Goal: Task Accomplishment & Management: Manage account settings

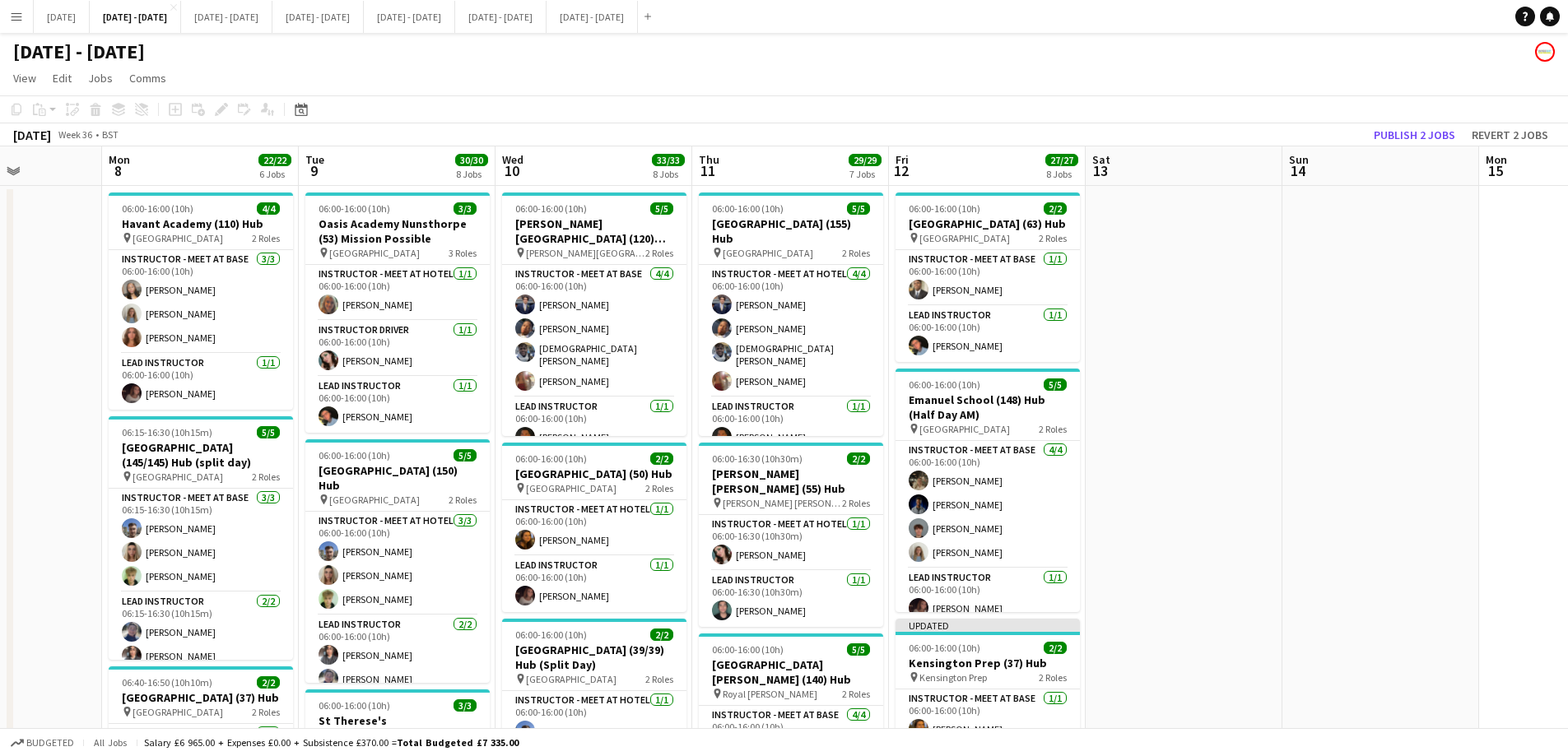
scroll to position [0, 510]
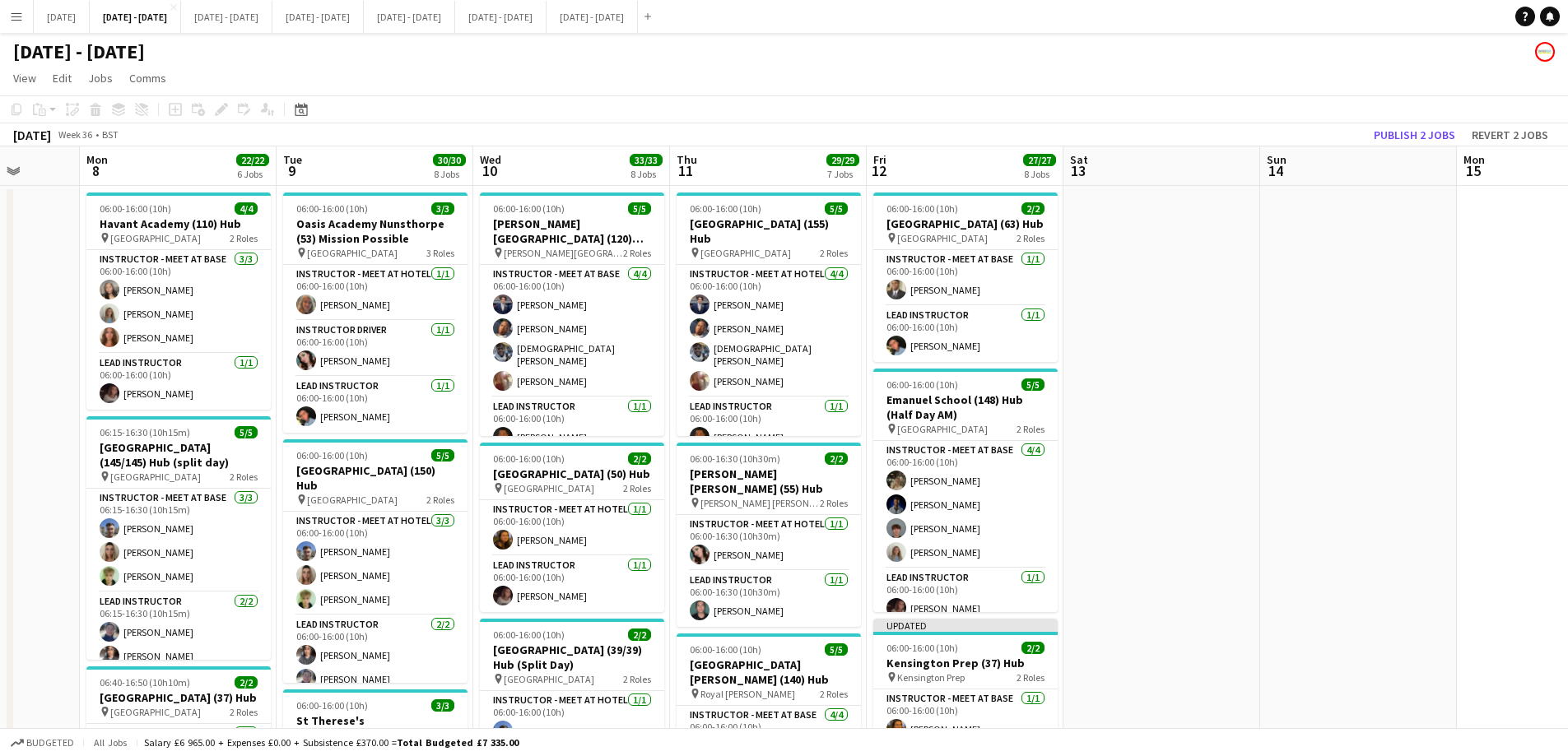
drag, startPoint x: 1325, startPoint y: 575, endPoint x: 1499, endPoint y: 561, distance: 174.6
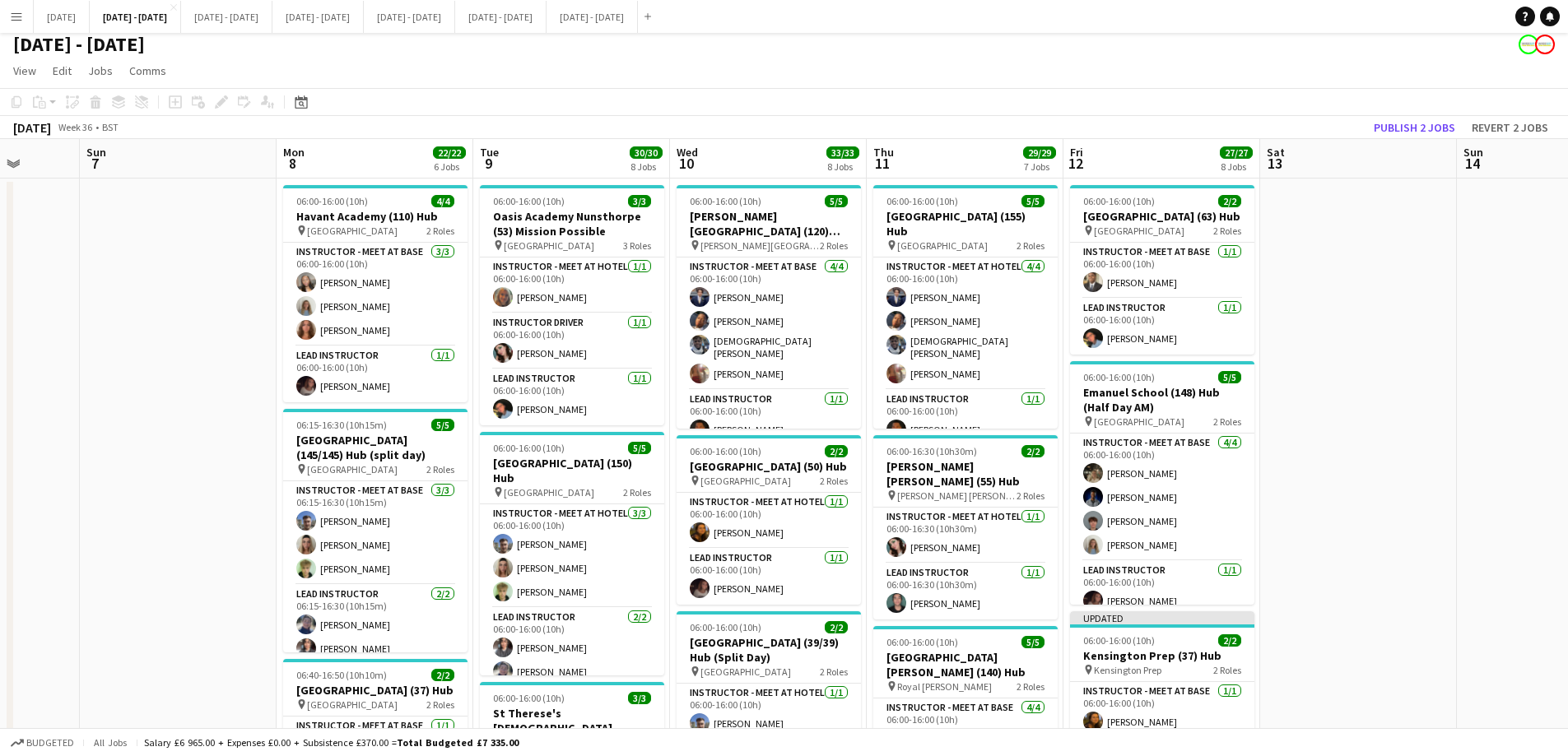
scroll to position [0, 0]
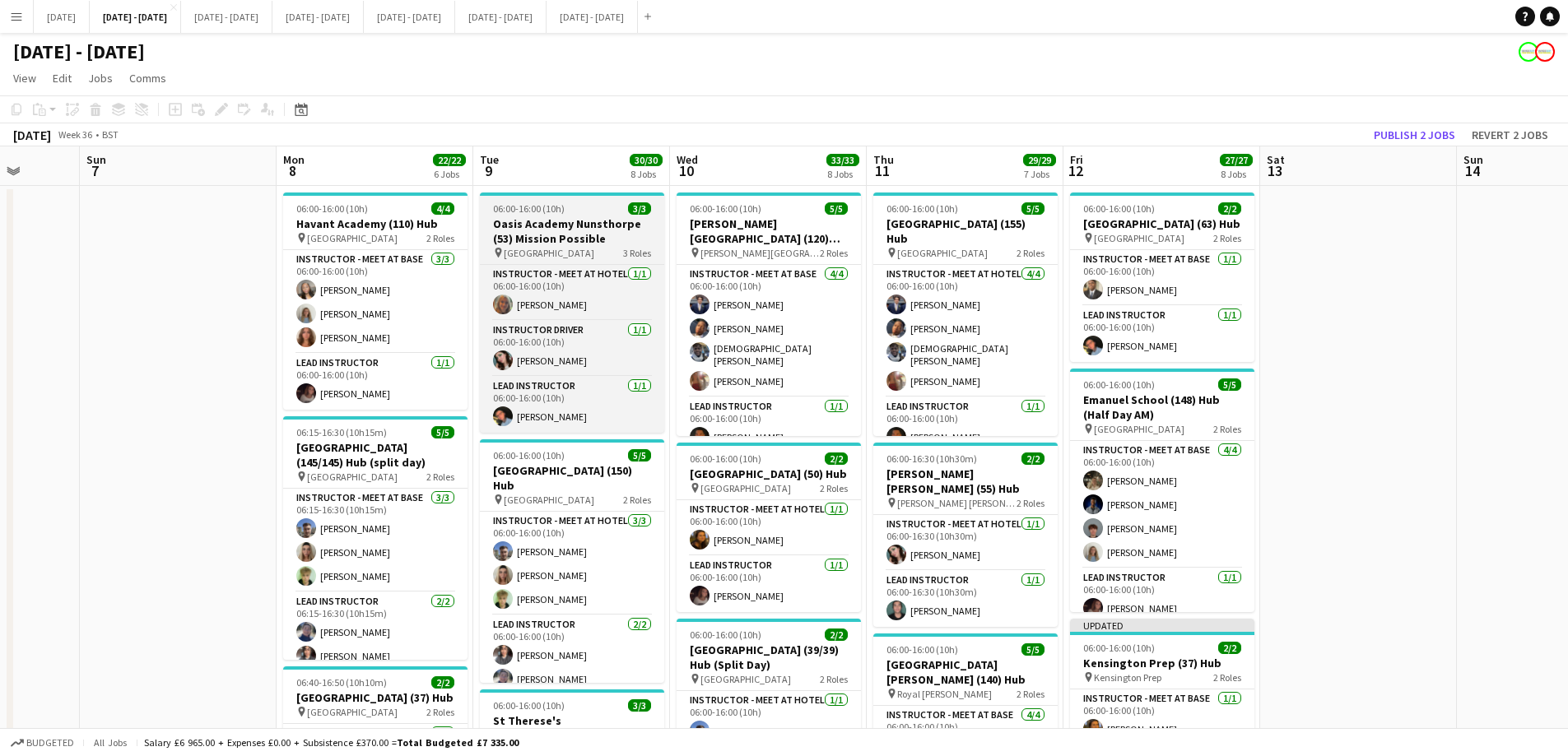
click at [593, 216] on app-job-card "06:00-16:00 (10h) 3/3 Oasis Academy [GEOGRAPHIC_DATA] (53) Mission Possible pin…" at bounding box center [572, 312] width 185 height 240
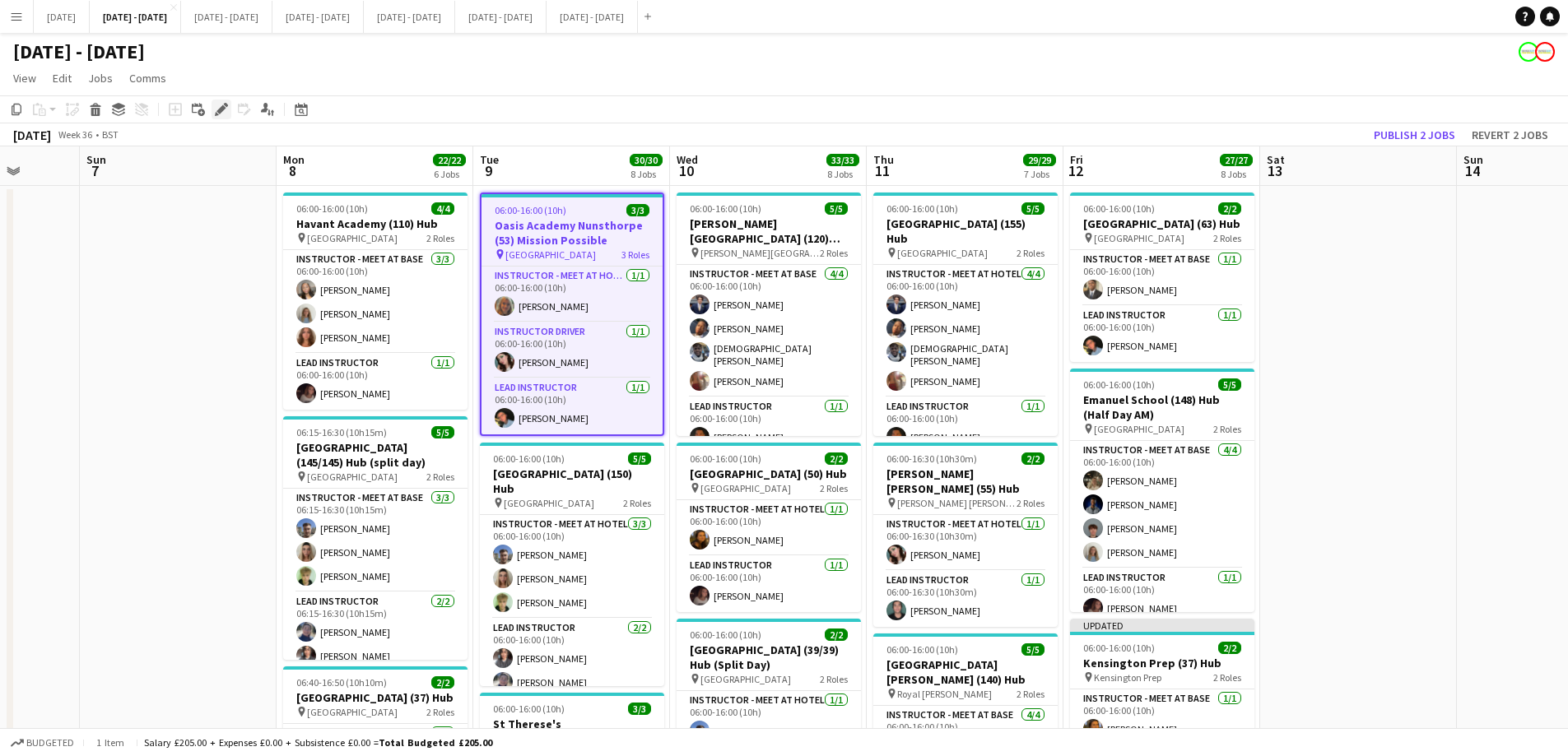
click at [215, 105] on icon "Edit" at bounding box center [222, 110] width 13 height 13
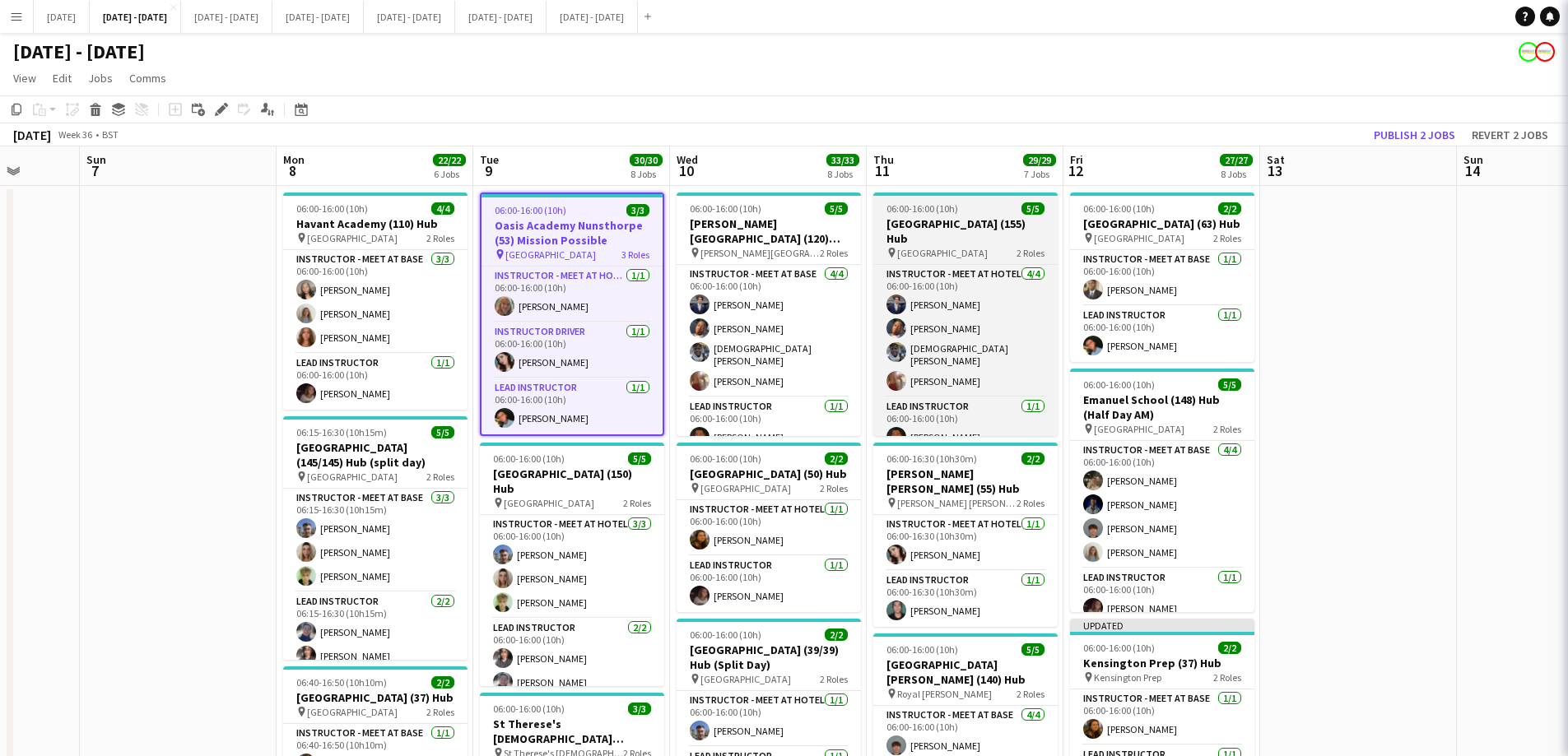
type input "**********"
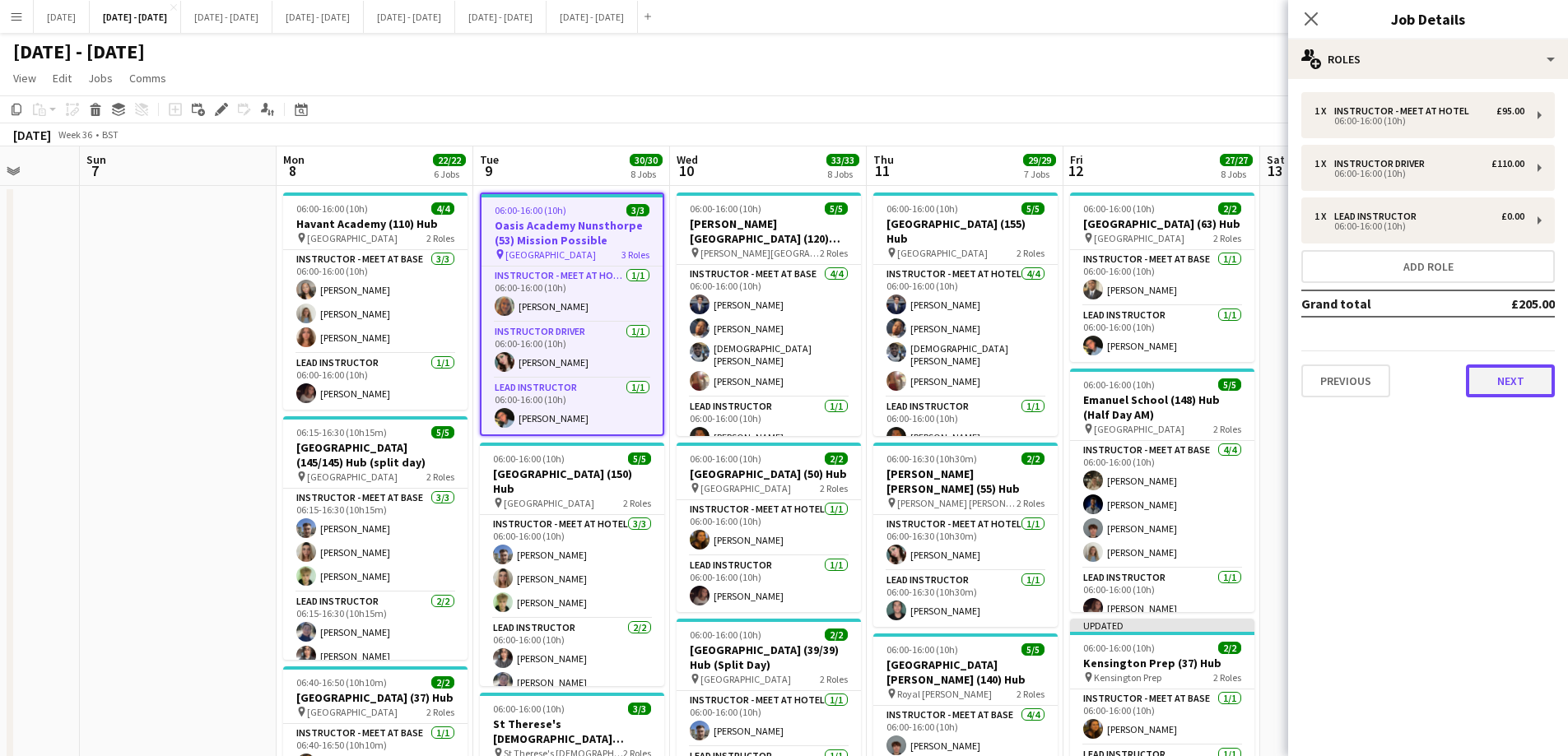
click at [1252, 384] on button "Next" at bounding box center [1511, 380] width 89 height 33
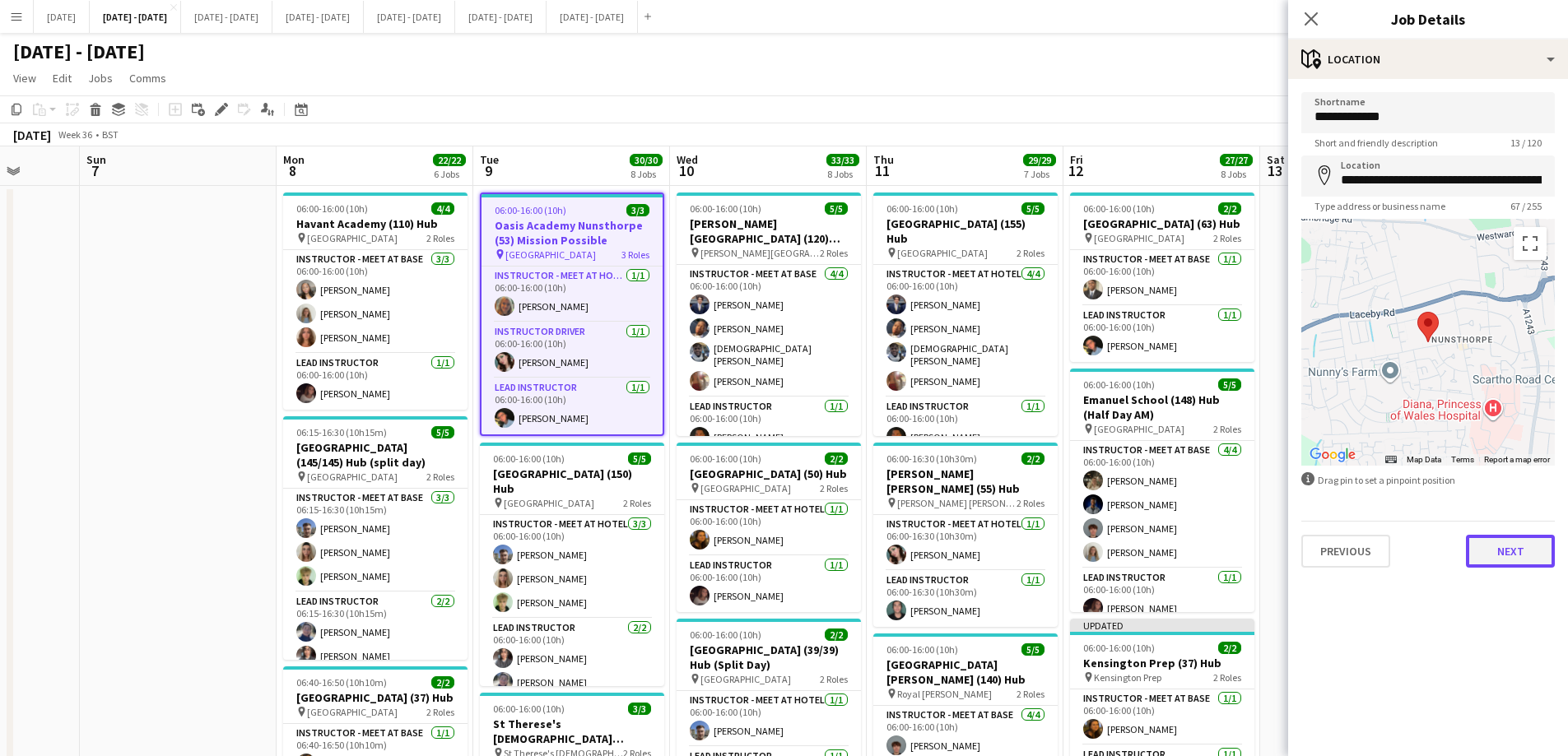
click at [1252, 545] on button "Next" at bounding box center [1511, 550] width 89 height 33
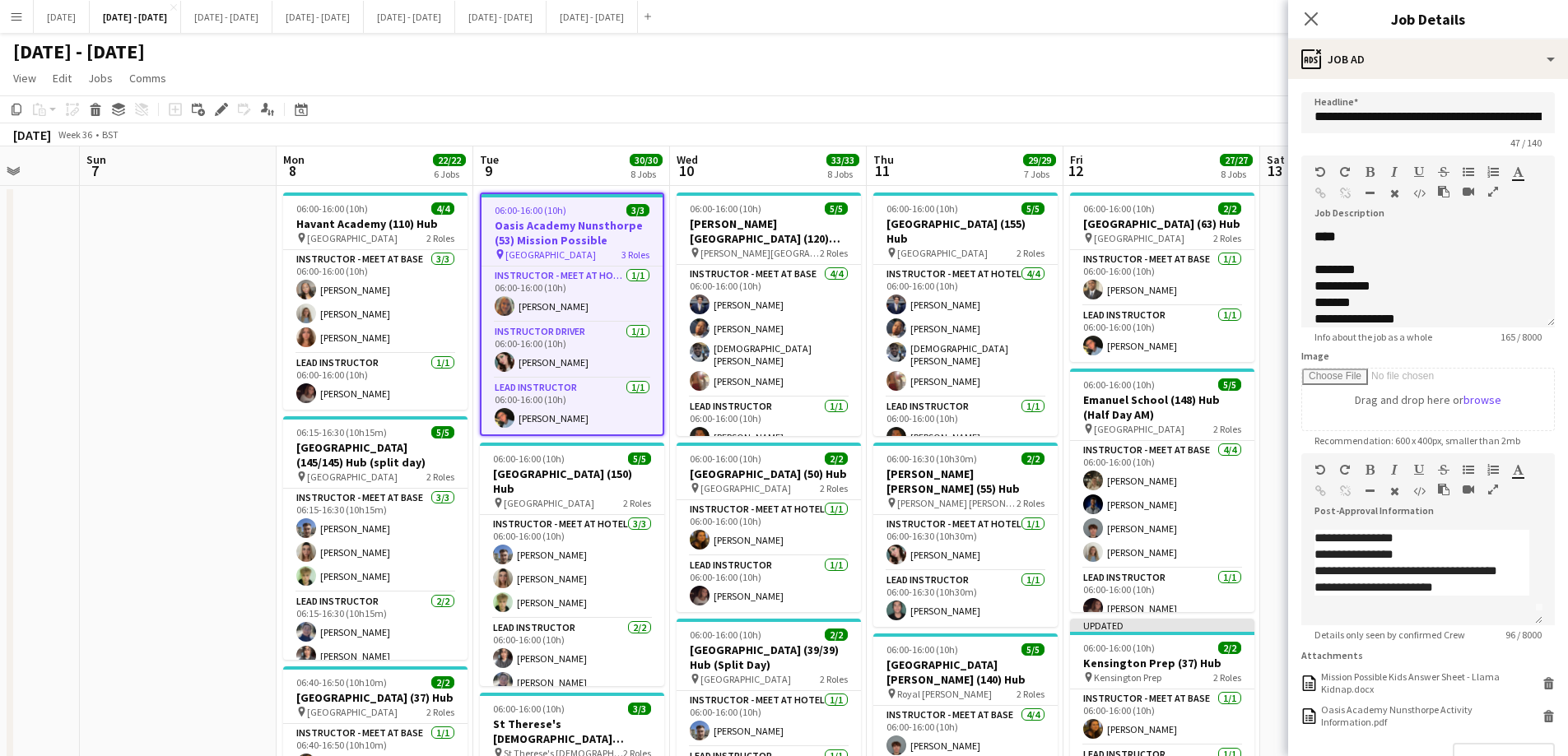
scroll to position [29, 0]
click at [1252, 577] on div "Oasis Academy Nunsthorpe Activity Information.pdf" at bounding box center [1429, 715] width 217 height 24
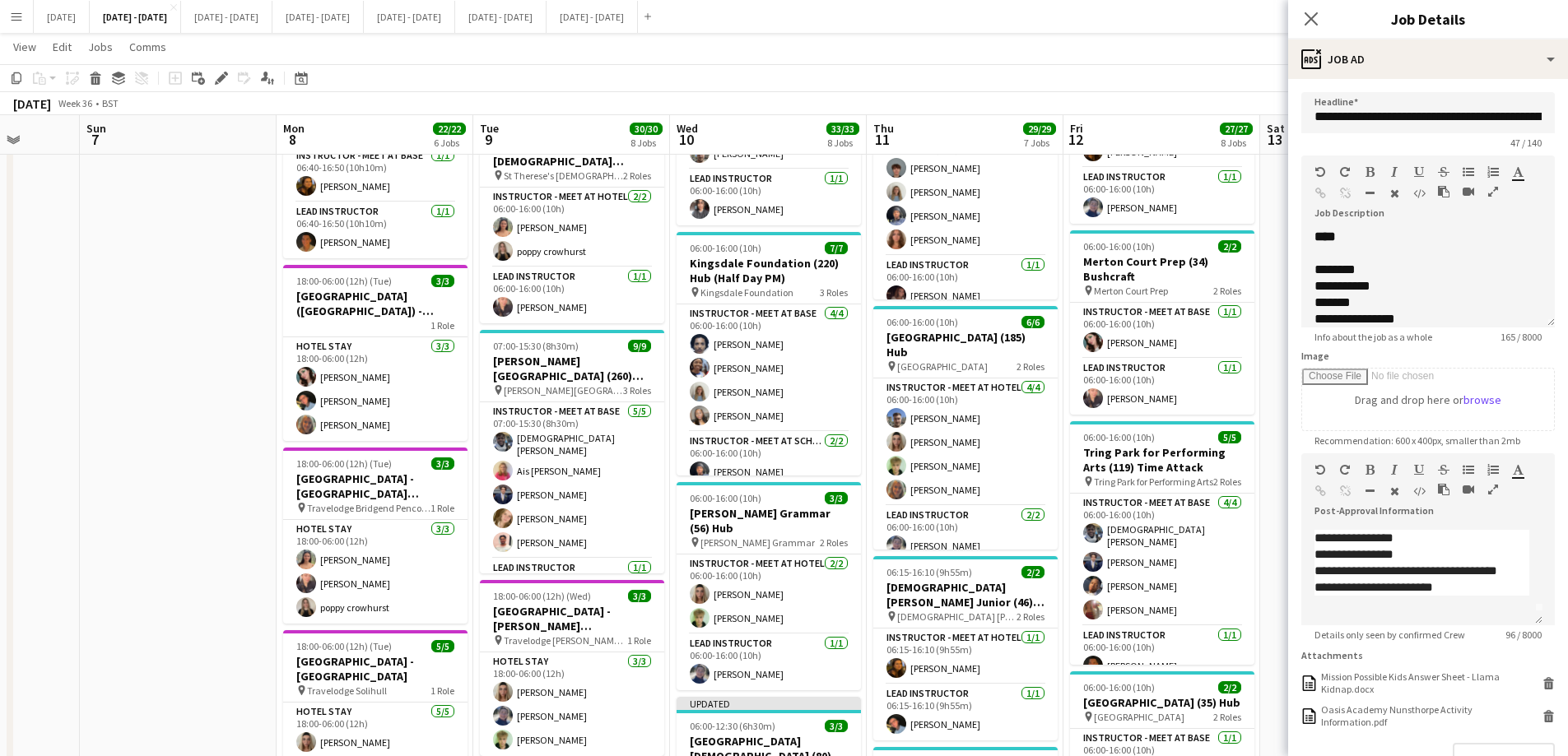
scroll to position [128, 0]
click at [1252, 18] on icon "Close pop-in" at bounding box center [1310, 18] width 16 height 16
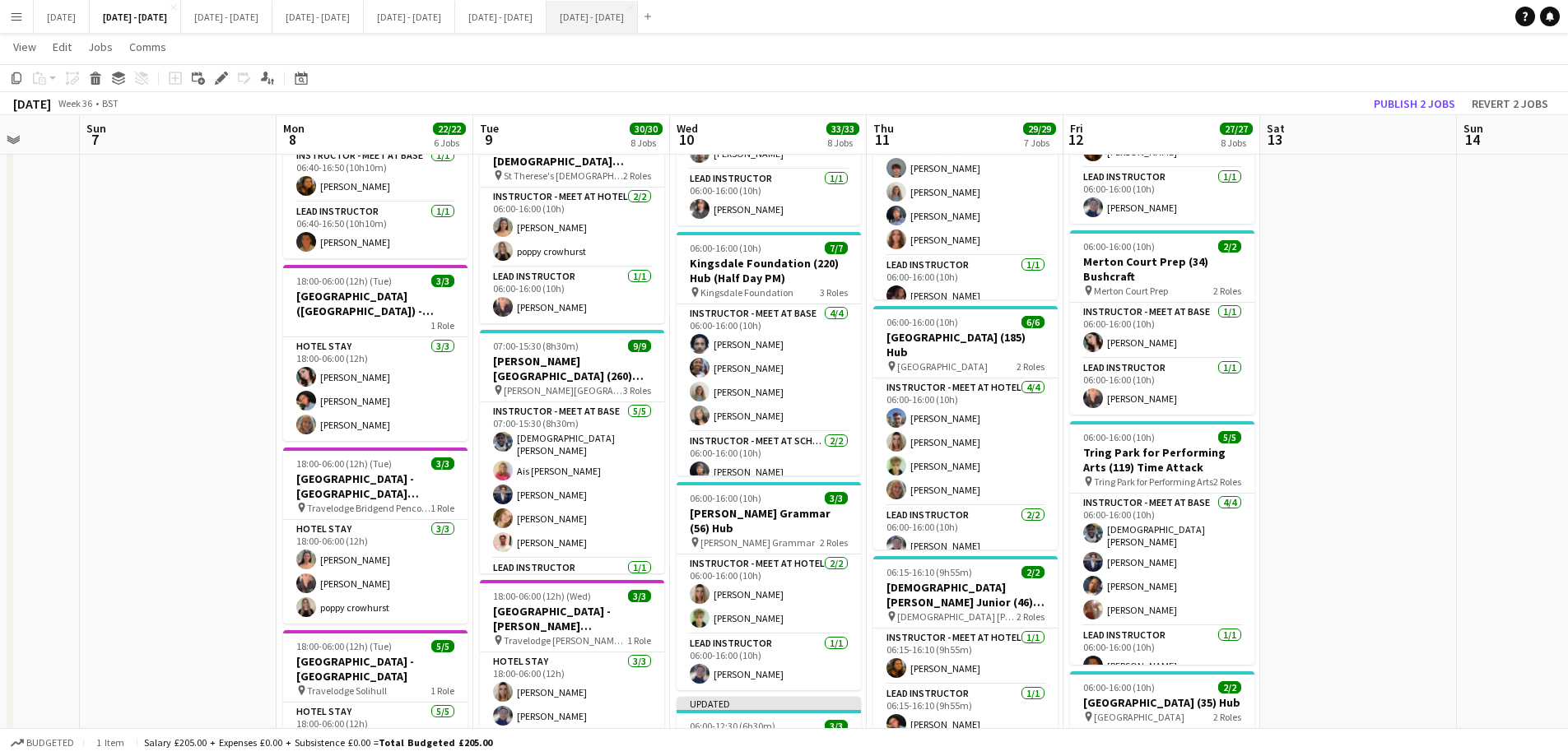
click at [638, 23] on button "[DATE] - [DATE] Close" at bounding box center [592, 17] width 91 height 32
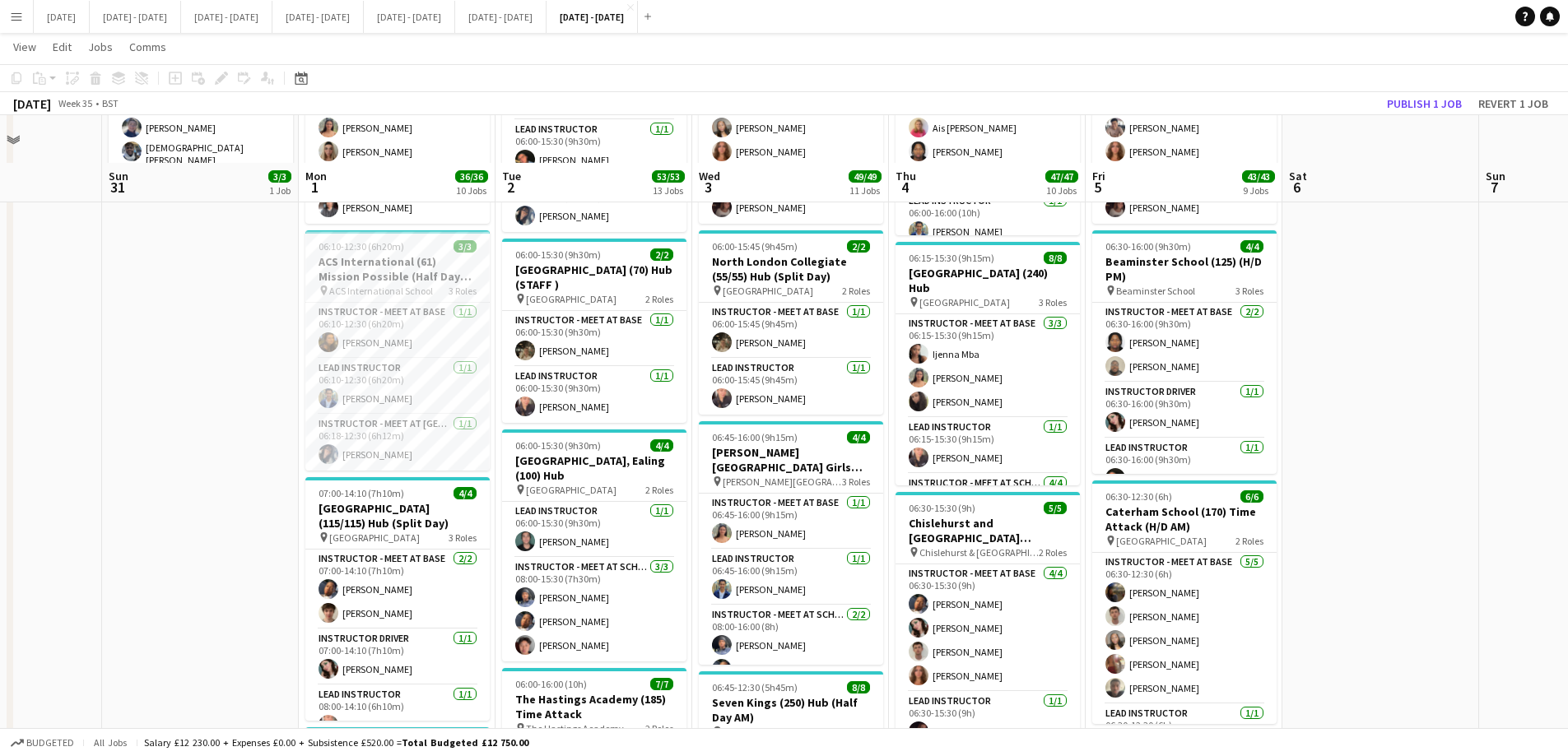
scroll to position [247, 0]
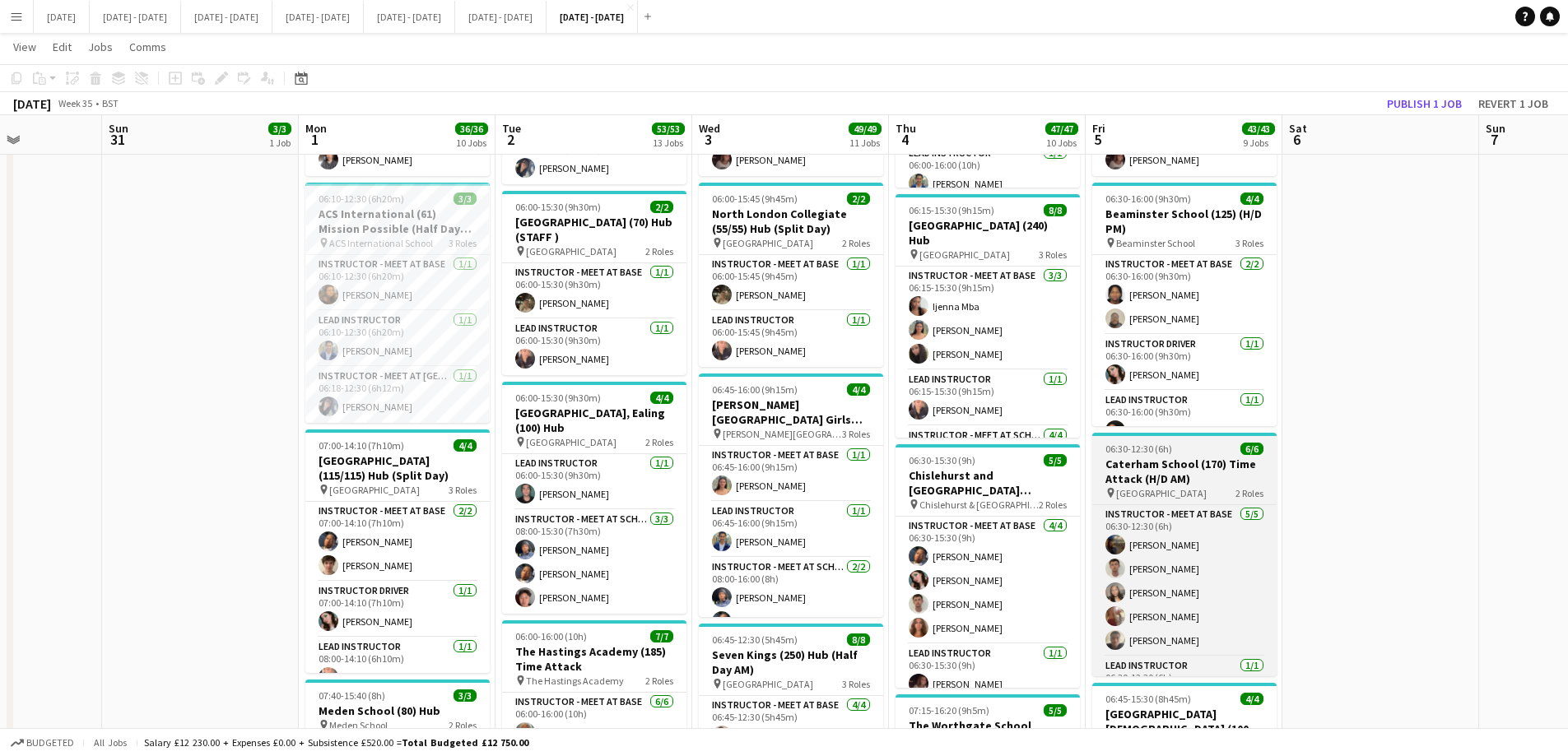
click at [1179, 462] on h3 "Caterham School (170) Time Attack (H/D AM)" at bounding box center [1184, 471] width 185 height 29
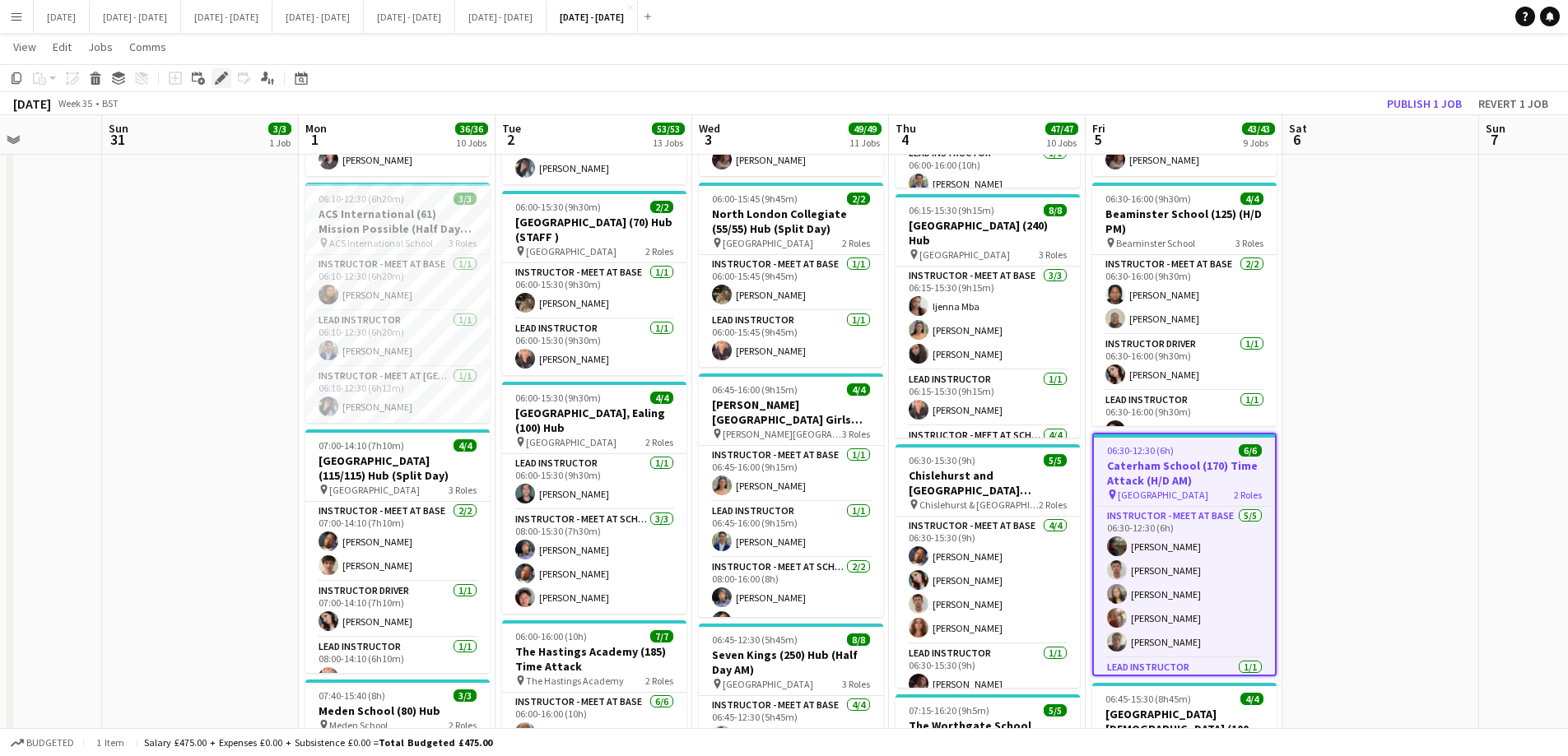
click at [222, 84] on icon "Edit" at bounding box center [222, 78] width 13 height 13
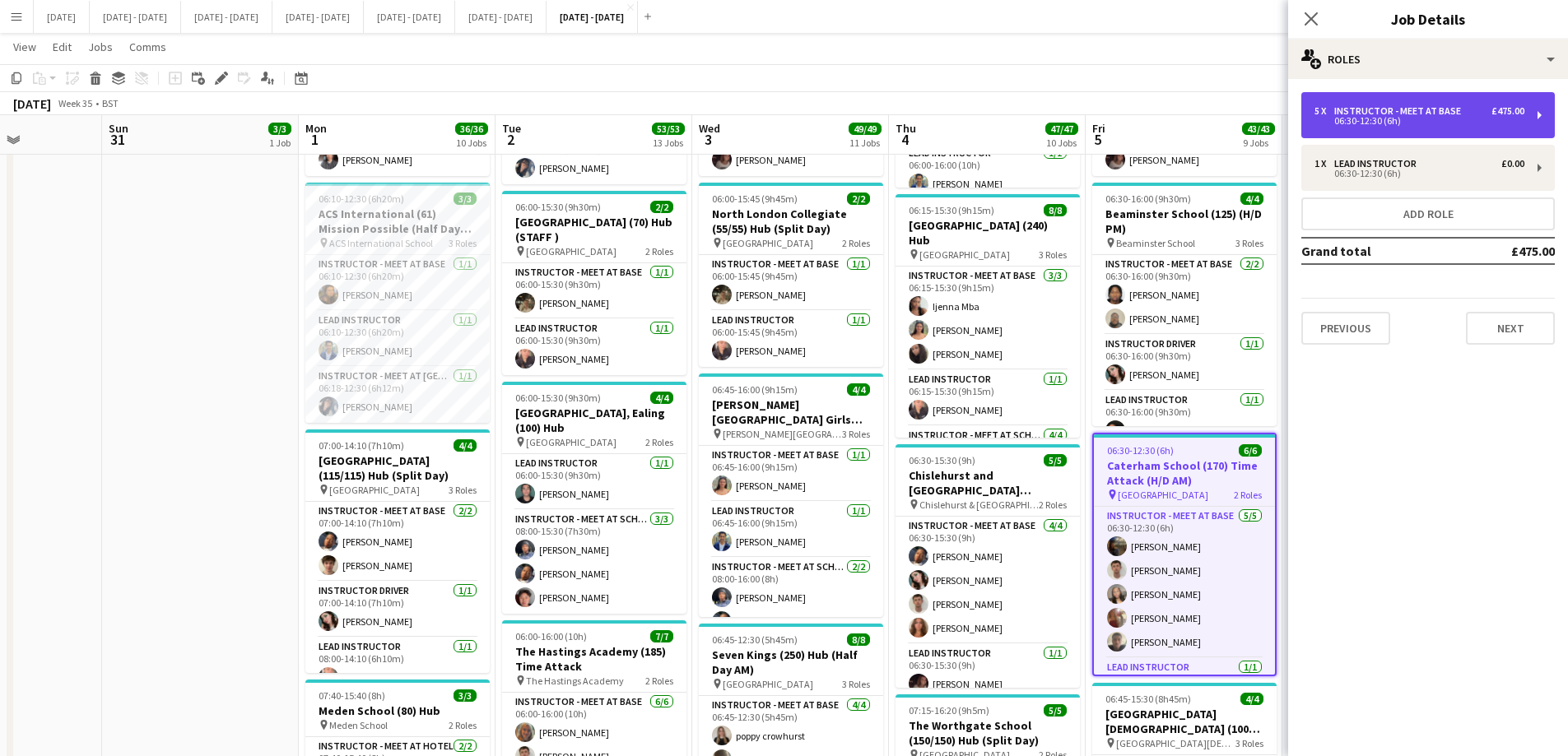
click at [1252, 123] on div "06:30-12:30 (6h)" at bounding box center [1419, 121] width 210 height 8
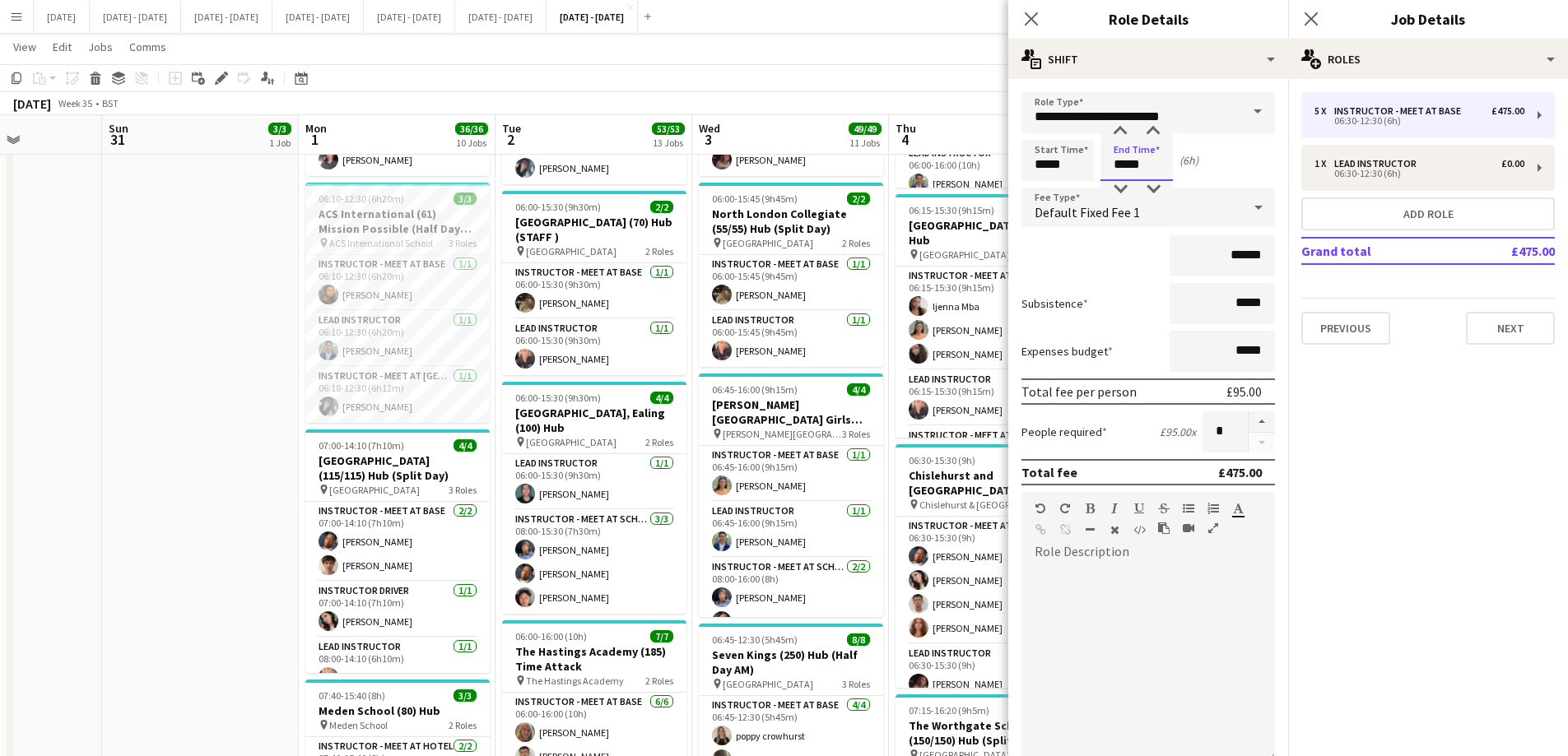
drag, startPoint x: 1146, startPoint y: 166, endPoint x: 1062, endPoint y: 164, distance: 84.0
click at [1070, 167] on div "Start Time ***** End Time ***** (6h)" at bounding box center [1148, 160] width 253 height 41
type input "*****"
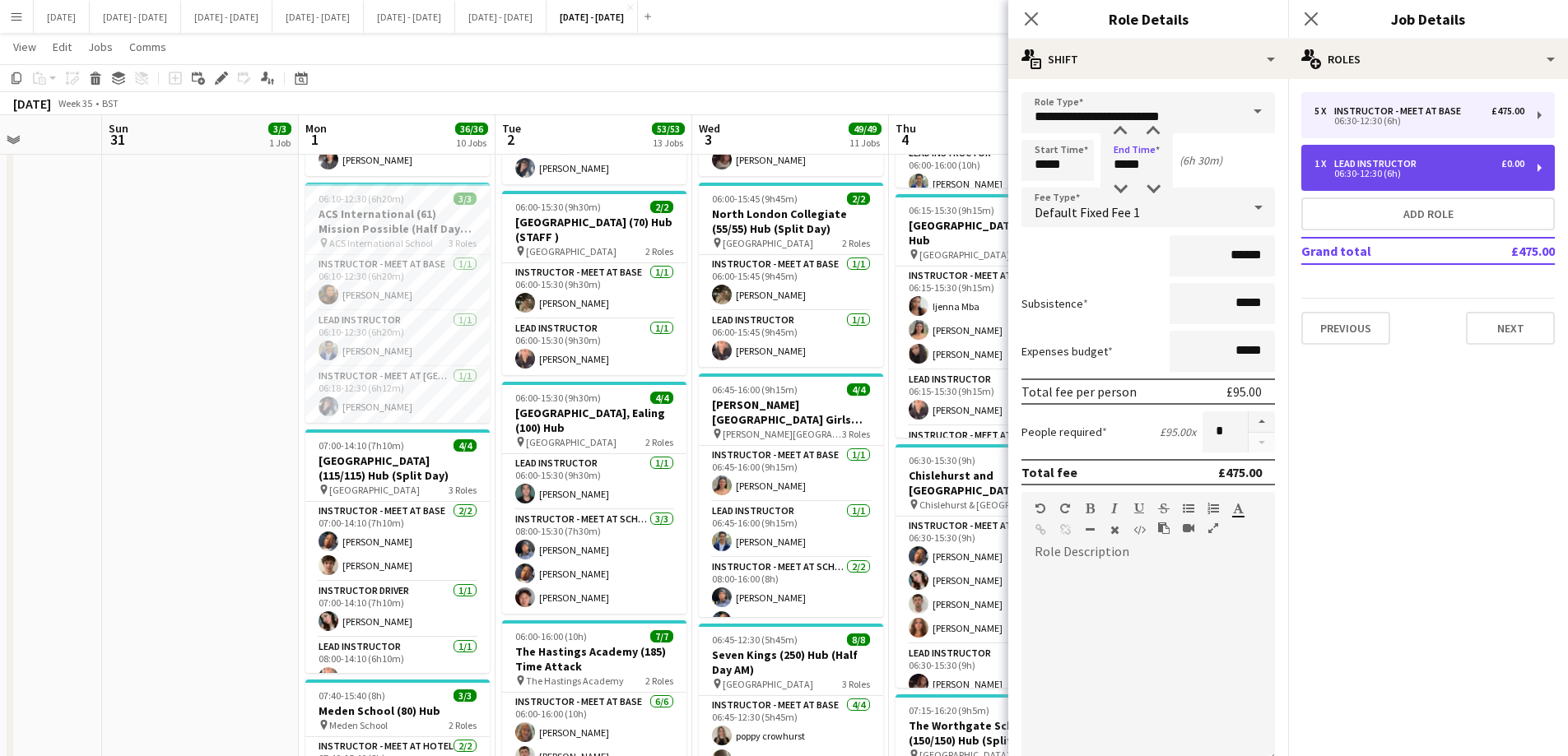
click at [1252, 152] on div "1 x Lead Instructor £0.00 06:30-12:30 (6h)" at bounding box center [1428, 168] width 253 height 46
type input "**********"
type input "*****"
type input "*"
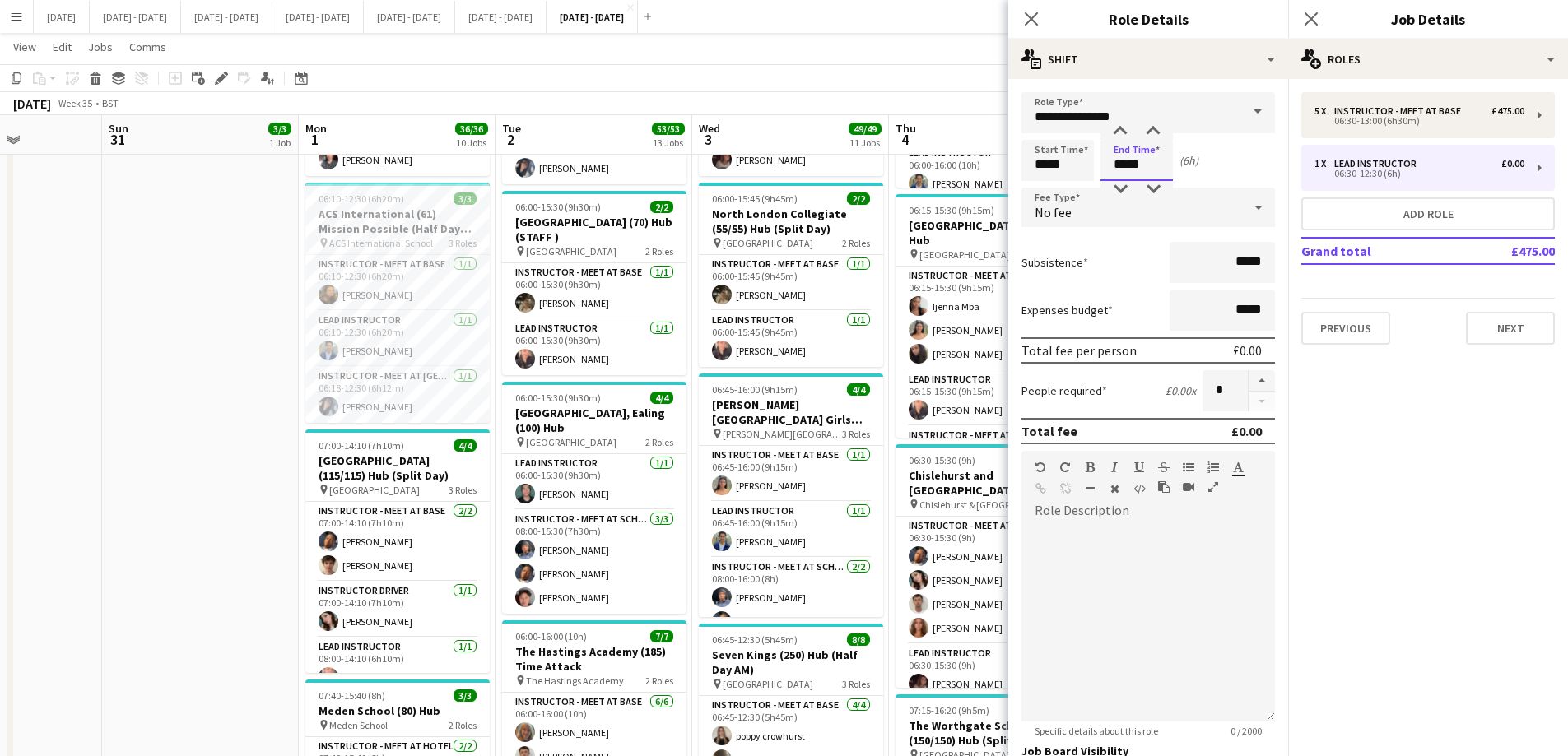
drag, startPoint x: 1142, startPoint y: 167, endPoint x: 1059, endPoint y: 156, distance: 83.7
click at [1064, 164] on div "Start Time ***** End Time ***** (6h)" at bounding box center [1148, 160] width 253 height 41
type input "*****"
click at [1037, 13] on icon at bounding box center [1031, 18] width 16 height 16
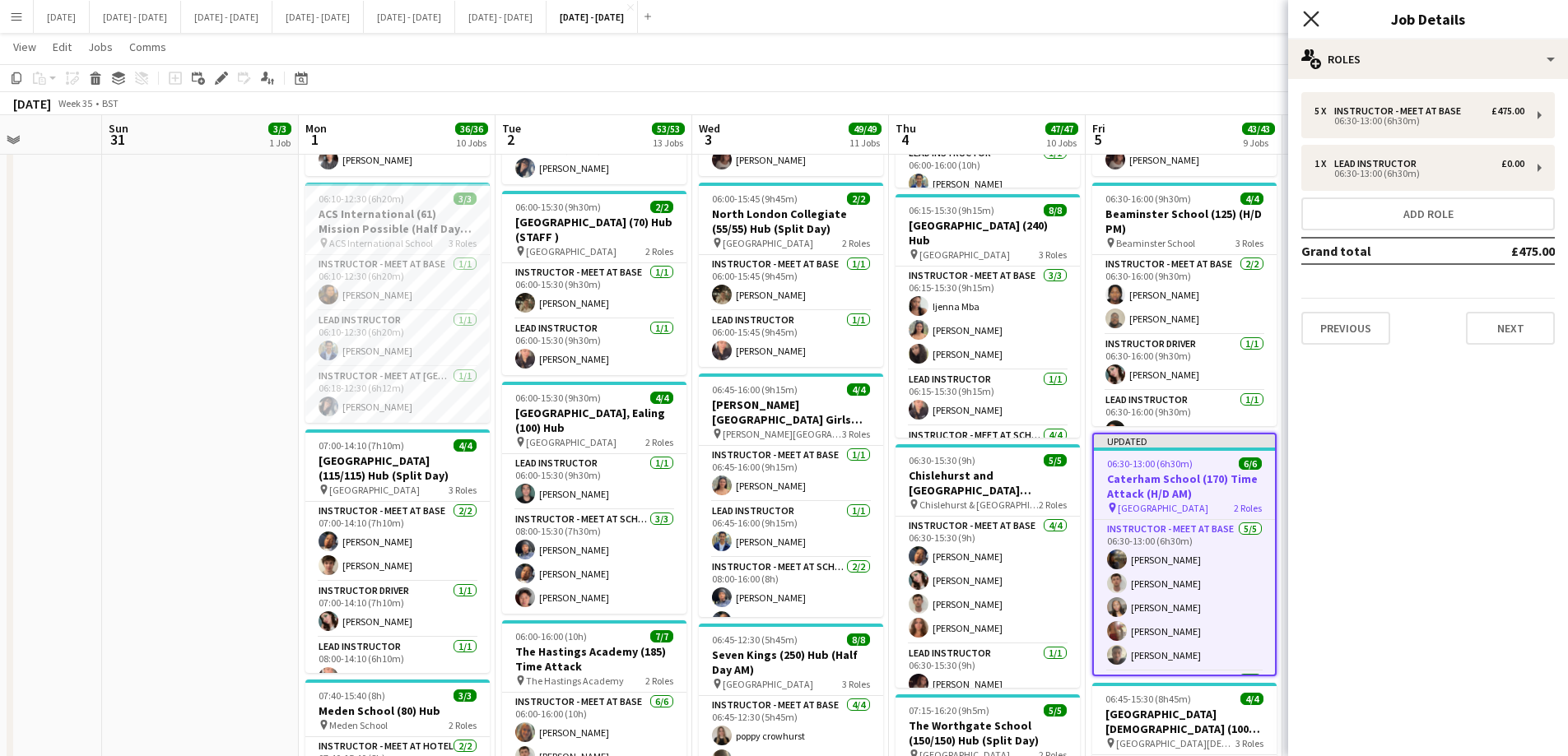
click at [1252, 18] on icon at bounding box center [1310, 18] width 16 height 16
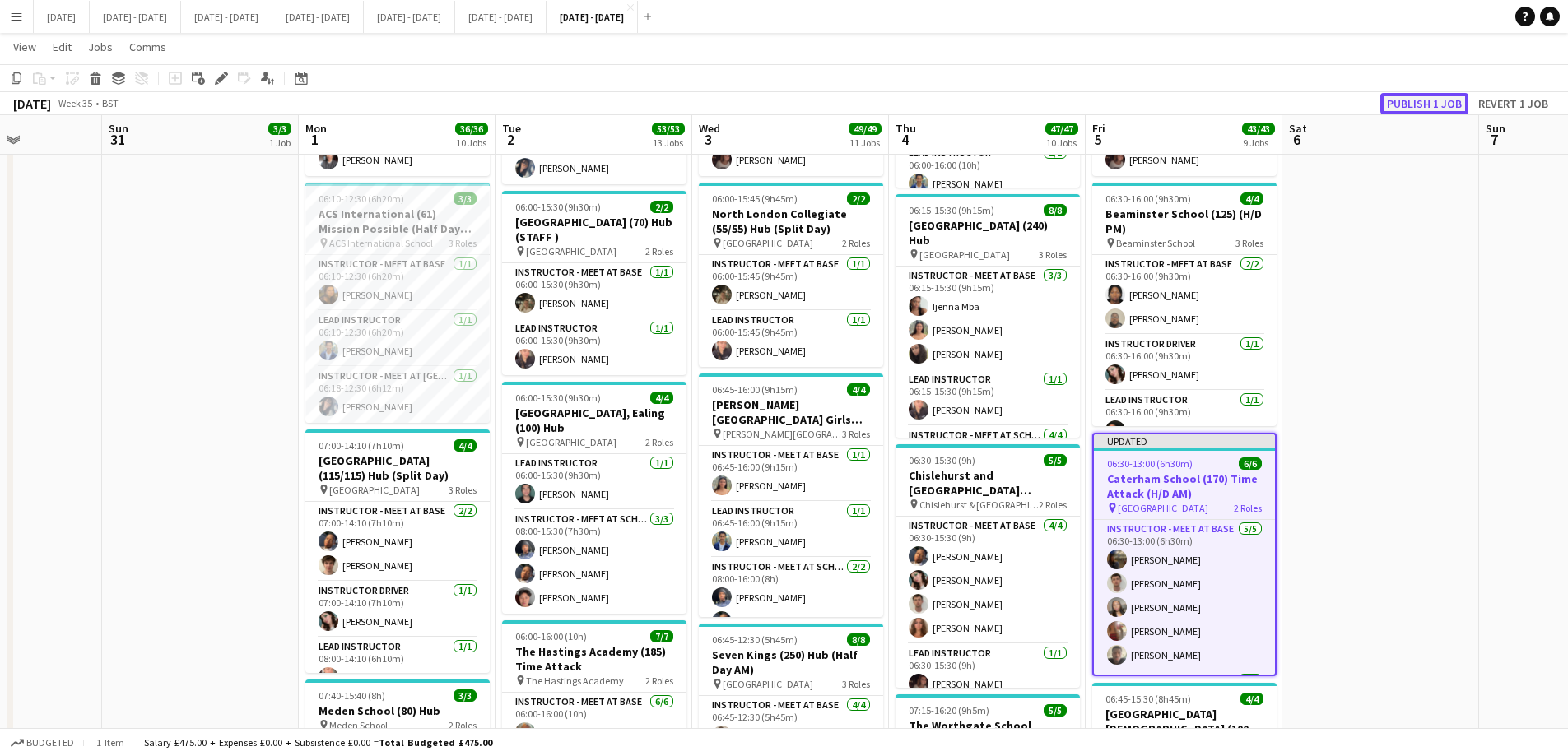
click at [1252, 104] on button "Publish 1 job" at bounding box center [1424, 103] width 88 height 21
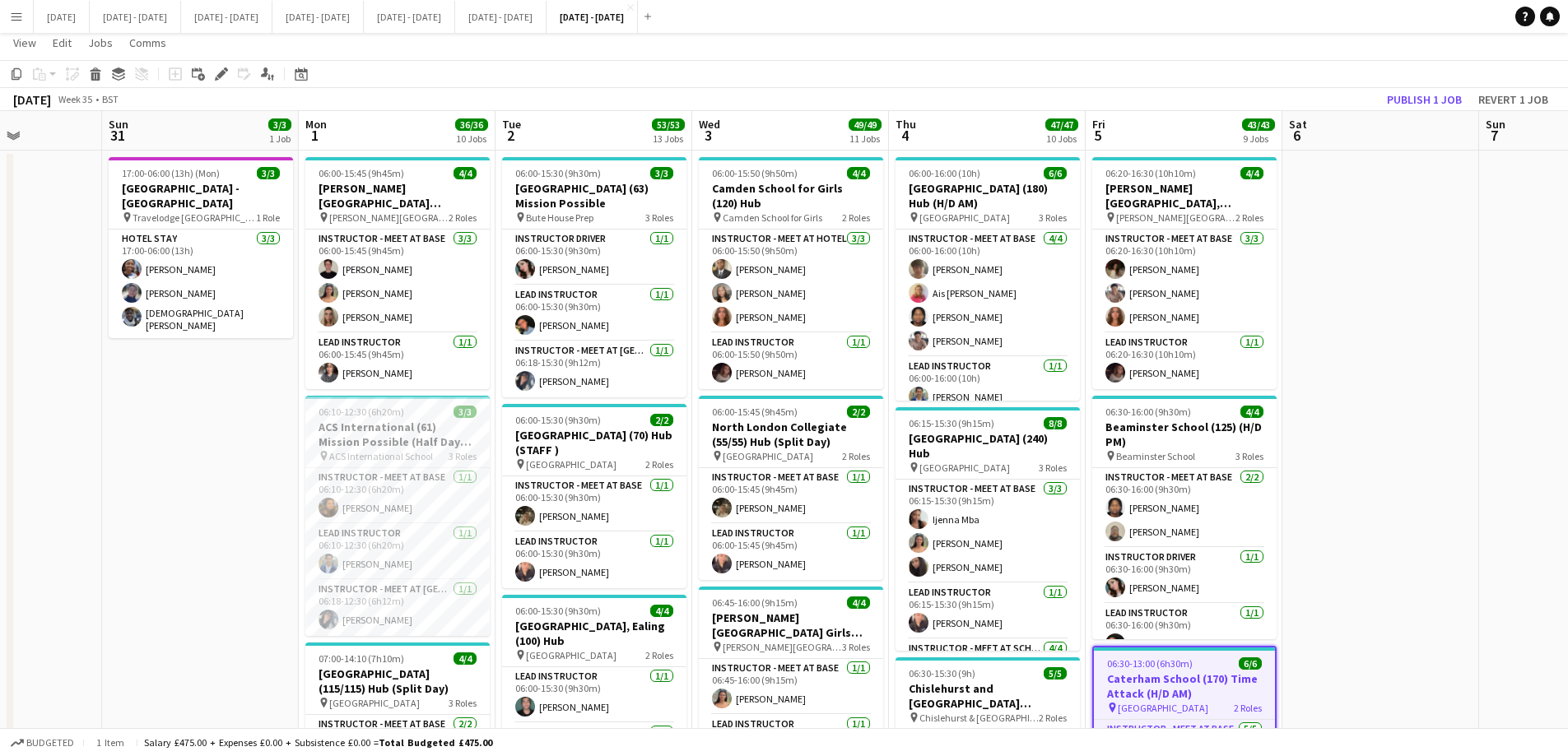
scroll to position [0, 0]
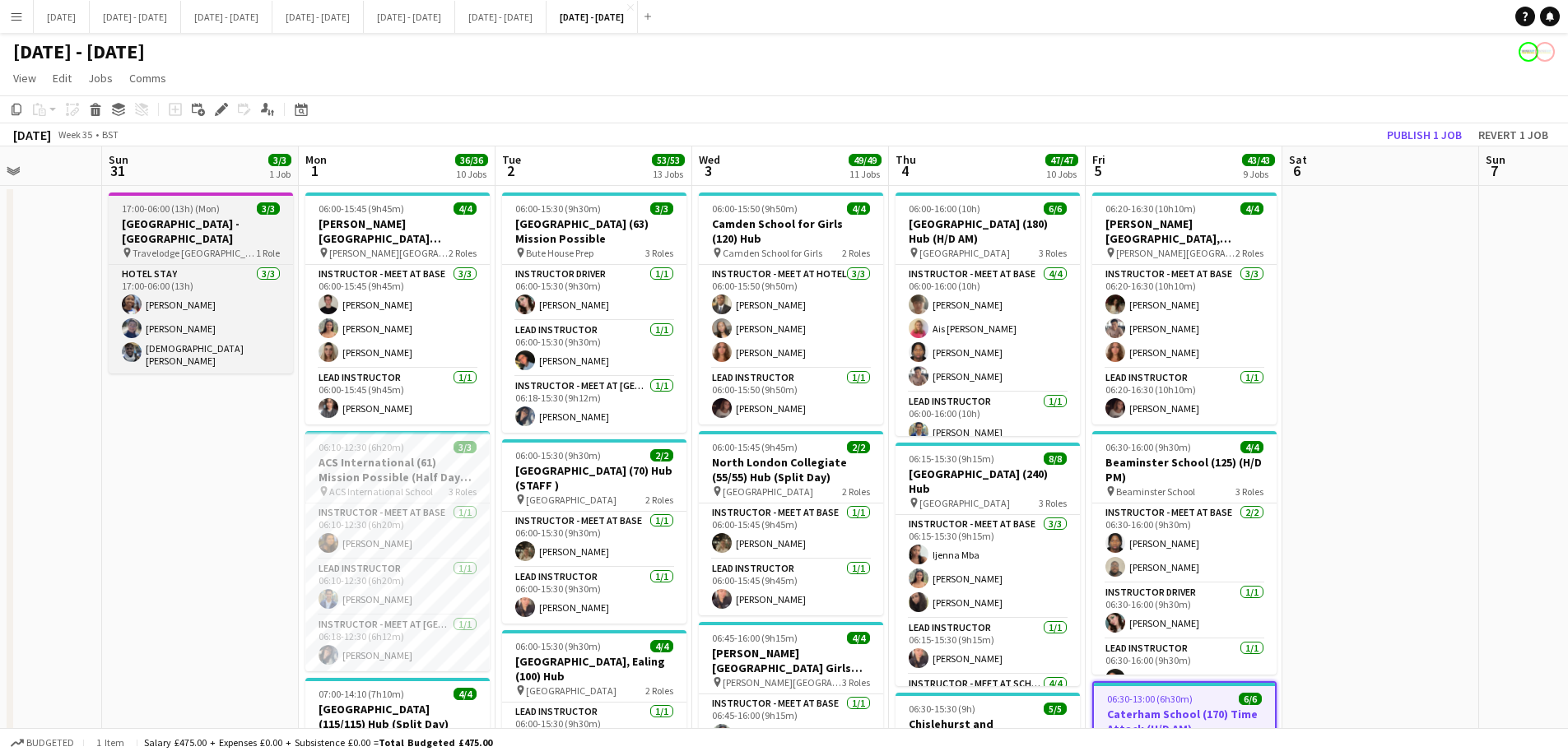
click at [211, 201] on app-job-card "17:00-06:00 (13h) (Mon) 3/3 [GEOGRAPHIC_DATA] - [GEOGRAPHIC_DATA] pin Travelodg…" at bounding box center [201, 283] width 185 height 181
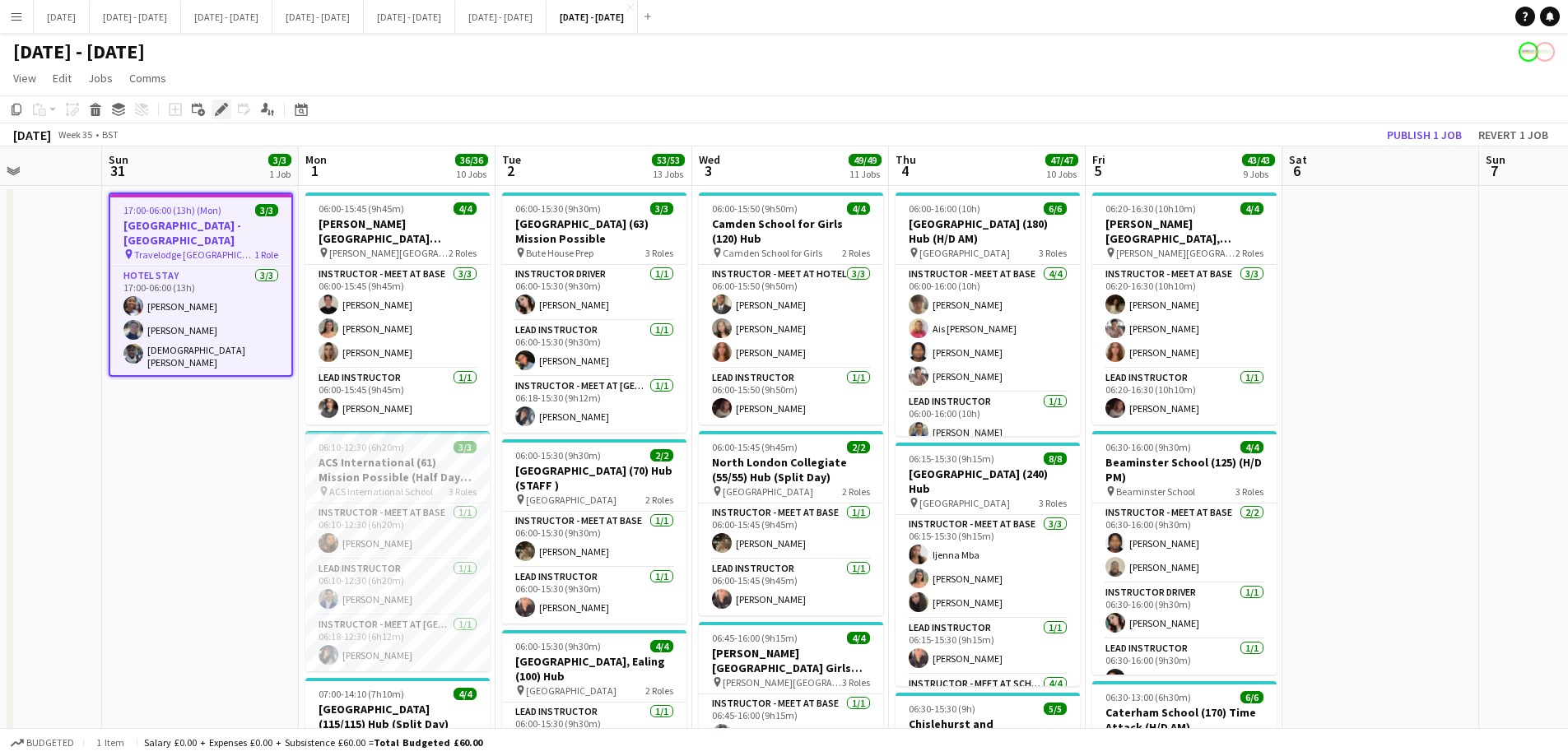
click at [224, 109] on icon at bounding box center [221, 110] width 9 height 9
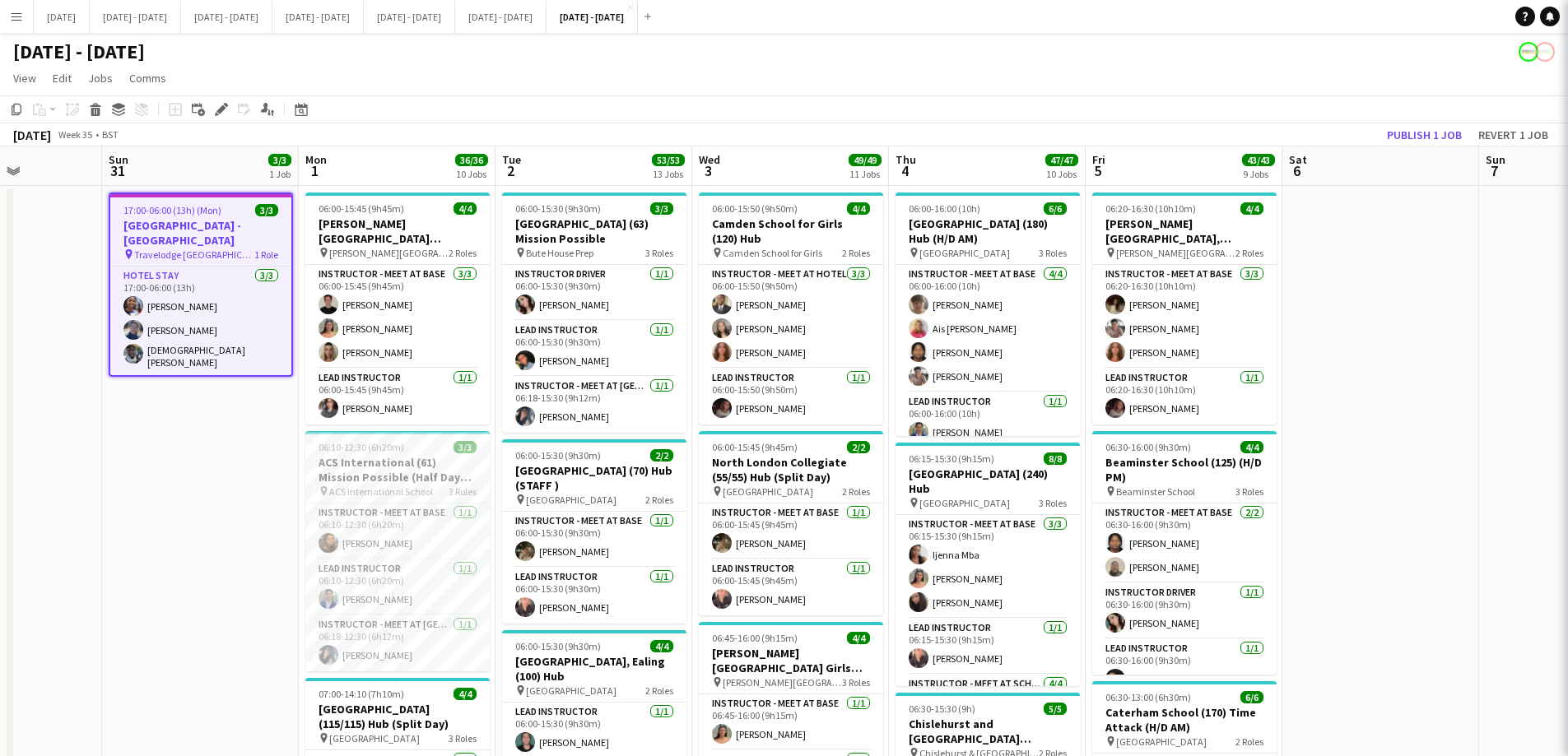
type input "**********"
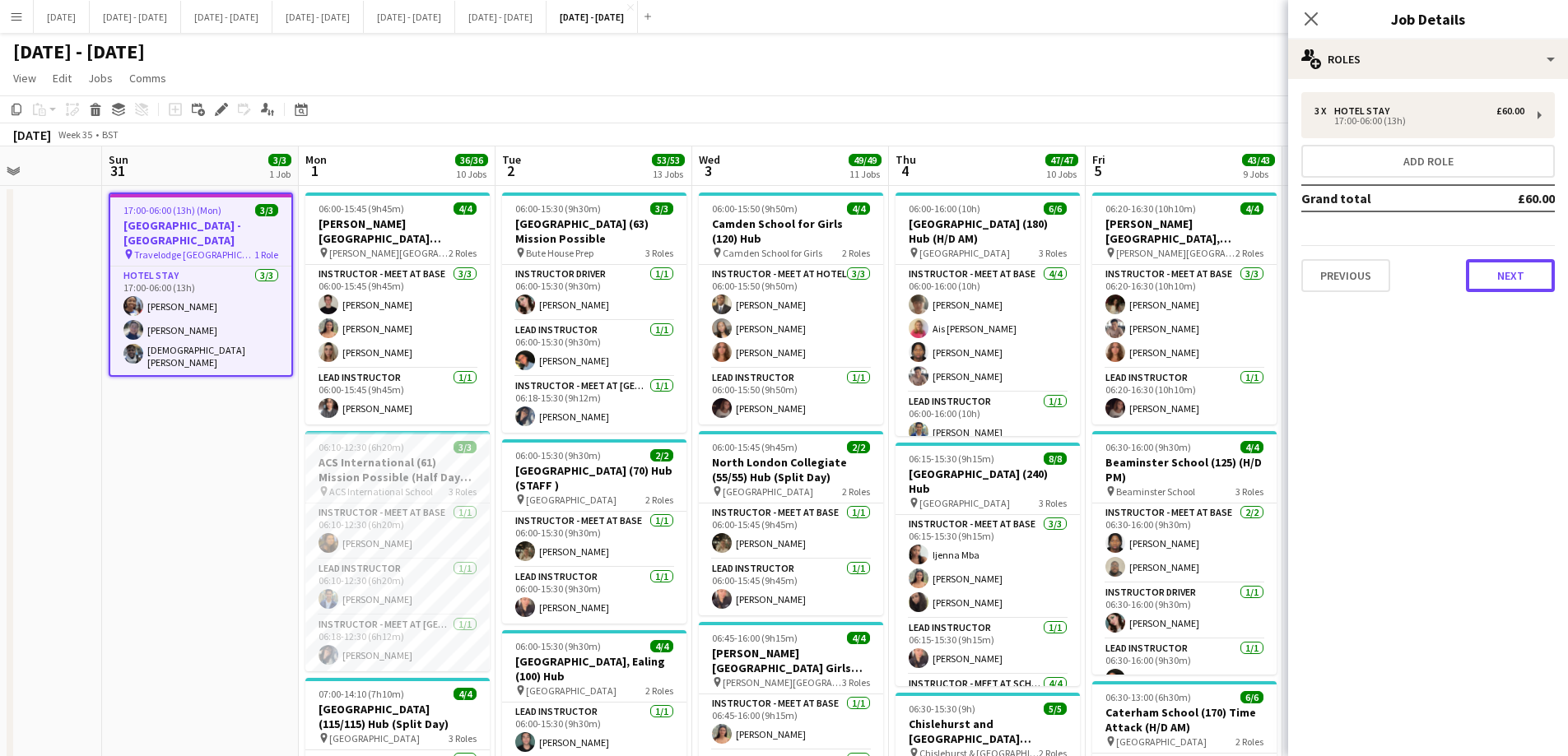
click at [1252, 267] on button "Next" at bounding box center [1511, 275] width 89 height 33
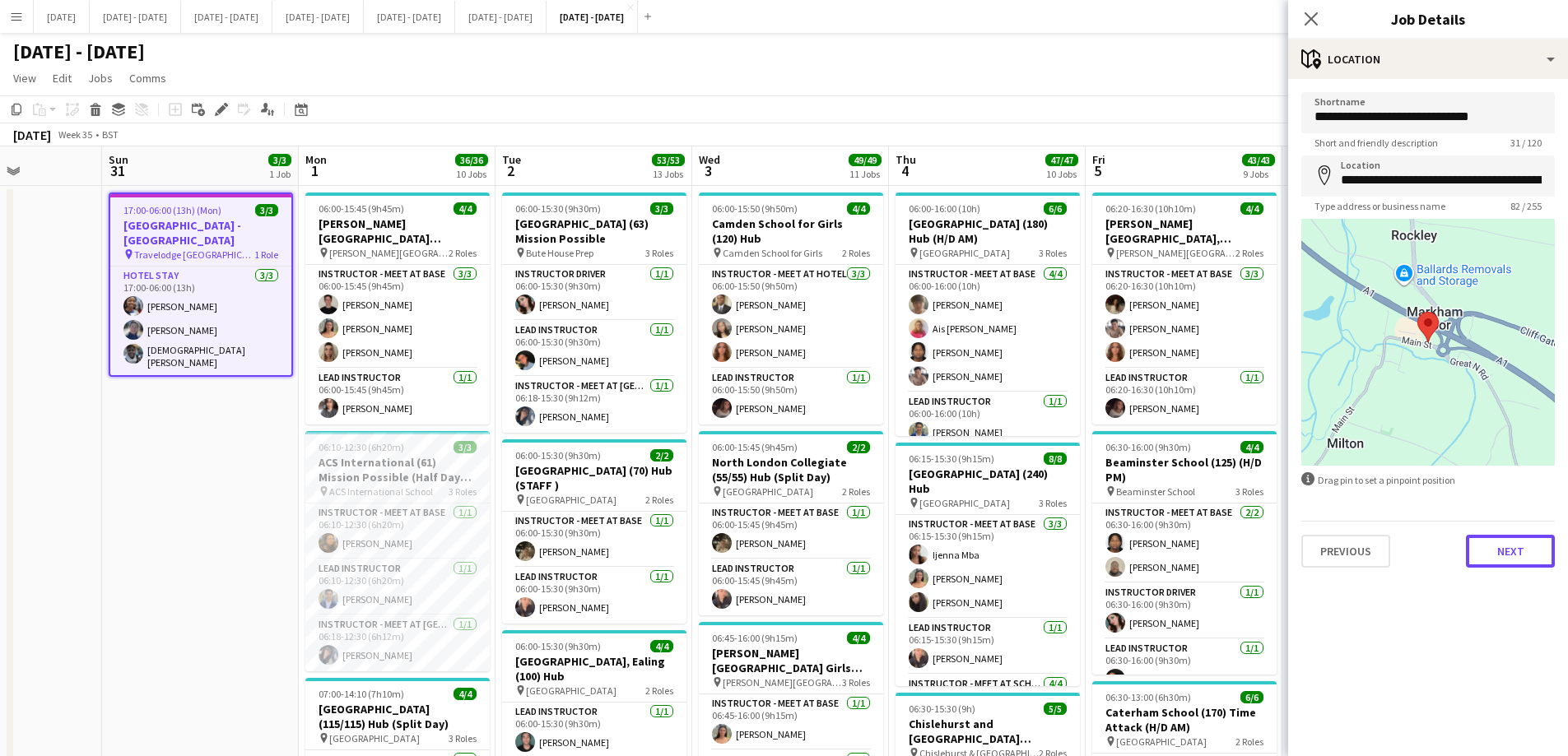
click at [1252, 555] on button "Next" at bounding box center [1511, 550] width 89 height 33
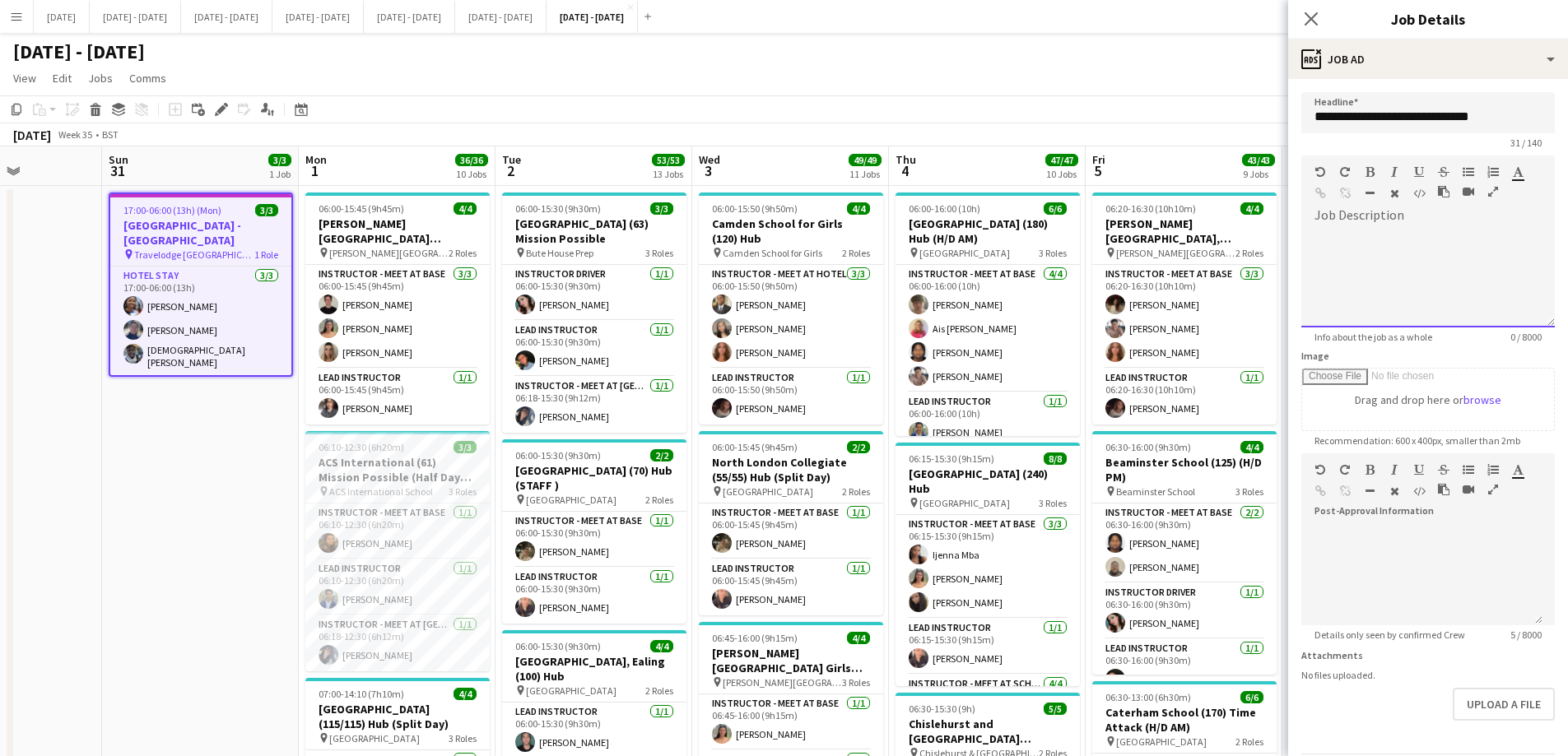
click at [1252, 224] on div at bounding box center [1428, 272] width 253 height 110
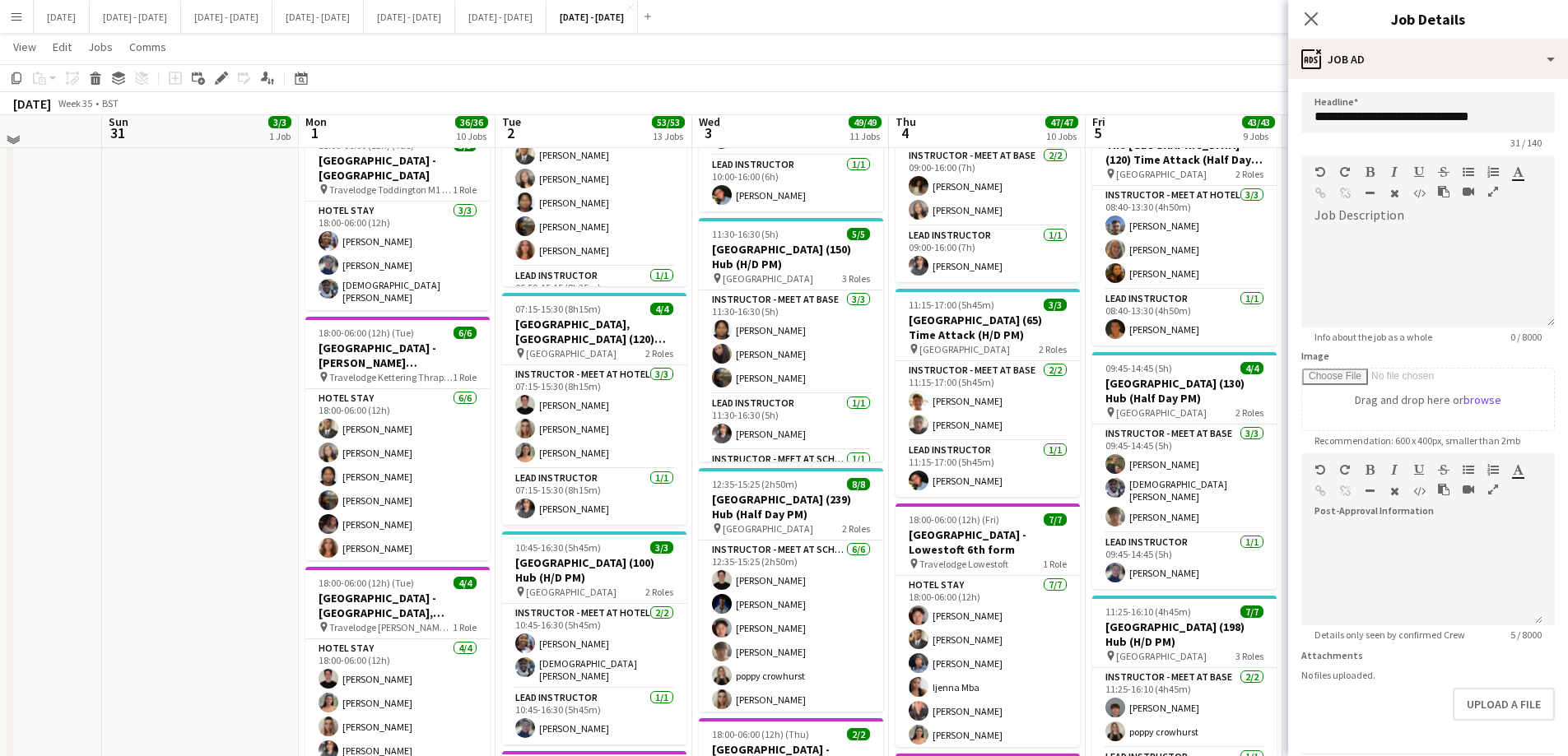
scroll to position [1481, 0]
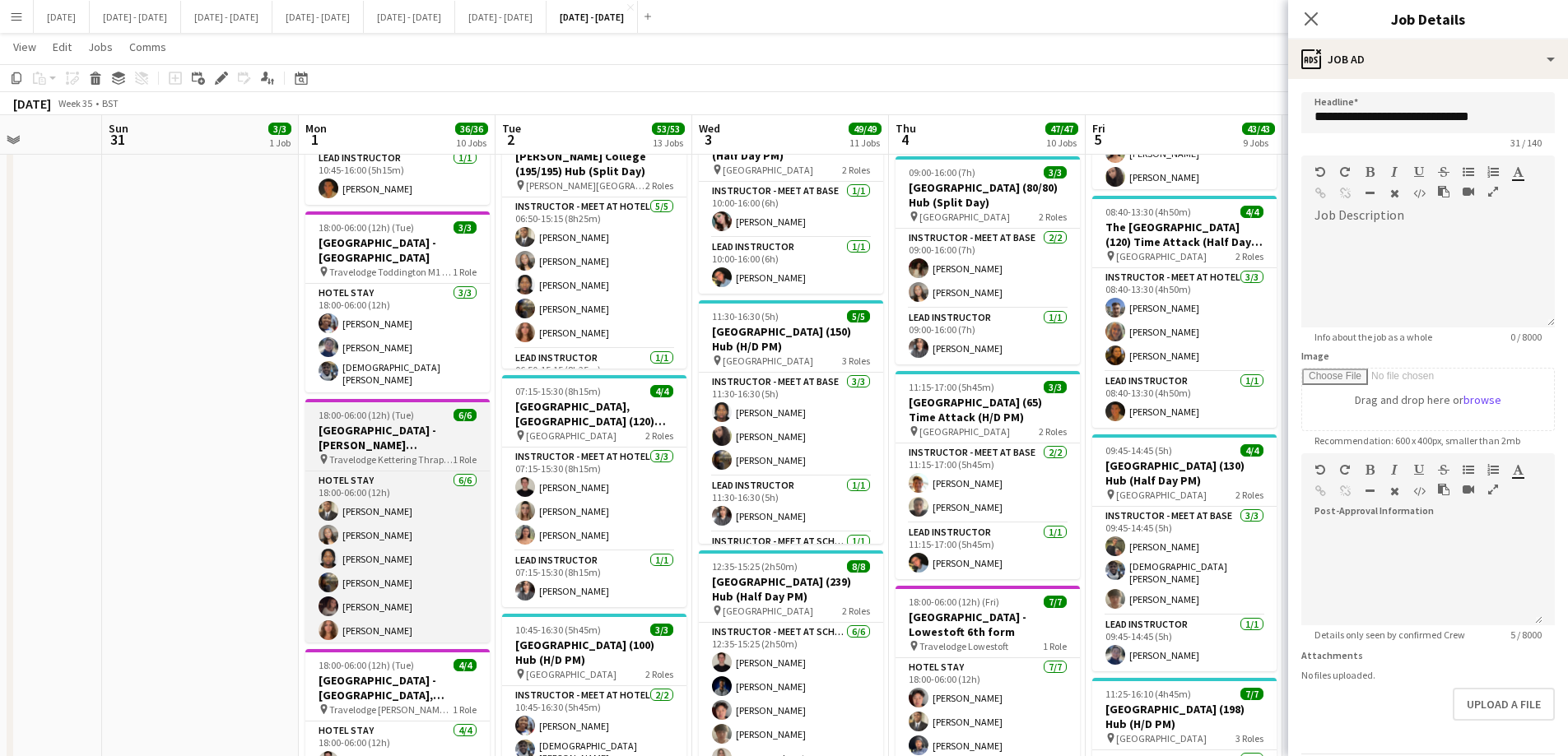
click at [395, 423] on h3 "[GEOGRAPHIC_DATA] - [PERSON_NAME][GEOGRAPHIC_DATA]" at bounding box center [398, 437] width 185 height 29
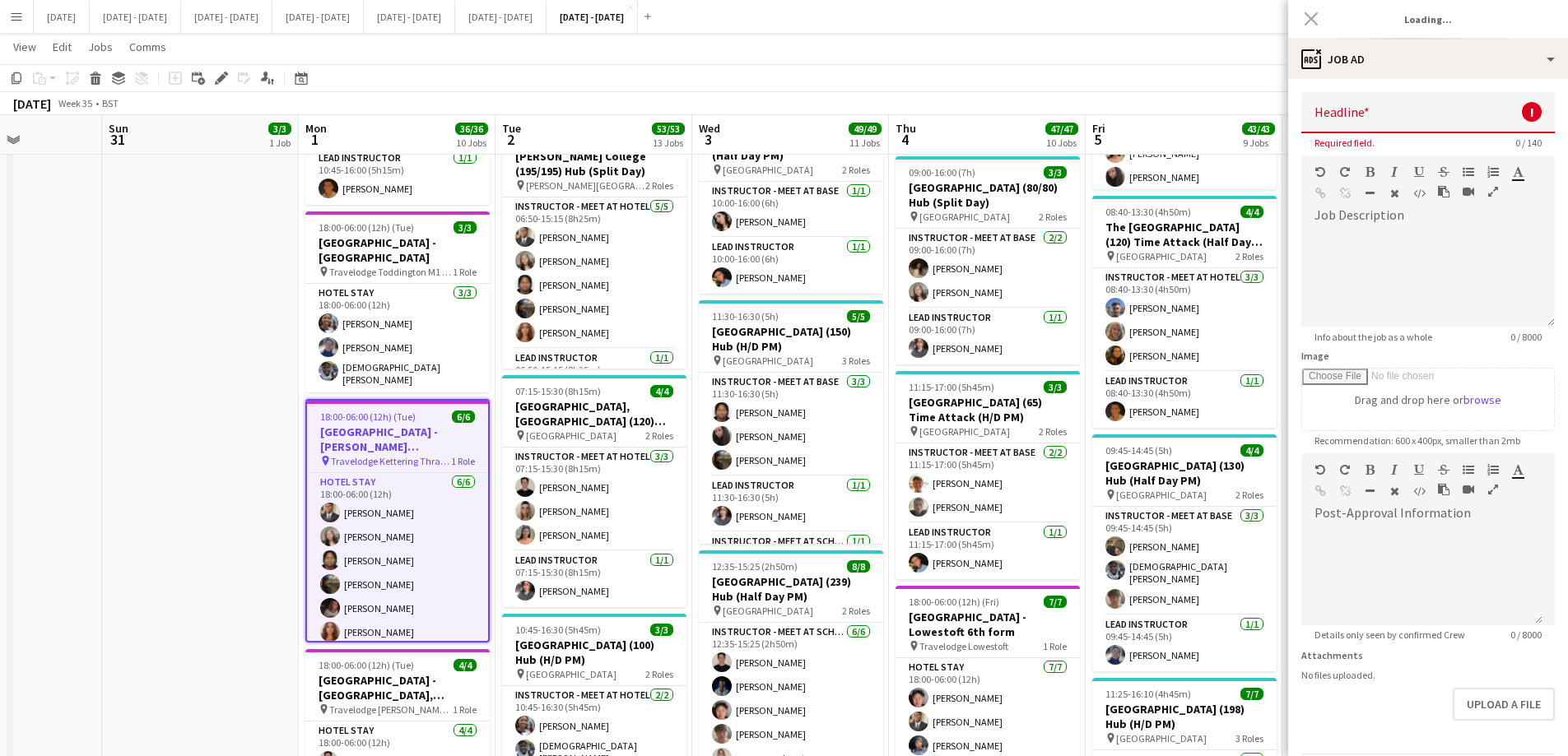
type input "**********"
click at [1252, 233] on div at bounding box center [1428, 279] width 253 height 99
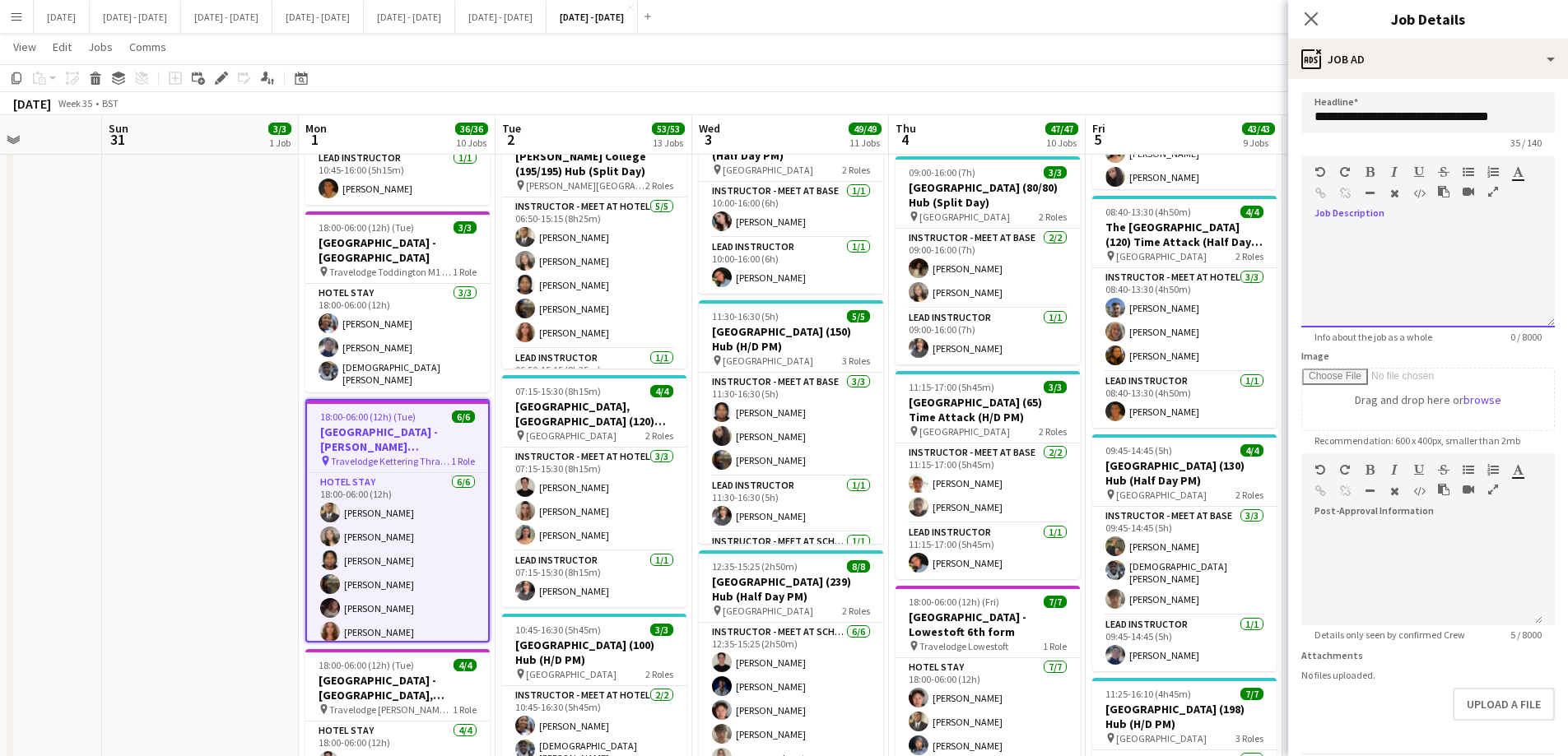
paste div
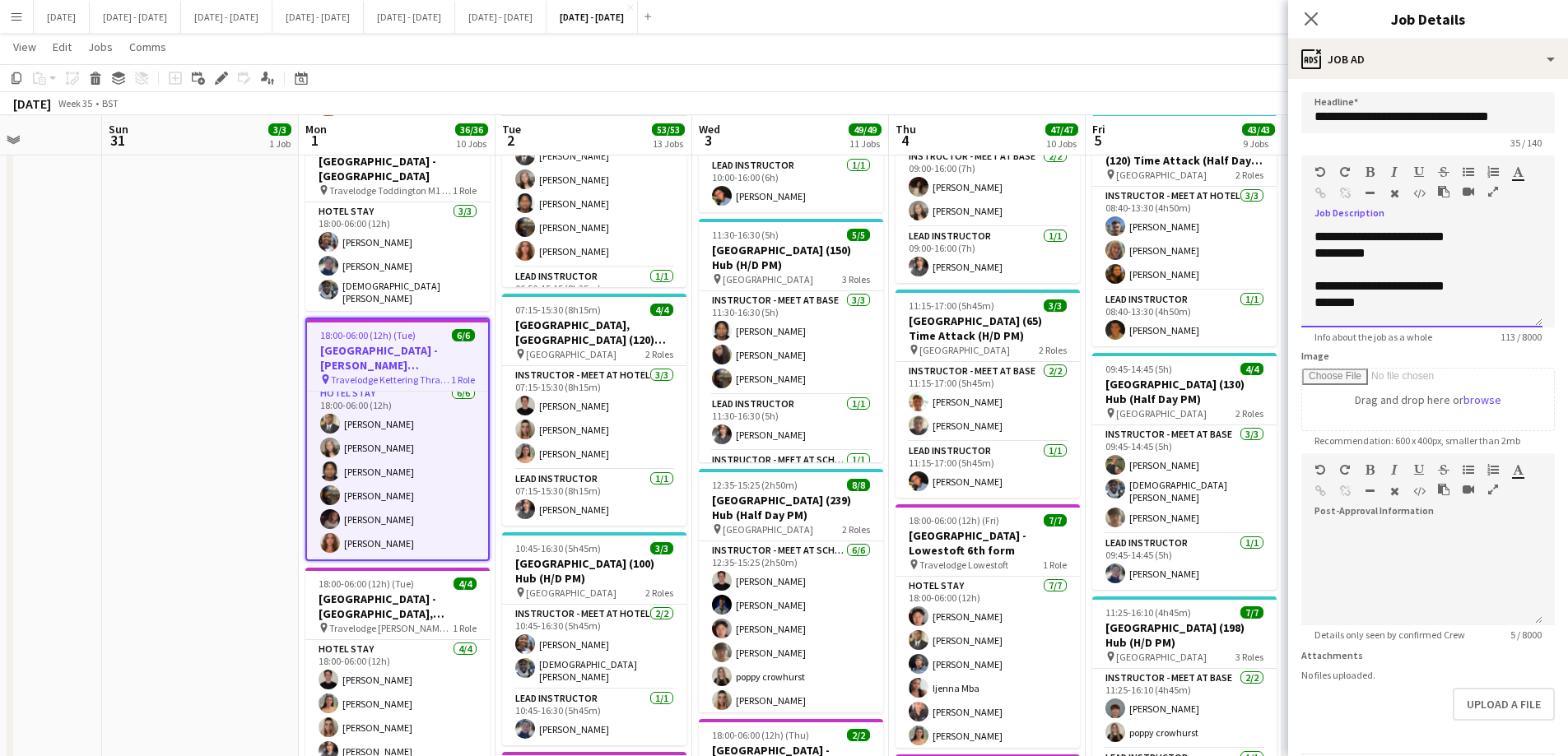
scroll to position [1563, 0]
click at [1252, 246] on div "**********" at bounding box center [1422, 253] width 215 height 17
click at [1252, 254] on div "**********" at bounding box center [1422, 253] width 215 height 17
click at [1252, 310] on div "********" at bounding box center [1422, 303] width 215 height 17
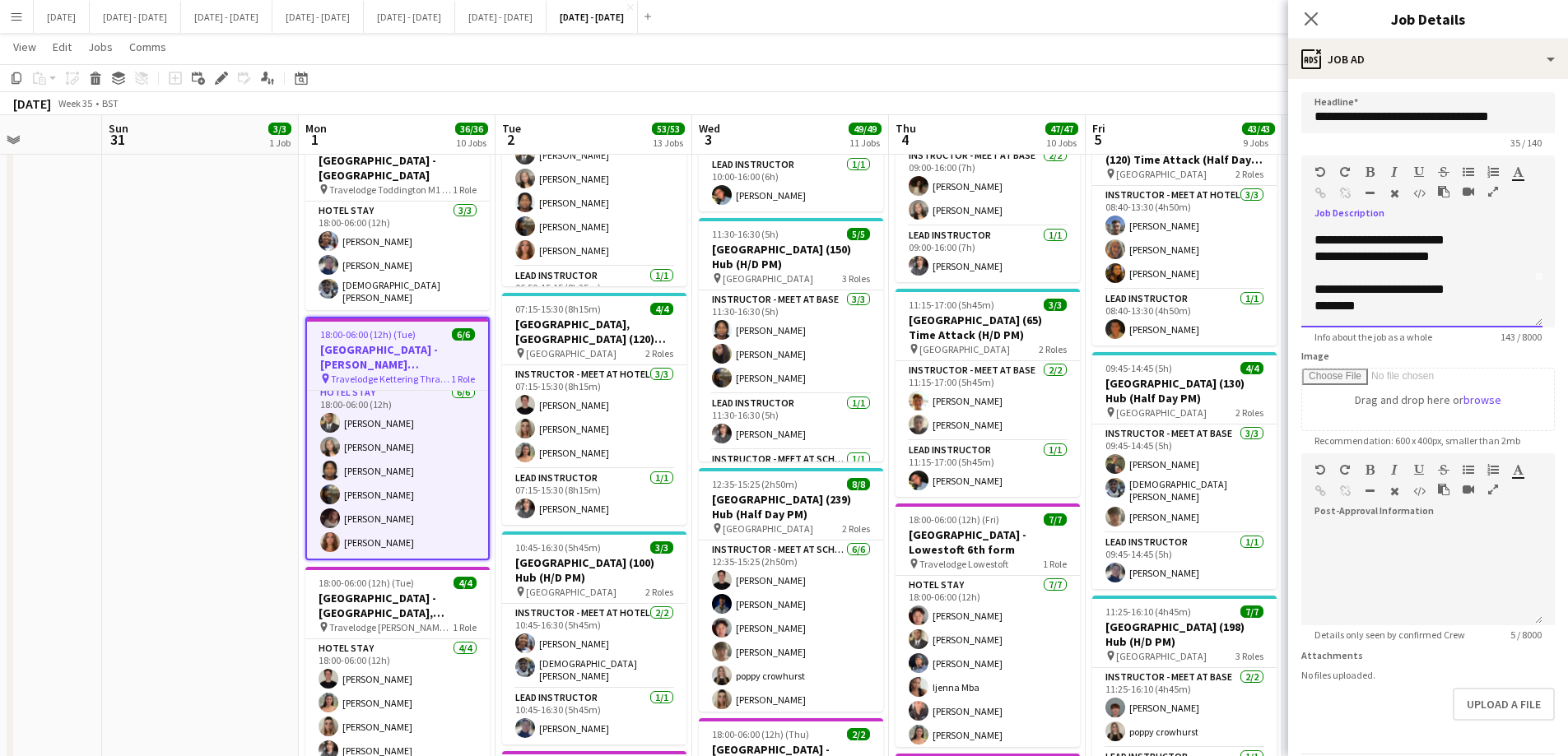
click at [1252, 308] on div "********" at bounding box center [1422, 306] width 215 height 17
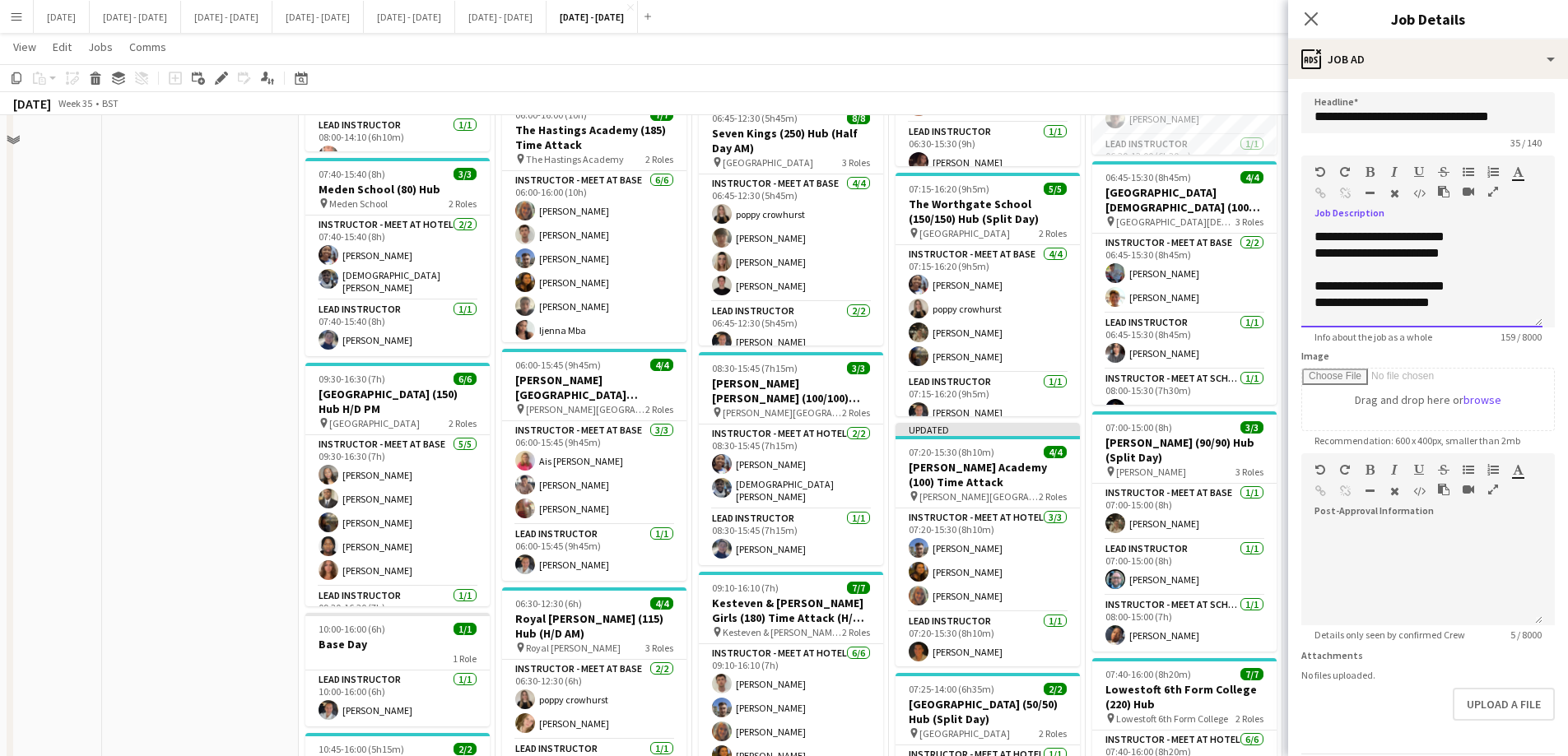
scroll to position [659, 0]
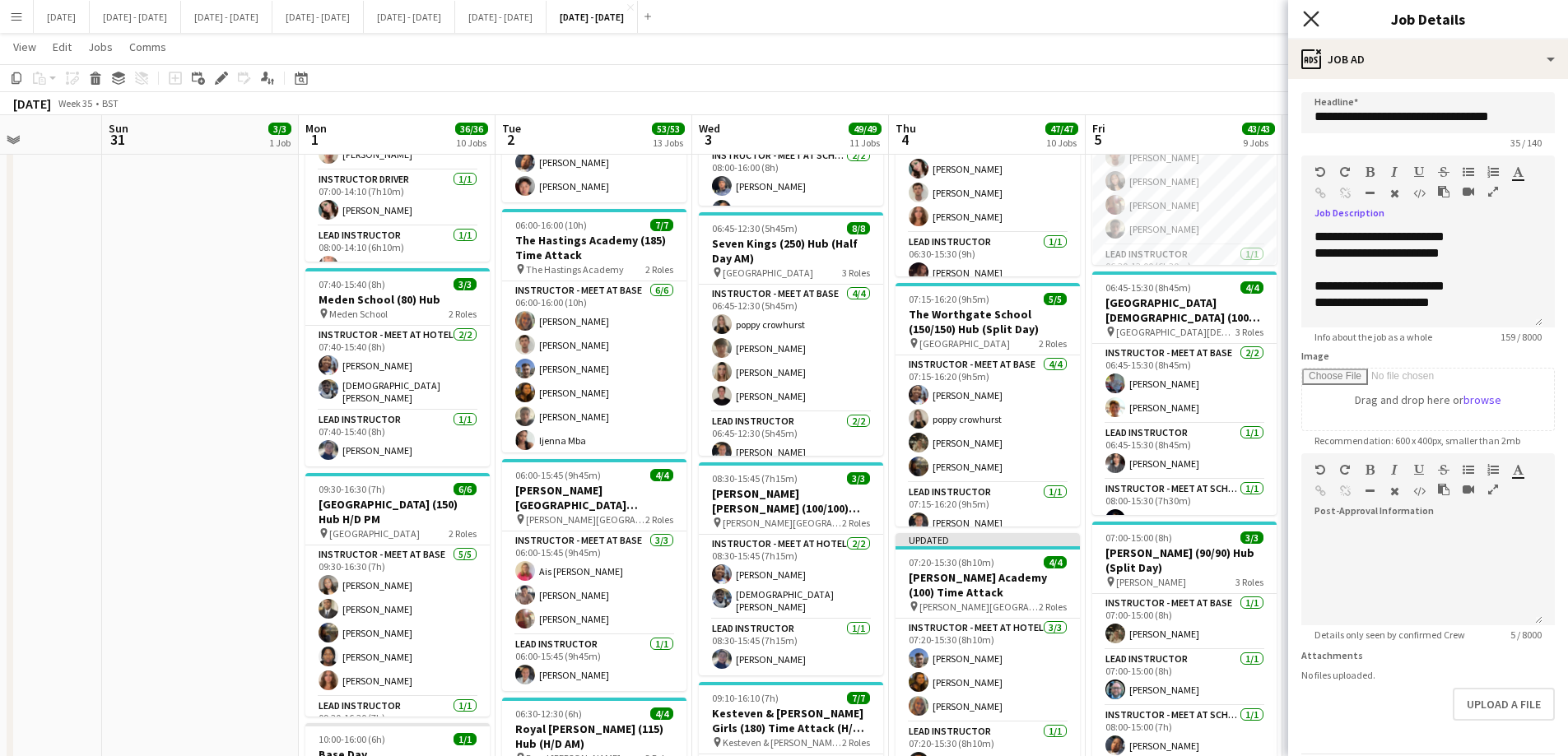
click at [1252, 21] on icon at bounding box center [1310, 18] width 16 height 16
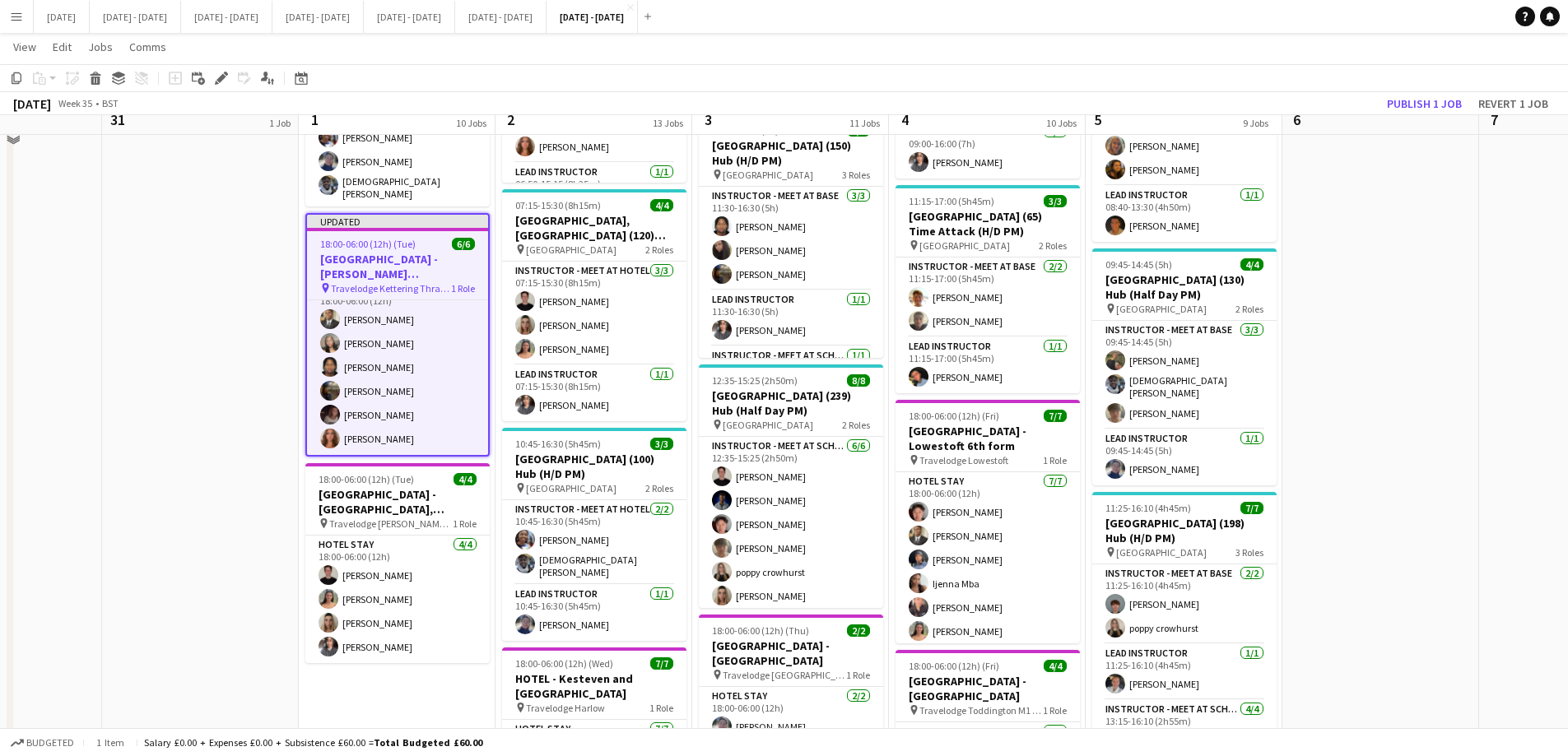
scroll to position [1728, 0]
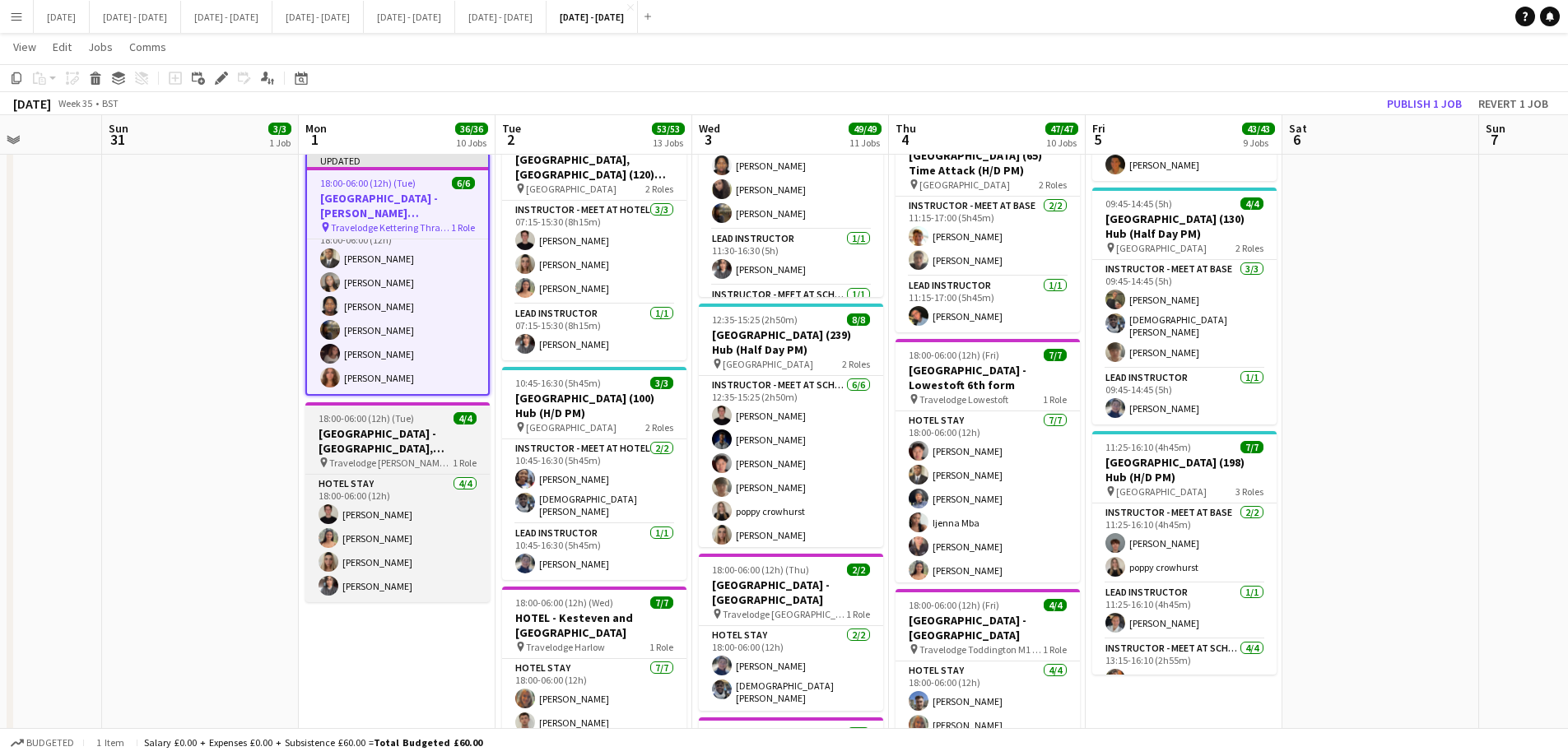
click at [344, 426] on h3 "[GEOGRAPHIC_DATA] - [GEOGRAPHIC_DATA], [GEOGRAPHIC_DATA]" at bounding box center [398, 441] width 185 height 29
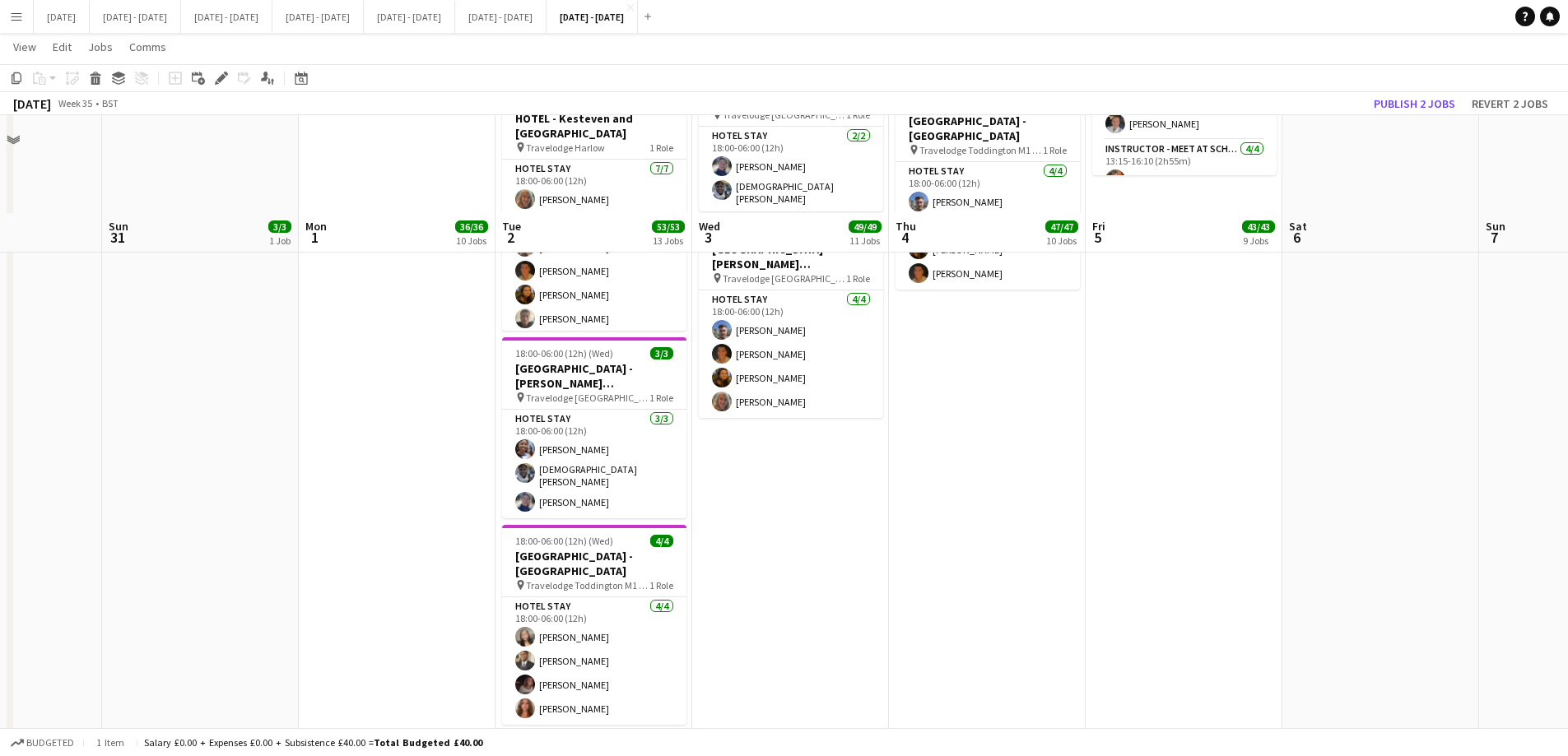
scroll to position [2335, 0]
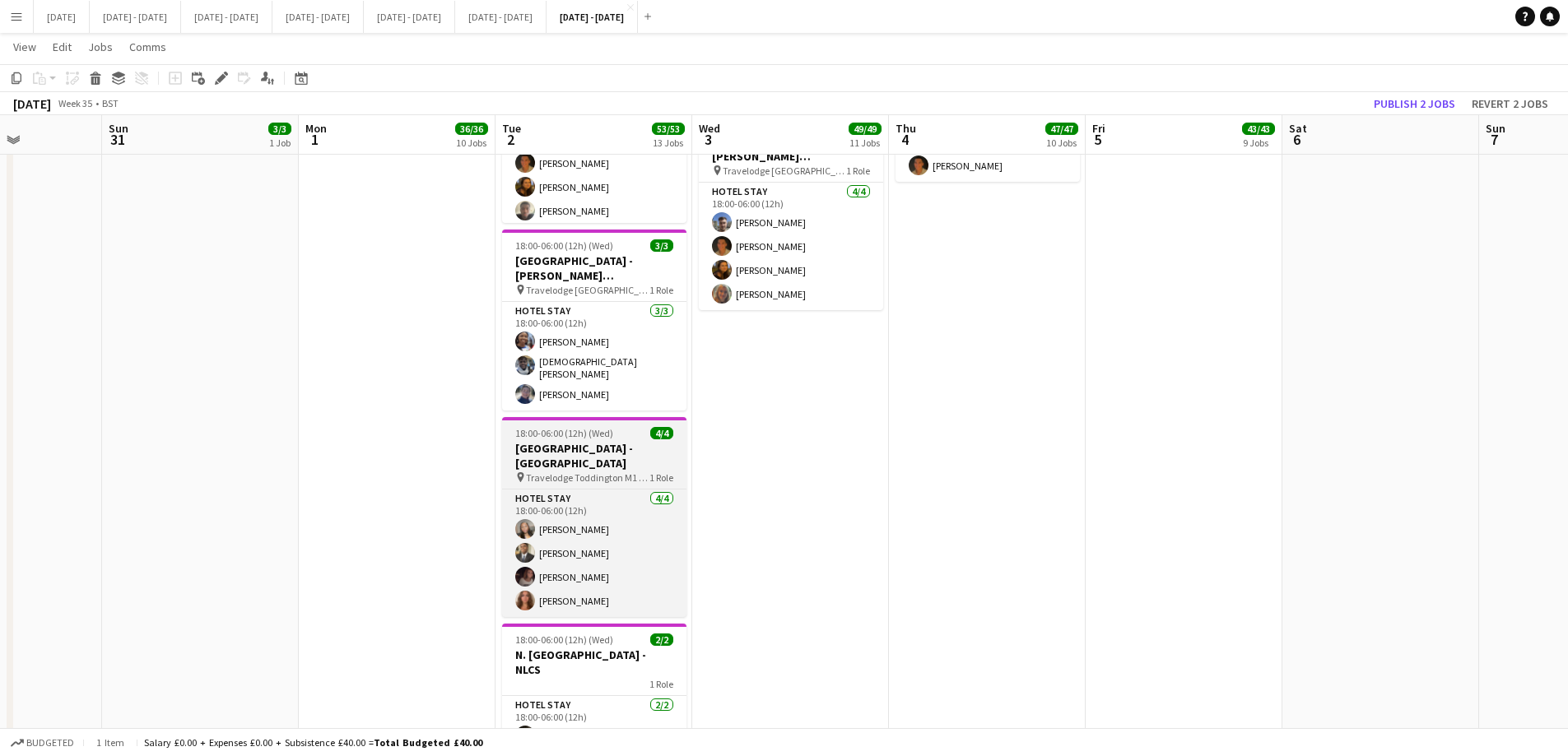
click at [623, 472] on span "Travelodge Toddington M1 Southbound" at bounding box center [588, 477] width 123 height 13
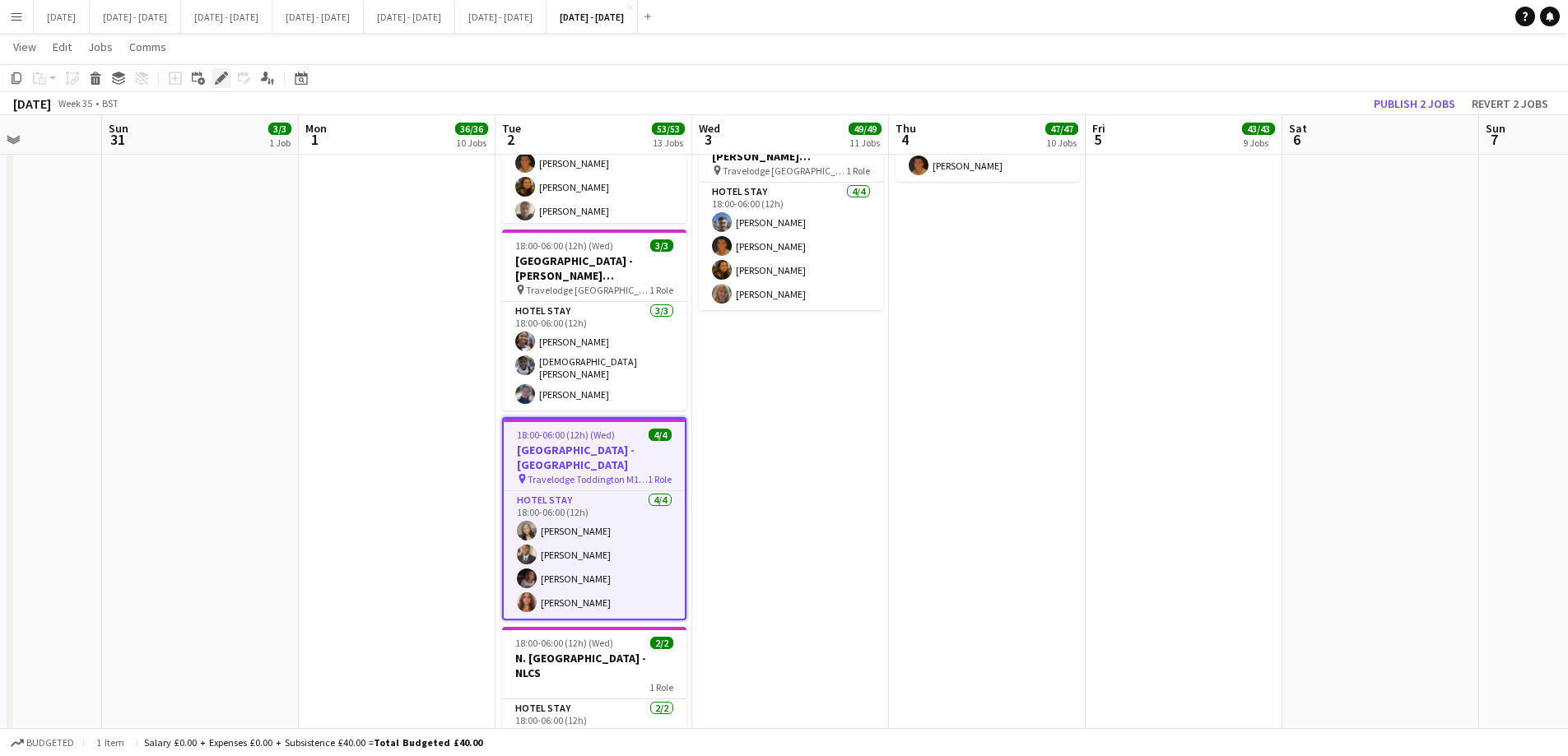
click at [219, 79] on icon at bounding box center [221, 78] width 9 height 9
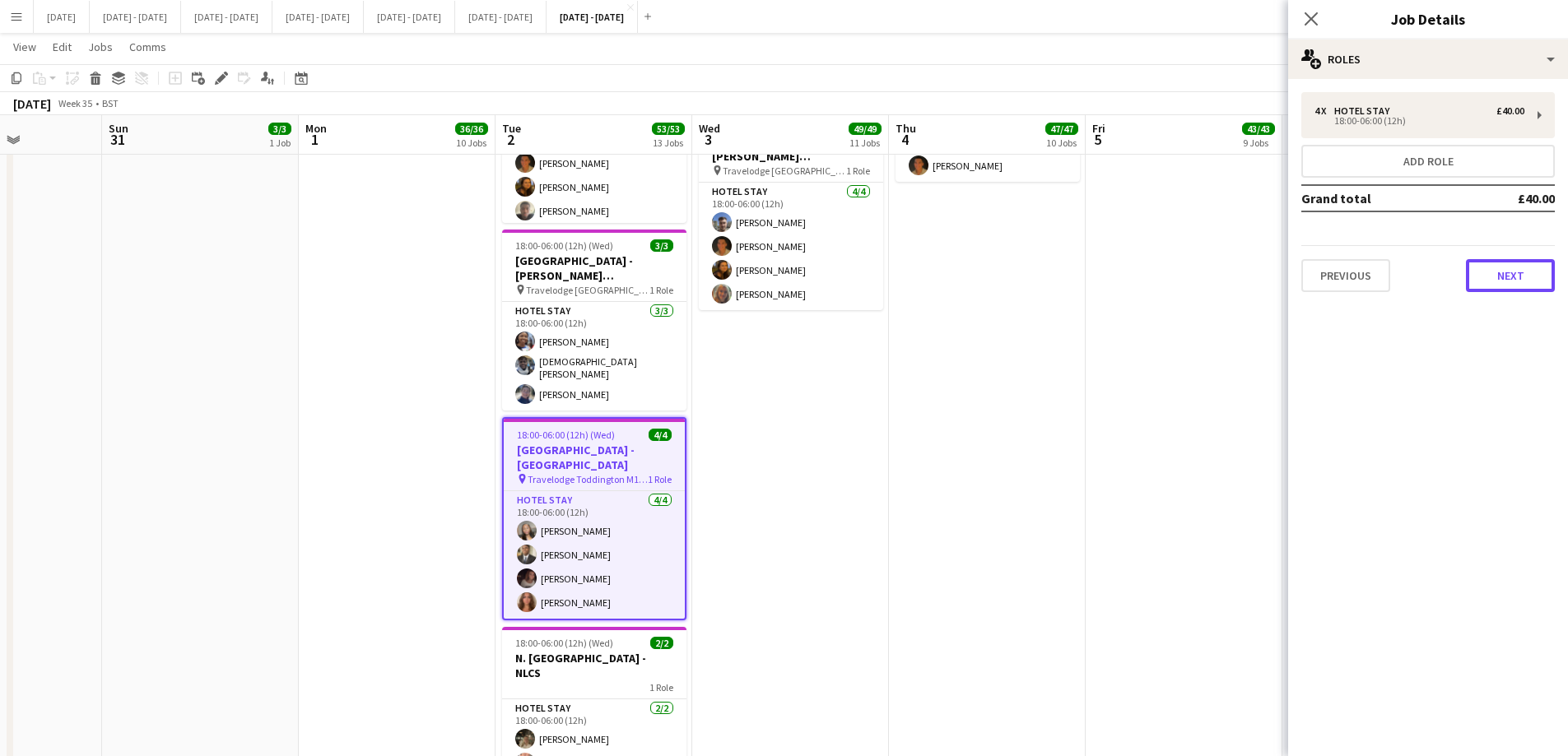
drag, startPoint x: 1496, startPoint y: 278, endPoint x: 1491, endPoint y: 286, distance: 9.4
click at [1252, 278] on button "Next" at bounding box center [1511, 275] width 89 height 33
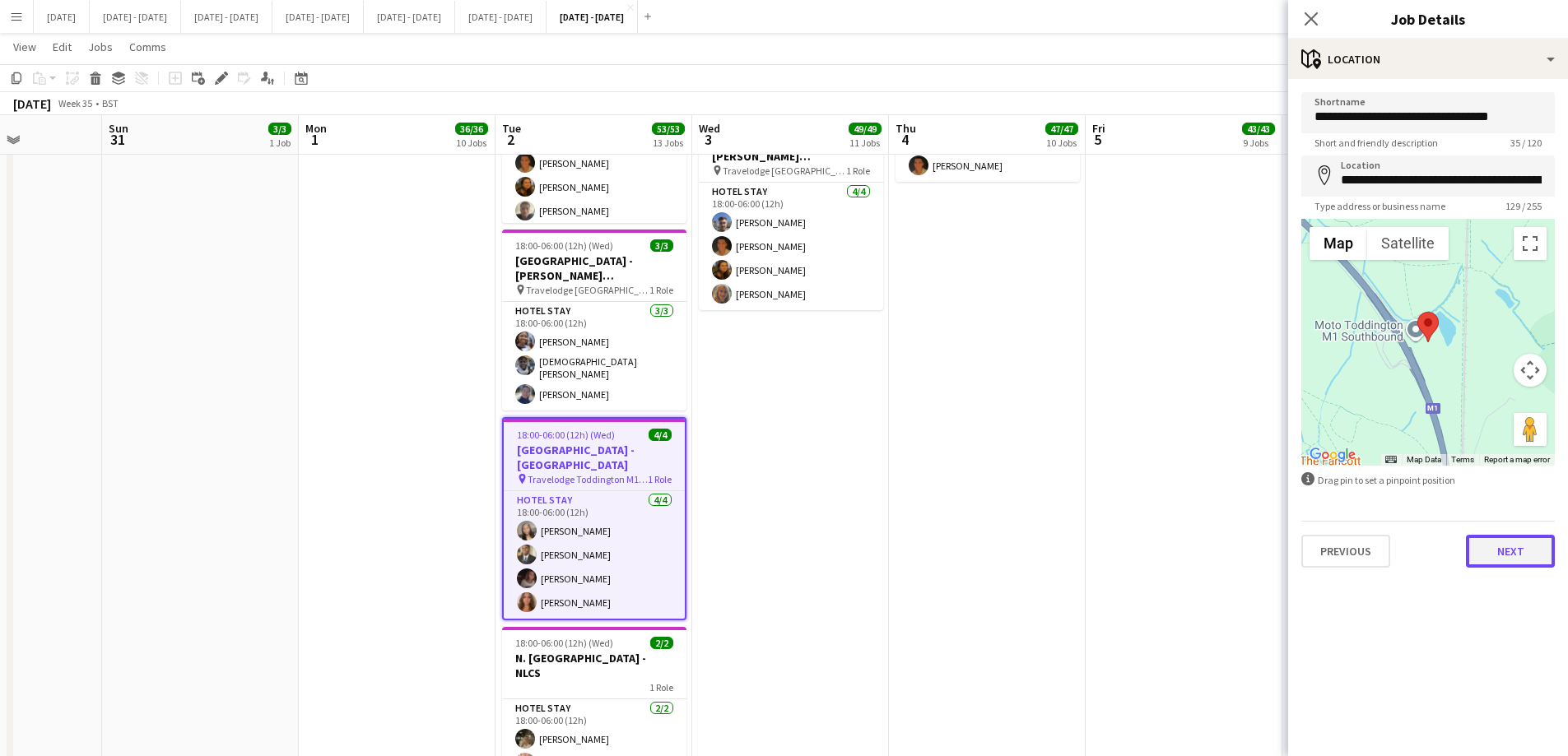
click at [1252, 553] on button "Next" at bounding box center [1511, 550] width 89 height 33
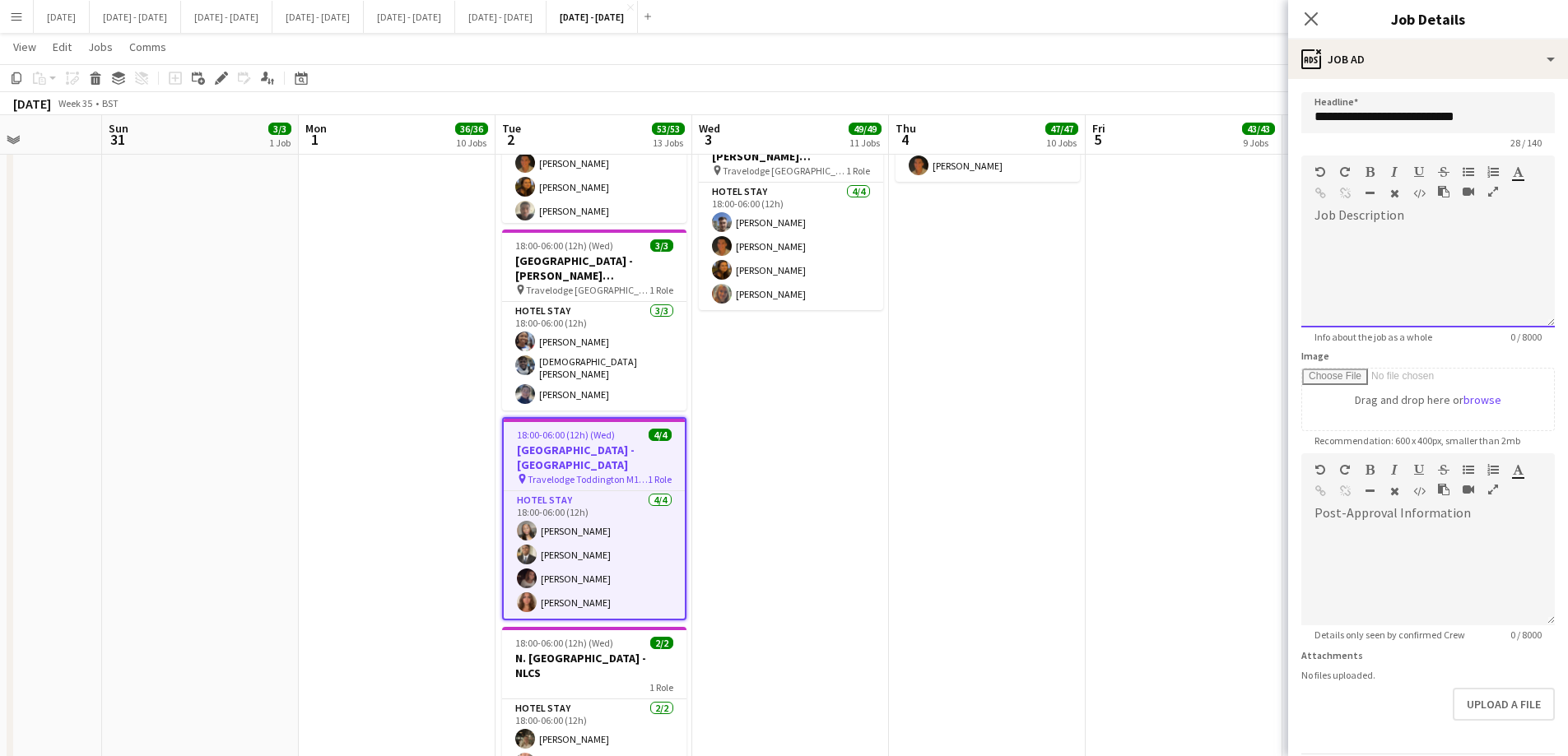
click at [1252, 249] on div at bounding box center [1428, 279] width 253 height 99
paste div
click at [1252, 13] on icon "Close pop-in" at bounding box center [1310, 18] width 16 height 16
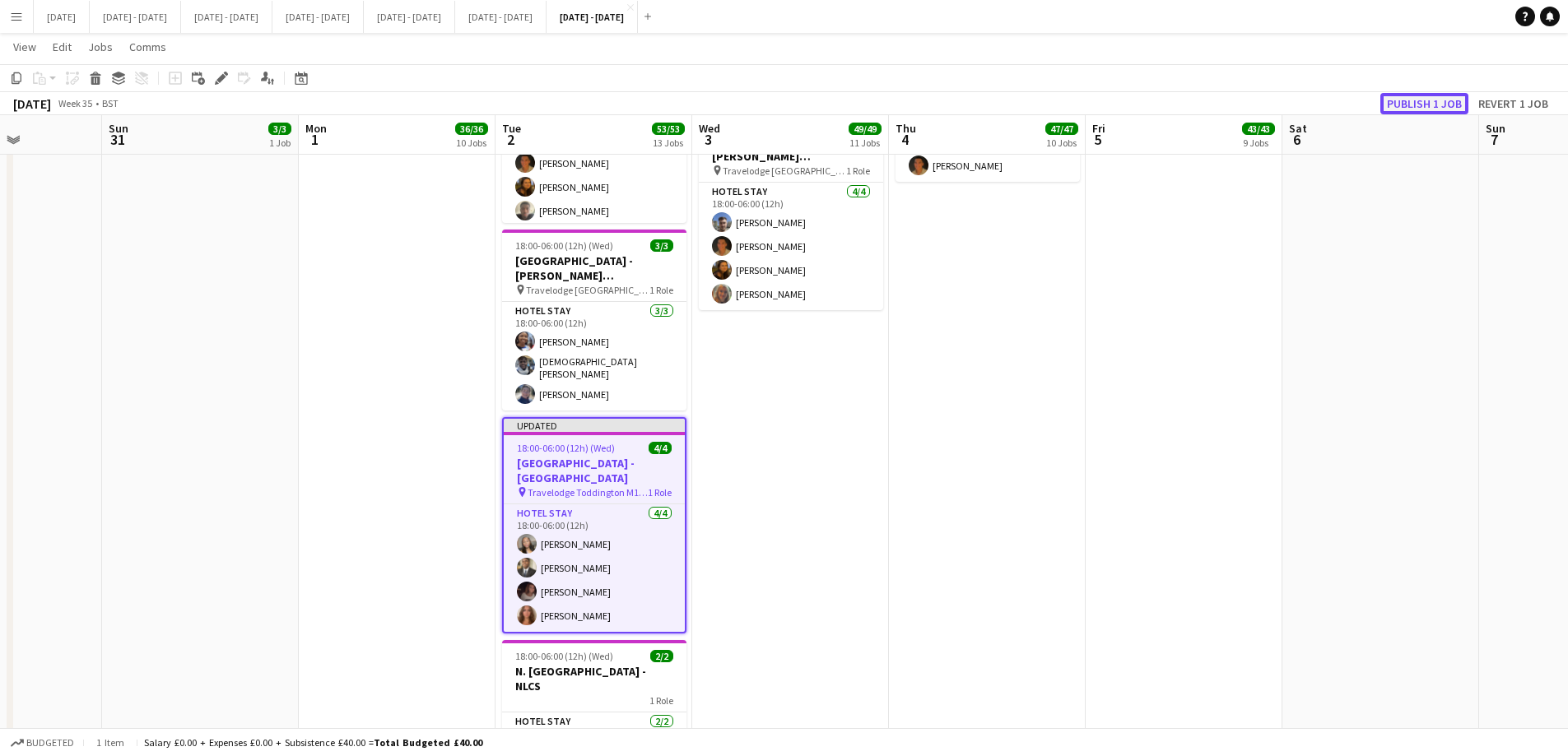
click at [1252, 100] on button "Publish 1 job" at bounding box center [1424, 103] width 88 height 21
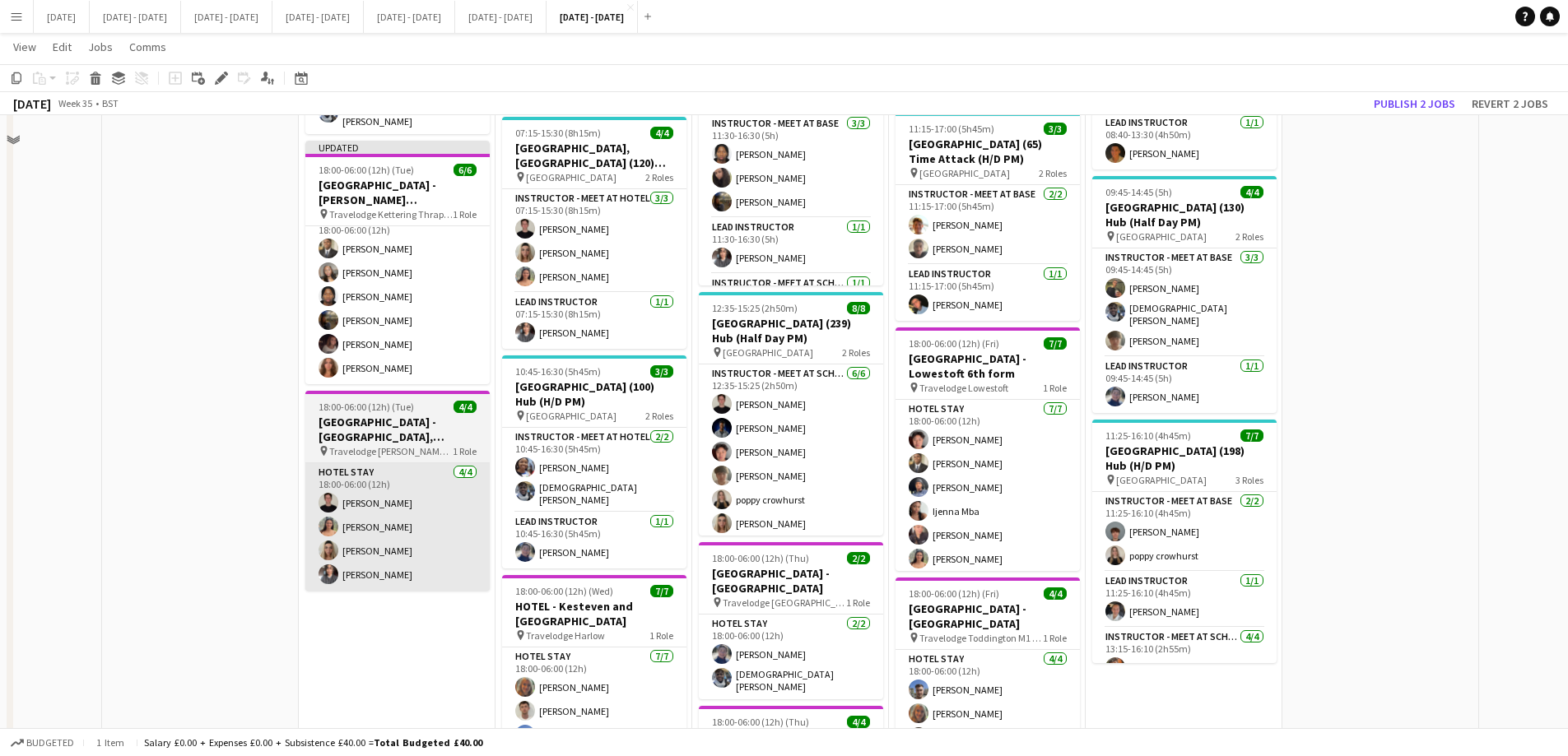
scroll to position [1760, 0]
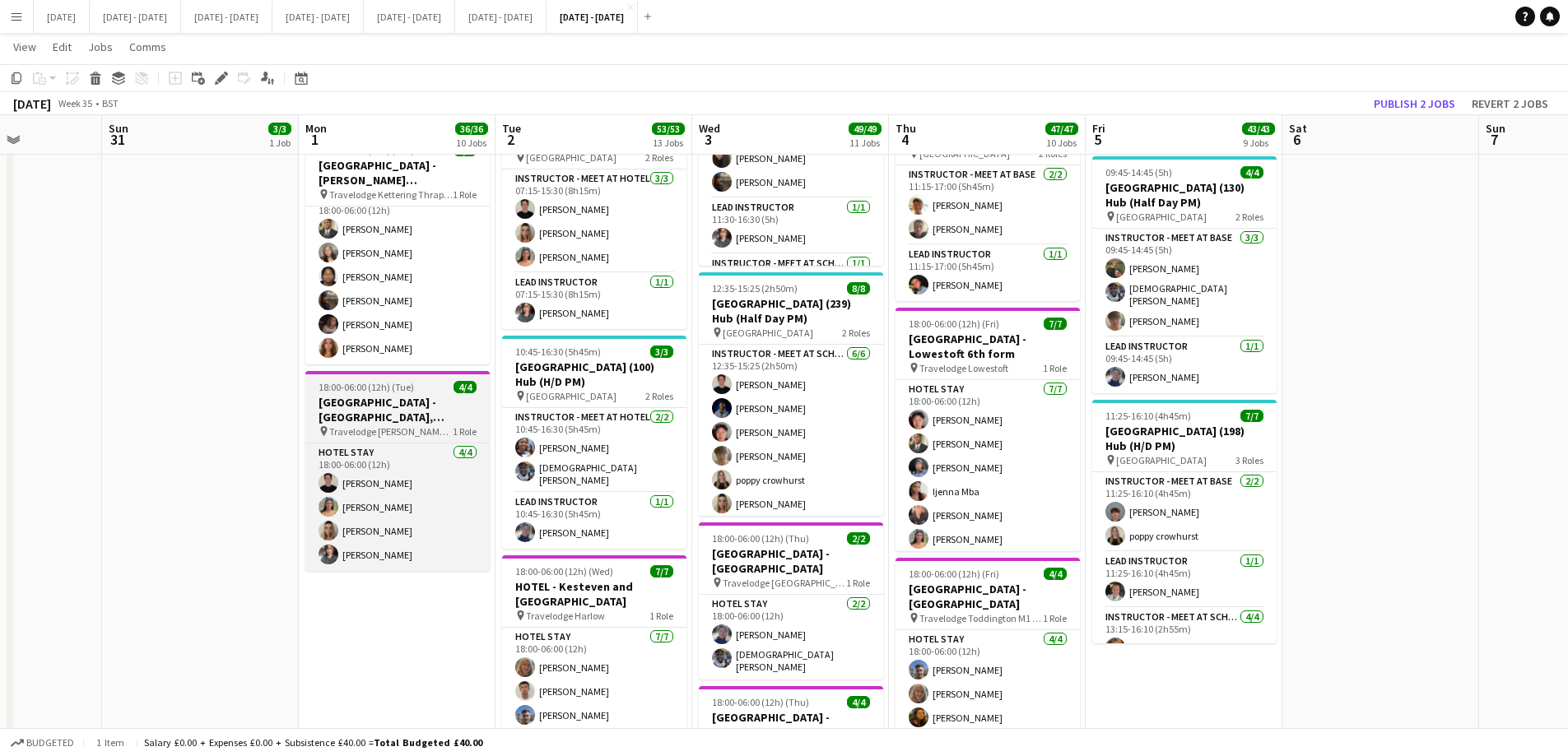
click at [384, 395] on h3 "[GEOGRAPHIC_DATA] - [GEOGRAPHIC_DATA], [GEOGRAPHIC_DATA]" at bounding box center [398, 409] width 185 height 29
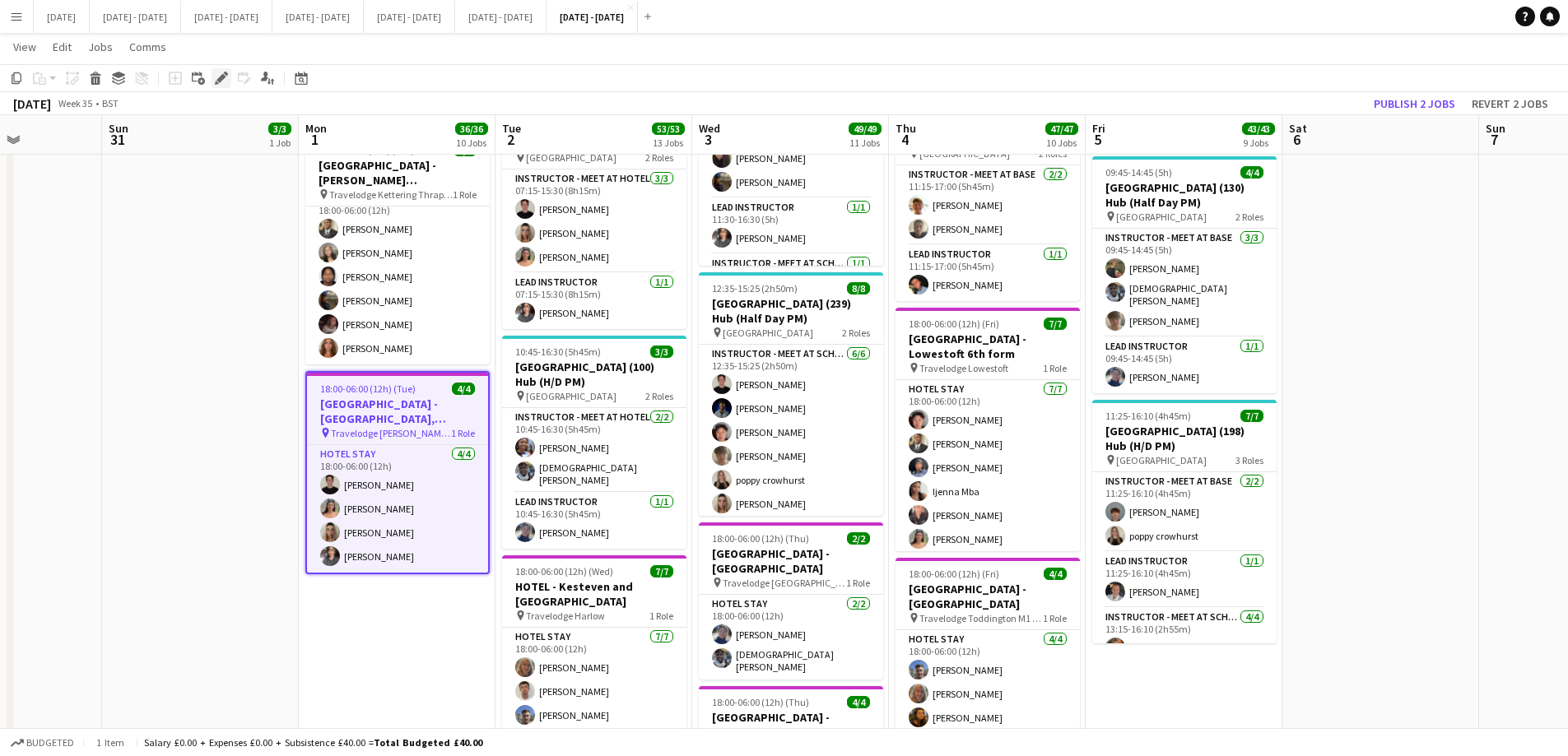
click at [221, 74] on icon "Edit" at bounding box center [222, 78] width 13 height 13
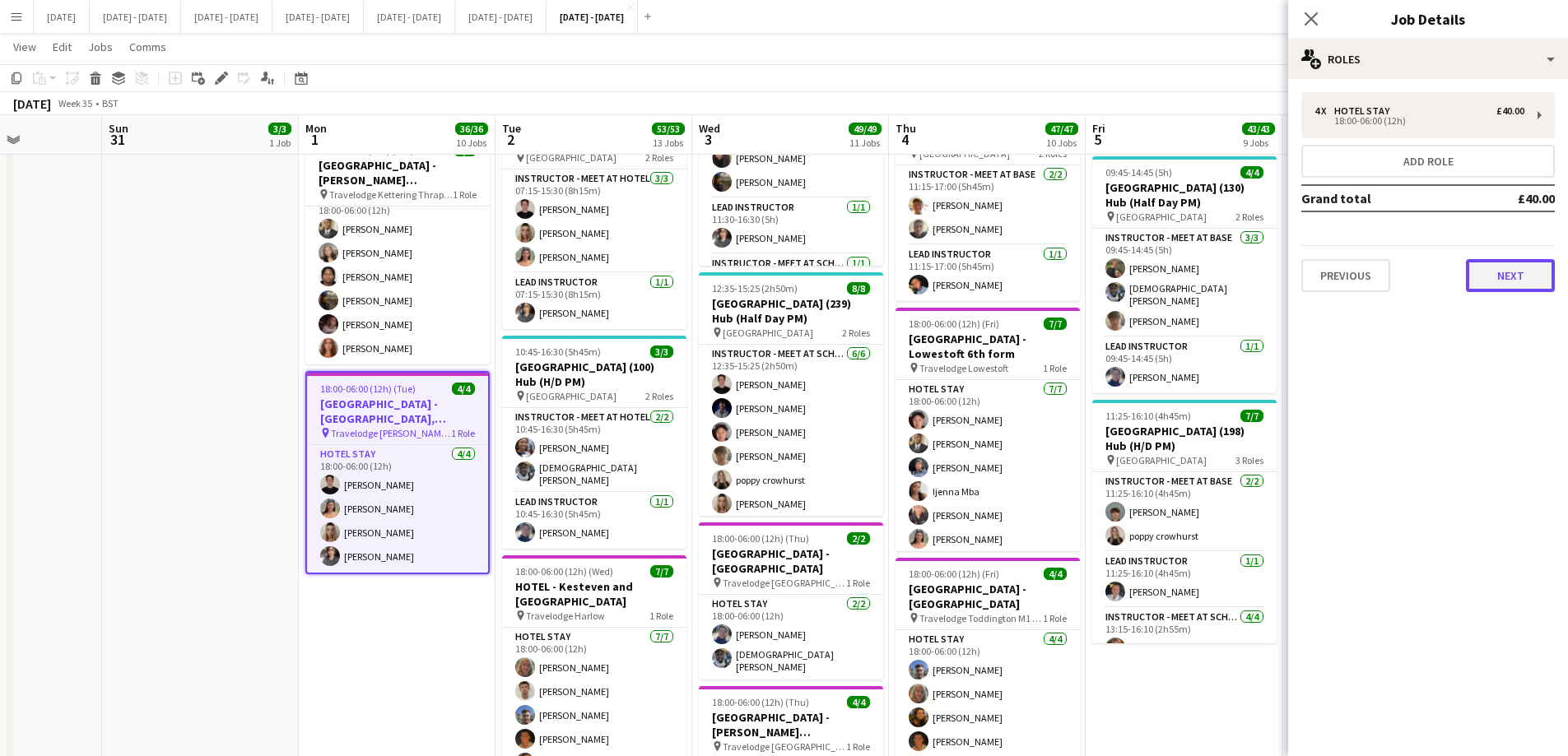
click at [1252, 269] on button "Next" at bounding box center [1511, 275] width 89 height 33
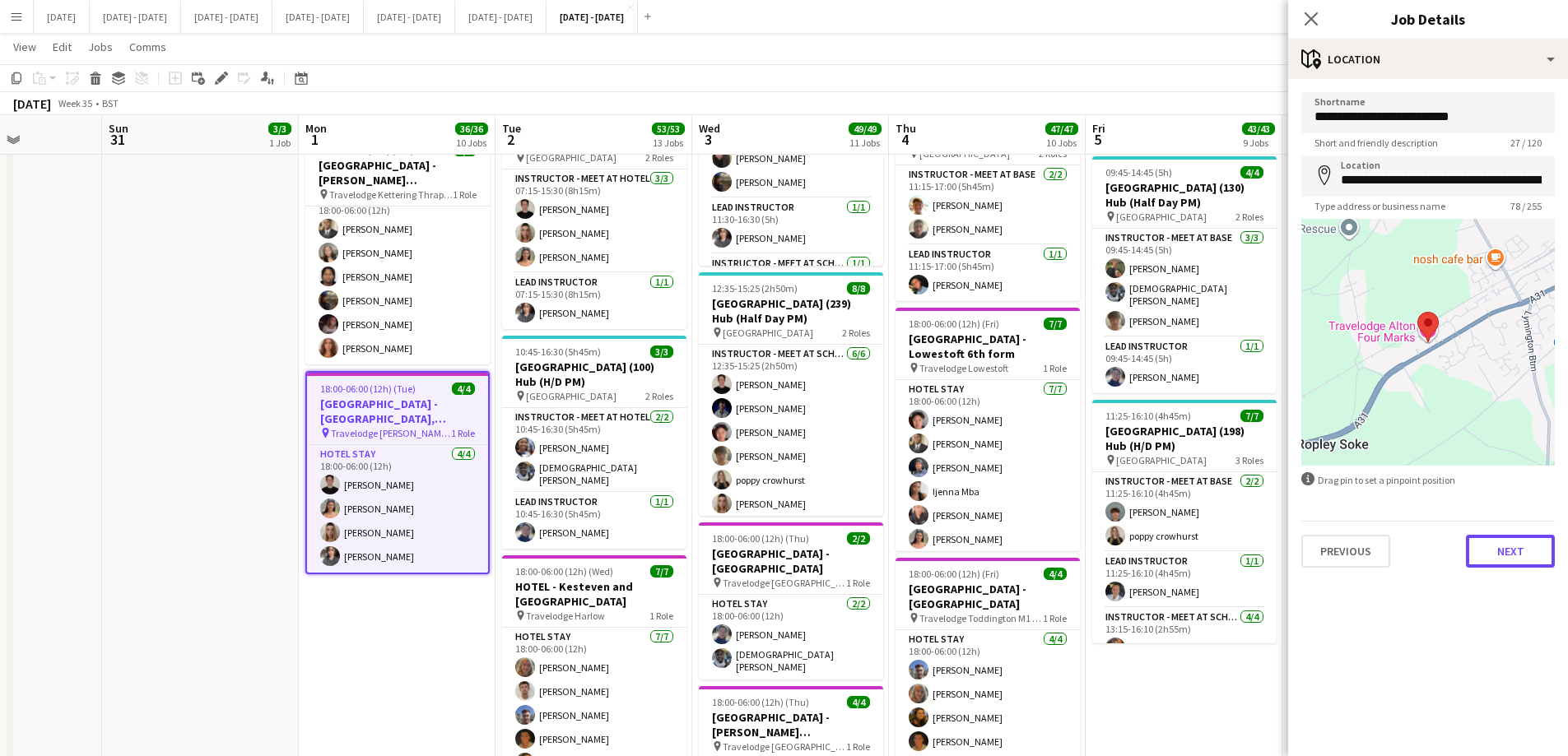
click at [1252, 549] on button "Next" at bounding box center [1511, 550] width 89 height 33
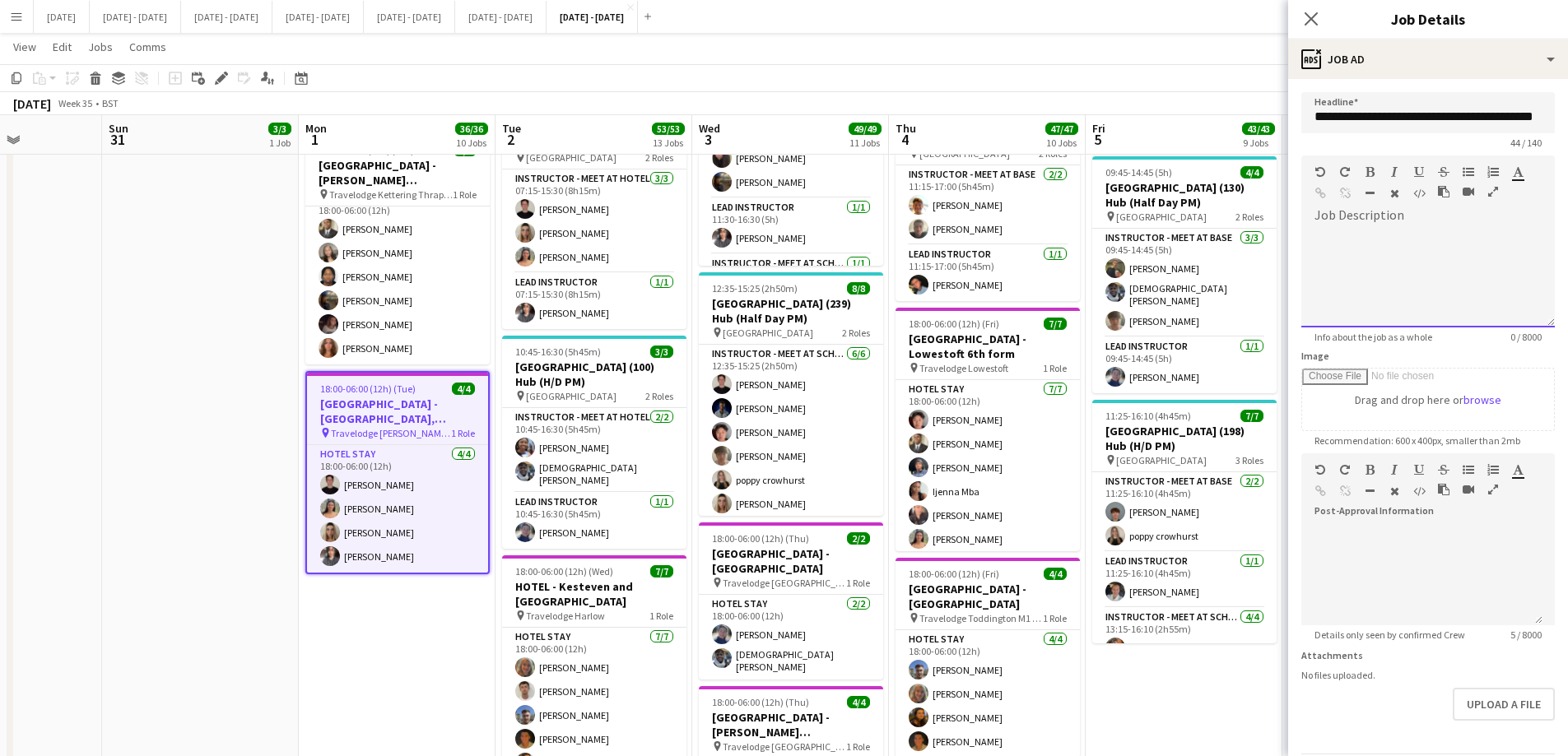
click at [1252, 245] on div at bounding box center [1428, 279] width 253 height 99
click at [1252, 227] on div at bounding box center [1428, 272] width 253 height 110
paste div
click at [1252, 305] on div "***" at bounding box center [1428, 303] width 227 height 17
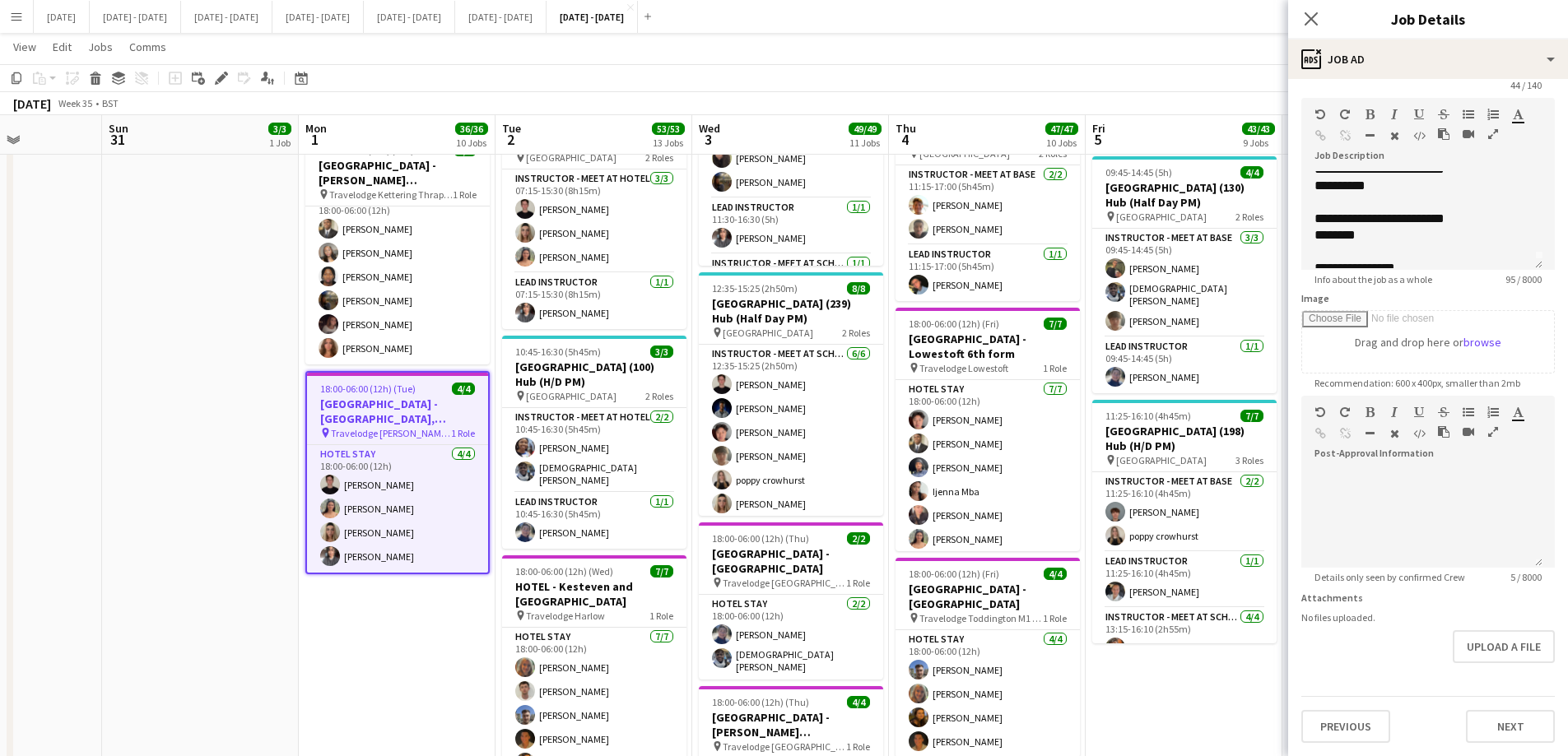
scroll to position [0, 0]
drag, startPoint x: 1471, startPoint y: 180, endPoint x: 1414, endPoint y: 182, distance: 57.0
click at [1252, 182] on span "**********" at bounding box center [1379, 179] width 130 height 13
drag, startPoint x: 1375, startPoint y: 185, endPoint x: 1377, endPoint y: 195, distance: 10.2
click at [1252, 189] on div "**********" at bounding box center [1421, 221] width 241 height 99
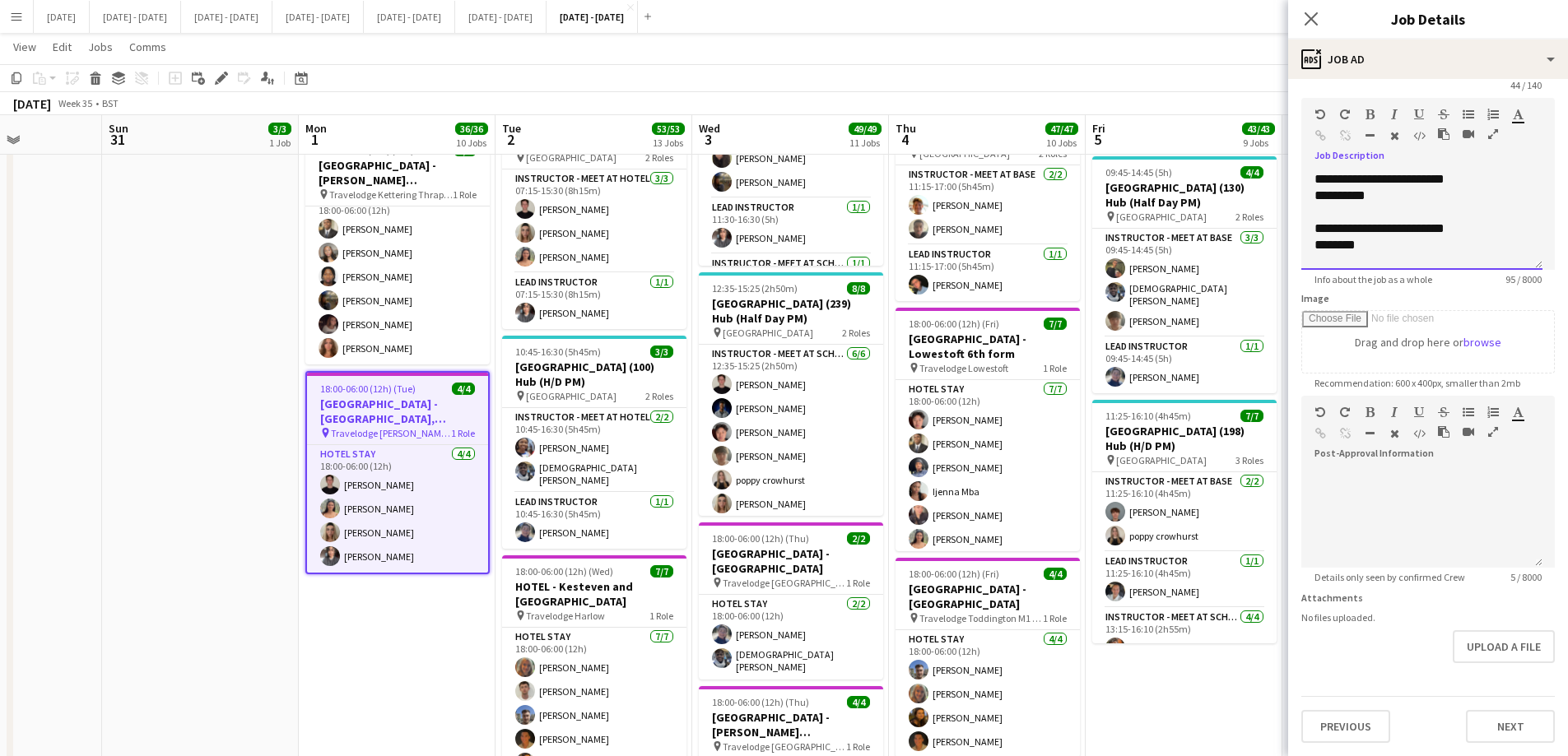
click at [1252, 200] on div "**********" at bounding box center [1422, 196] width 215 height 17
click at [1252, 201] on div "**********" at bounding box center [1422, 196] width 215 height 17
drag, startPoint x: 1422, startPoint y: 252, endPoint x: 1306, endPoint y: 244, distance: 116.3
click at [1252, 244] on div "**********" at bounding box center [1421, 221] width 241 height 99
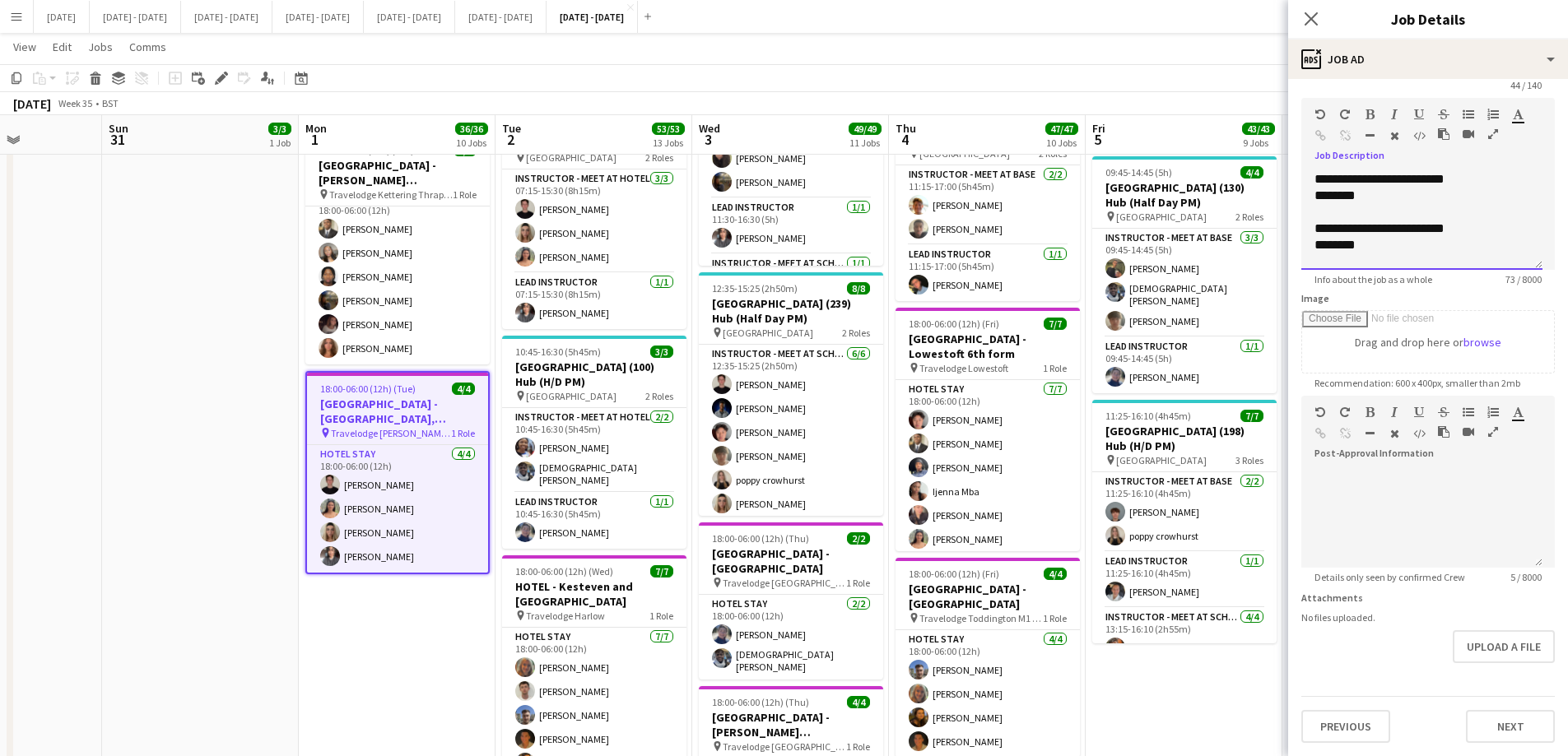
scroll to position [0, 0]
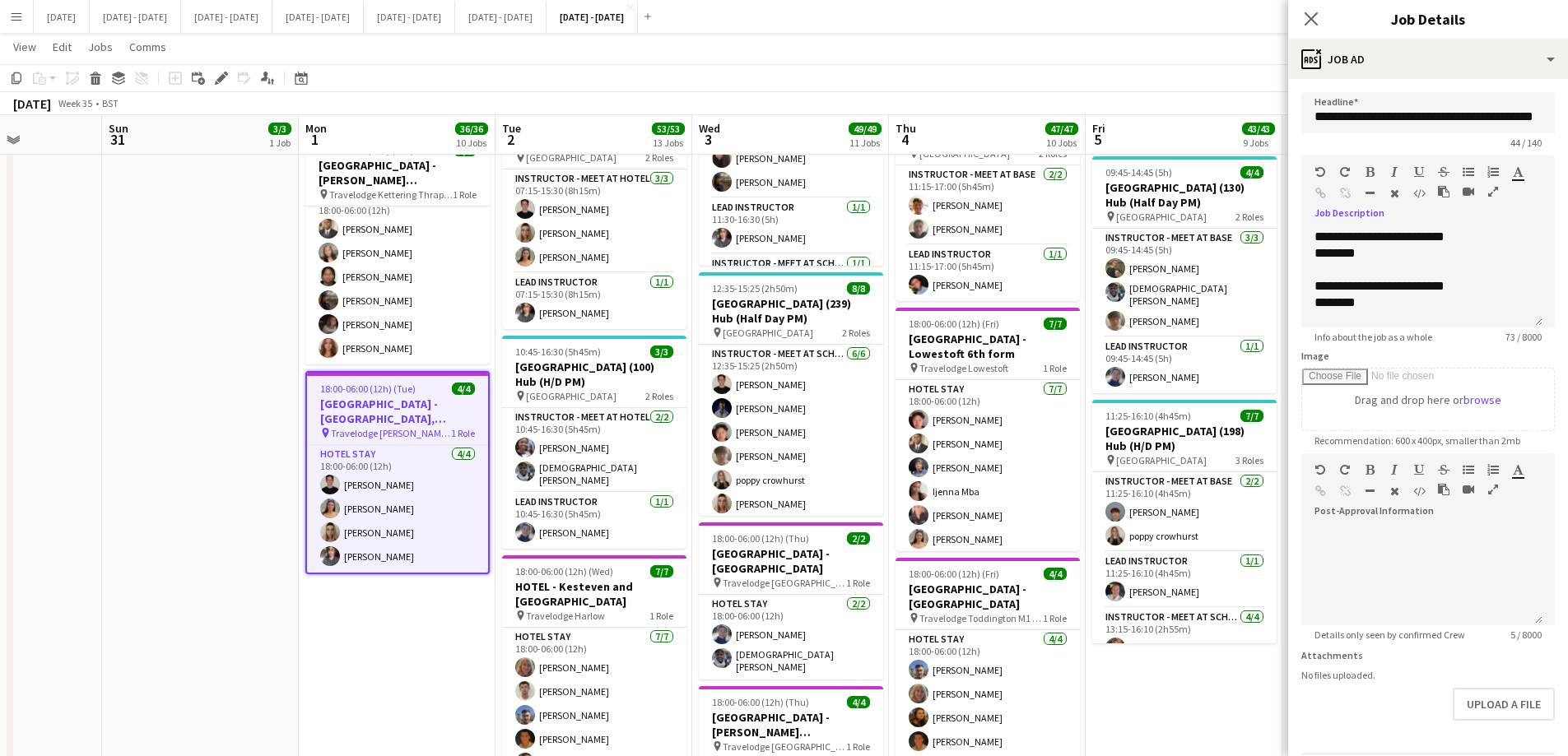
click at [352, 397] on h3 "[GEOGRAPHIC_DATA] - [GEOGRAPHIC_DATA], [GEOGRAPHIC_DATA]" at bounding box center [398, 411] width 181 height 29
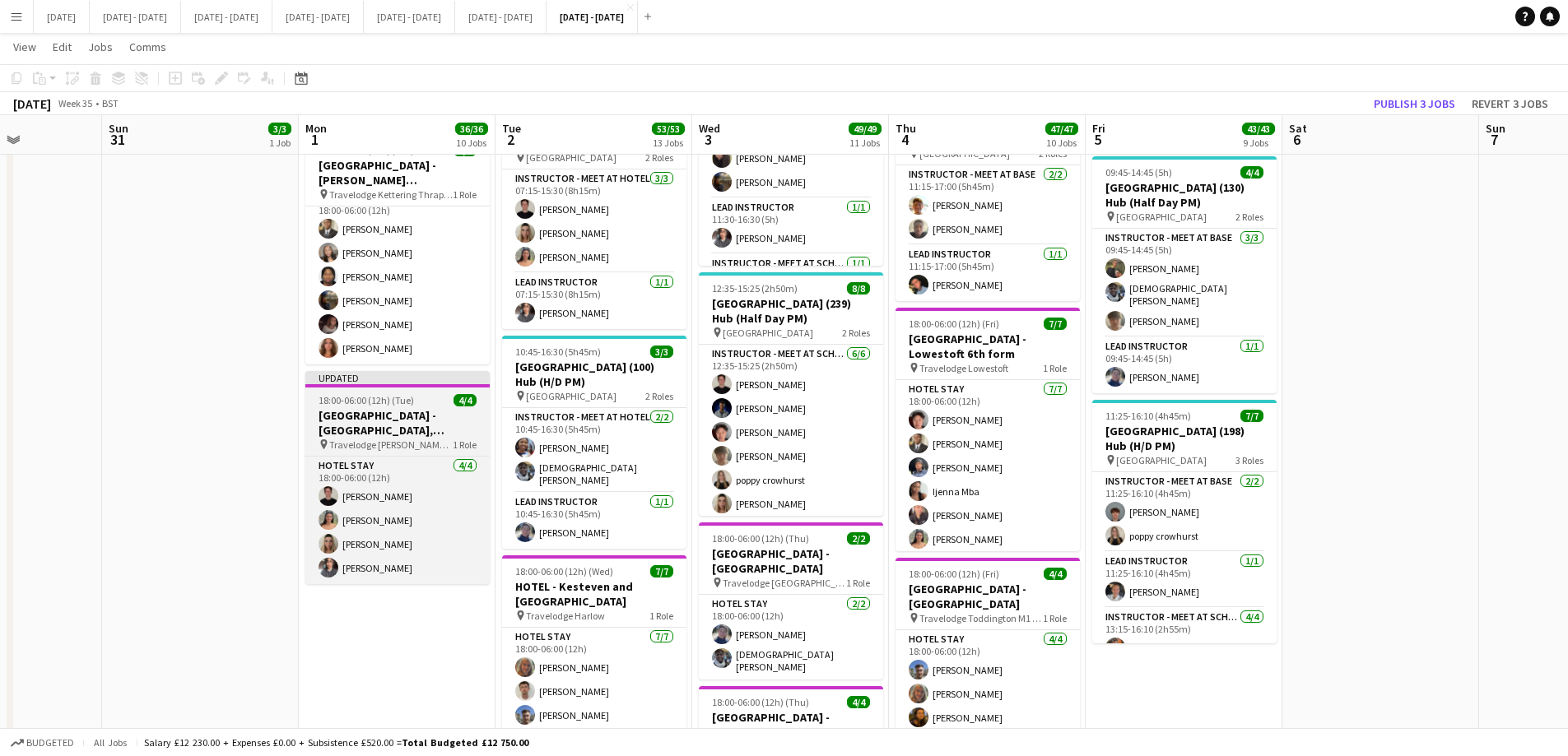
click at [369, 408] on h3 "[GEOGRAPHIC_DATA] - [GEOGRAPHIC_DATA], [GEOGRAPHIC_DATA]" at bounding box center [398, 422] width 185 height 29
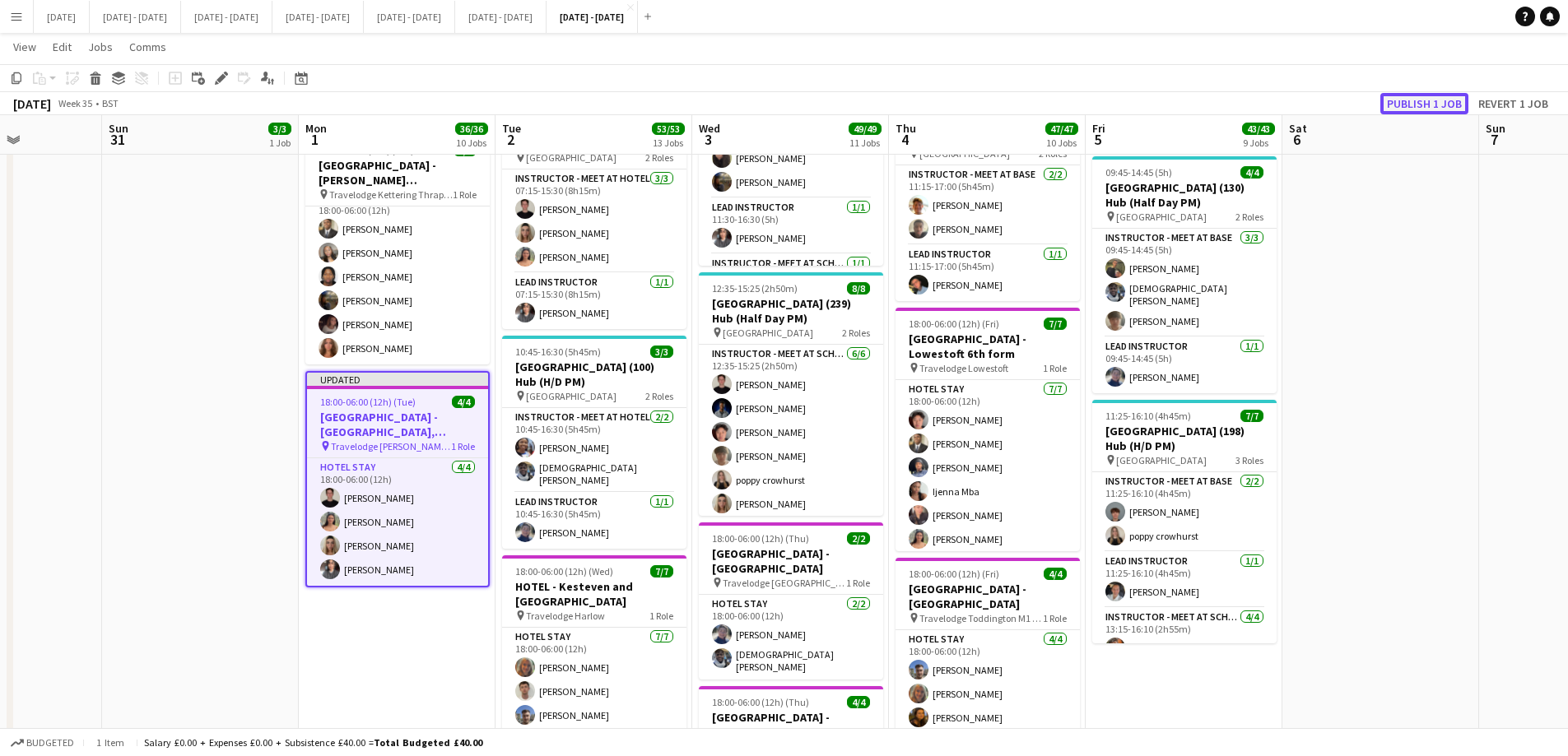
click at [1252, 103] on button "Publish 1 job" at bounding box center [1424, 103] width 88 height 21
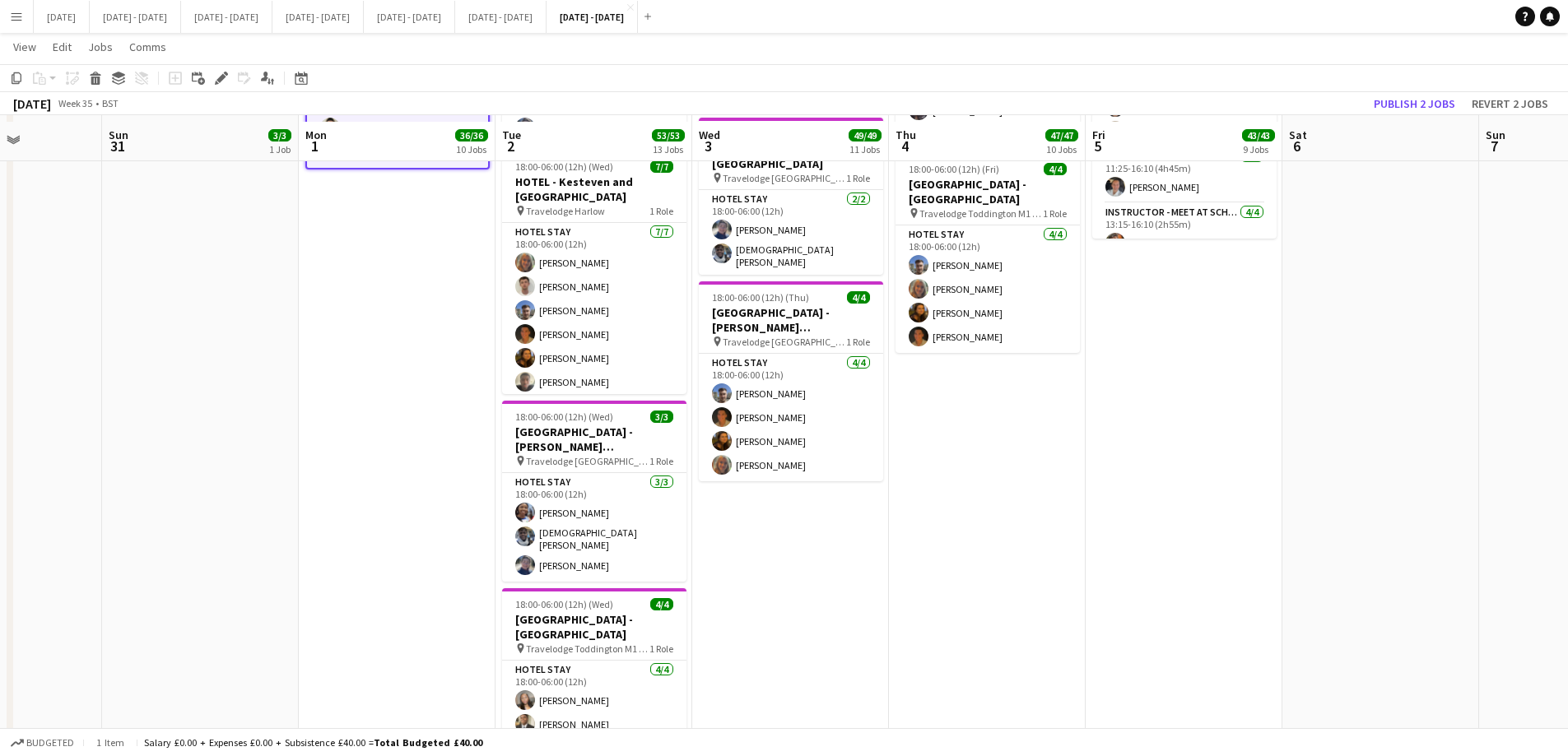
scroll to position [2088, 0]
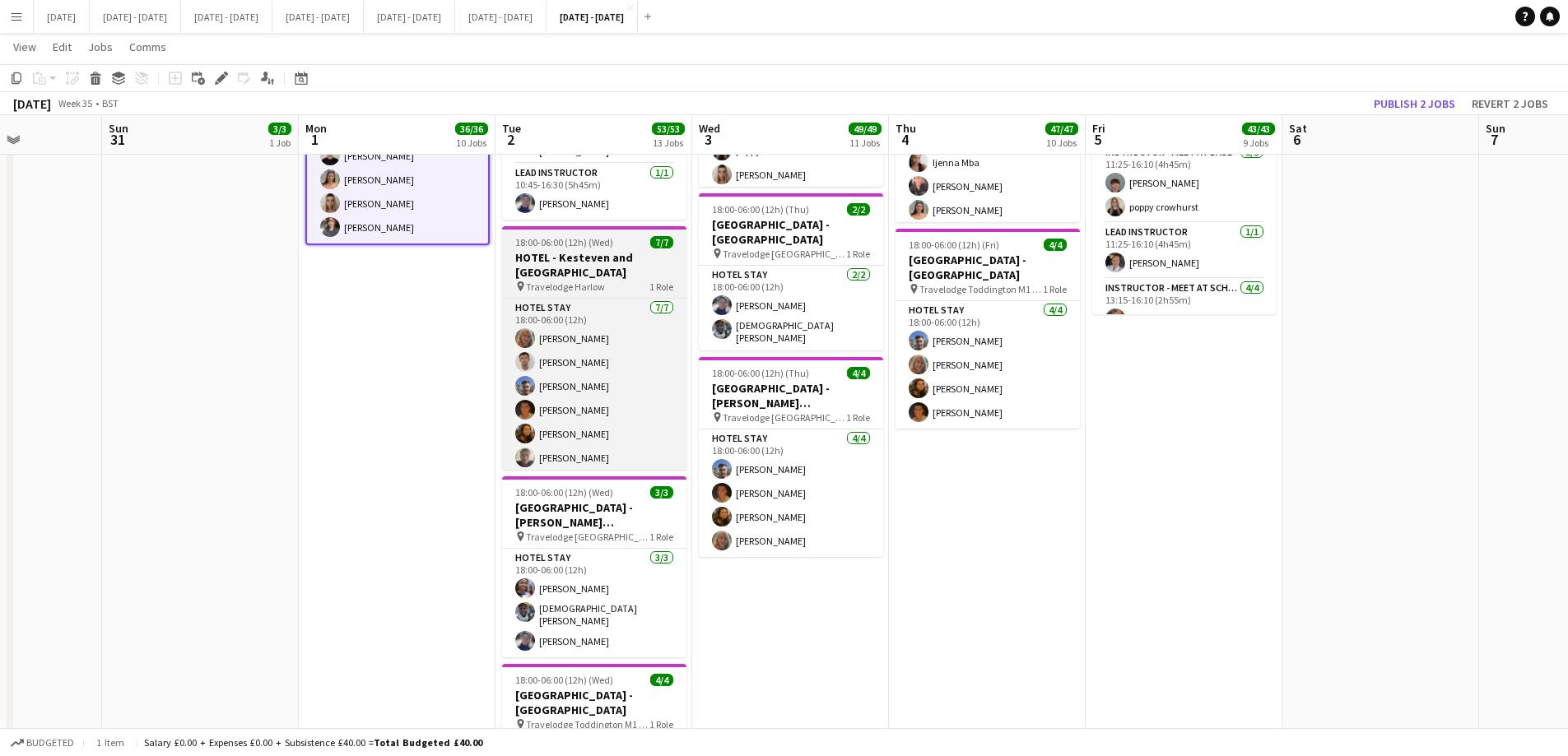
click at [546, 272] on h3 "HOTEL - Kesteven and [GEOGRAPHIC_DATA]" at bounding box center [594, 264] width 185 height 29
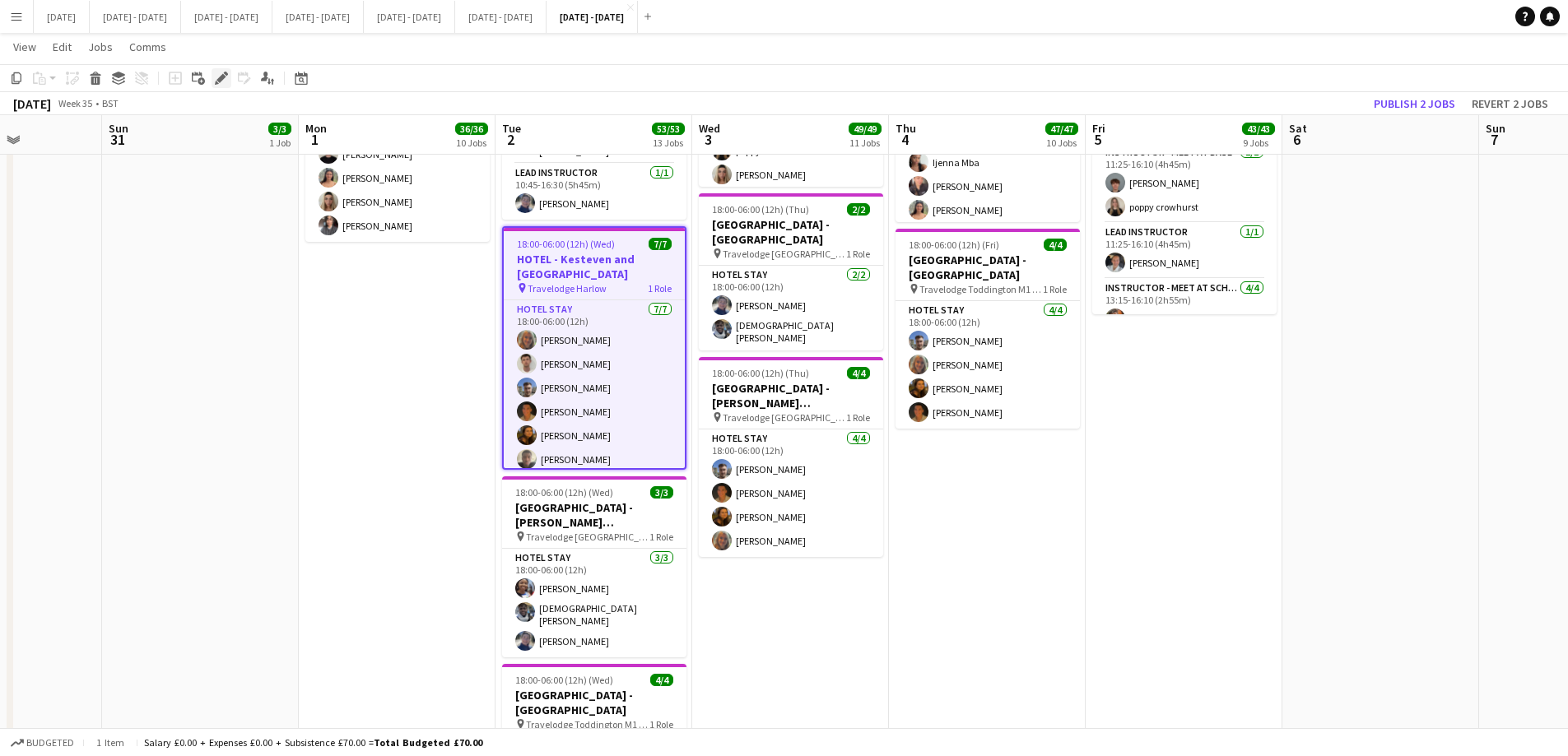
click at [216, 77] on icon "Edit" at bounding box center [222, 78] width 13 height 13
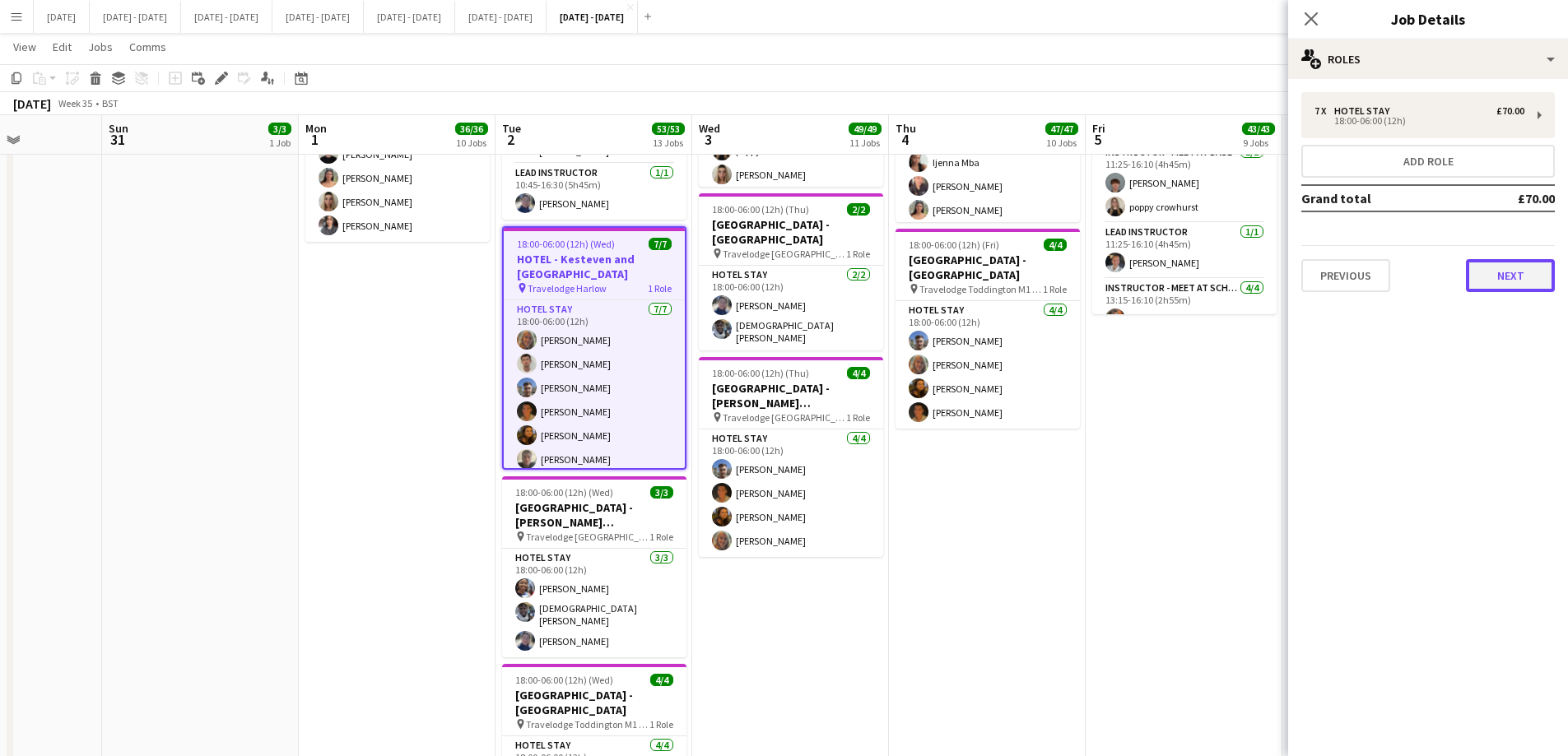
click at [1252, 273] on button "Next" at bounding box center [1511, 275] width 89 height 33
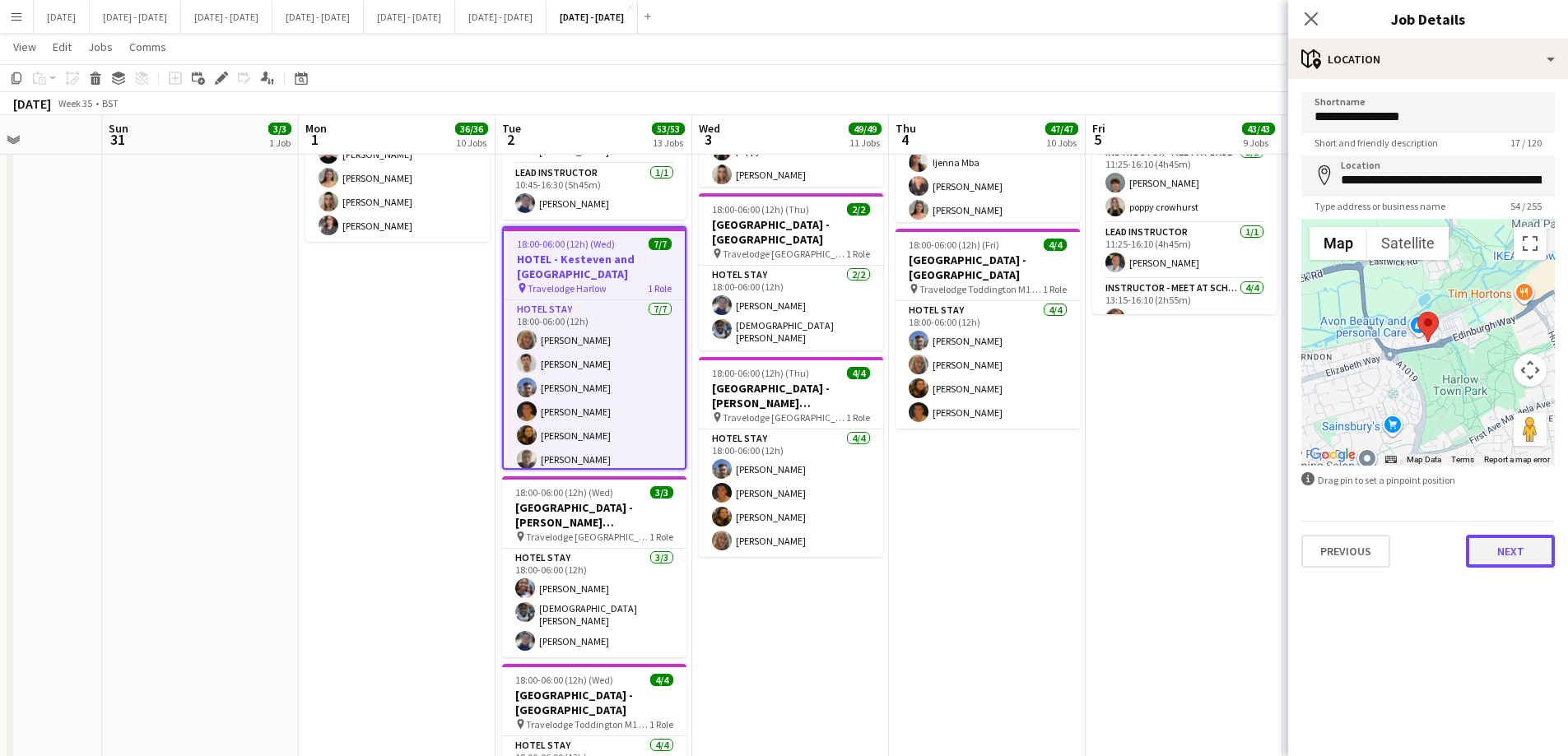
click at [1252, 567] on button "Next" at bounding box center [1511, 550] width 89 height 33
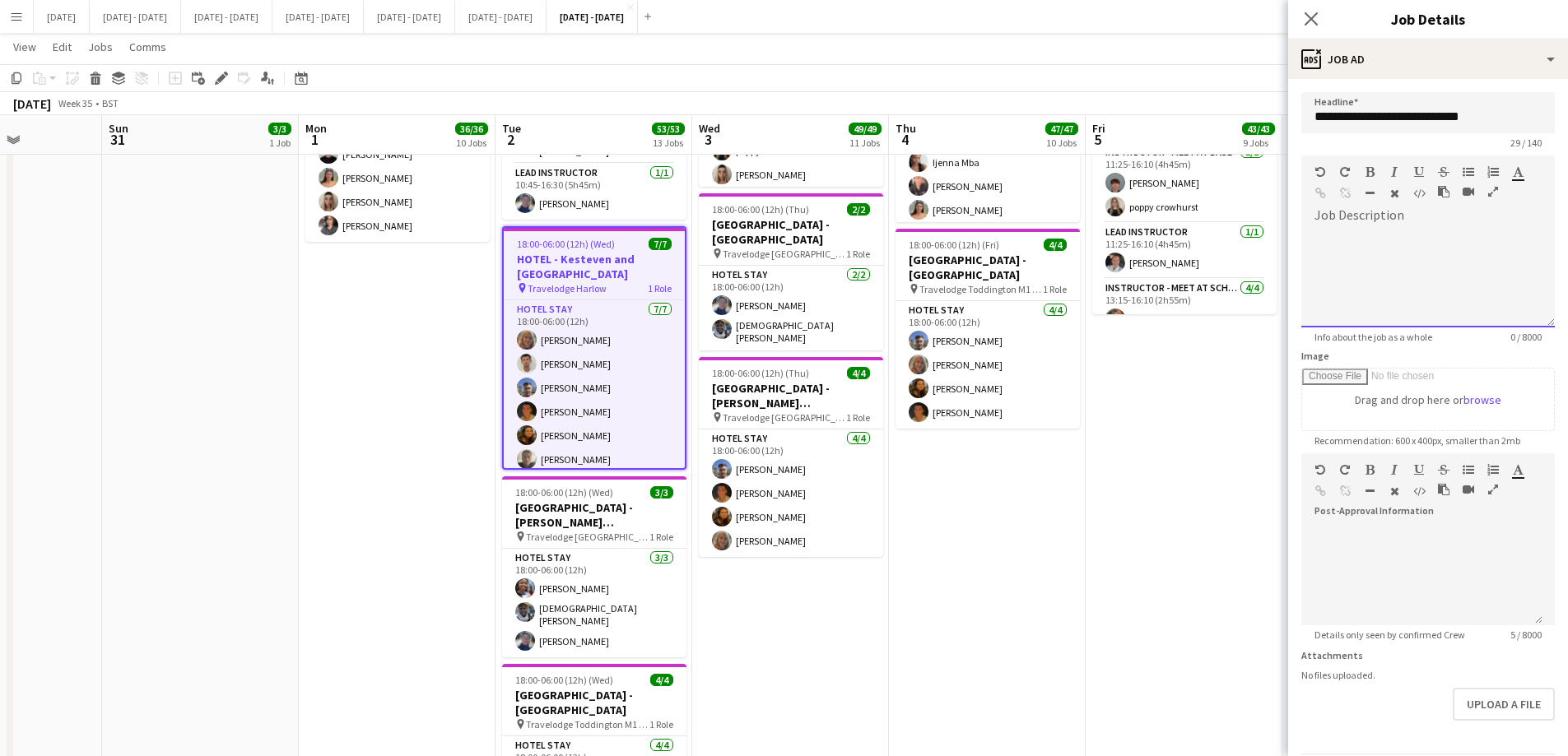
click at [1252, 227] on div at bounding box center [1428, 272] width 253 height 110
paste div
click at [1252, 284] on div "**********" at bounding box center [1422, 285] width 215 height 17
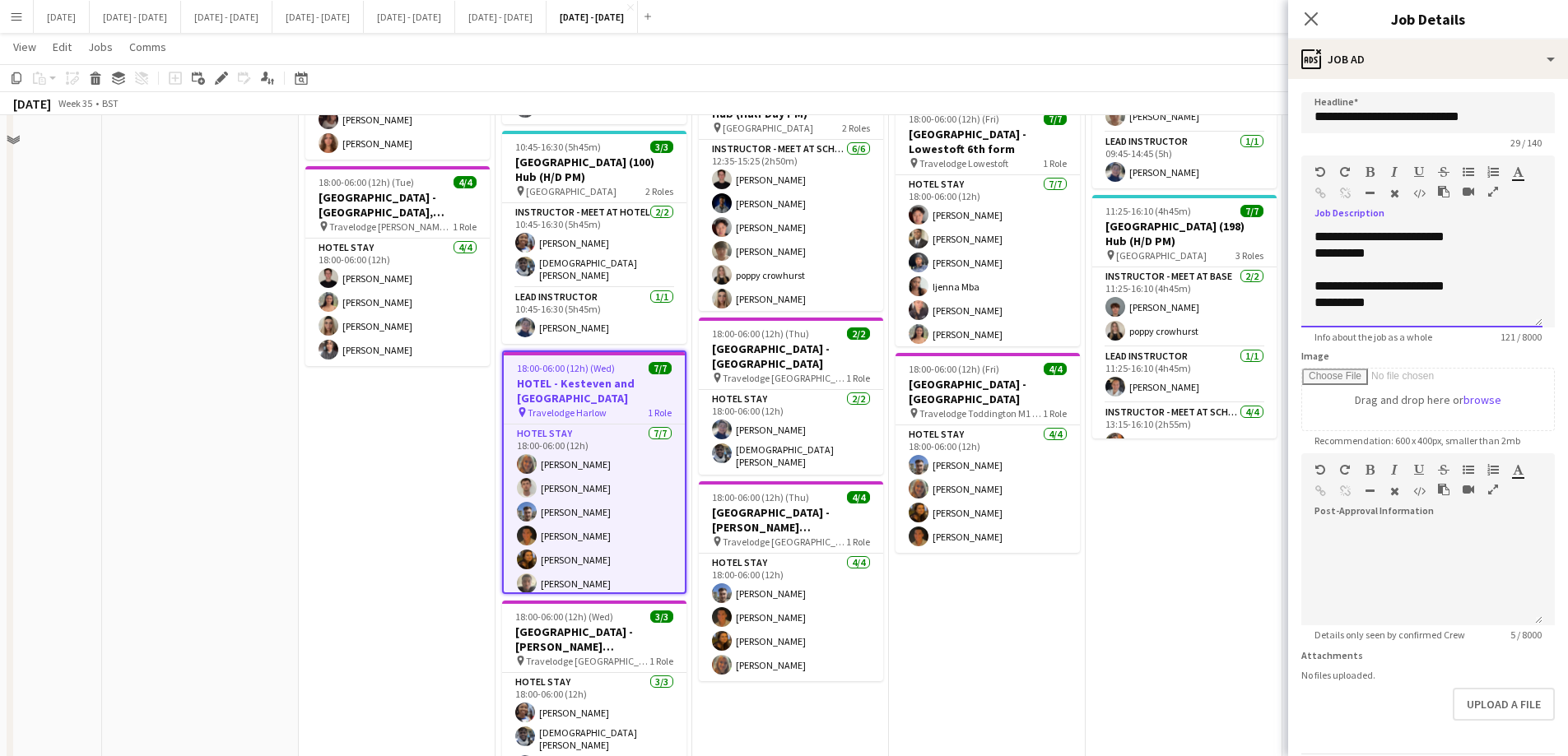
scroll to position [1924, 0]
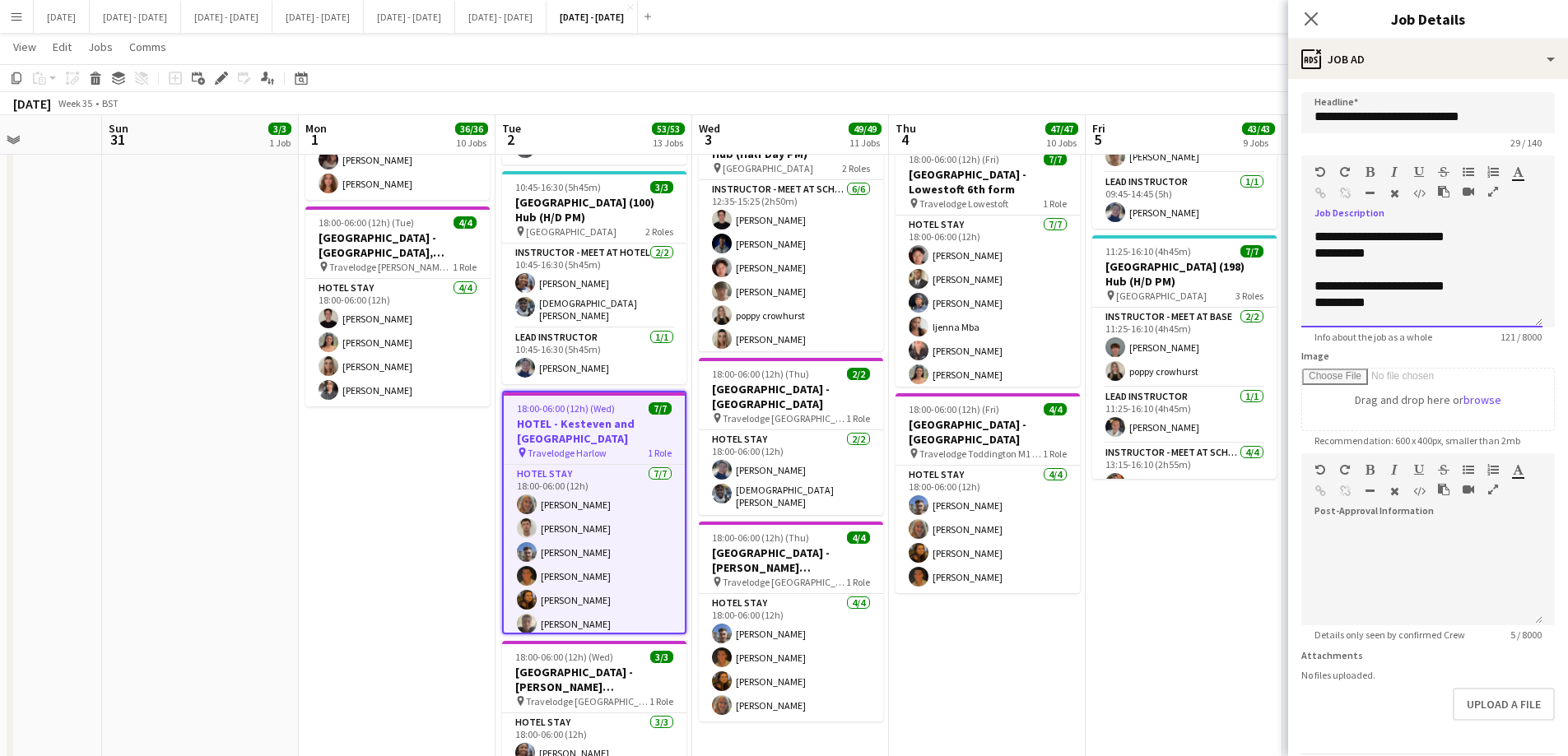
click at [1252, 263] on div at bounding box center [1422, 270] width 215 height 17
click at [1252, 253] on div "**********" at bounding box center [1422, 253] width 215 height 17
click at [1252, 287] on span "**********" at bounding box center [1379, 285] width 130 height 13
click at [1252, 308] on div "**********" at bounding box center [1422, 303] width 215 height 17
click at [1252, 307] on div "**********" at bounding box center [1422, 303] width 215 height 17
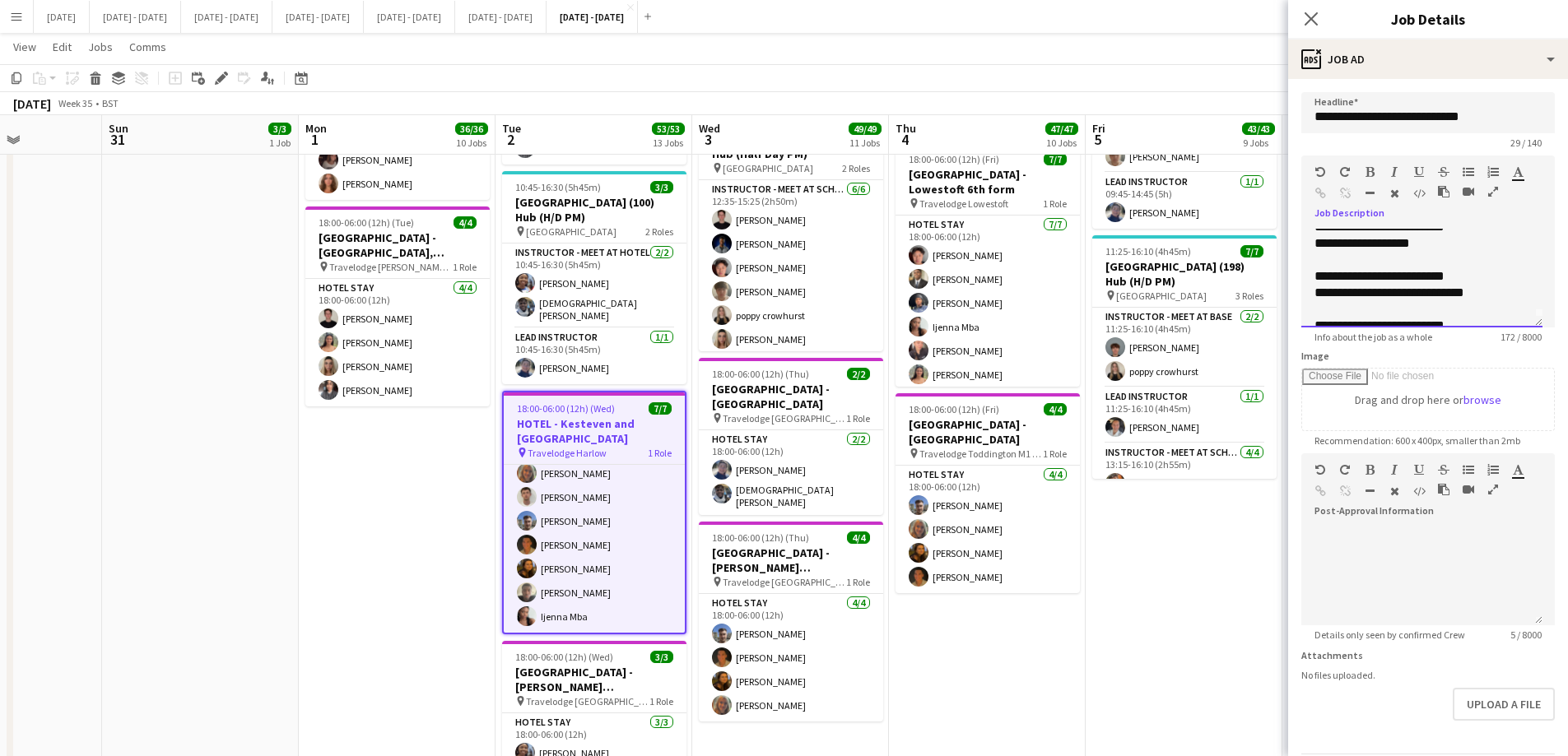
scroll to position [0, 0]
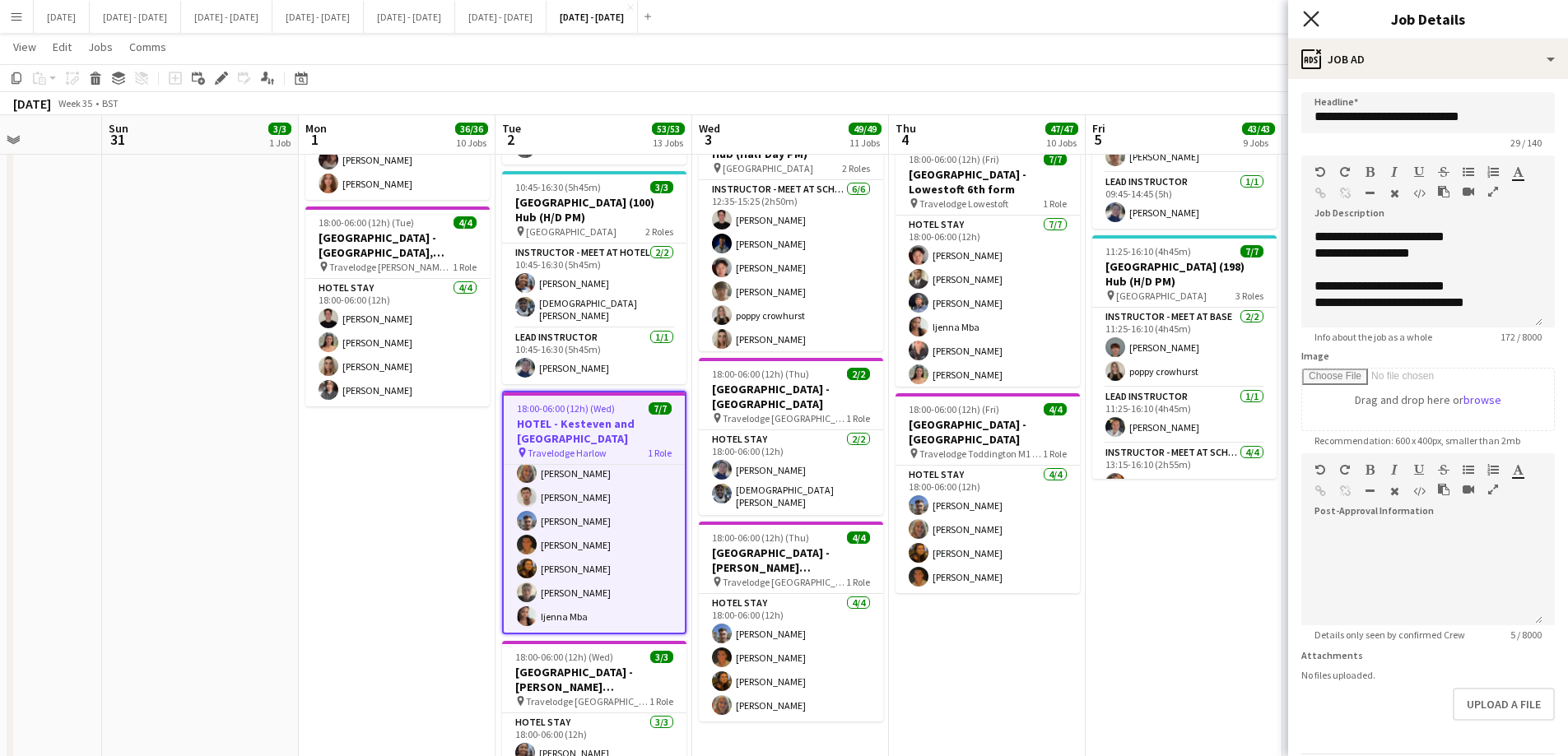
click at [1252, 13] on app-icon "Close pop-in" at bounding box center [1312, 19] width 24 height 23
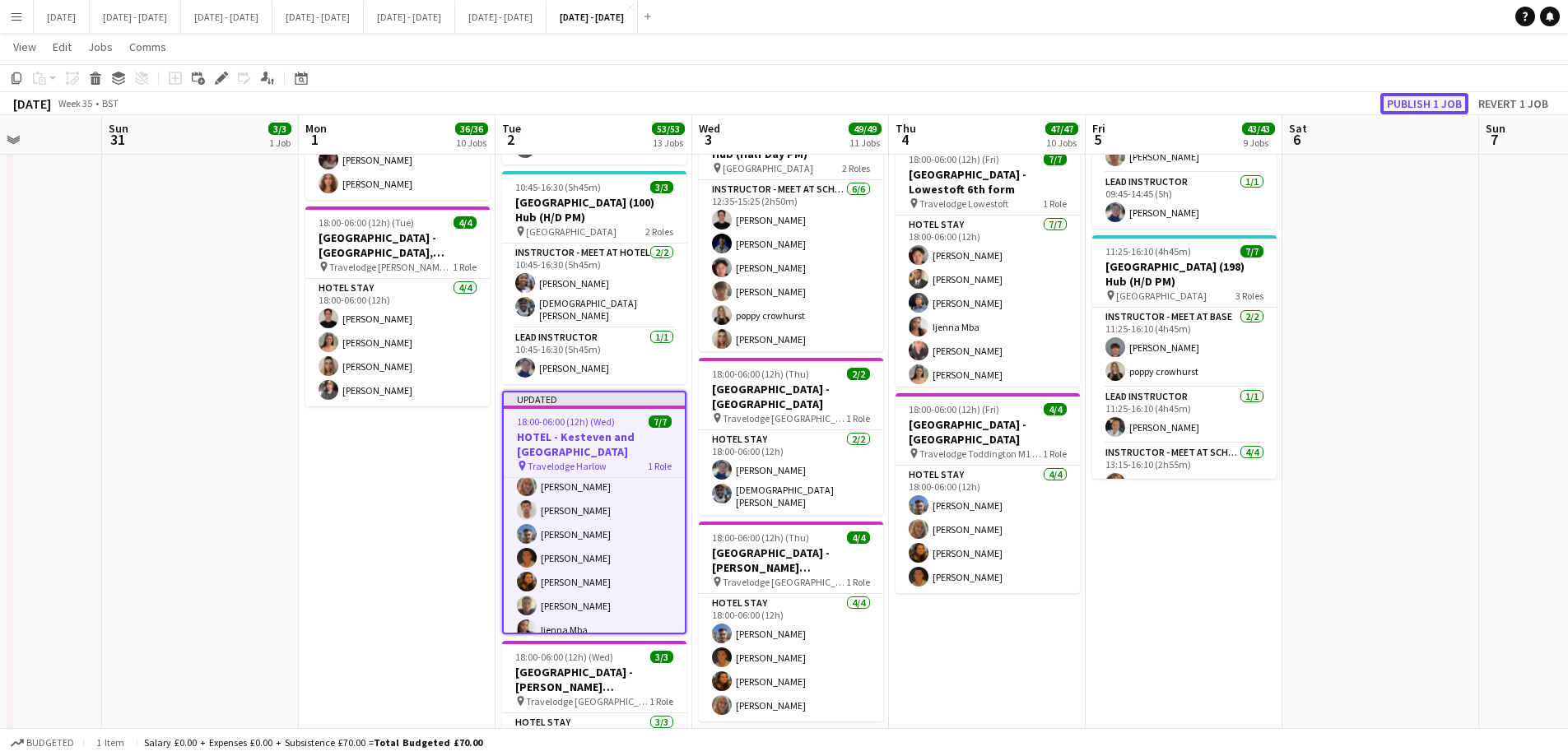
click at [1252, 101] on button "Publish 1 job" at bounding box center [1424, 103] width 88 height 21
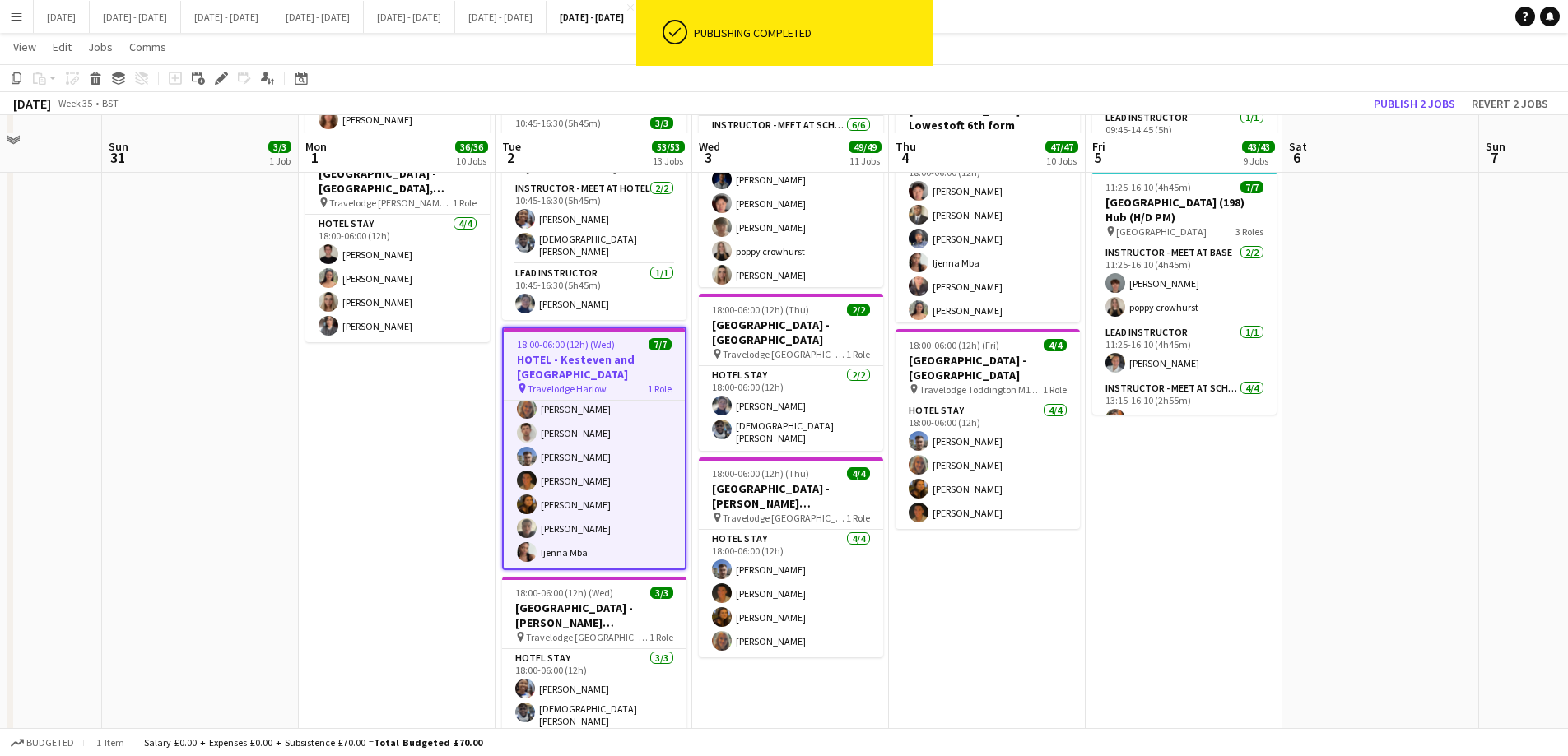
scroll to position [2006, 0]
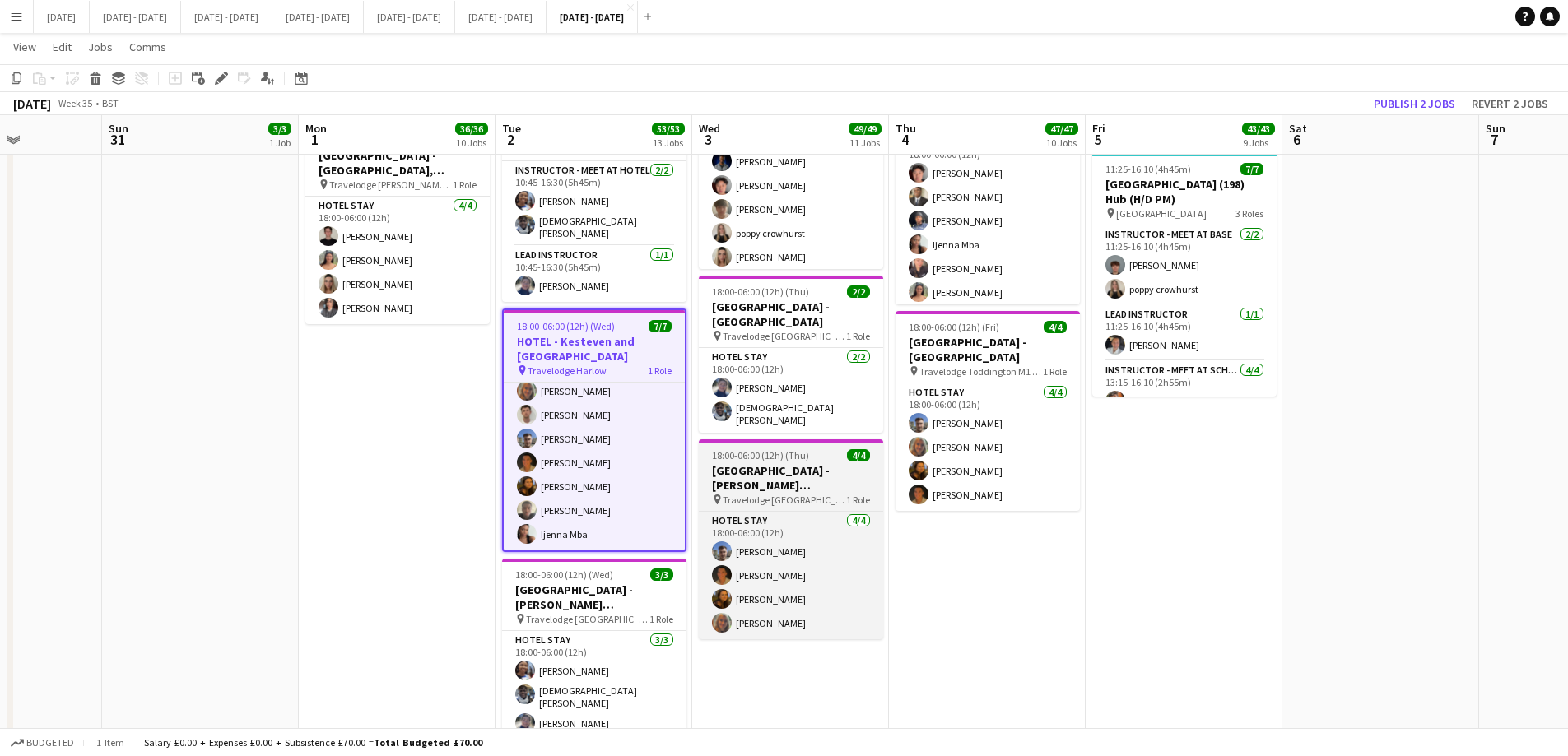
click at [768, 480] on h3 "[GEOGRAPHIC_DATA] - [PERSON_NAME][GEOGRAPHIC_DATA]" at bounding box center [792, 477] width 185 height 29
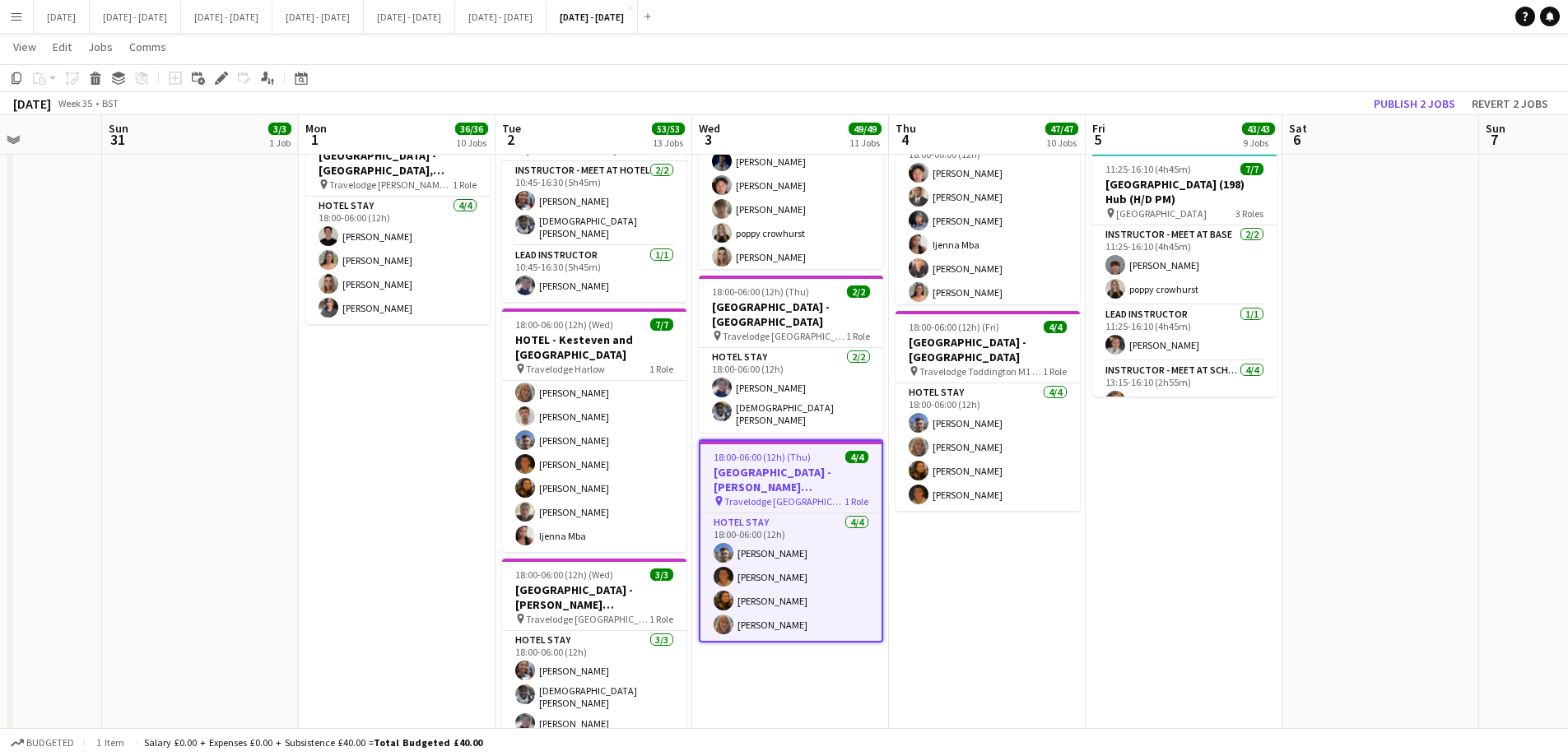
scroll to position [28, 0]
click at [227, 82] on icon "Edit" at bounding box center [222, 78] width 13 height 13
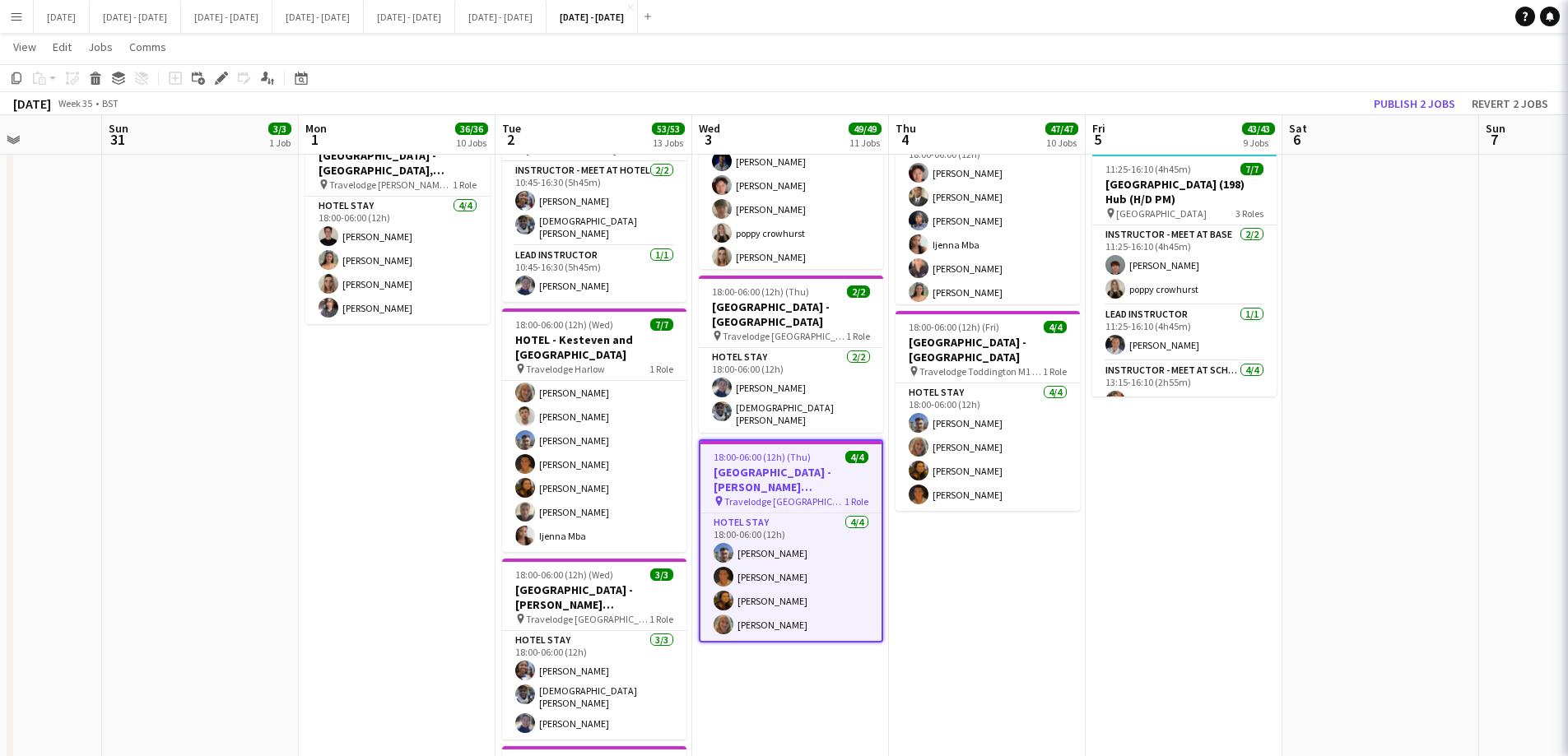
type input "**********"
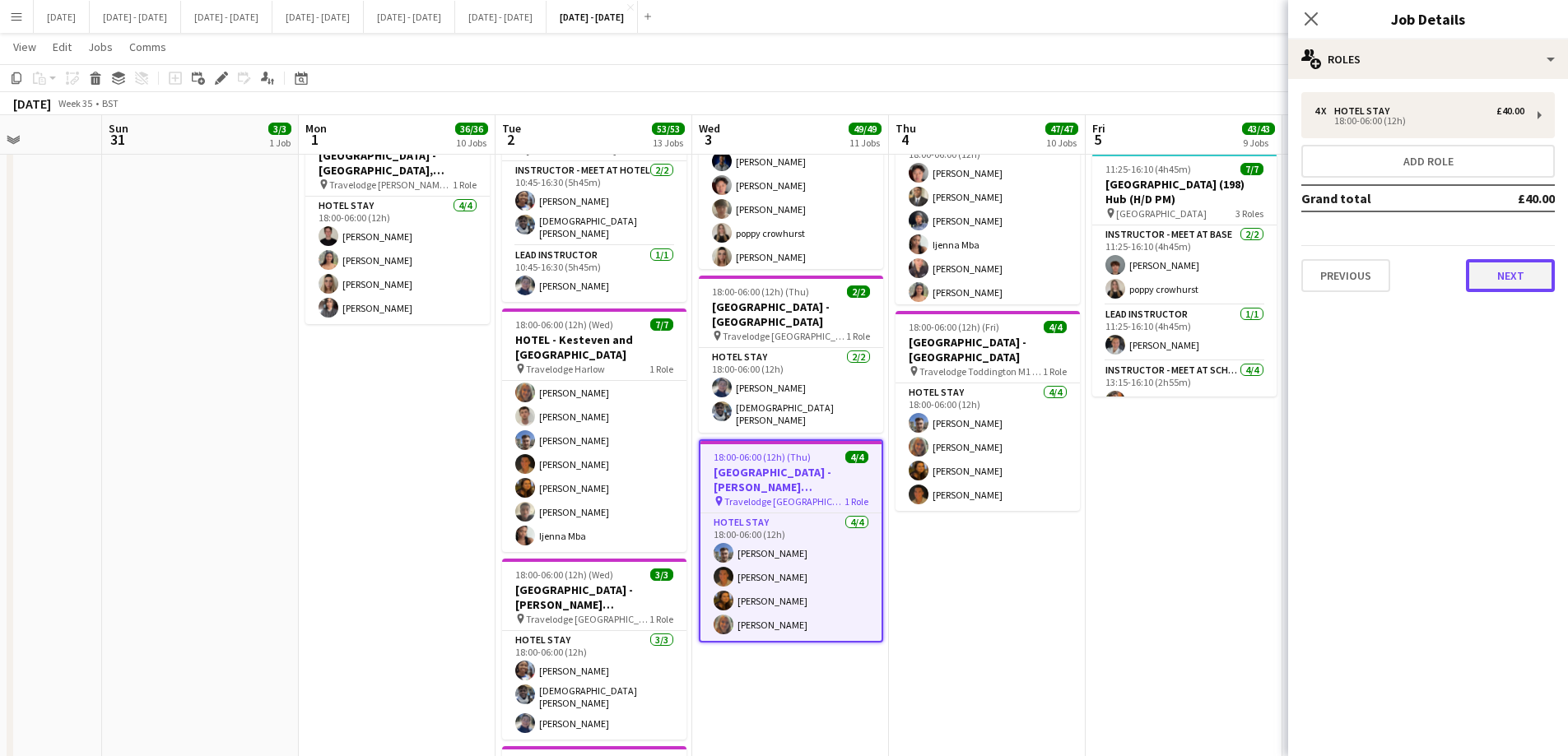
click at [1252, 272] on button "Next" at bounding box center [1511, 275] width 89 height 33
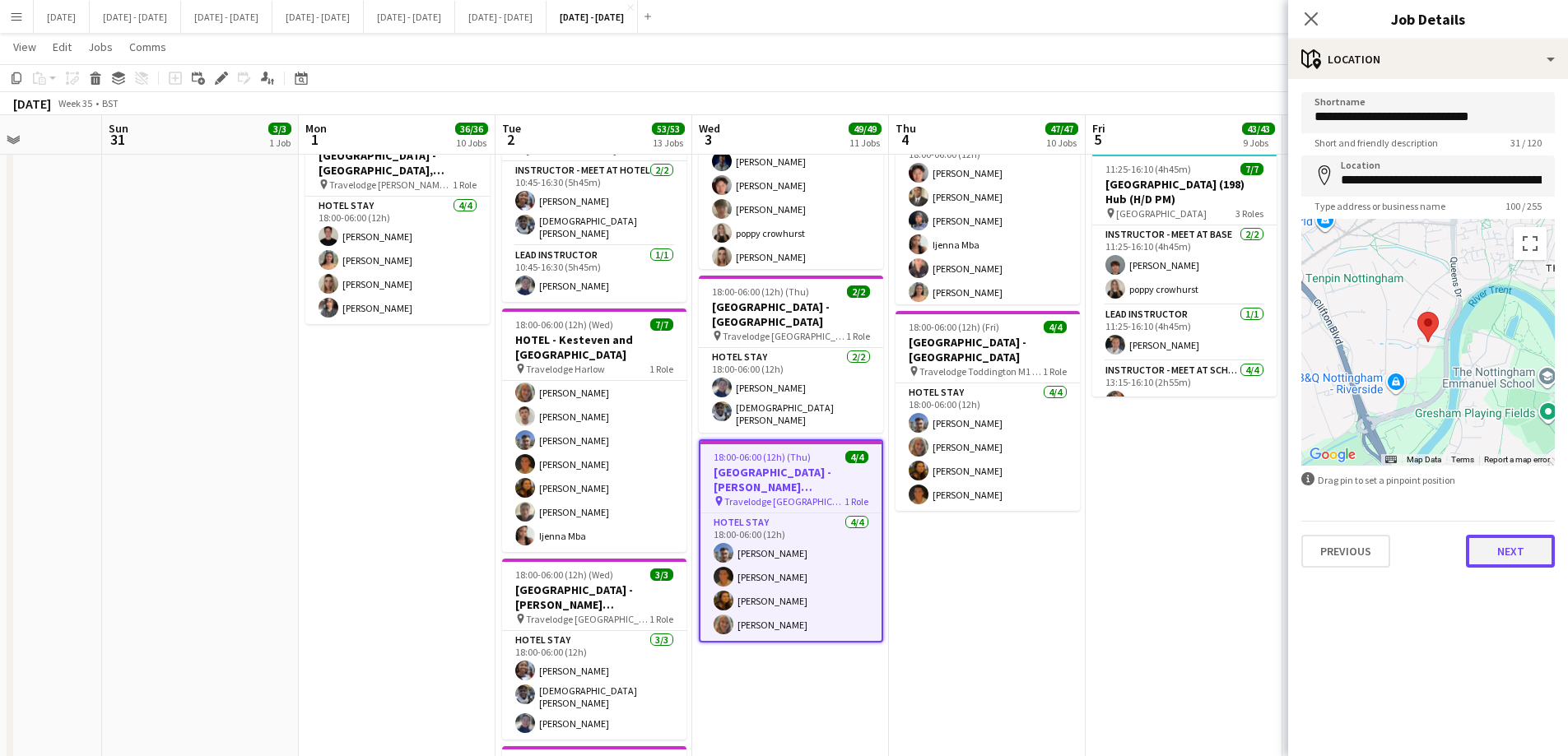
click at [1252, 544] on button "Next" at bounding box center [1511, 550] width 89 height 33
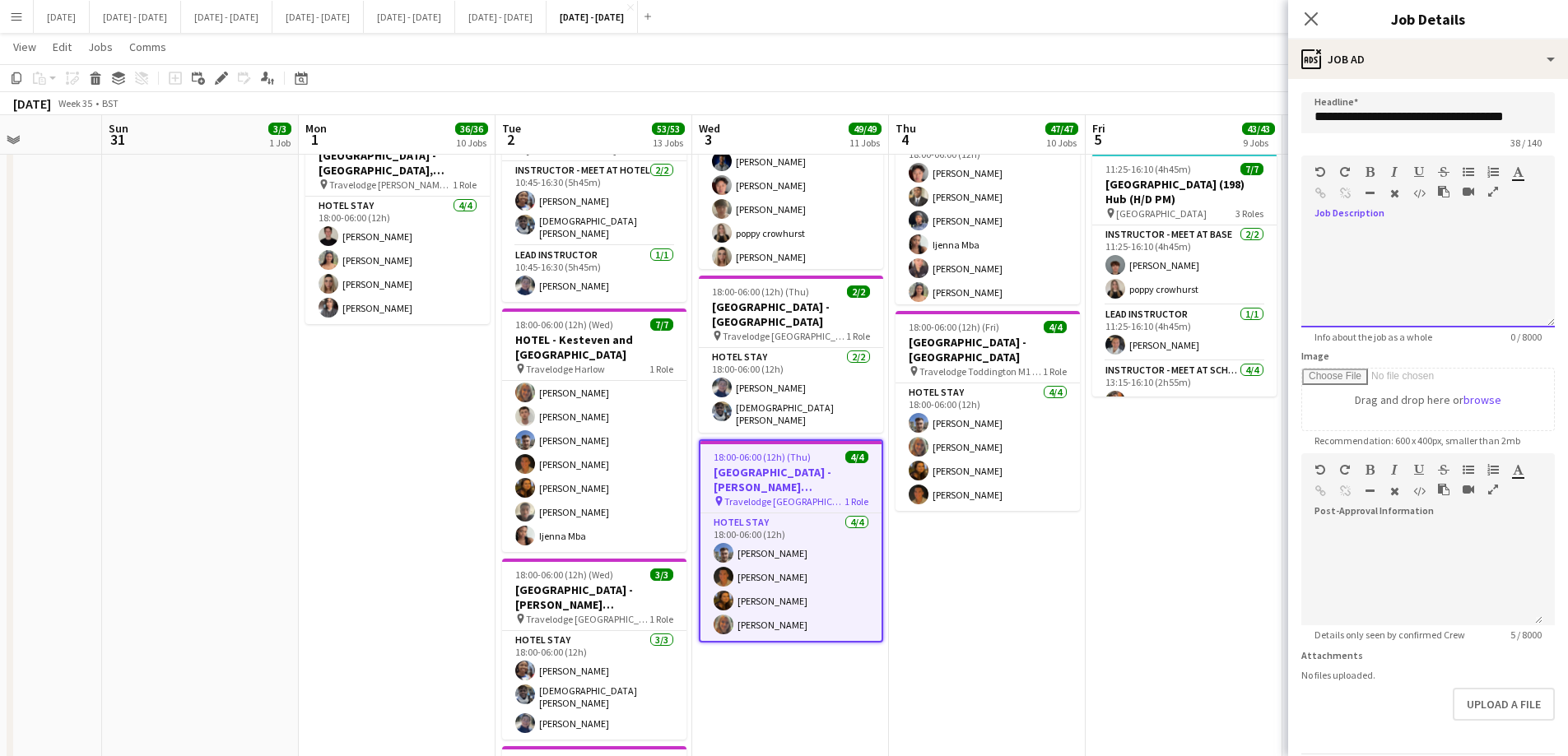
click at [1252, 258] on div at bounding box center [1428, 279] width 253 height 99
paste div
click at [1252, 22] on icon at bounding box center [1310, 18] width 16 height 16
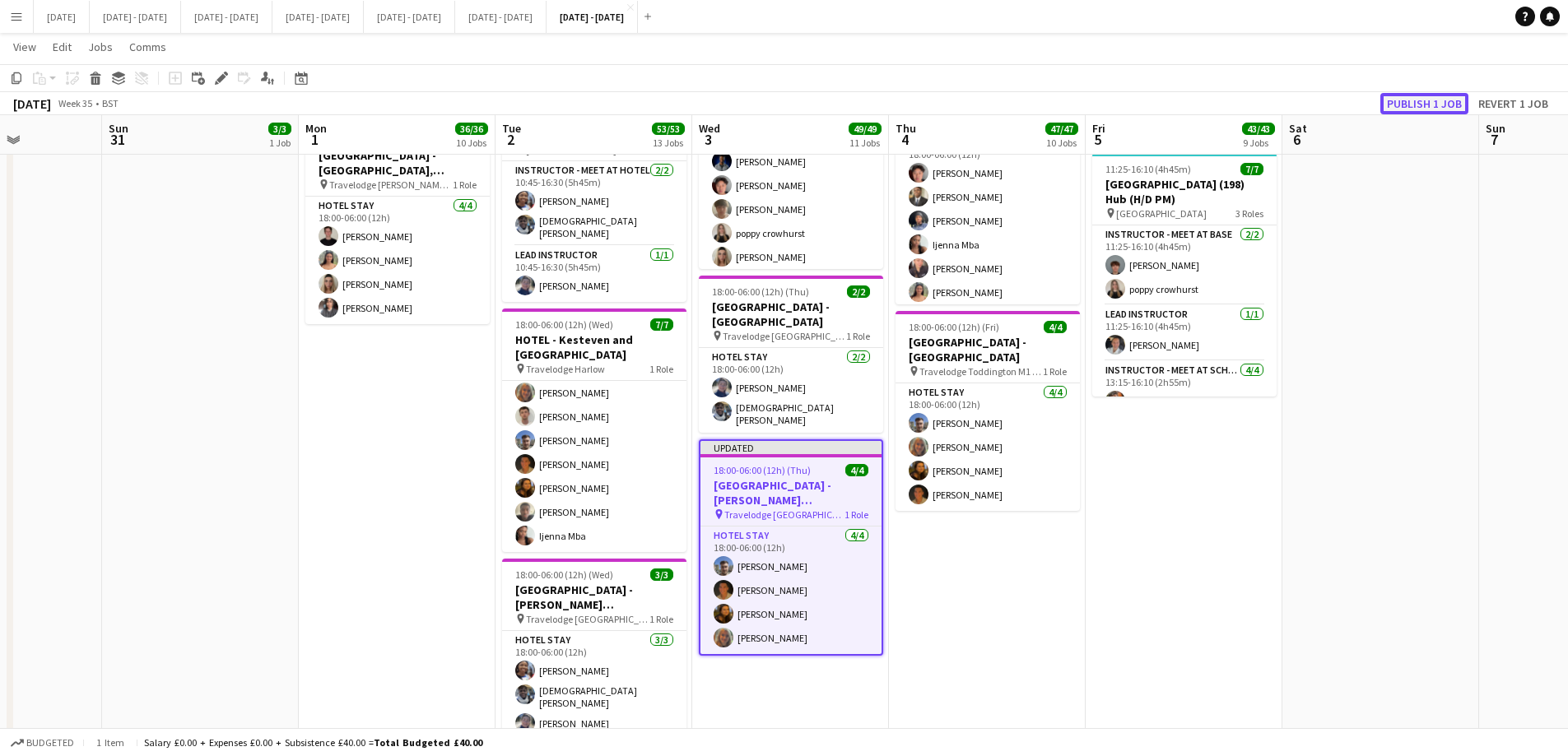
click at [1252, 102] on button "Publish 1 job" at bounding box center [1424, 103] width 88 height 21
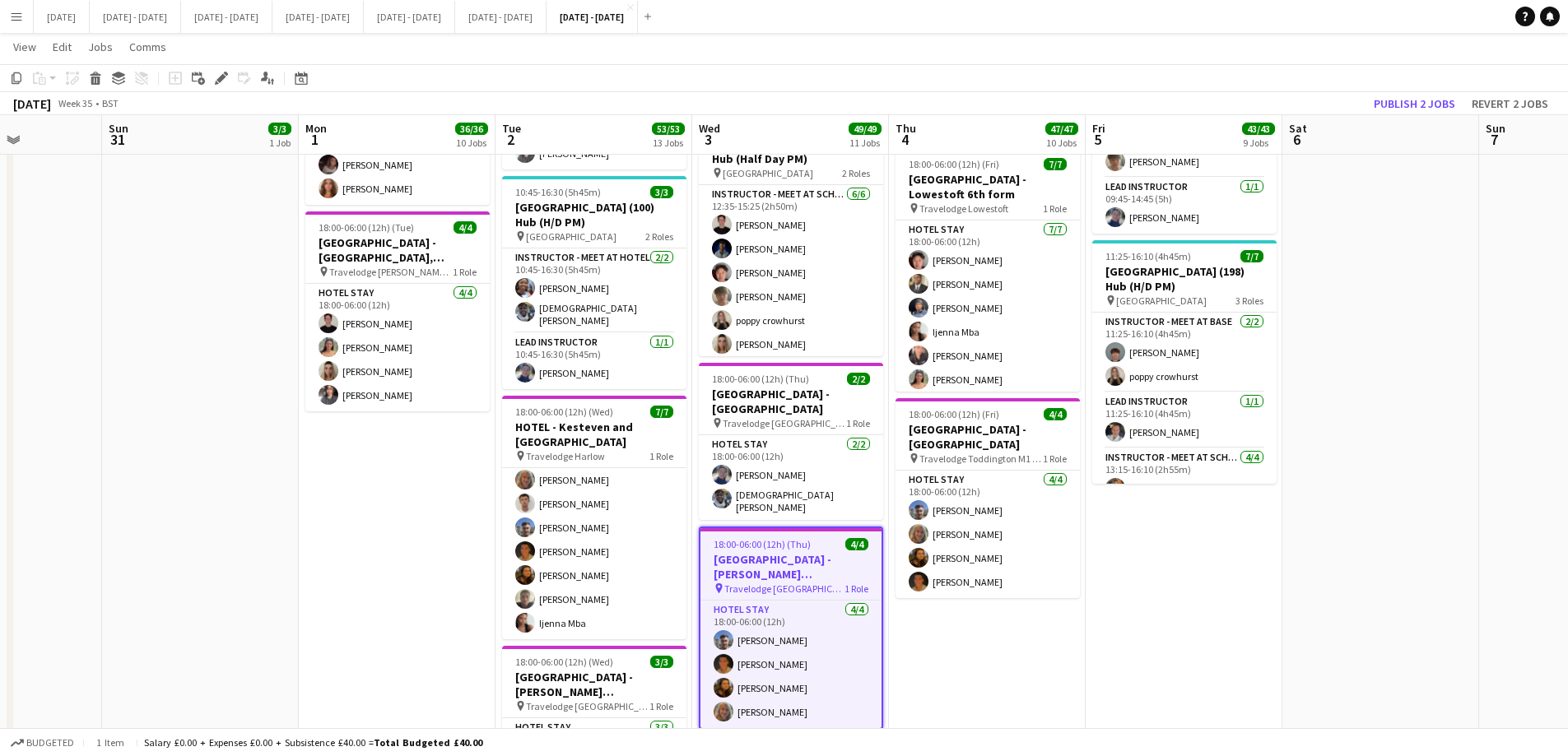
scroll to position [1924, 0]
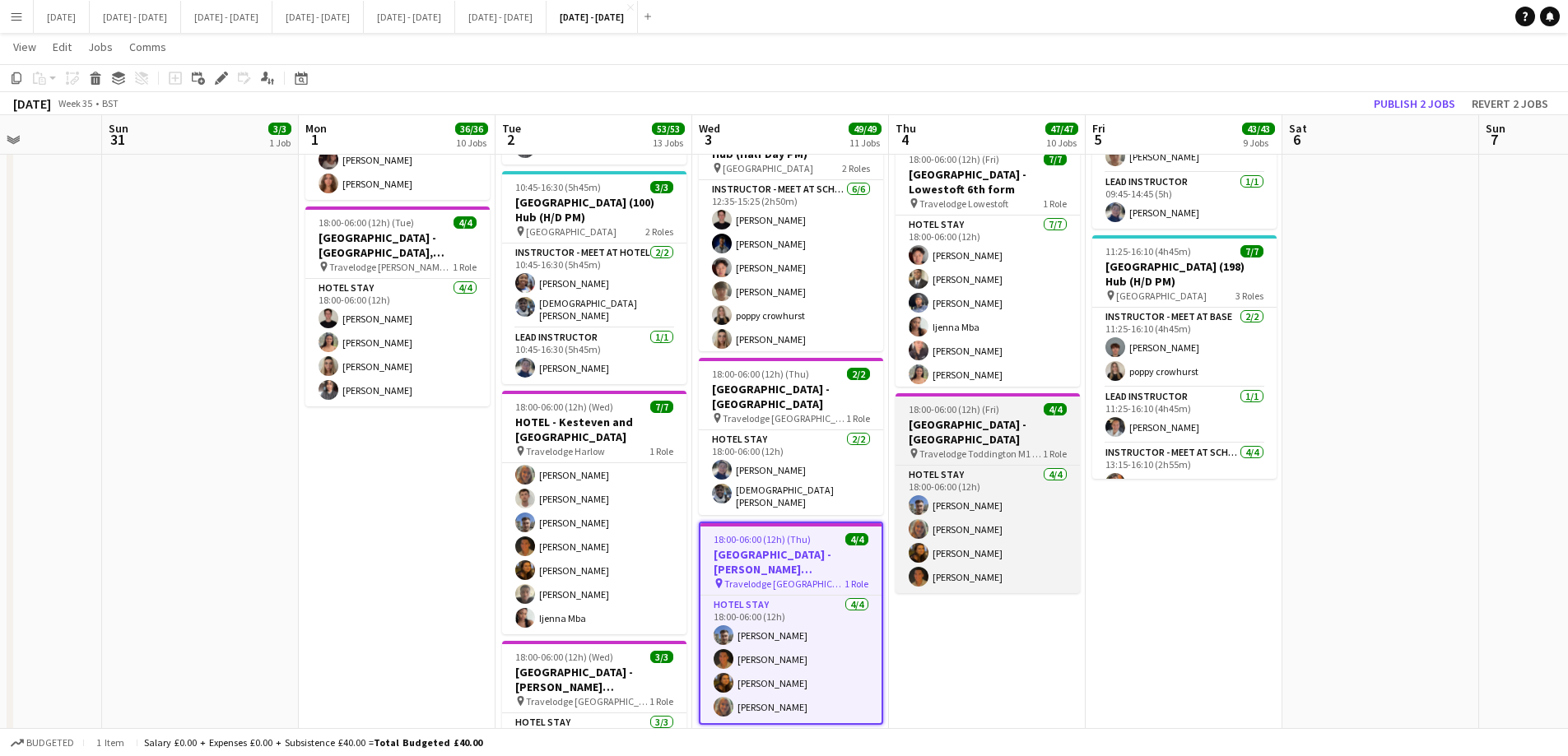
click at [1007, 447] on span "Travelodge Toddington M1 Southbound" at bounding box center [980, 453] width 123 height 13
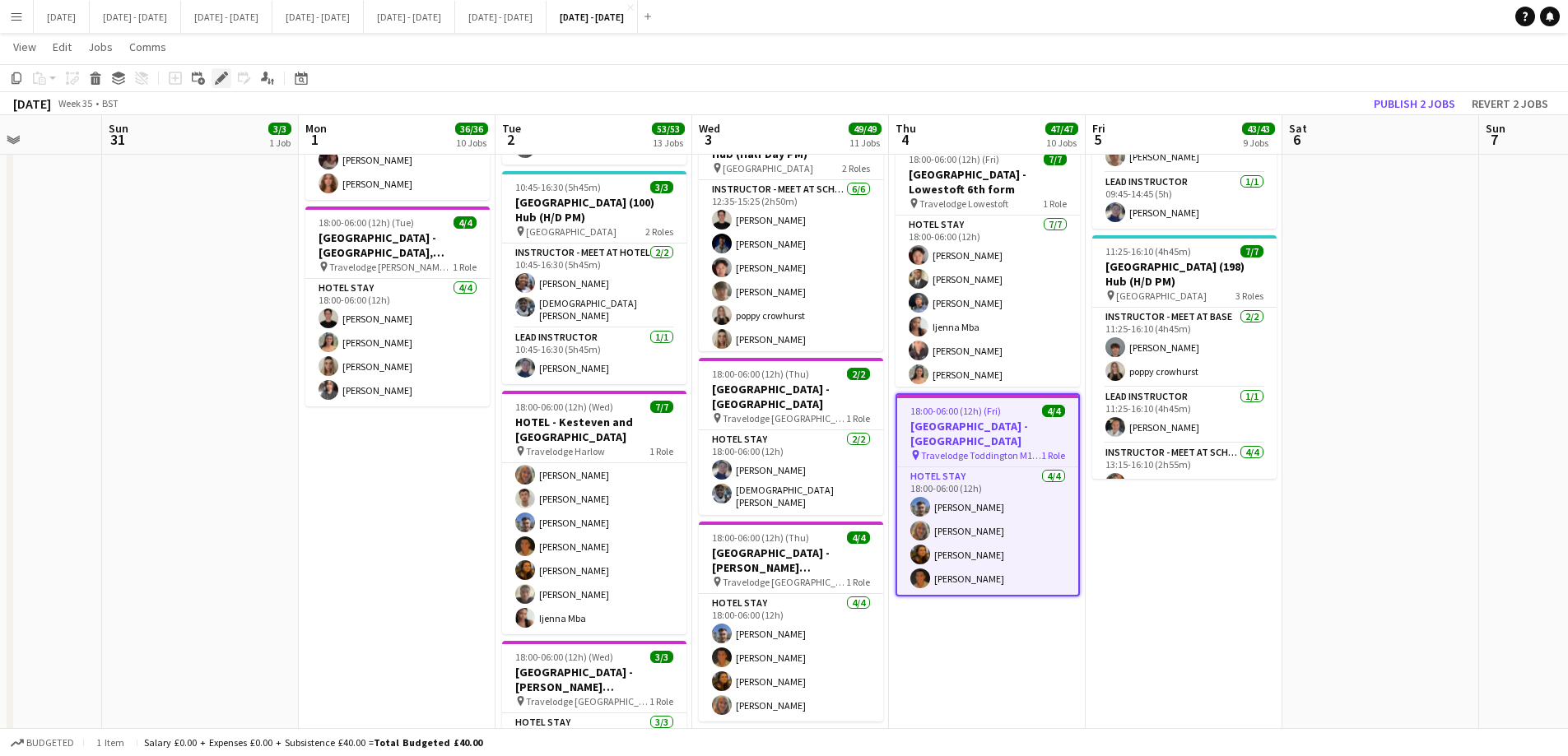
click at [217, 79] on icon "Edit" at bounding box center [222, 78] width 13 height 13
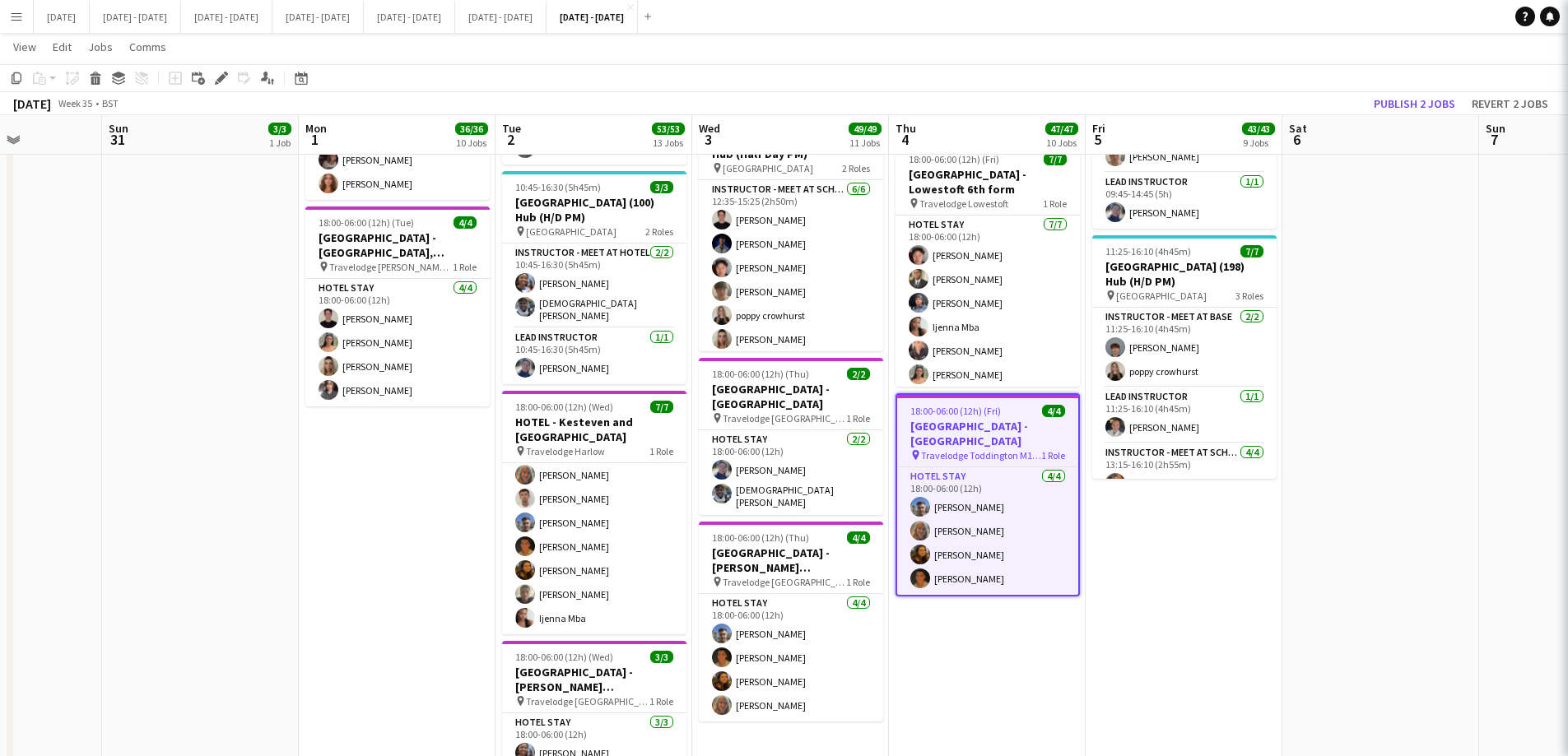
type input "**********"
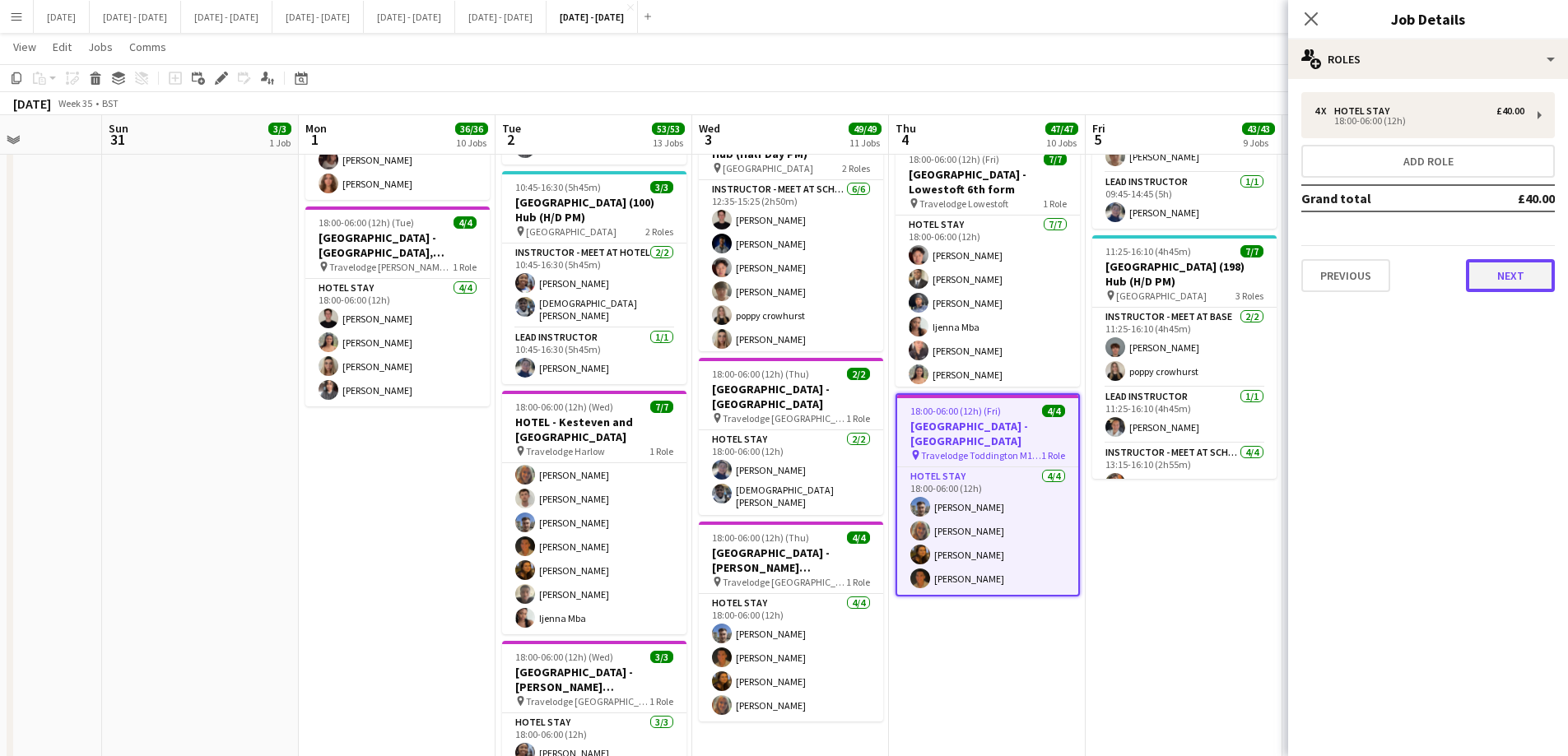
click at [1252, 272] on button "Next" at bounding box center [1511, 275] width 89 height 33
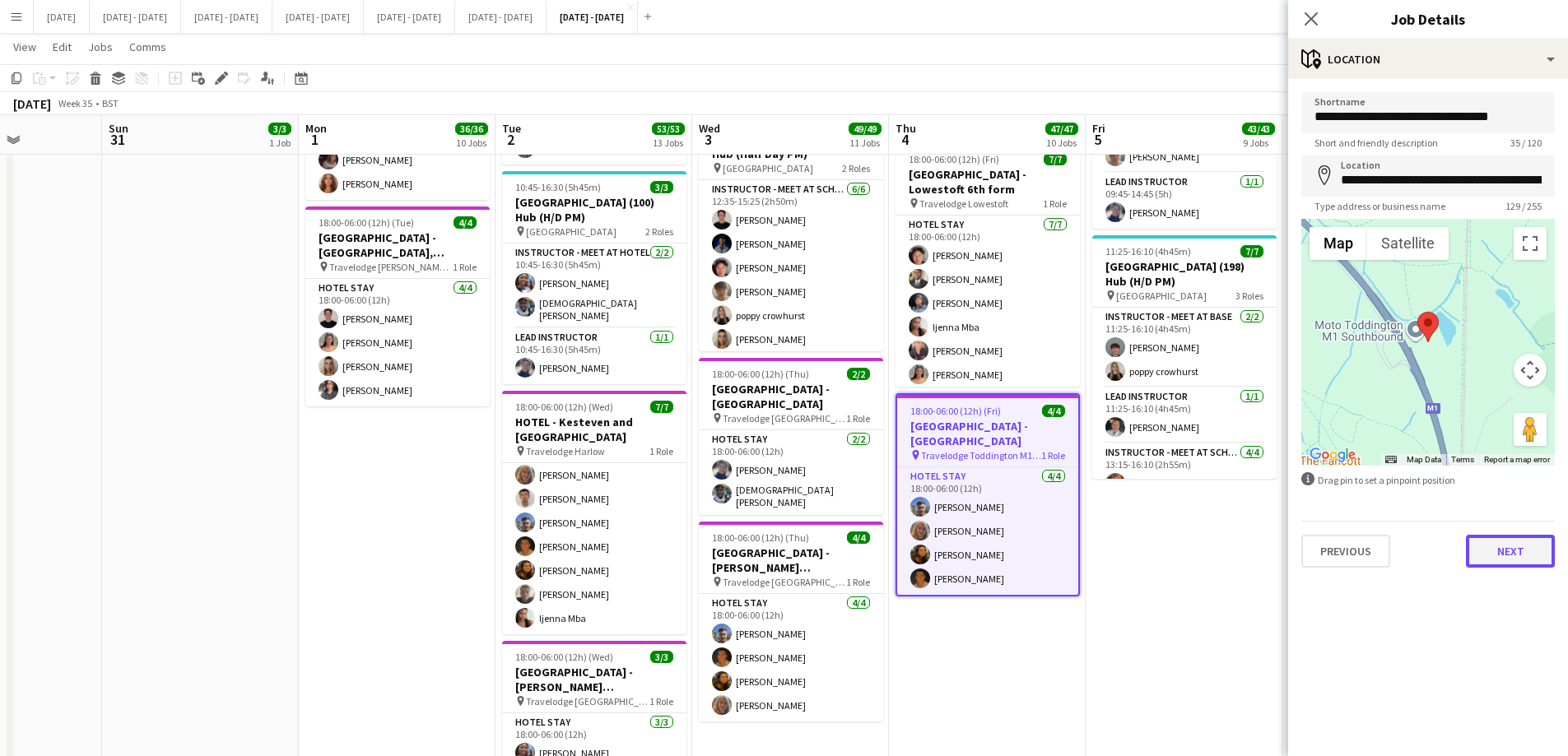
click at [1252, 555] on button "Next" at bounding box center [1511, 550] width 89 height 33
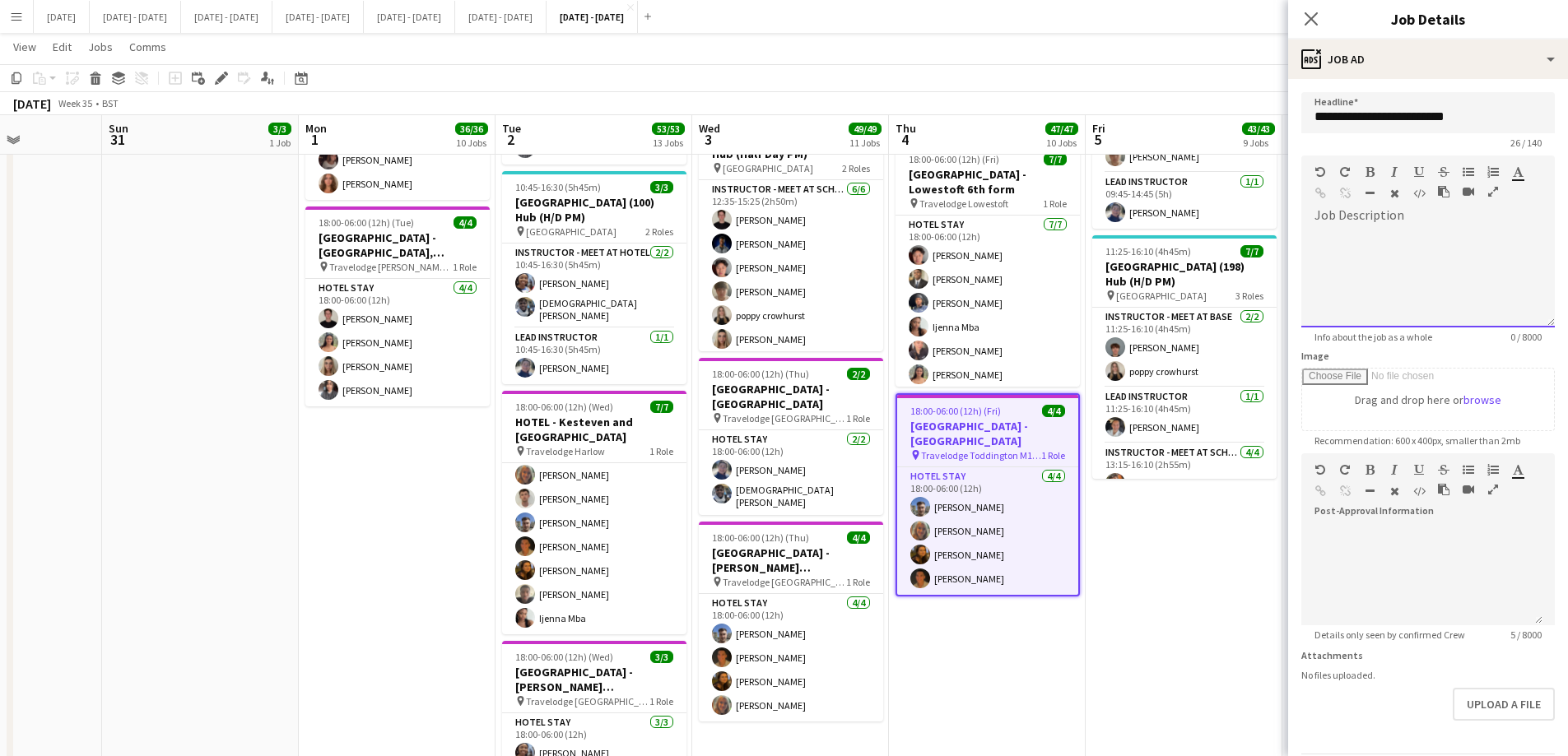
click at [1252, 225] on div at bounding box center [1428, 272] width 253 height 110
paste div
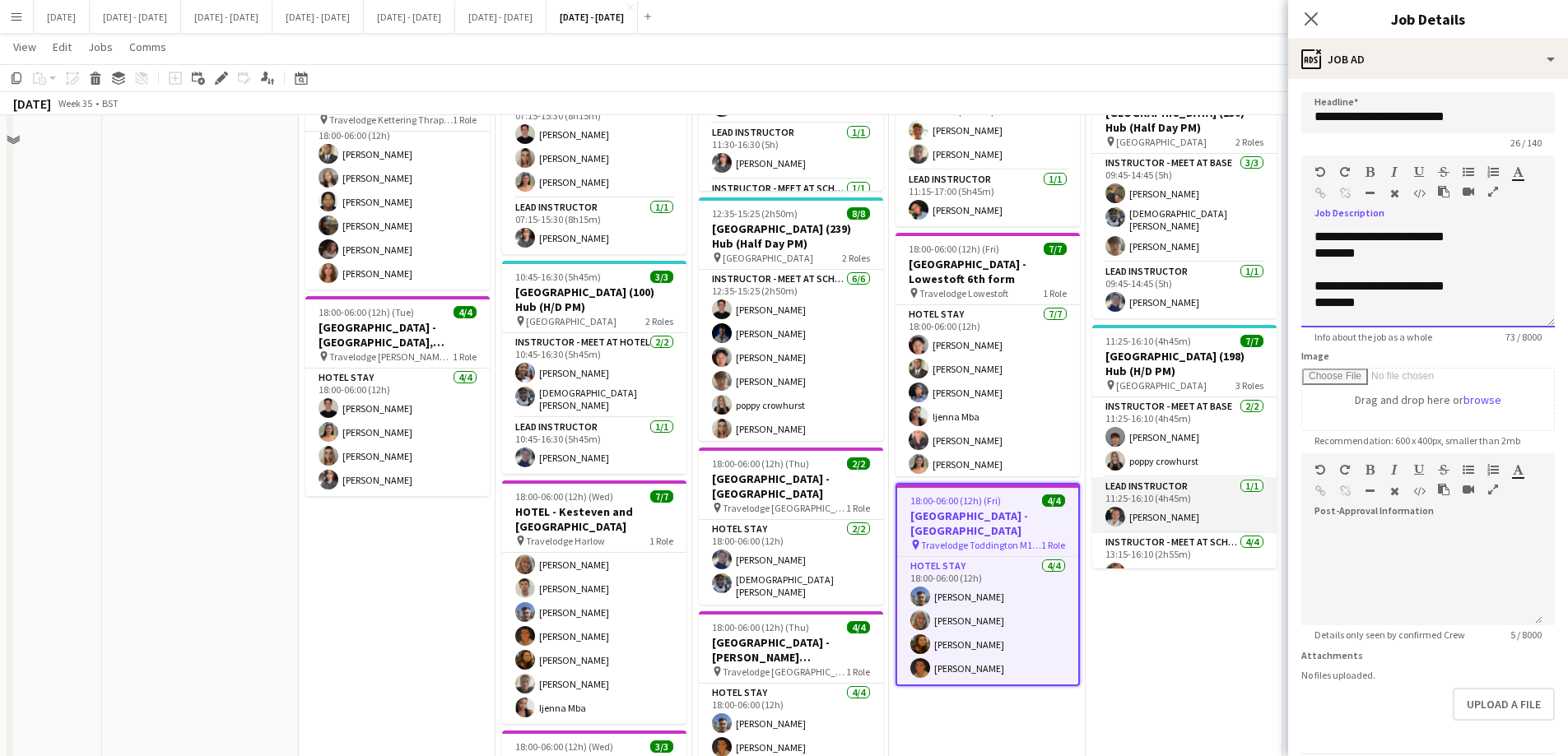
scroll to position [1760, 0]
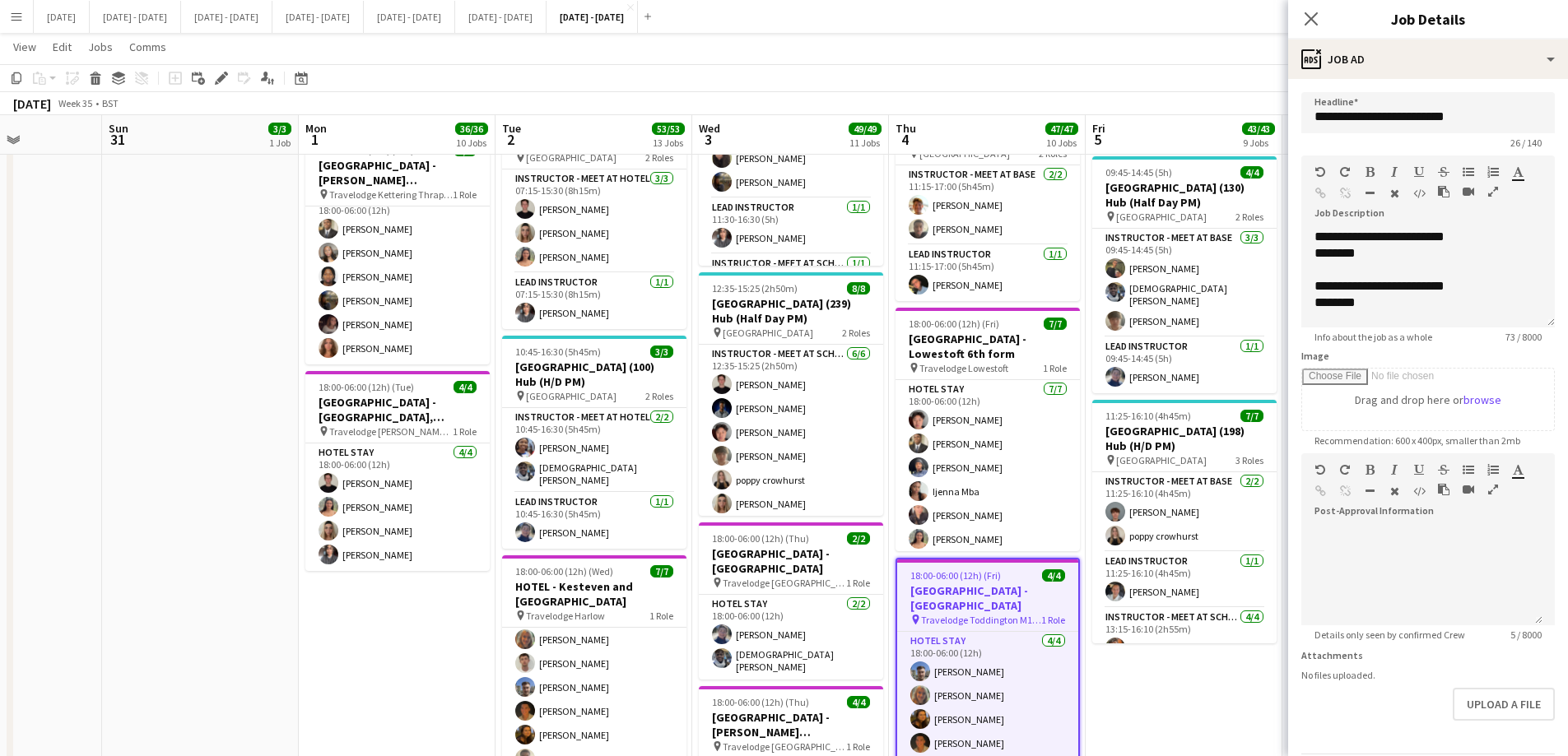
click at [1011, 577] on h3 "[GEOGRAPHIC_DATA] - [GEOGRAPHIC_DATA]" at bounding box center [988, 597] width 181 height 29
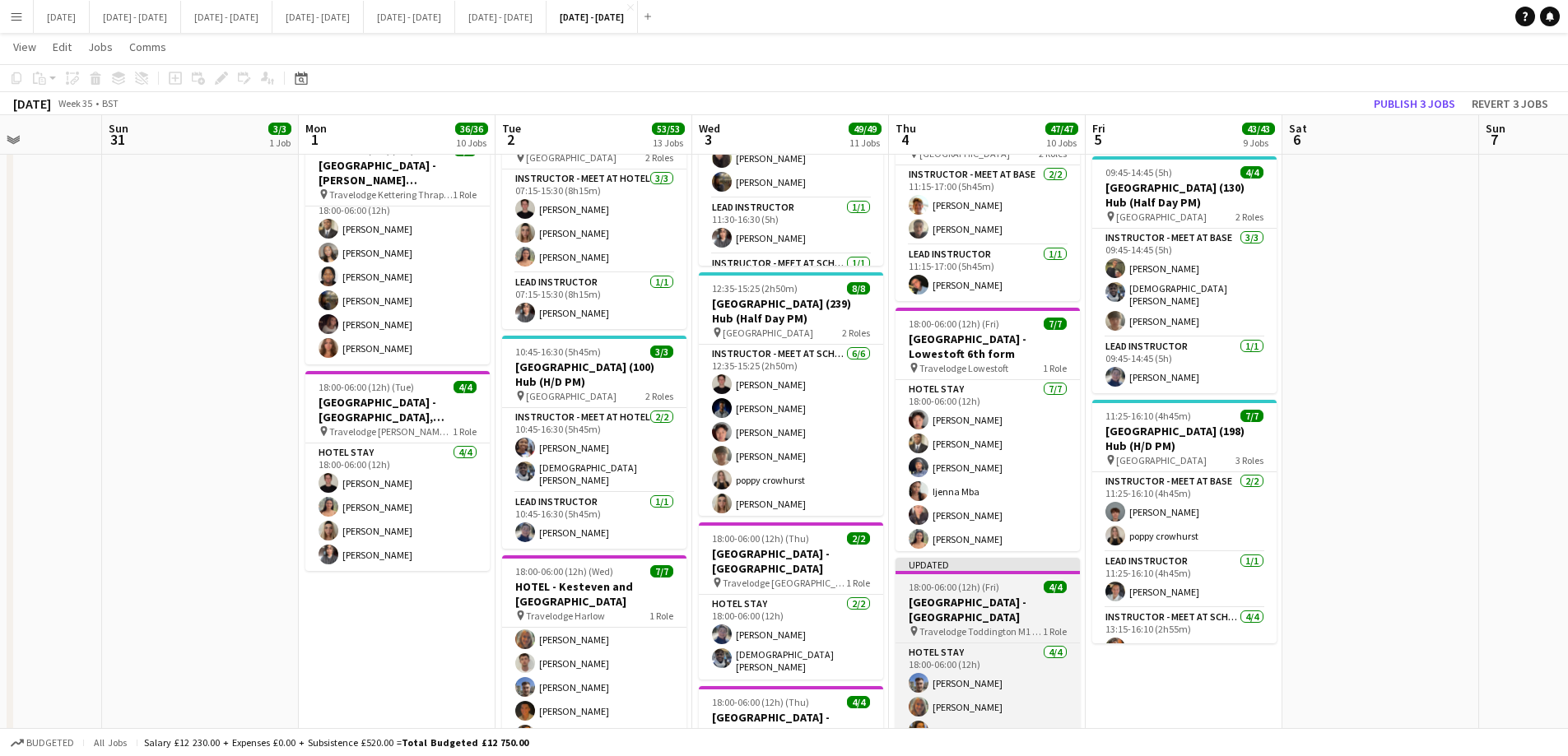
click at [1017, 572] on app-job-card "Updated 18:00-06:00 (12h) (Fri) 4/4 [GEOGRAPHIC_DATA] - [GEOGRAPHIC_DATA] pin T…" at bounding box center [988, 665] width 185 height 213
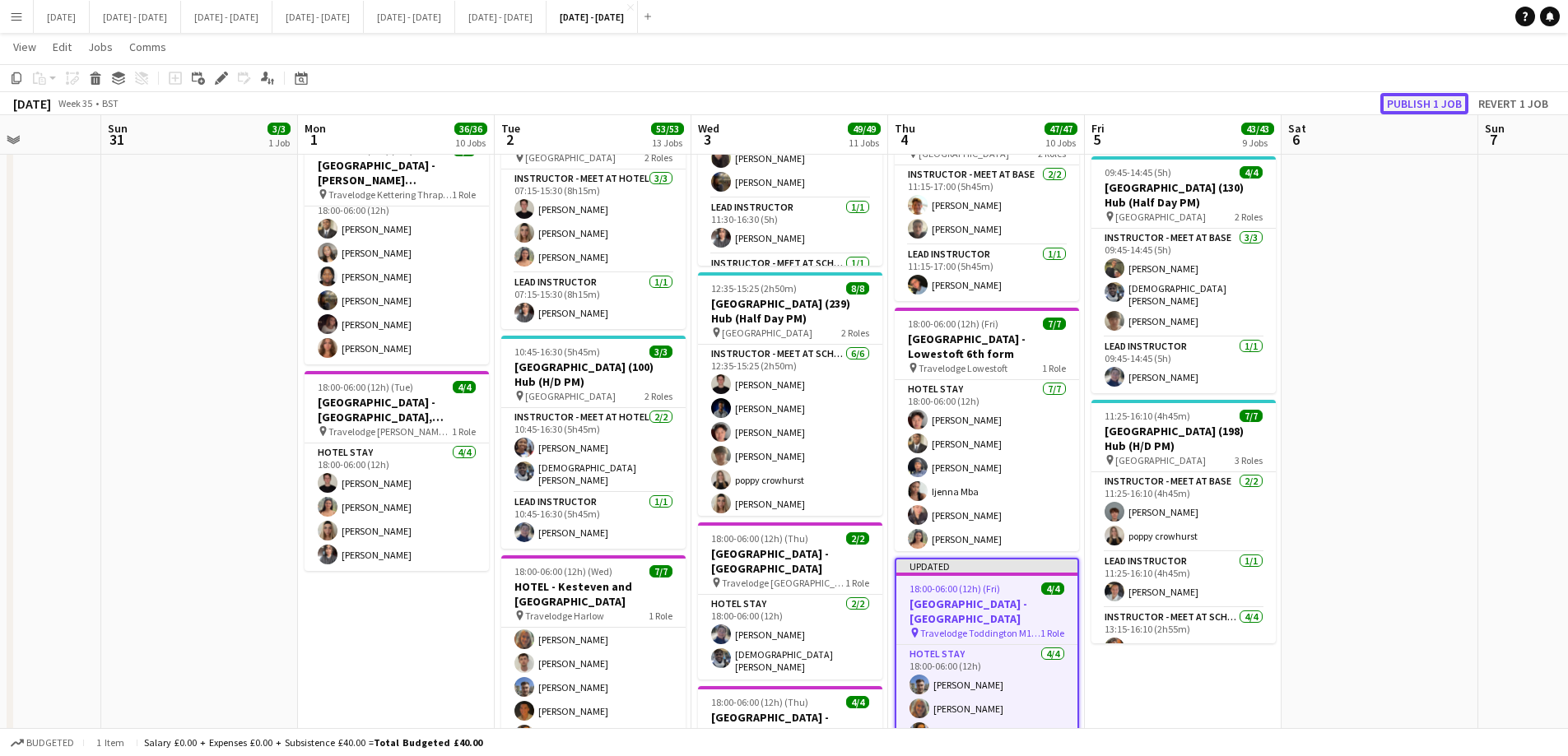
click at [1252, 107] on button "Publish 1 job" at bounding box center [1424, 103] width 88 height 21
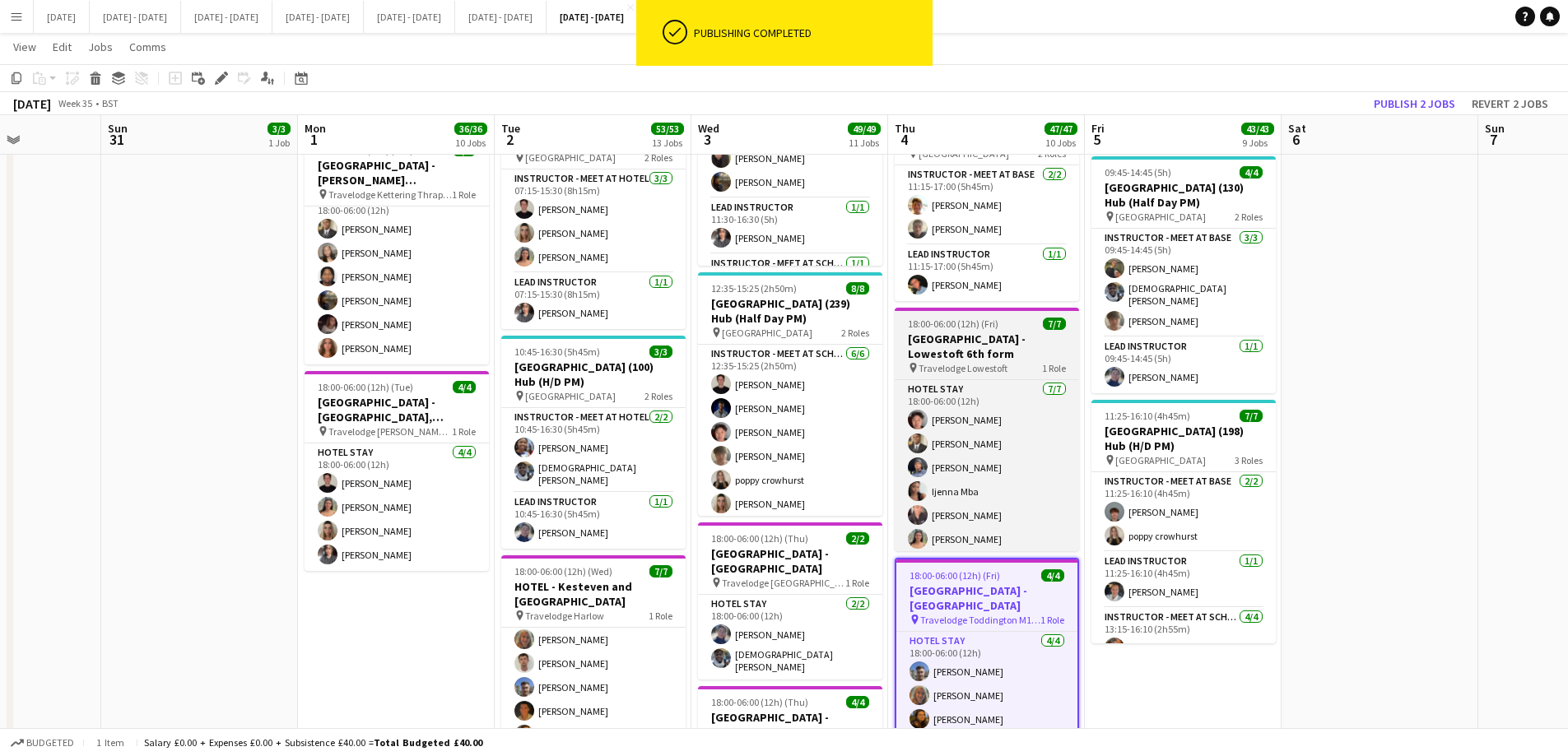
click at [983, 336] on h3 "[GEOGRAPHIC_DATA] - Lowestoft 6th form" at bounding box center [987, 346] width 185 height 29
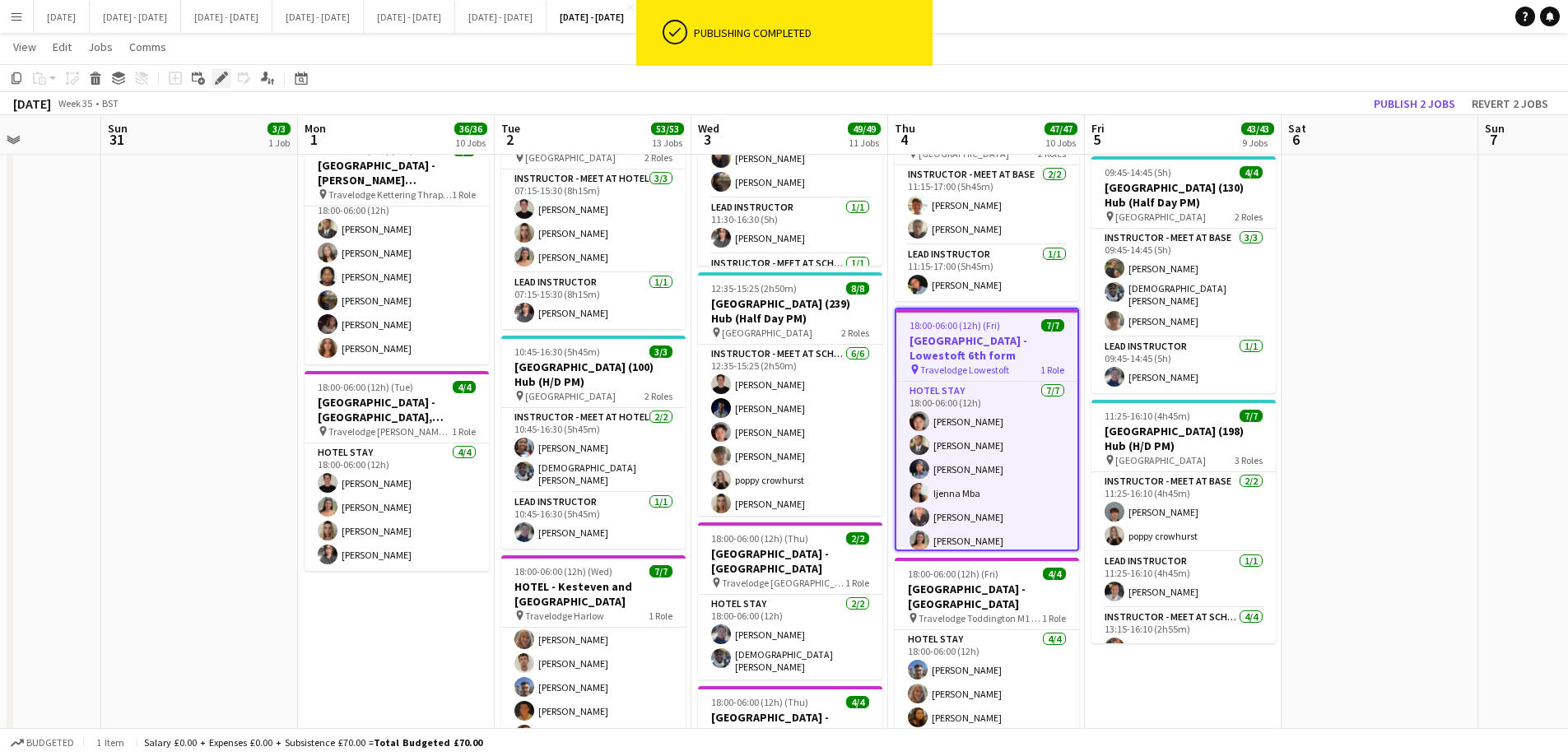
click at [220, 76] on icon "Edit" at bounding box center [222, 78] width 13 height 13
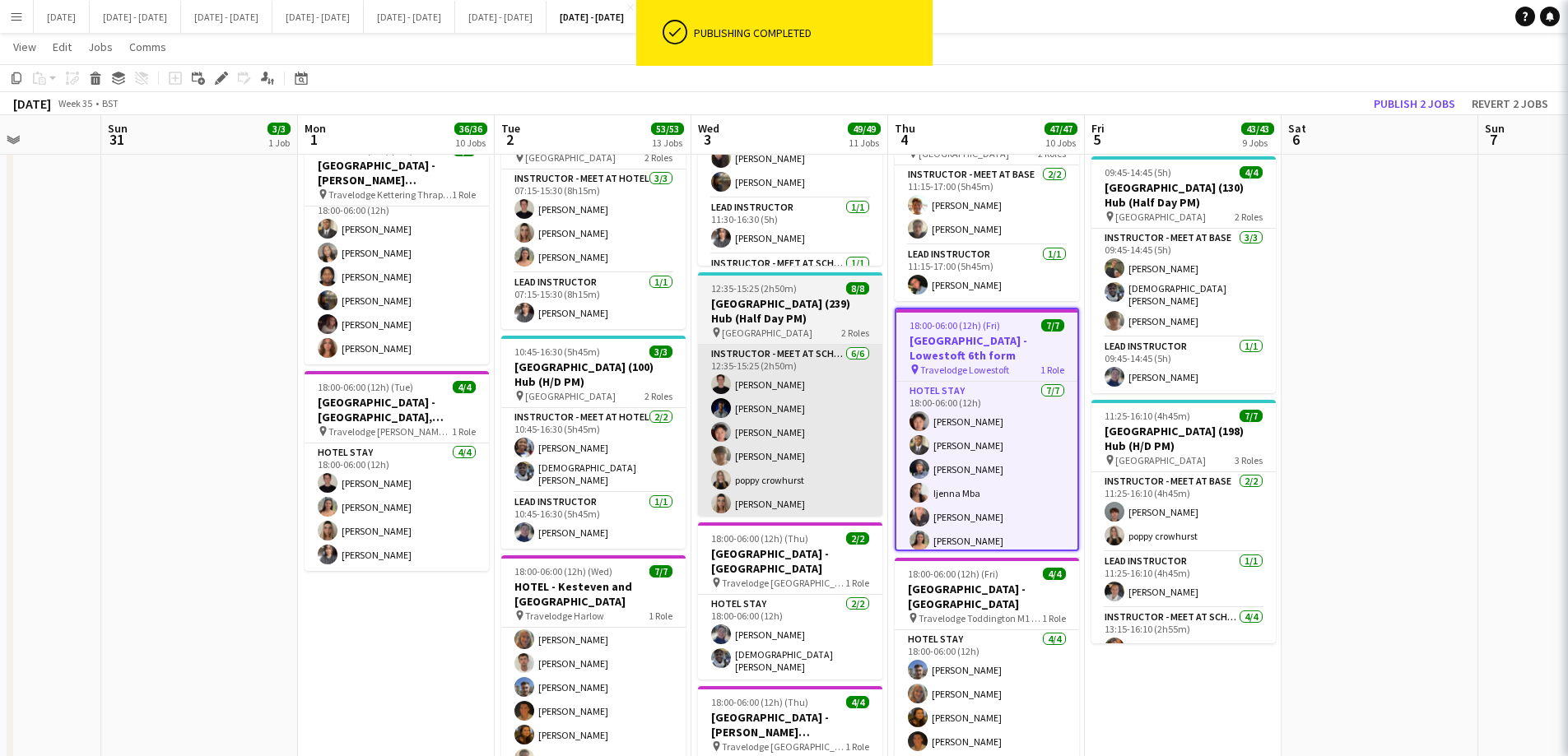
type input "**********"
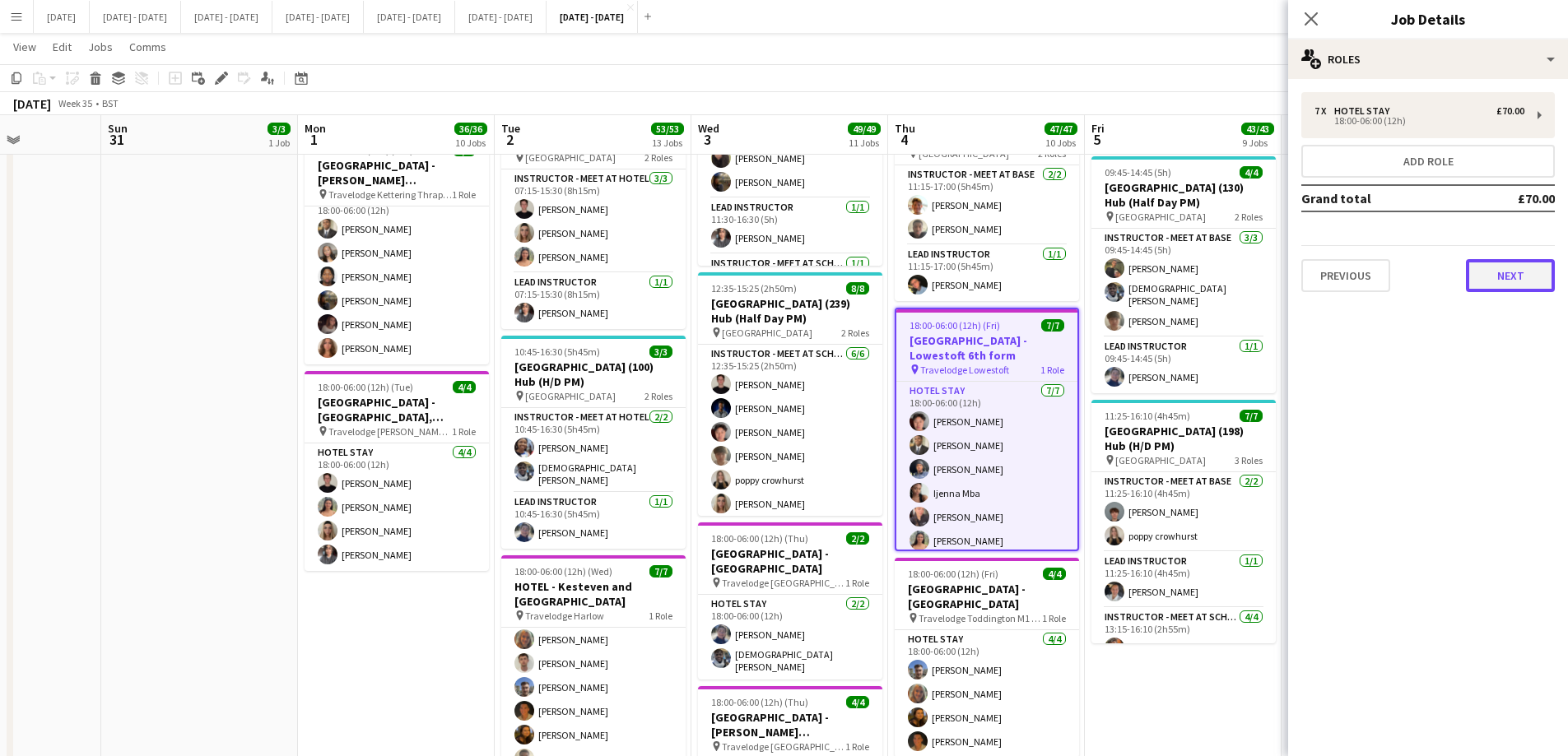
click at [1252, 266] on button "Next" at bounding box center [1511, 275] width 89 height 33
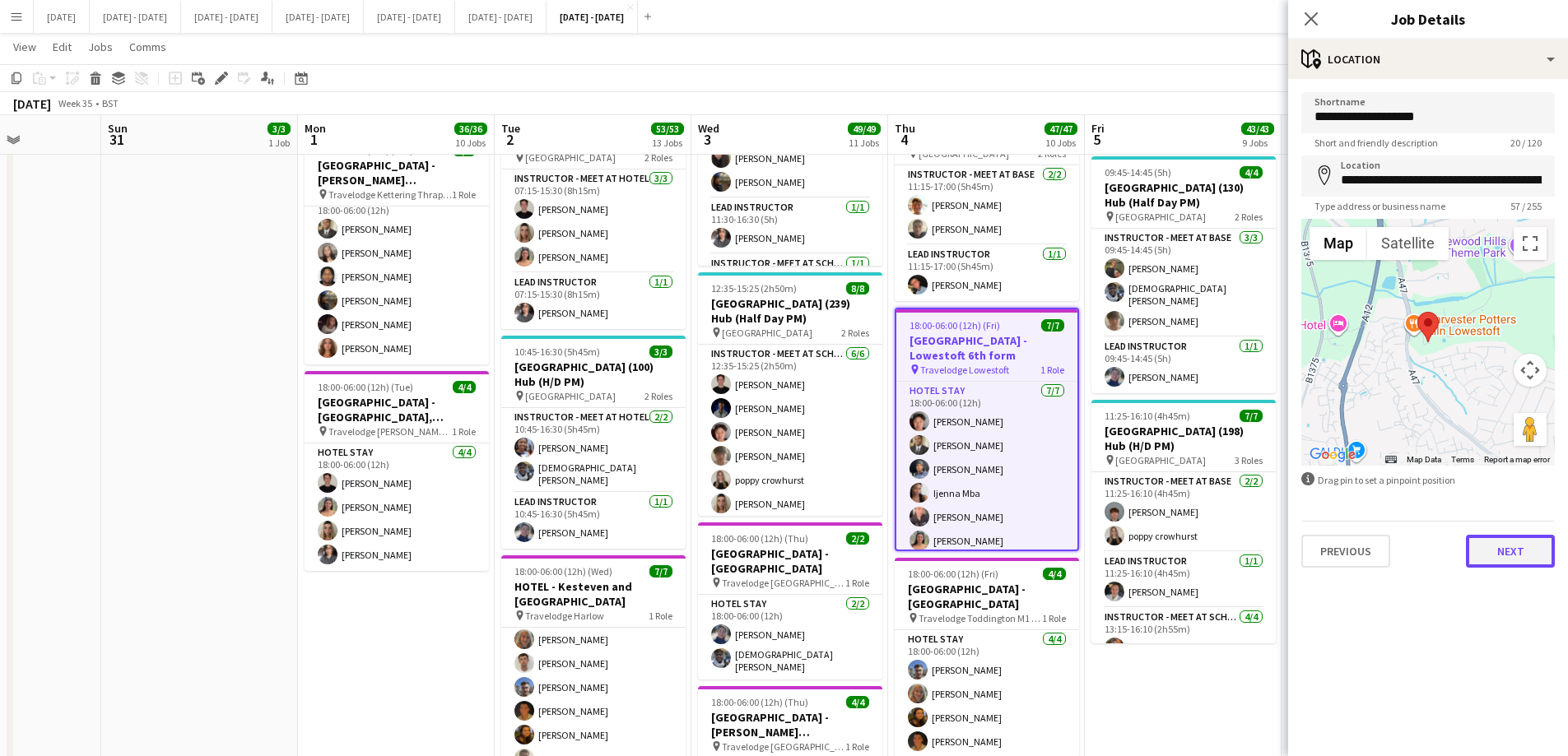
click at [1252, 565] on button "Next" at bounding box center [1511, 550] width 89 height 33
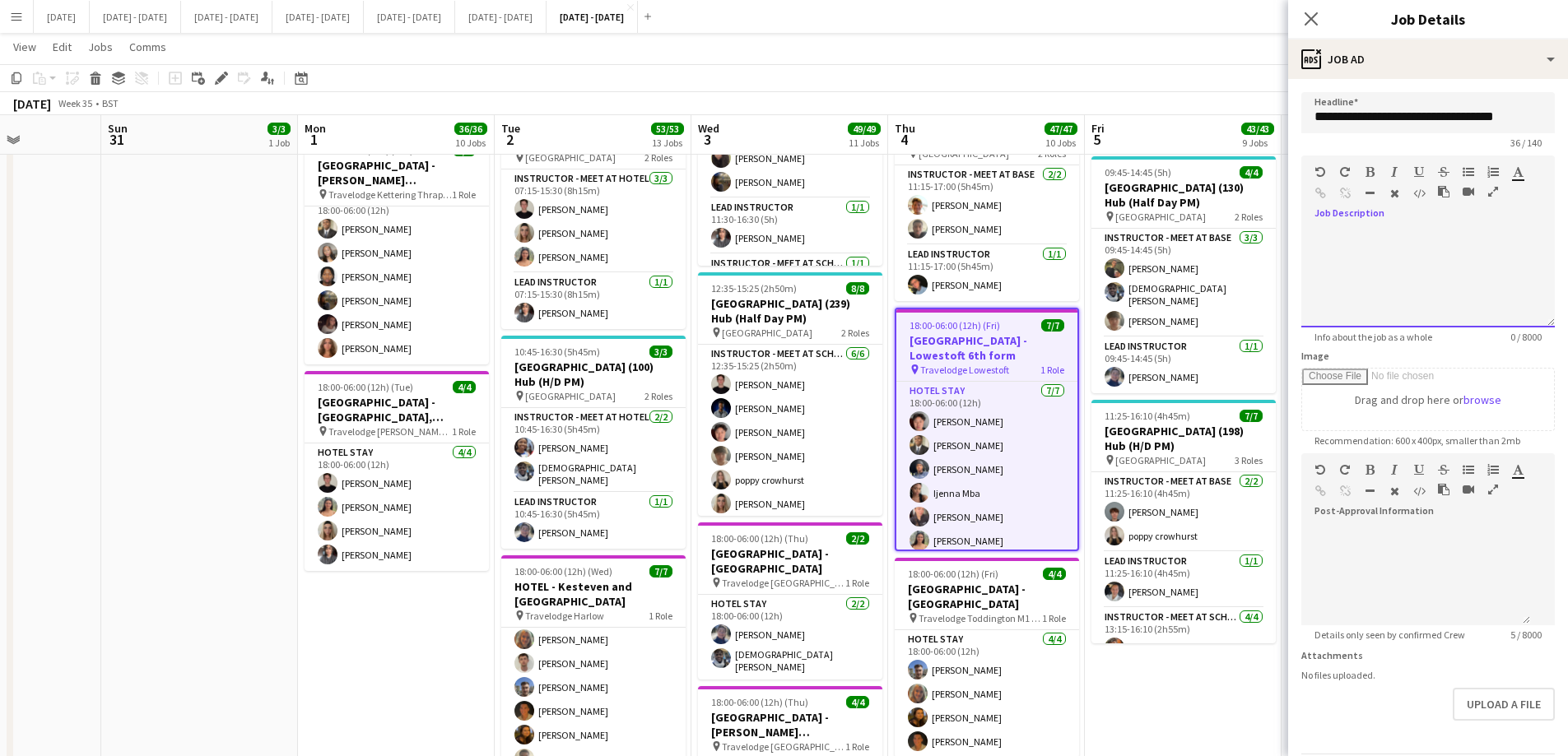
click at [1252, 205] on div at bounding box center [1475, 196] width 74 height 20
click at [1252, 217] on div "default Heading 1 Heading 2 Heading 3 Heading 4 Heading 5 Heading 6 Heading 7 P…" at bounding box center [1428, 186] width 253 height 62
paste div
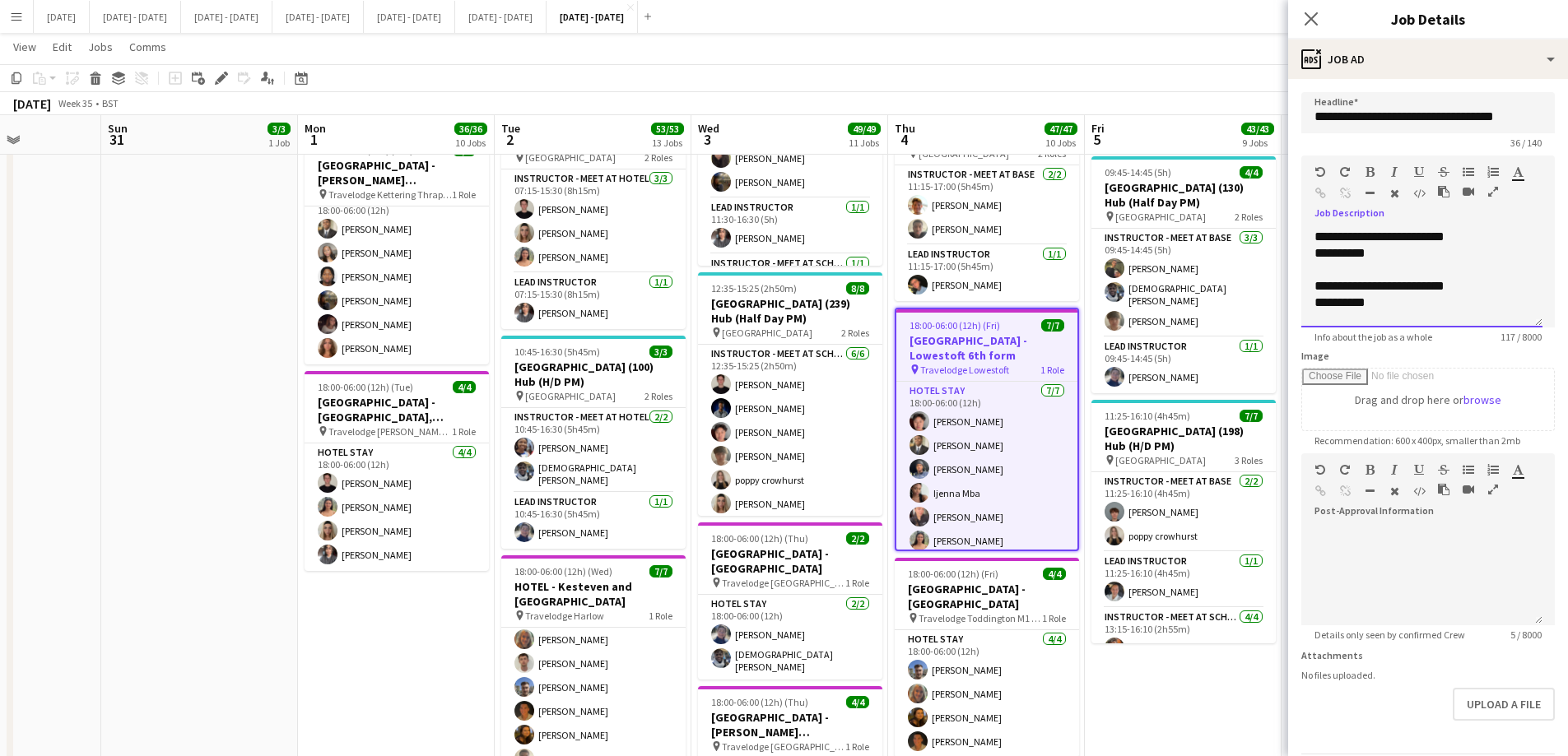
click at [1252, 246] on div "**********" at bounding box center [1422, 253] width 215 height 17
click at [1252, 302] on div "**********" at bounding box center [1422, 303] width 215 height 17
click at [1252, 310] on div "**********" at bounding box center [1422, 306] width 215 height 17
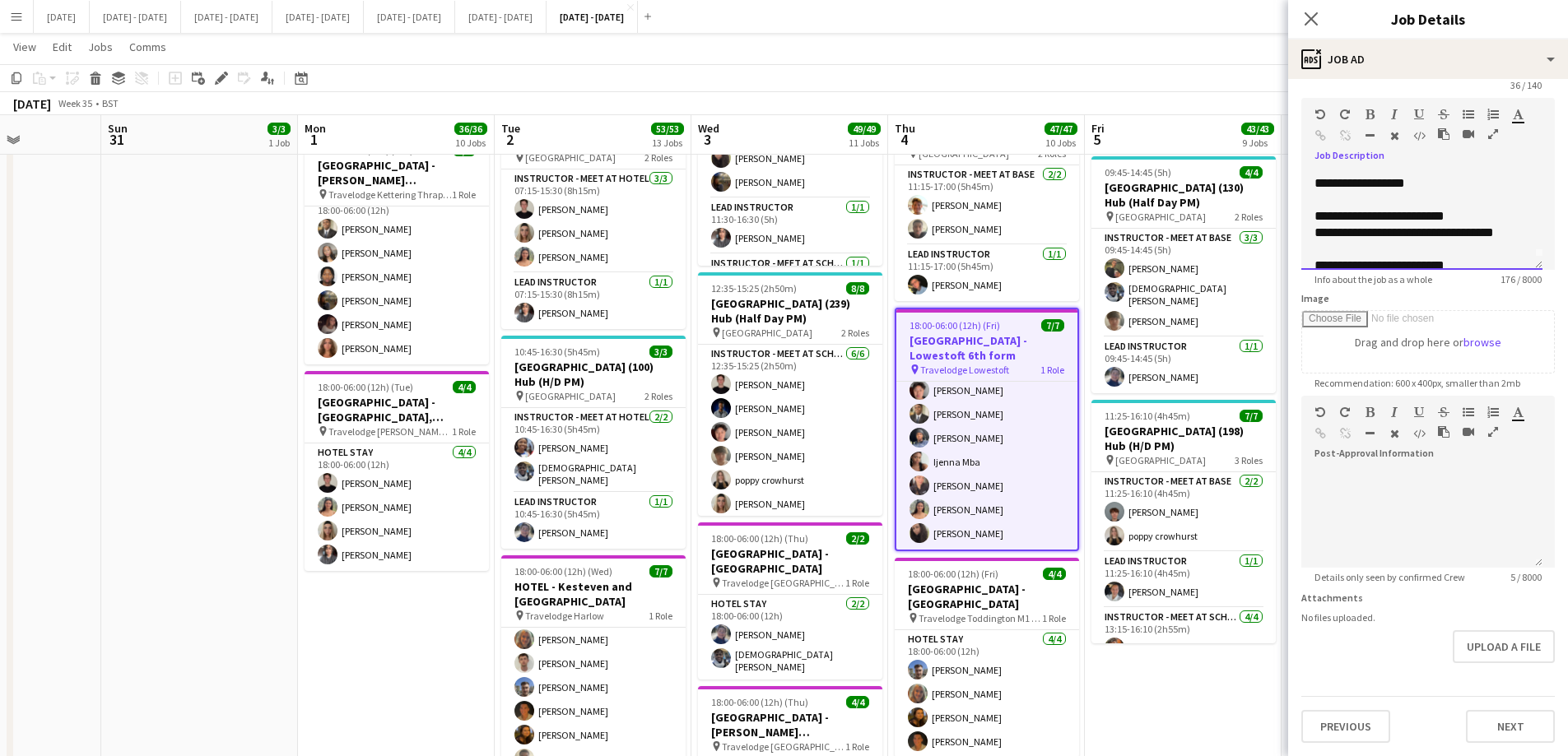
scroll to position [0, 0]
click at [1252, 19] on icon "Close pop-in" at bounding box center [1310, 18] width 16 height 16
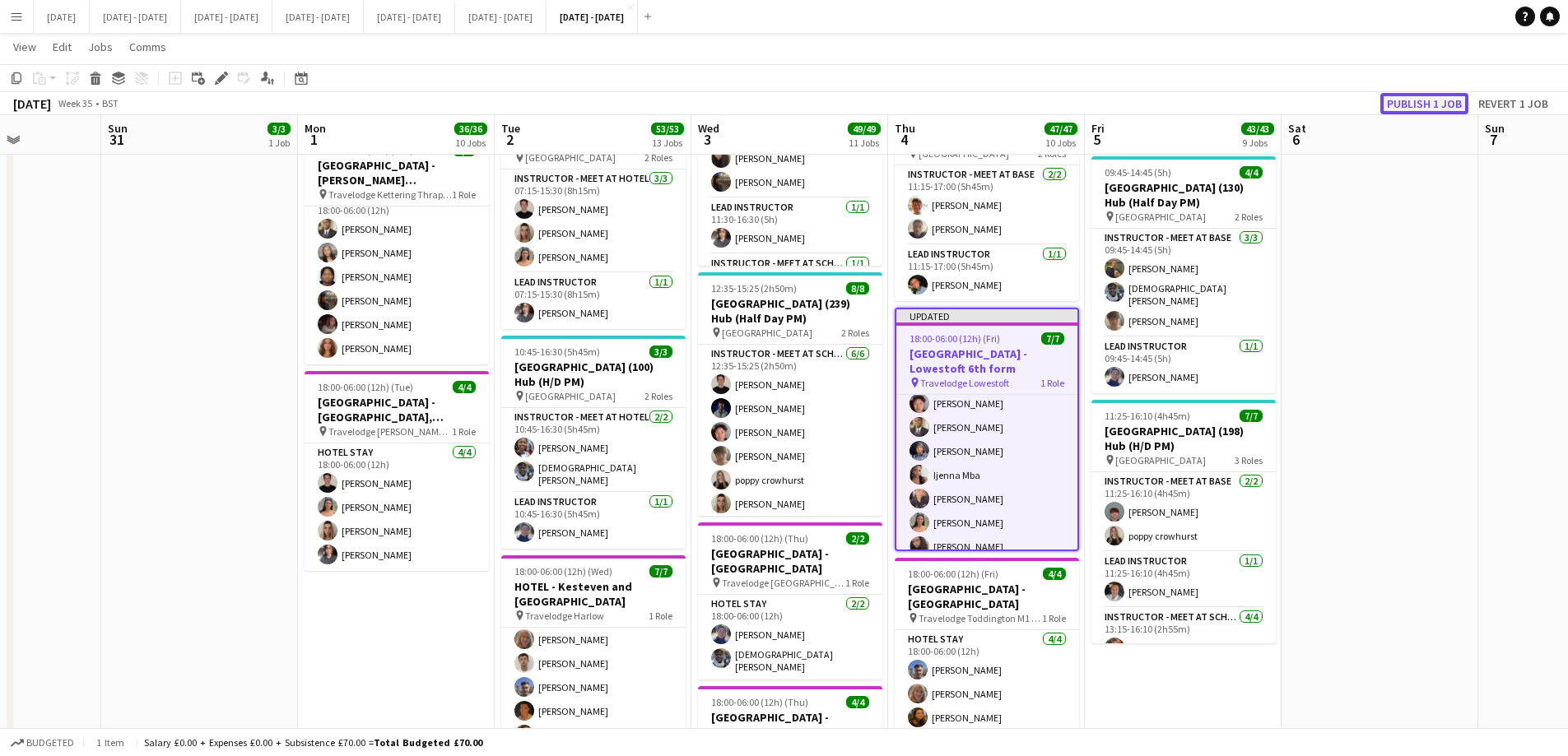
click at [1252, 105] on button "Publish 1 job" at bounding box center [1424, 103] width 88 height 21
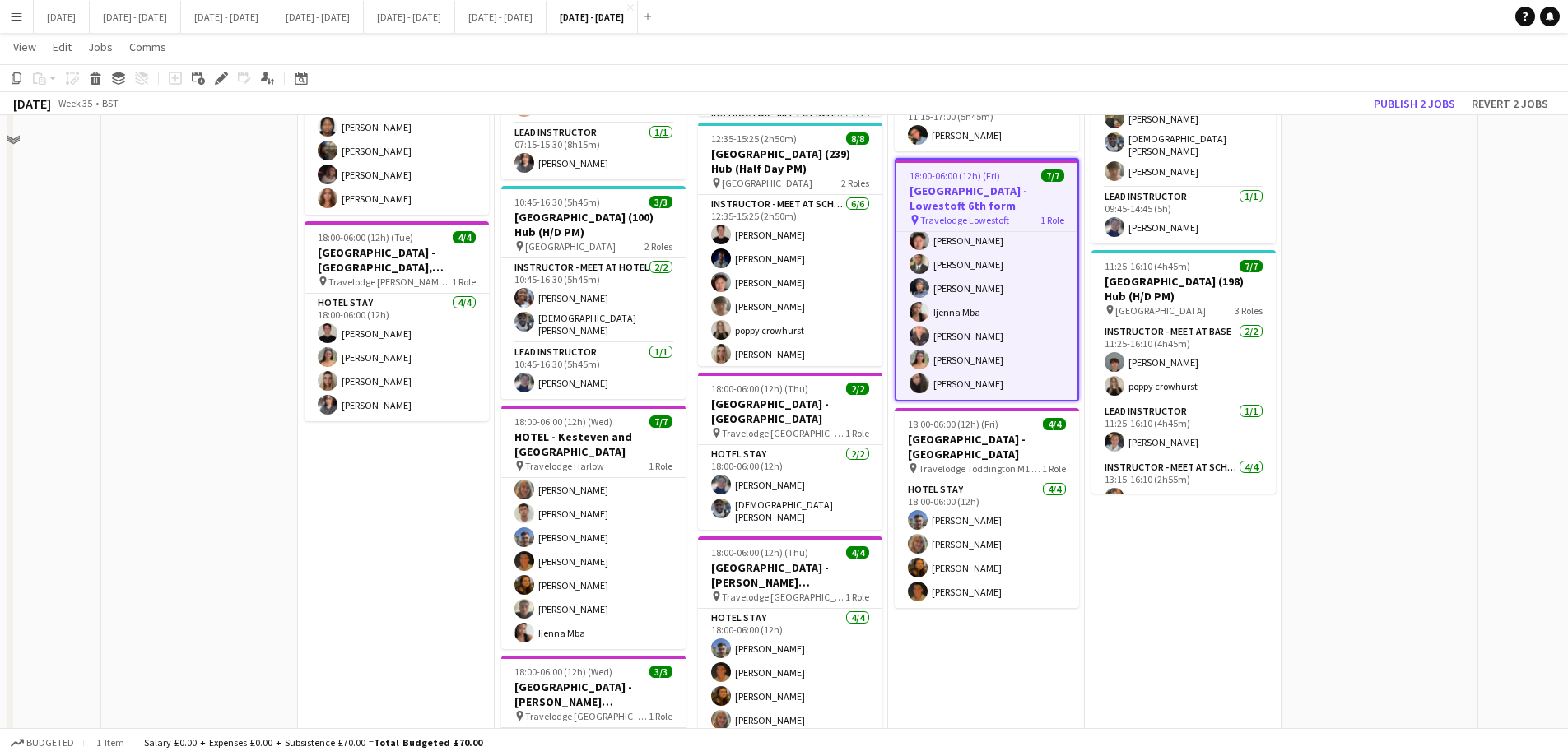
scroll to position [1924, 0]
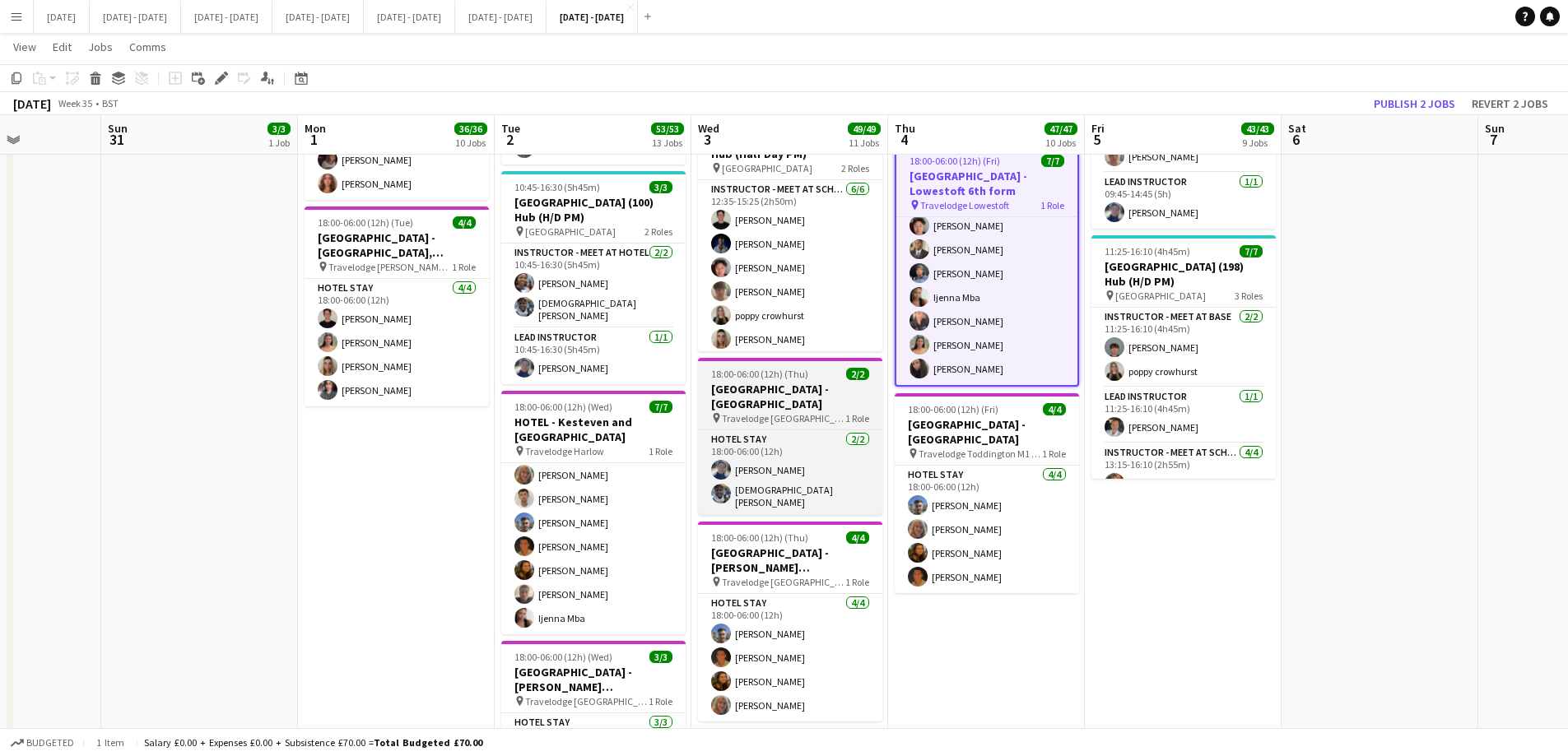
click at [806, 395] on h3 "[GEOGRAPHIC_DATA] - [GEOGRAPHIC_DATA]" at bounding box center [791, 396] width 185 height 29
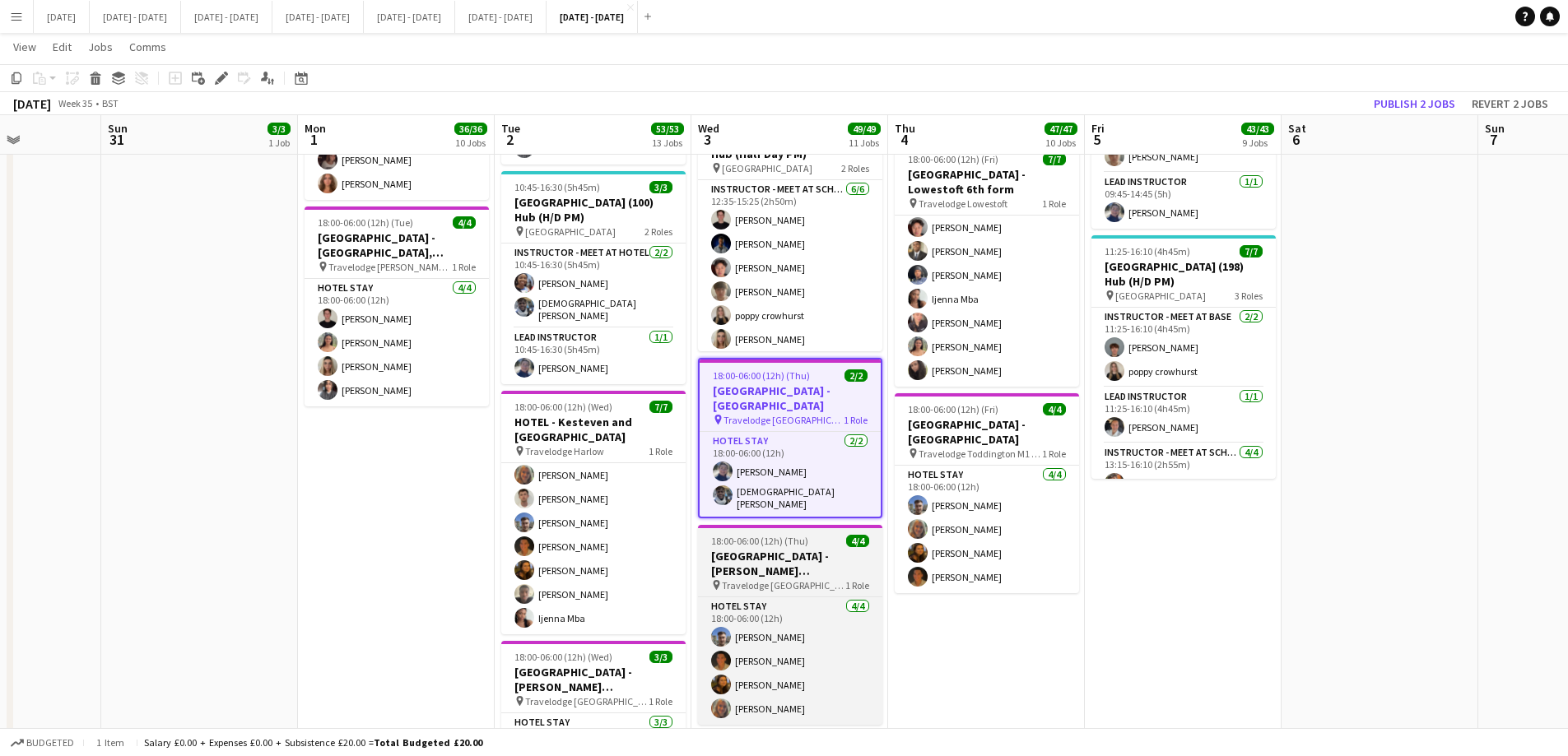
click at [798, 577] on span "Travelodge [GEOGRAPHIC_DATA] [GEOGRAPHIC_DATA]" at bounding box center [783, 585] width 123 height 13
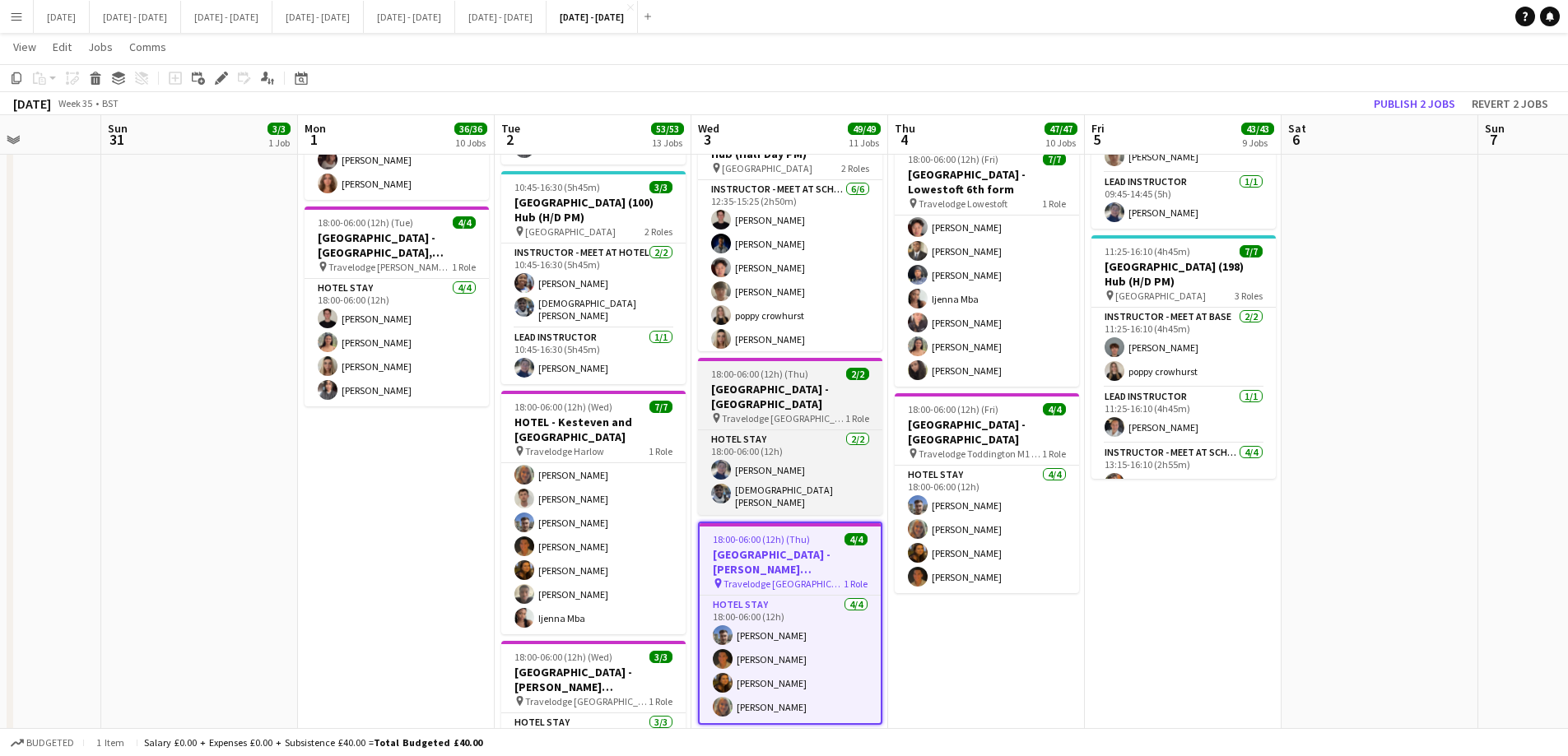
click at [801, 404] on h3 "[GEOGRAPHIC_DATA] - [GEOGRAPHIC_DATA]" at bounding box center [791, 396] width 185 height 29
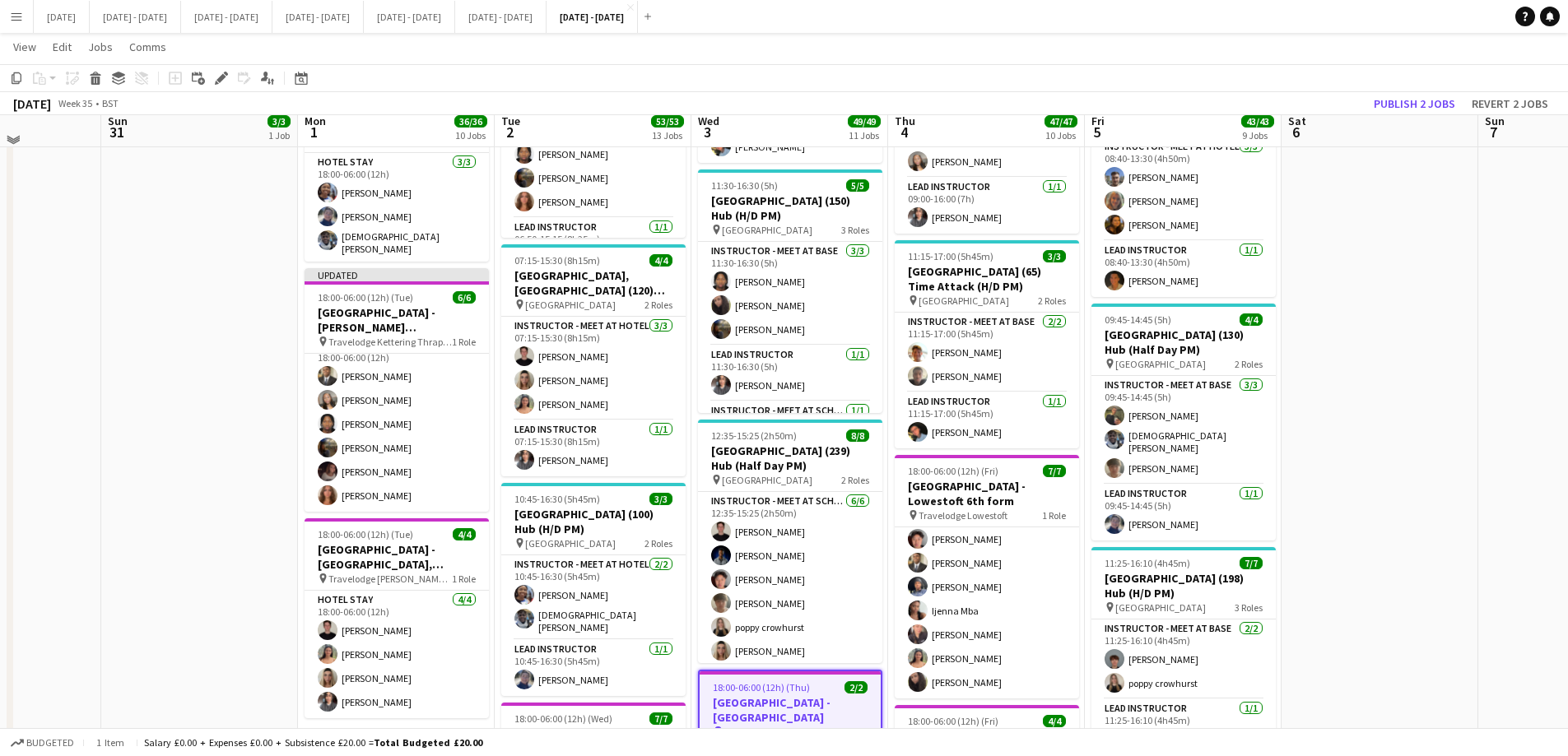
scroll to position [1595, 0]
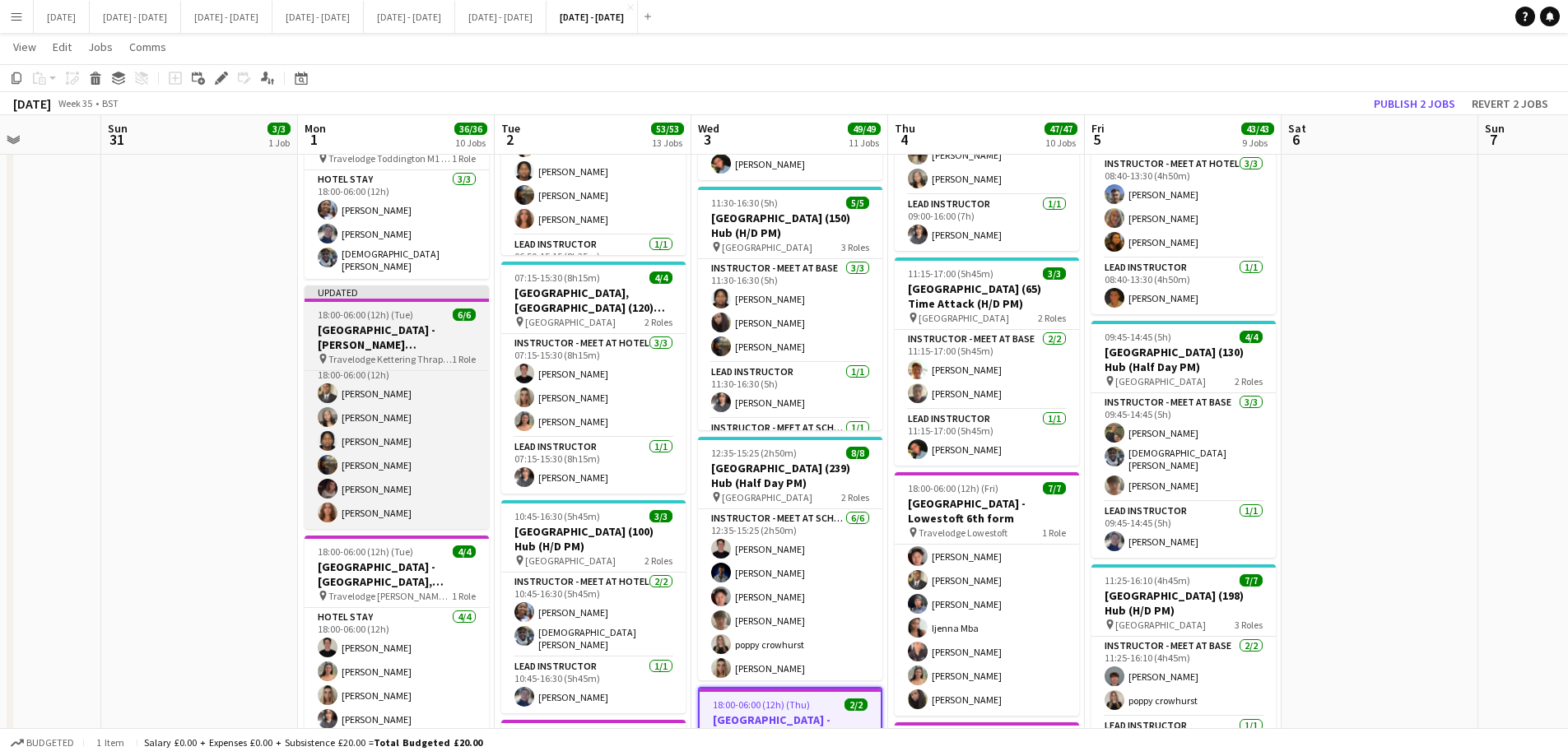
click at [377, 322] on h3 "[GEOGRAPHIC_DATA] - [PERSON_NAME][GEOGRAPHIC_DATA]" at bounding box center [397, 336] width 185 height 29
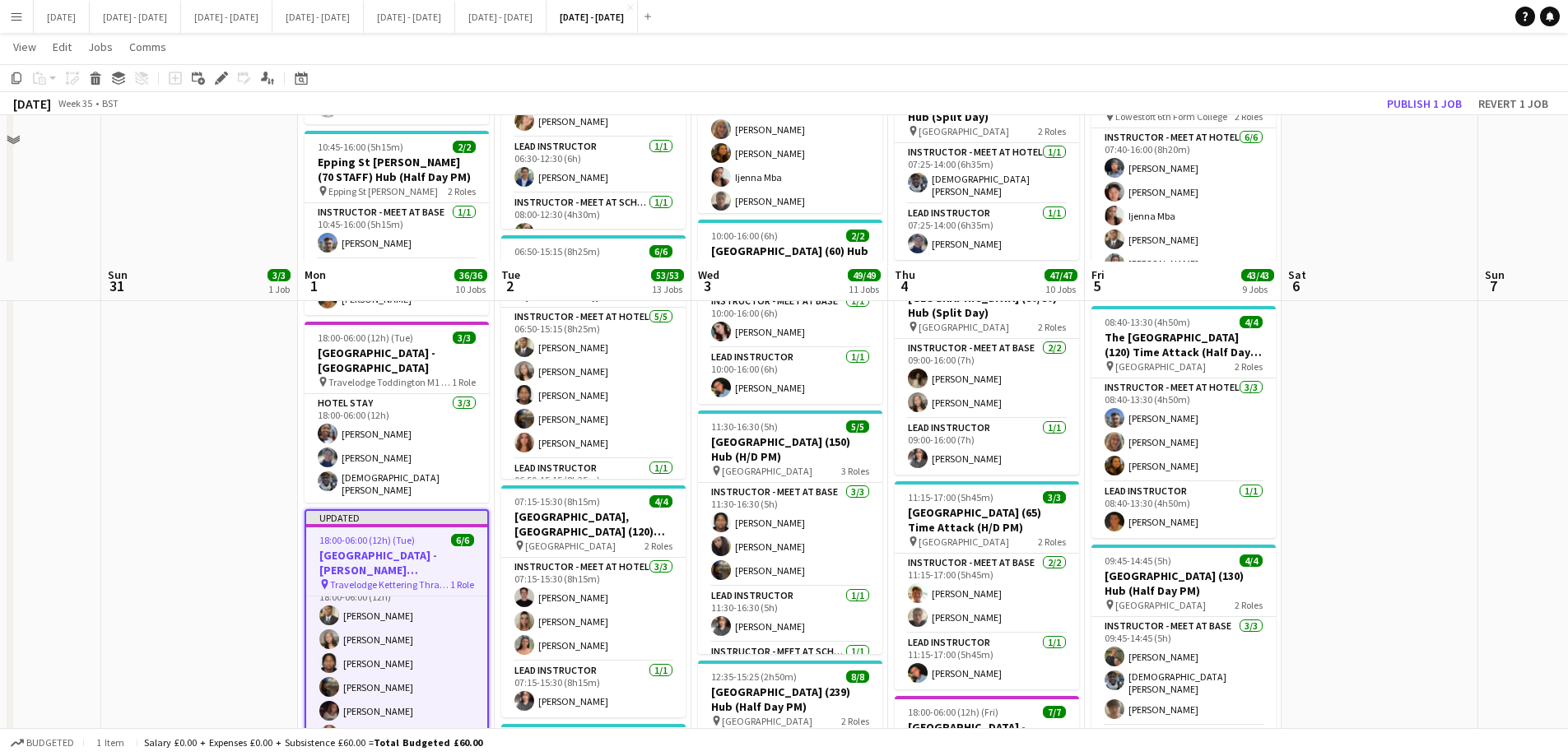
scroll to position [1348, 0]
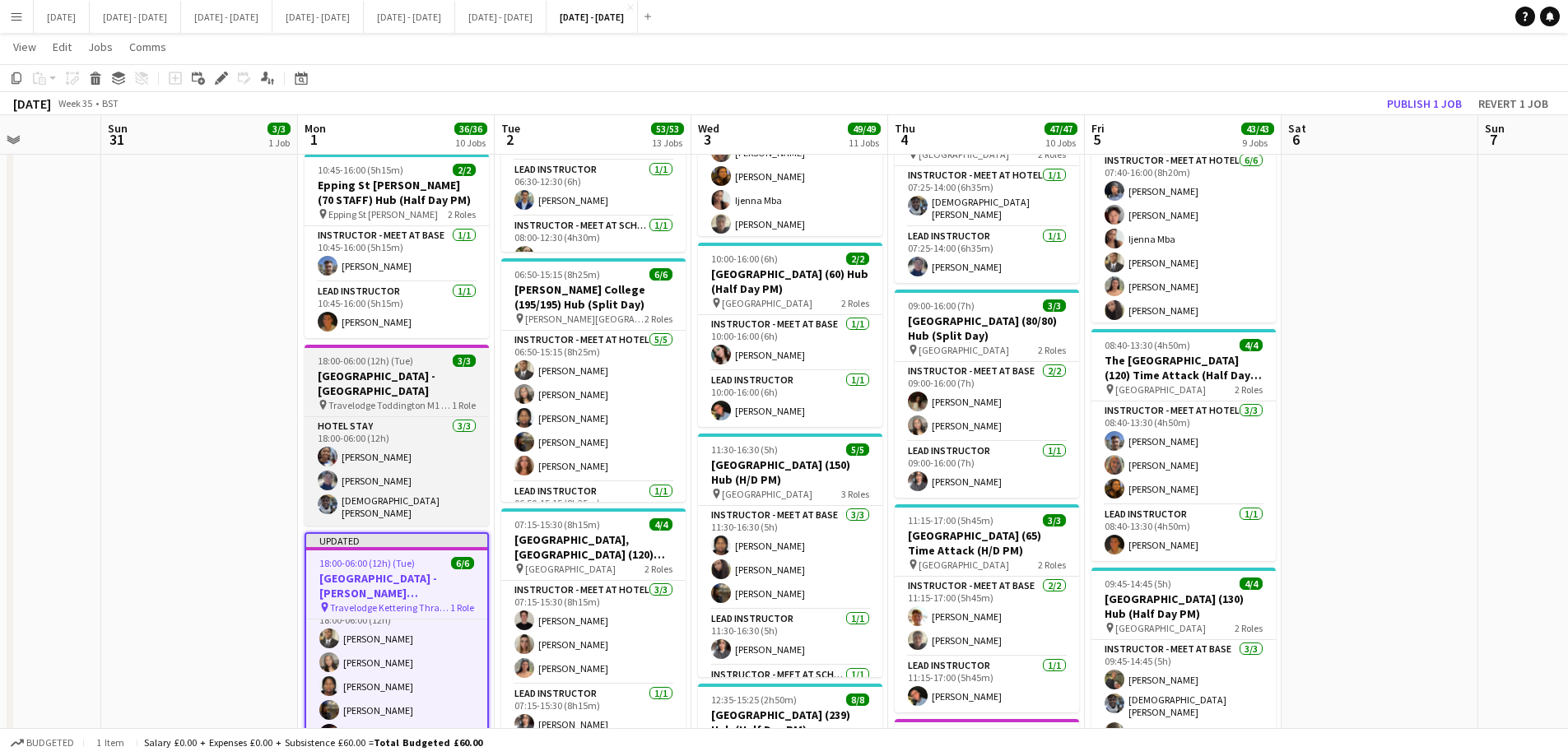
click at [364, 368] on h3 "[GEOGRAPHIC_DATA] - [GEOGRAPHIC_DATA]" at bounding box center [397, 383] width 185 height 29
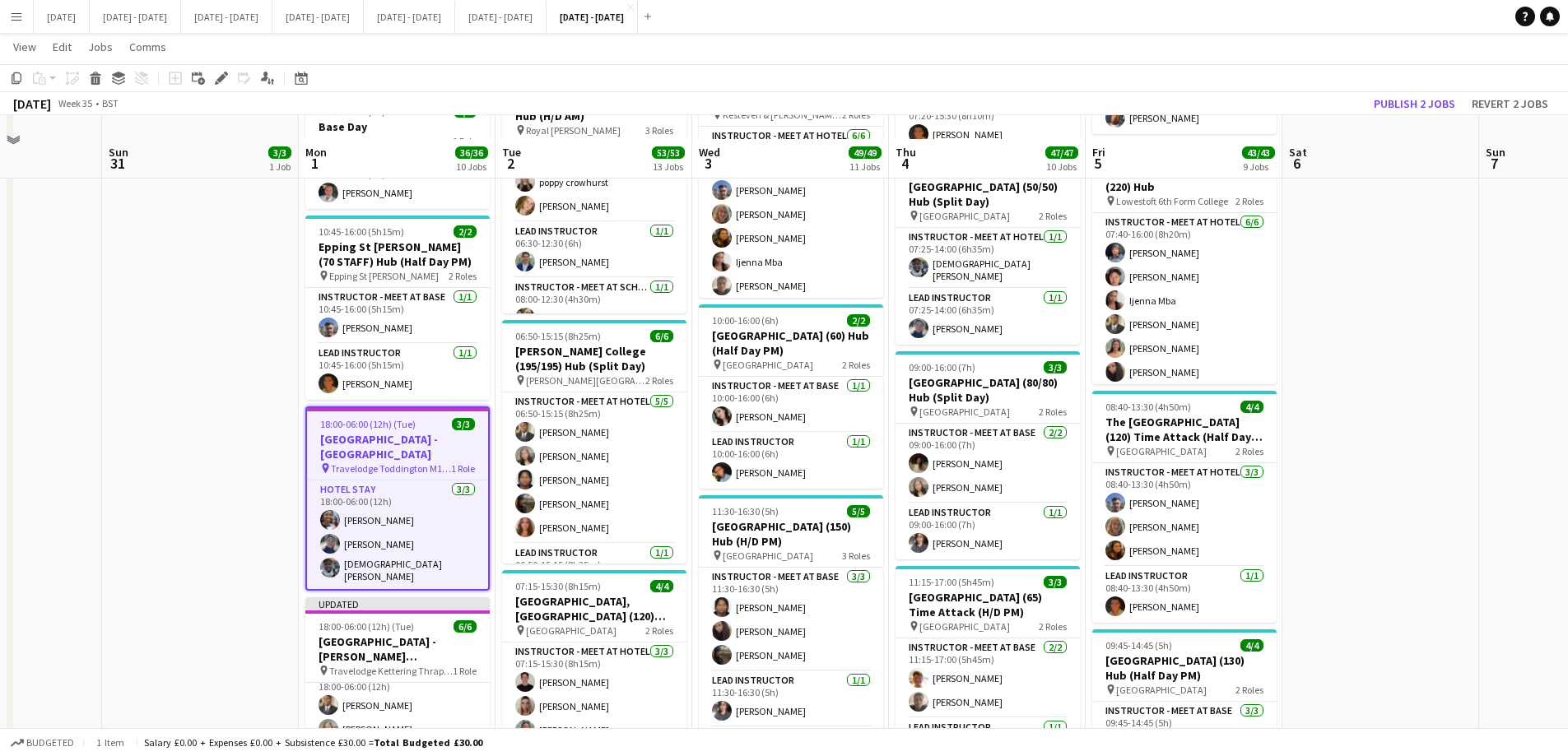
scroll to position [1316, 0]
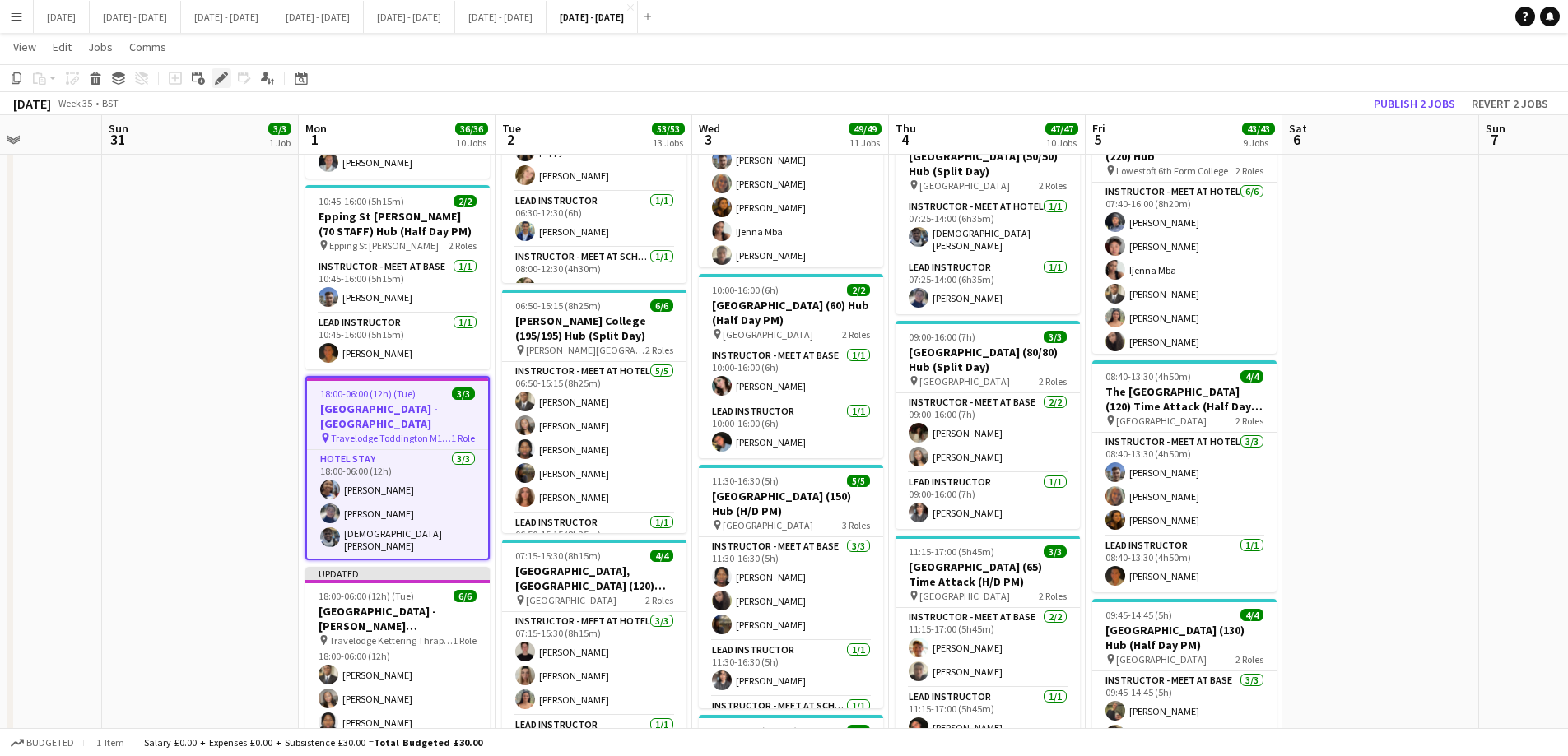
click at [222, 82] on icon "Edit" at bounding box center [222, 78] width 13 height 13
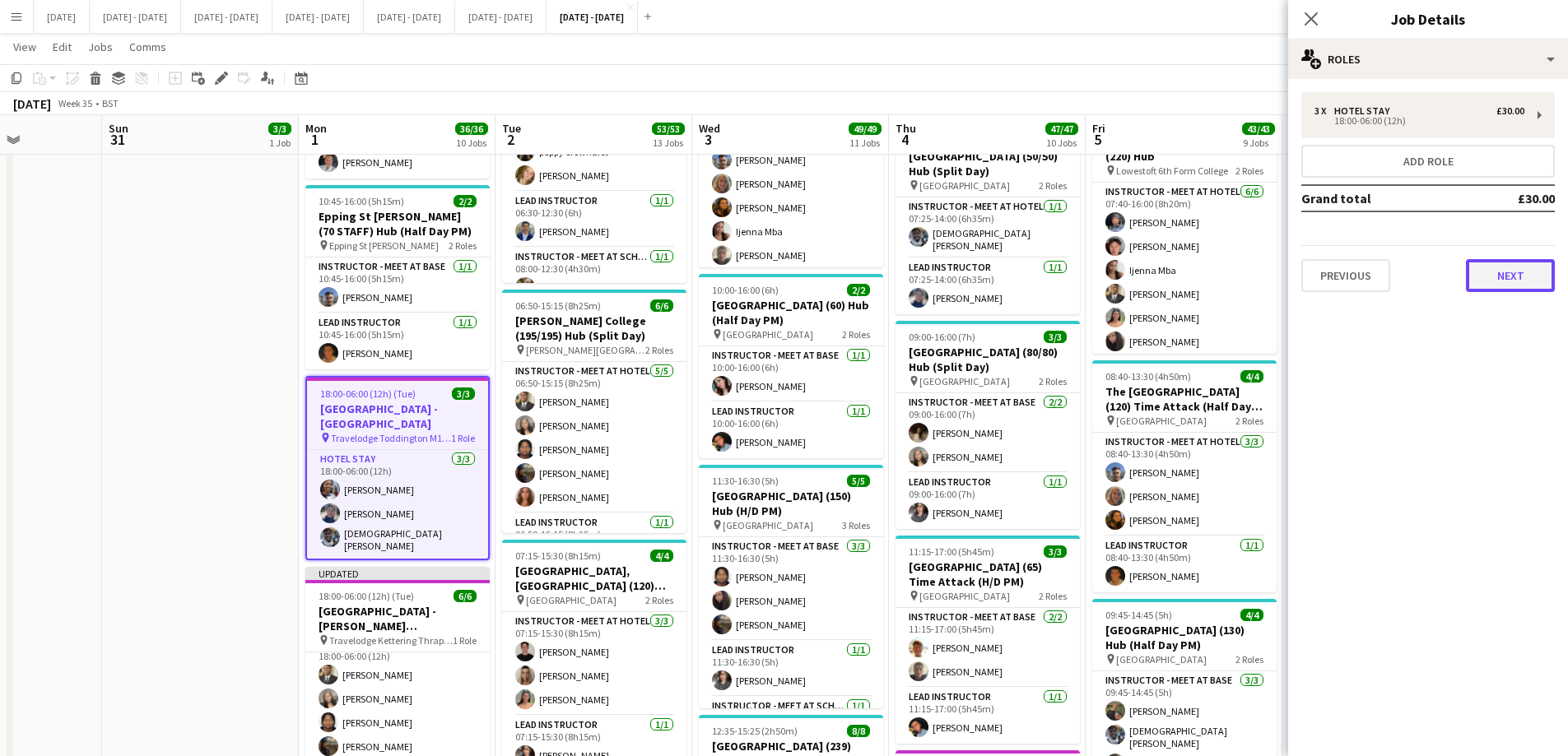
click at [1252, 273] on button "Next" at bounding box center [1511, 275] width 89 height 33
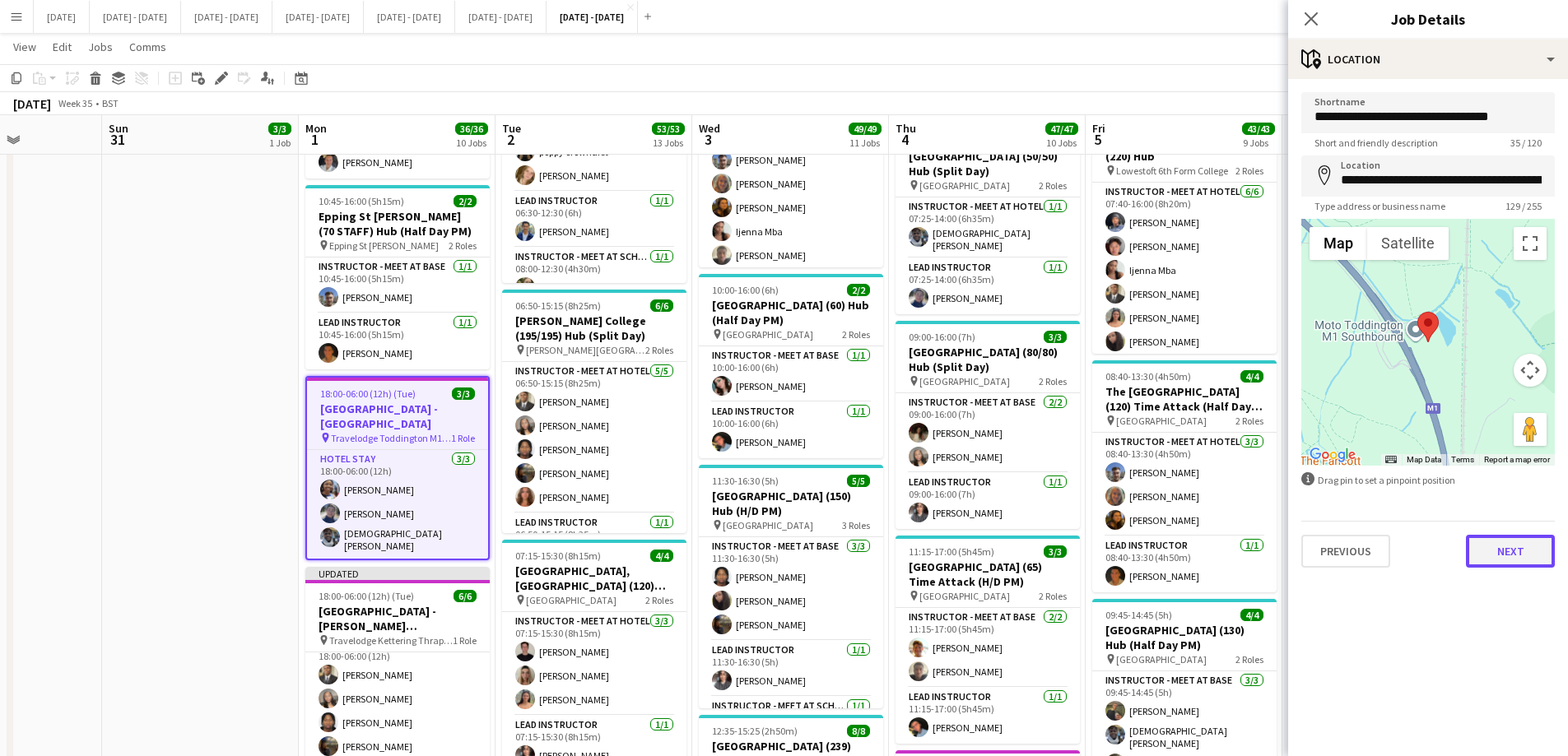
click at [1252, 545] on button "Next" at bounding box center [1511, 550] width 89 height 33
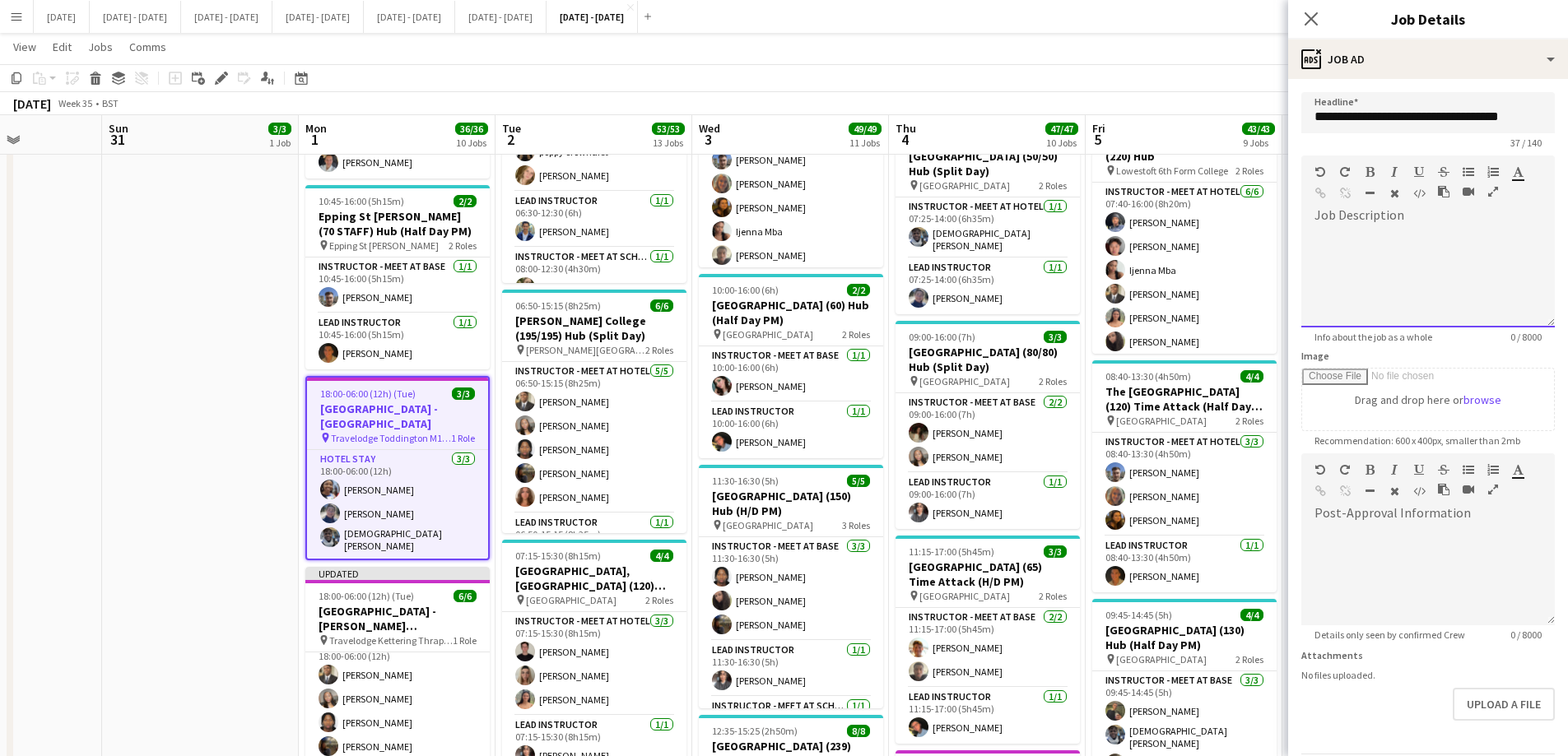
click at [1252, 234] on div at bounding box center [1428, 279] width 253 height 99
paste div
click at [1252, 283] on div "**********" at bounding box center [1428, 286] width 227 height 17
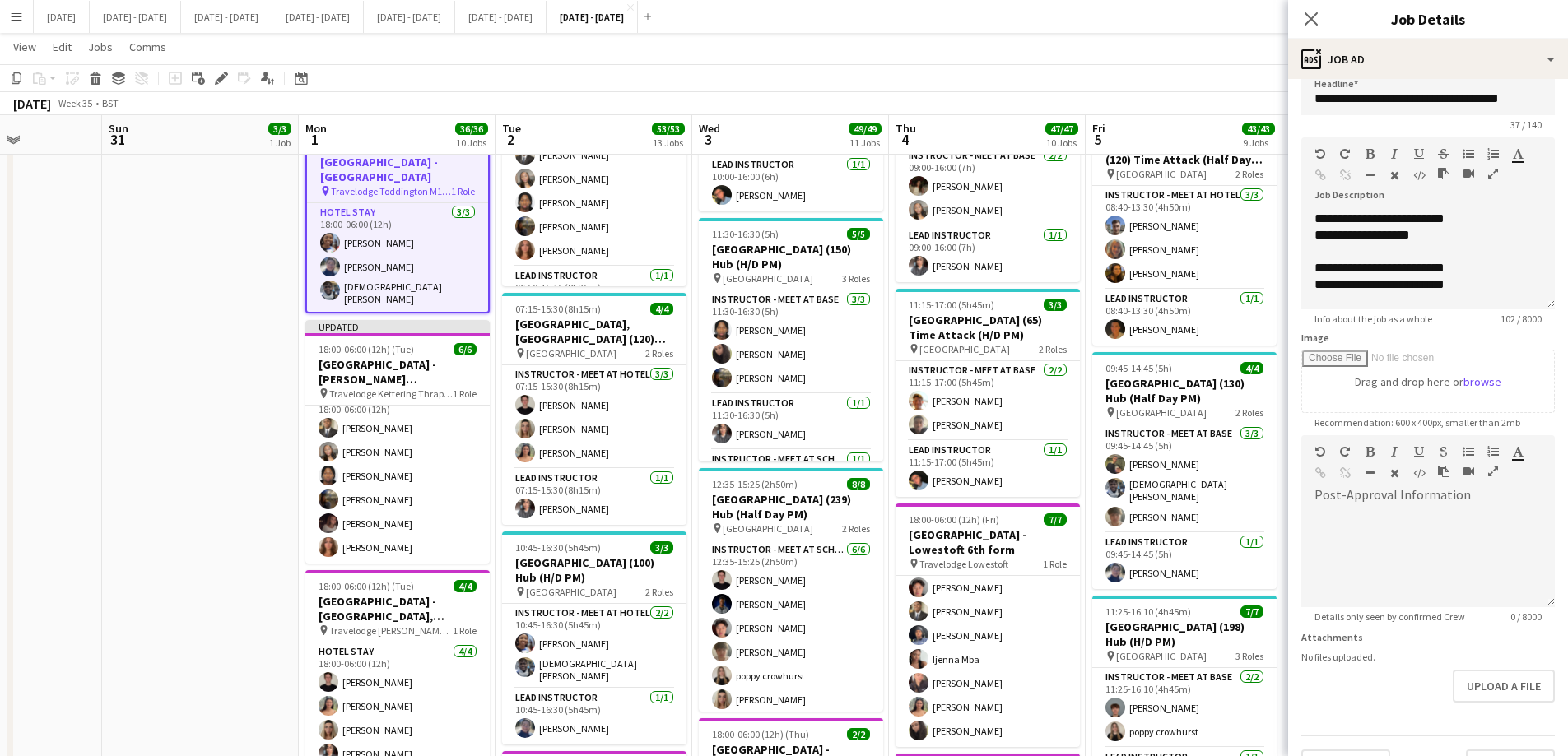
scroll to position [0, 0]
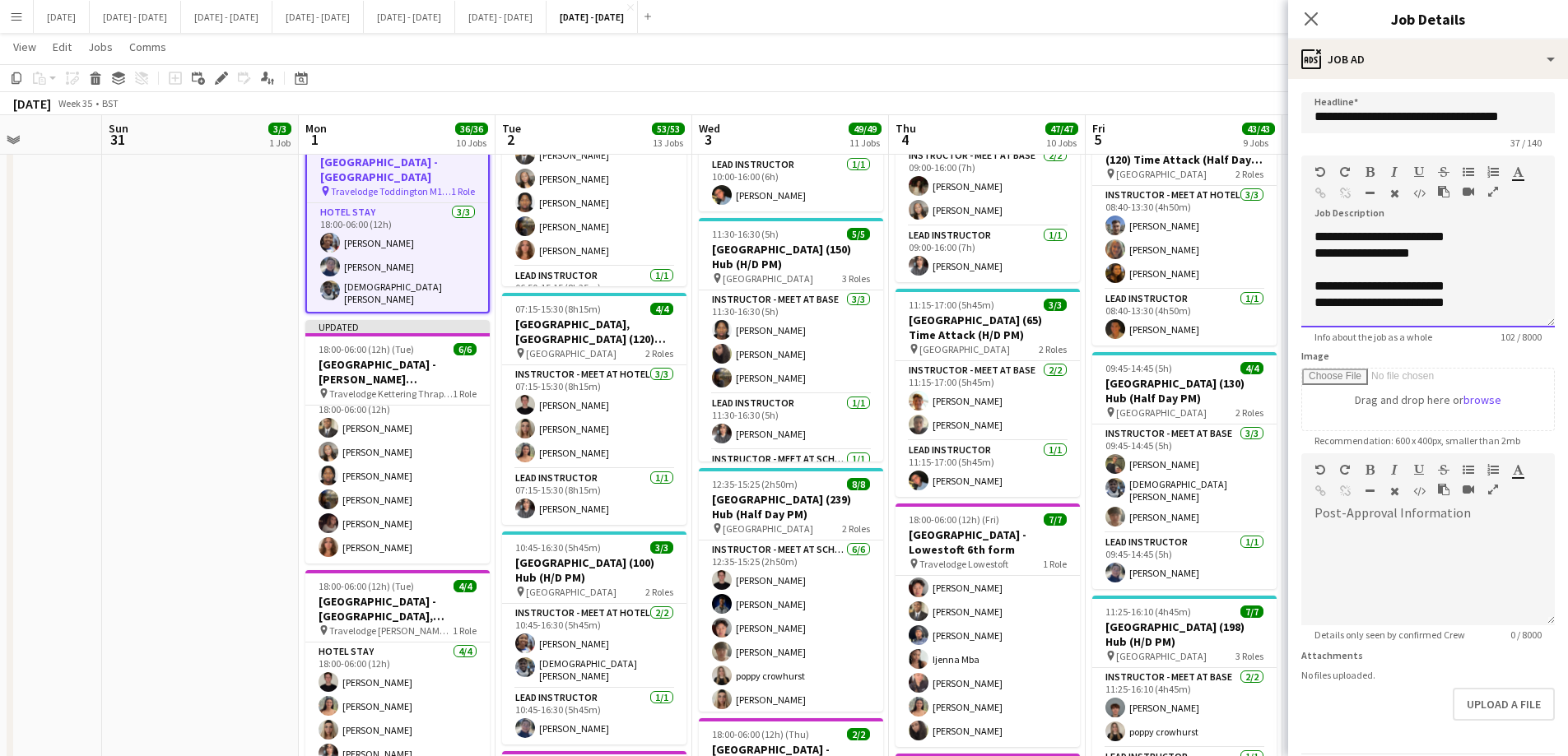
click at [1252, 300] on div "**********" at bounding box center [1428, 303] width 227 height 17
click at [1252, 258] on div "**********" at bounding box center [1428, 253] width 227 height 17
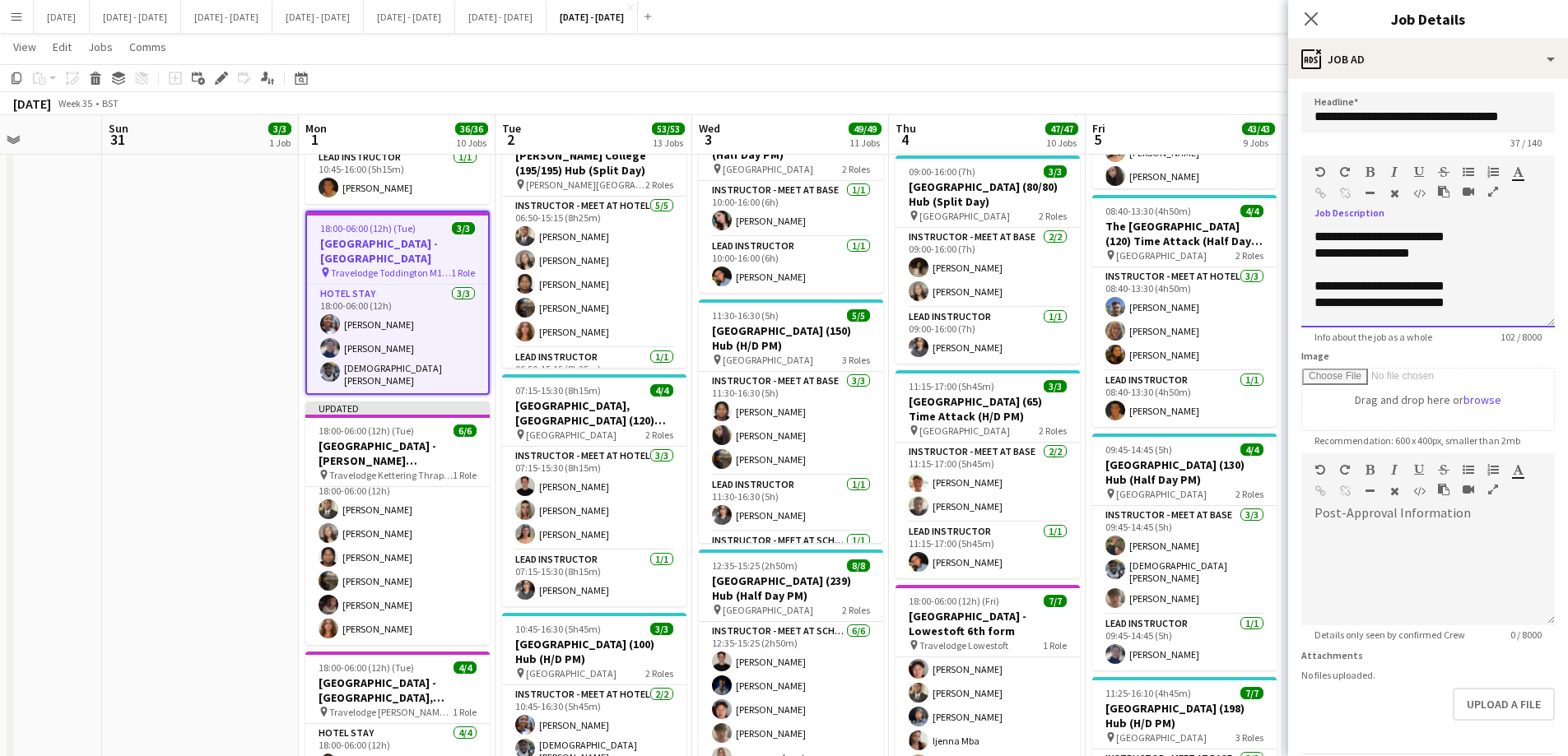
scroll to position [1481, 0]
click at [1252, 19] on app-icon "Close pop-in" at bounding box center [1312, 19] width 24 height 23
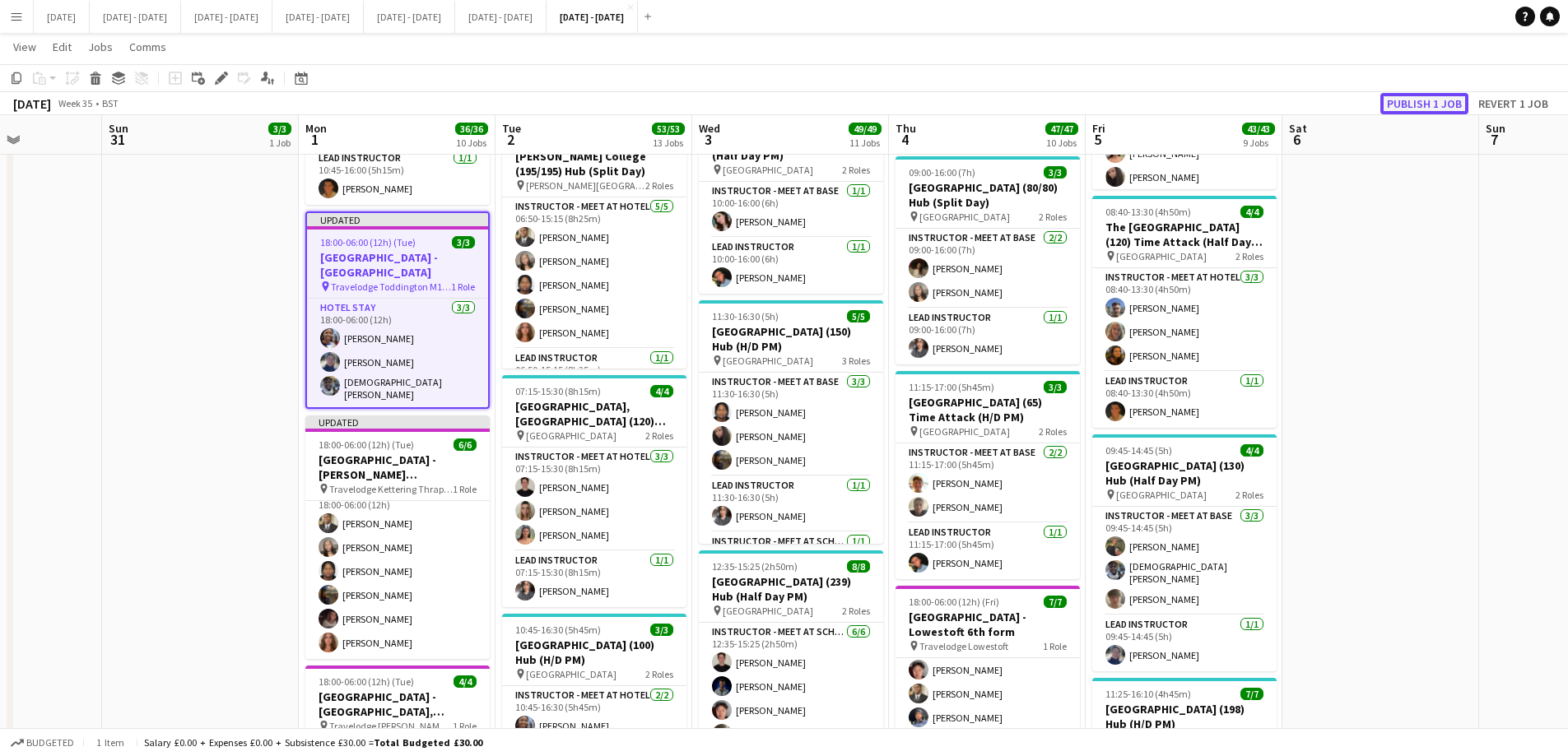
click at [1252, 102] on button "Publish 1 job" at bounding box center [1424, 103] width 88 height 21
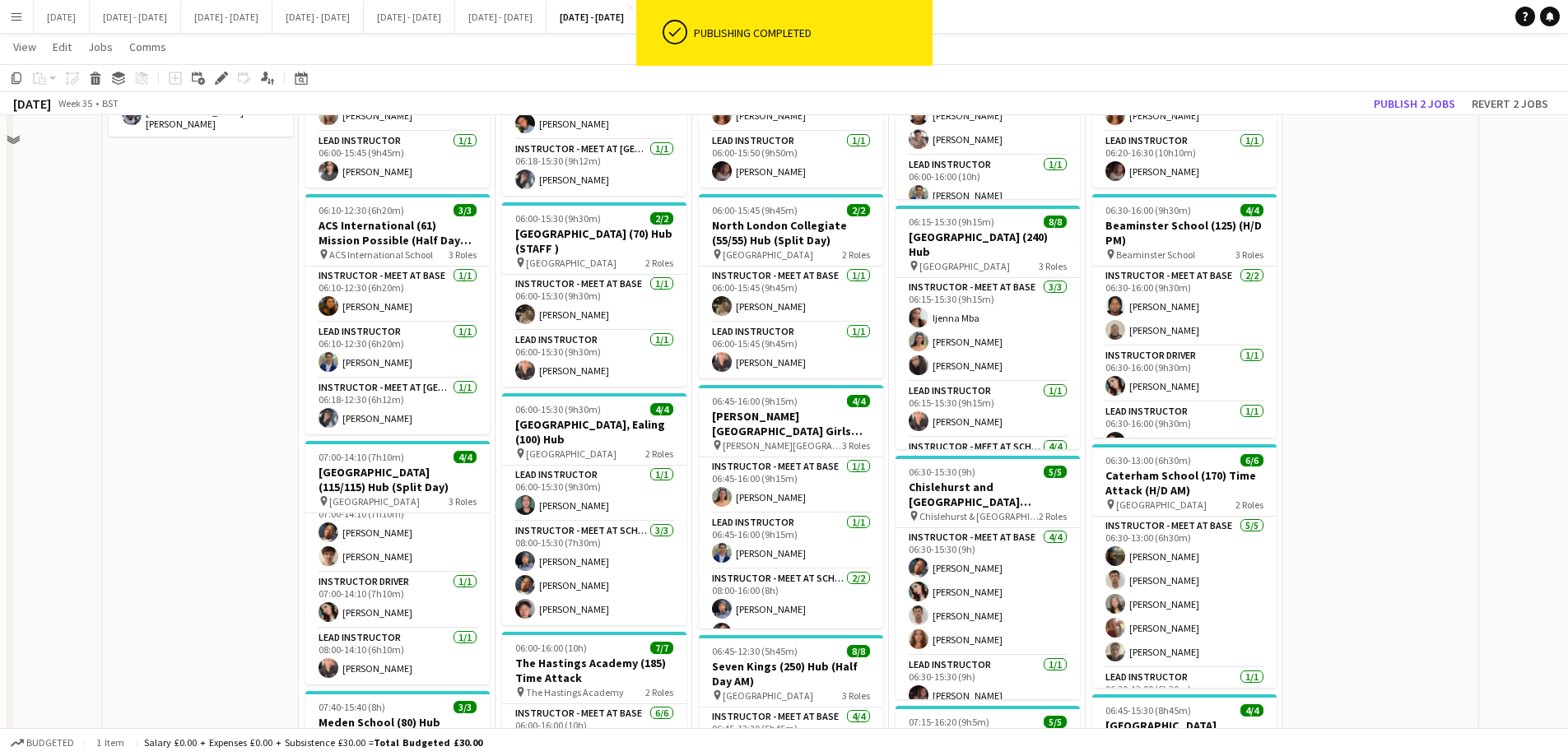
scroll to position [0, 0]
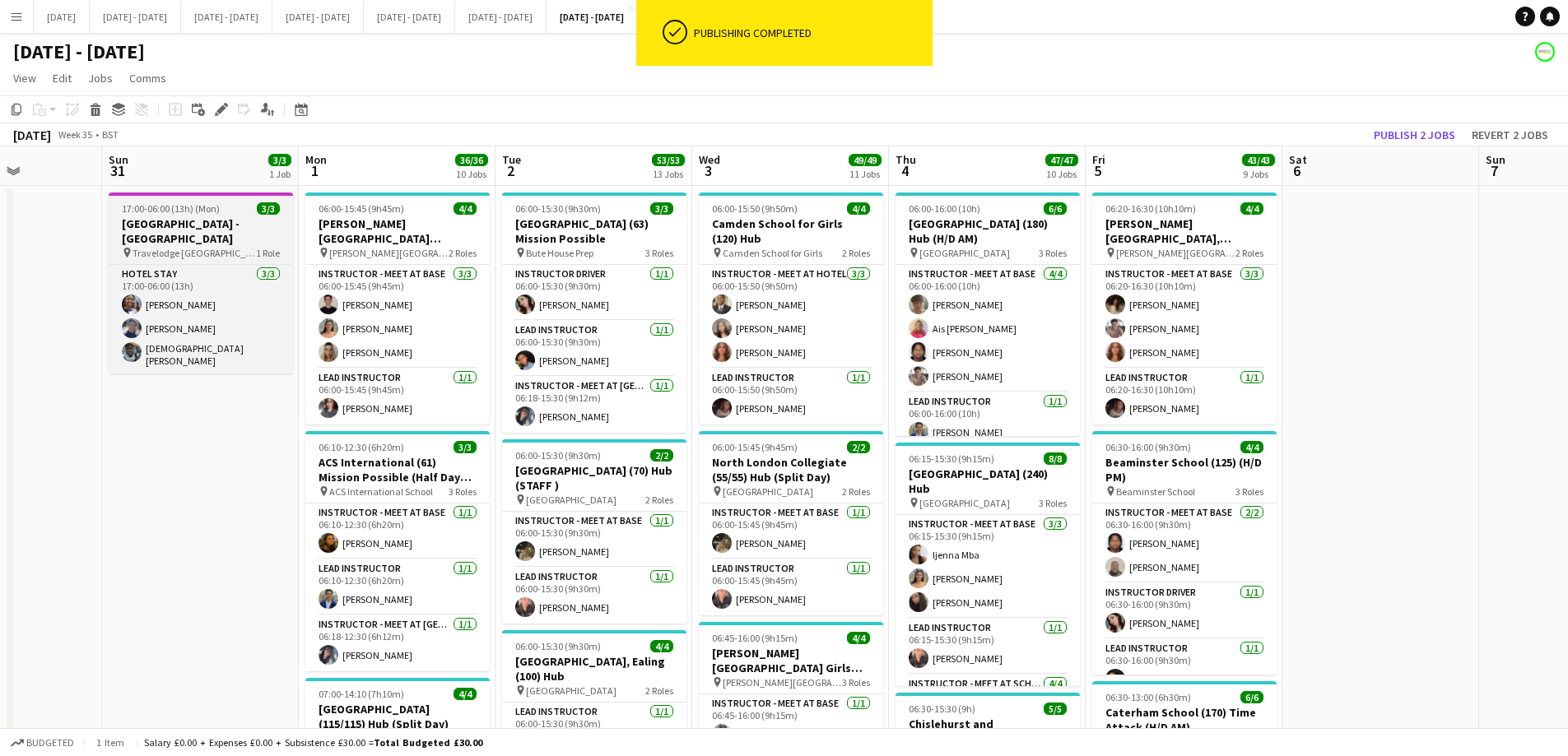
click at [180, 229] on h3 "[GEOGRAPHIC_DATA] - [GEOGRAPHIC_DATA]" at bounding box center [201, 231] width 185 height 29
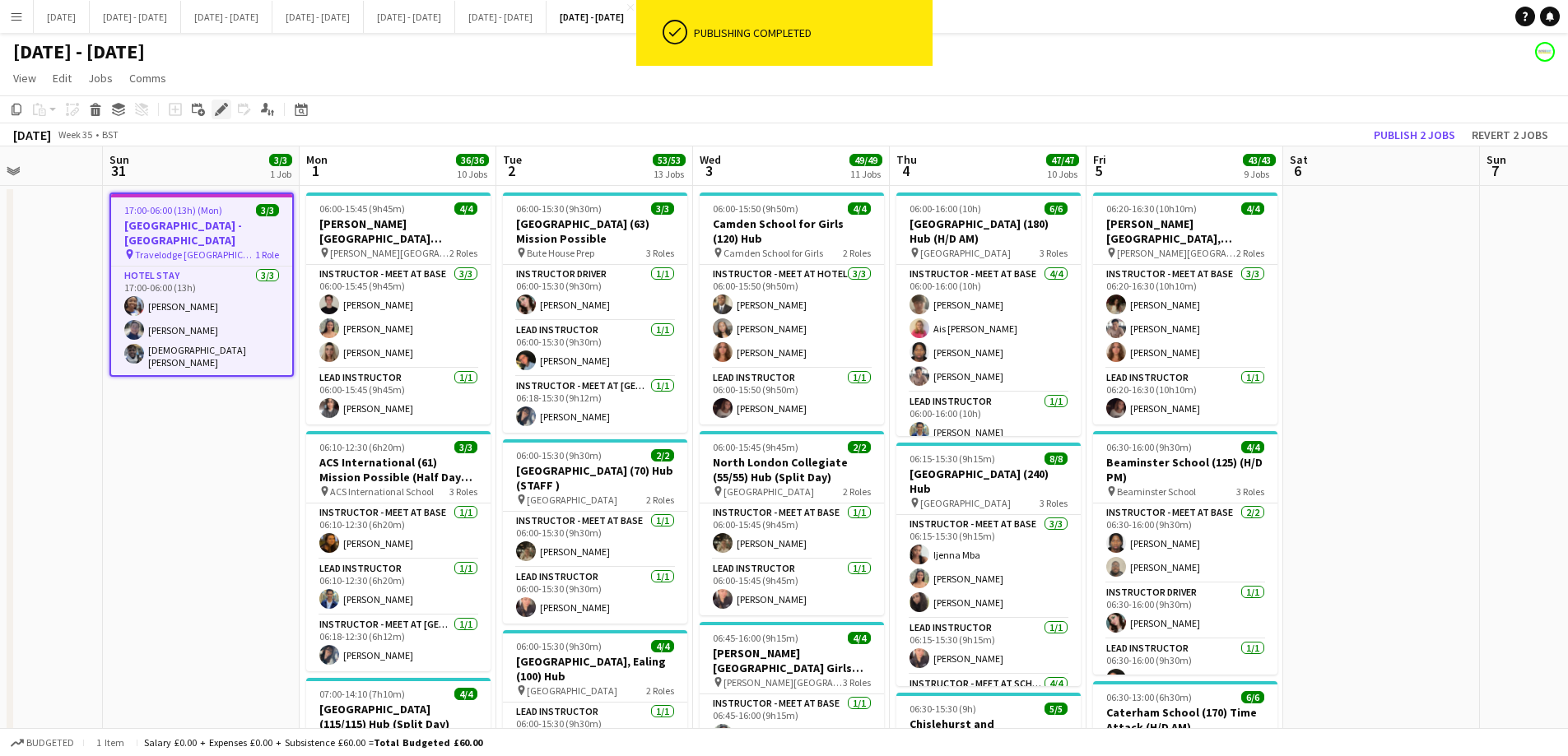
click at [226, 109] on icon "Edit" at bounding box center [222, 110] width 13 height 13
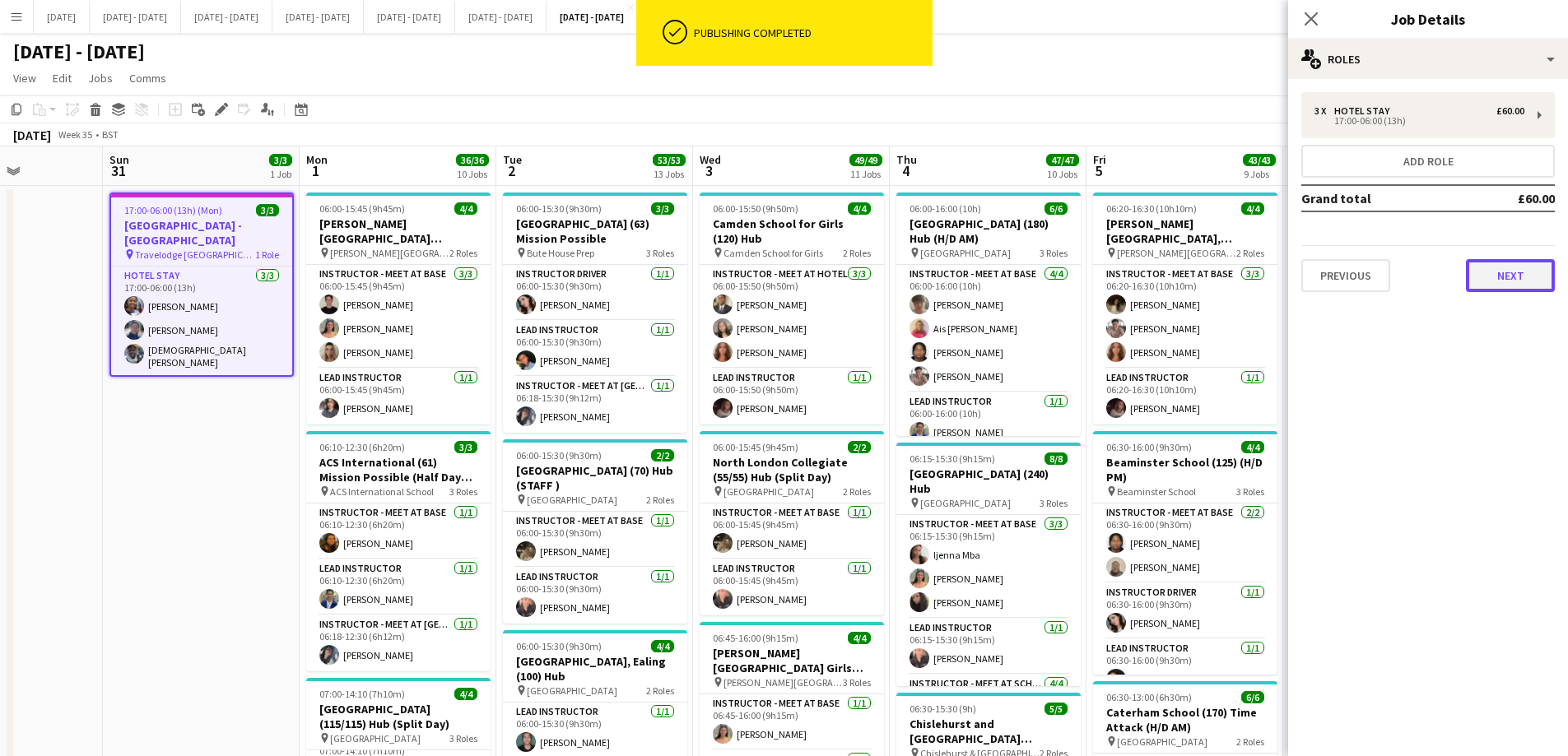
click at [1252, 277] on button "Next" at bounding box center [1511, 275] width 89 height 33
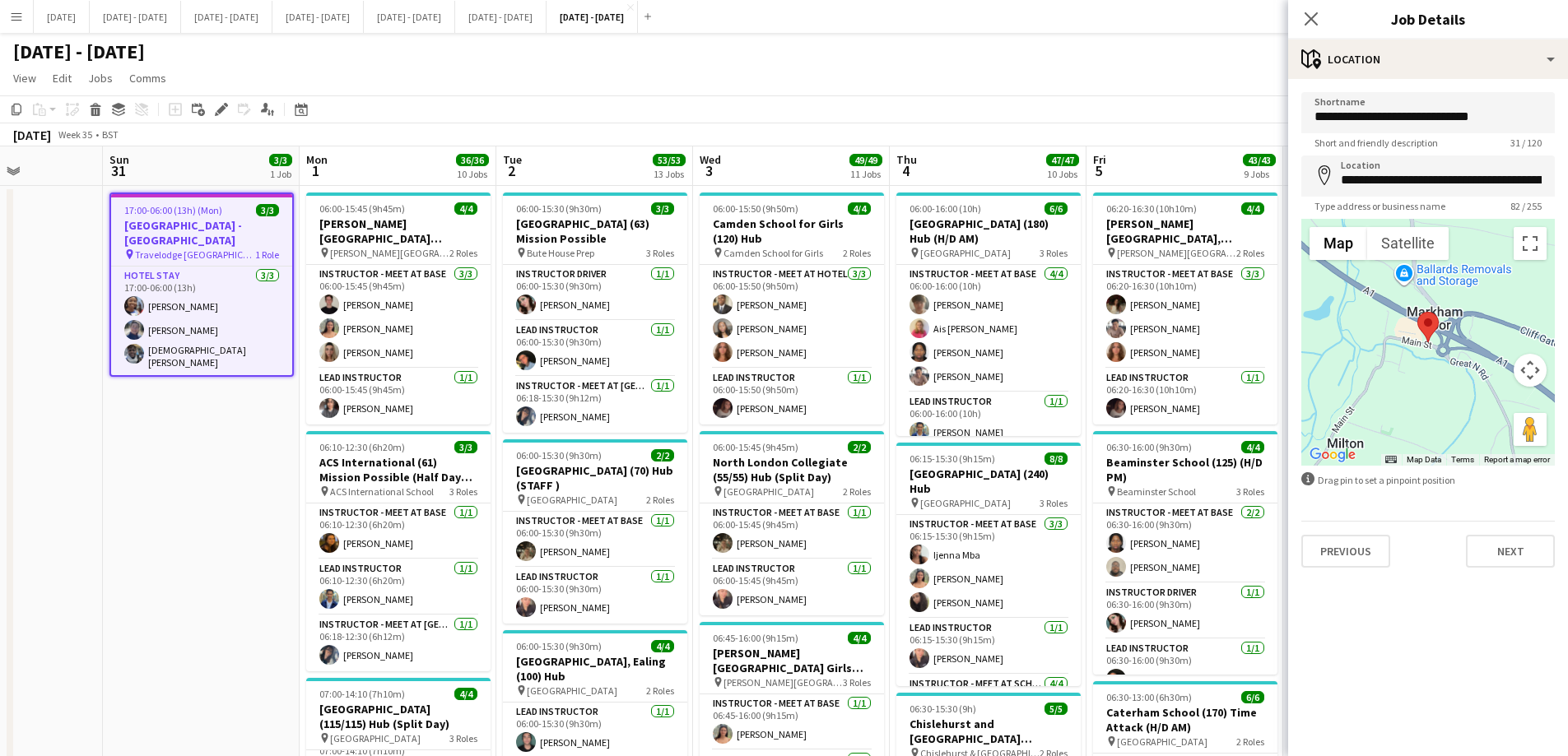
click at [1252, 533] on div "Previous Next" at bounding box center [1428, 545] width 253 height 47
click at [1252, 545] on button "Next" at bounding box center [1511, 550] width 89 height 33
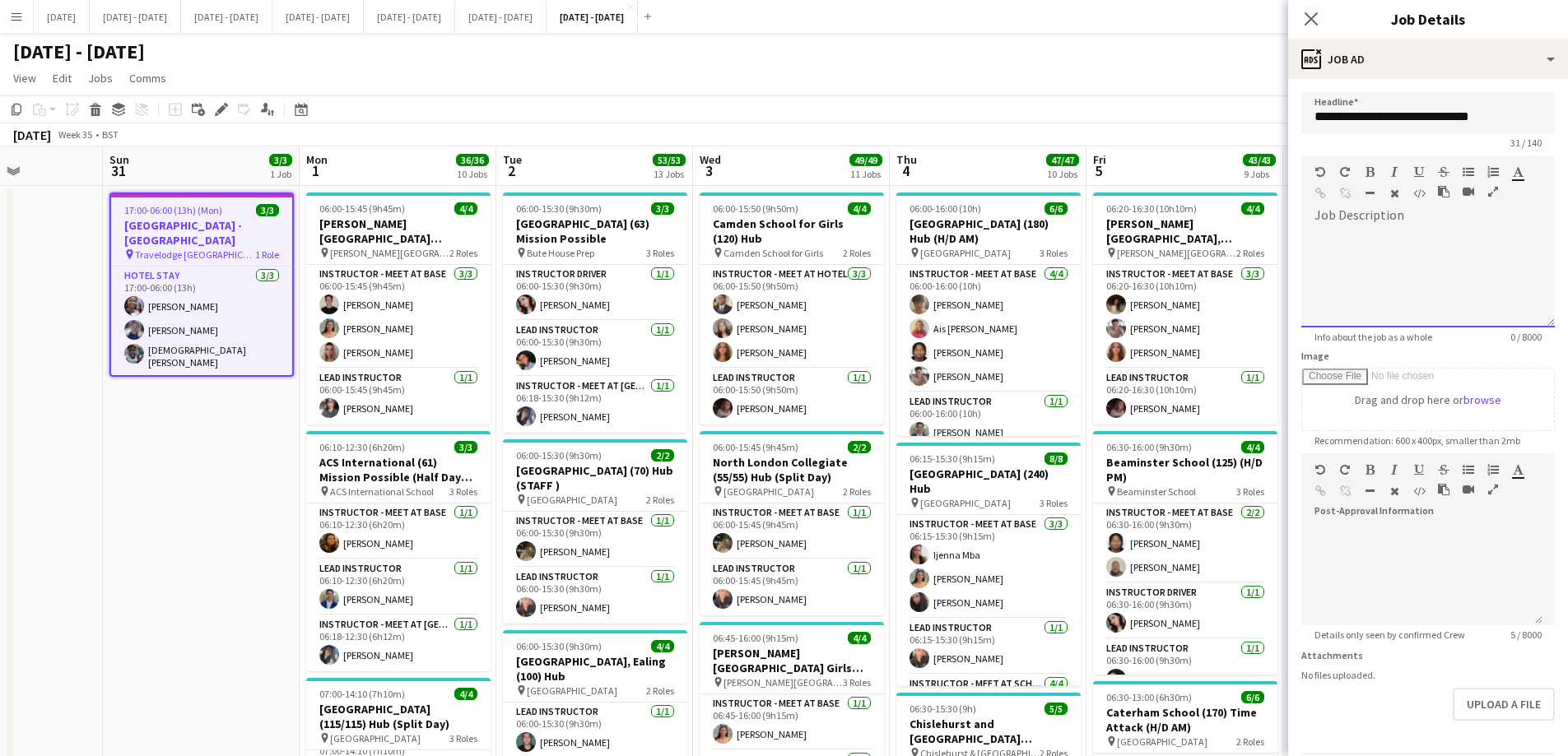
click at [1252, 222] on div at bounding box center [1428, 272] width 253 height 110
click at [1252, 295] on div "**********" at bounding box center [1422, 286] width 215 height 17
click at [1252, 304] on div "**********" at bounding box center [1422, 306] width 215 height 17
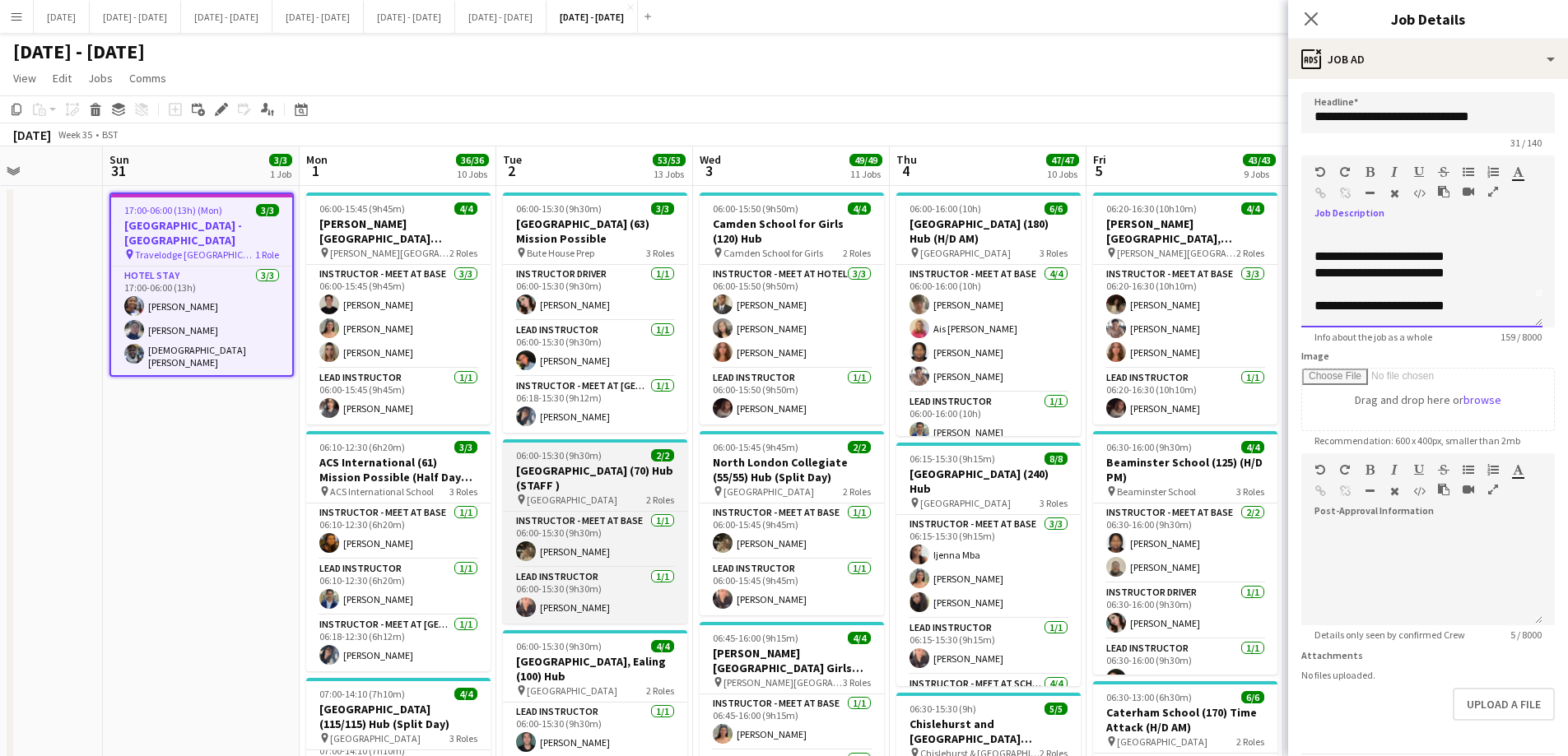
scroll to position [51, 0]
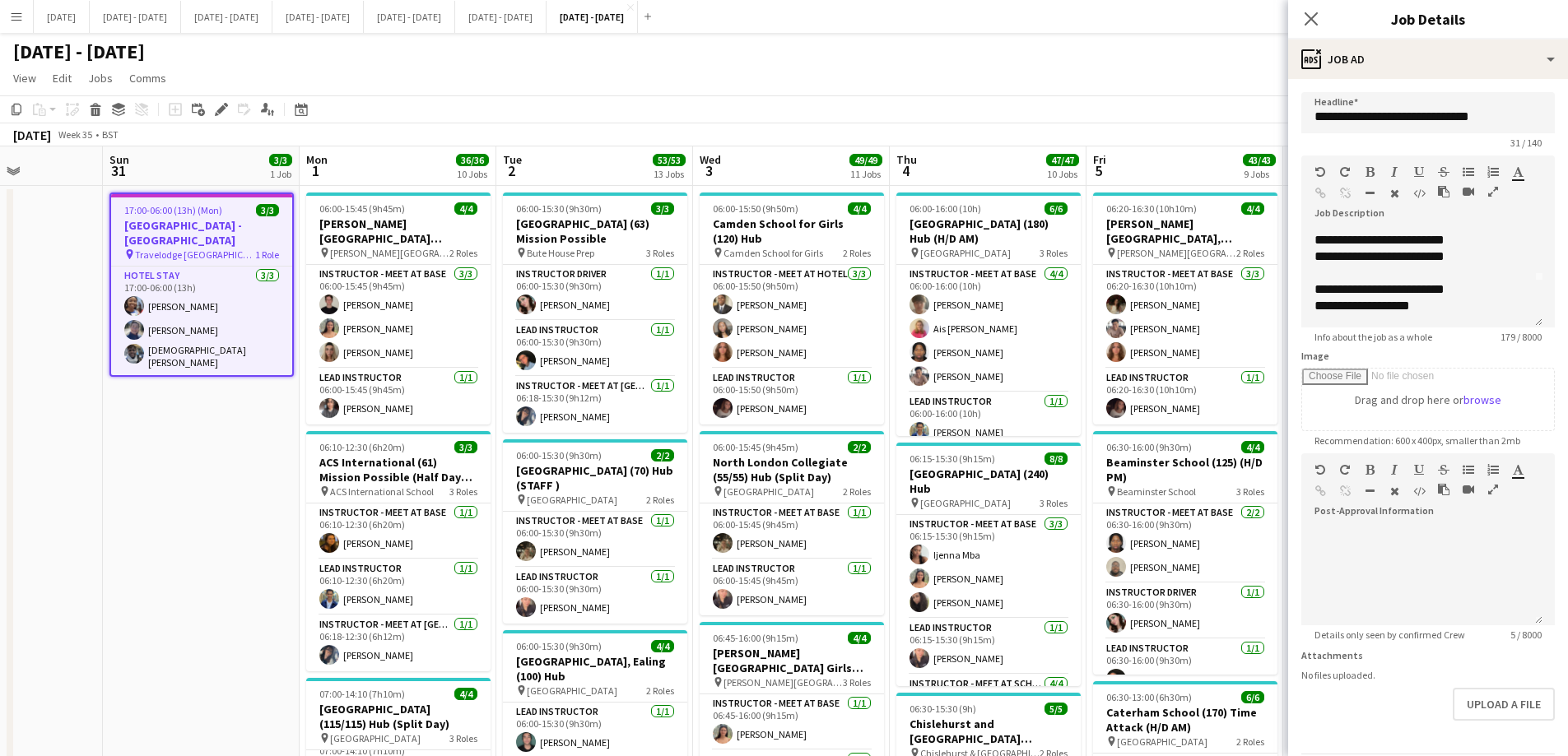
click at [205, 216] on app-job-card "17:00-06:00 (13h) (Mon) 3/3 [GEOGRAPHIC_DATA] - [GEOGRAPHIC_DATA] pin Travelodg…" at bounding box center [201, 284] width 185 height 185
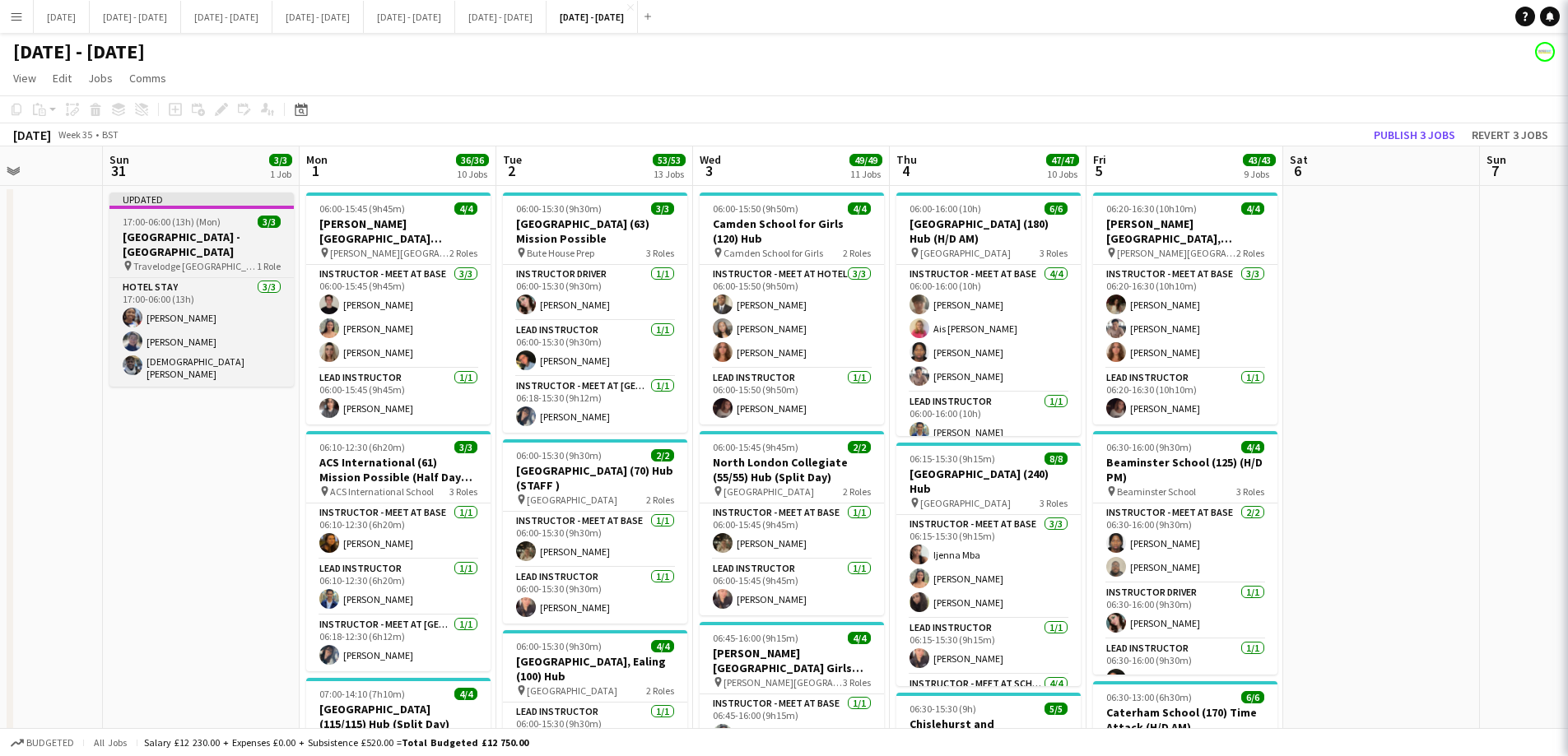
scroll to position [0, 487]
click at [208, 249] on h3 "[GEOGRAPHIC_DATA] - [GEOGRAPHIC_DATA]" at bounding box center [202, 244] width 185 height 29
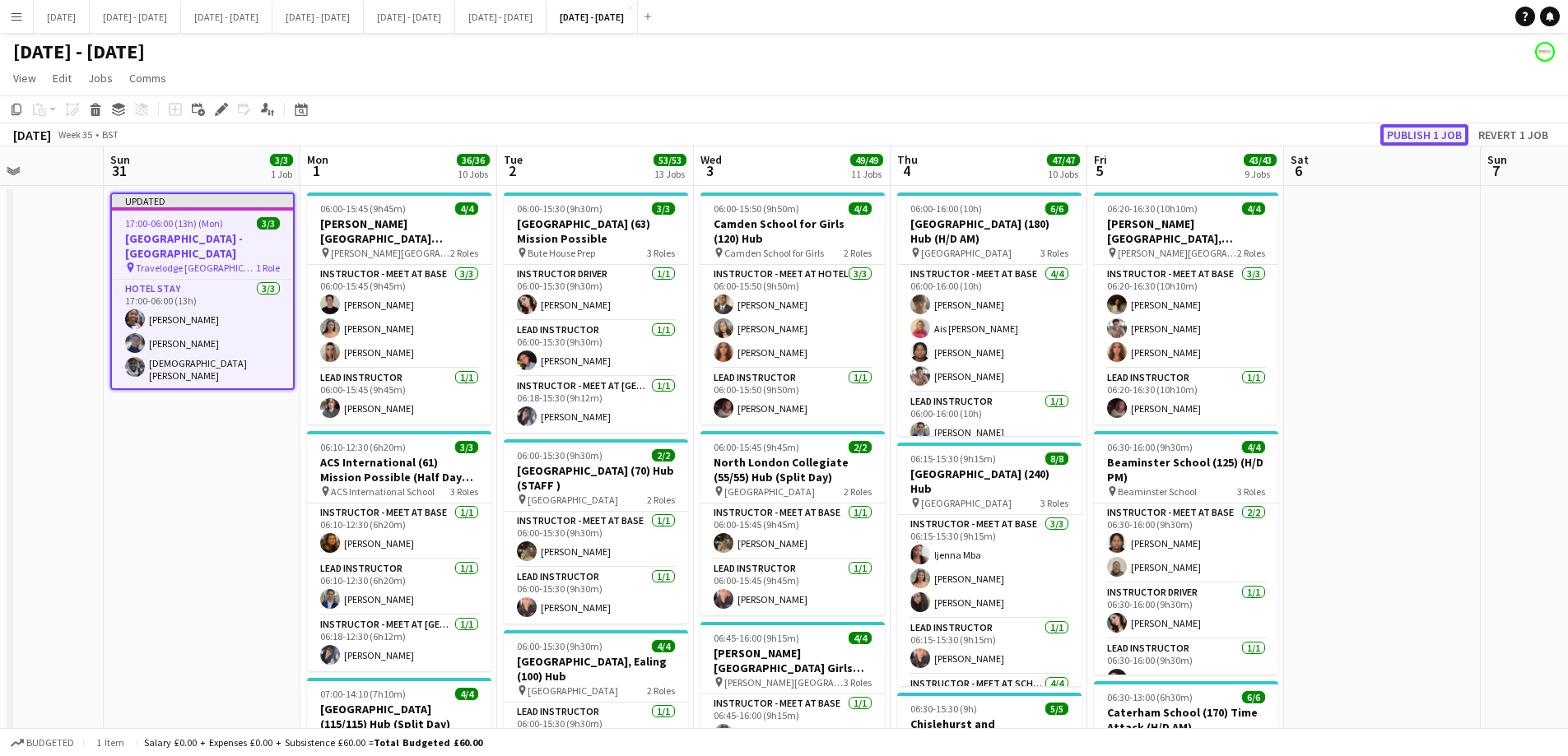
click at [1252, 128] on button "Publish 1 job" at bounding box center [1424, 134] width 88 height 21
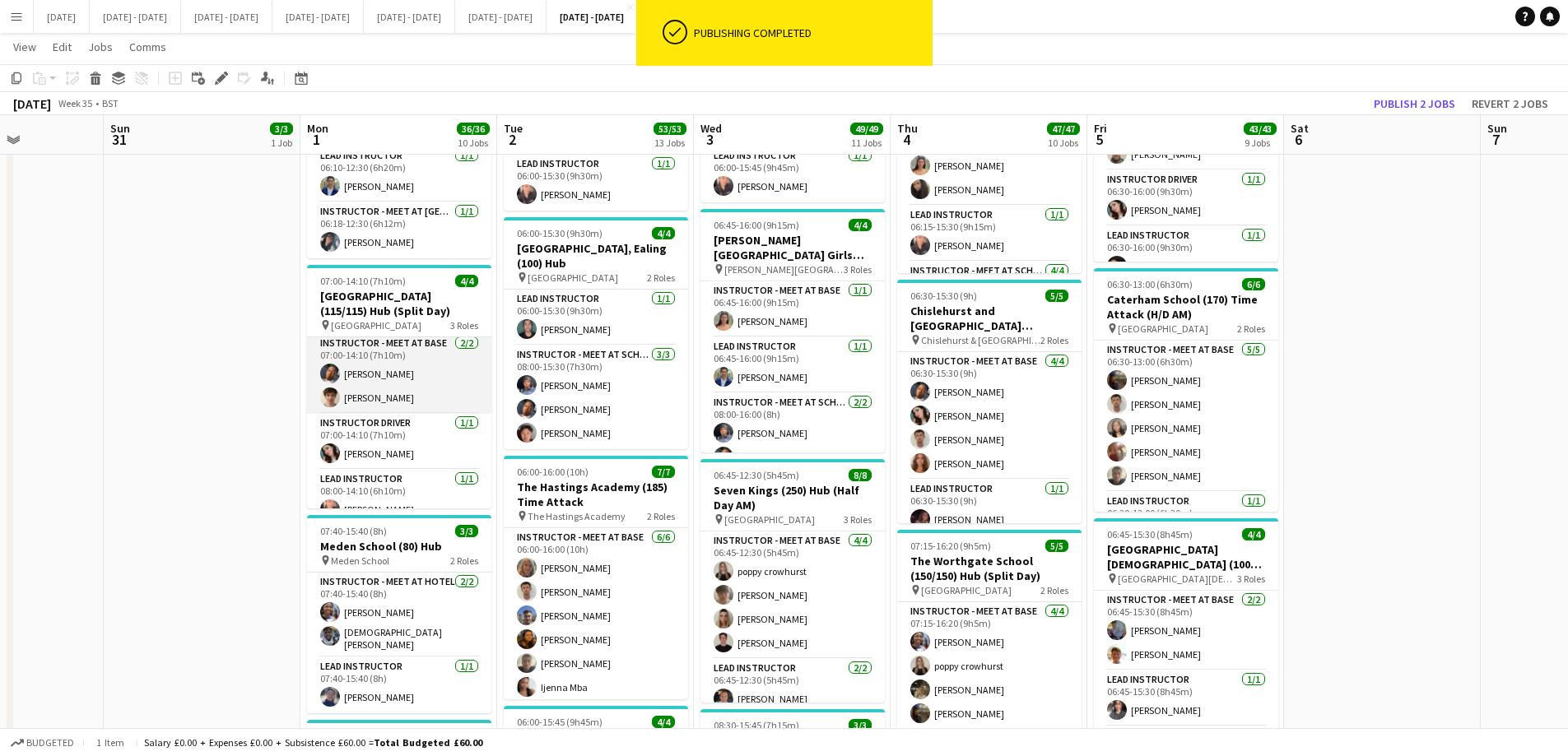
scroll to position [0, 0]
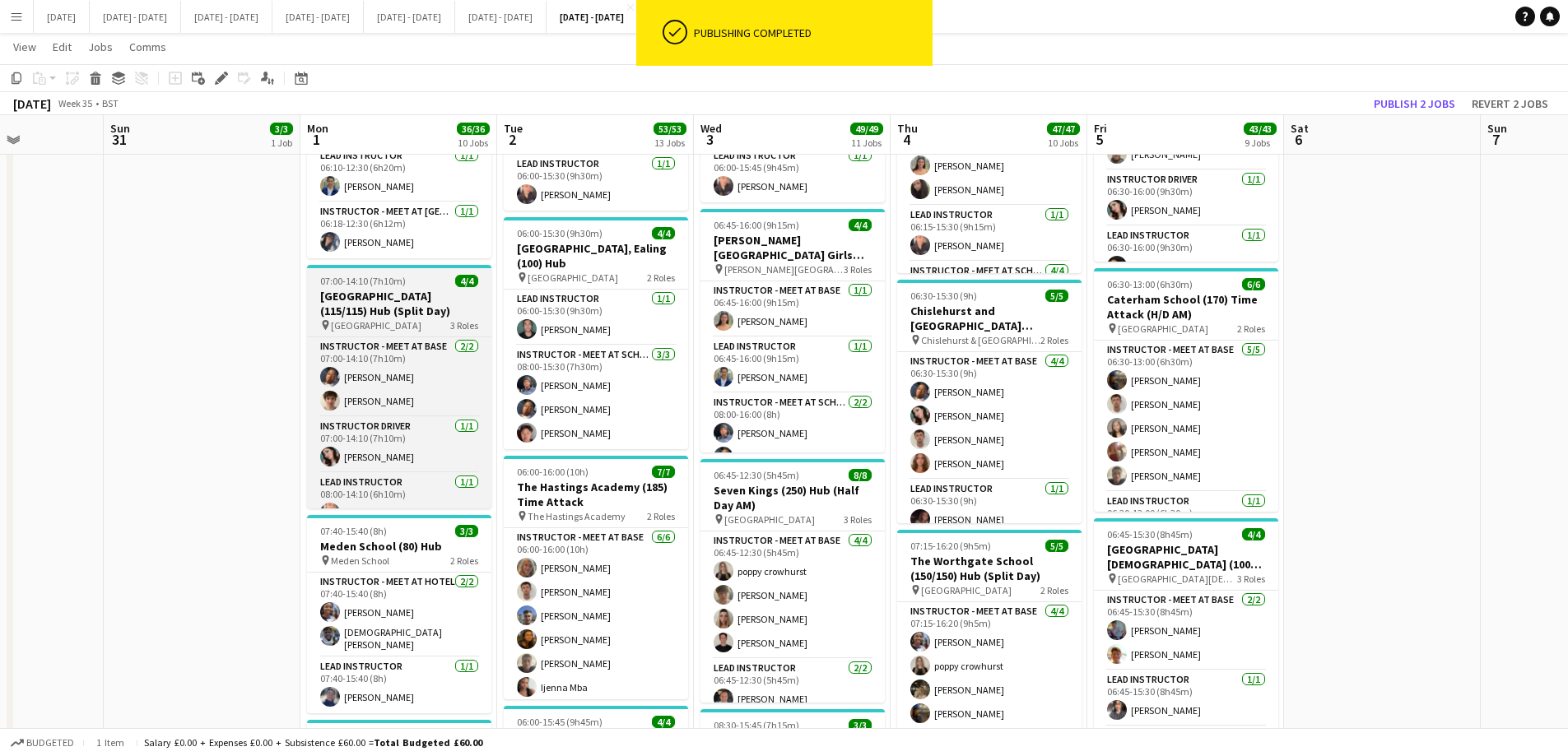
click at [388, 290] on h3 "[GEOGRAPHIC_DATA] (115/115) Hub (Split Day)" at bounding box center [400, 303] width 185 height 29
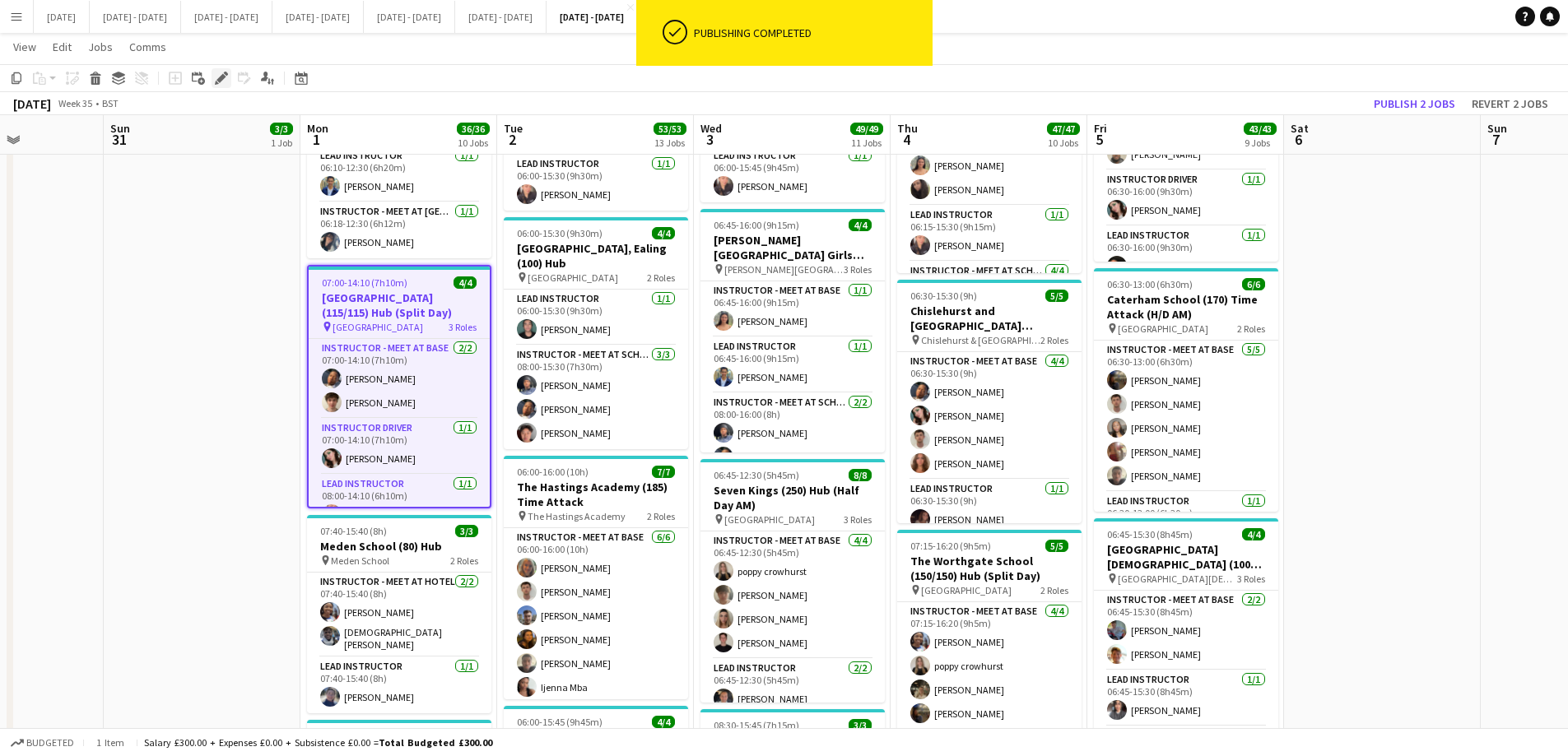
click at [220, 77] on icon at bounding box center [221, 78] width 9 height 9
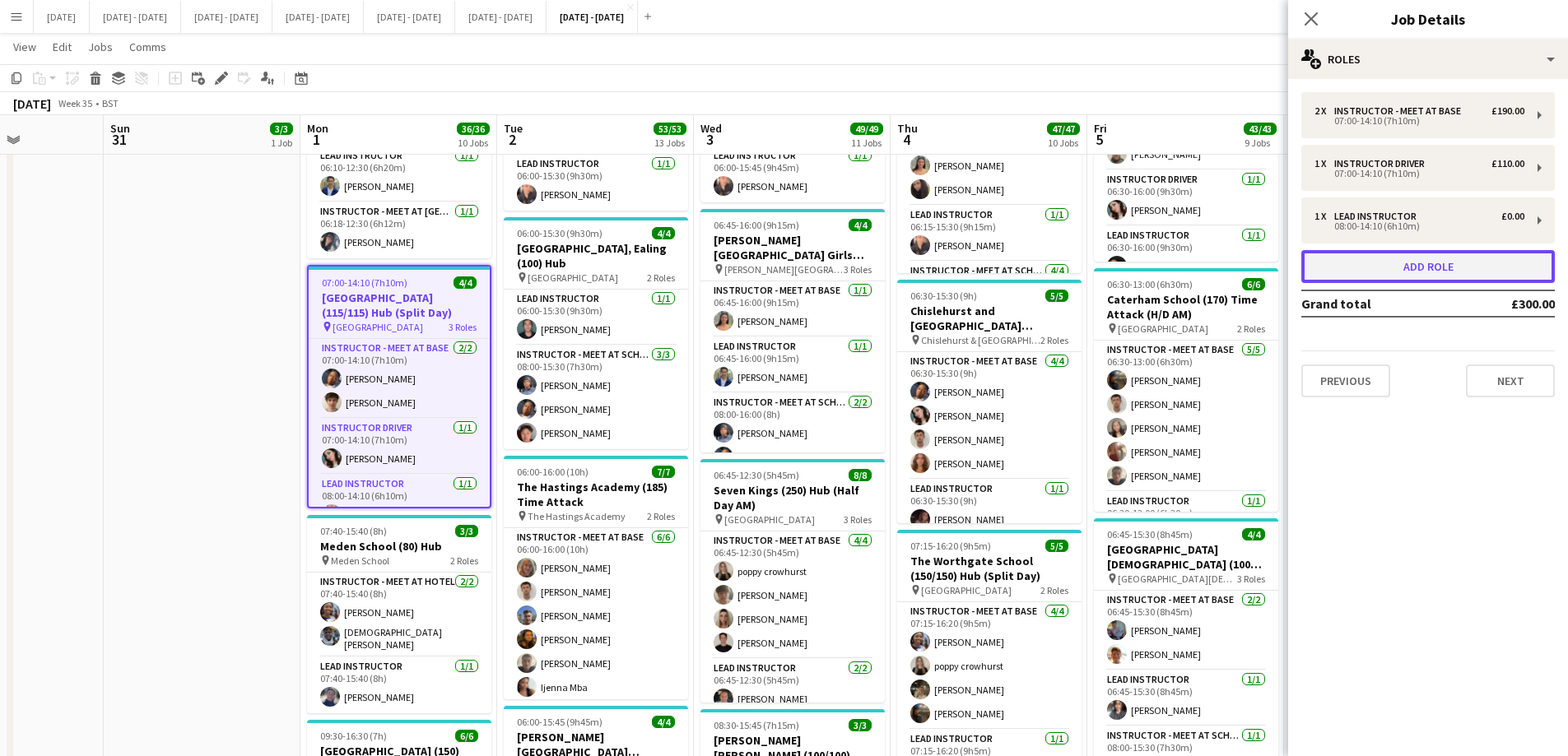
click at [1252, 279] on button "Add role" at bounding box center [1428, 266] width 253 height 33
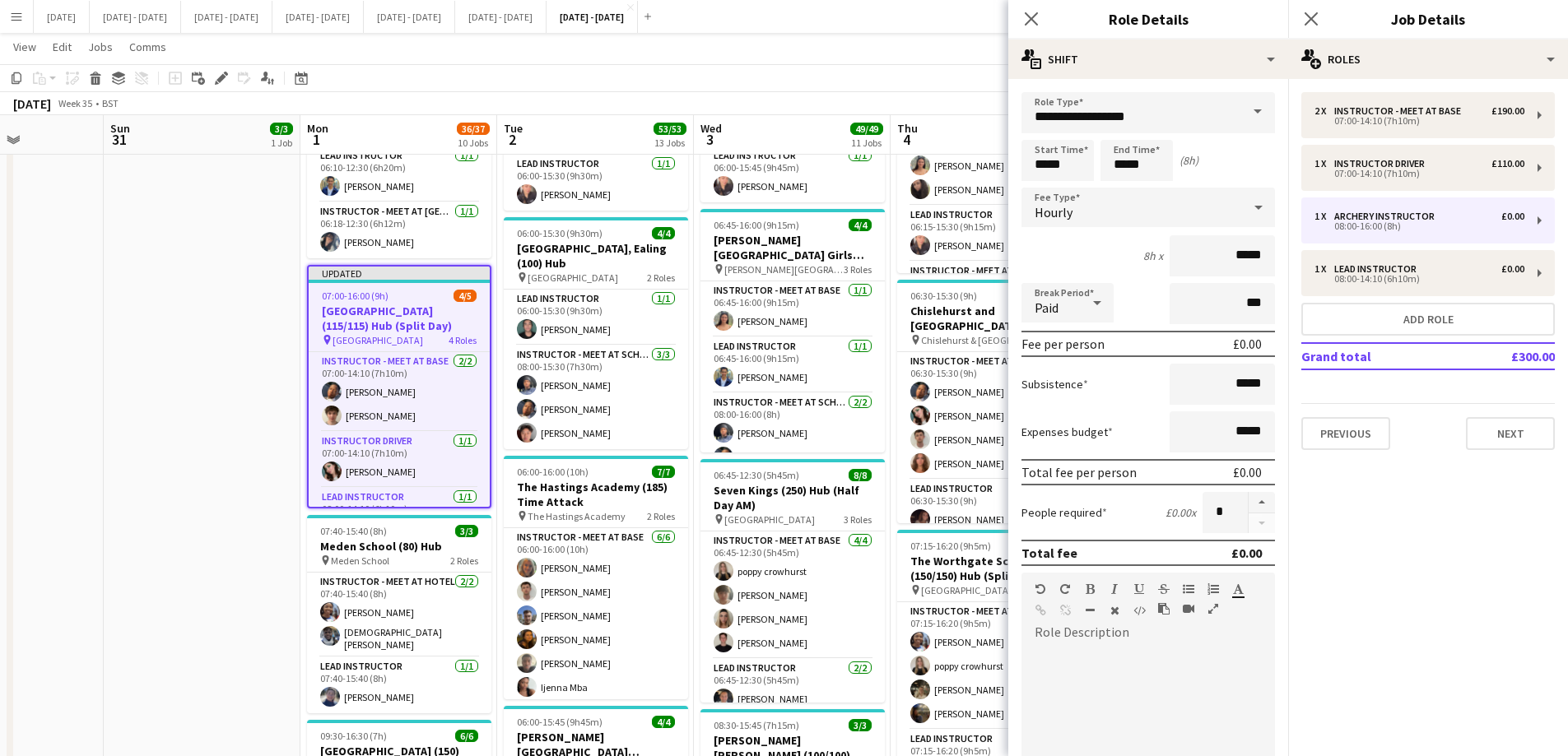
click at [1241, 119] on span at bounding box center [1257, 112] width 34 height 39
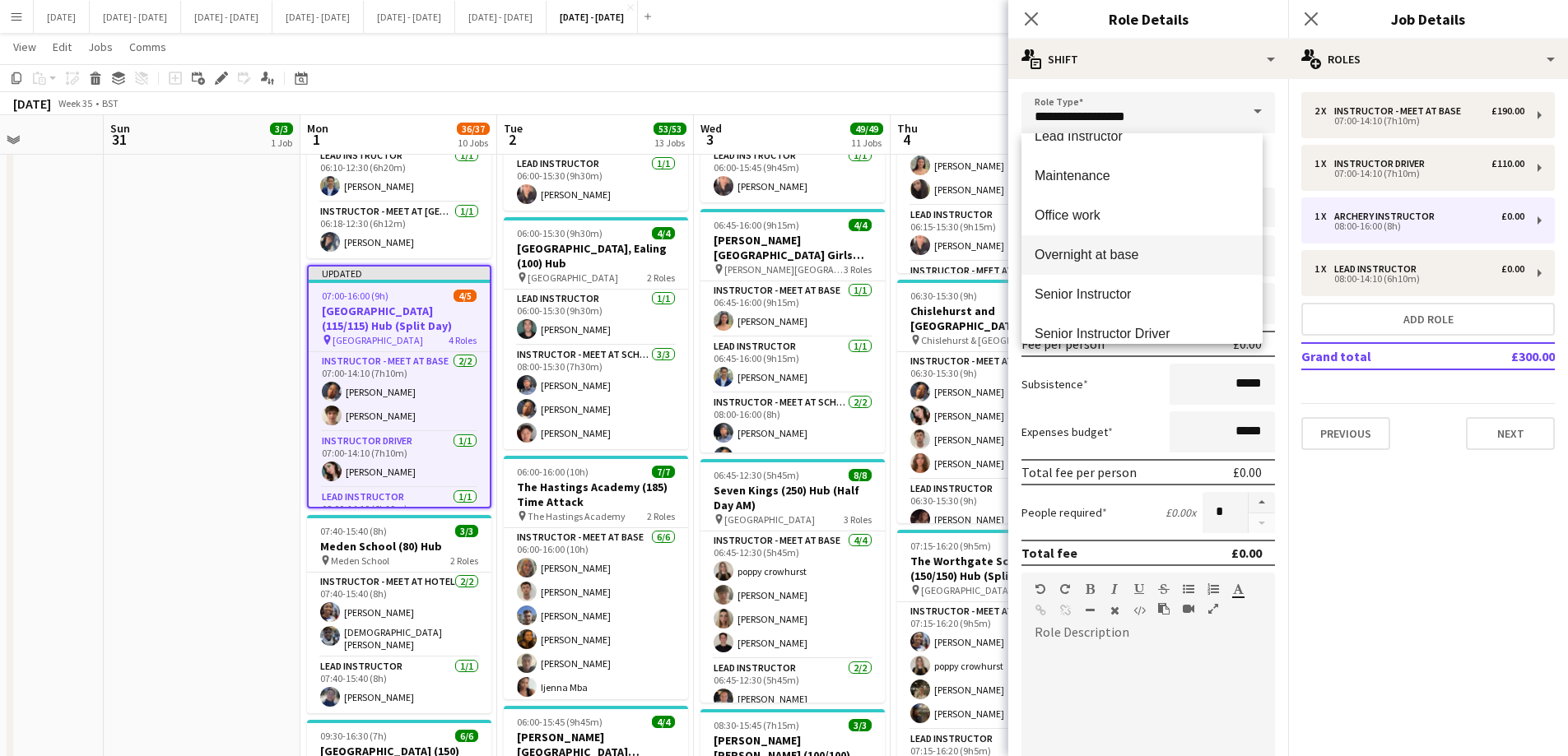
scroll to position [411, 0]
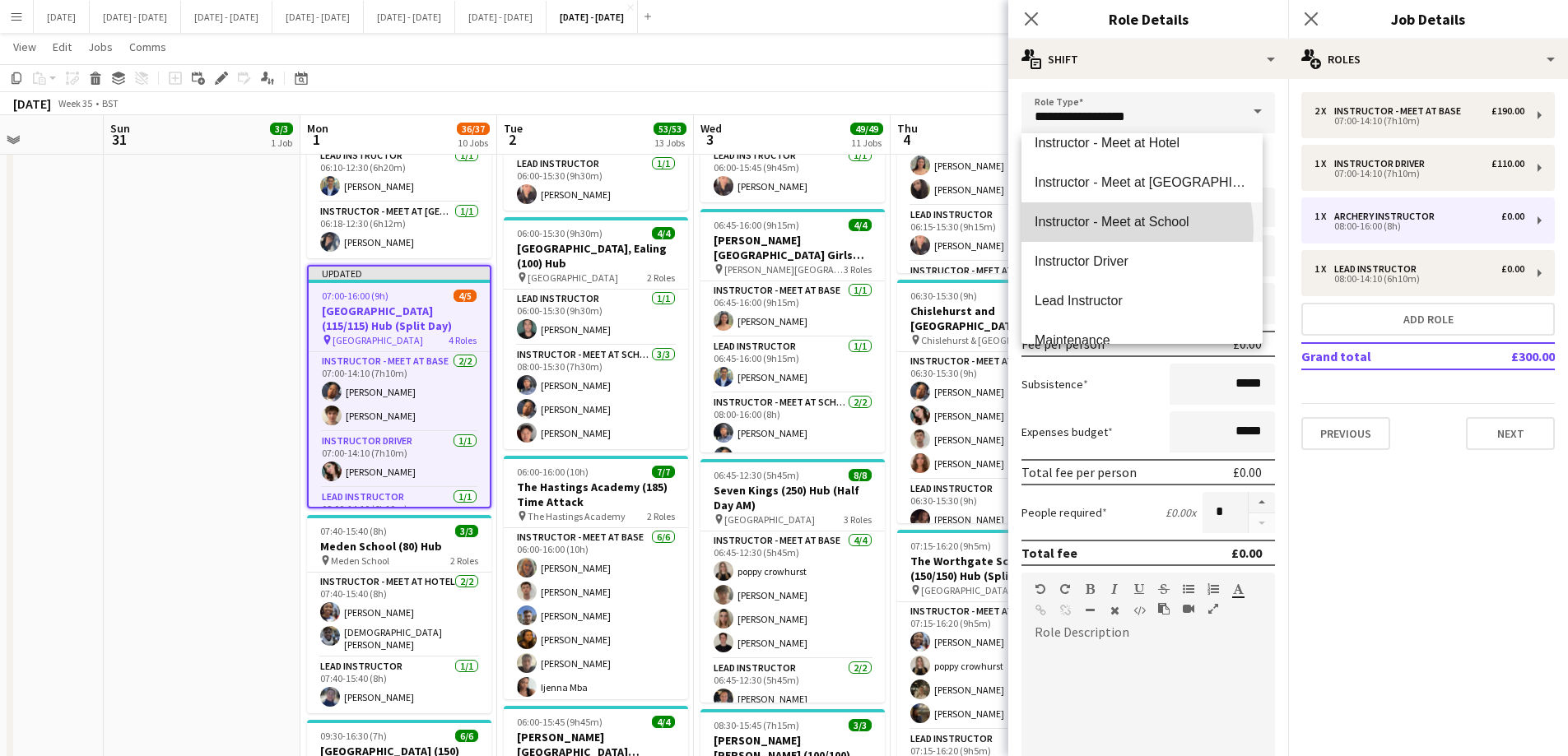
click at [1125, 230] on span "Instructor - Meet at School" at bounding box center [1142, 222] width 215 height 16
type input "**********"
type input "******"
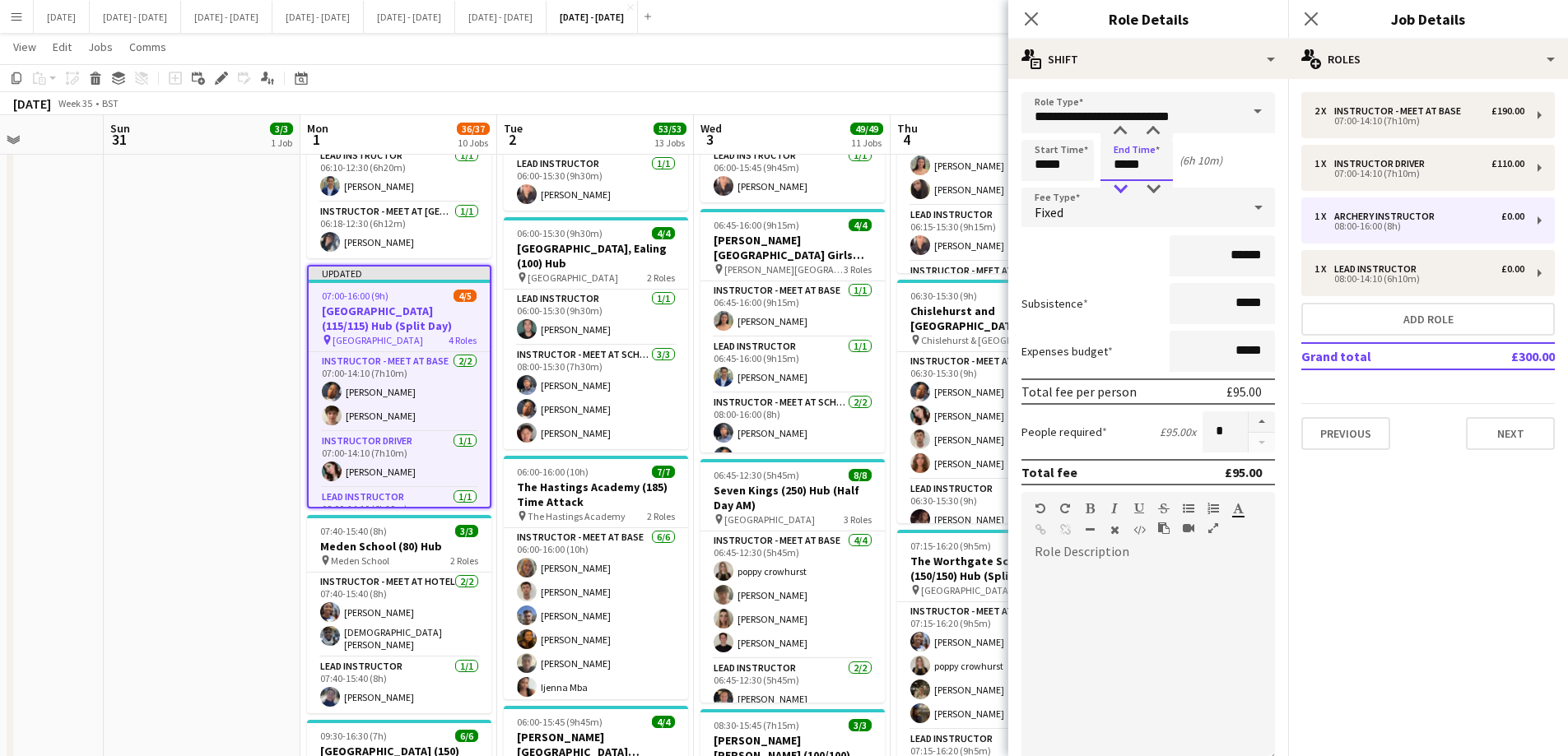
type input "*****"
click at [1145, 215] on div "Fixed" at bounding box center [1132, 207] width 221 height 39
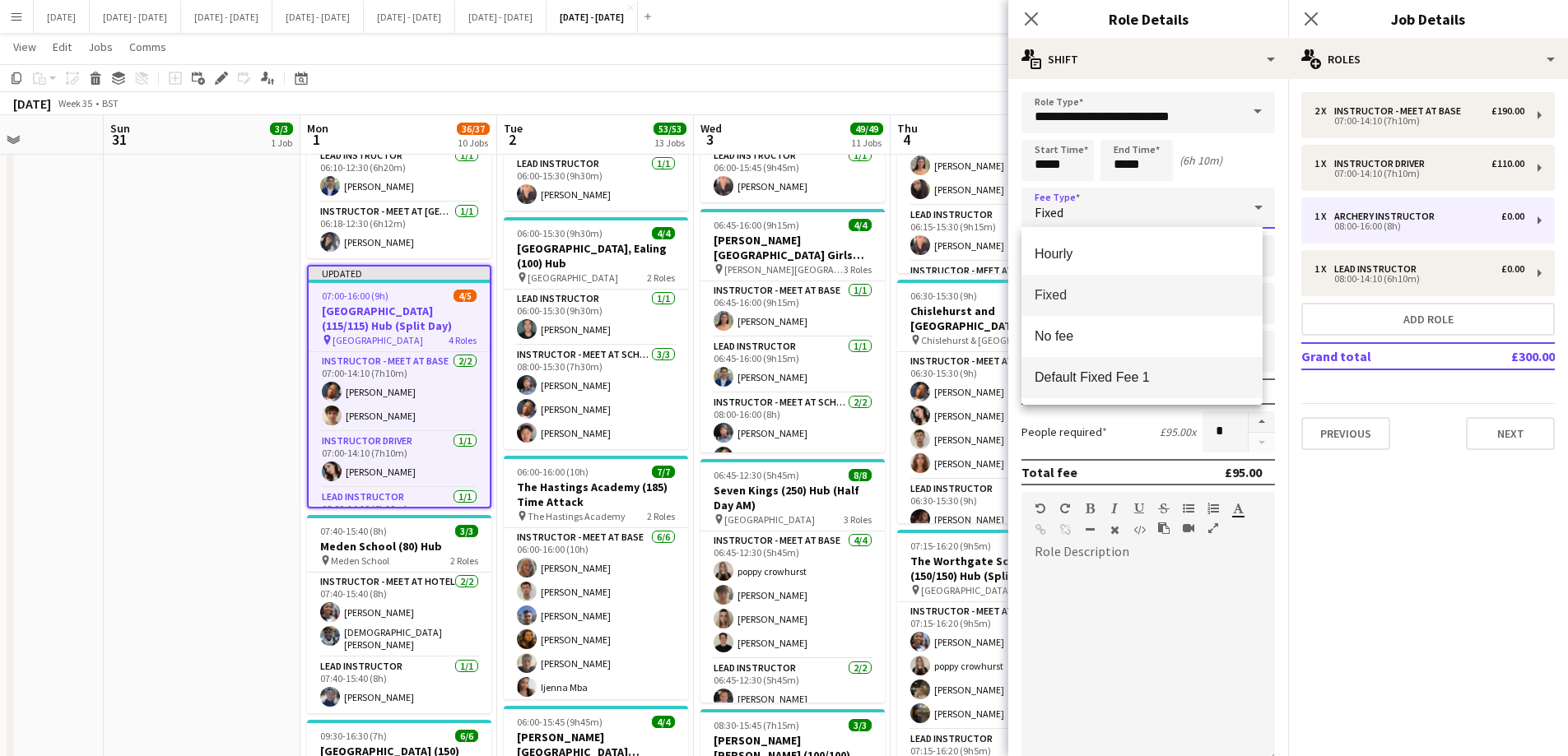
click at [1140, 372] on span "Default Fixed Fee 1" at bounding box center [1142, 377] width 215 height 16
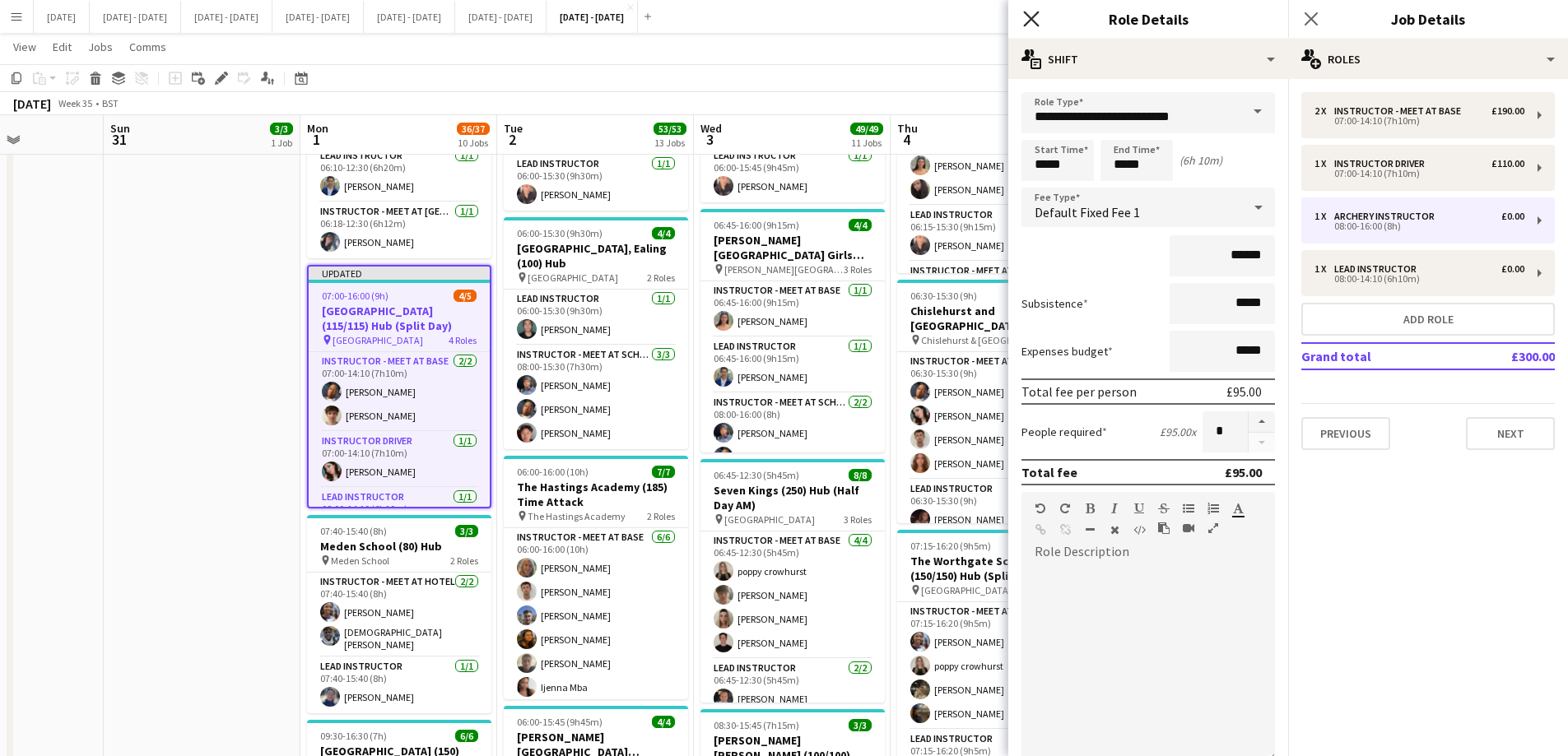
click at [1028, 15] on icon at bounding box center [1031, 18] width 16 height 16
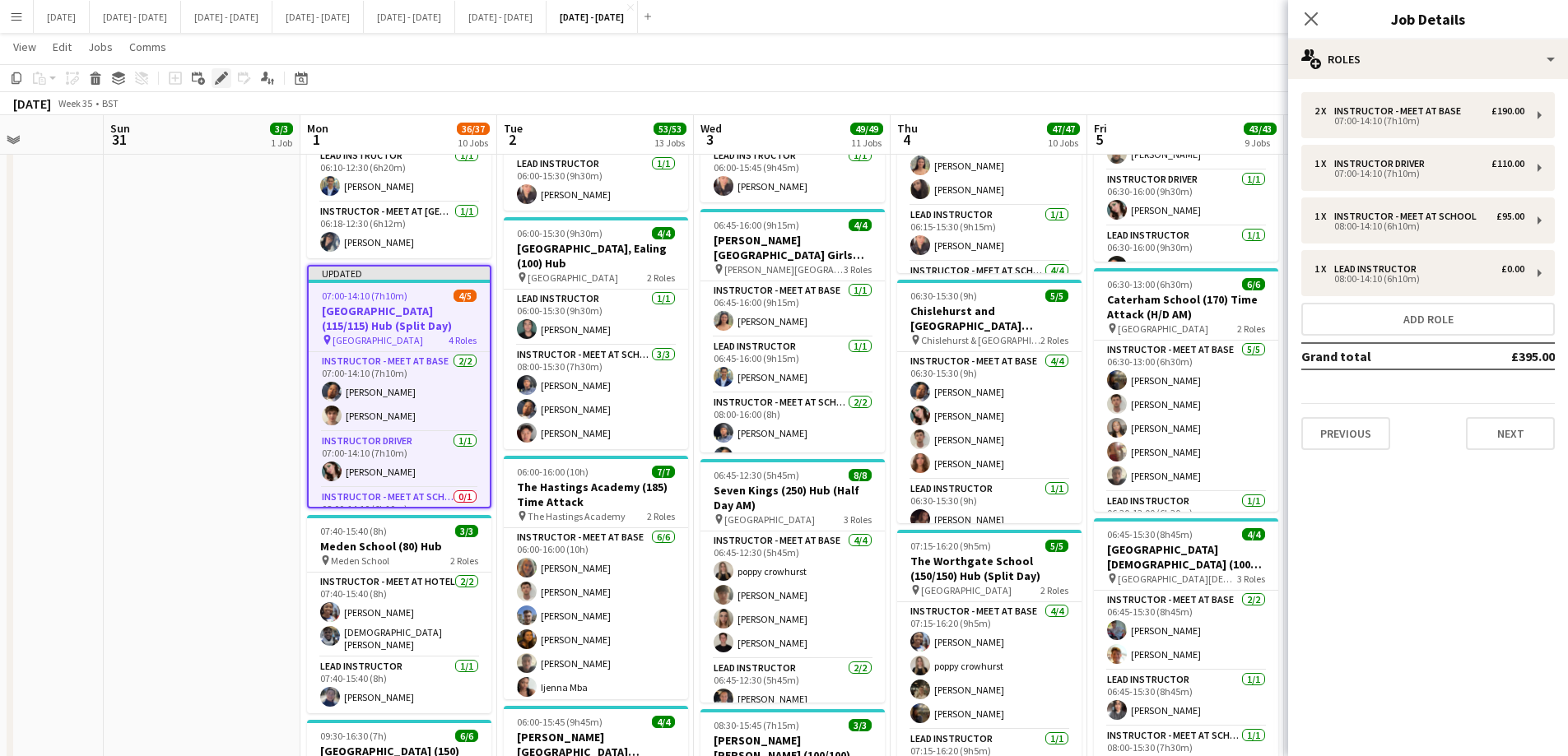
click at [226, 76] on icon "Edit" at bounding box center [222, 78] width 13 height 13
click at [1252, 437] on button "Next" at bounding box center [1511, 433] width 89 height 33
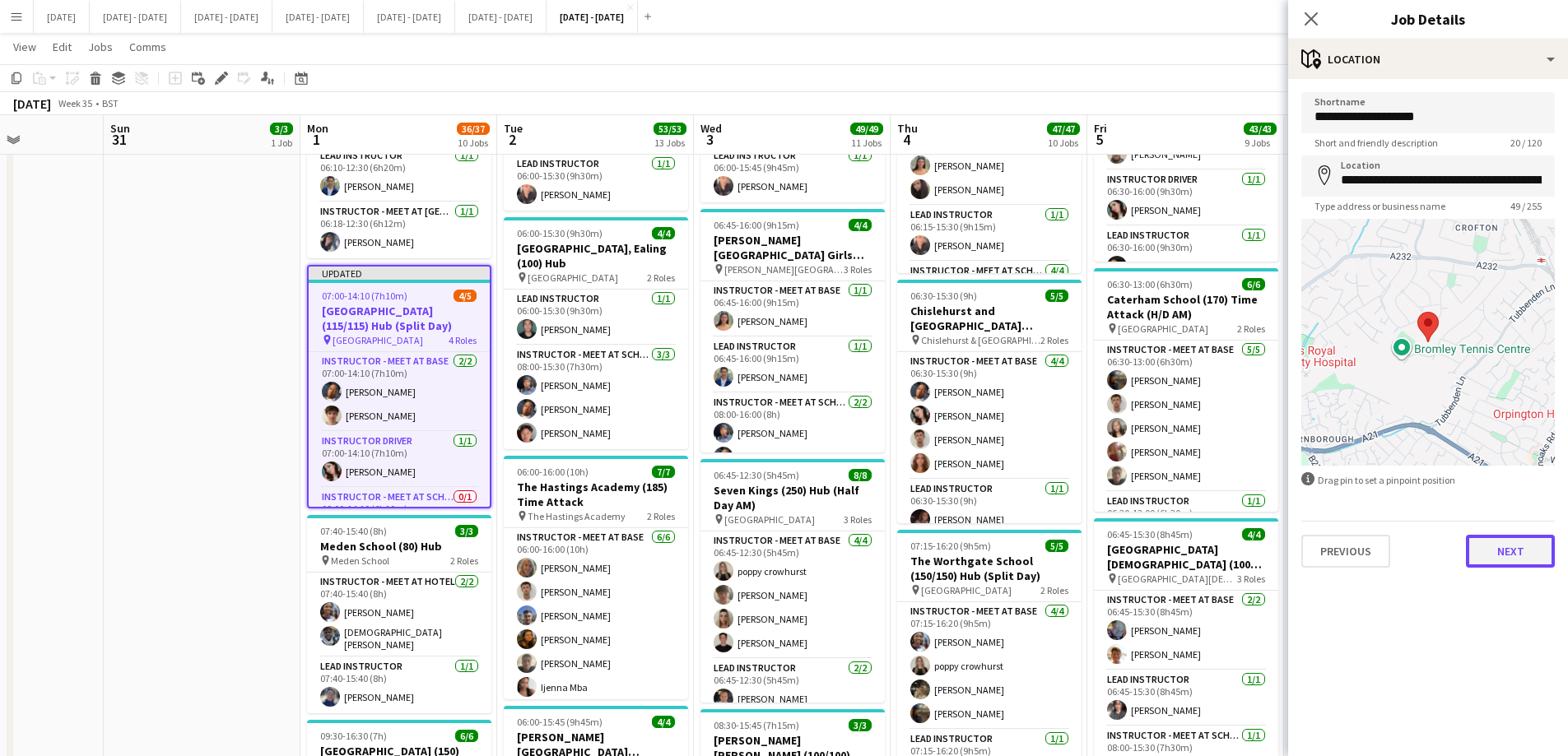
click at [1252, 552] on button "Next" at bounding box center [1511, 550] width 89 height 33
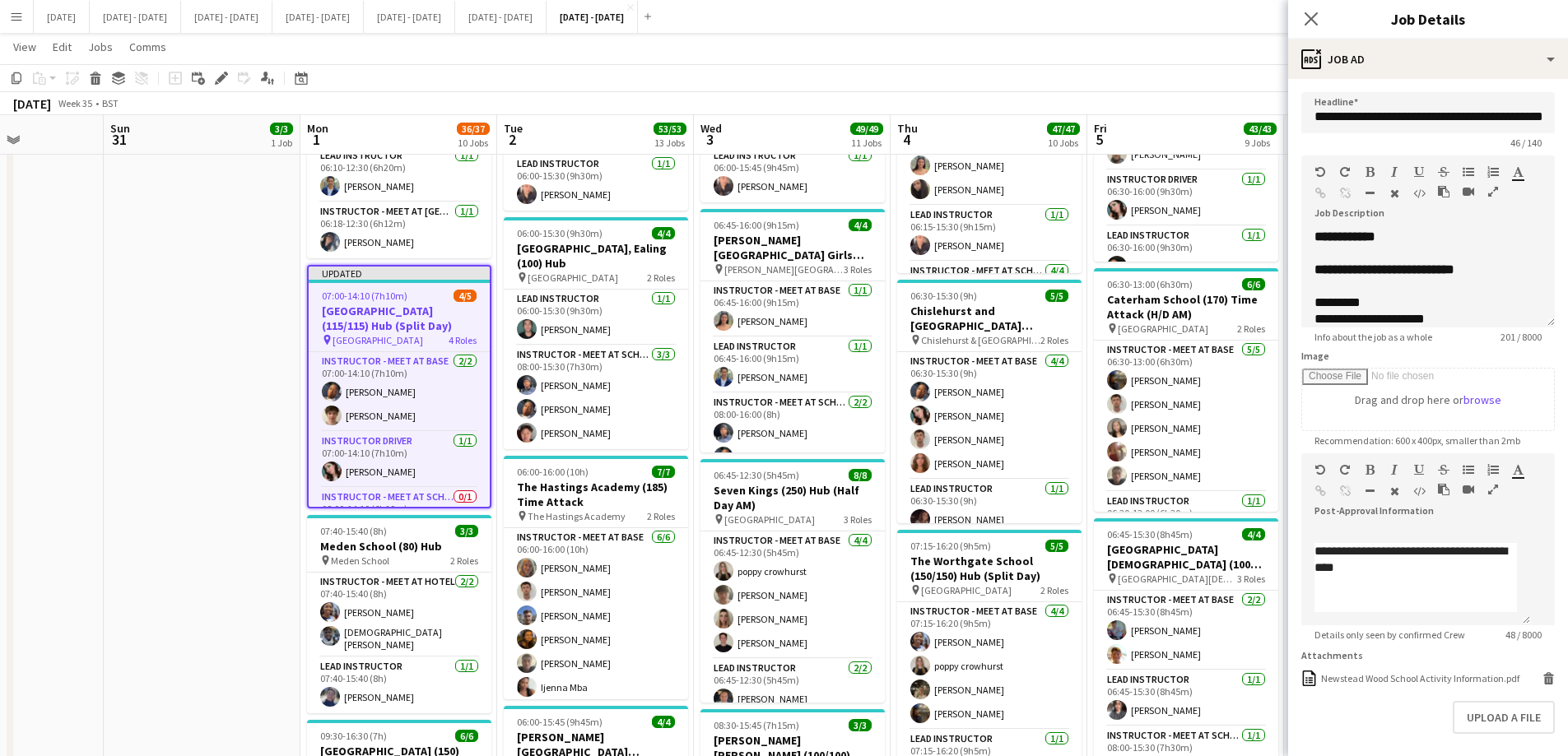
scroll to position [61, 0]
click at [1252, 577] on div "Newstead Wood School Activity Information.pdf" at bounding box center [1420, 678] width 198 height 13
click at [393, 384] on app-card-role "Instructor - Meet at Base [DATE] 07:00-14:10 (7h10m) [PERSON_NAME] [PERSON_NAME]" at bounding box center [400, 392] width 181 height 80
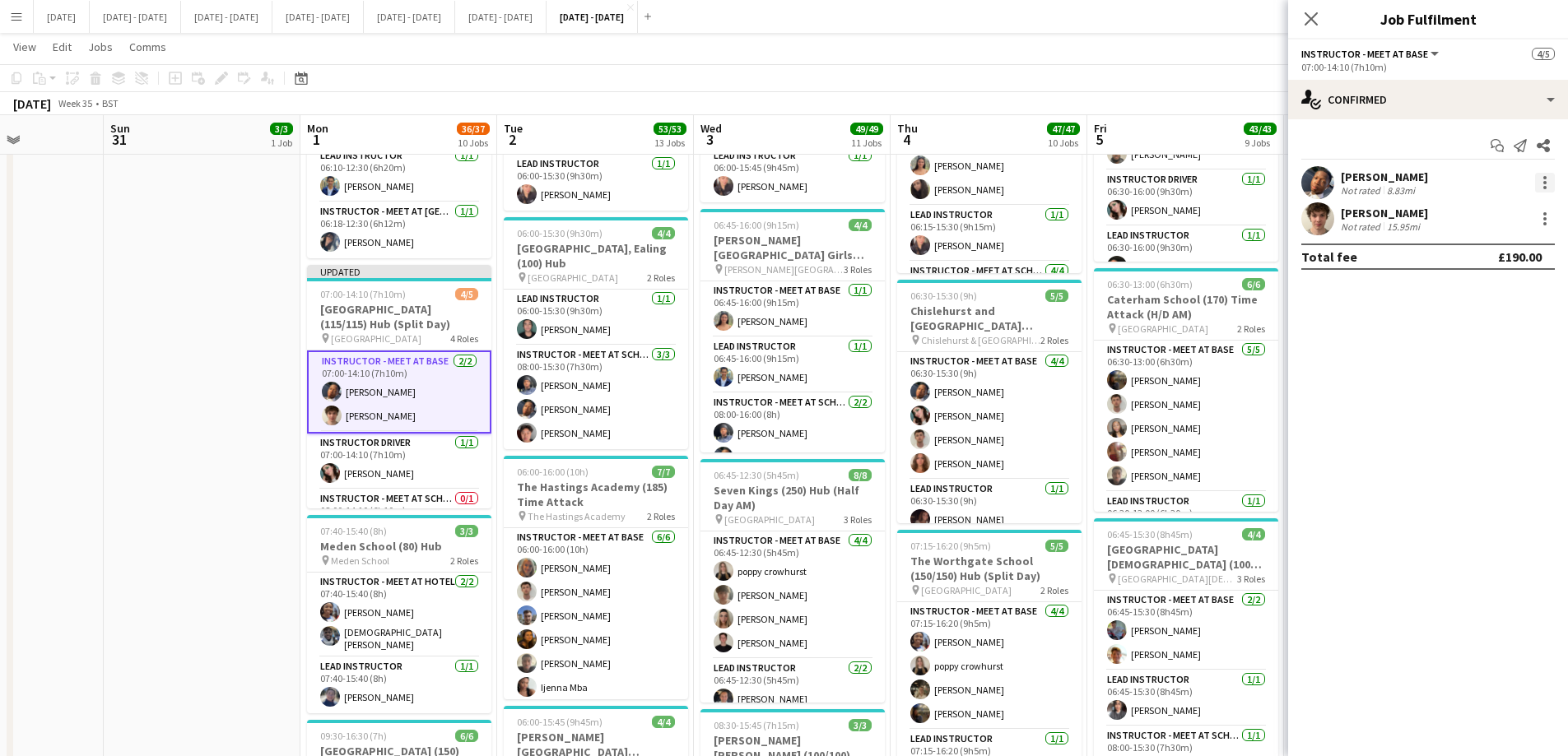
click at [1252, 181] on div at bounding box center [1545, 183] width 20 height 20
click at [1252, 248] on span "Switch crew" at bounding box center [1474, 252] width 70 height 14
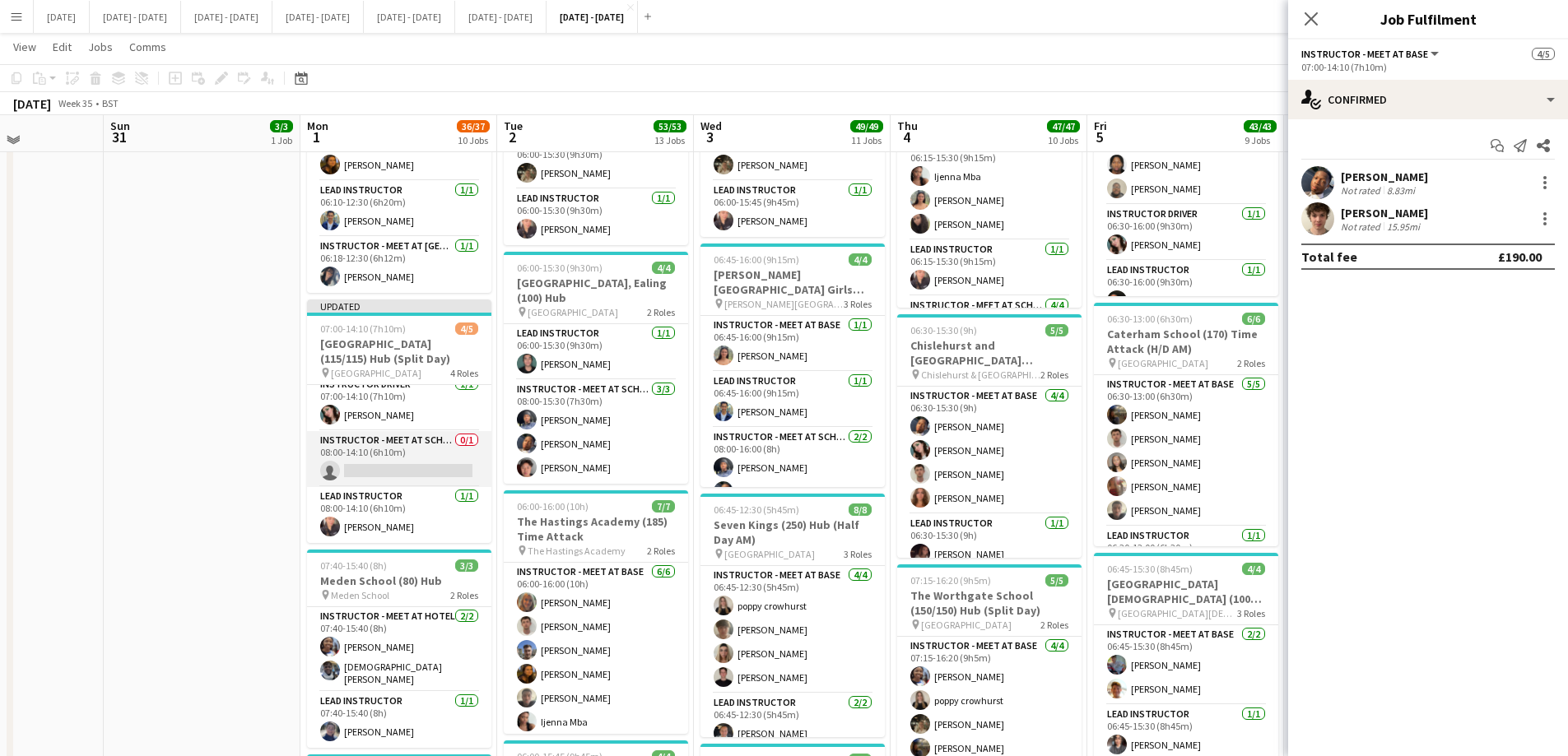
click at [388, 454] on app-card-role "Instructor - Meet at School 0/1 08:00-14:10 (6h10m) single-neutral-actions" at bounding box center [400, 459] width 185 height 56
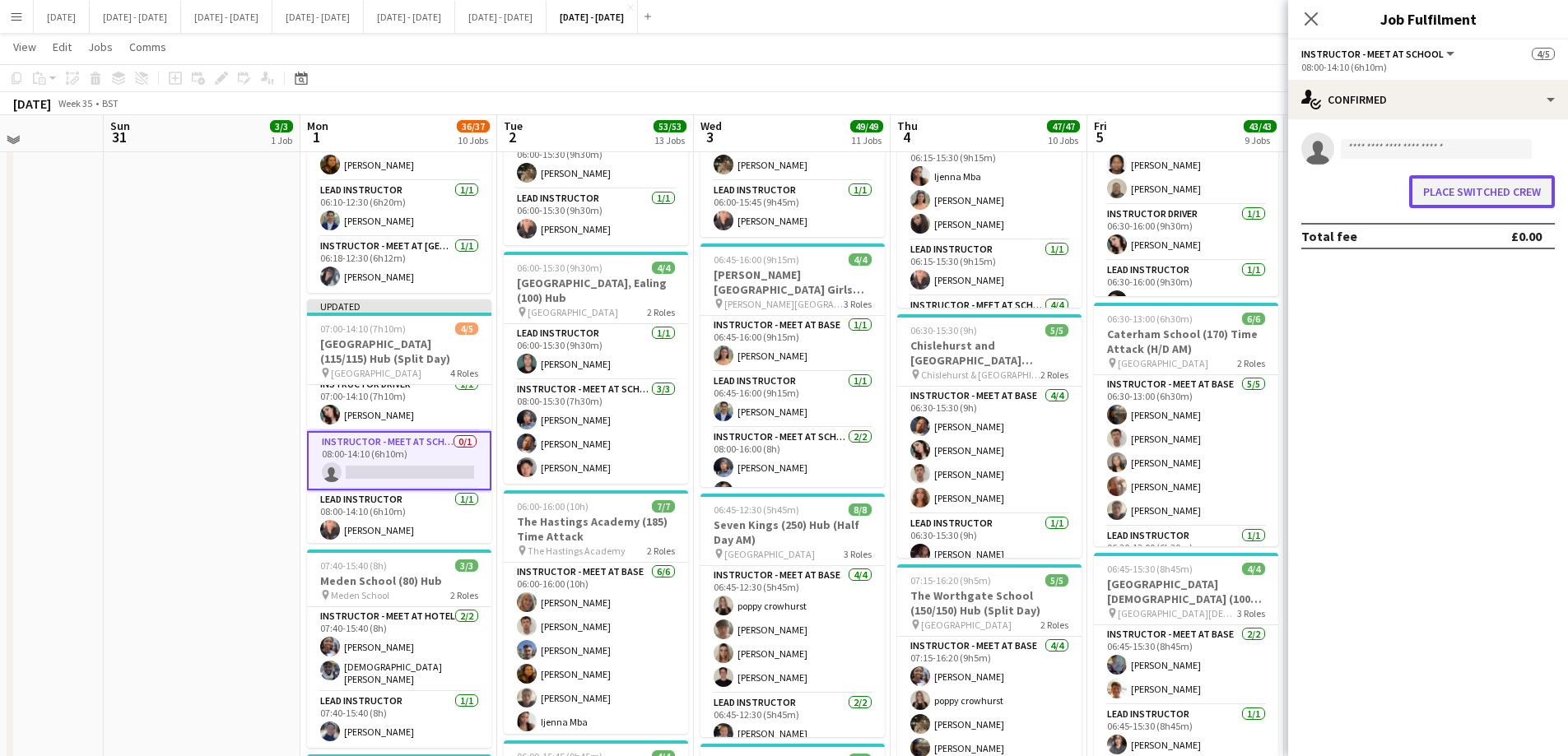
click at [1252, 196] on button "Place switched crew" at bounding box center [1482, 191] width 146 height 33
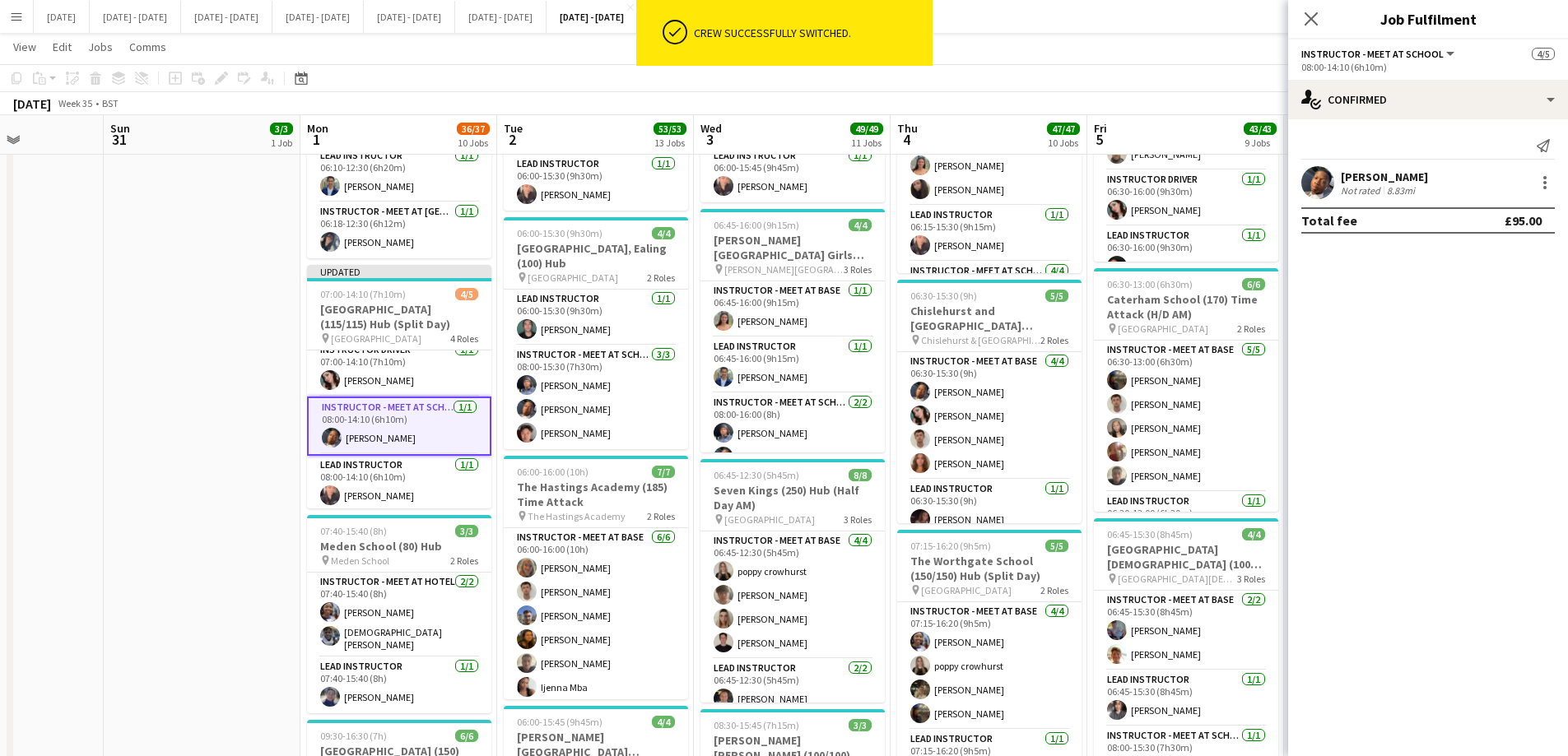
scroll to position [411, 0]
click at [1252, 18] on icon "Close pop-in" at bounding box center [1310, 18] width 16 height 16
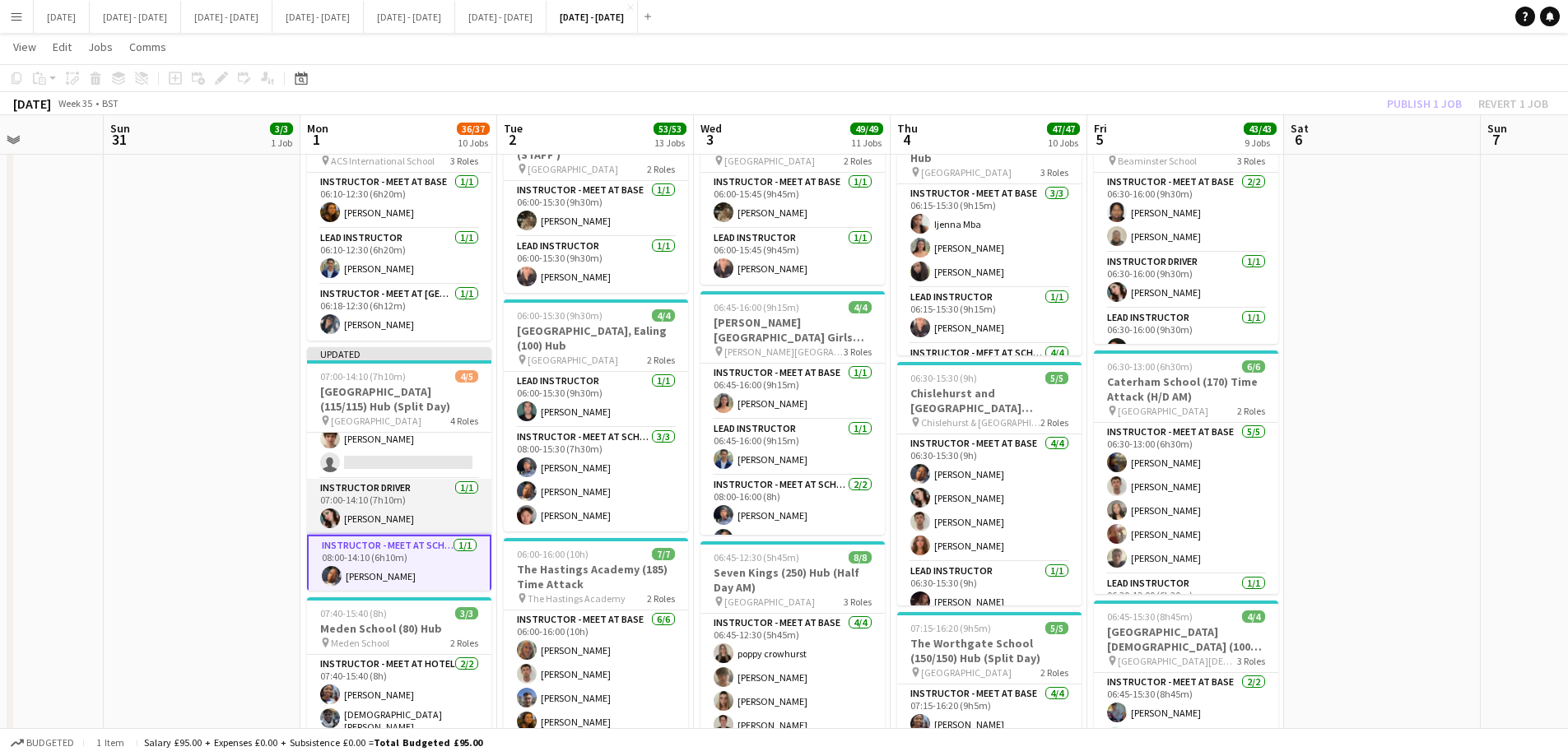
scroll to position [0, 0]
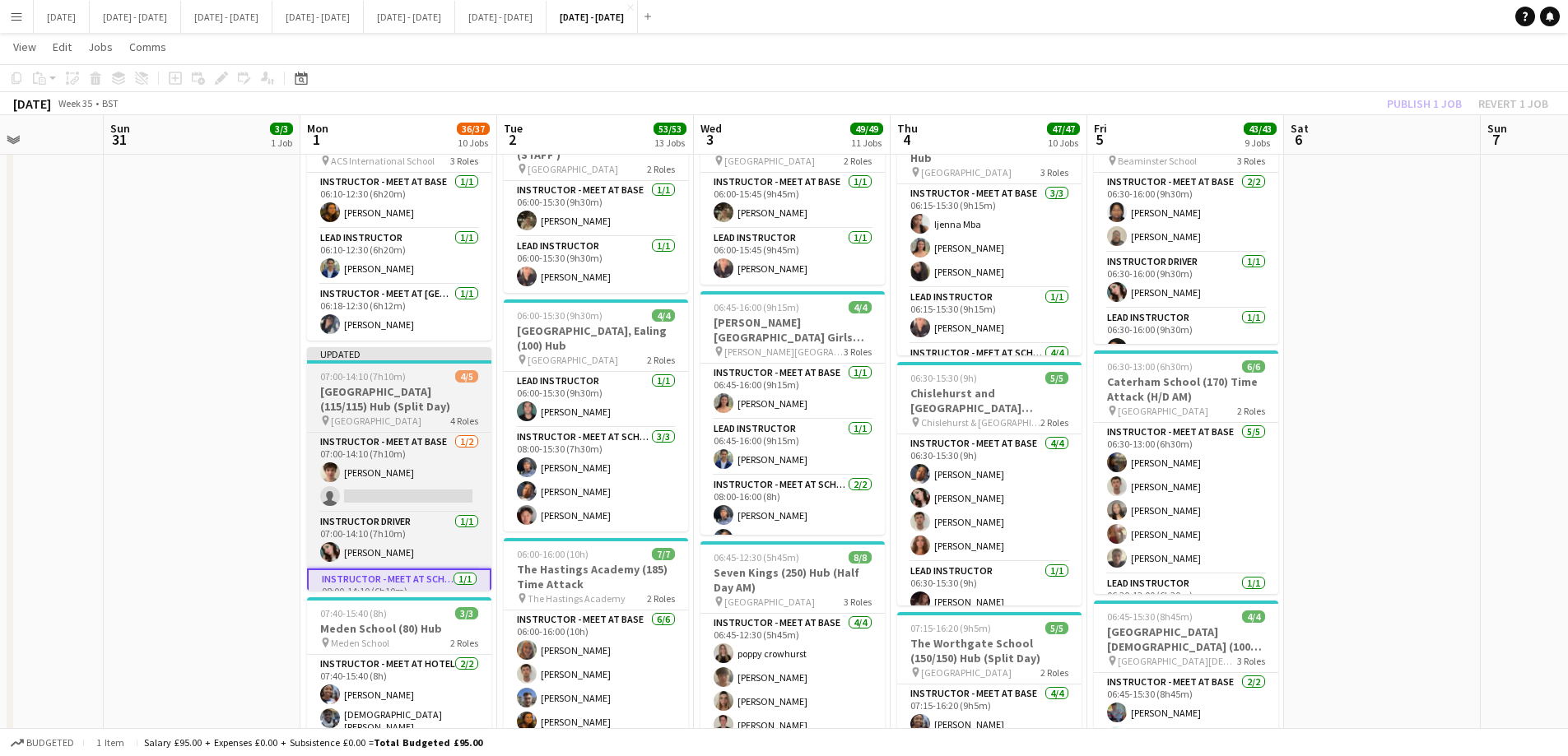
click at [379, 370] on span "07:00-14:10 (7h10m)" at bounding box center [363, 376] width 86 height 13
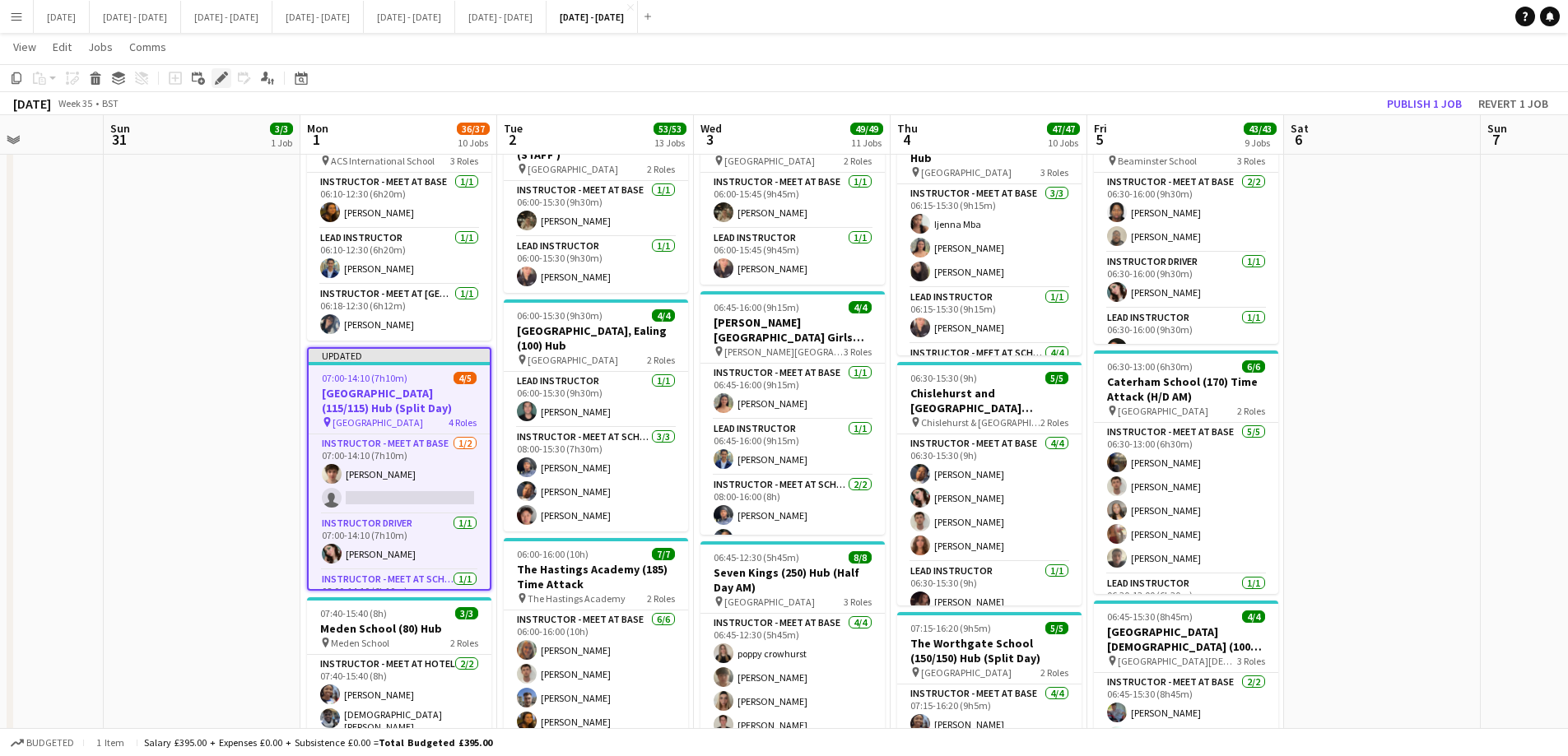
click at [223, 79] on icon at bounding box center [221, 78] width 9 height 9
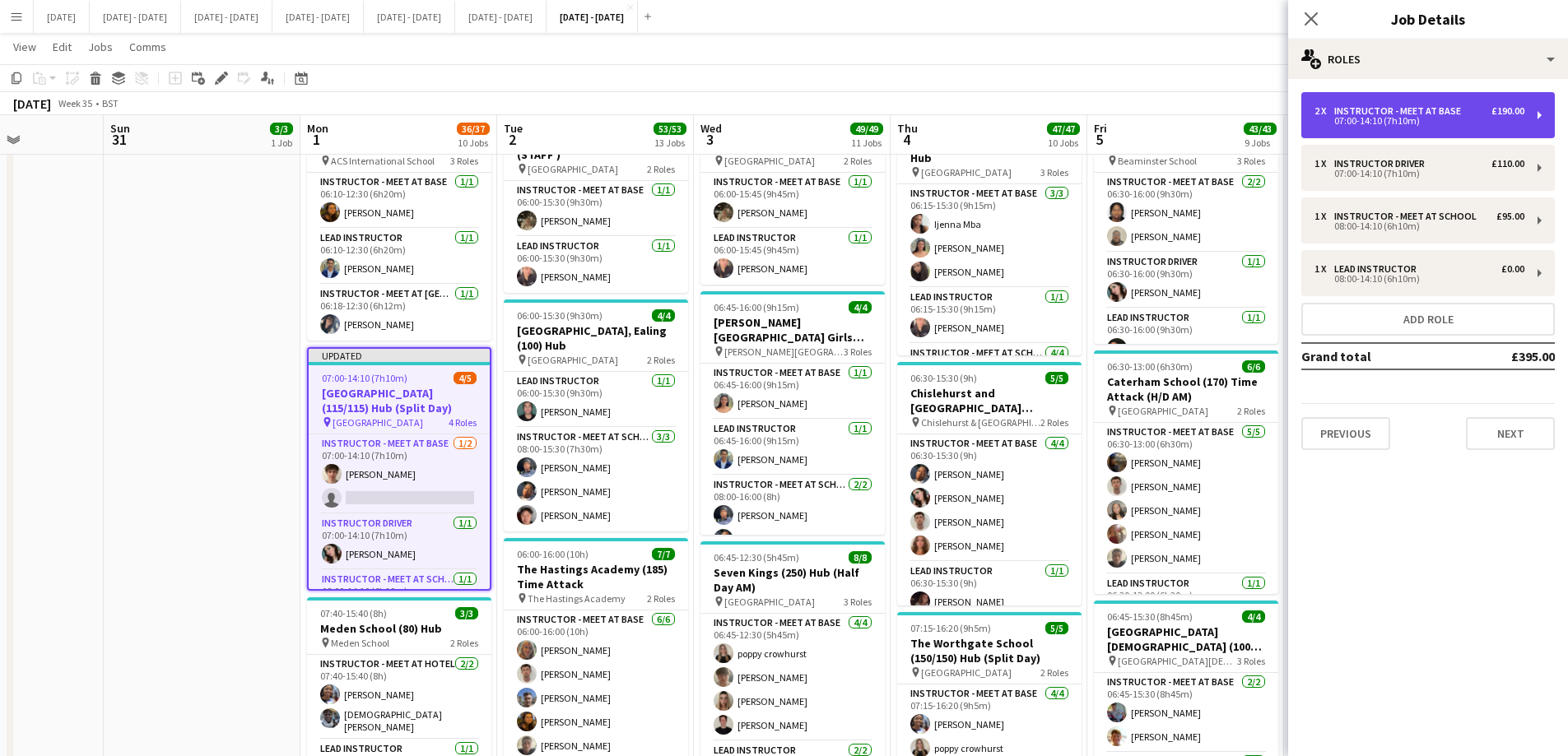
click at [1252, 117] on div "07:00-14:10 (7h10m)" at bounding box center [1419, 121] width 210 height 8
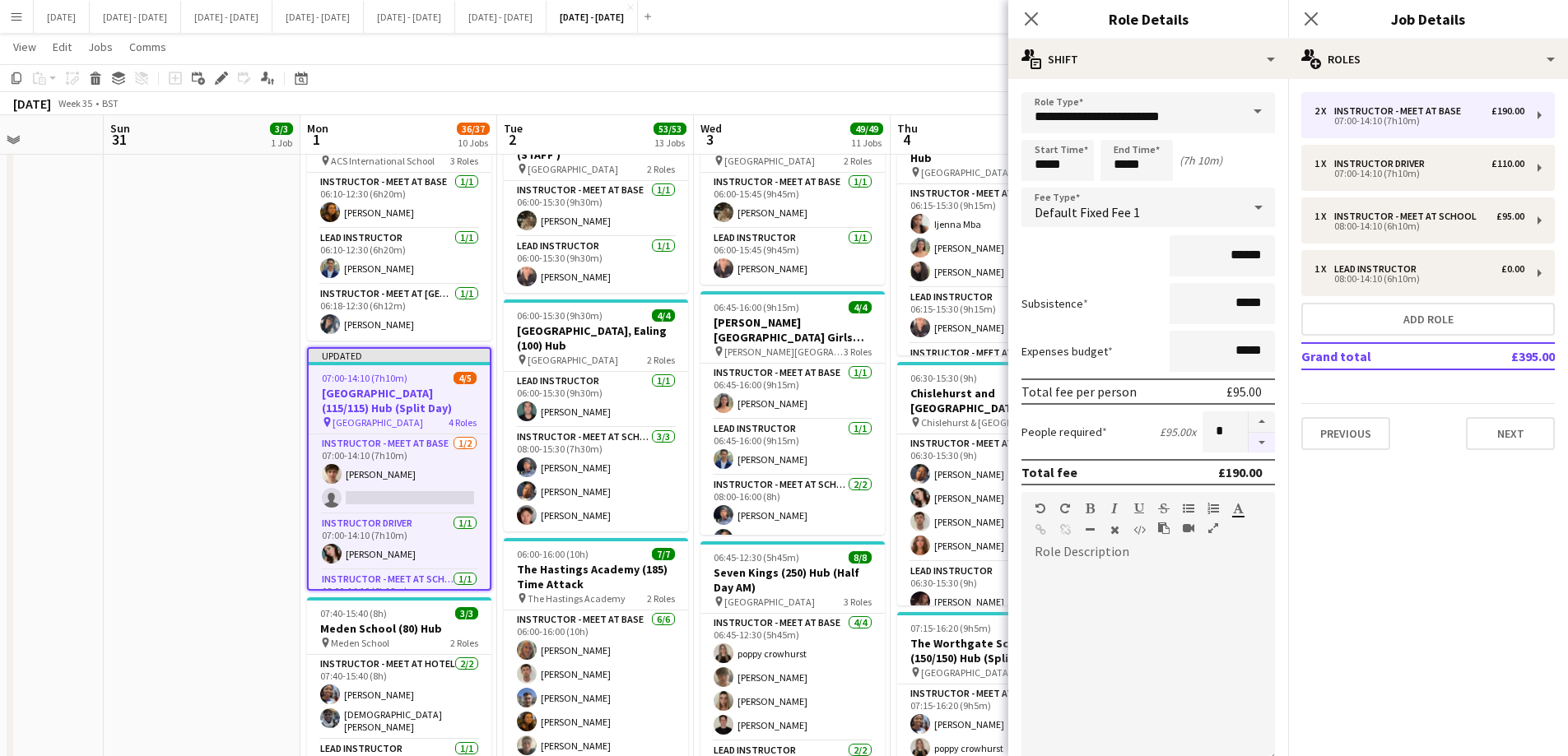
click at [1249, 445] on button "button" at bounding box center [1262, 443] width 26 height 21
type input "*"
click at [1036, 21] on icon "Close pop-in" at bounding box center [1031, 18] width 16 height 16
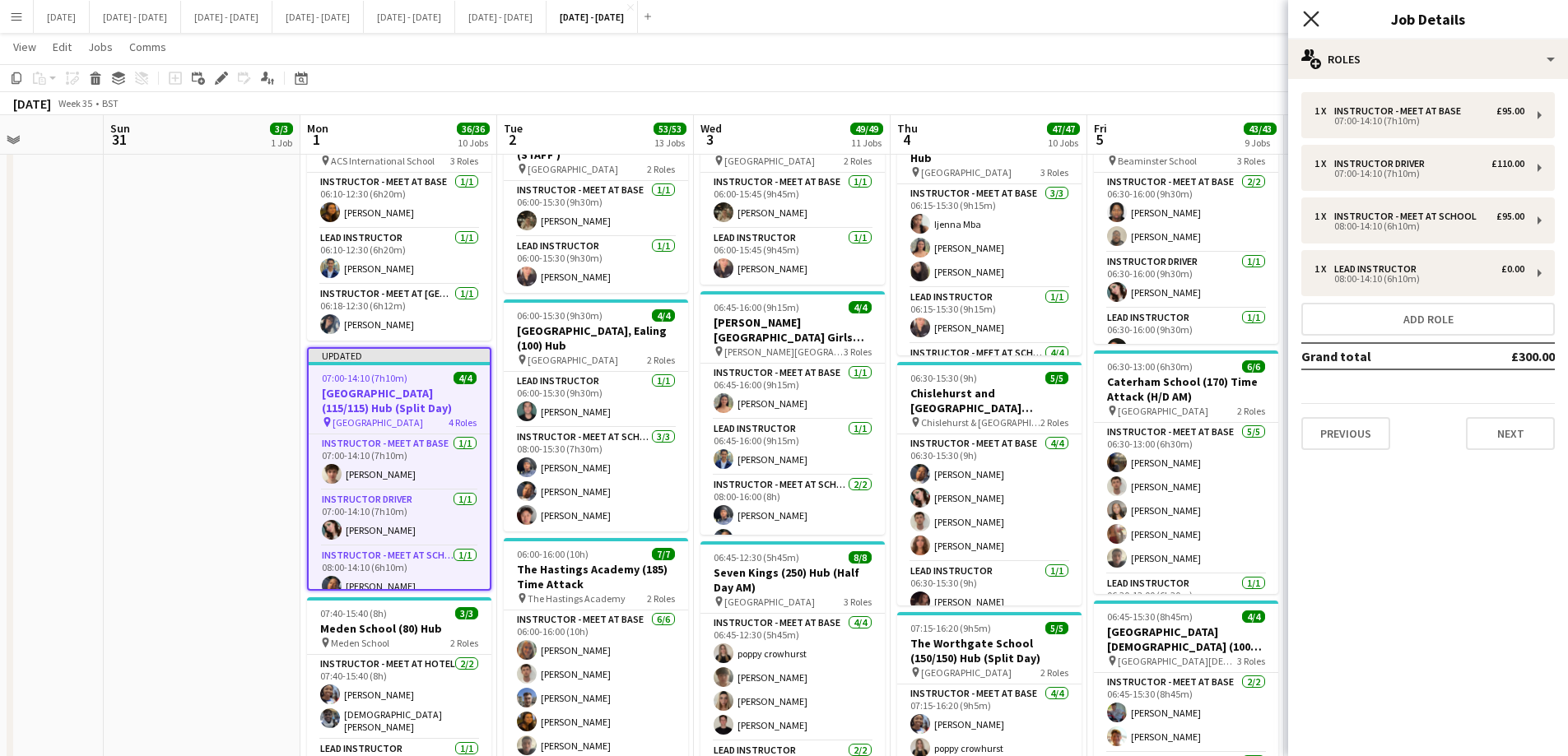
click at [1252, 15] on icon "Close pop-in" at bounding box center [1310, 18] width 16 height 16
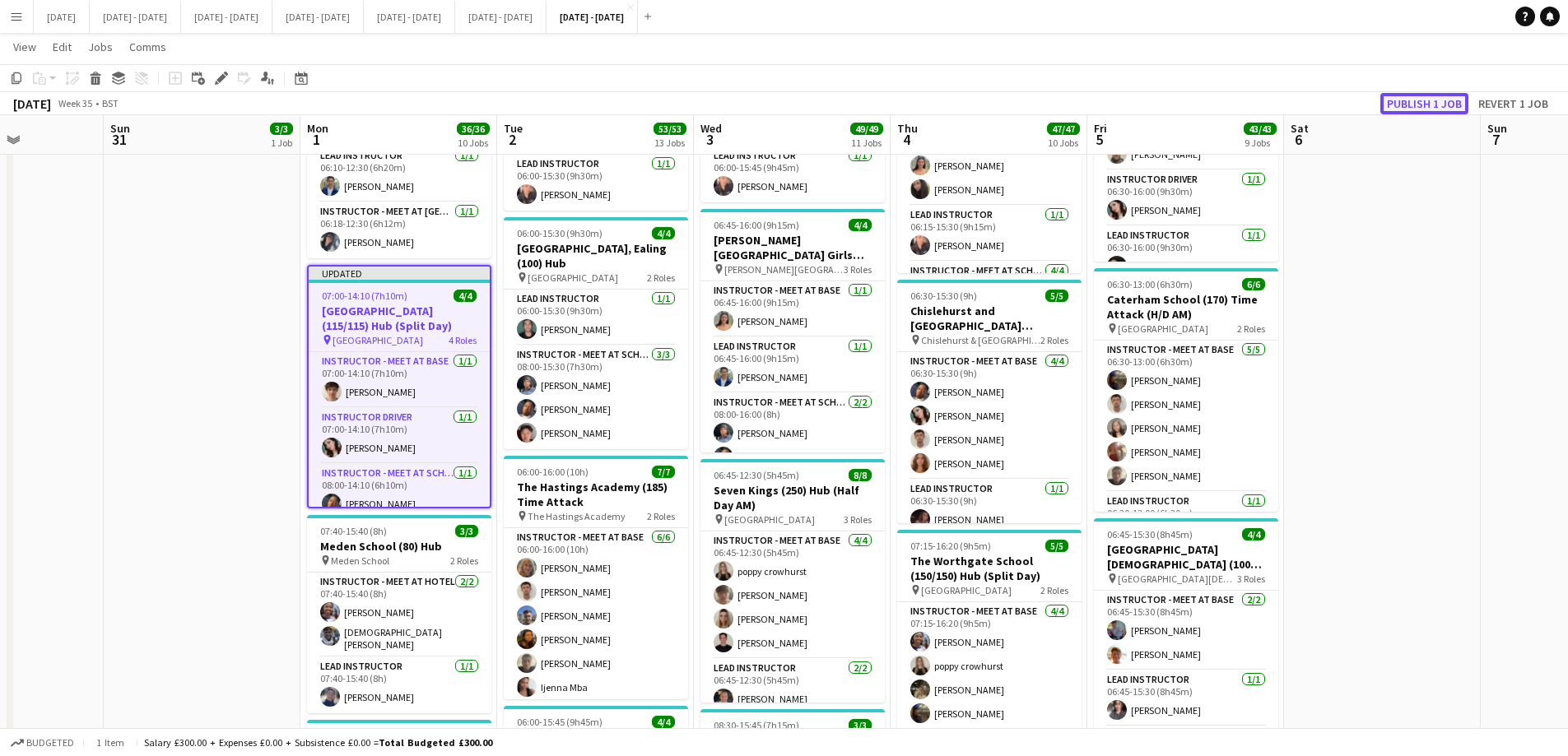
click at [1252, 102] on button "Publish 1 job" at bounding box center [1424, 103] width 88 height 21
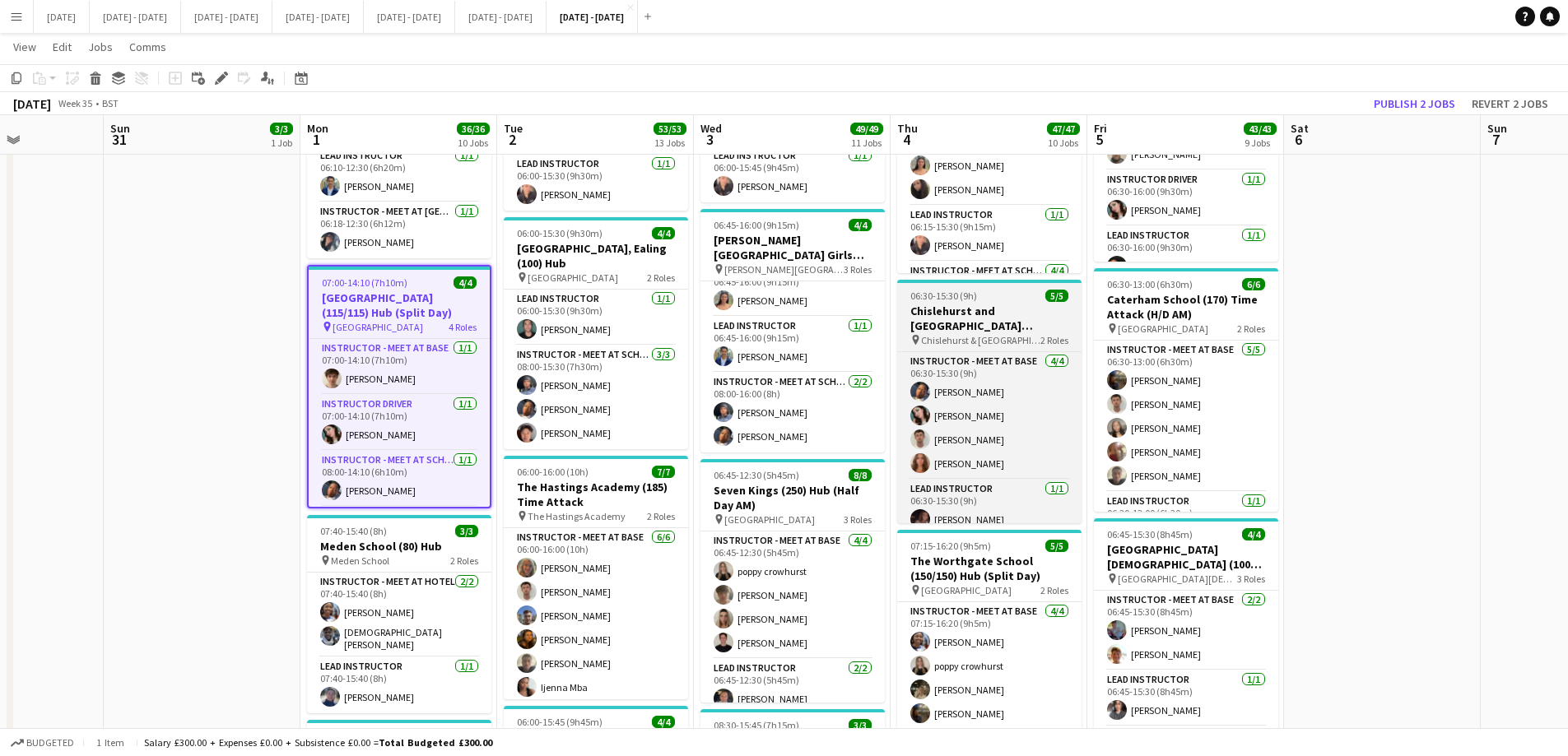
click at [977, 322] on h3 "Chislehurst and [GEOGRAPHIC_DATA] (130/130) Hub (split day)" at bounding box center [990, 318] width 185 height 29
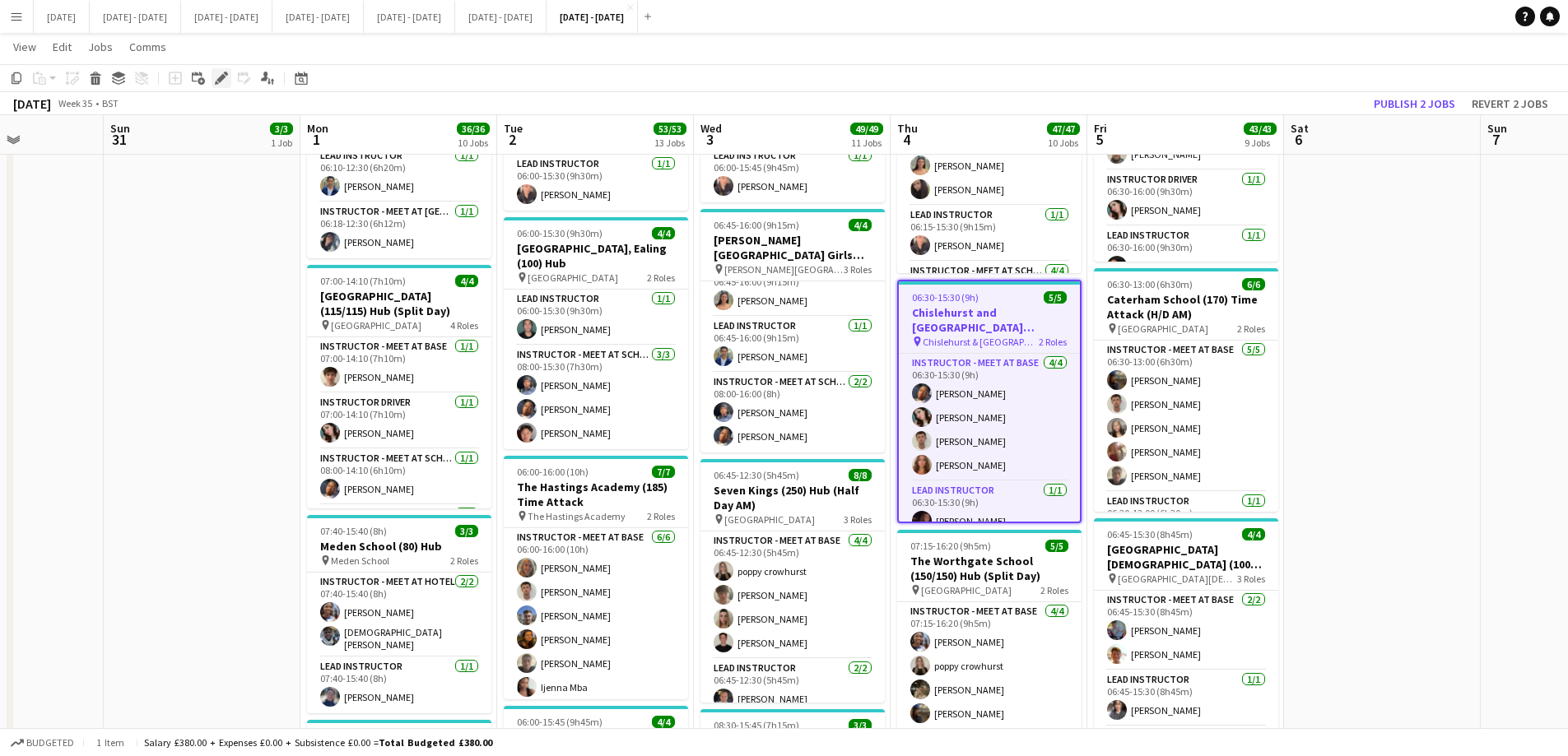
click at [218, 71] on icon "Edit" at bounding box center [222, 78] width 13 height 13
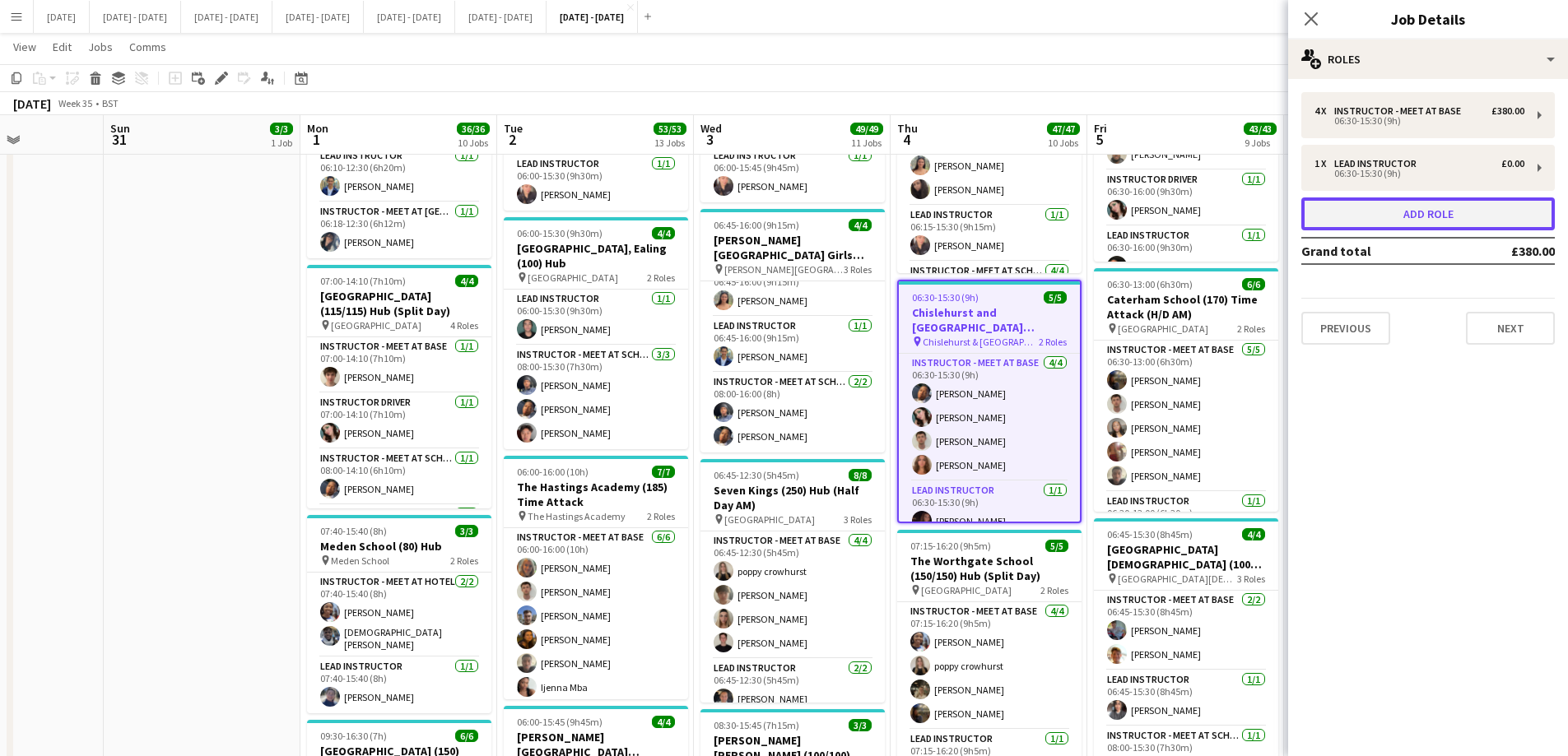
click at [1252, 211] on button "Add role" at bounding box center [1428, 213] width 253 height 33
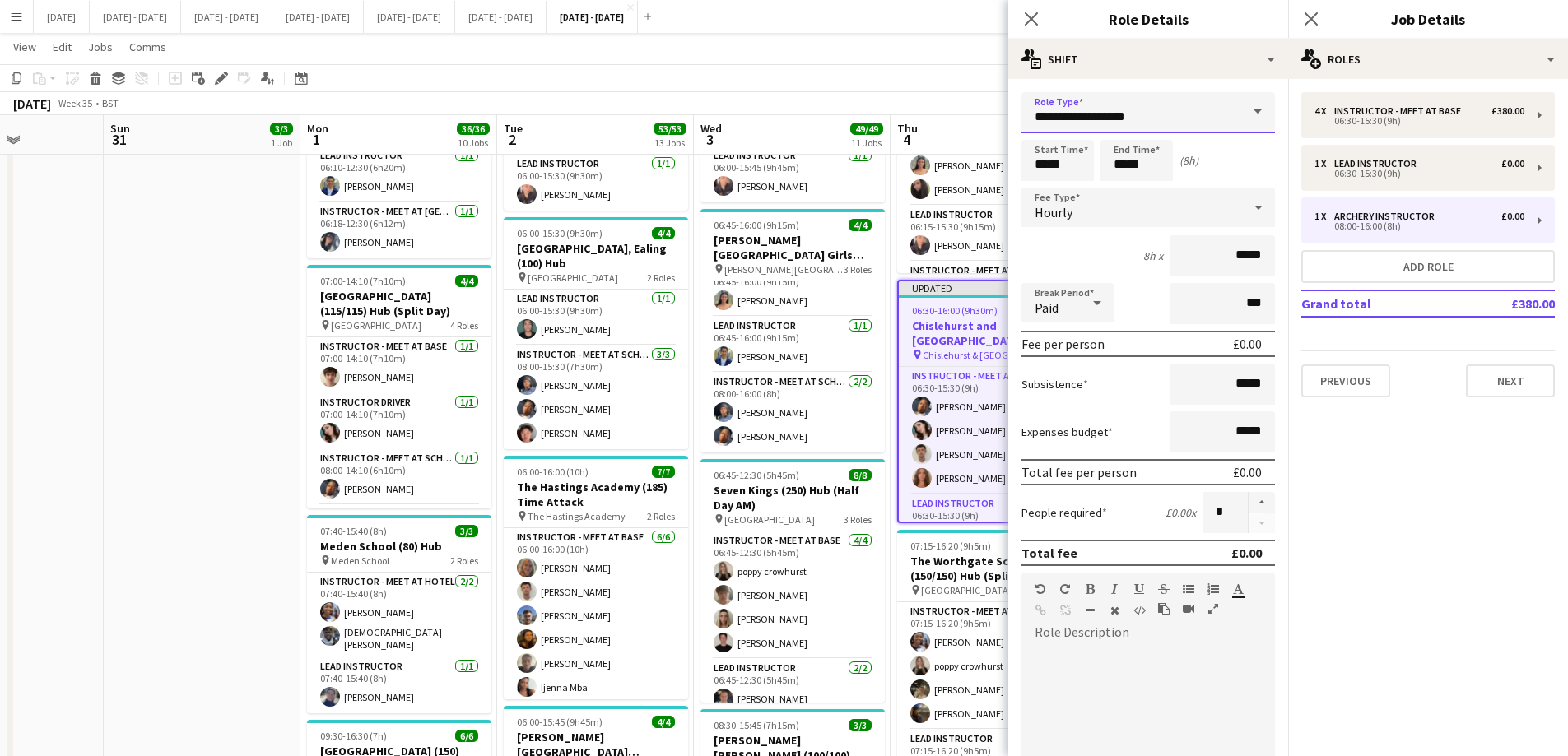
click at [1226, 113] on input "**********" at bounding box center [1148, 112] width 253 height 41
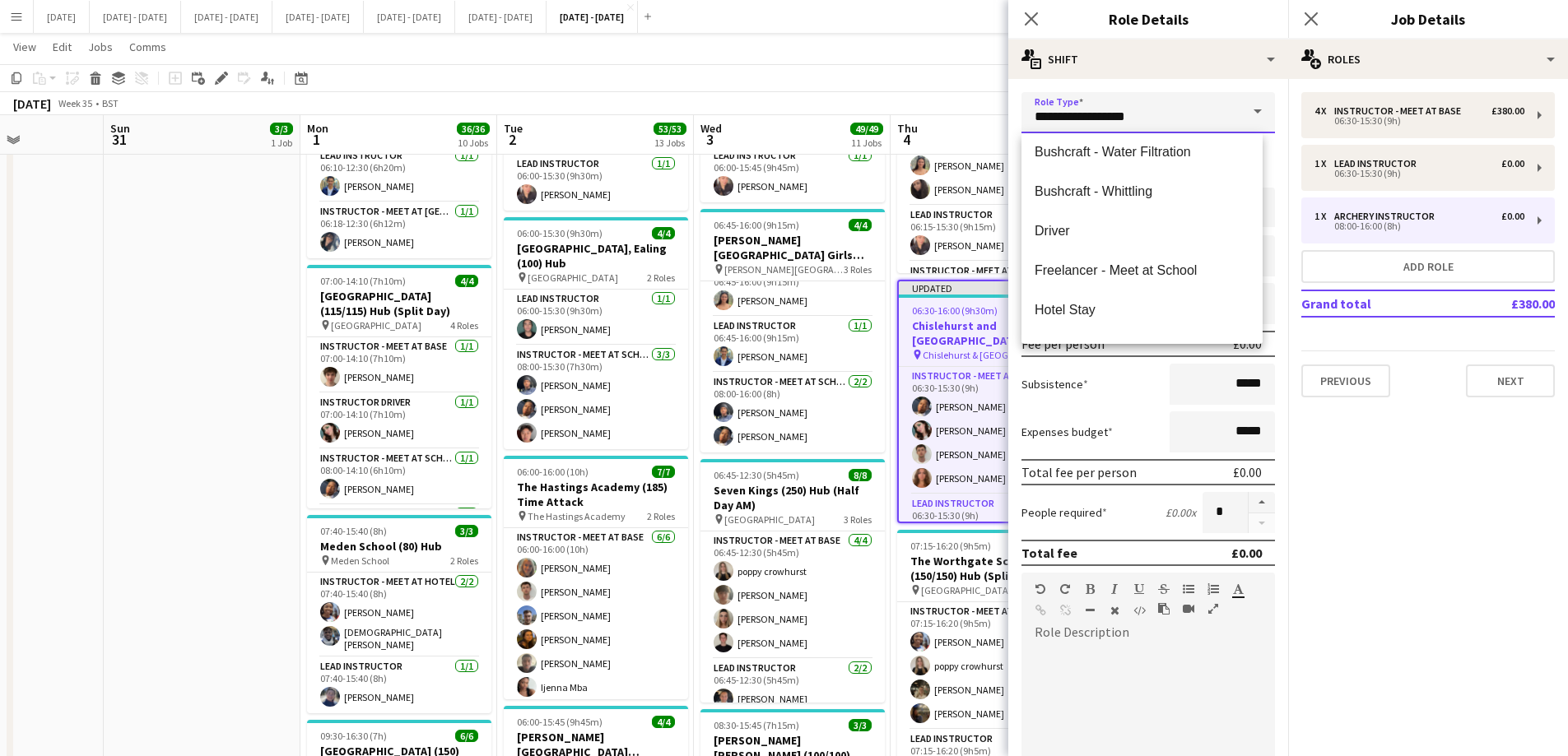
scroll to position [329, 0]
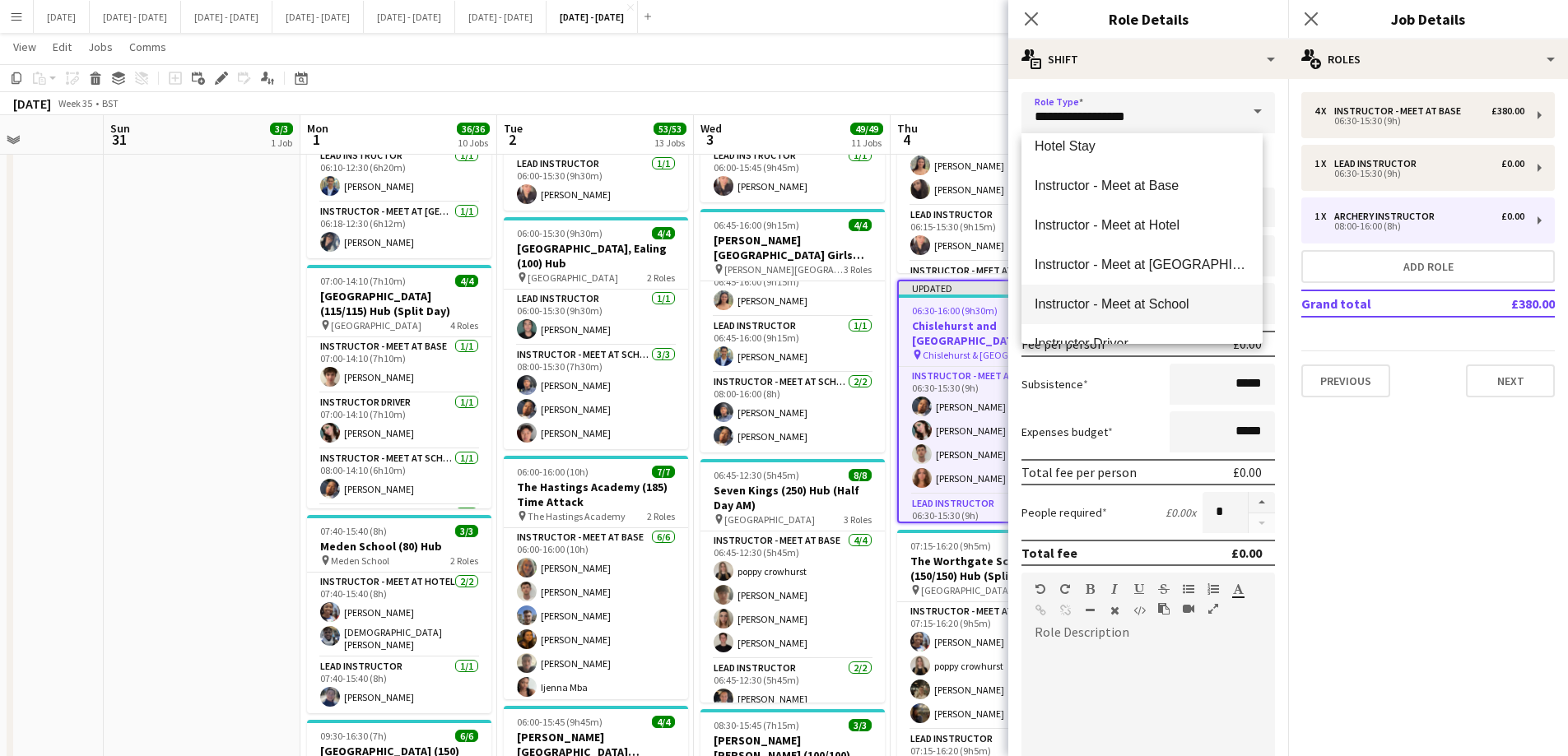
click at [1184, 302] on span "Instructor - Meet at School" at bounding box center [1142, 304] width 215 height 16
type input "**********"
type input "******"
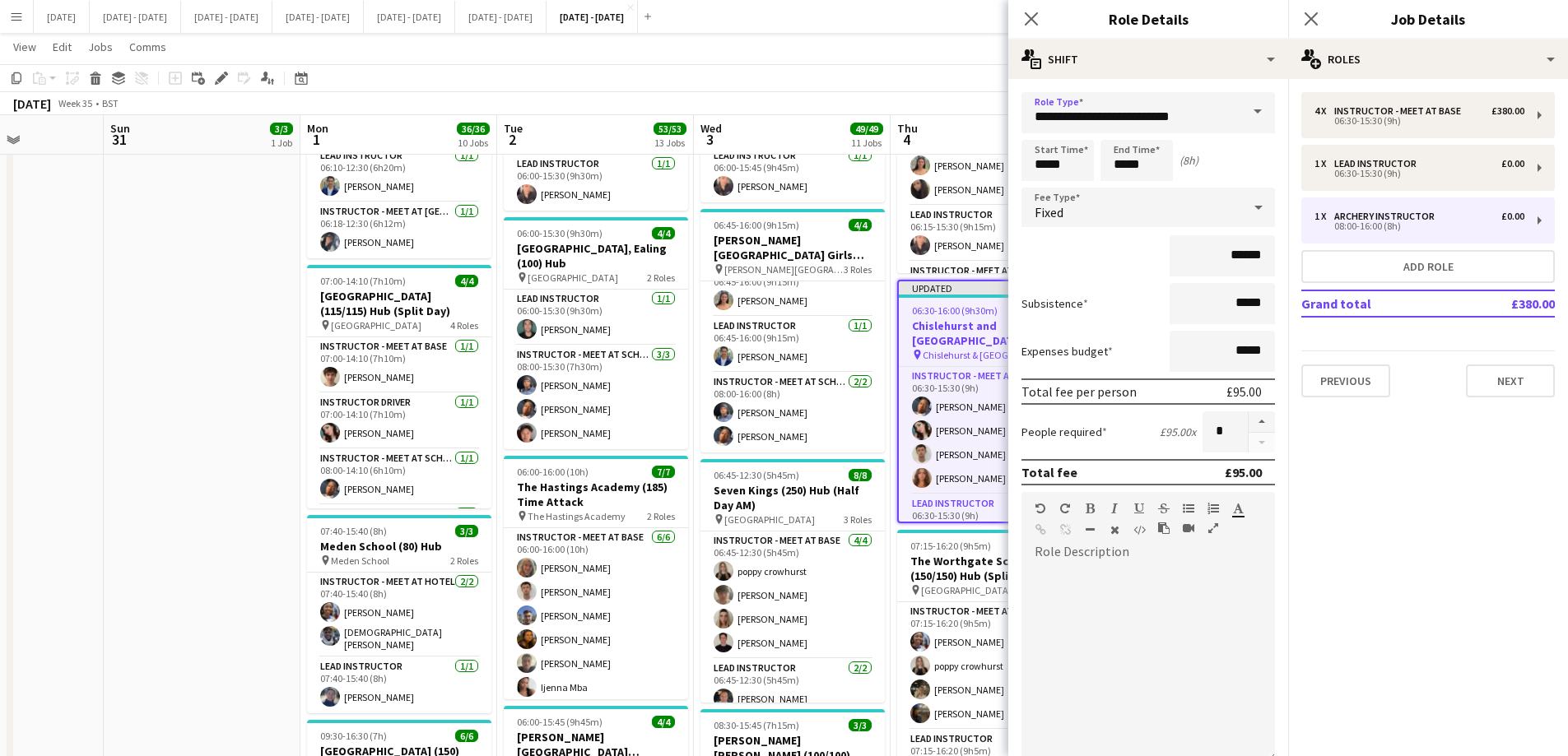
click at [1136, 203] on div "Fixed" at bounding box center [1132, 207] width 221 height 39
click at [1110, 370] on span "Default Fixed Fee 1" at bounding box center [1142, 377] width 215 height 16
drag, startPoint x: 1071, startPoint y: 167, endPoint x: 1003, endPoint y: 177, distance: 68.7
drag, startPoint x: 1147, startPoint y: 166, endPoint x: 1101, endPoint y: 170, distance: 46.2
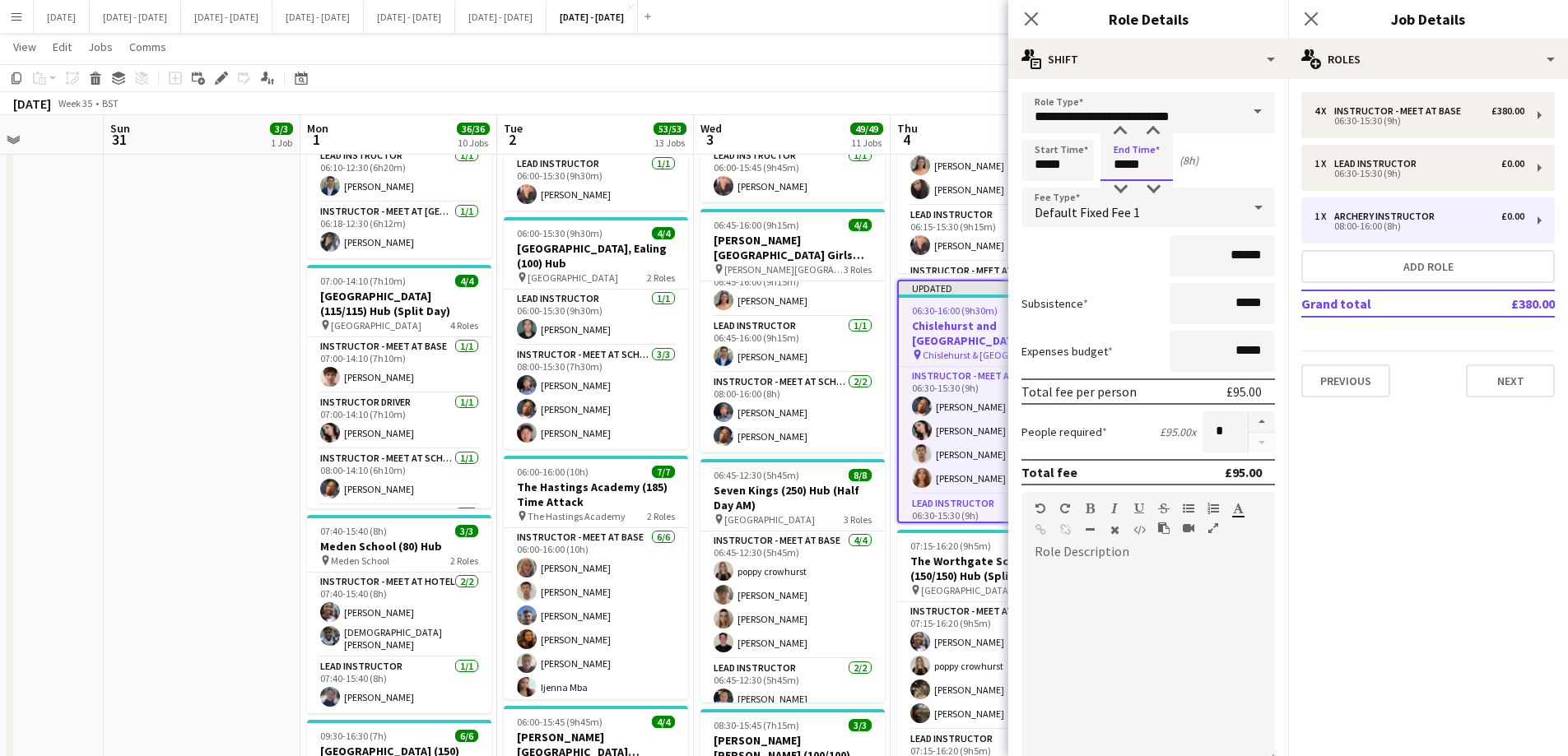
click at [1101, 170] on input "*****" at bounding box center [1137, 160] width 72 height 41
type input "*****"
click at [1032, 18] on icon at bounding box center [1031, 18] width 16 height 16
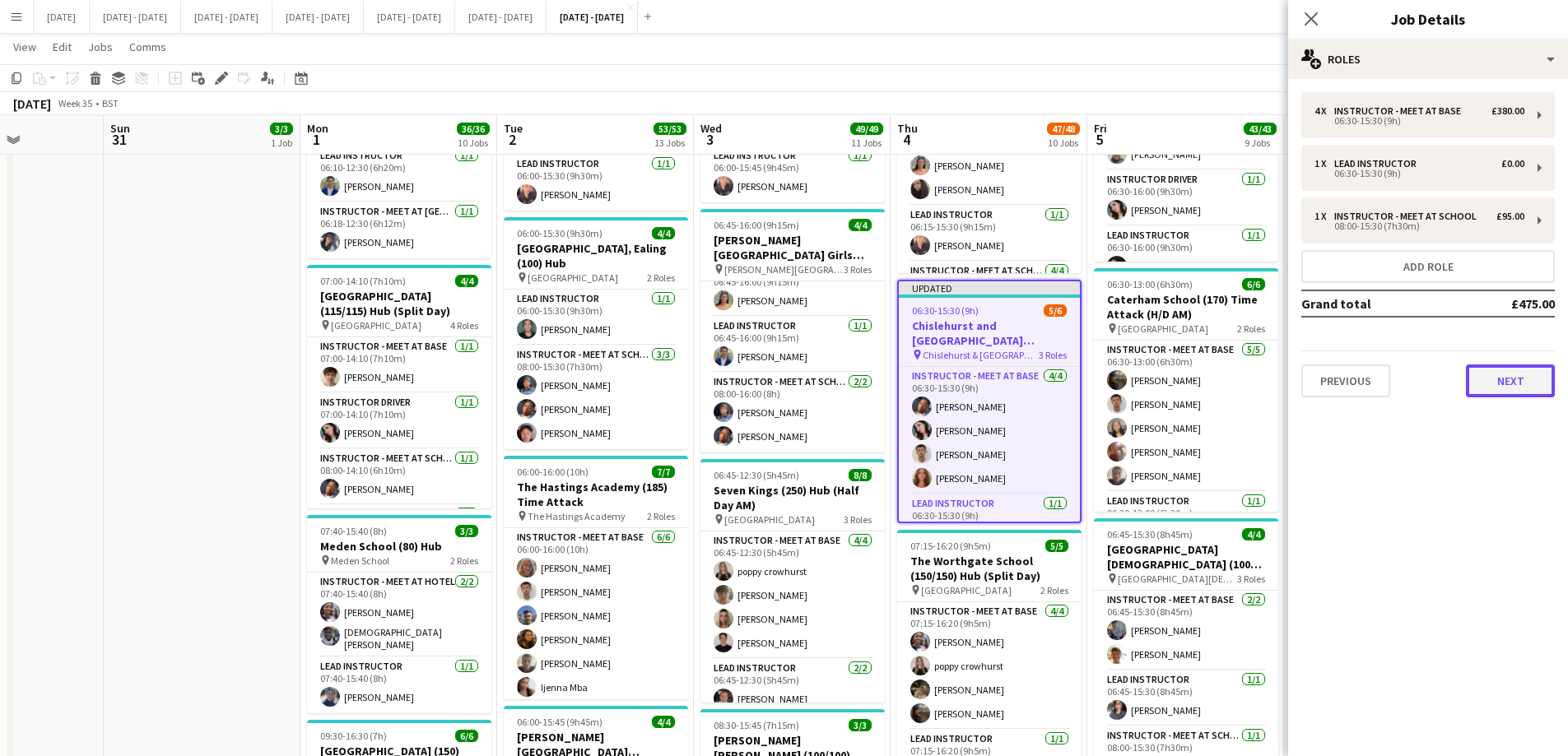
click at [1252, 383] on button "Next" at bounding box center [1511, 380] width 89 height 33
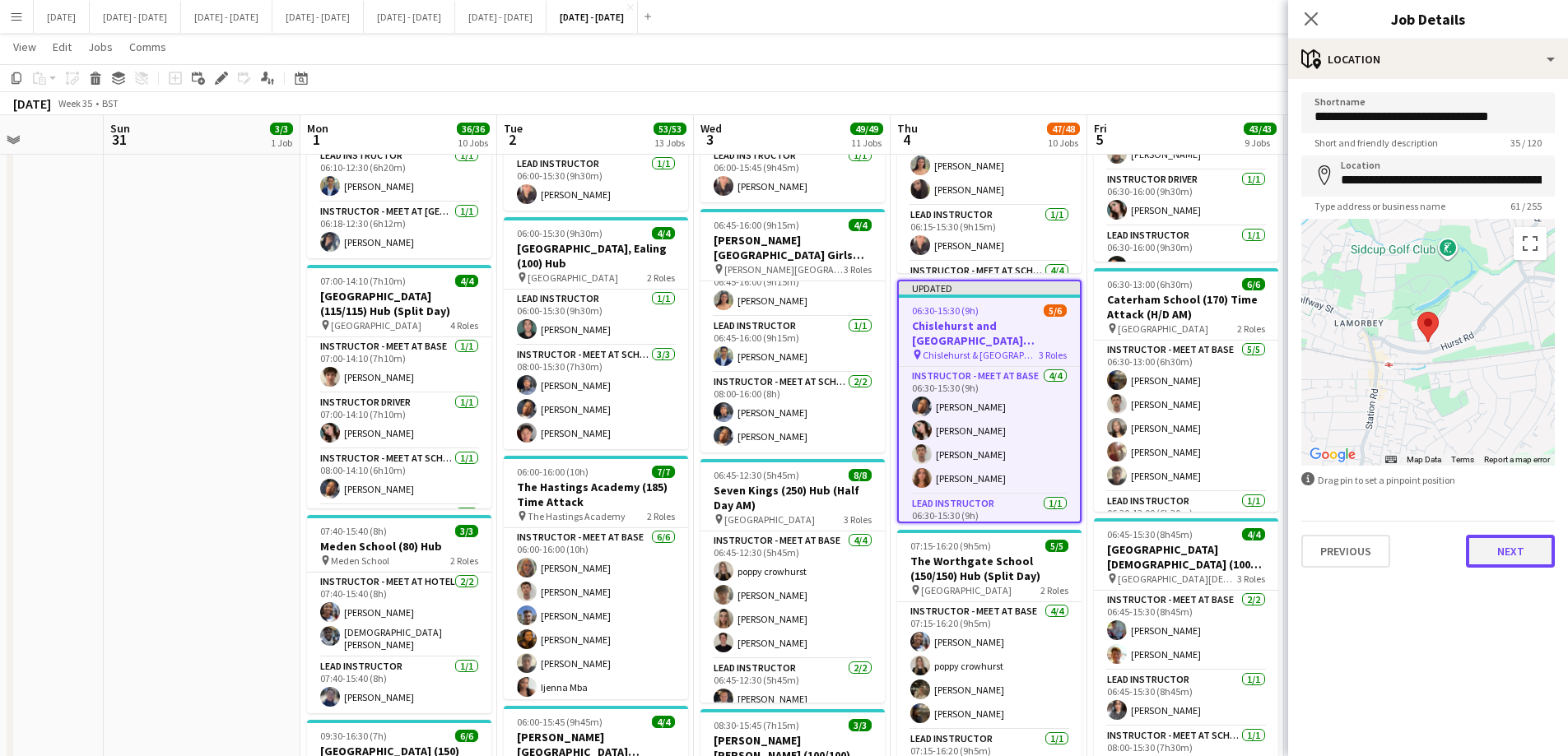
click at [1252, 556] on button "Next" at bounding box center [1511, 550] width 89 height 33
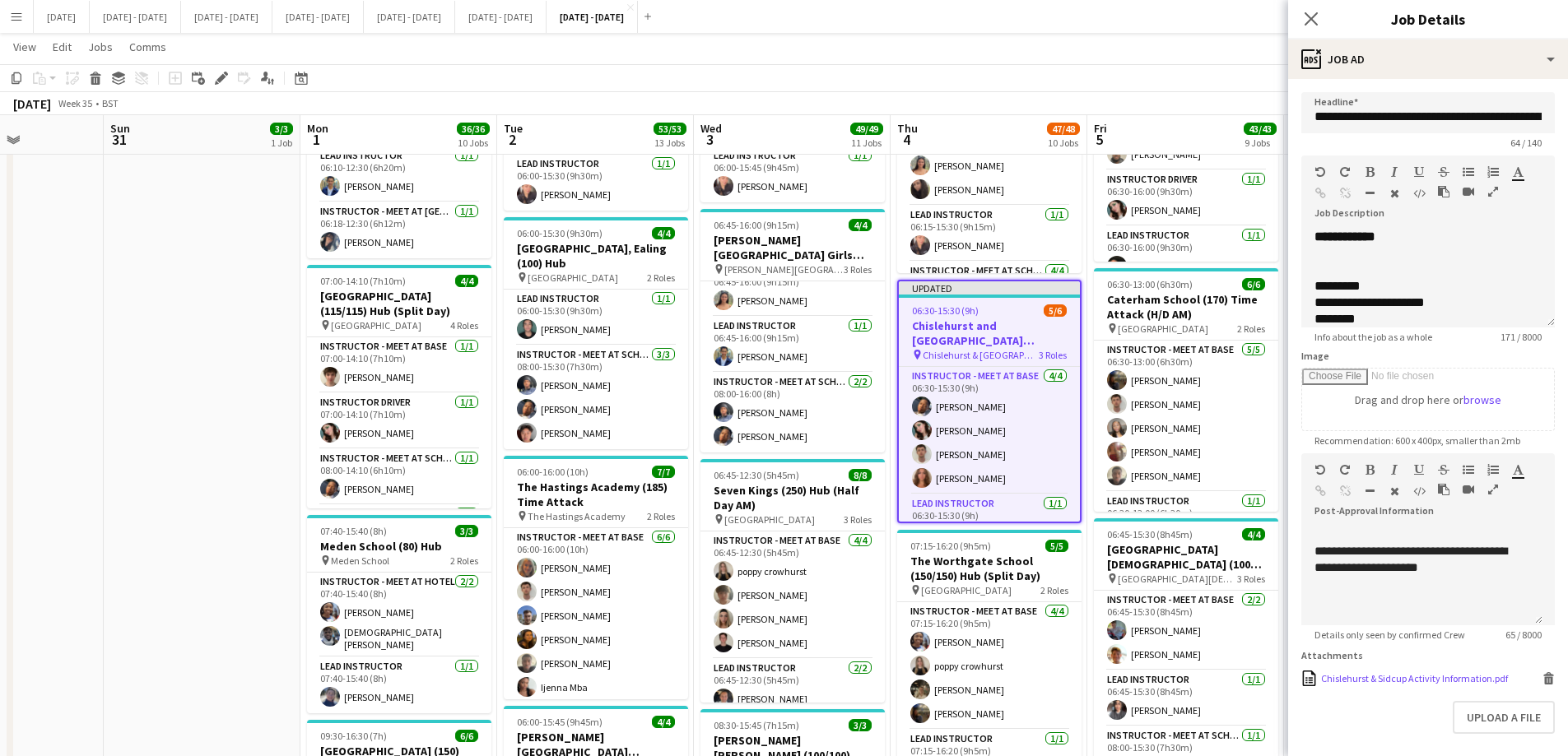
click at [1252, 577] on div "Chislehurst & Sidcup Activity Information.pdf" at bounding box center [1414, 678] width 187 height 13
click at [1011, 331] on h3 "Chislehurst and [GEOGRAPHIC_DATA] (130/130) Hub (split day)" at bounding box center [990, 333] width 181 height 29
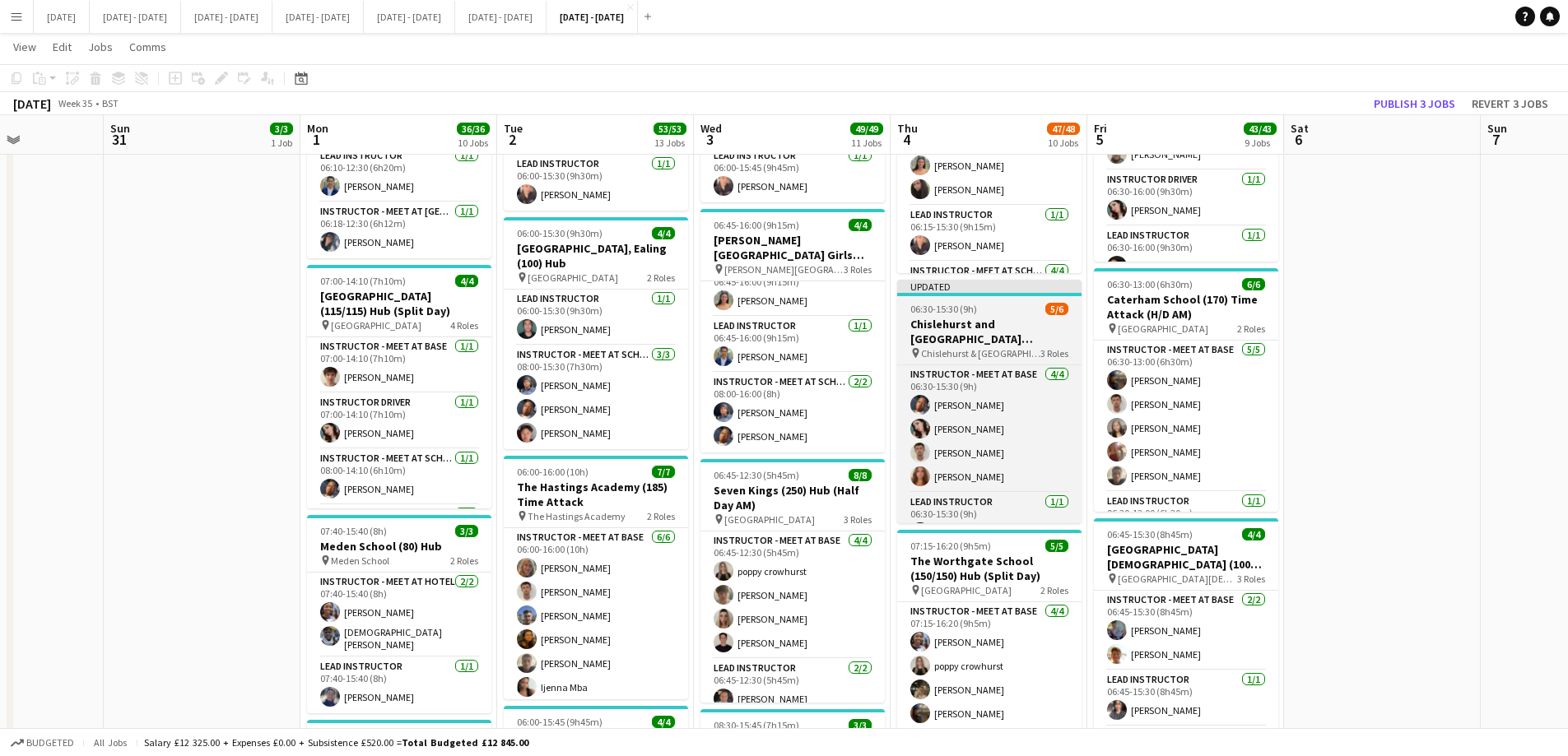
click at [1011, 331] on h3 "Chislehurst and [GEOGRAPHIC_DATA] (130/130) Hub (split day)" at bounding box center [990, 331] width 185 height 29
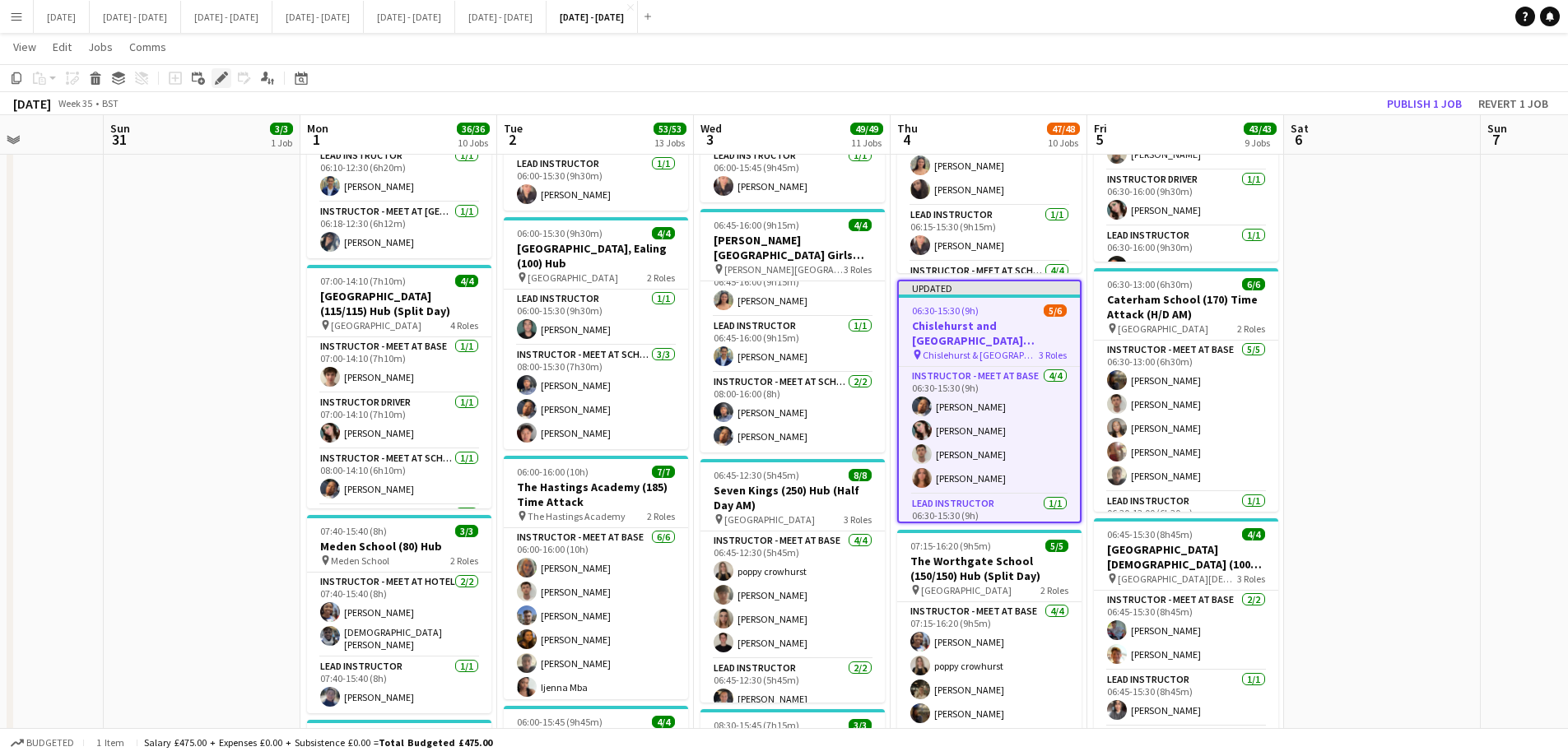
click at [218, 74] on icon "Edit" at bounding box center [222, 78] width 13 height 13
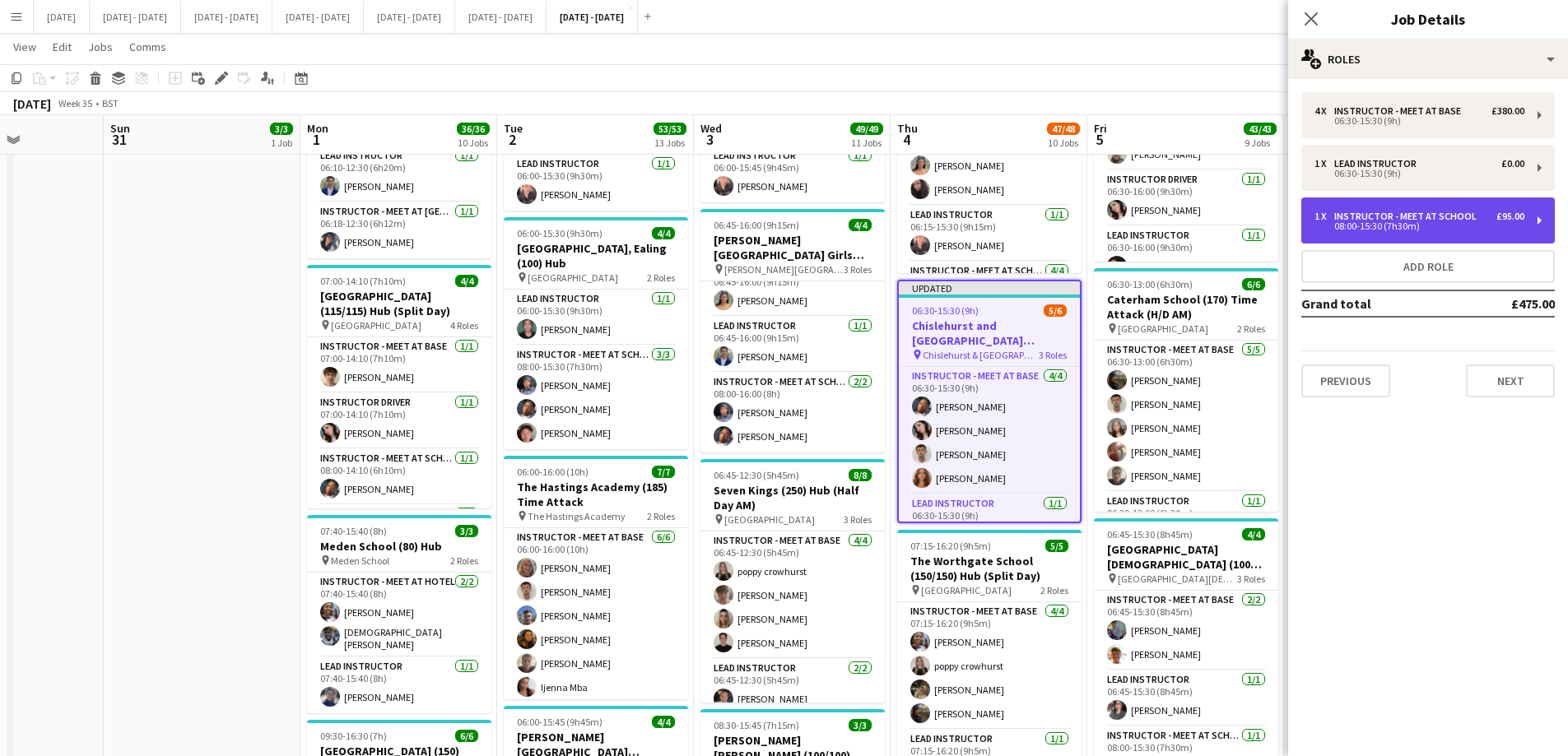
click at [1252, 219] on div "Instructor - Meet at School" at bounding box center [1409, 216] width 149 height 12
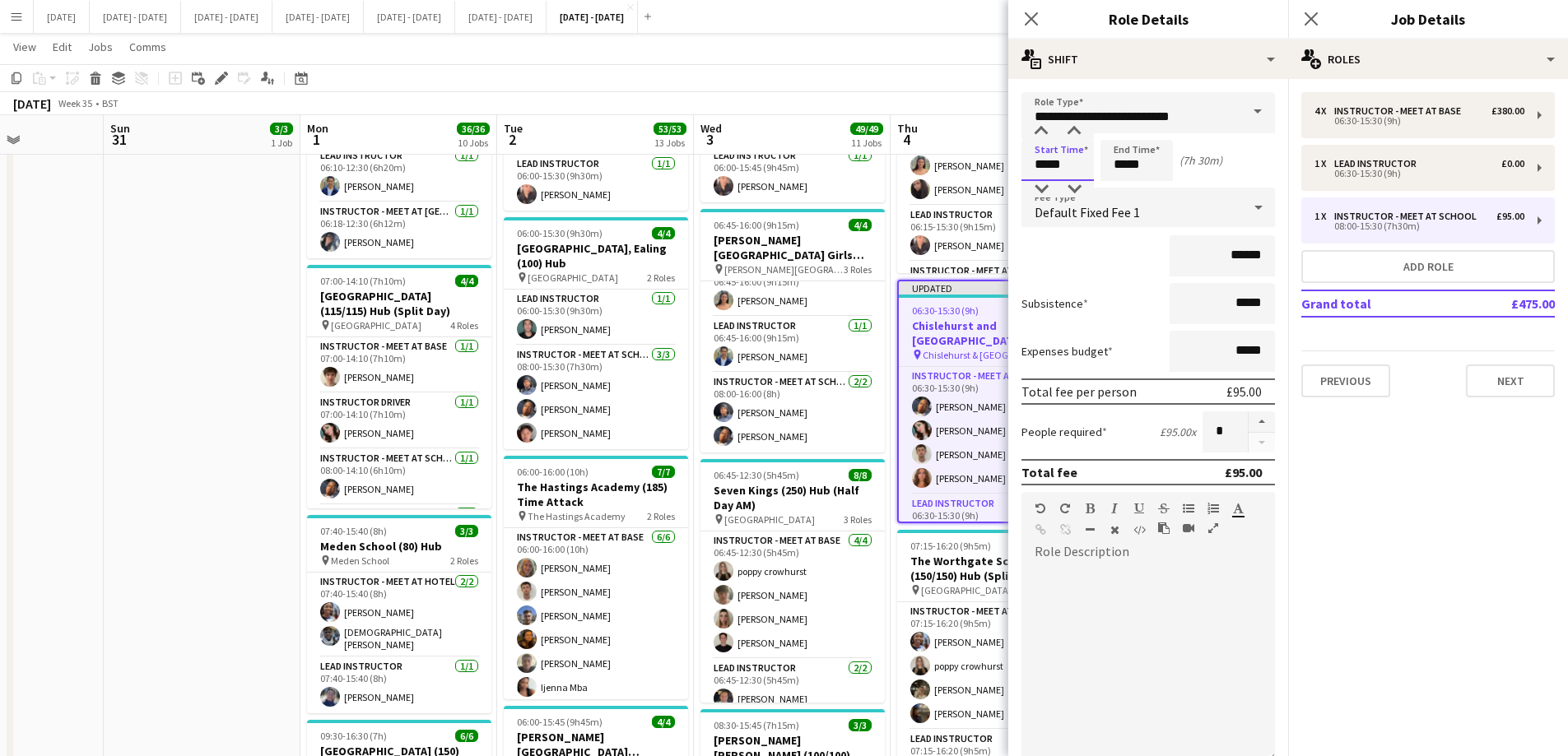
drag, startPoint x: 1074, startPoint y: 169, endPoint x: 921, endPoint y: 138, distance: 156.1
type input "*****"
click at [1031, 19] on icon at bounding box center [1031, 18] width 16 height 16
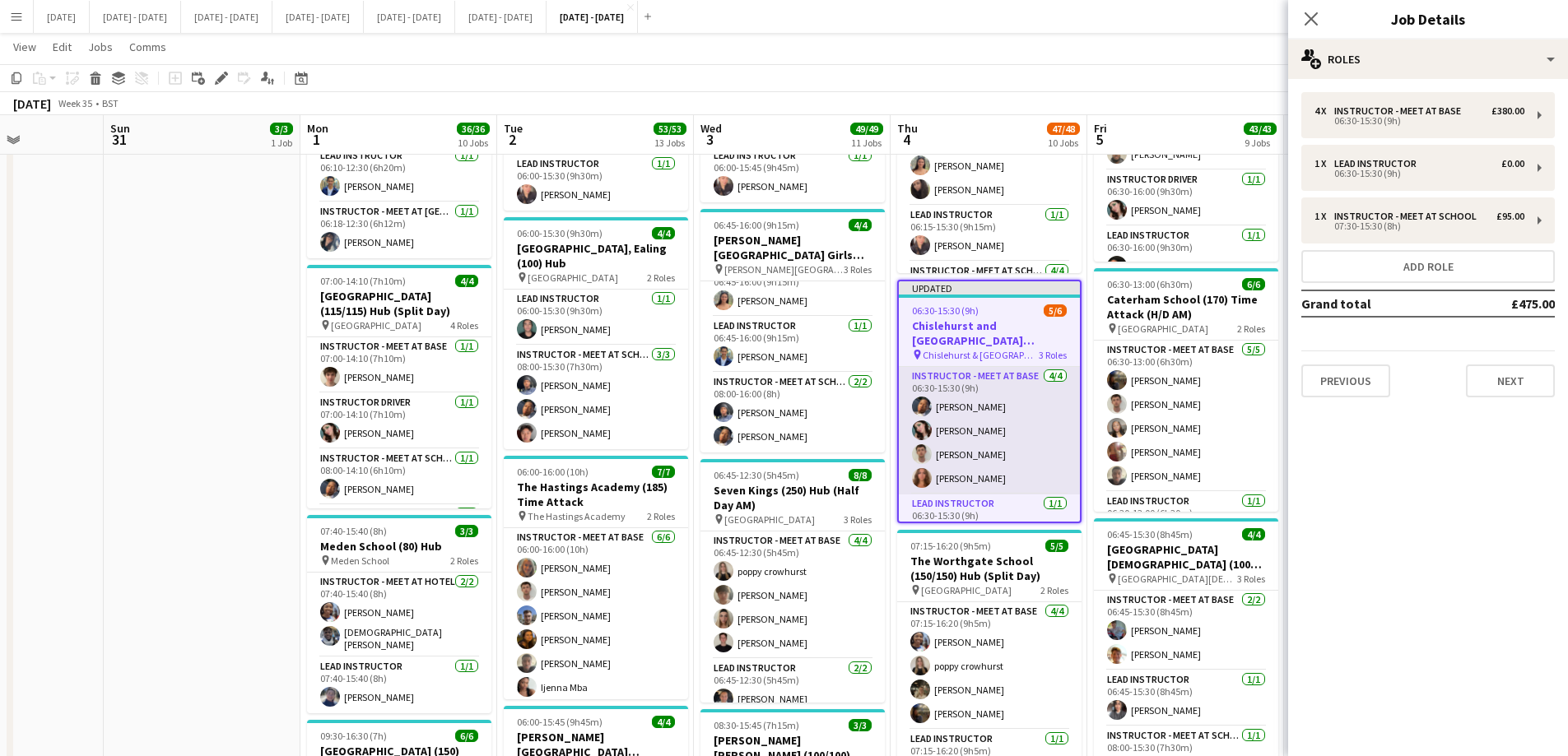
click at [976, 410] on app-card-role "Instructor - Meet at Base [DATE] 06:30-15:30 (9h) [PERSON_NAME] [PERSON_NAME] […" at bounding box center [990, 430] width 181 height 128
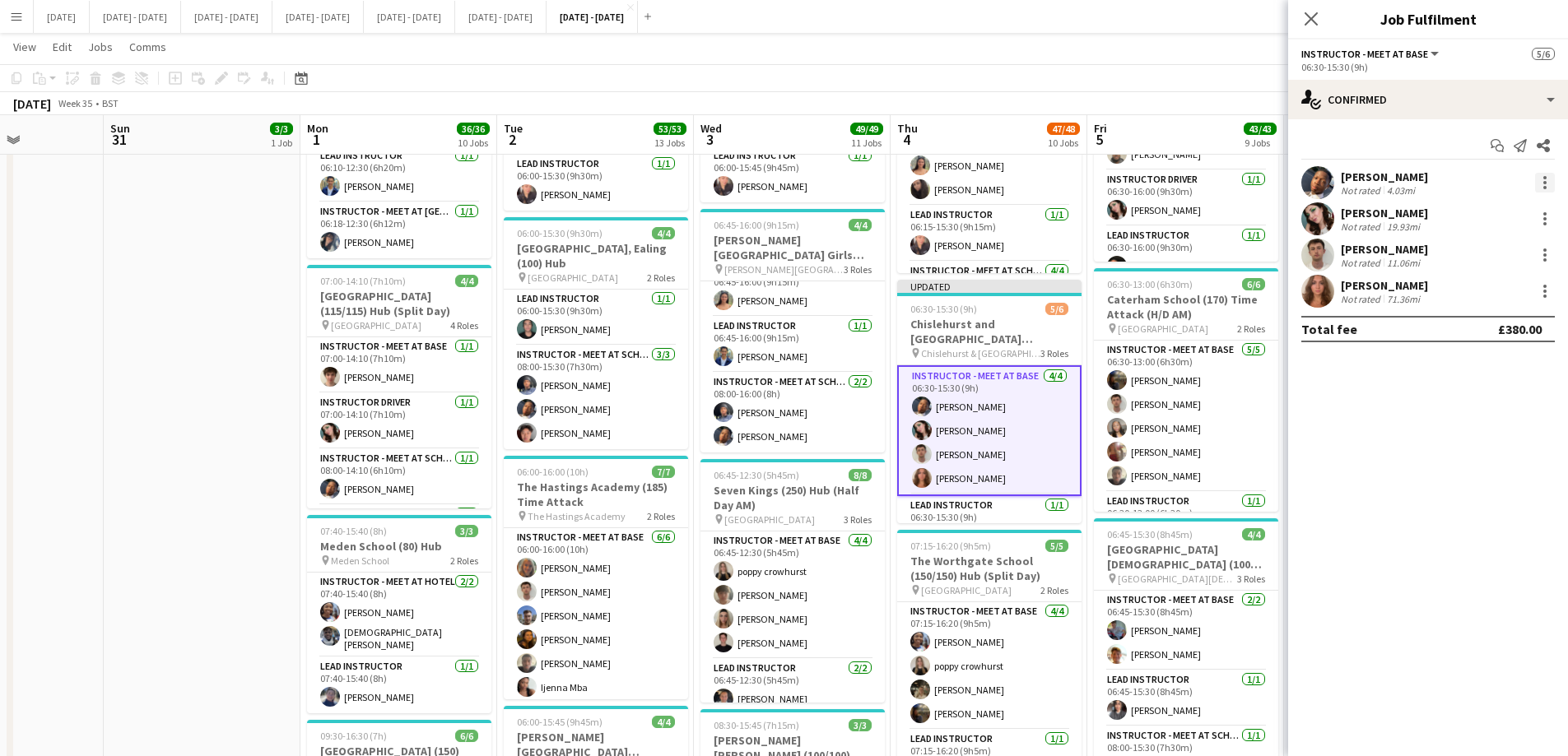
click at [1252, 182] on div at bounding box center [1545, 183] width 20 height 20
click at [1252, 243] on button "Switch crew" at bounding box center [1491, 253] width 128 height 39
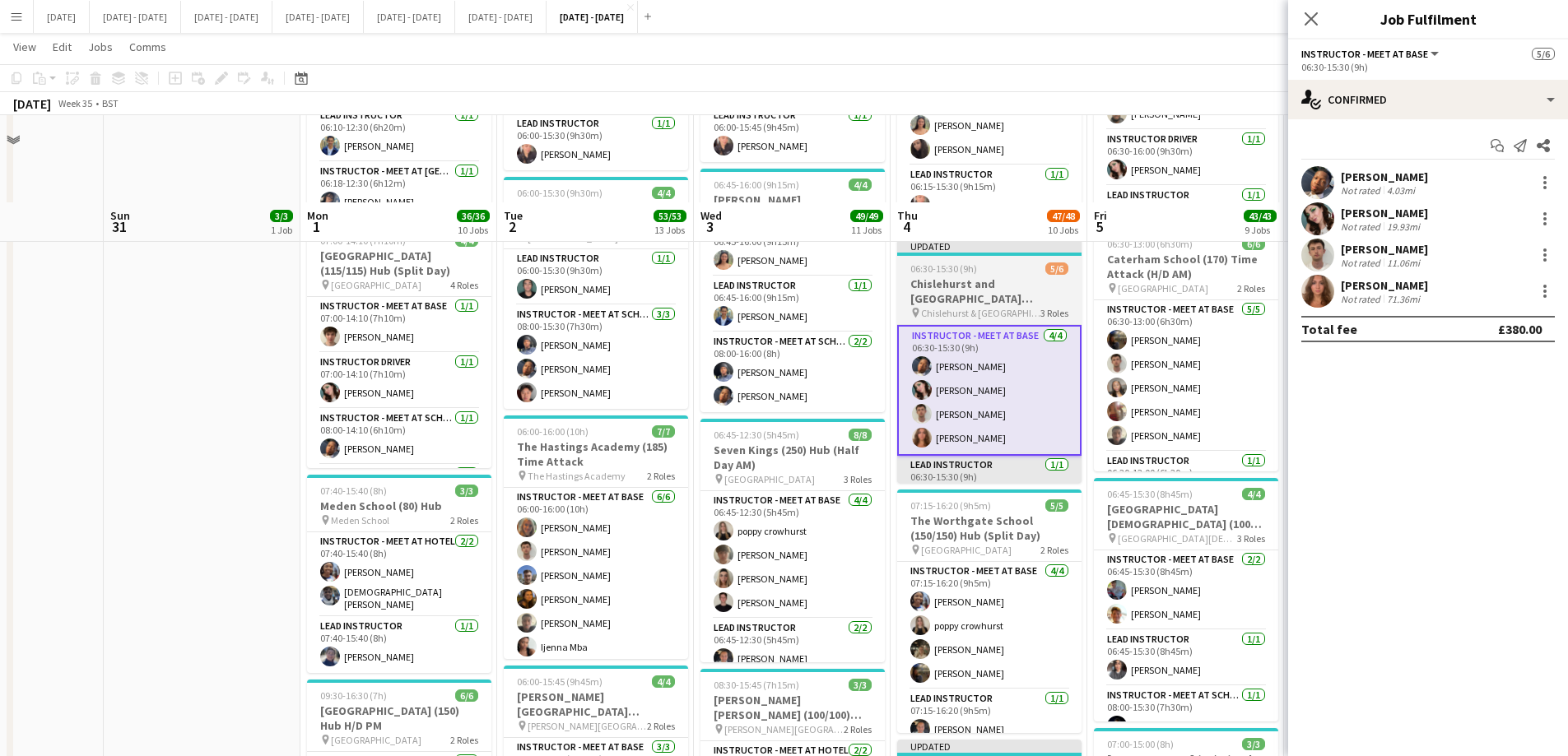
scroll to position [576, 0]
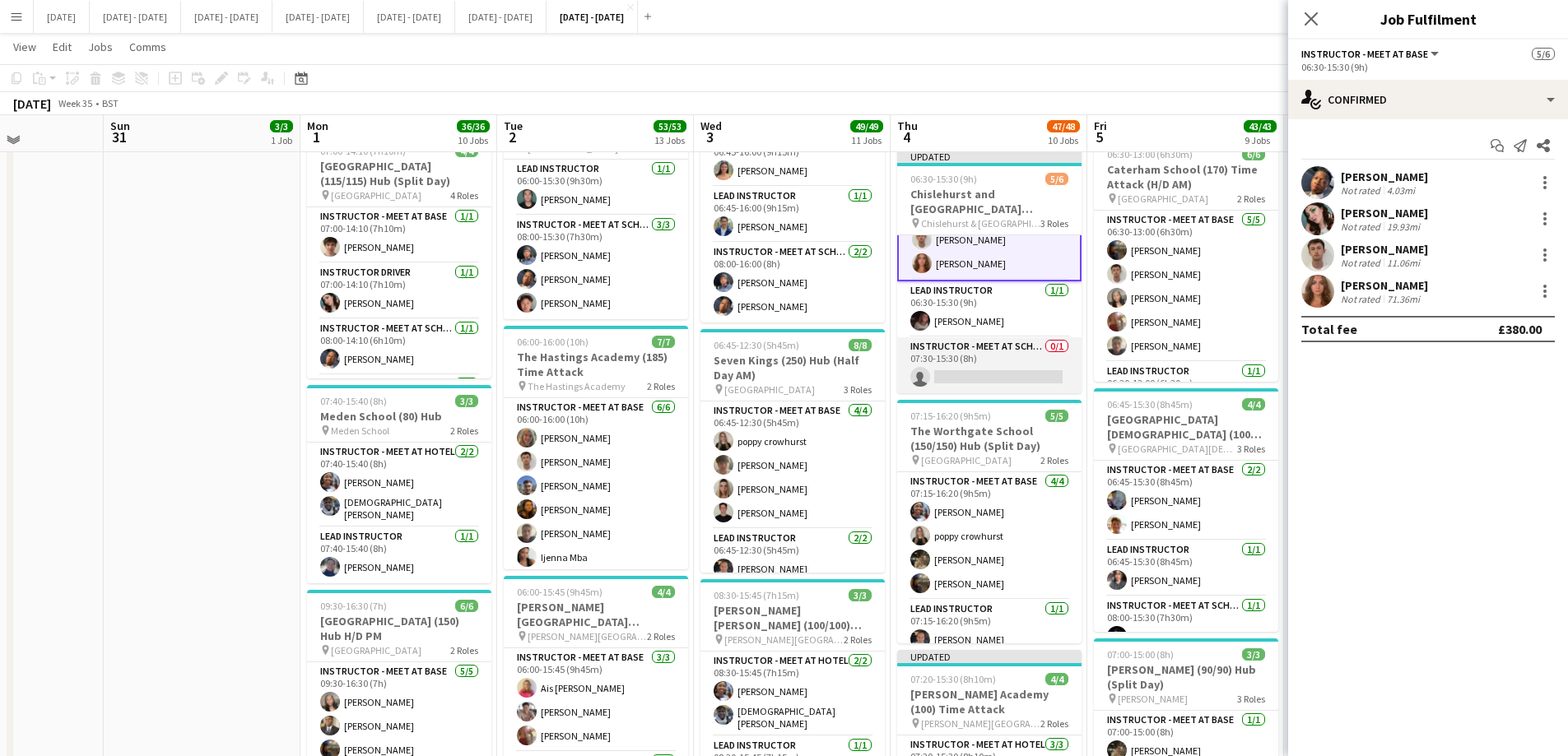
click at [979, 367] on app-card-role "Instructor - Meet at School 0/1 07:30-15:30 (8h) single-neutral-actions" at bounding box center [990, 365] width 185 height 56
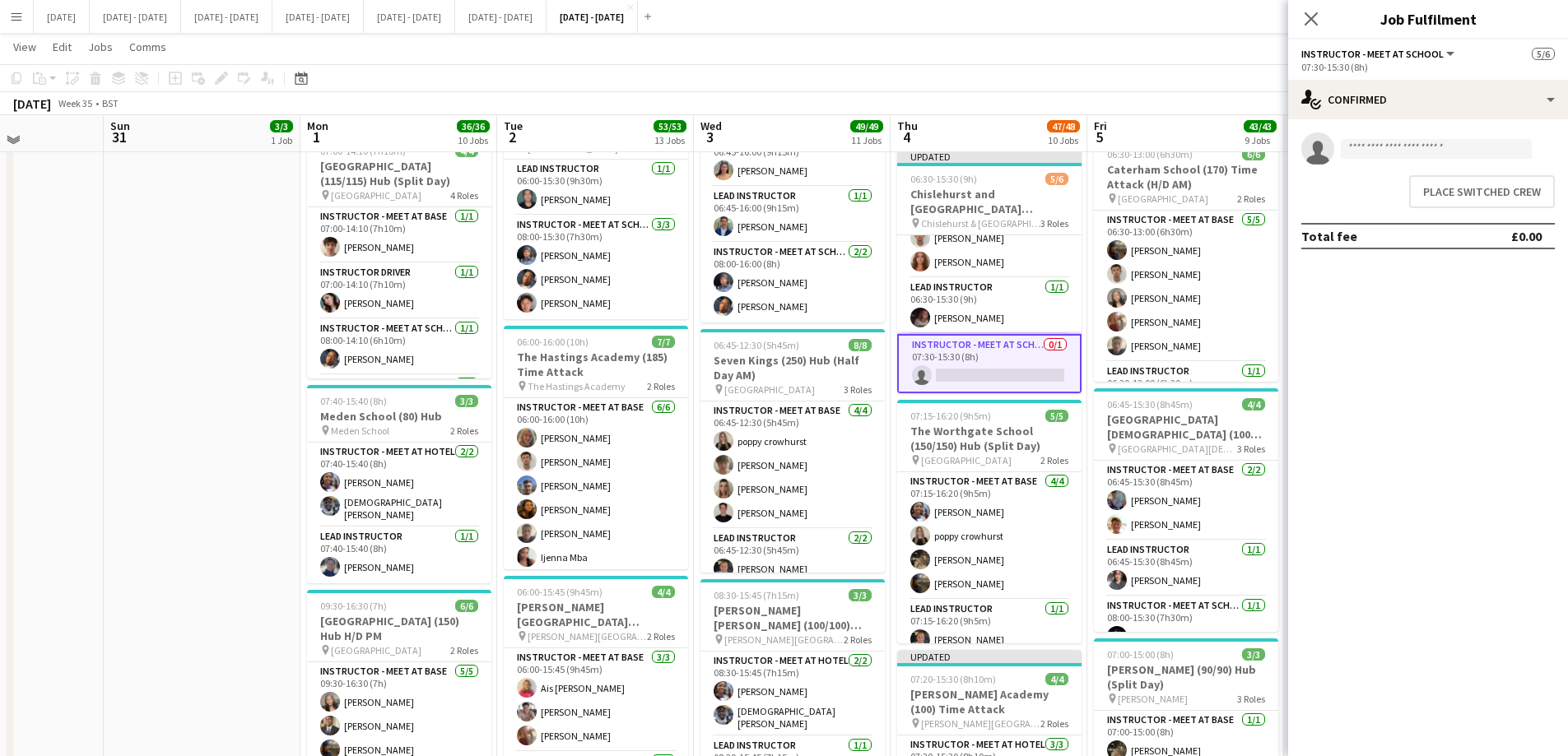
scroll to position [83, 0]
click at [1252, 192] on button "Place switched crew" at bounding box center [1482, 191] width 146 height 33
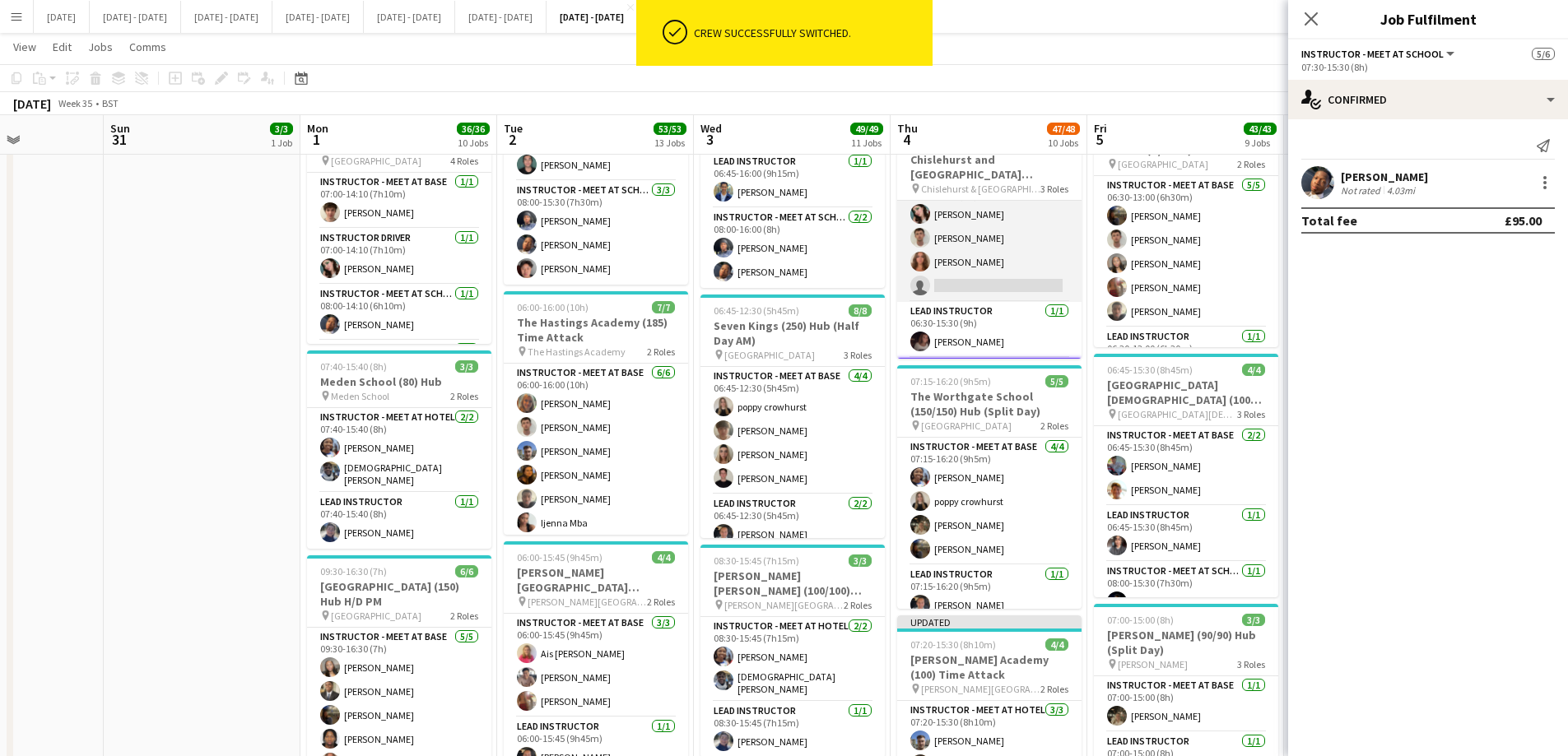
scroll to position [0, 0]
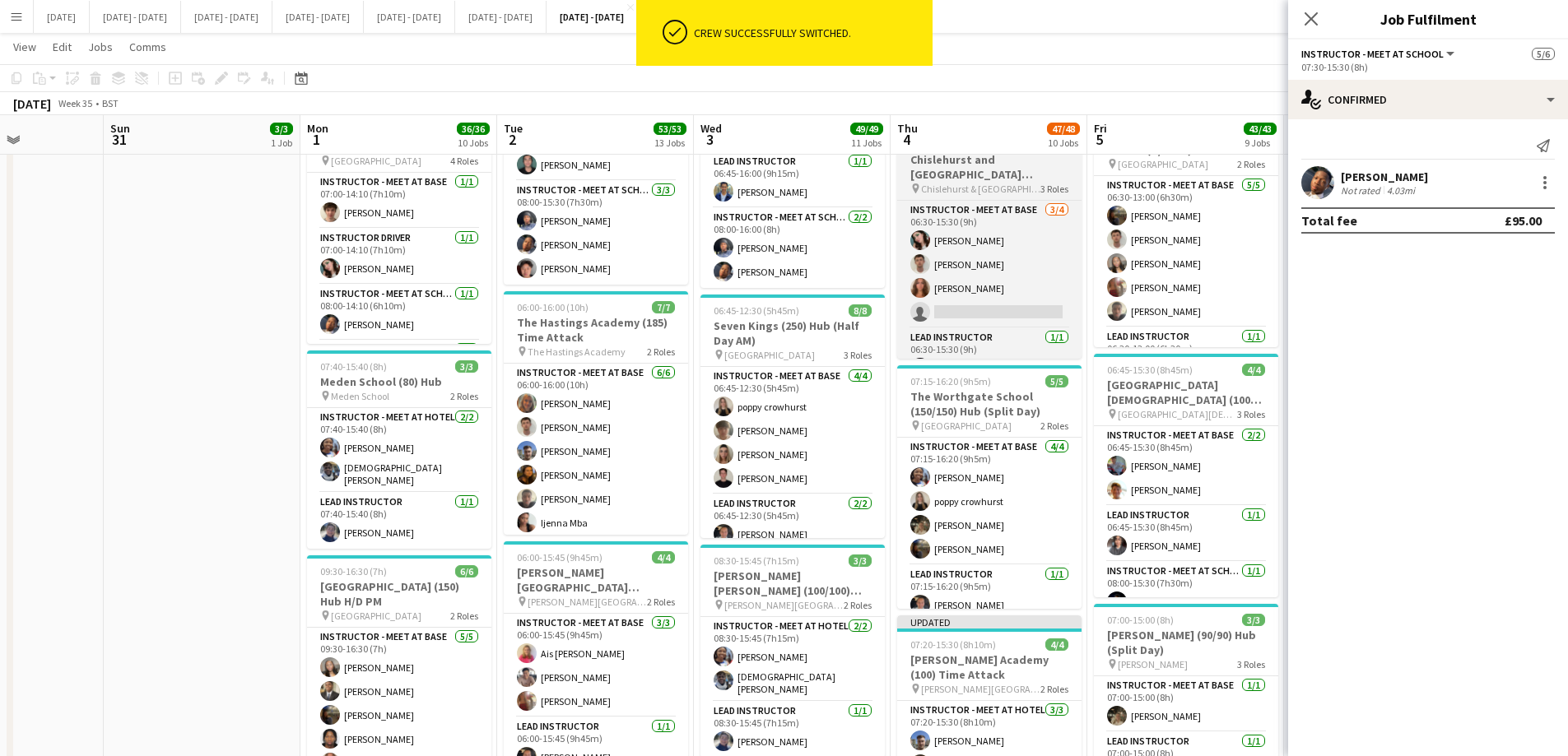
click at [997, 189] on span "Chislehurst & [GEOGRAPHIC_DATA]" at bounding box center [980, 189] width 119 height 13
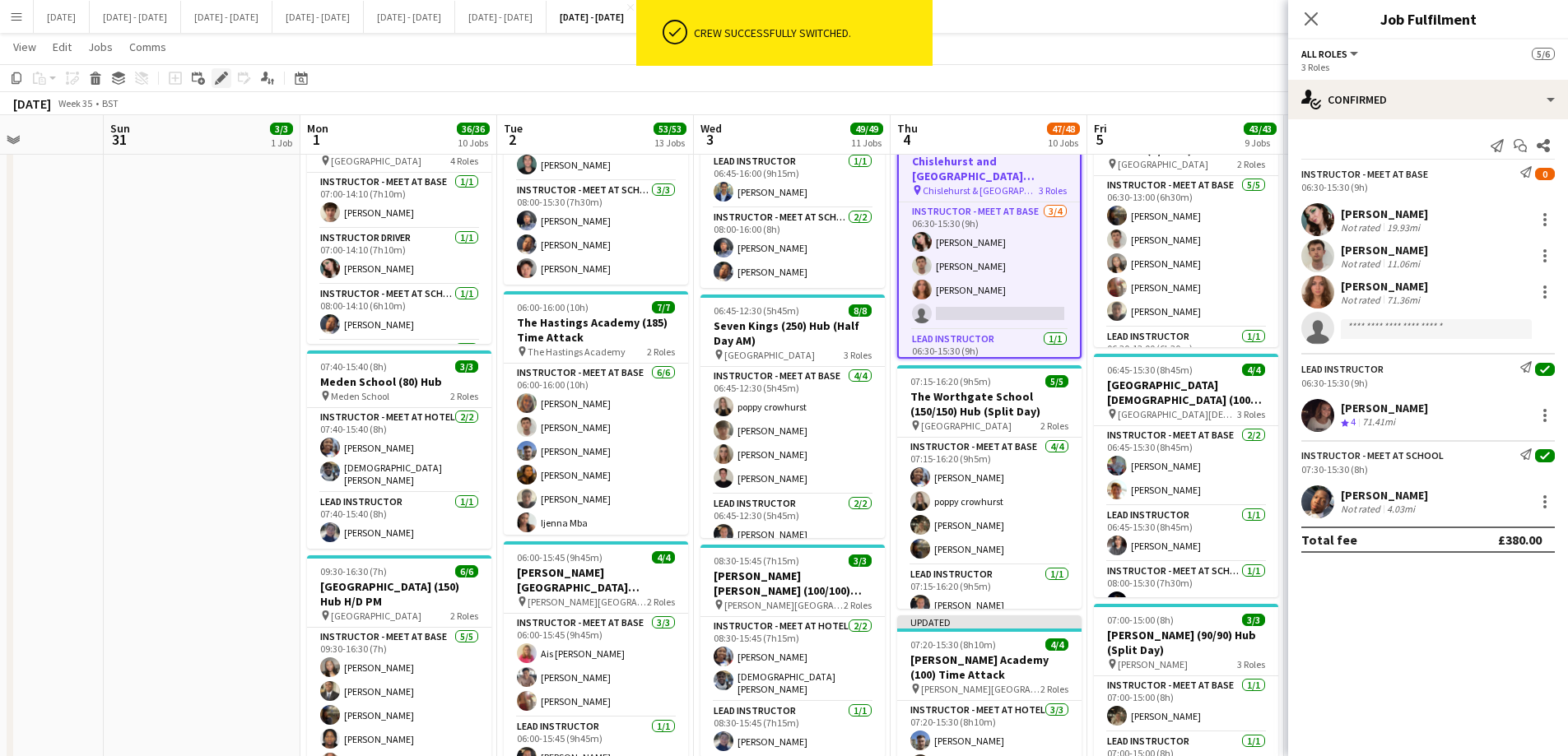
click at [221, 80] on icon at bounding box center [221, 78] width 9 height 9
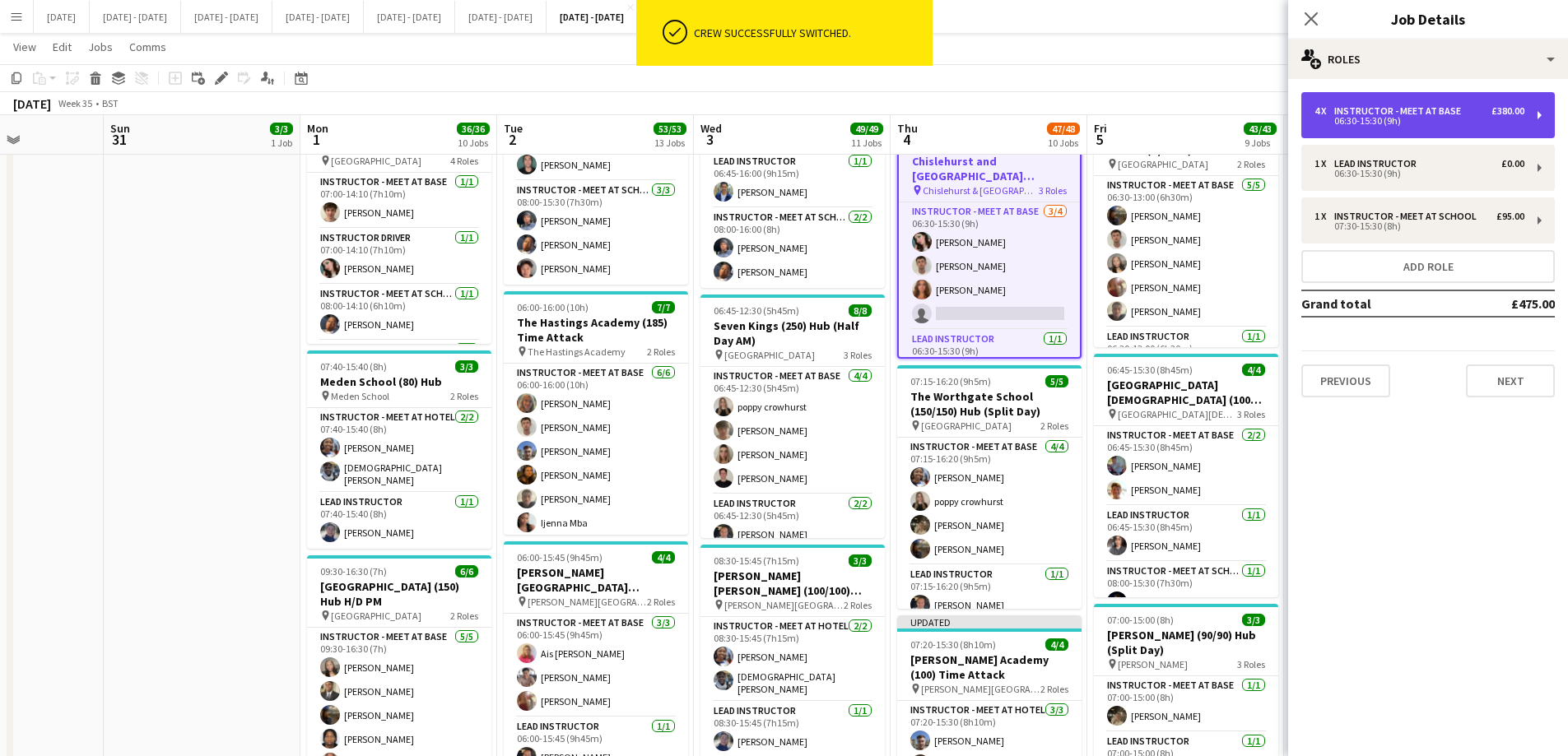
click at [1252, 115] on div "Instructor - Meet at Base" at bounding box center [1401, 112] width 133 height 12
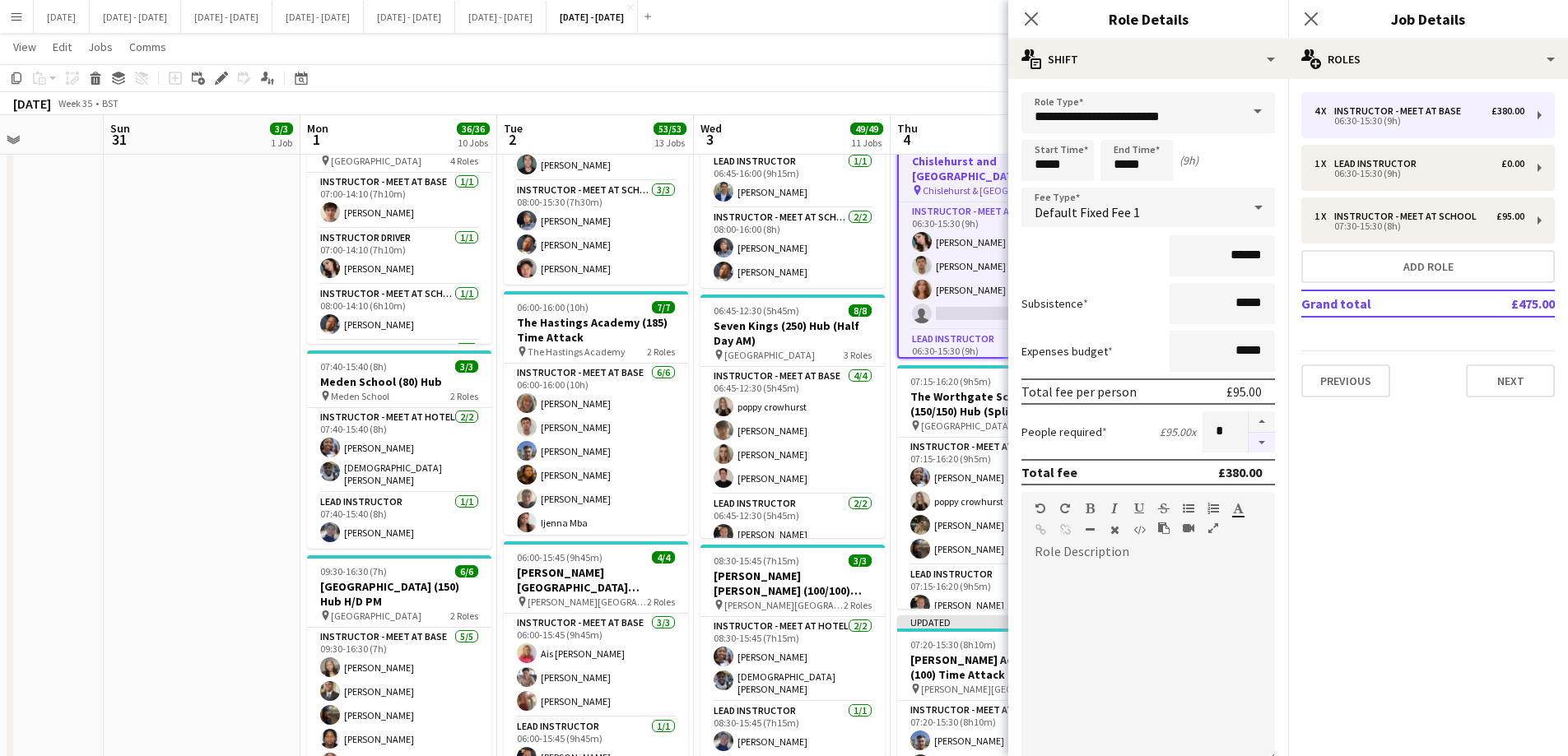
click at [1250, 449] on button "button" at bounding box center [1262, 443] width 26 height 21
type input "*"
click at [1023, 8] on app-icon "Close pop-in" at bounding box center [1032, 19] width 24 height 23
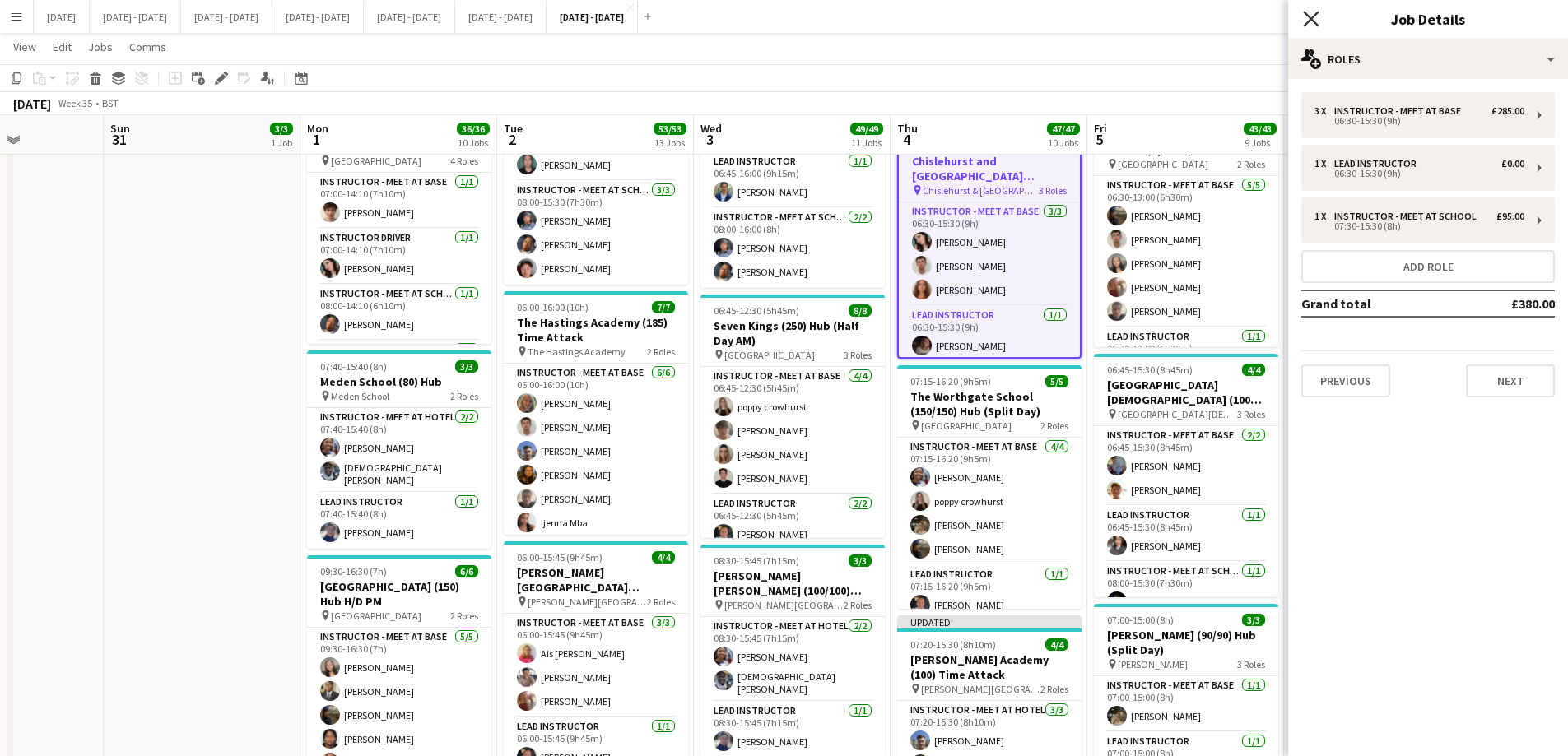
click at [1252, 17] on icon "Close pop-in" at bounding box center [1310, 18] width 16 height 16
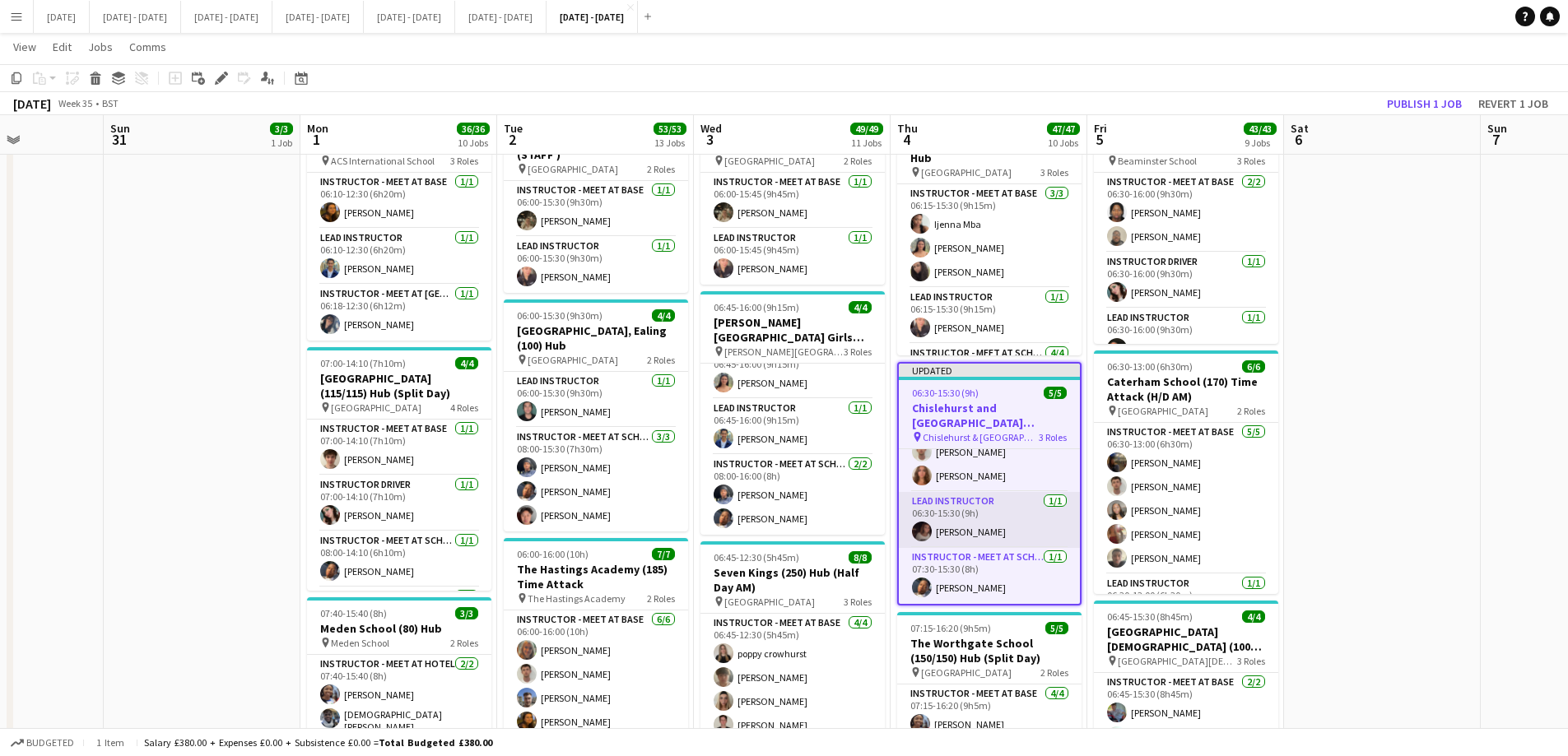
scroll to position [411, 0]
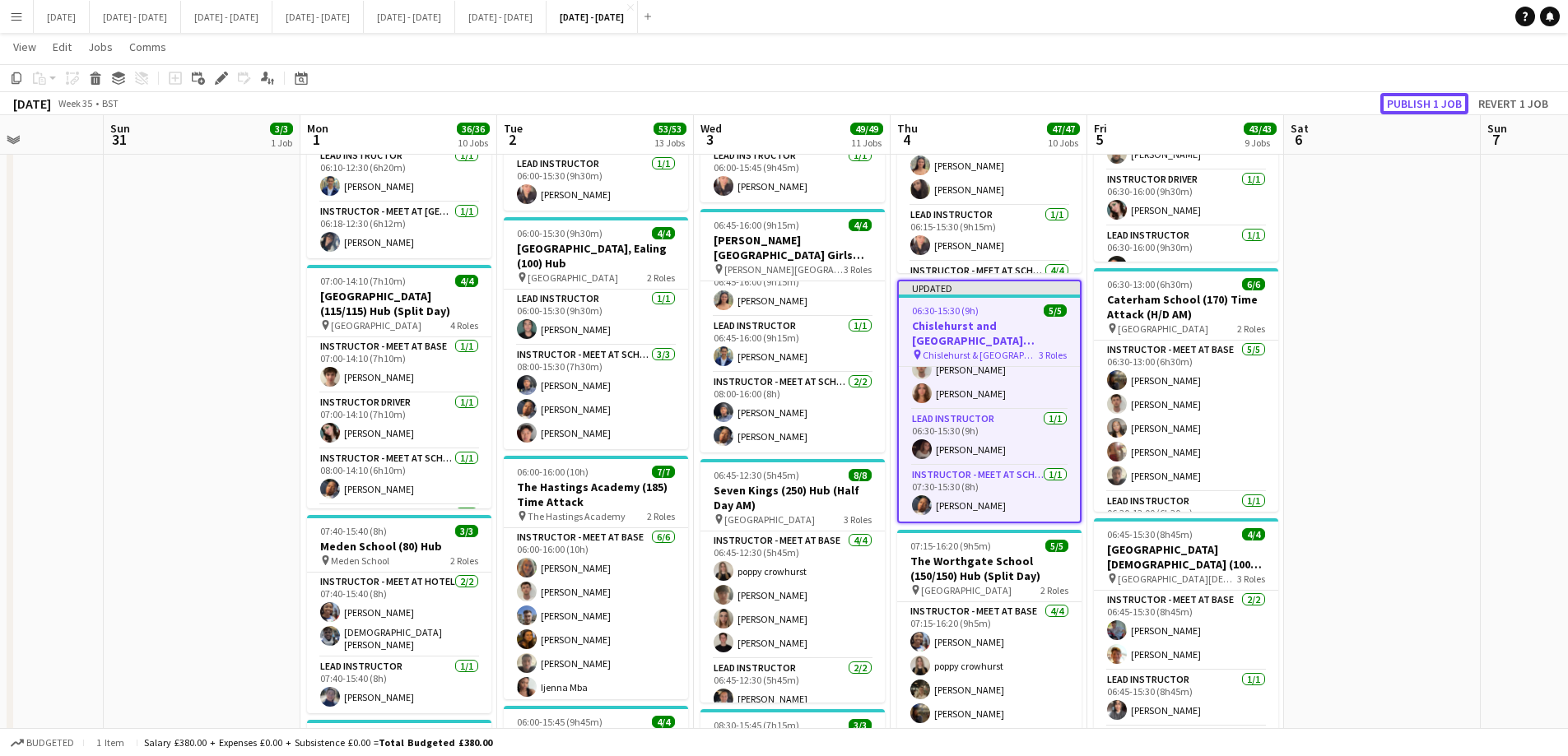
click at [1252, 106] on button "Publish 1 job" at bounding box center [1424, 103] width 88 height 21
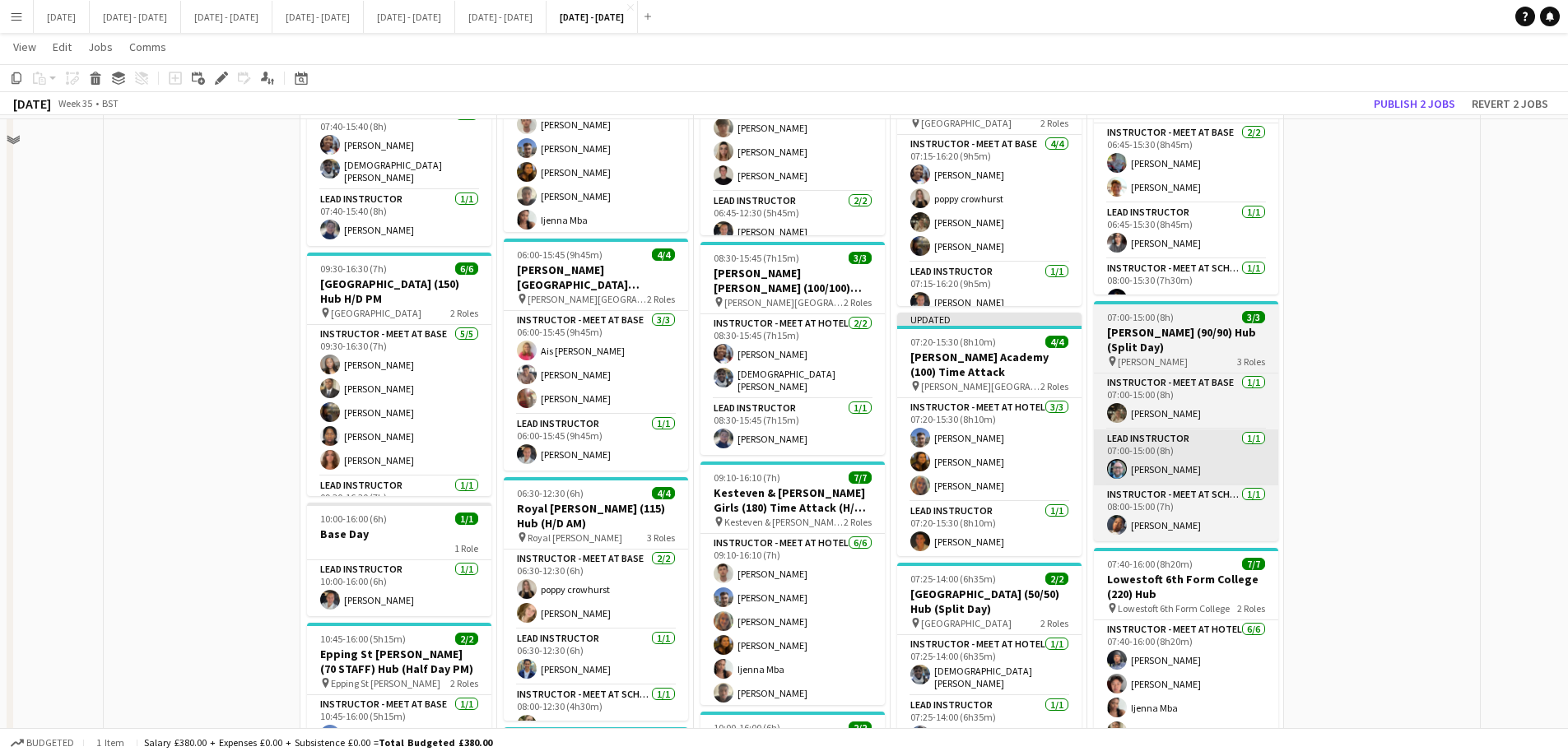
scroll to position [905, 0]
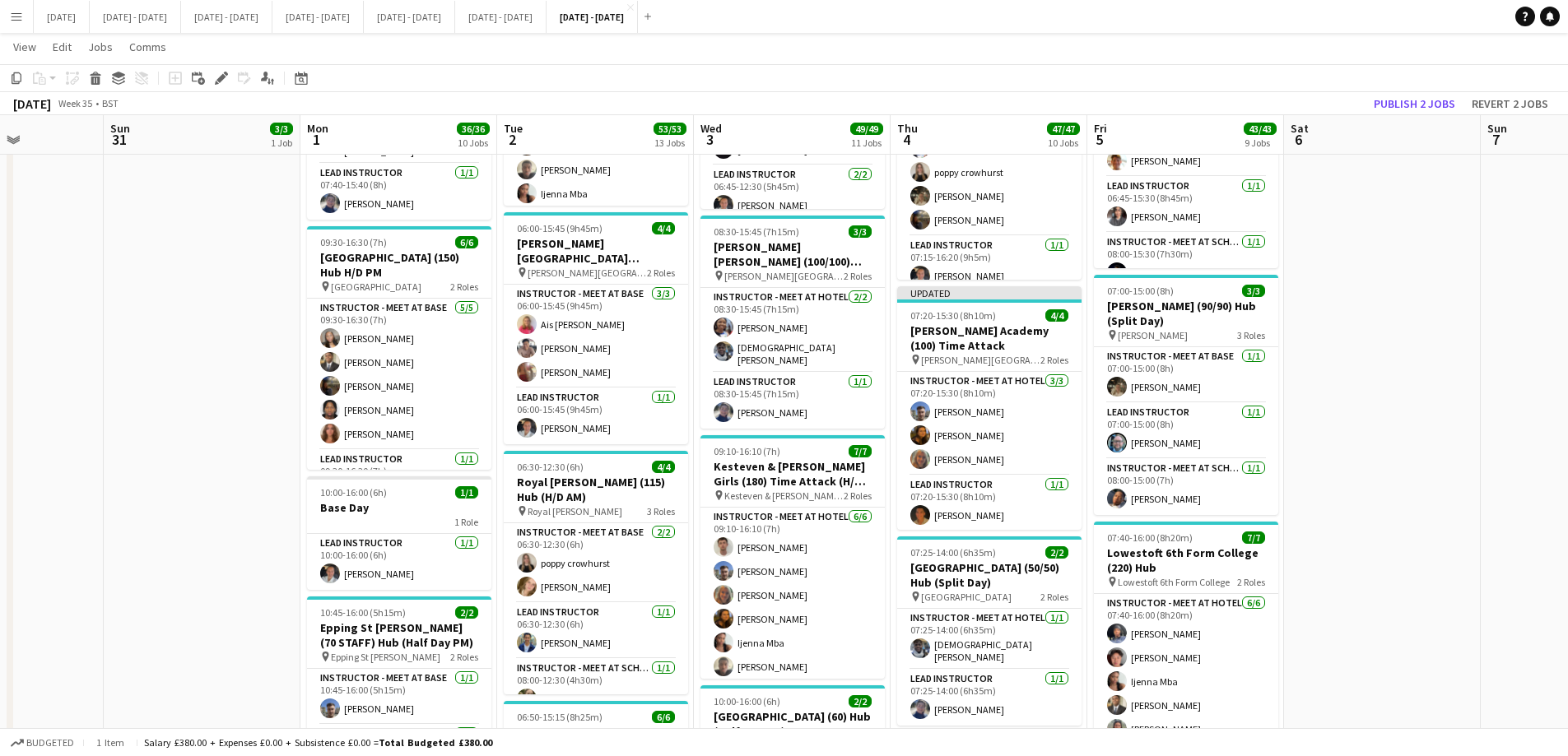
click at [1252, 496] on app-date-cell at bounding box center [1382, 759] width 196 height 2961
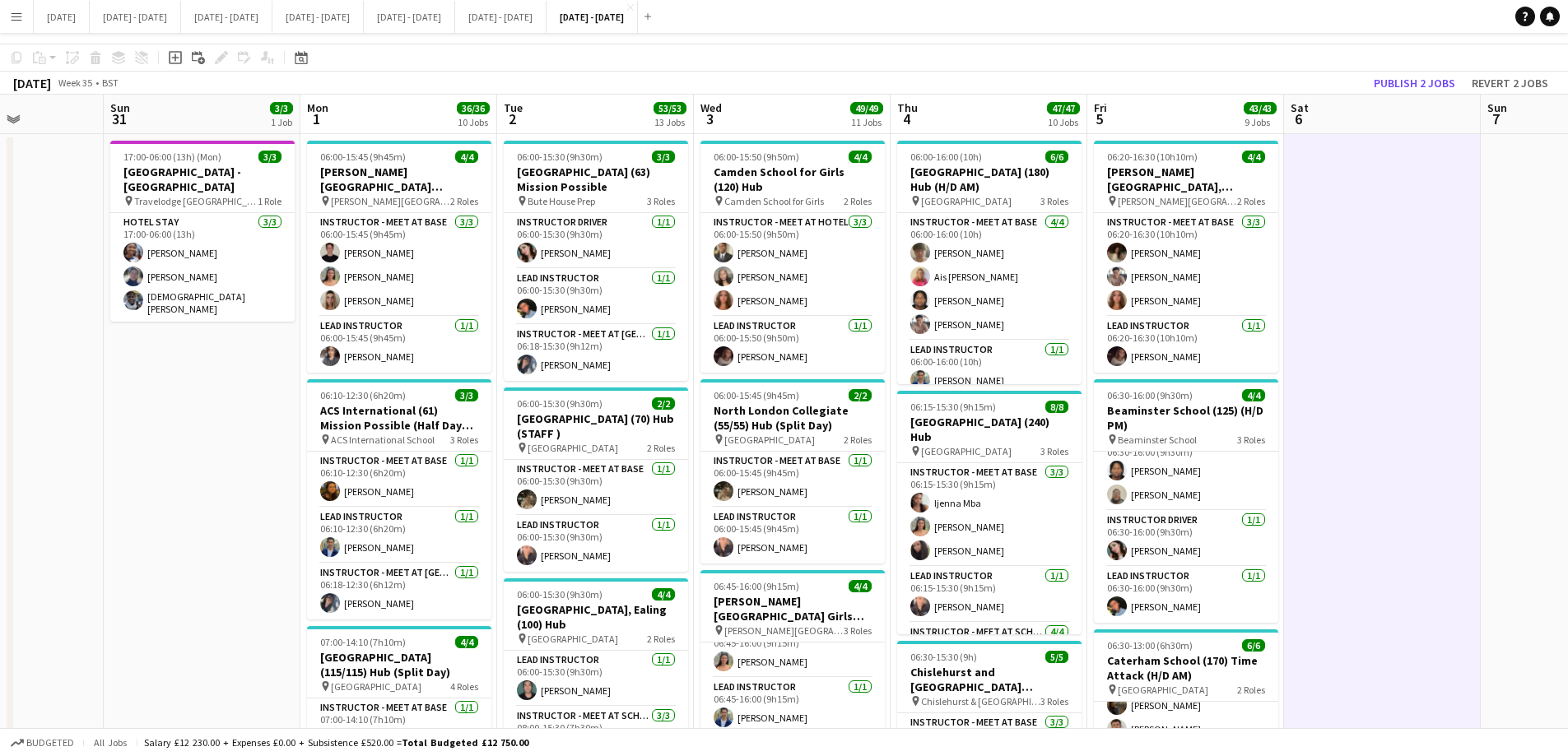
scroll to position [0, 0]
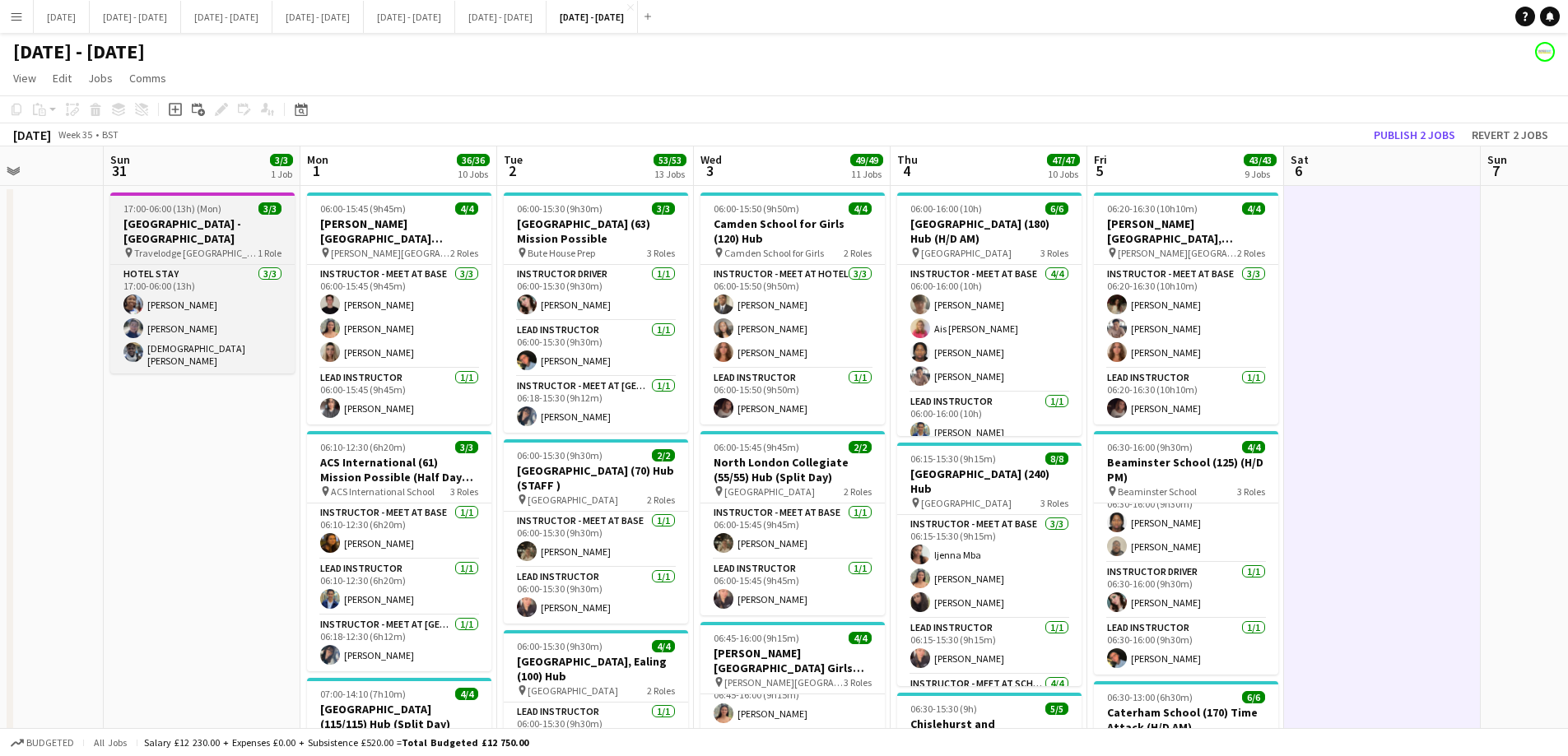
click at [191, 219] on h3 "[GEOGRAPHIC_DATA] - [GEOGRAPHIC_DATA]" at bounding box center [202, 231] width 185 height 29
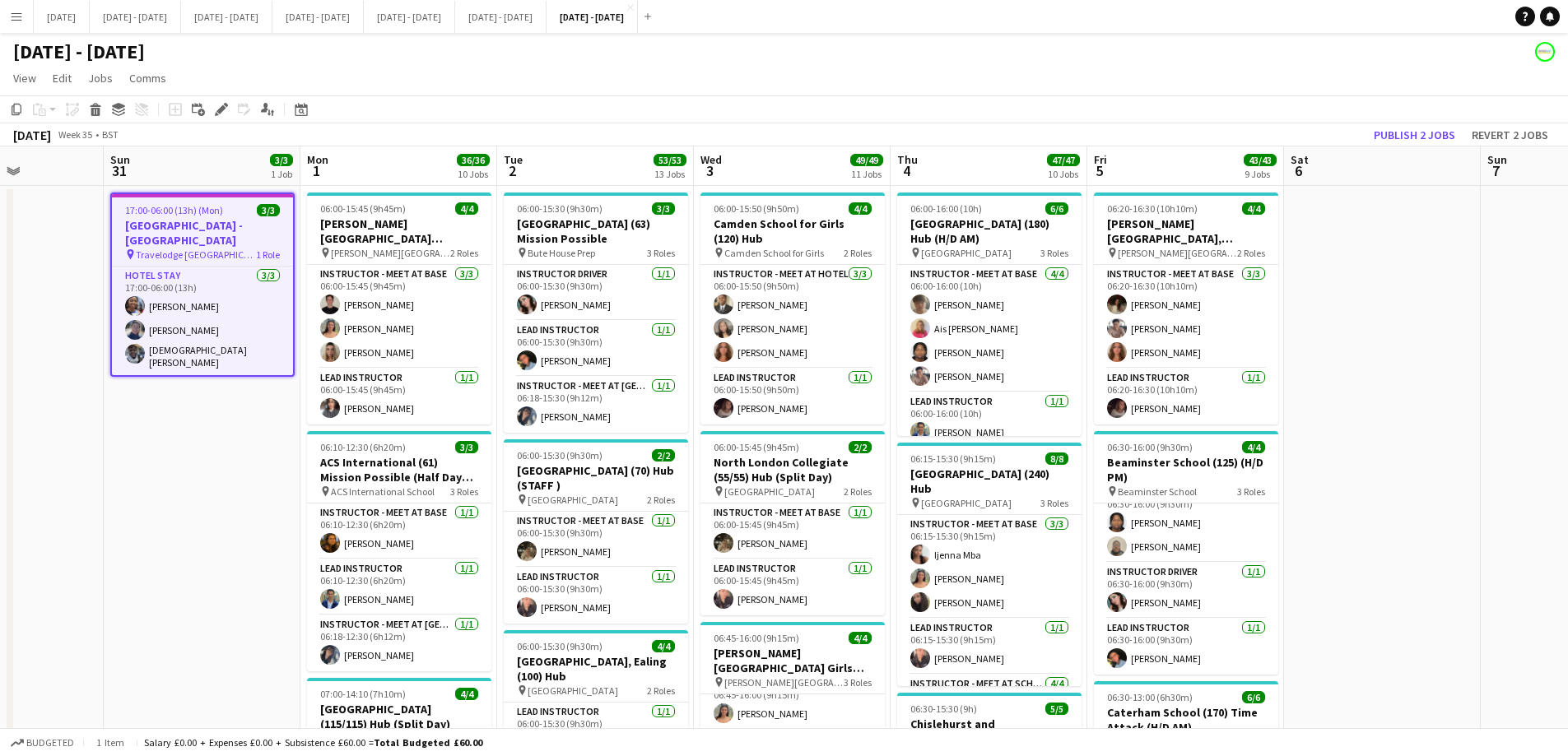
scroll to position [0, 486]
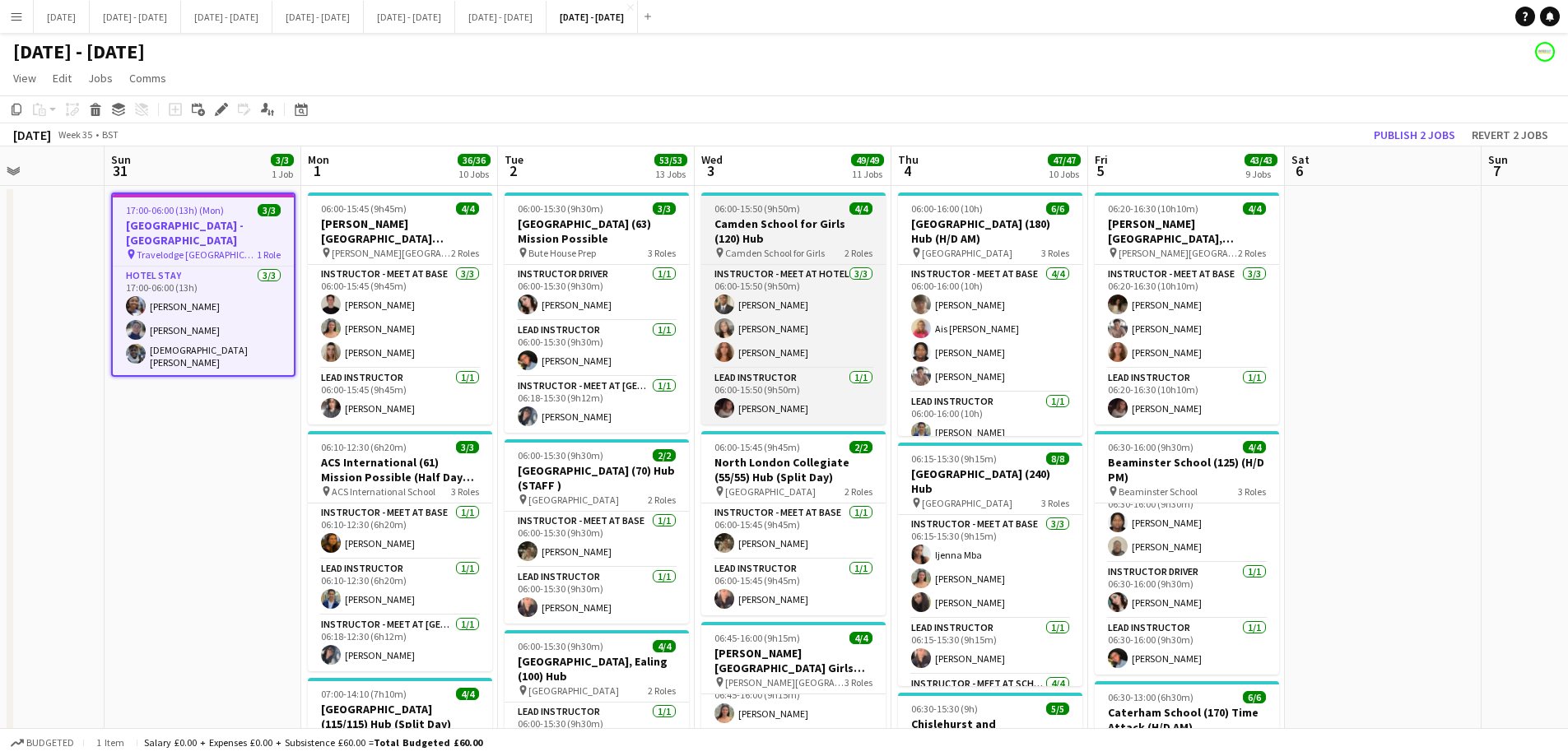
drag, startPoint x: 217, startPoint y: 104, endPoint x: 843, endPoint y: 264, distance: 646.1
click at [217, 104] on icon "Edit" at bounding box center [222, 110] width 13 height 13
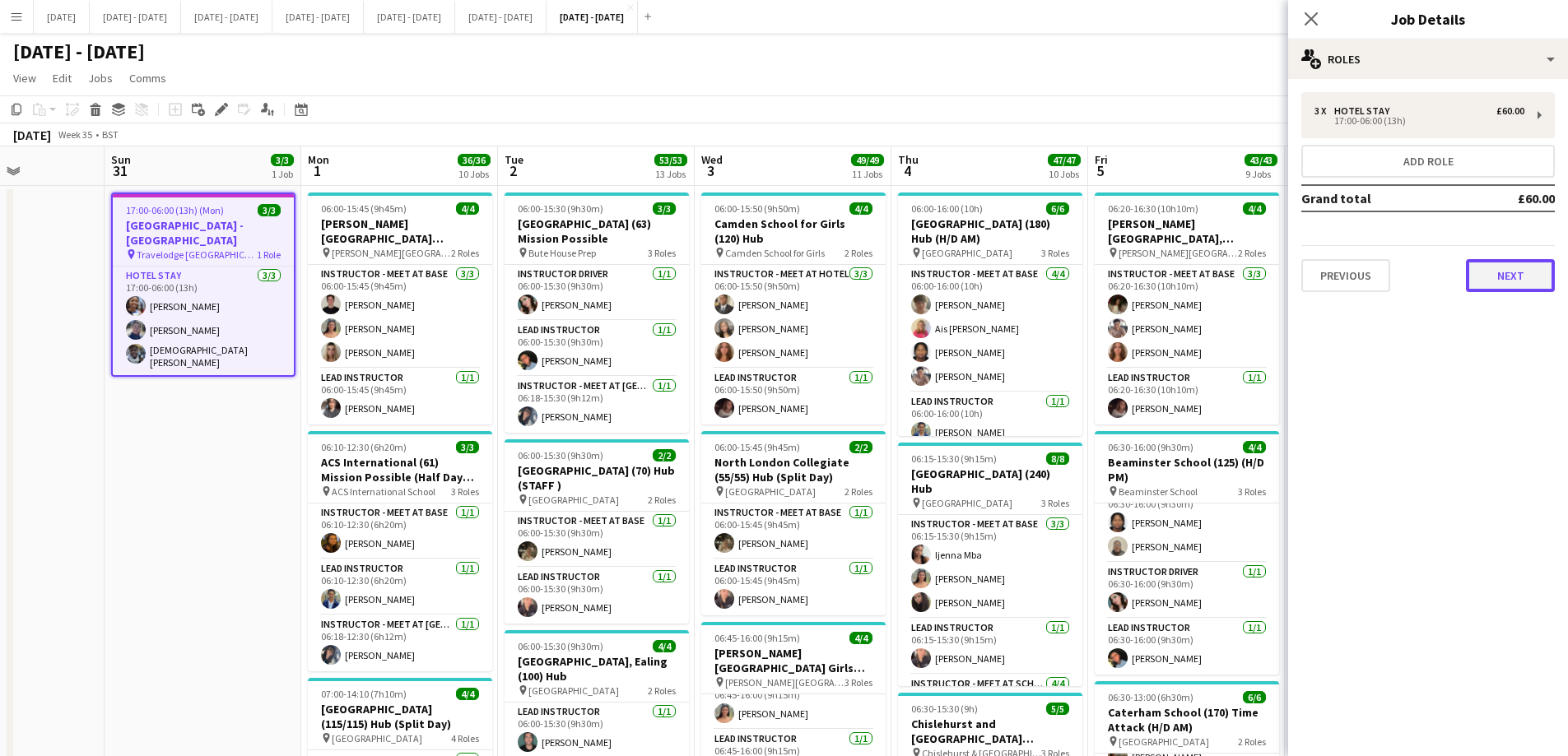
click at [1252, 273] on button "Next" at bounding box center [1511, 275] width 89 height 33
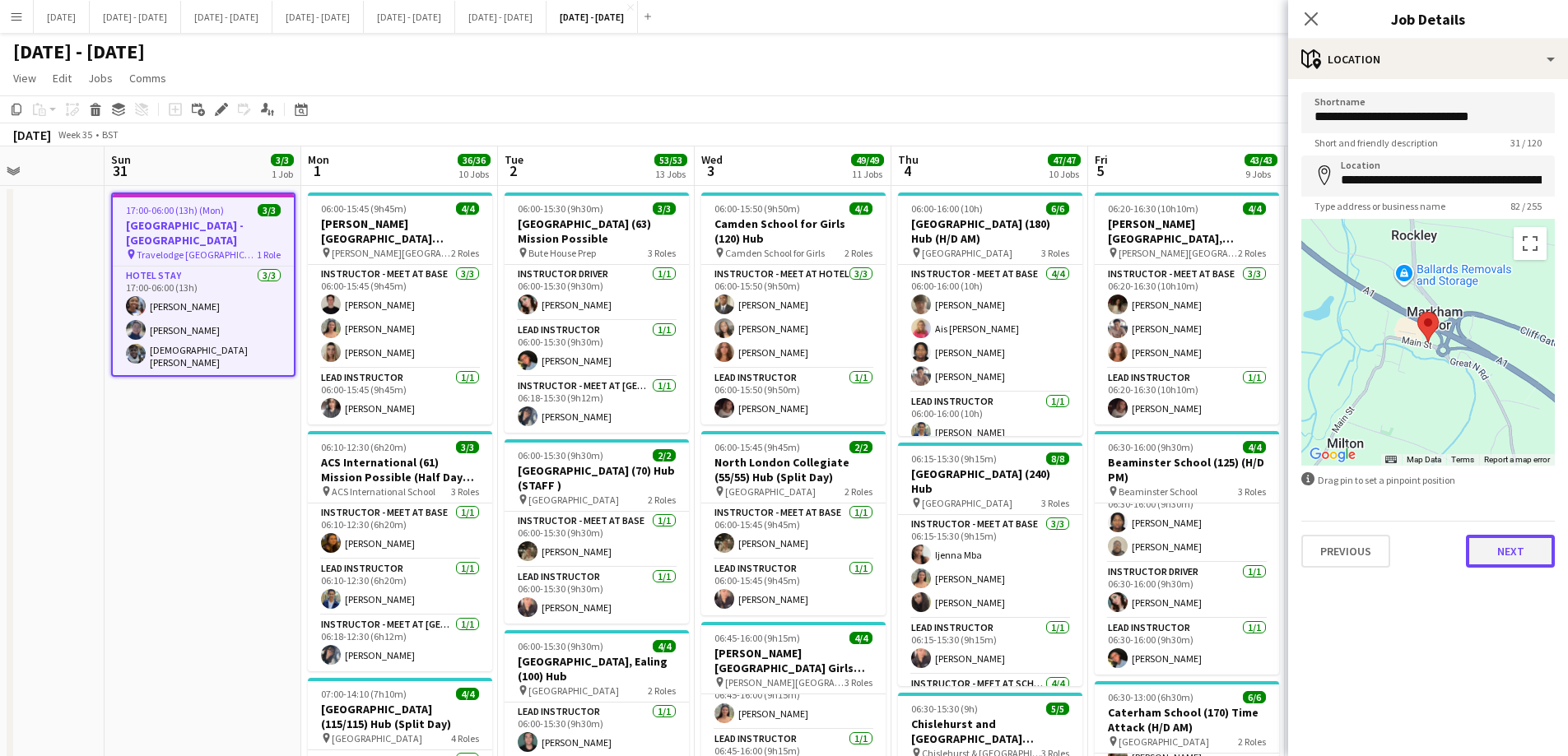
click at [1252, 556] on button "Next" at bounding box center [1511, 550] width 89 height 33
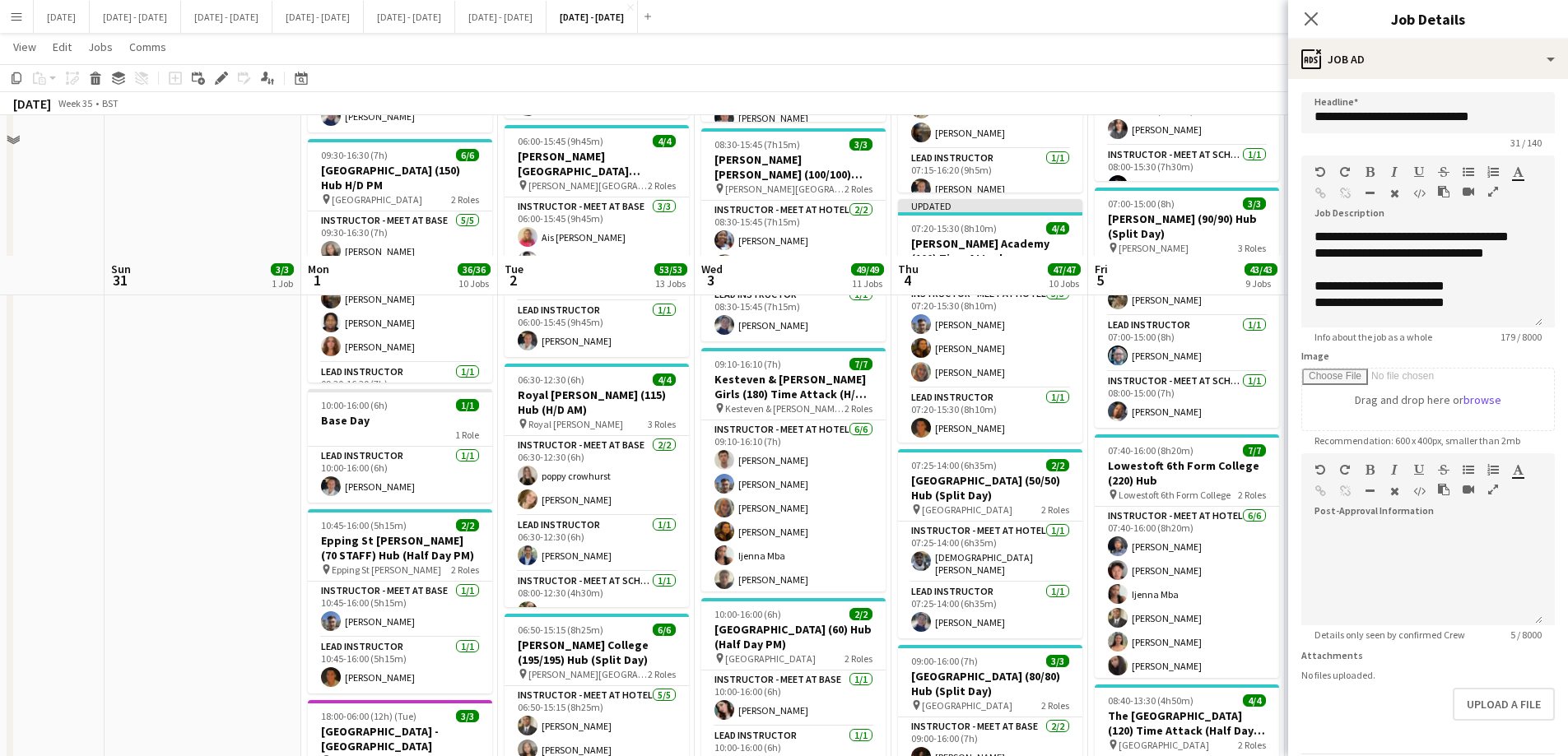
scroll to position [1152, 0]
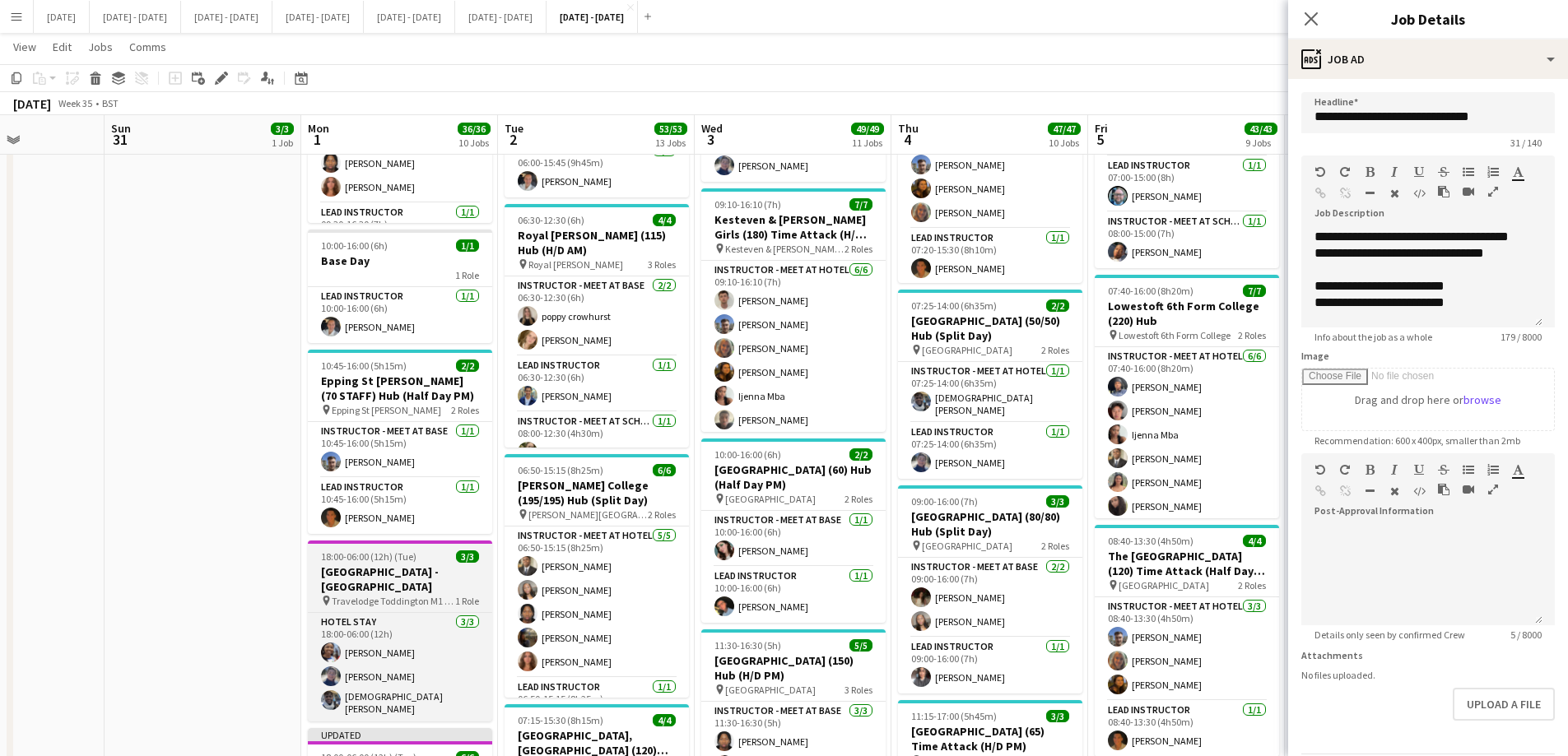
click at [385, 565] on h3 "[GEOGRAPHIC_DATA] - [GEOGRAPHIC_DATA]" at bounding box center [400, 579] width 185 height 29
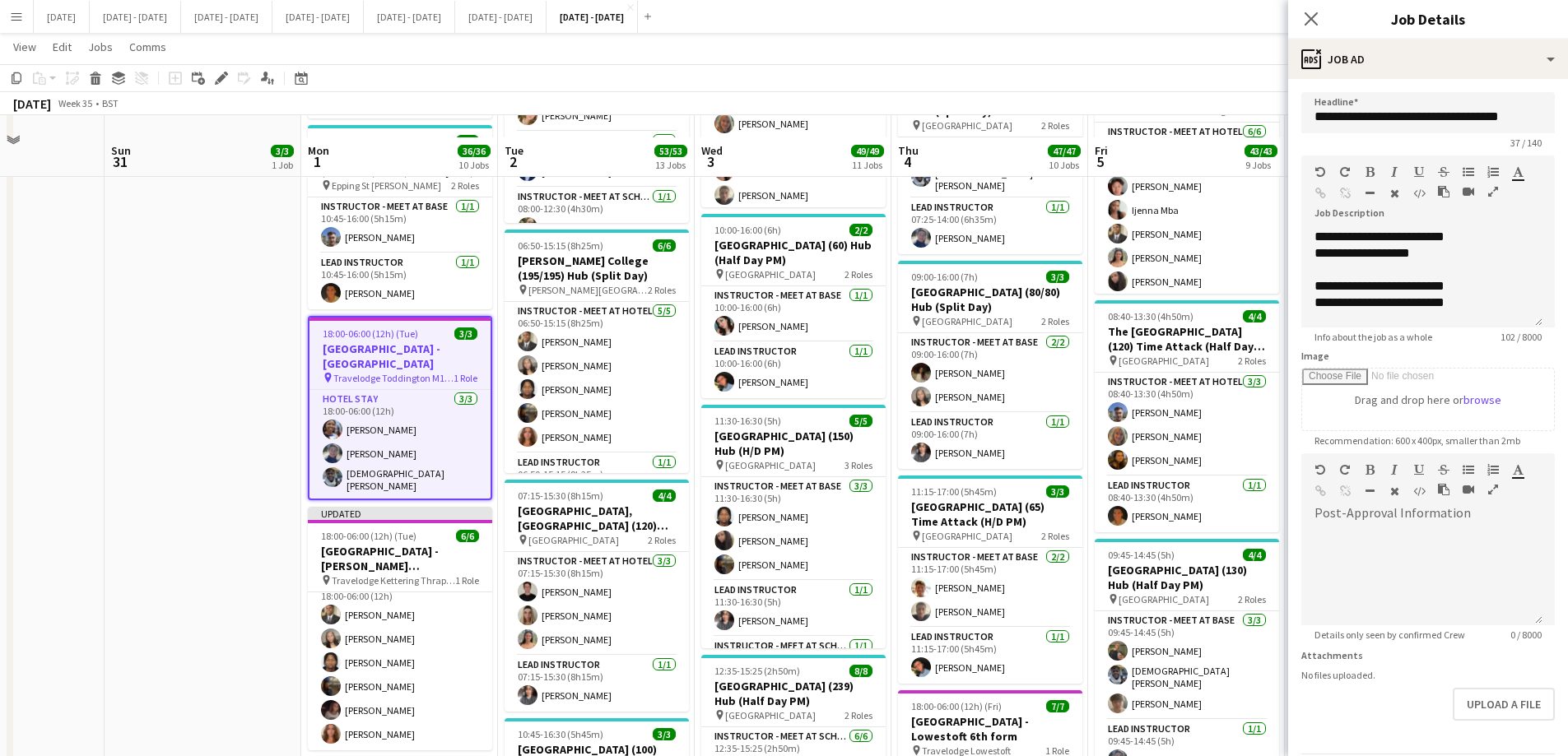
scroll to position [1399, 0]
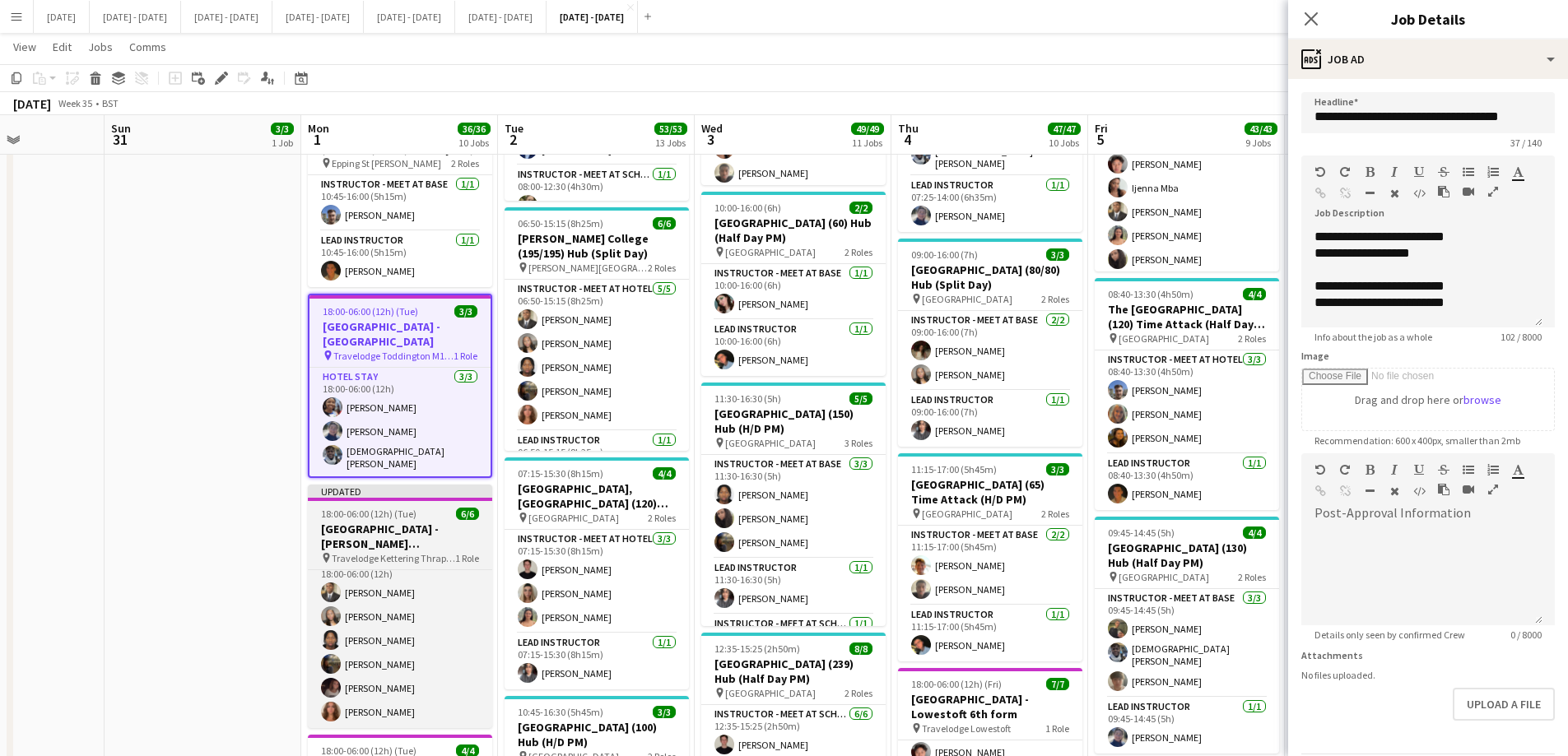
click at [384, 522] on h3 "[GEOGRAPHIC_DATA] - [PERSON_NAME][GEOGRAPHIC_DATA]" at bounding box center [400, 536] width 185 height 29
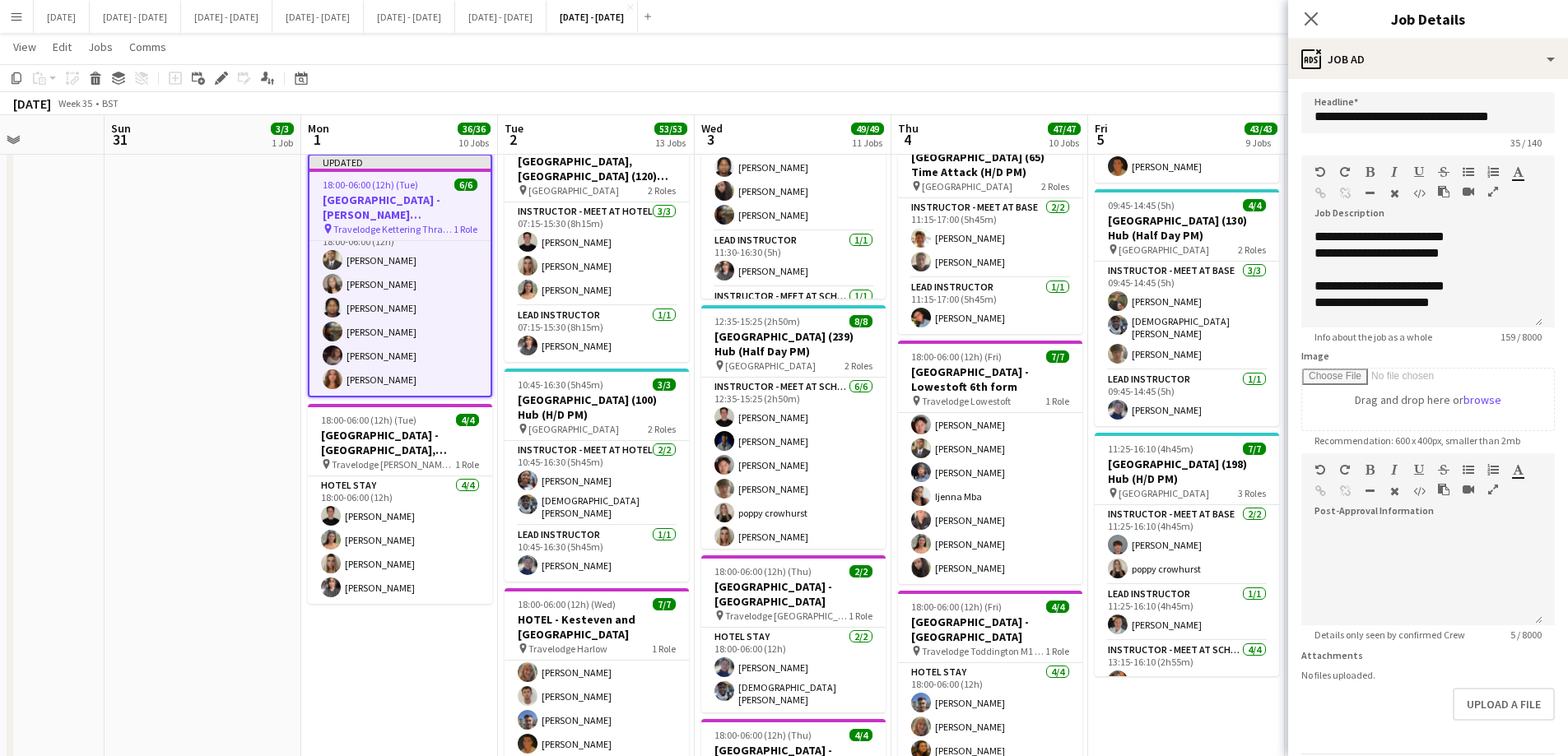
scroll to position [1728, 0]
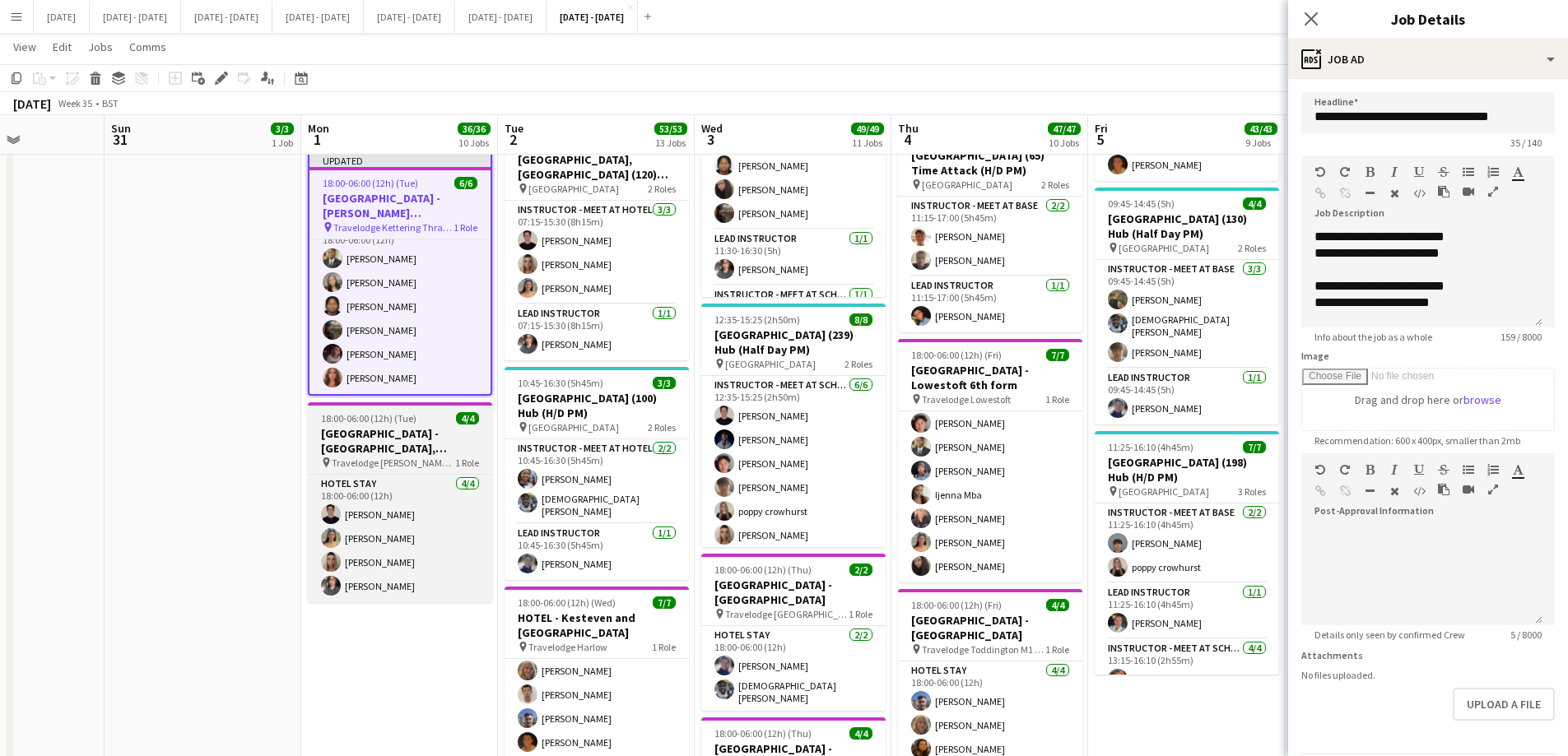
click at [353, 426] on h3 "[GEOGRAPHIC_DATA] - [GEOGRAPHIC_DATA], [GEOGRAPHIC_DATA]" at bounding box center [400, 441] width 185 height 29
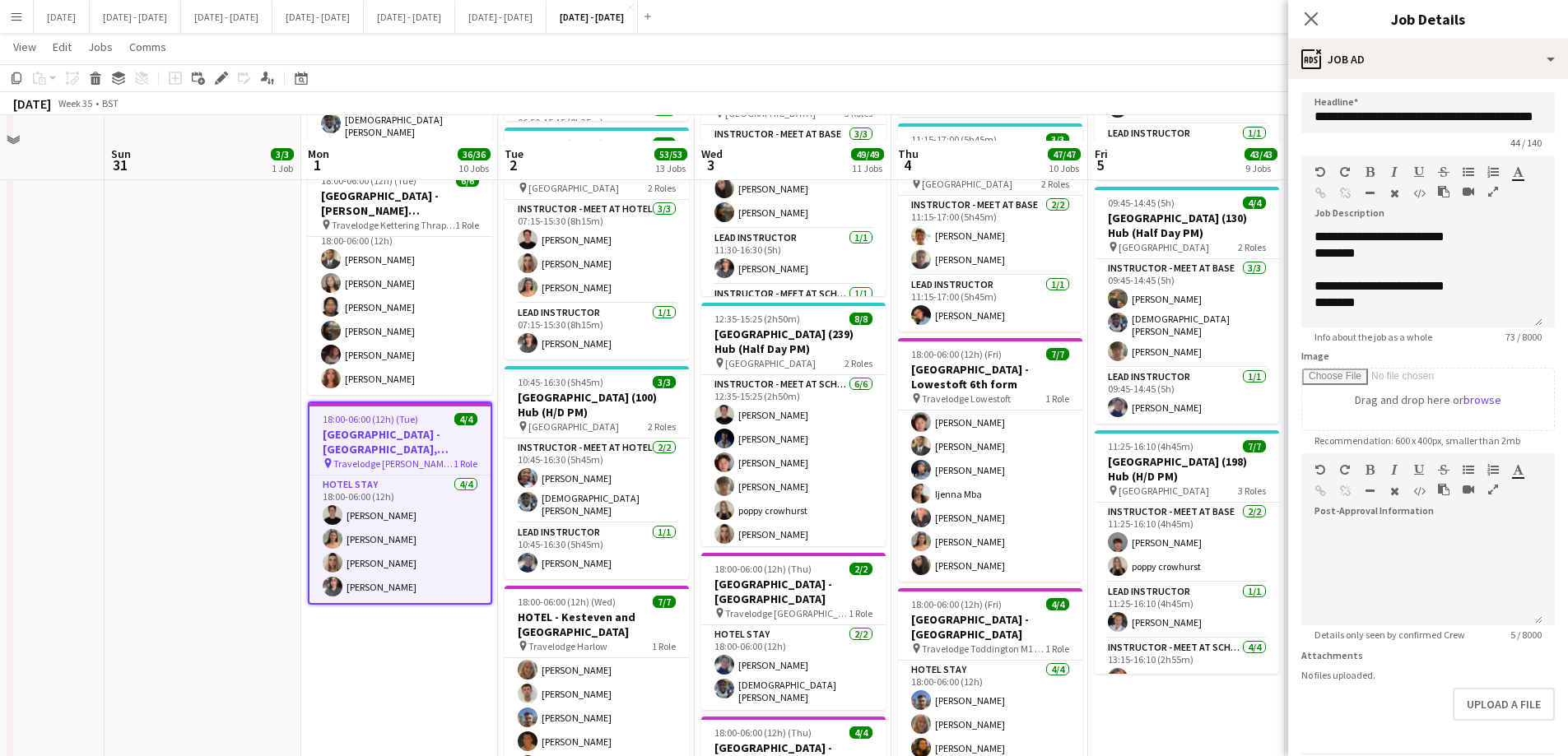
scroll to position [1975, 0]
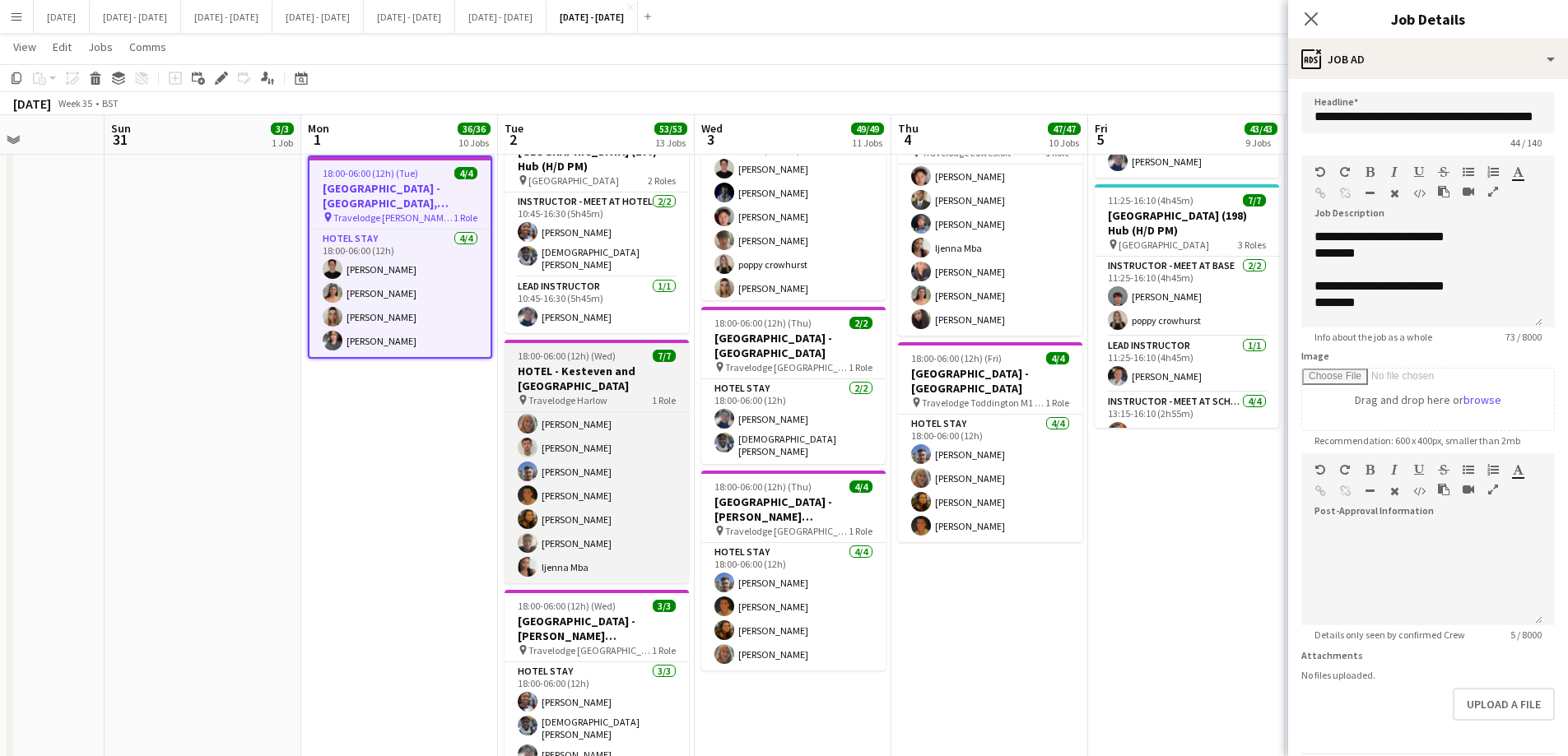
click at [559, 384] on h3 "HOTEL - Kesteven and [GEOGRAPHIC_DATA]" at bounding box center [597, 378] width 185 height 29
type input "**********"
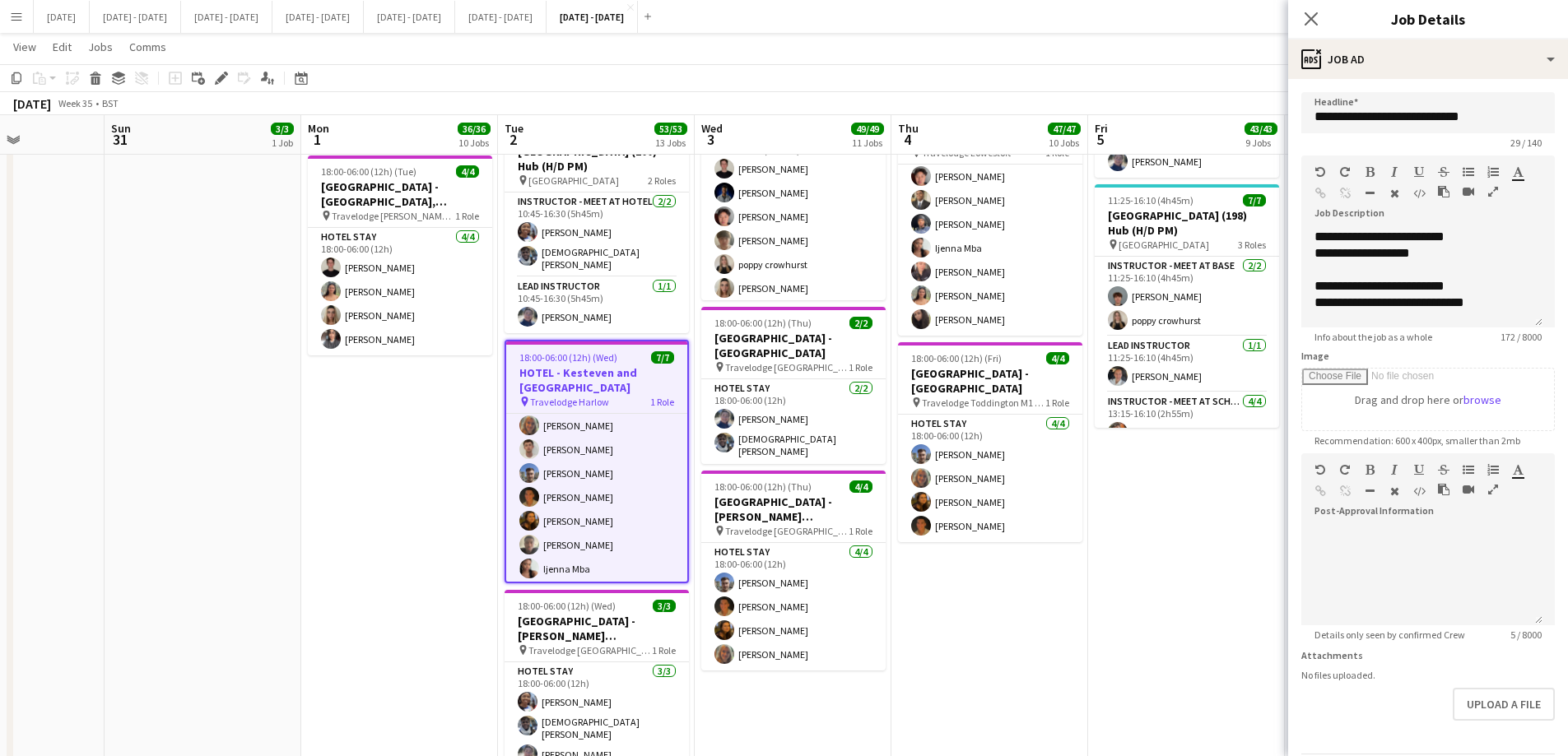
scroll to position [31, 0]
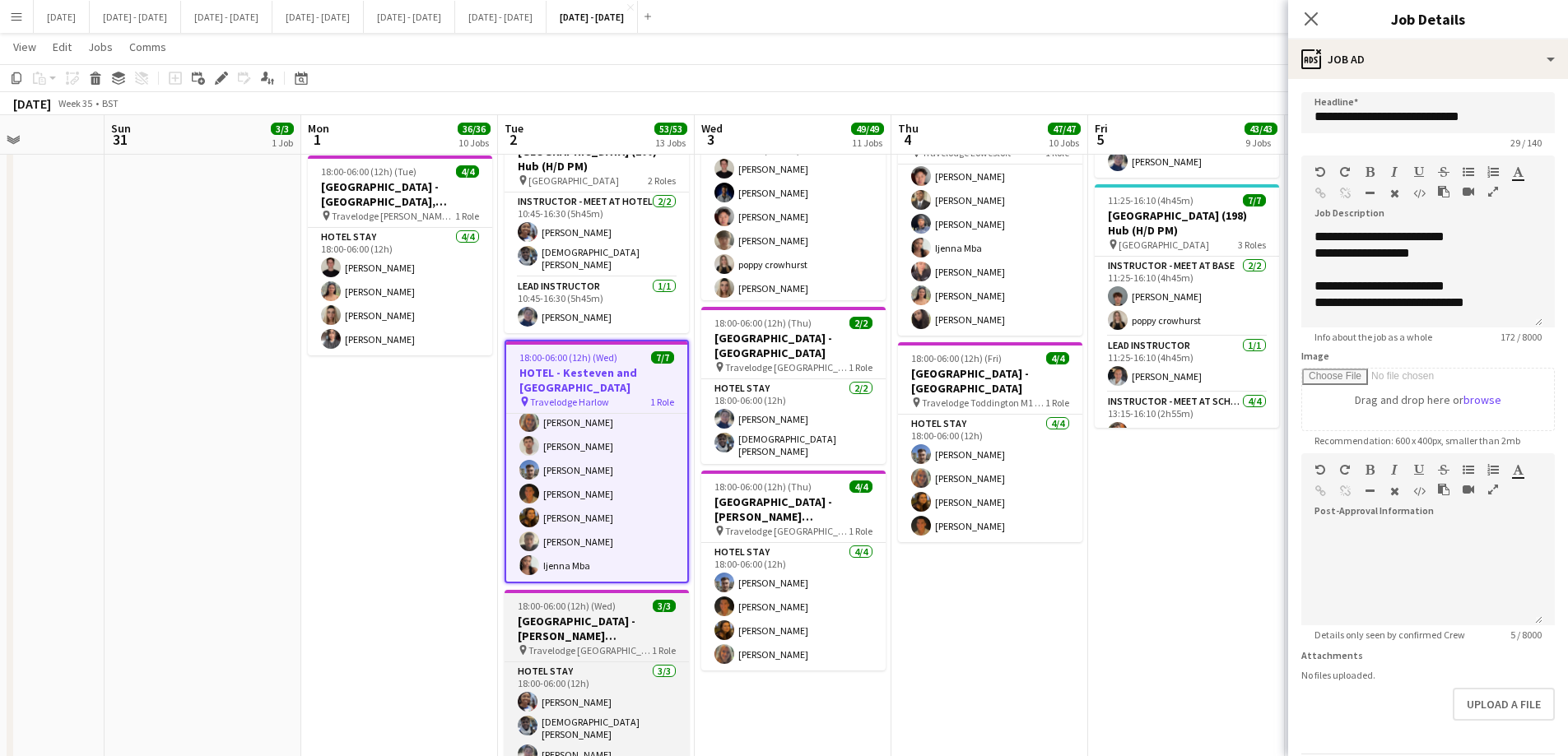
click at [573, 577] on h3 "[GEOGRAPHIC_DATA] - [PERSON_NAME][GEOGRAPHIC_DATA]" at bounding box center [597, 628] width 185 height 29
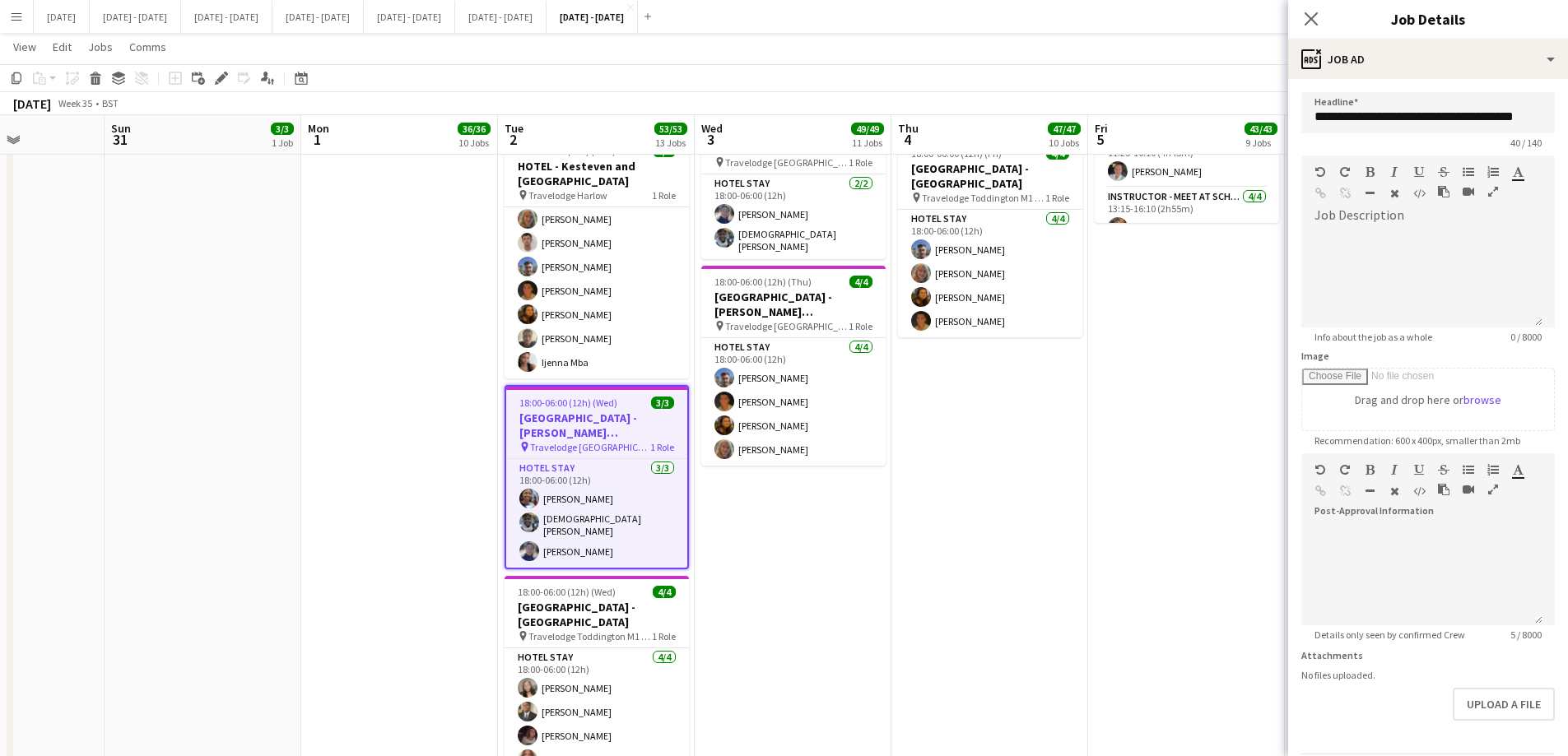
scroll to position [2304, 0]
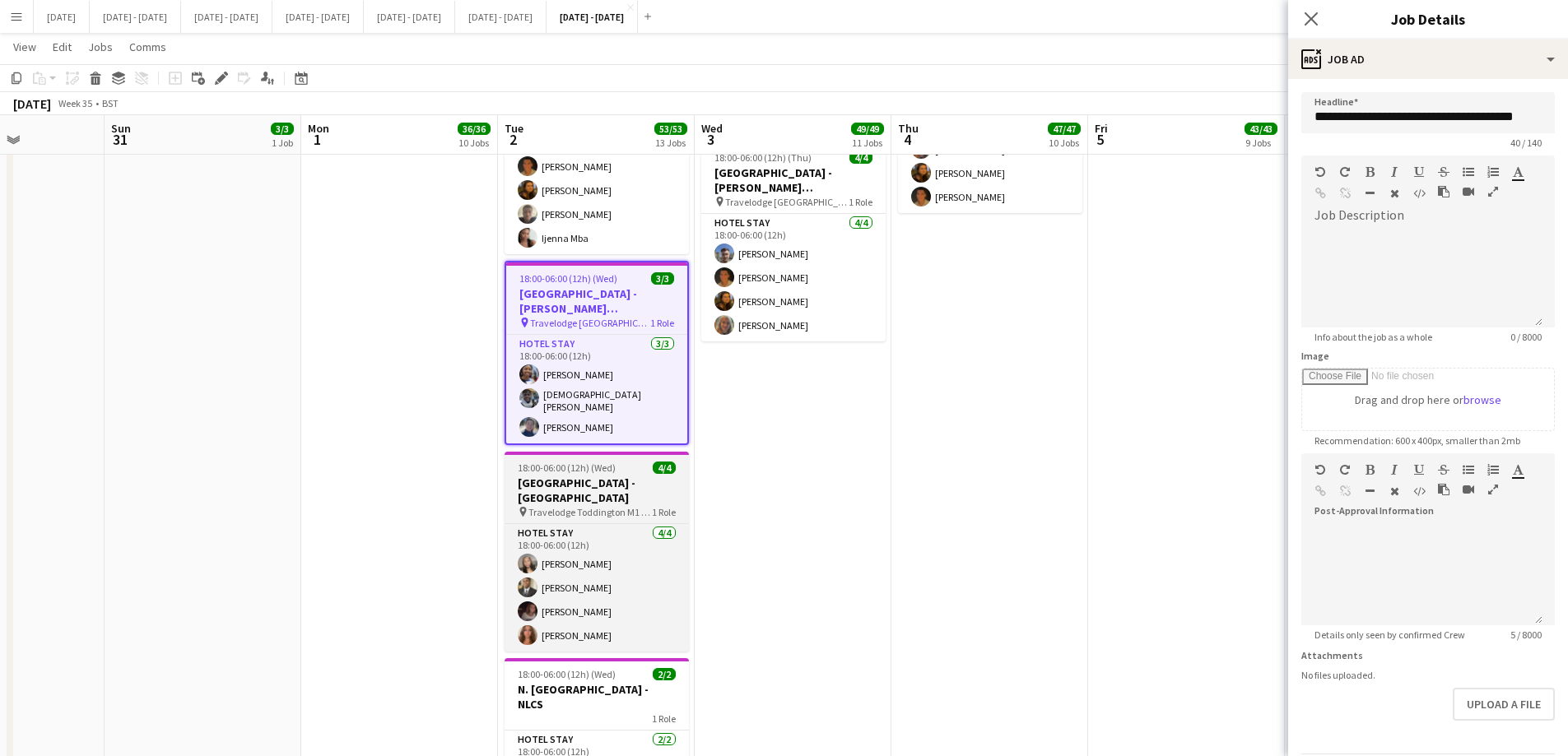
click at [611, 476] on h3 "[GEOGRAPHIC_DATA] - [GEOGRAPHIC_DATA]" at bounding box center [597, 490] width 185 height 29
type input "**********"
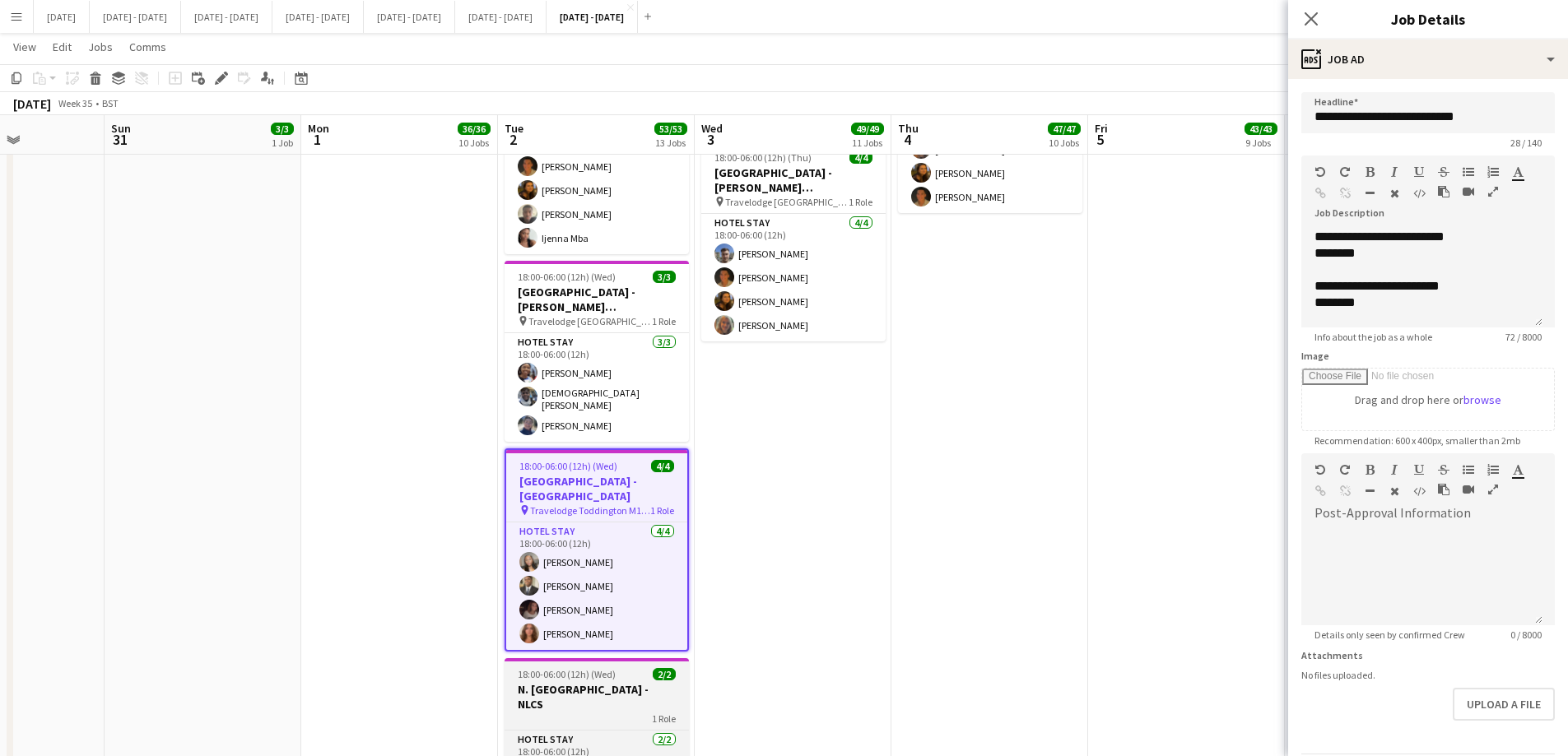
click at [559, 577] on div "1 Role" at bounding box center [597, 718] width 185 height 13
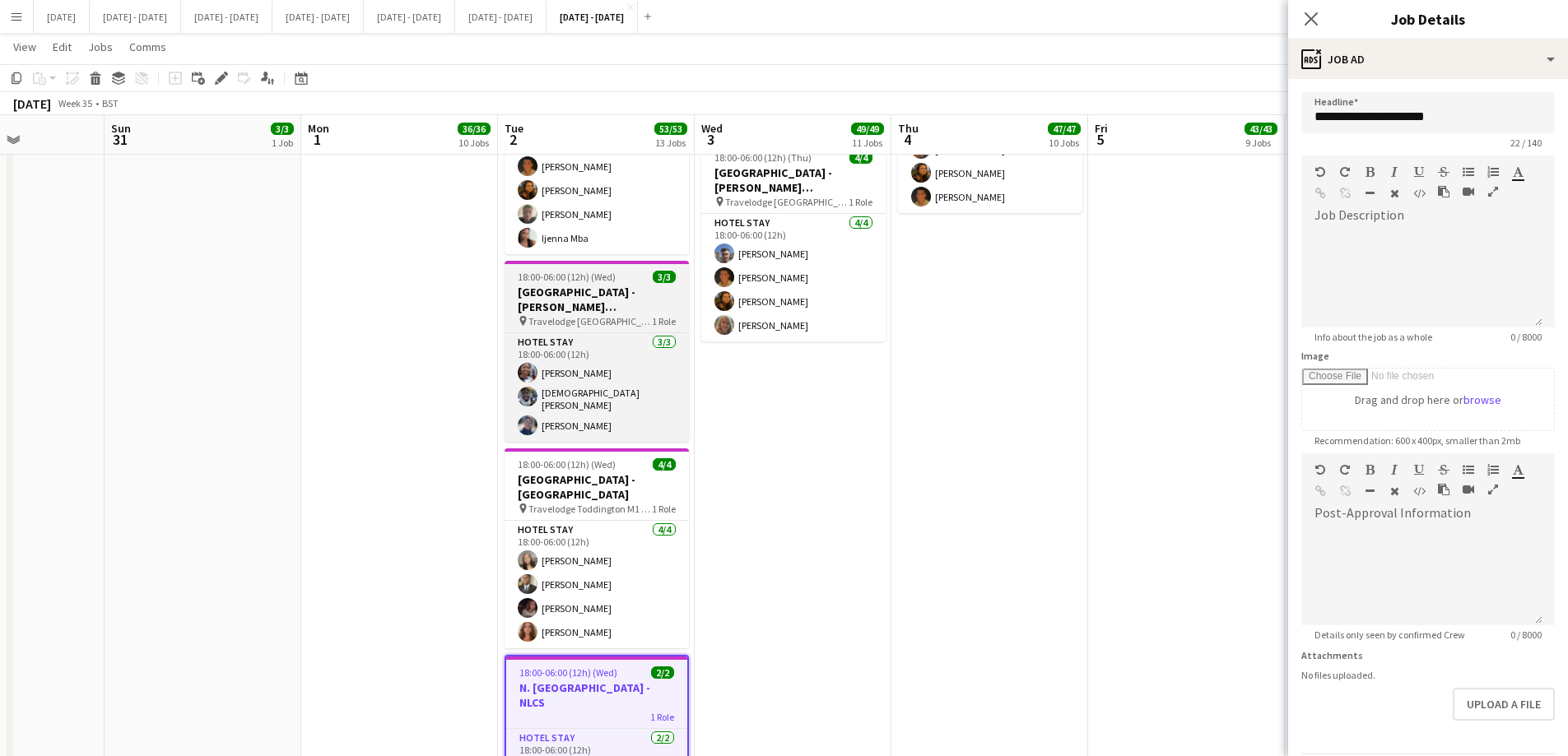
click at [633, 295] on h3 "[GEOGRAPHIC_DATA] - [PERSON_NAME][GEOGRAPHIC_DATA]" at bounding box center [597, 299] width 185 height 29
type input "**********"
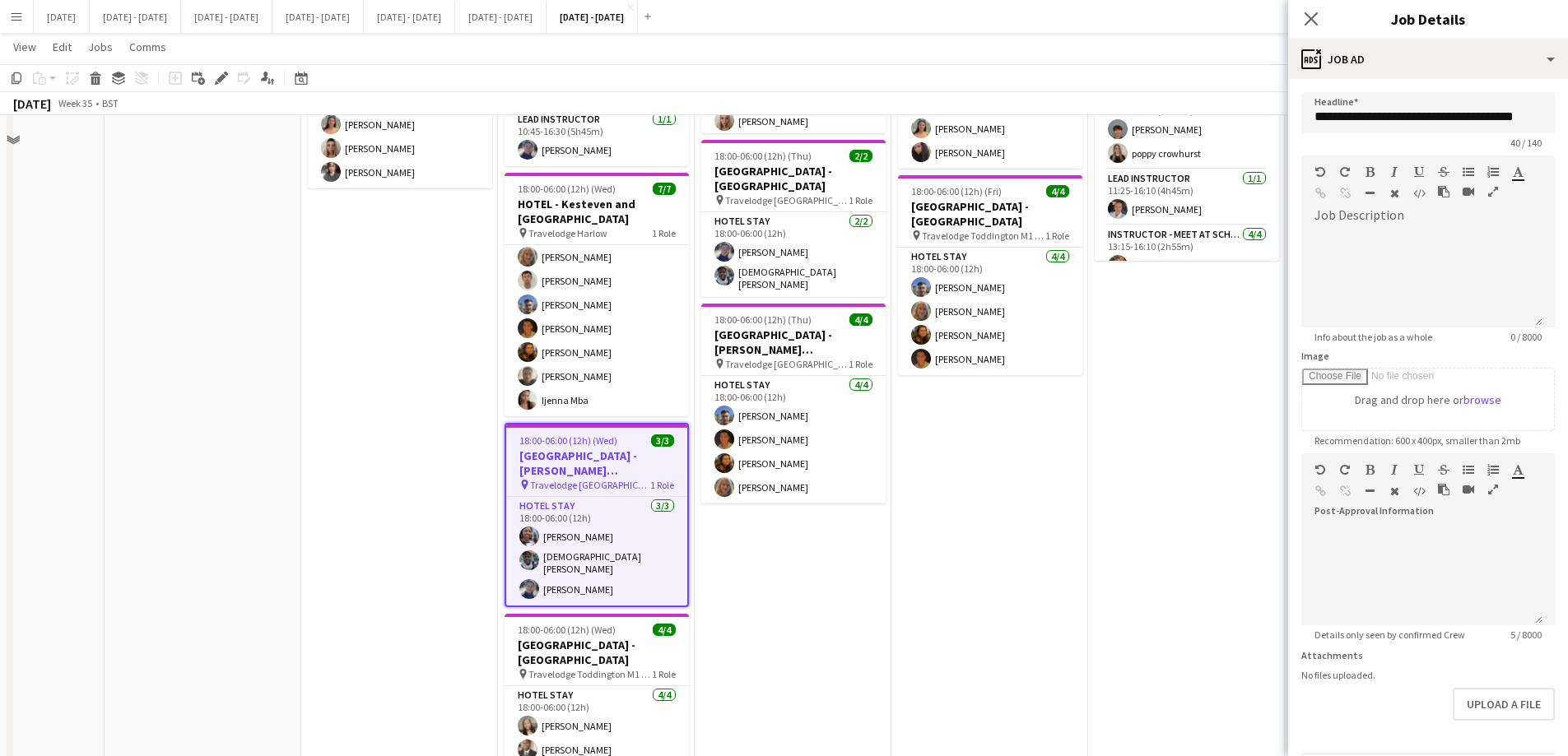
scroll to position [2222, 0]
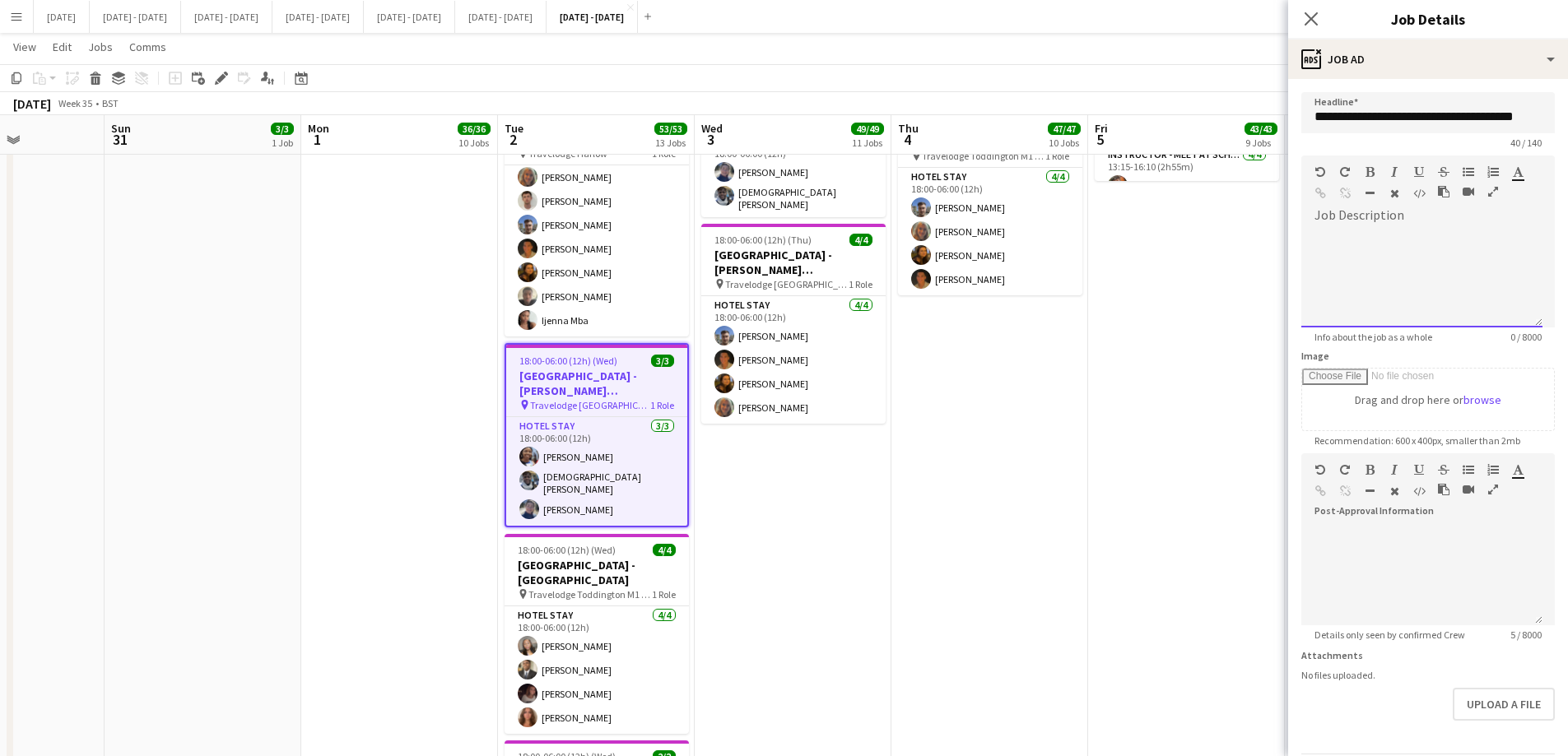
click at [1252, 264] on div at bounding box center [1421, 279] width 241 height 99
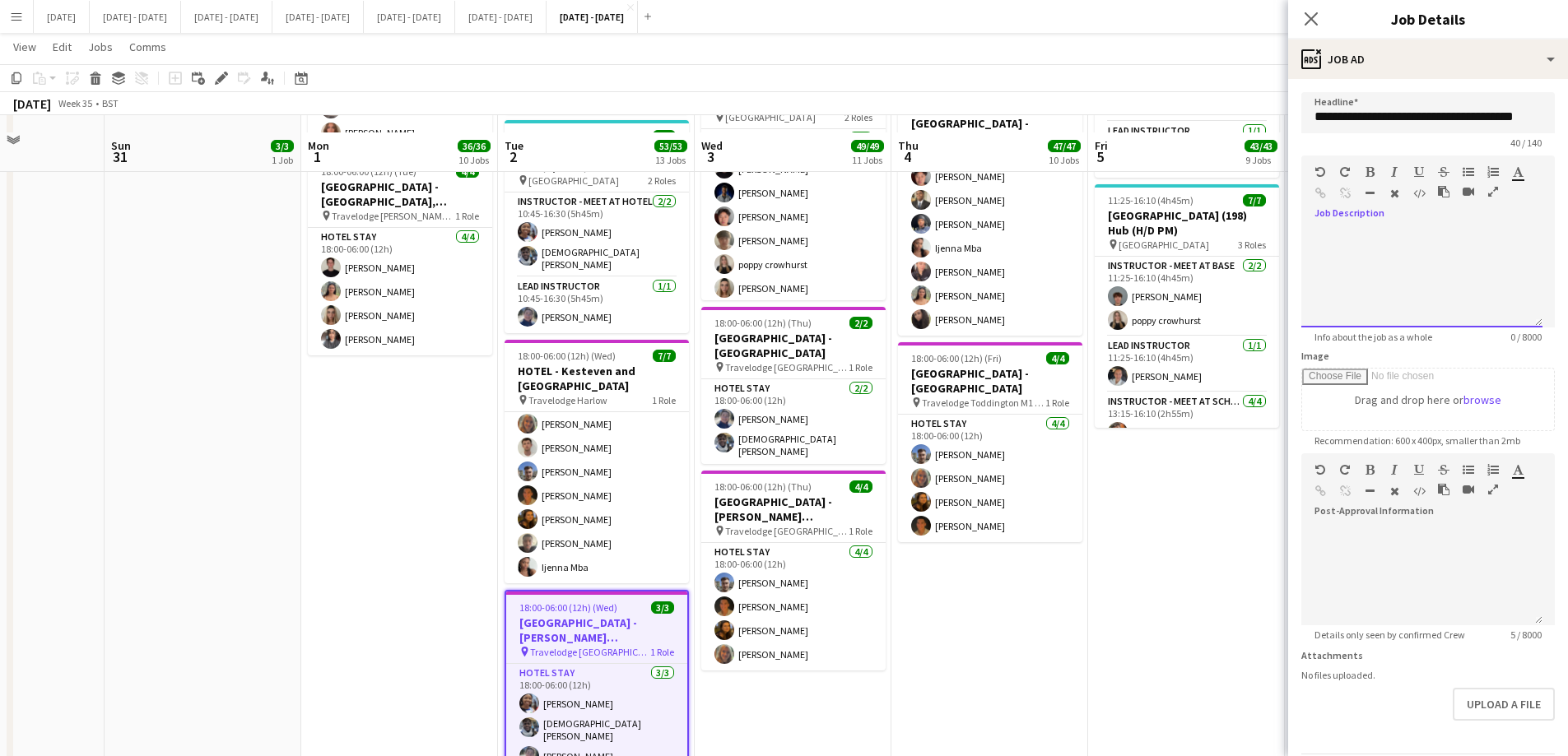
scroll to position [2386, 0]
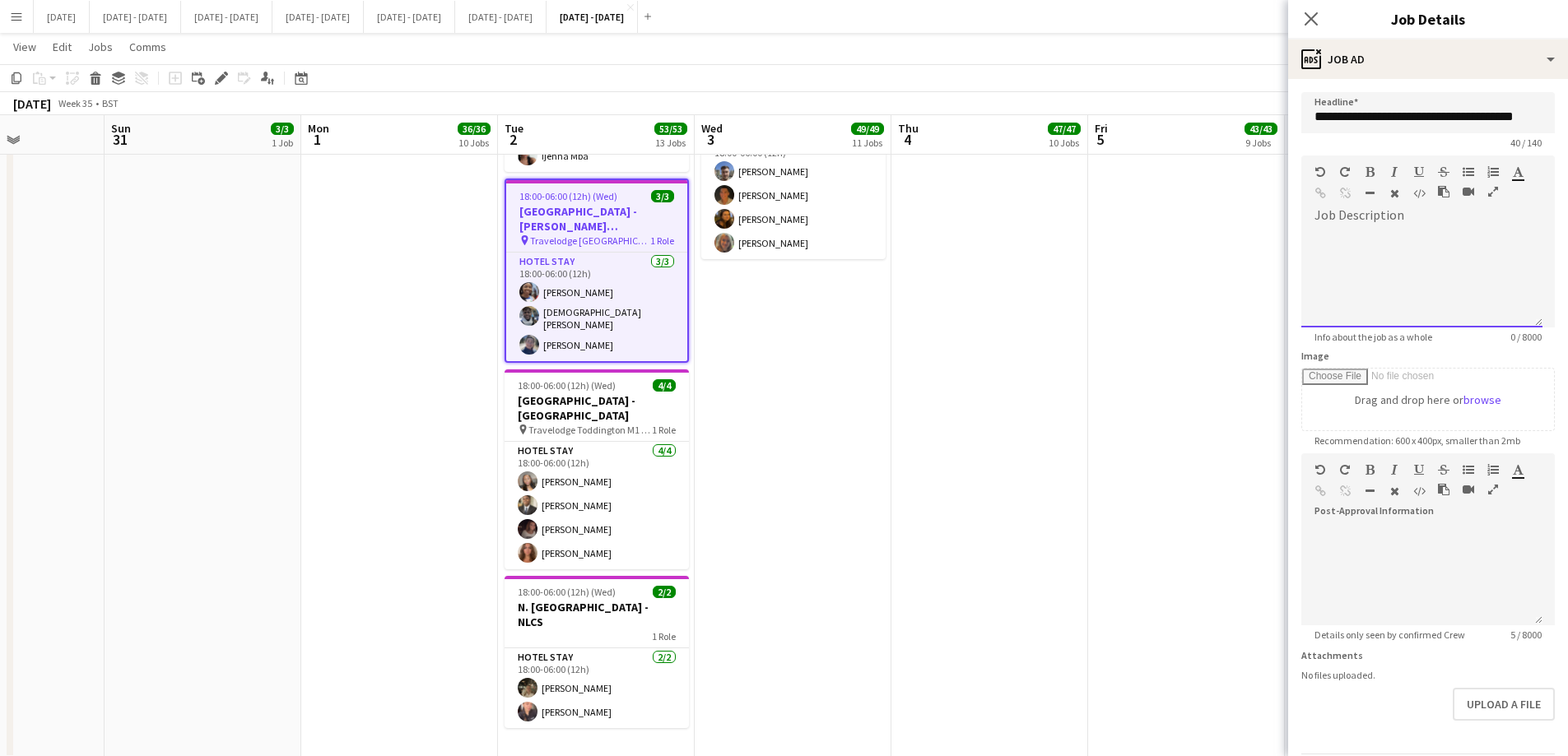
click at [1252, 261] on div at bounding box center [1421, 279] width 241 height 99
paste div
click at [1252, 277] on div "**********" at bounding box center [1421, 279] width 241 height 99
click at [1252, 291] on div at bounding box center [1422, 286] width 215 height 17
click at [1252, 279] on div at bounding box center [1422, 286] width 215 height 17
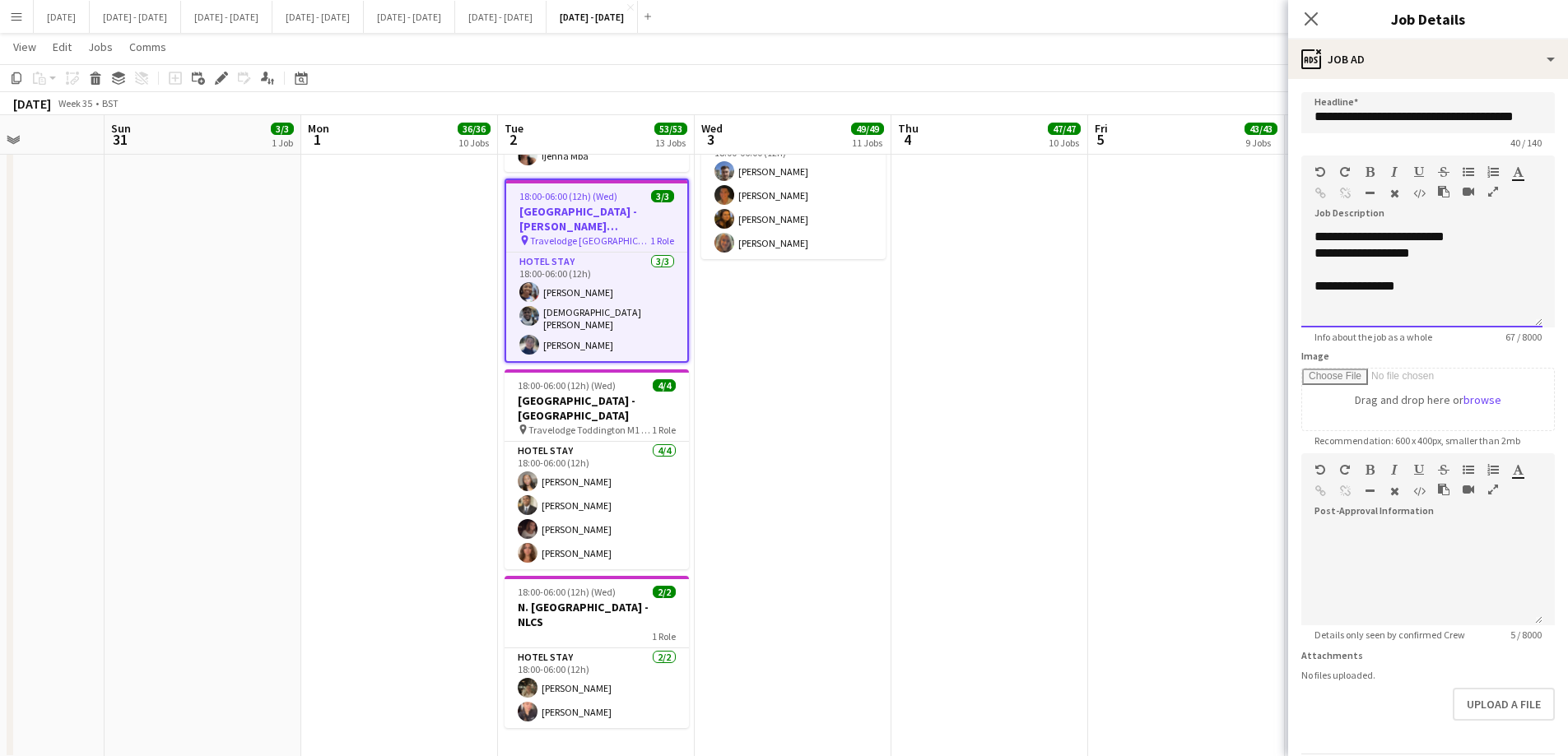
click at [1252, 284] on div "**********" at bounding box center [1422, 286] width 215 height 17
click at [1252, 21] on icon "Close pop-in" at bounding box center [1310, 18] width 16 height 16
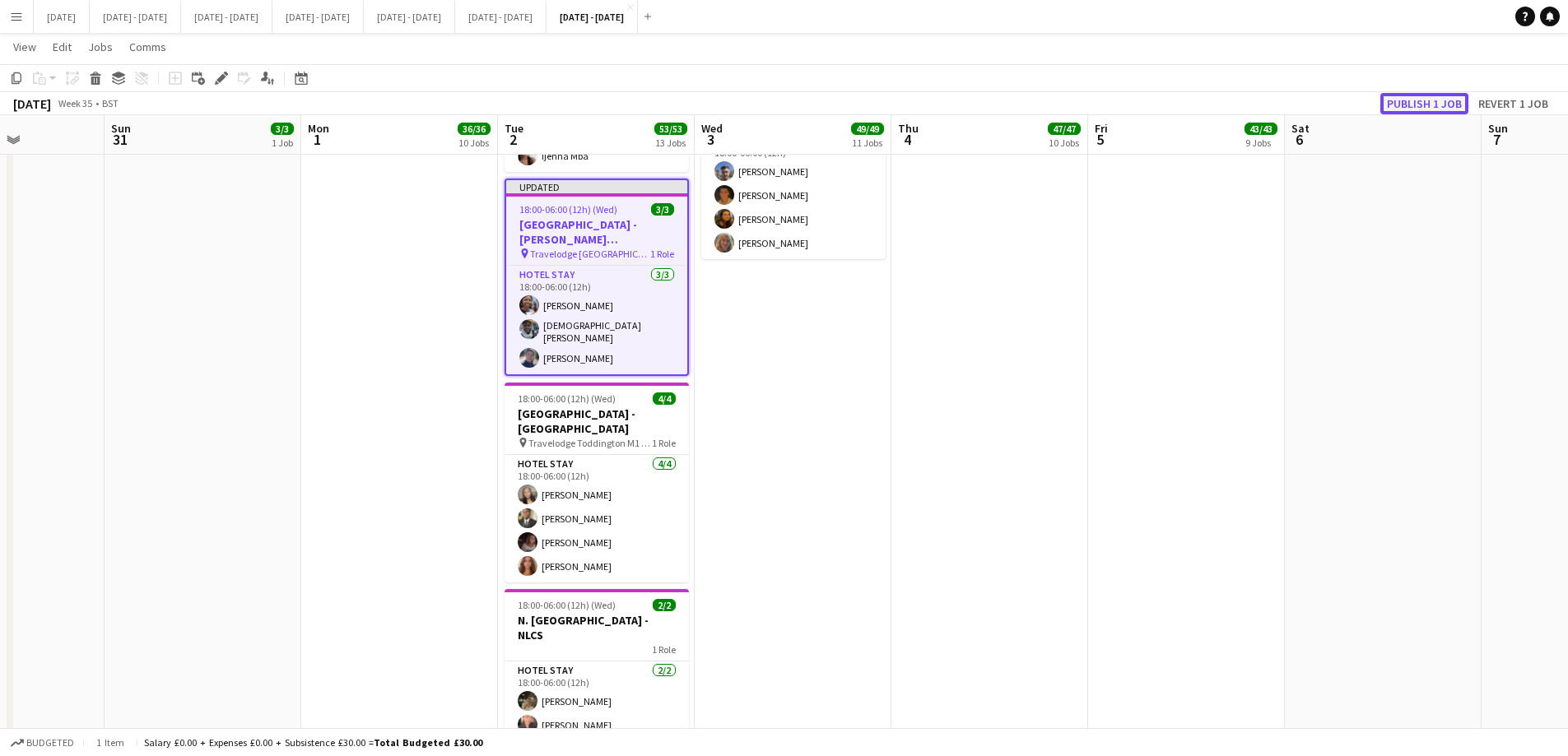
click at [1252, 101] on button "Publish 1 job" at bounding box center [1424, 103] width 88 height 21
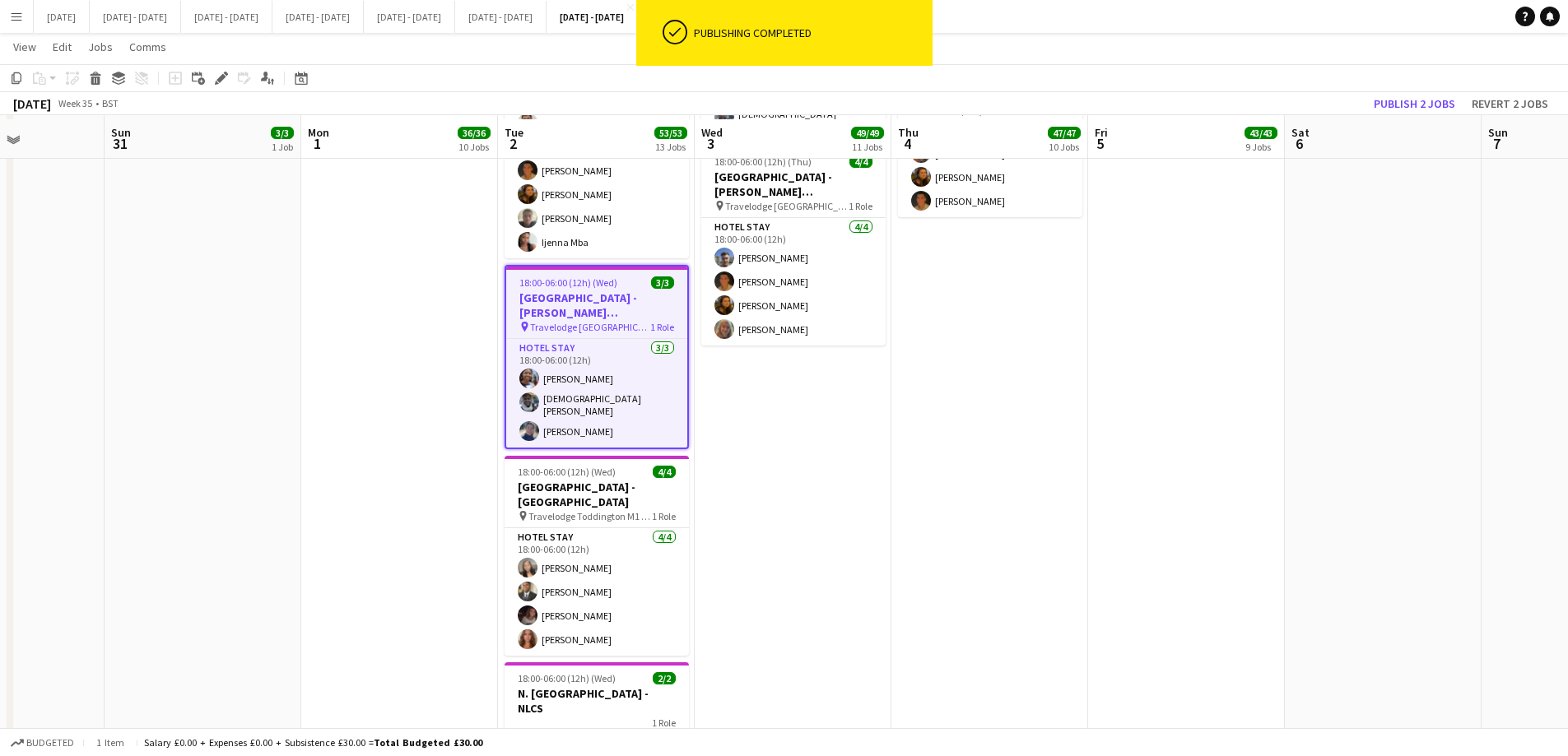
scroll to position [2304, 0]
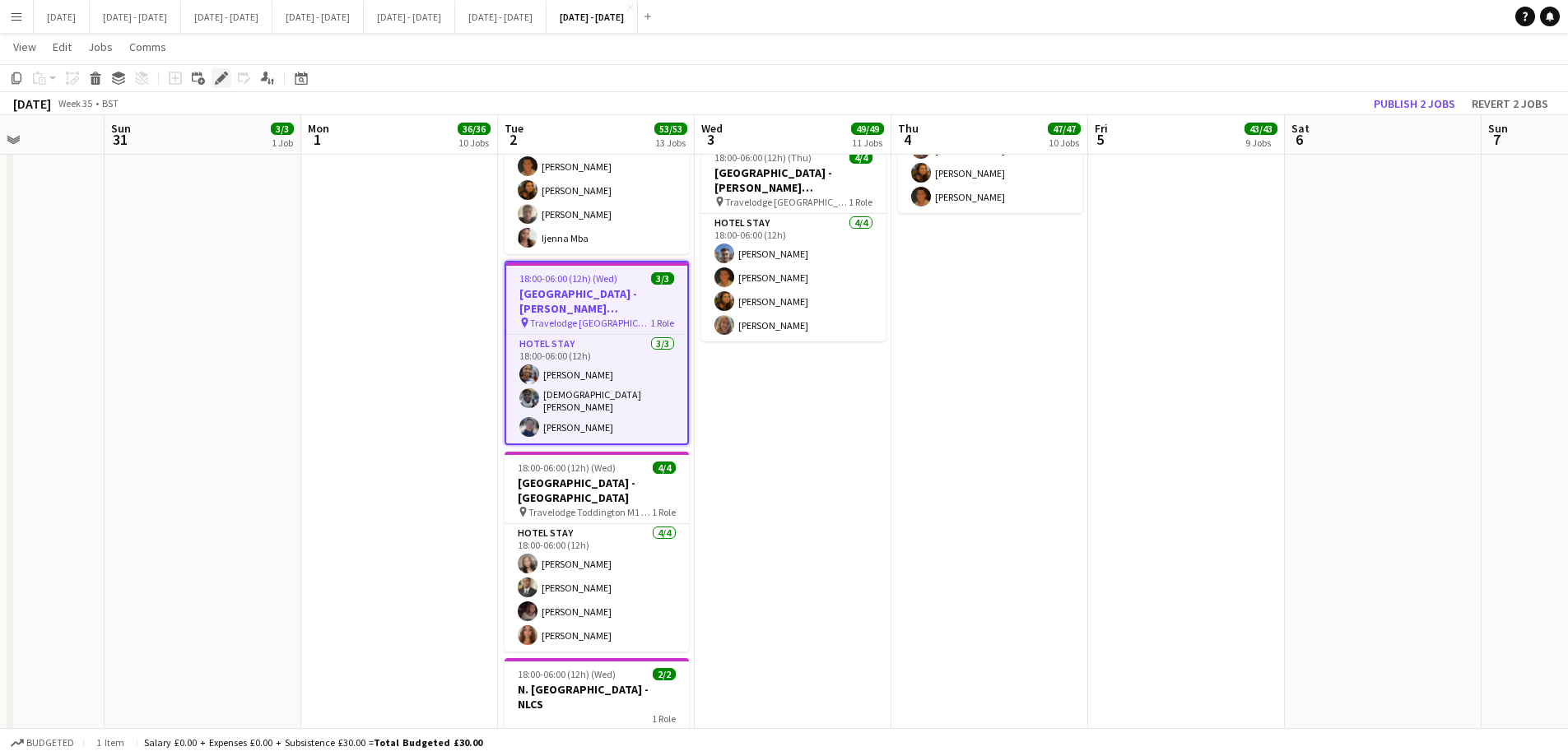
click at [217, 81] on icon at bounding box center [217, 82] width 4 height 4
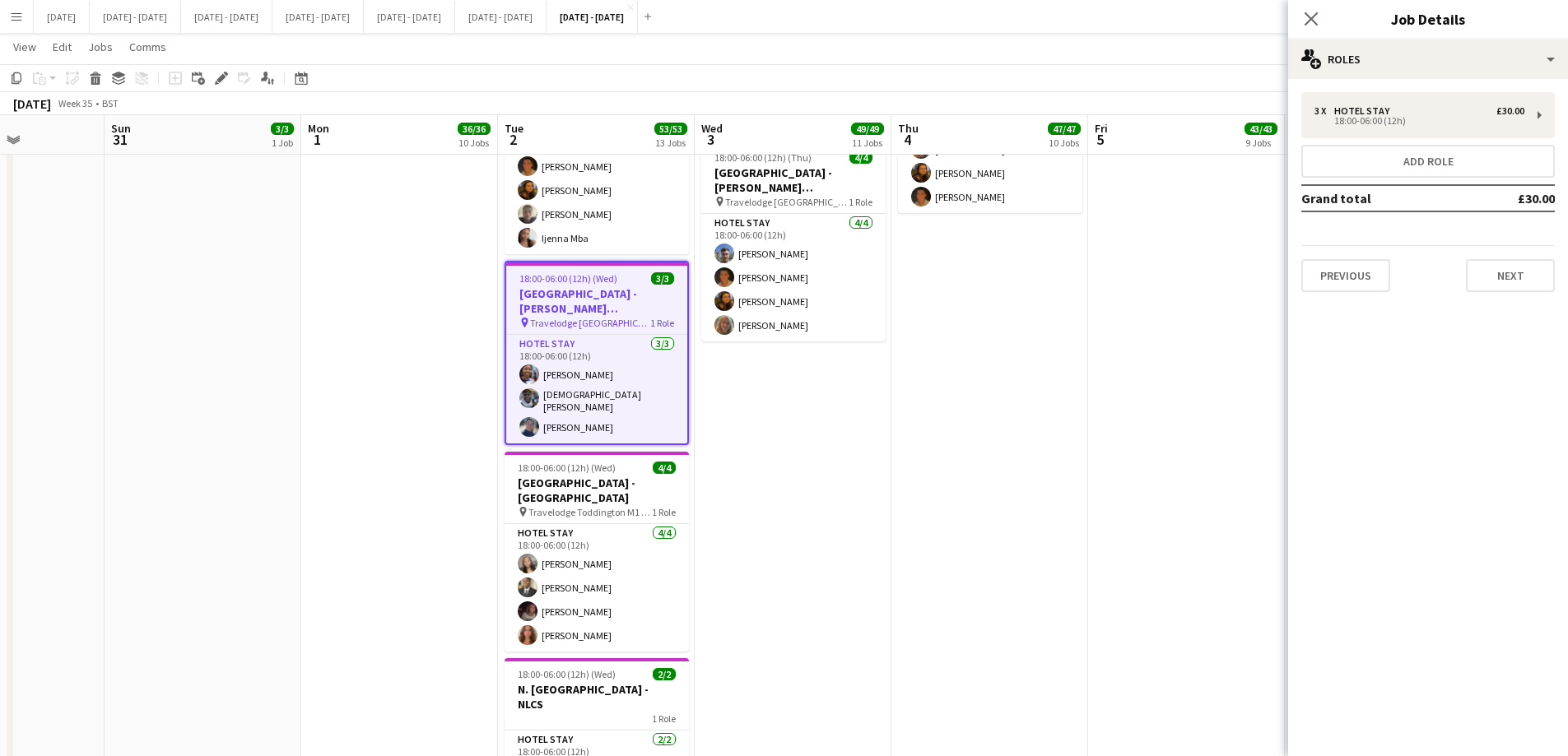
click at [1252, 295] on div "3 x Hotel Stay £30.00 18:00-06:00 (12h) Add role Grand total £30.00 Previous Ne…" at bounding box center [1428, 192] width 280 height 227
click at [1252, 390] on mat-expansion-panel "pencil3 General details 3 x Hotel Stay £30.00 18:00-06:00 (12h) Add role Grand …" at bounding box center [1428, 417] width 280 height 677
click at [1252, 273] on button "Next" at bounding box center [1511, 275] width 89 height 33
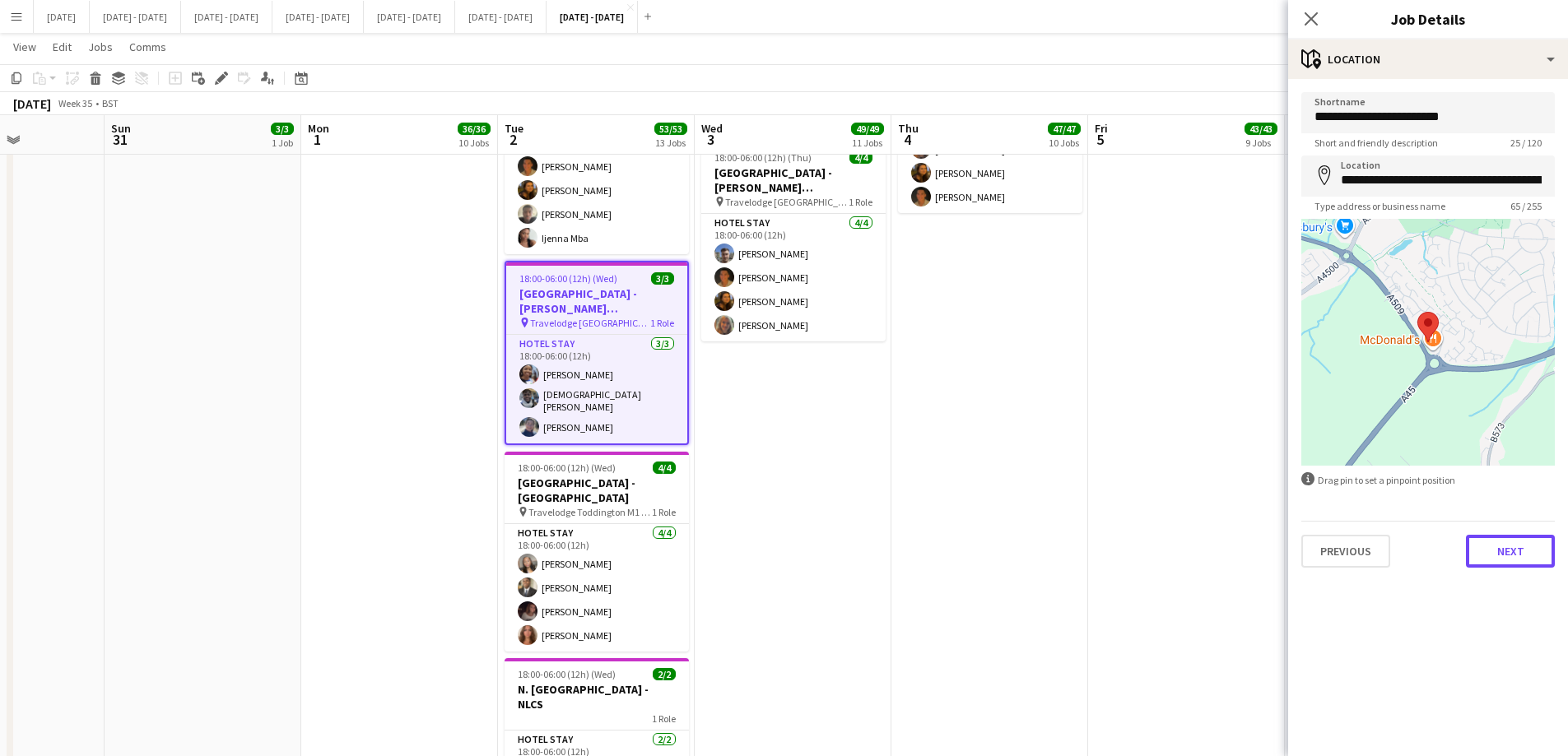
click at [1252, 553] on button "Next" at bounding box center [1511, 550] width 89 height 33
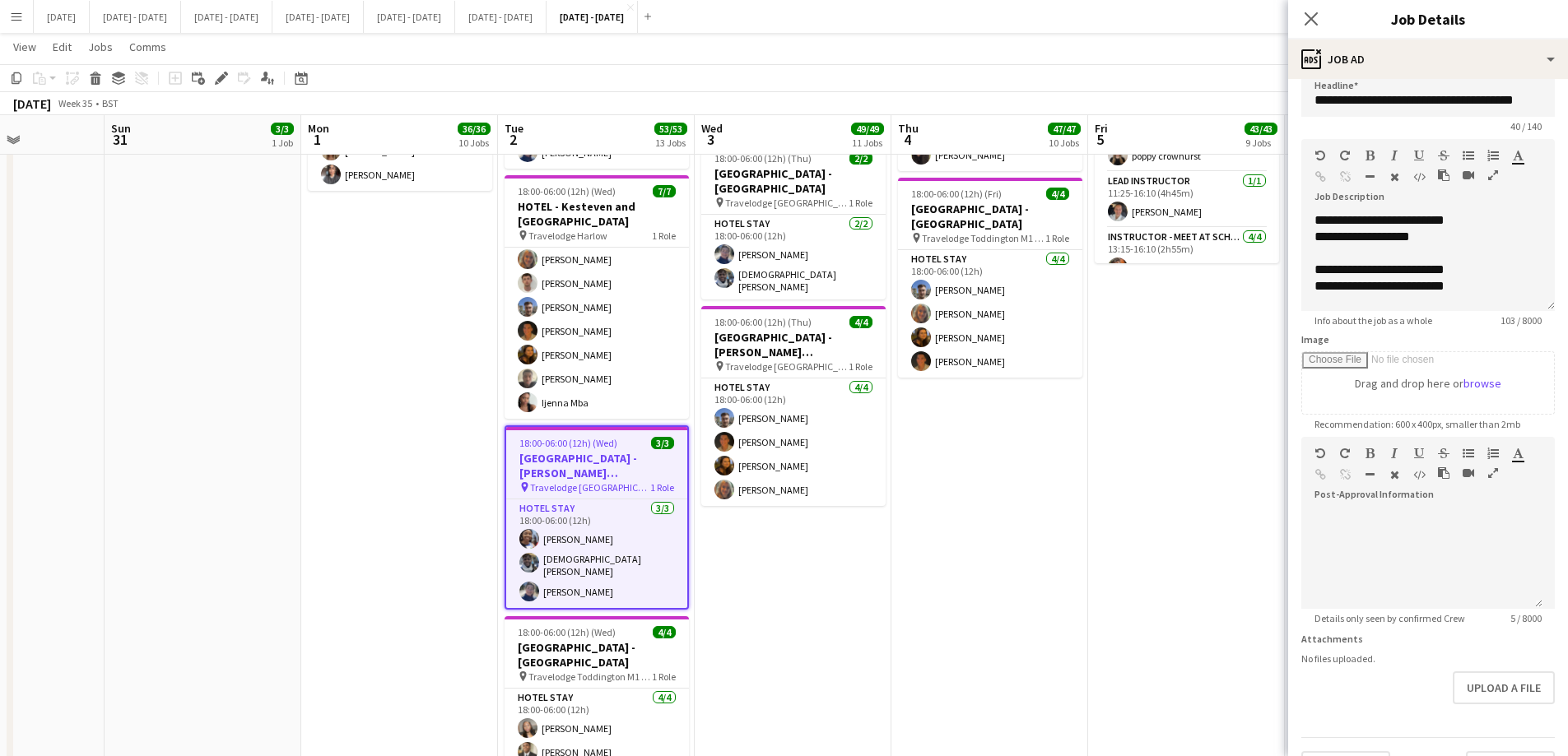
scroll to position [0, 0]
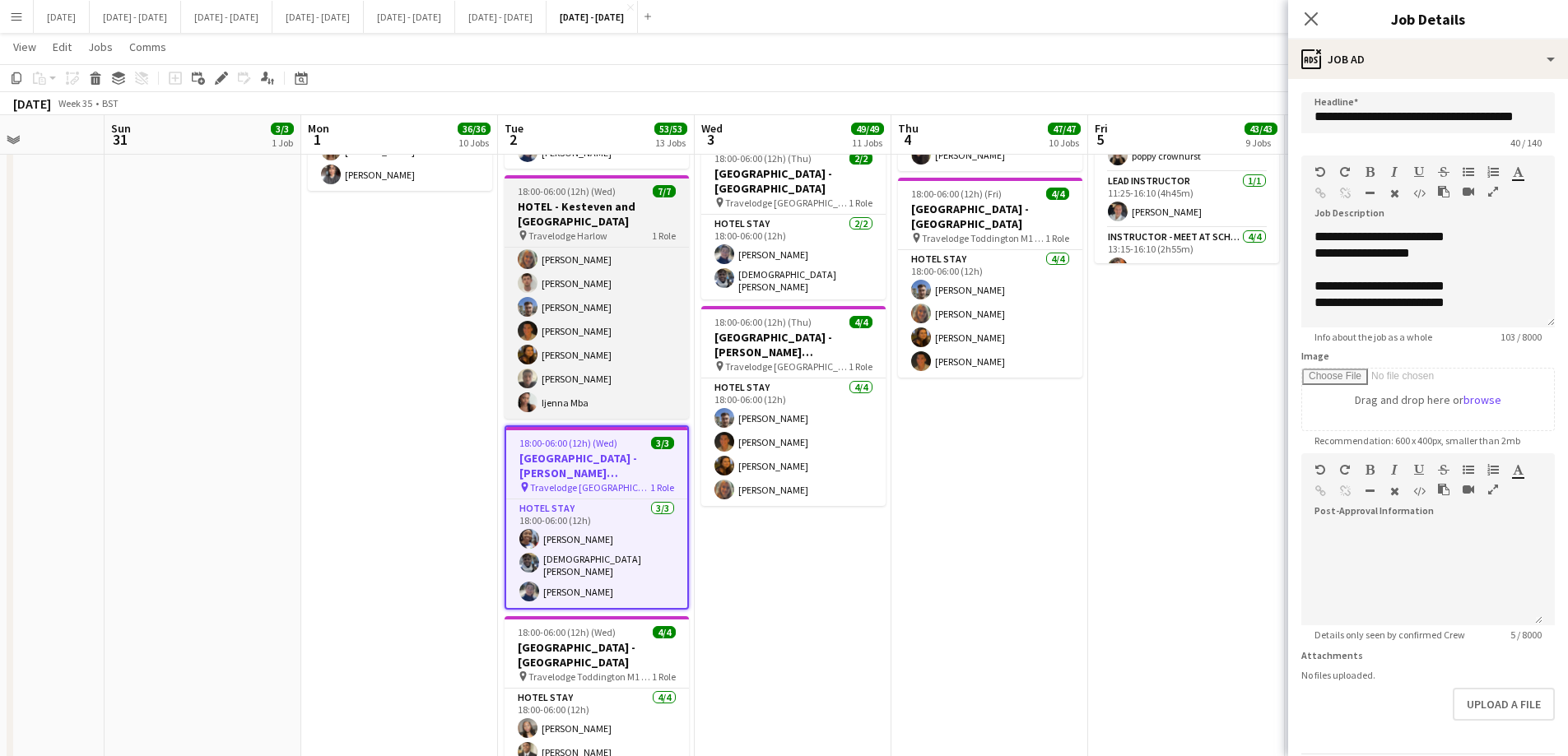
click at [564, 199] on h3 "HOTEL - Kesteven and [GEOGRAPHIC_DATA]" at bounding box center [597, 213] width 185 height 29
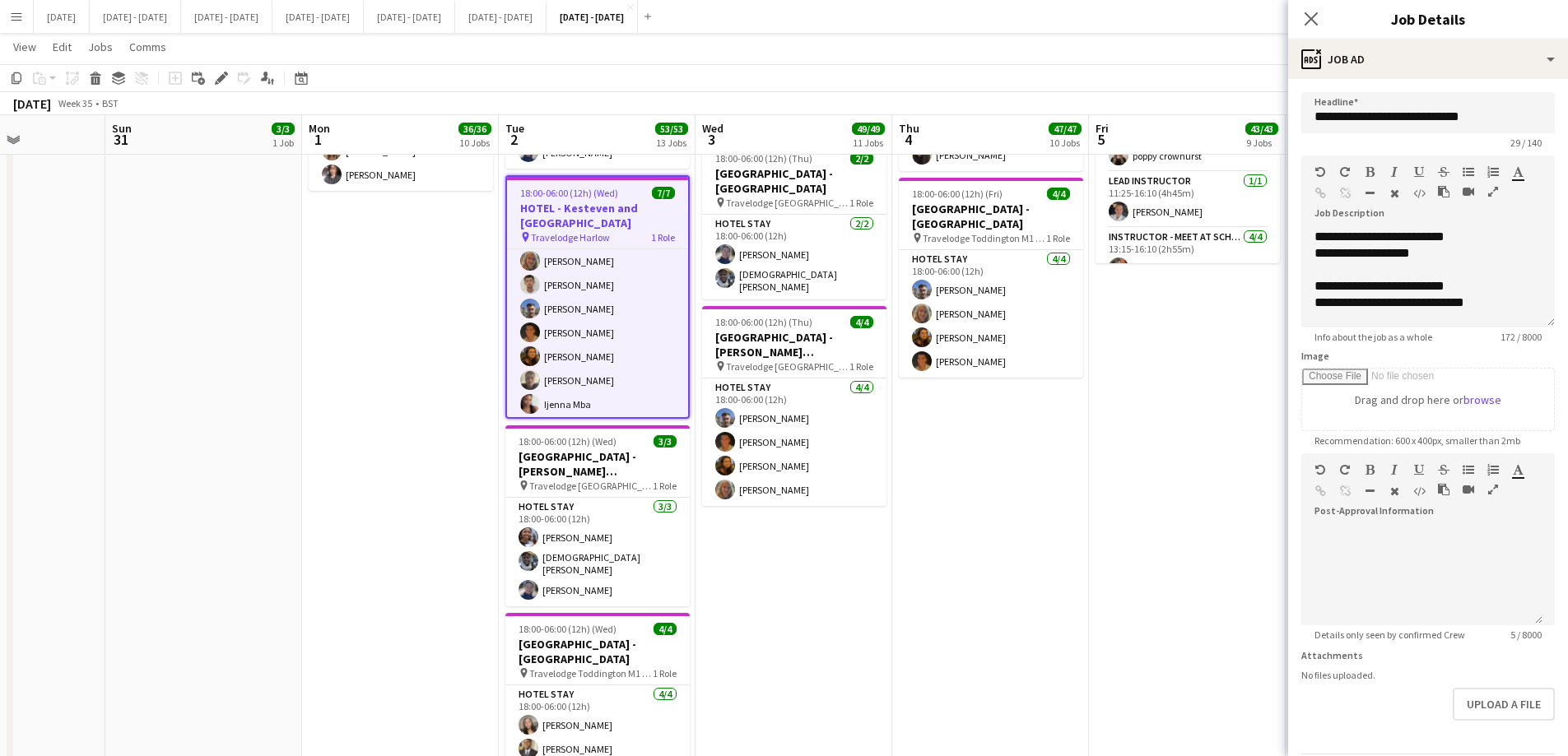
scroll to position [31, 0]
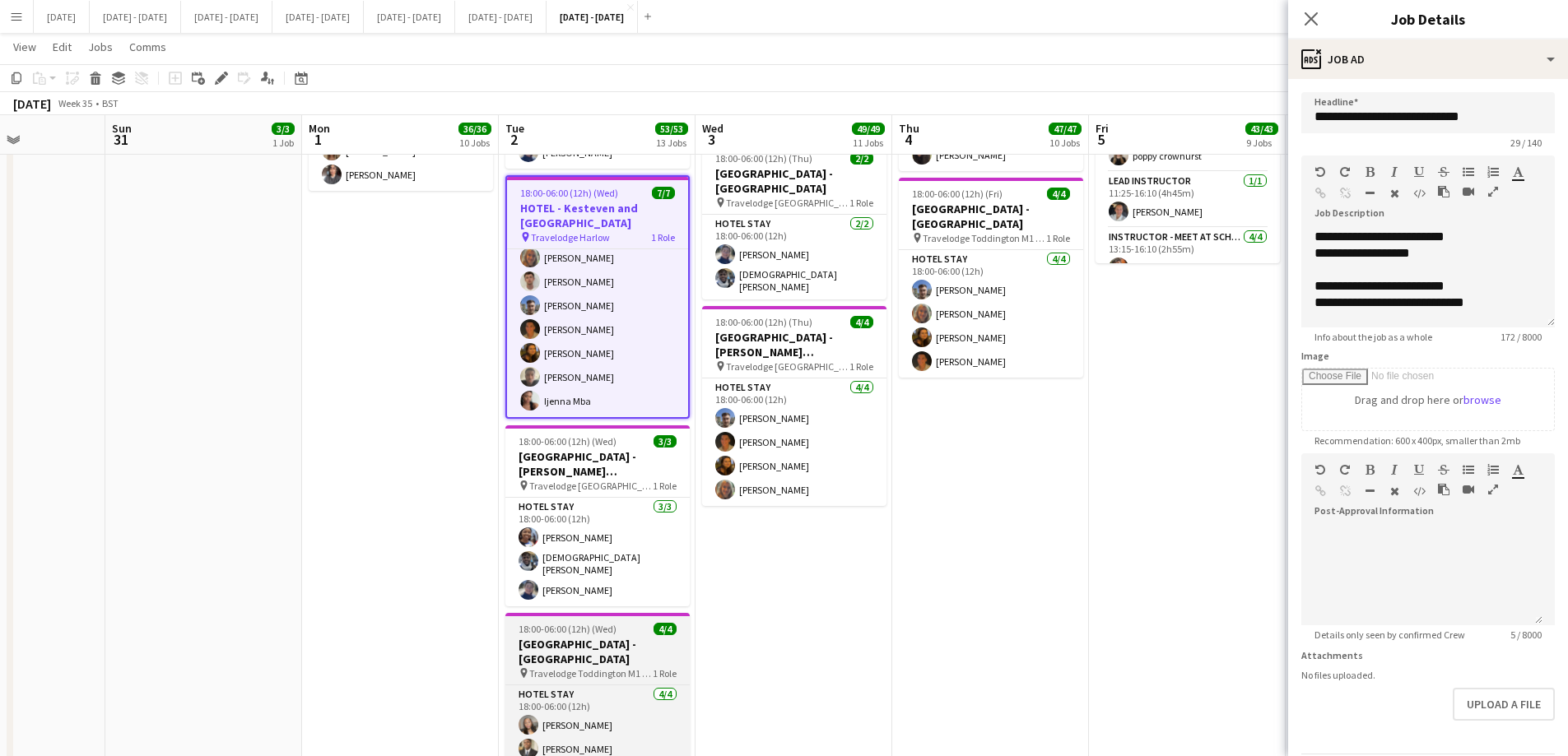
click at [613, 577] on h3 "[GEOGRAPHIC_DATA] - [GEOGRAPHIC_DATA]" at bounding box center [598, 651] width 185 height 29
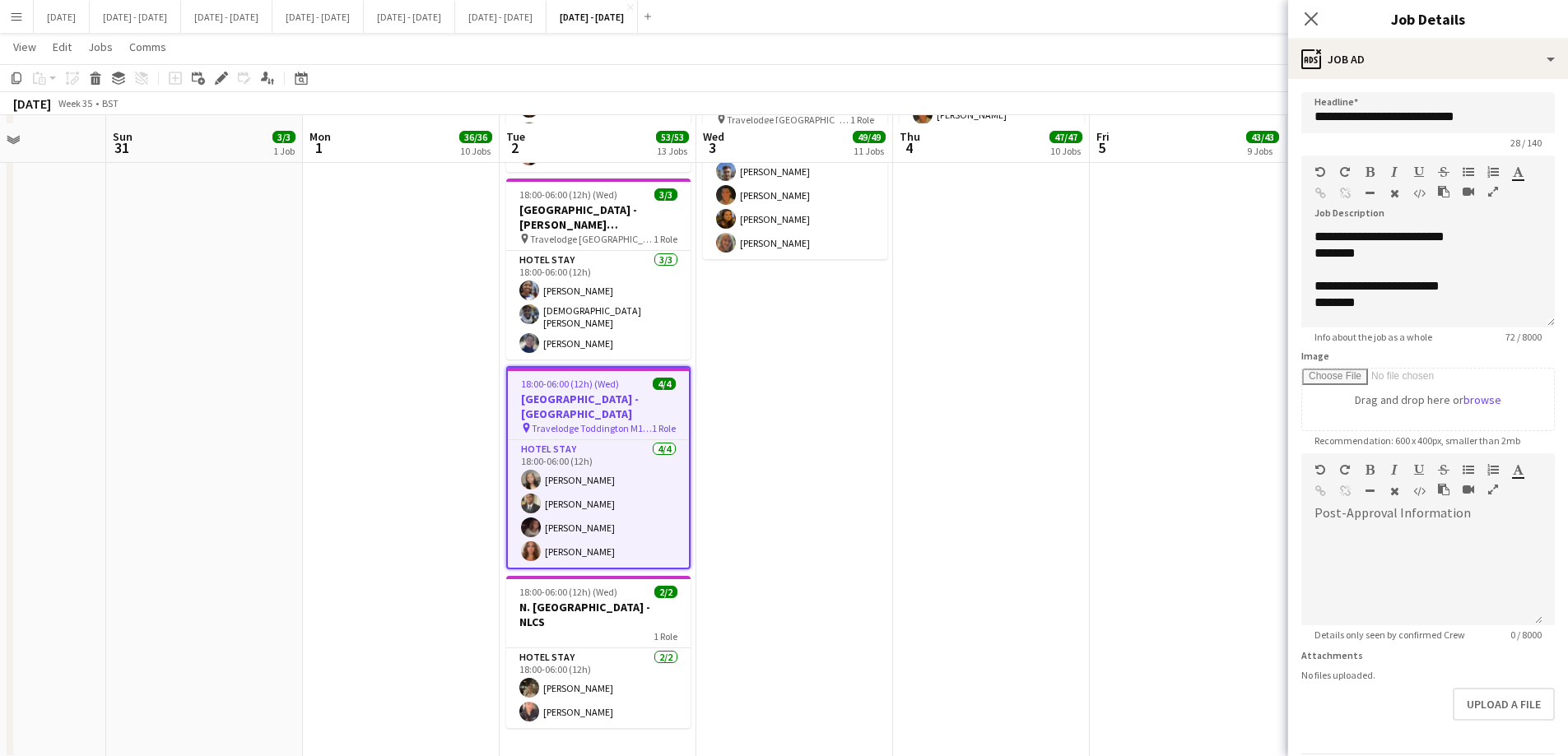
scroll to position [2417, 0]
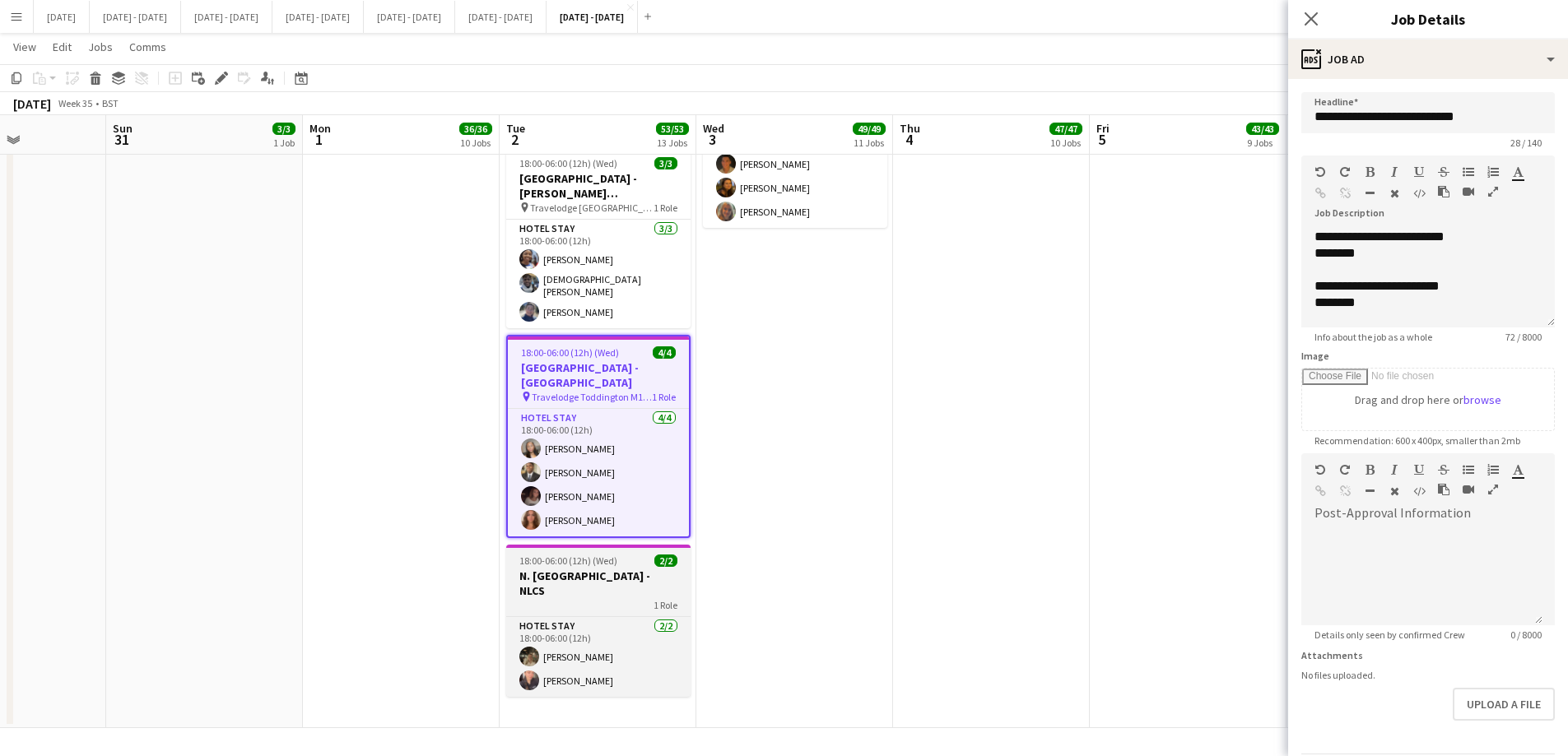
click at [610, 577] on div "1 Role" at bounding box center [598, 605] width 185 height 13
type input "**********"
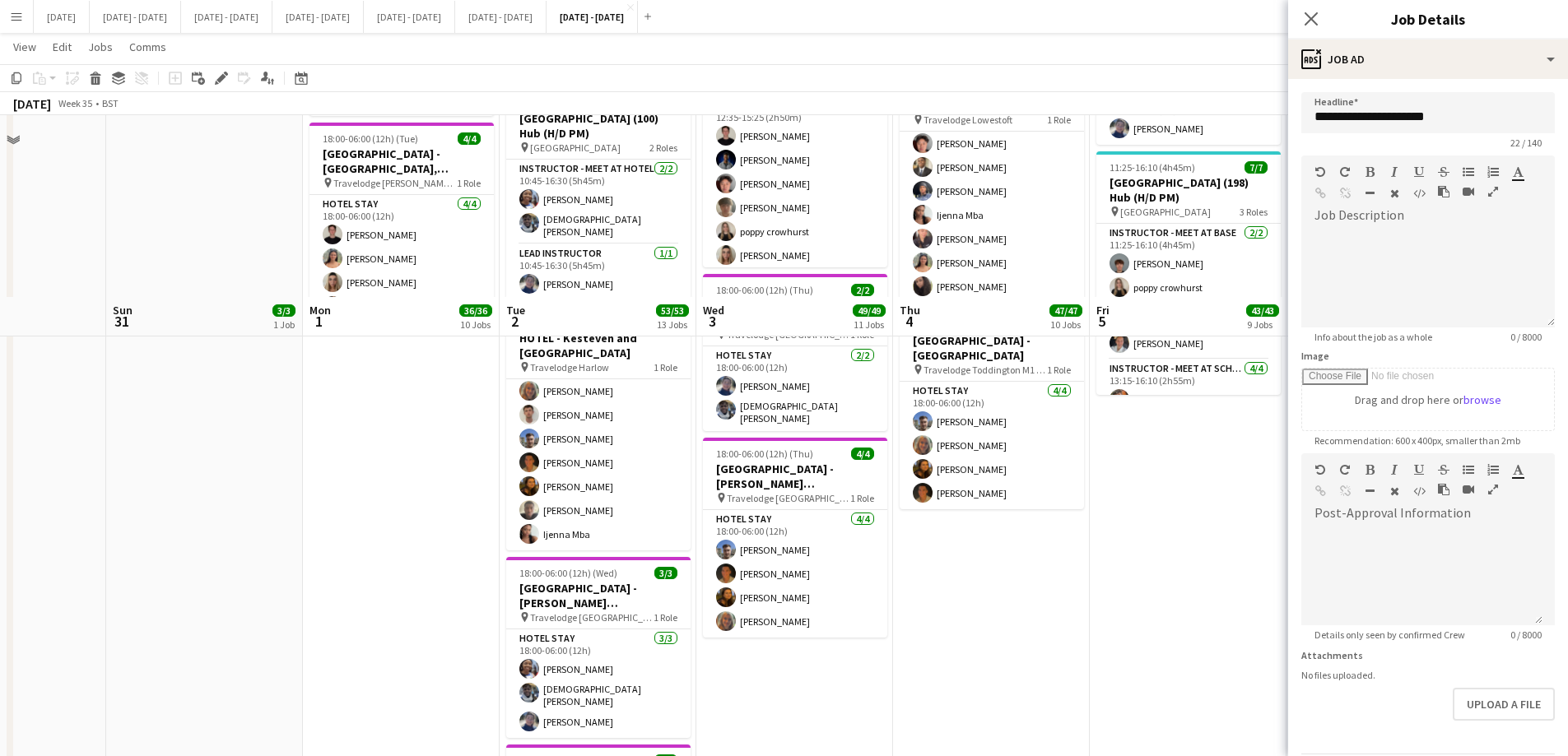
scroll to position [2006, 0]
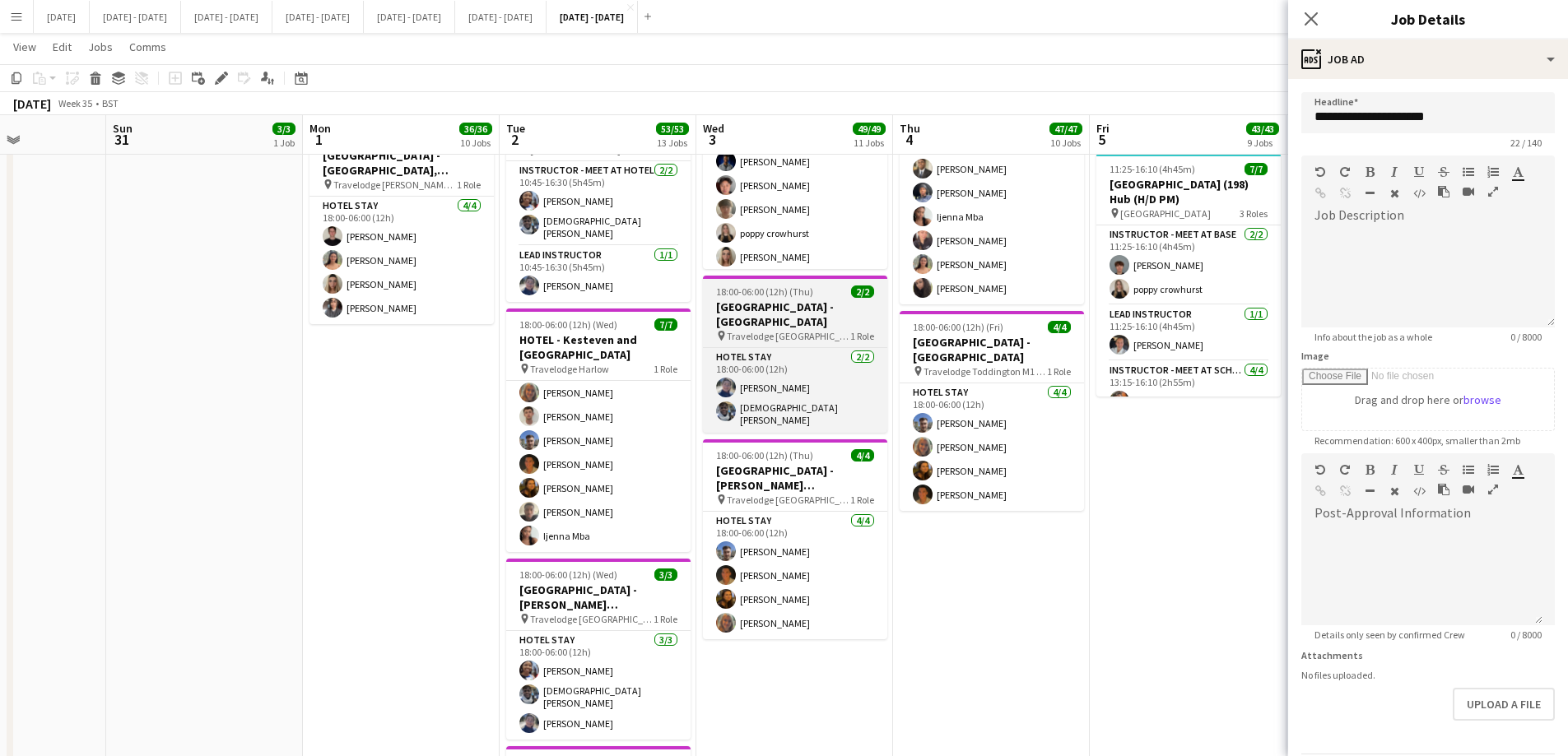
click at [807, 310] on h3 "[GEOGRAPHIC_DATA] - [GEOGRAPHIC_DATA]" at bounding box center [796, 314] width 185 height 29
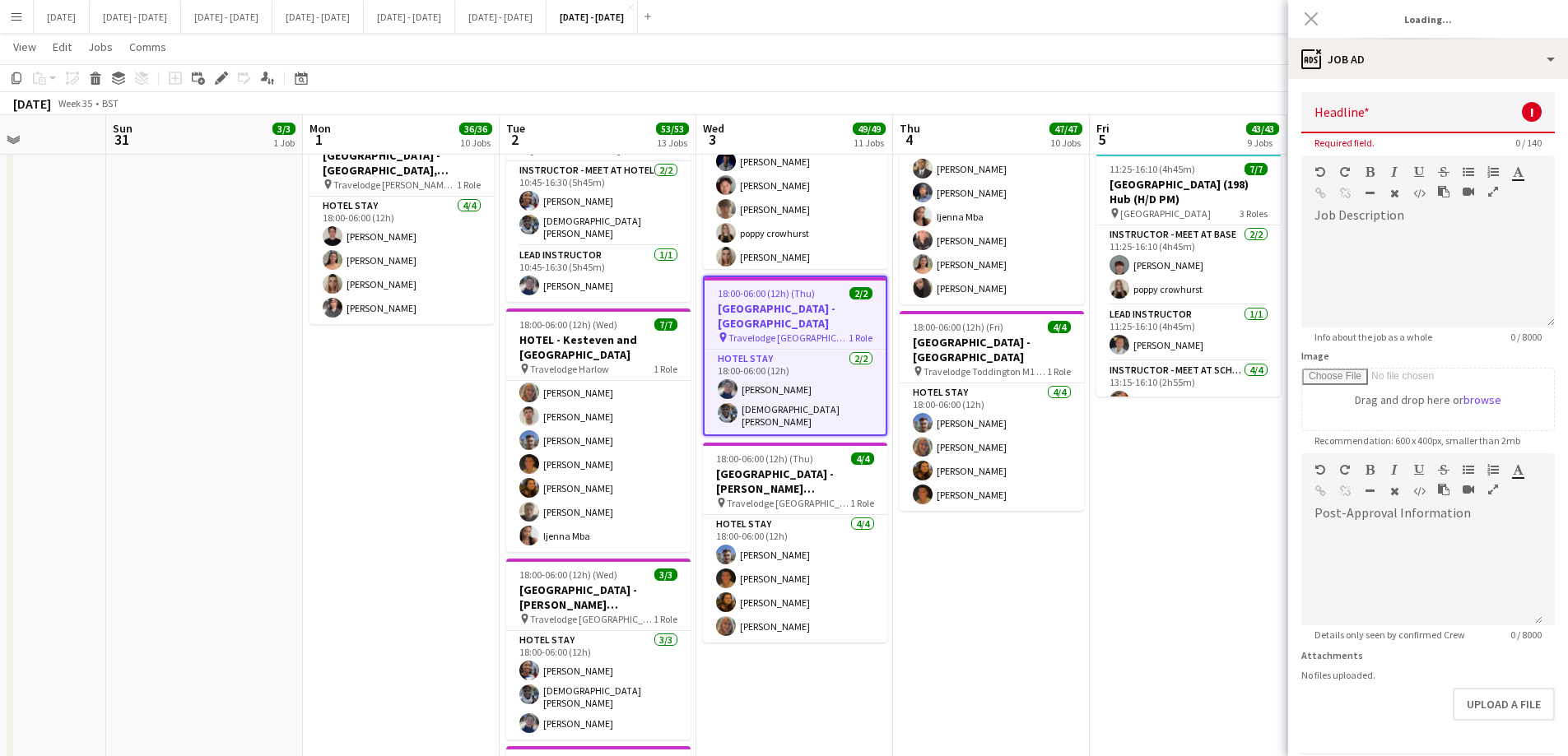
type input "**********"
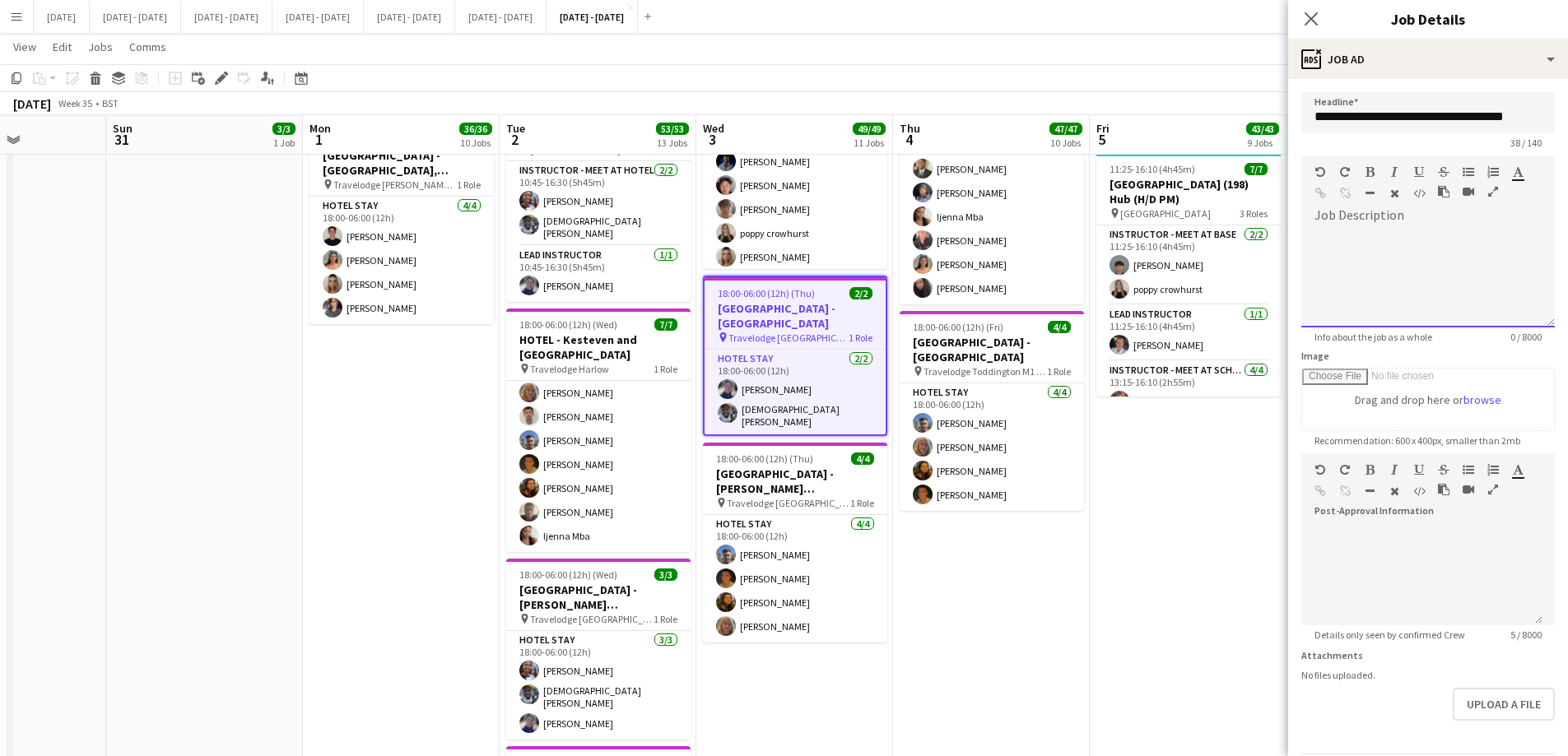
click at [1252, 243] on div at bounding box center [1428, 279] width 253 height 99
paste div
click at [1252, 258] on div "*" at bounding box center [1428, 253] width 227 height 17
click at [1252, 294] on div "**********" at bounding box center [1428, 286] width 227 height 17
click at [1252, 259] on div "**********" at bounding box center [1428, 253] width 227 height 17
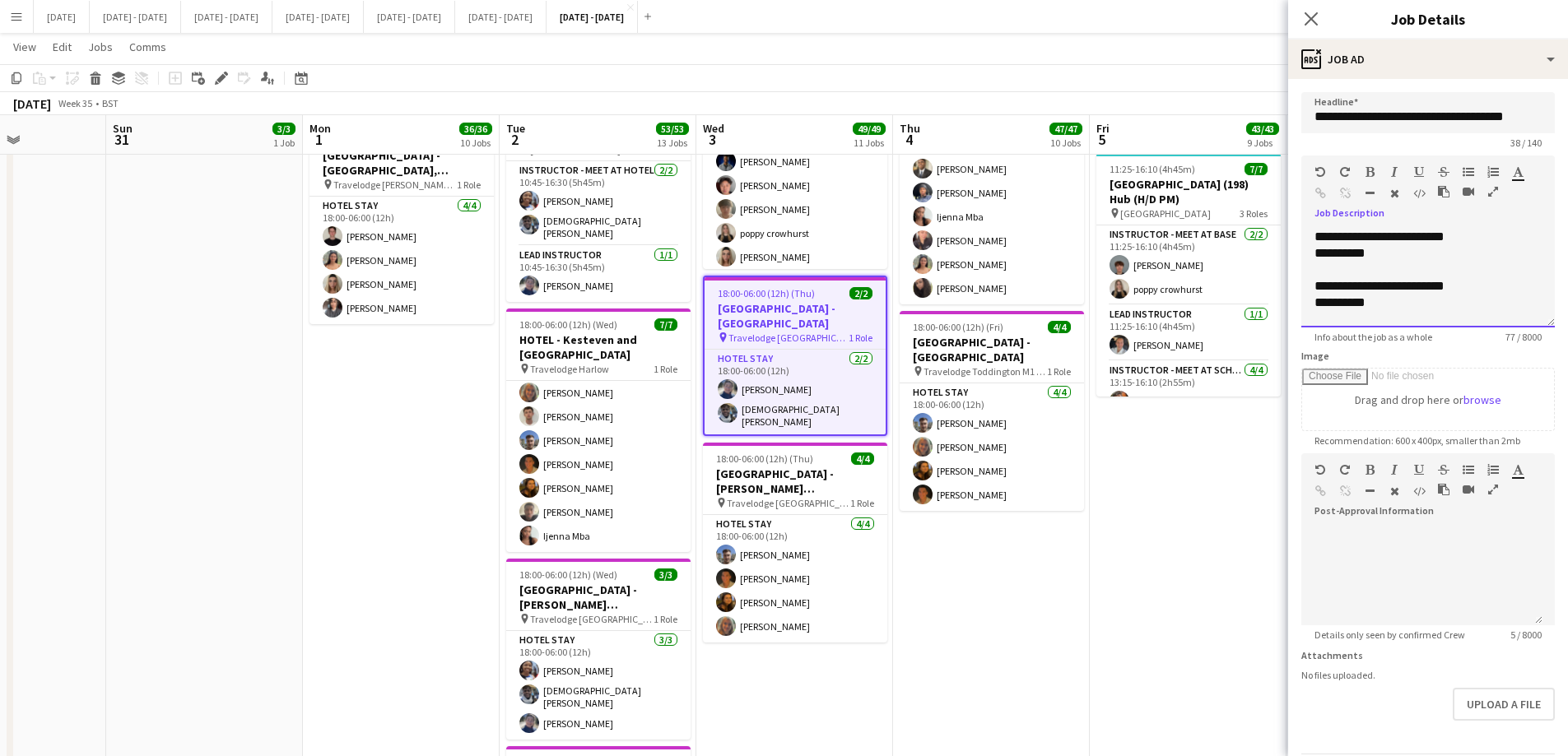
click at [1252, 305] on div "**********" at bounding box center [1428, 303] width 227 height 17
click at [1252, 20] on icon at bounding box center [1310, 18] width 16 height 16
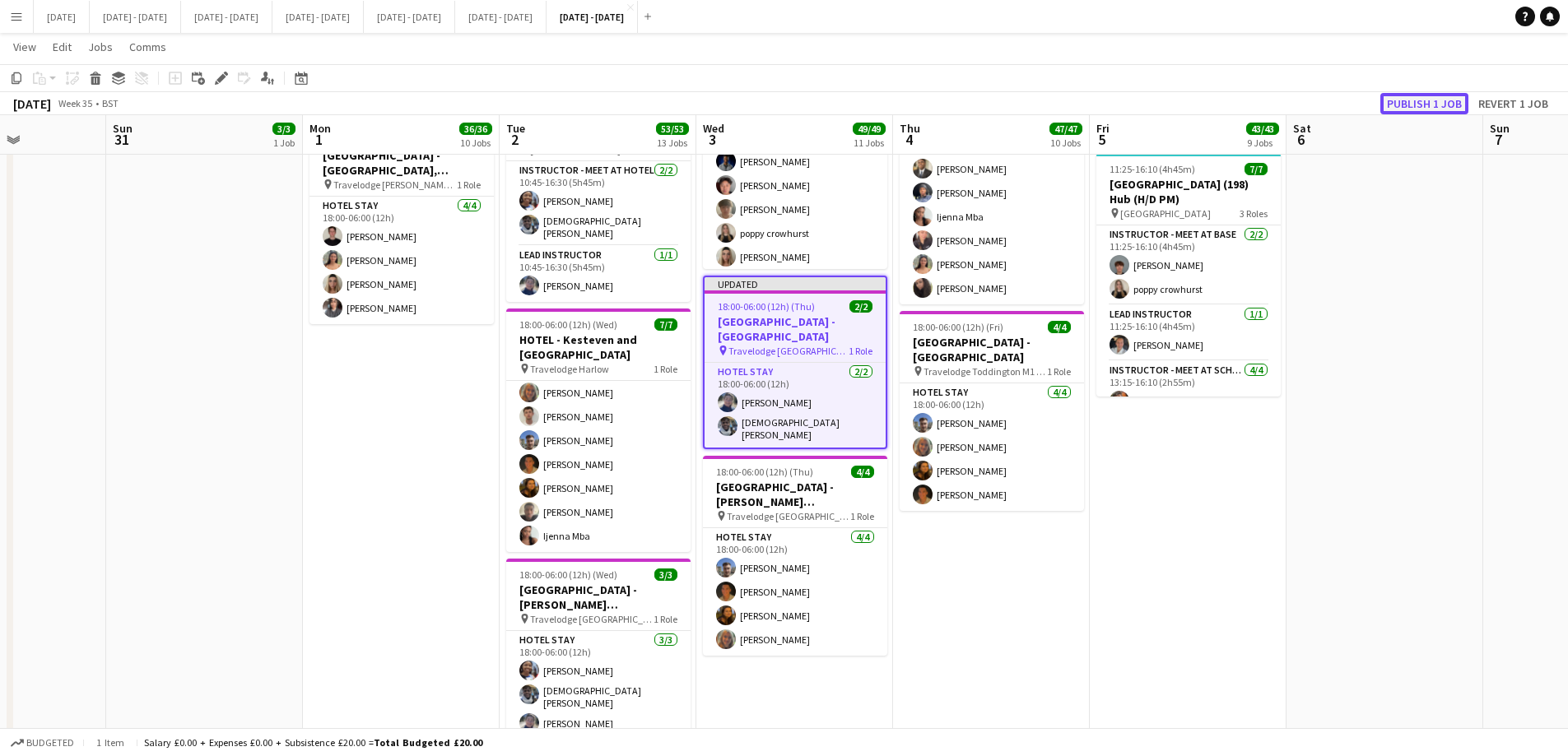
click at [1252, 104] on button "Publish 1 job" at bounding box center [1424, 103] width 88 height 21
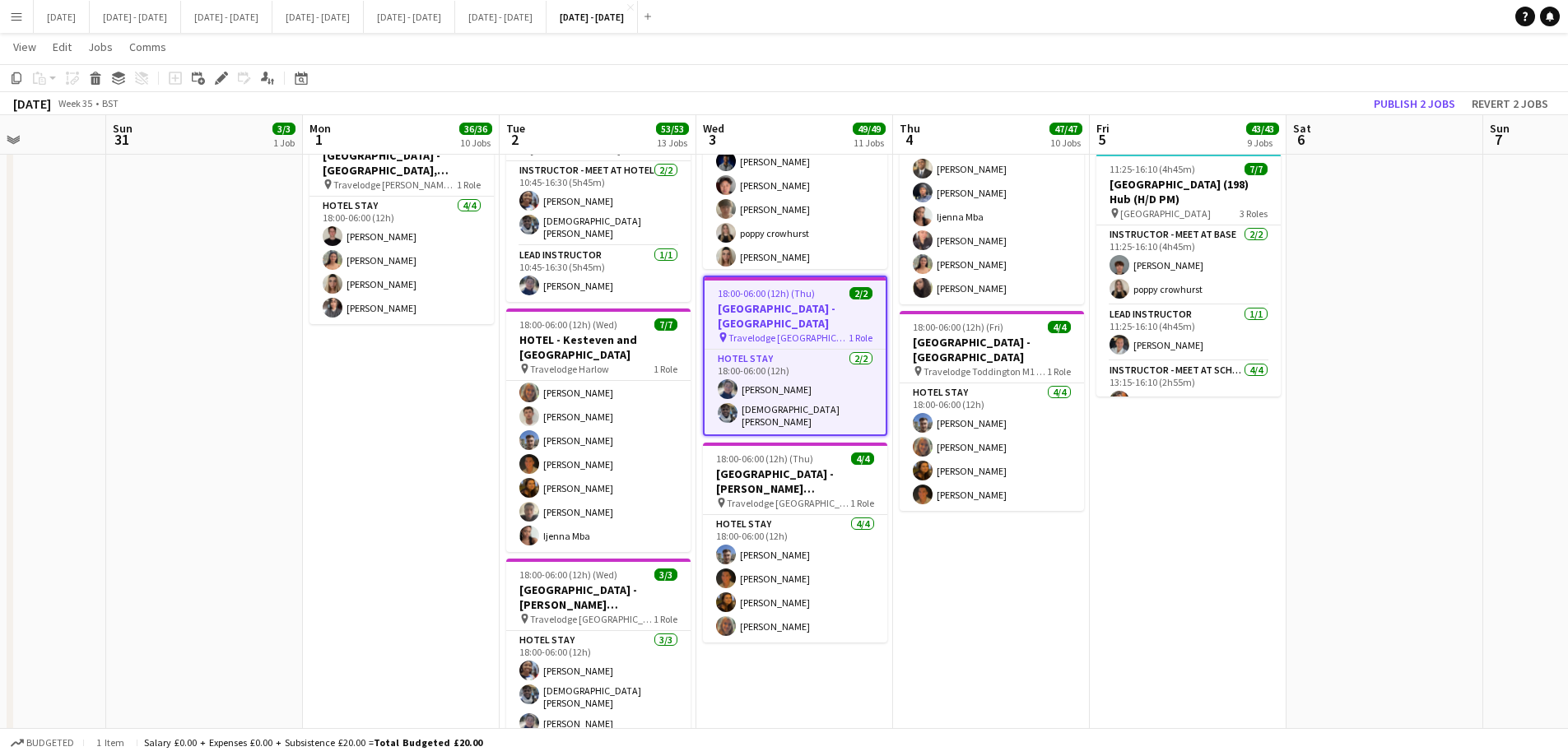
click at [834, 301] on h3 "[GEOGRAPHIC_DATA] - [GEOGRAPHIC_DATA]" at bounding box center [795, 315] width 181 height 29
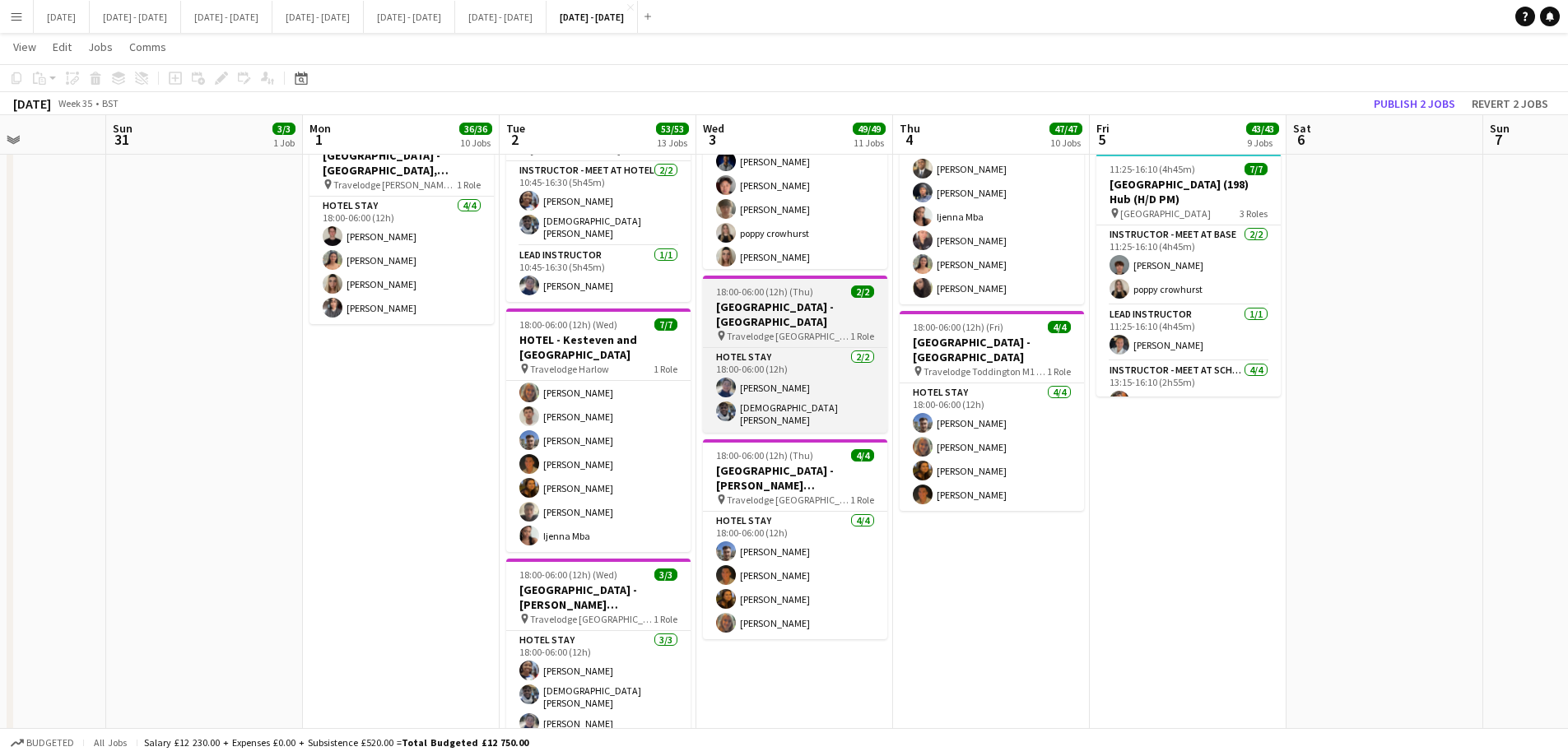
click at [825, 322] on h3 "[GEOGRAPHIC_DATA] - [GEOGRAPHIC_DATA]" at bounding box center [796, 314] width 185 height 29
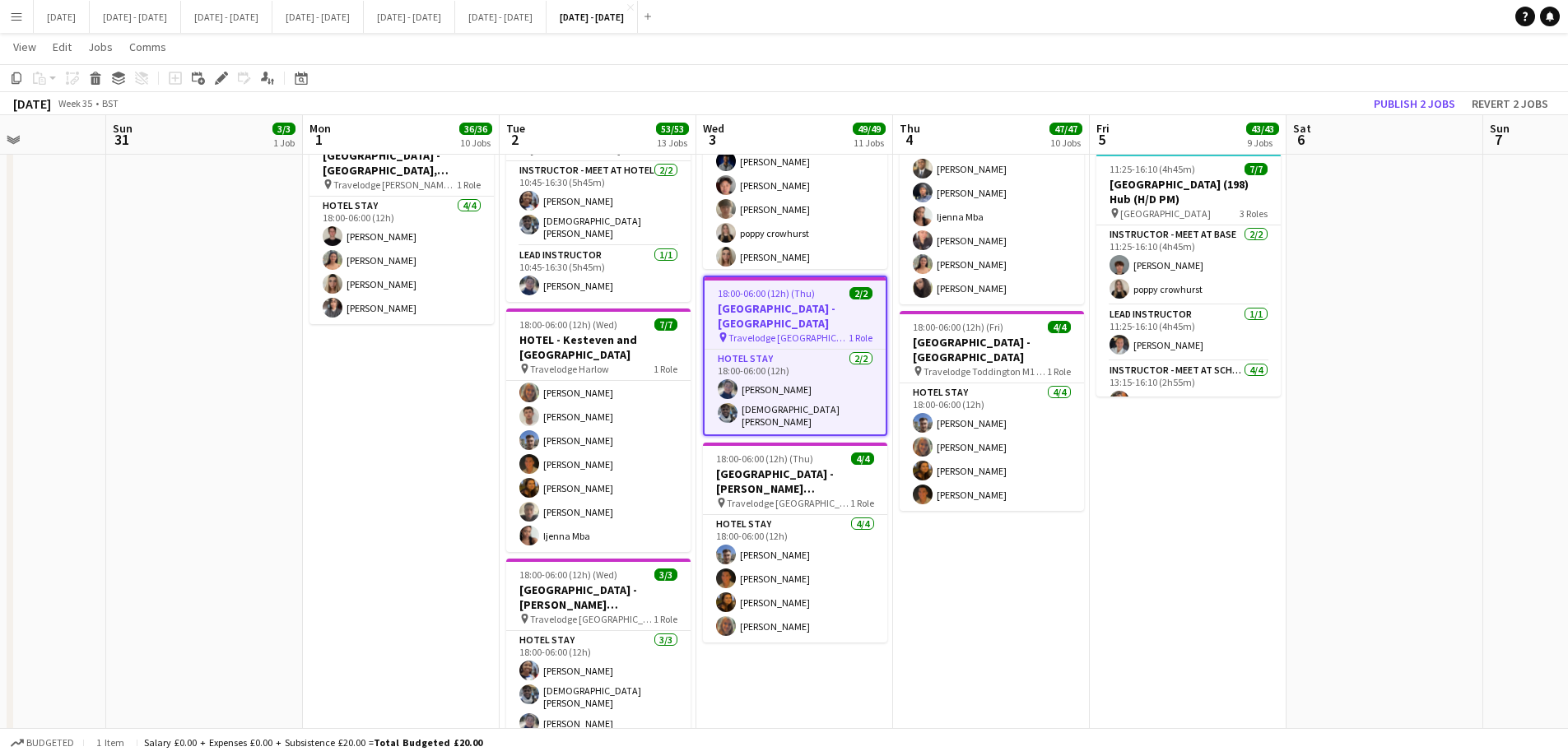
drag, startPoint x: 224, startPoint y: 75, endPoint x: 209, endPoint y: 83, distance: 17.0
click at [225, 76] on icon at bounding box center [221, 78] width 9 height 9
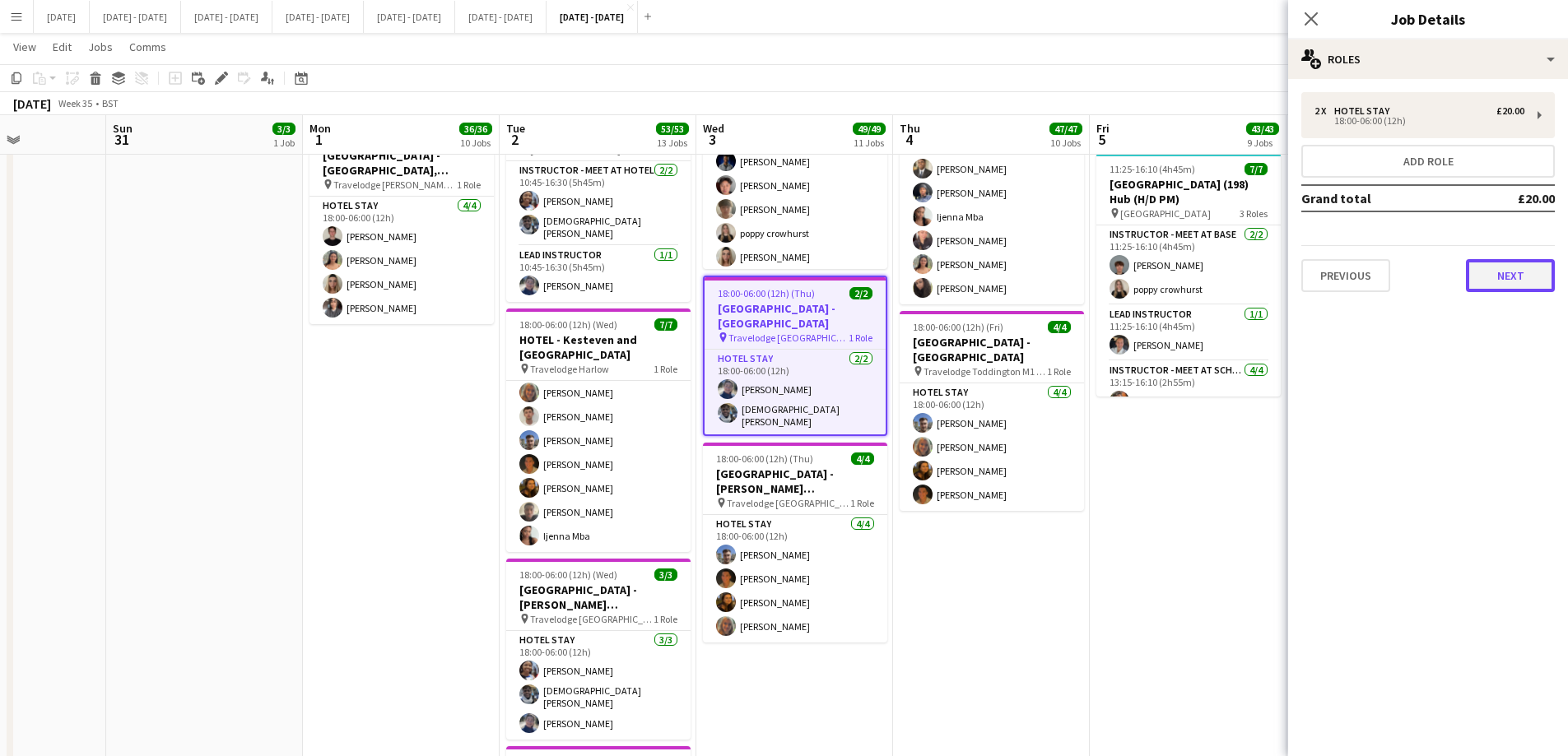
click at [1252, 269] on button "Next" at bounding box center [1511, 275] width 89 height 33
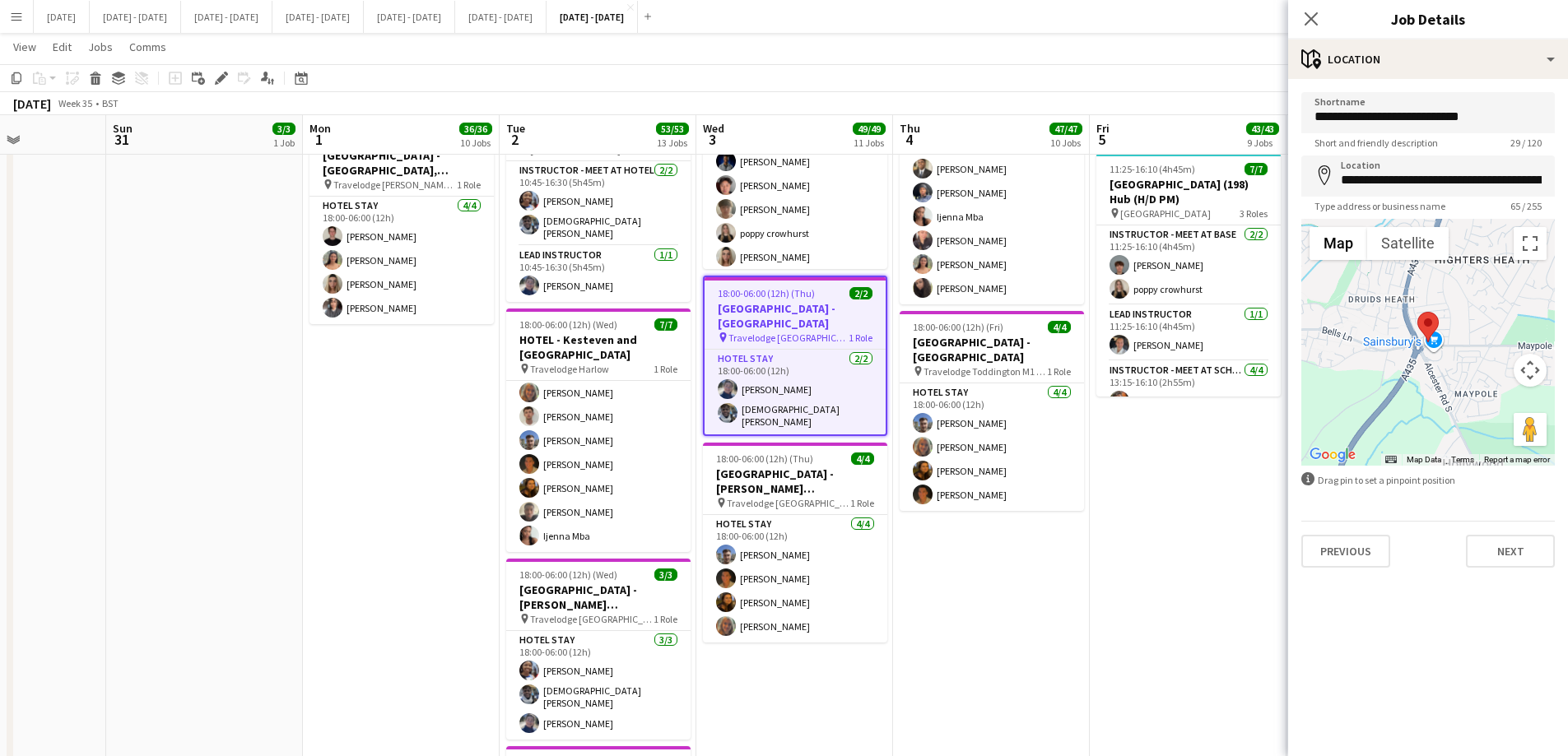
click at [1252, 530] on div "Previous Next" at bounding box center [1428, 545] width 253 height 47
click at [1252, 550] on button "Next" at bounding box center [1511, 550] width 89 height 33
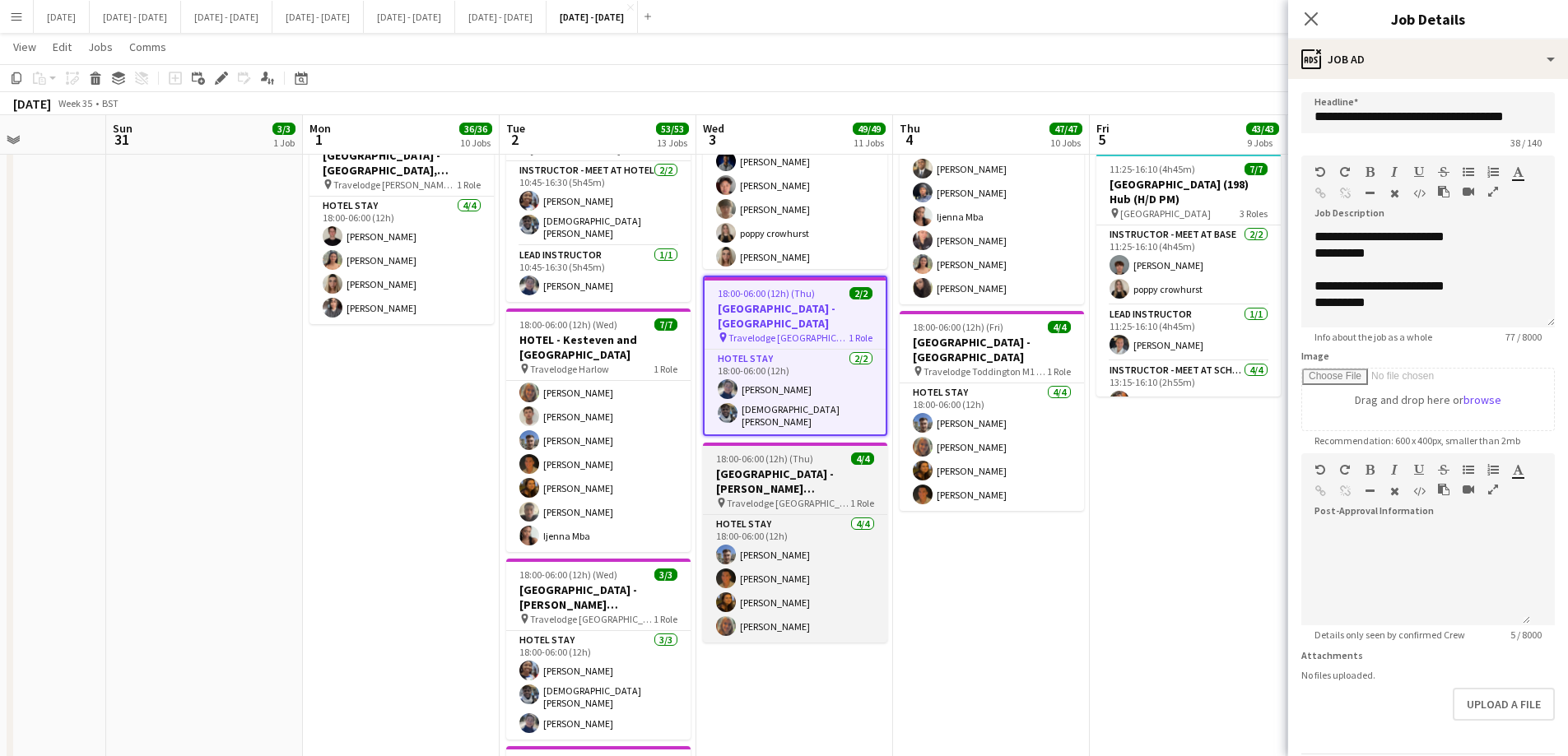
click at [755, 484] on h3 "[GEOGRAPHIC_DATA] - [PERSON_NAME][GEOGRAPHIC_DATA]" at bounding box center [796, 481] width 185 height 29
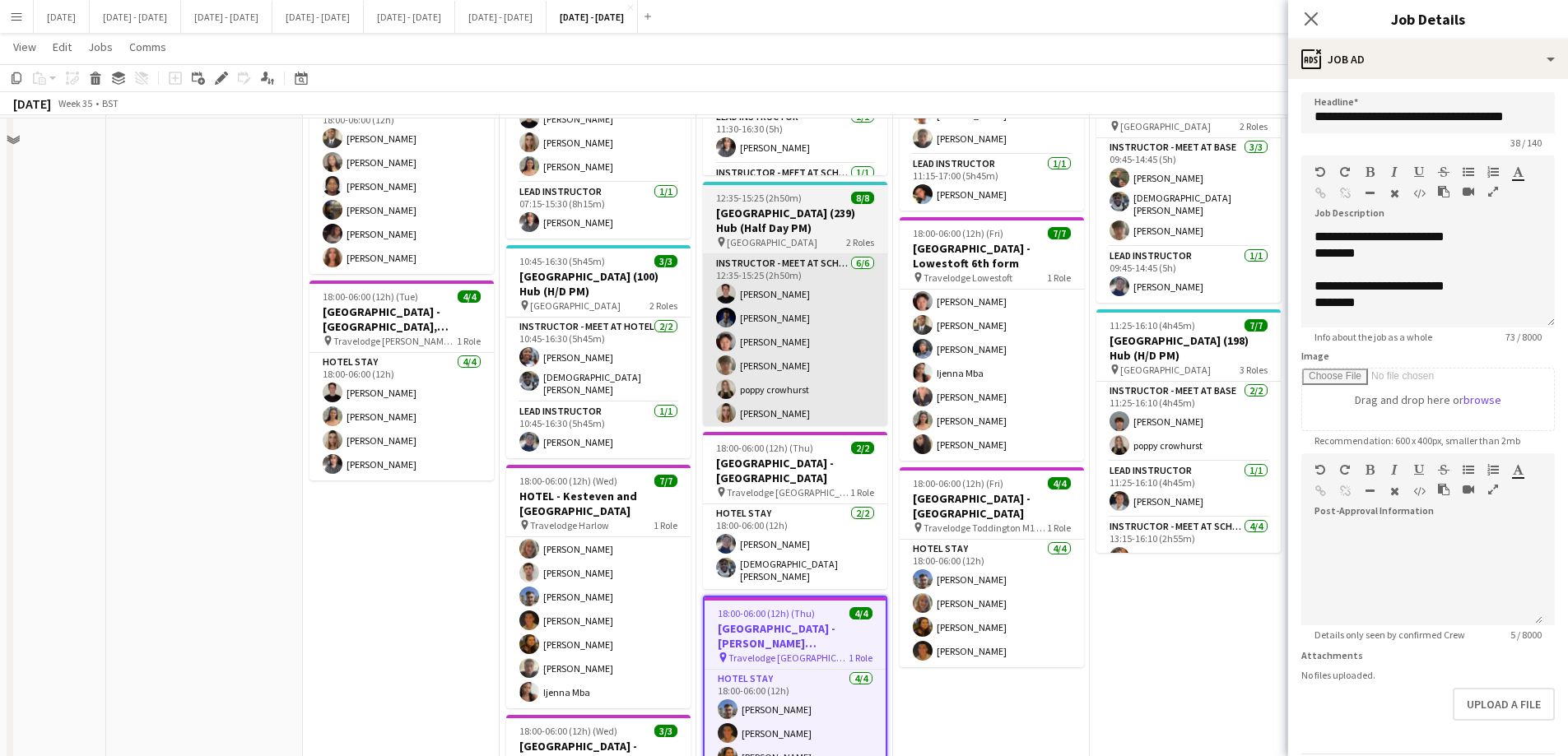
scroll to position [1760, 0]
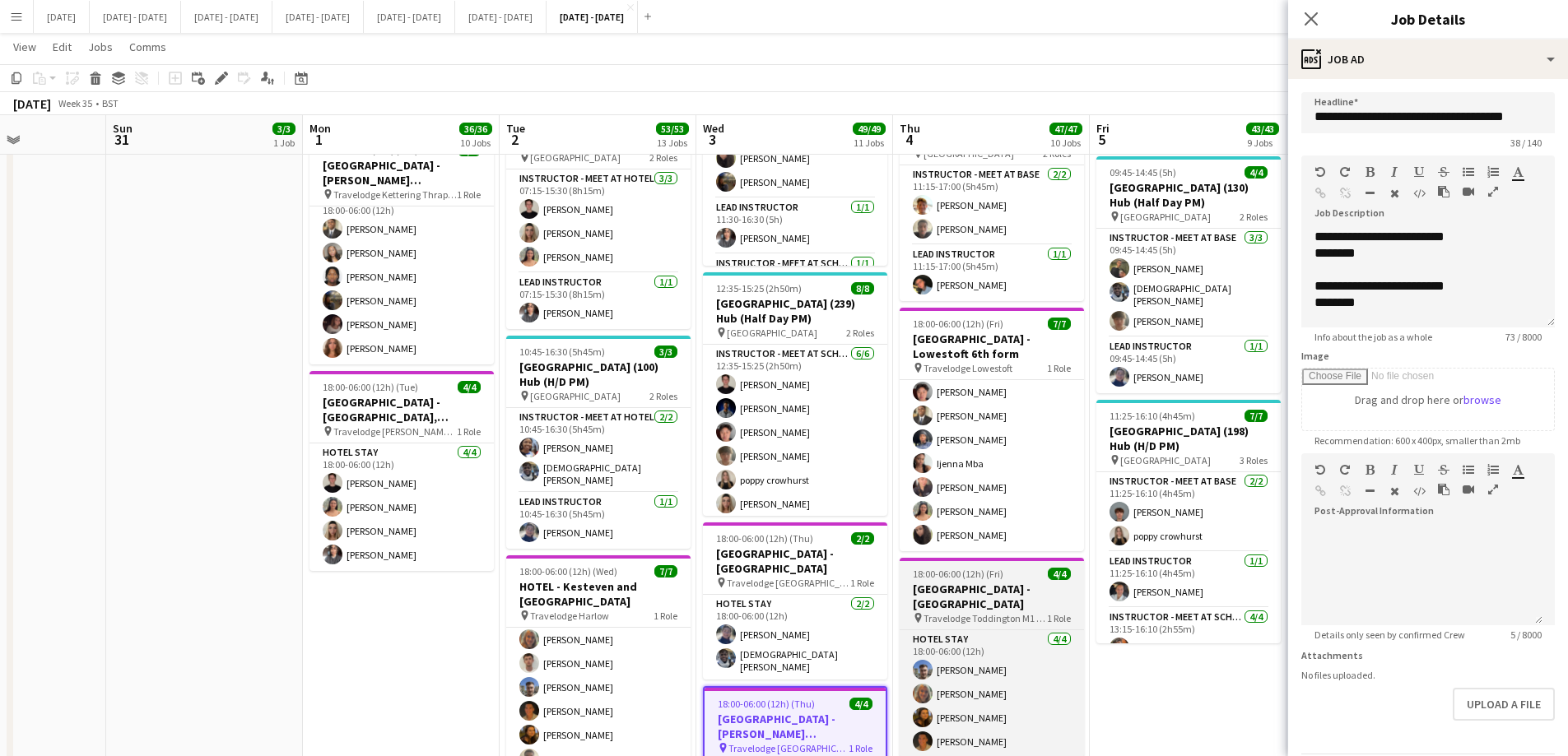
click at [986, 576] on app-job-card "18:00-06:00 (12h) (Fri) 4/4 [GEOGRAPHIC_DATA] - [GEOGRAPHIC_DATA] pin Travelodg…" at bounding box center [992, 658] width 185 height 200
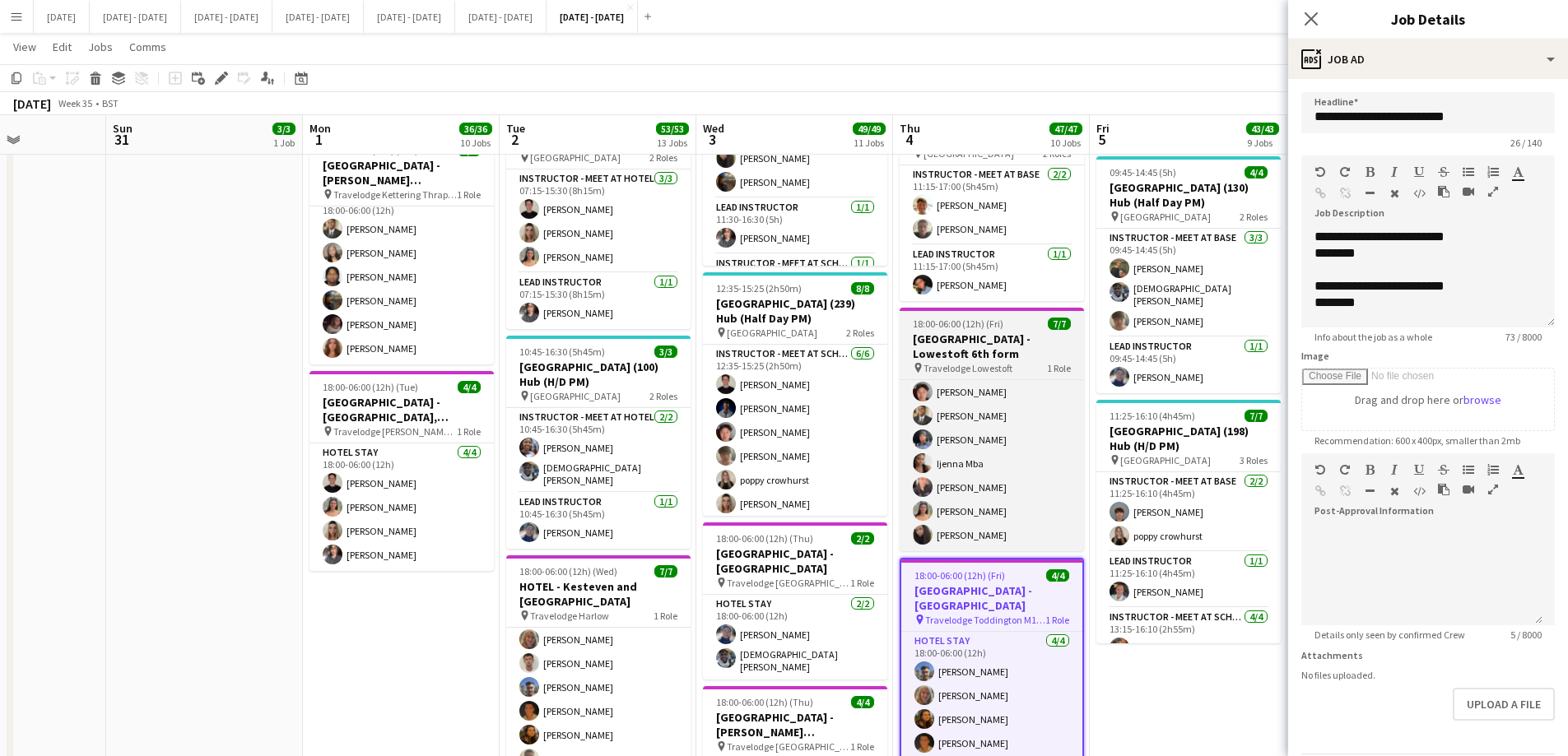
click at [959, 338] on h3 "[GEOGRAPHIC_DATA] - Lowestoft 6th form" at bounding box center [992, 346] width 185 height 29
type input "**********"
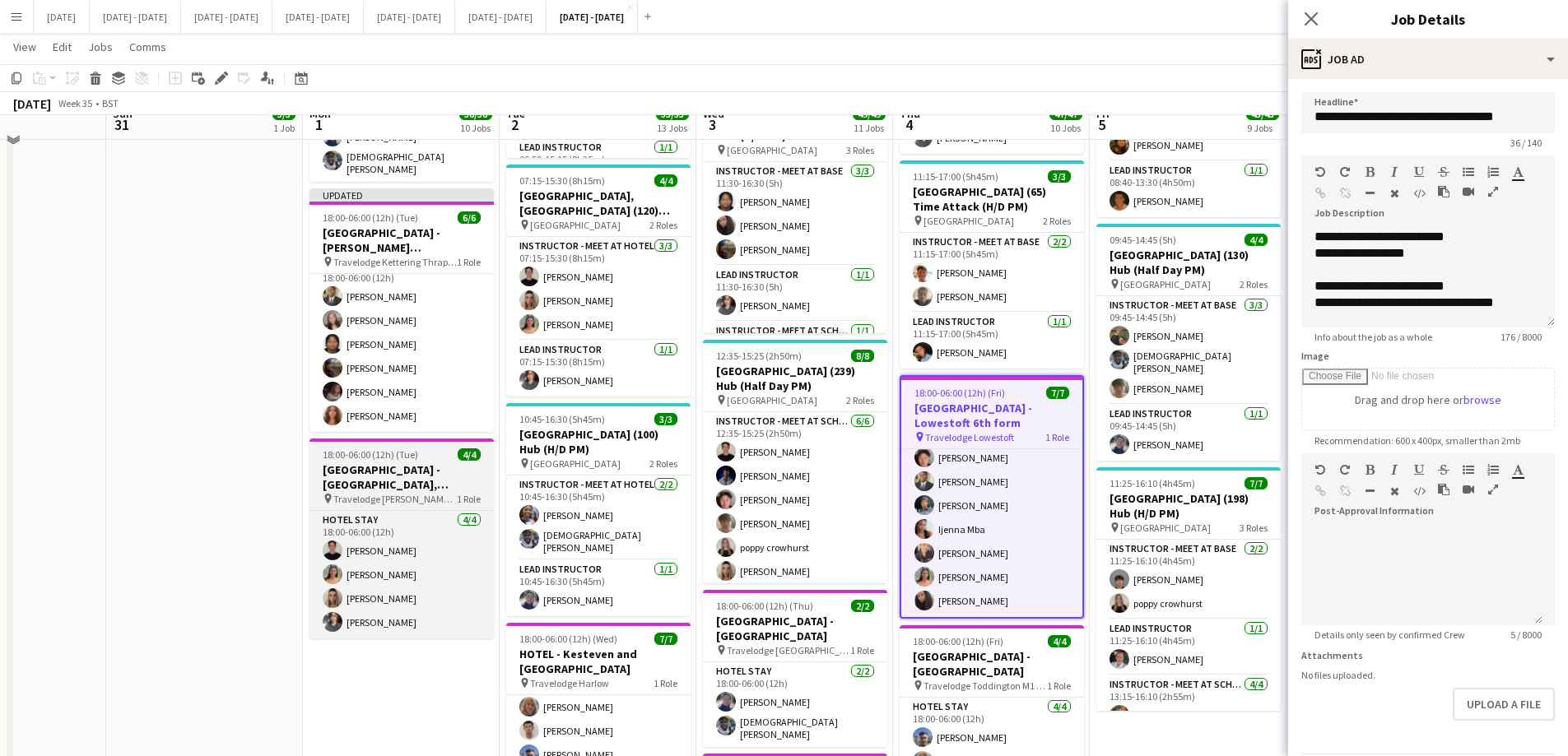
scroll to position [1677, 0]
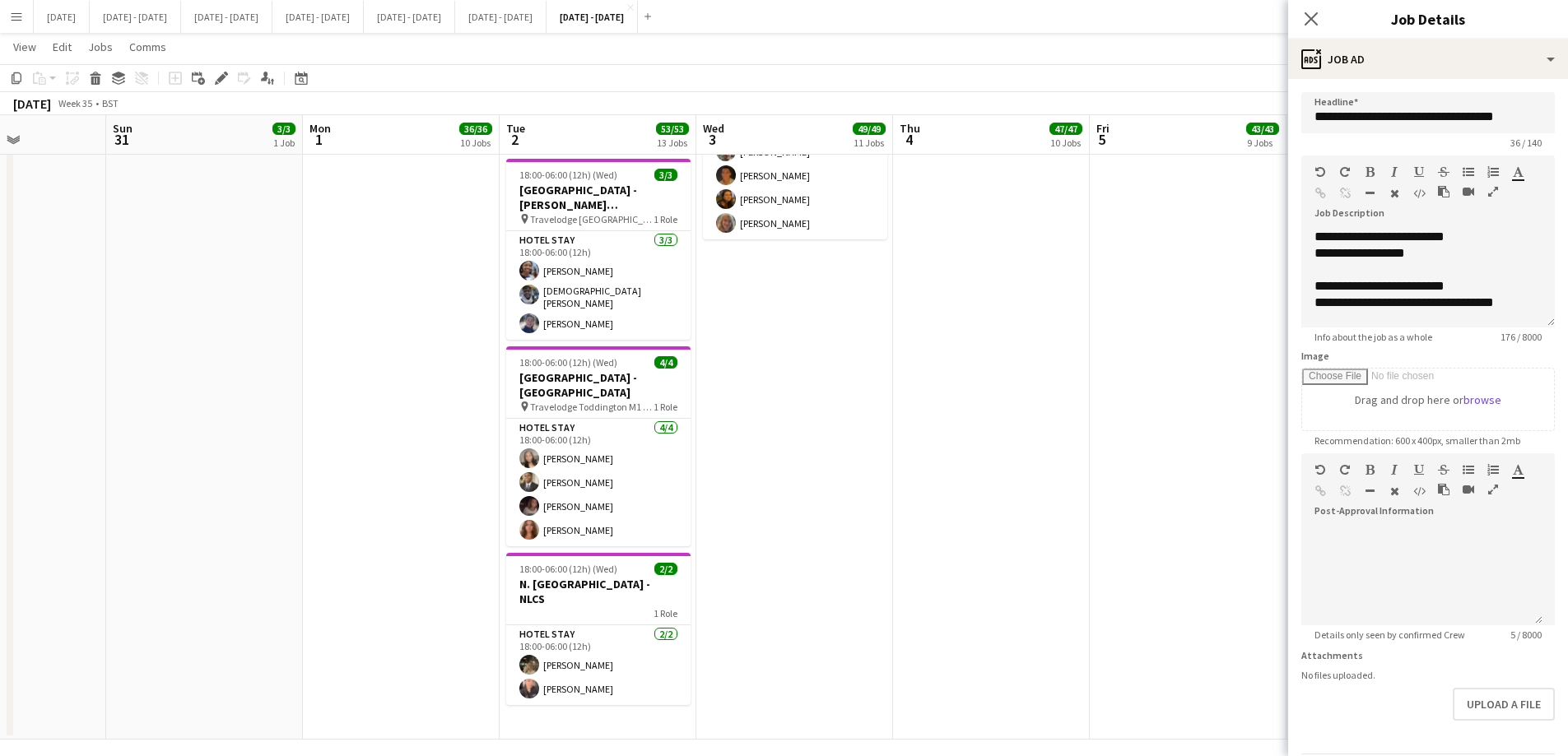
scroll to position [2417, 0]
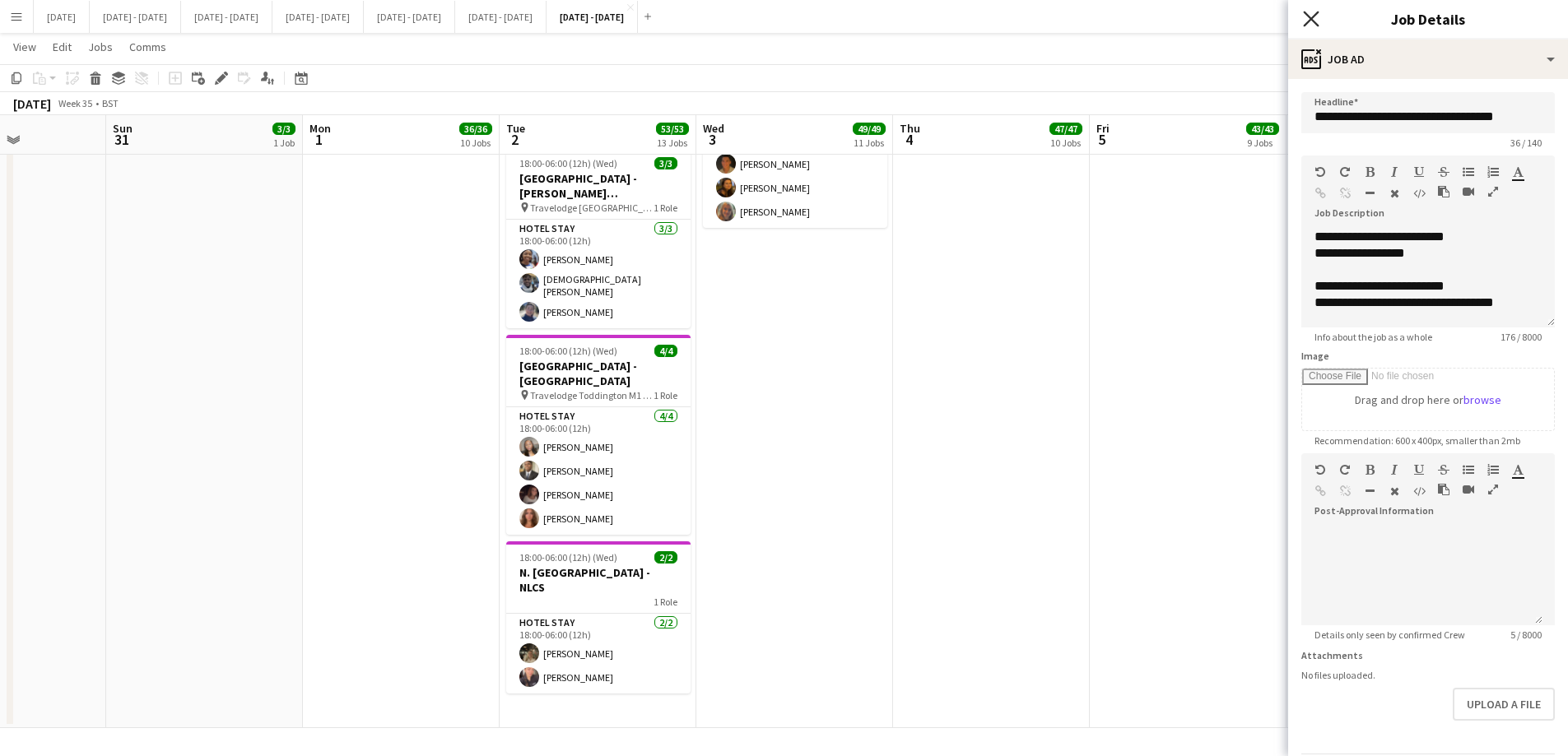
click at [1303, 23] on icon "Close pop-in" at bounding box center [1310, 18] width 16 height 16
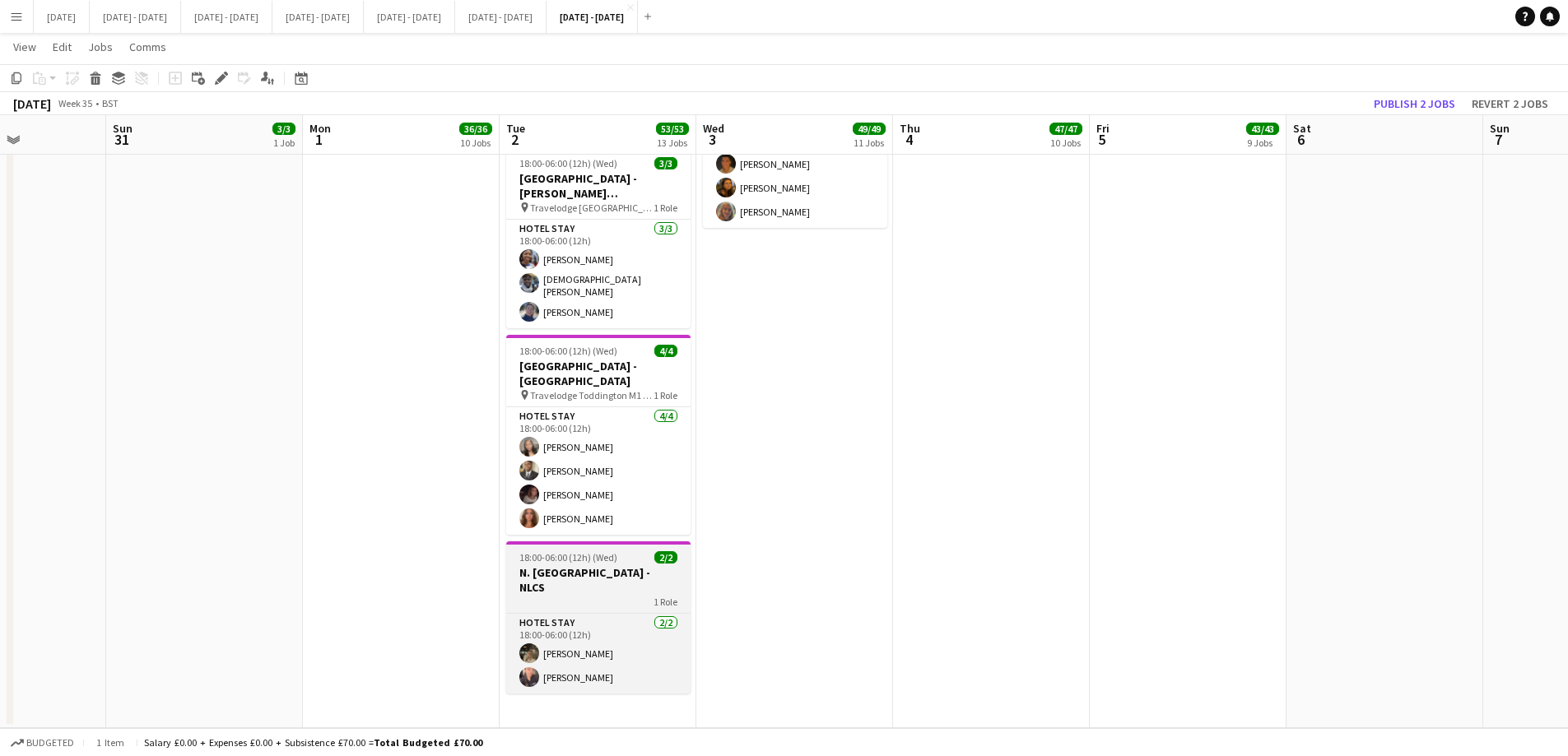
click at [579, 566] on h3 "N. [GEOGRAPHIC_DATA] - NLCS" at bounding box center [598, 580] width 185 height 29
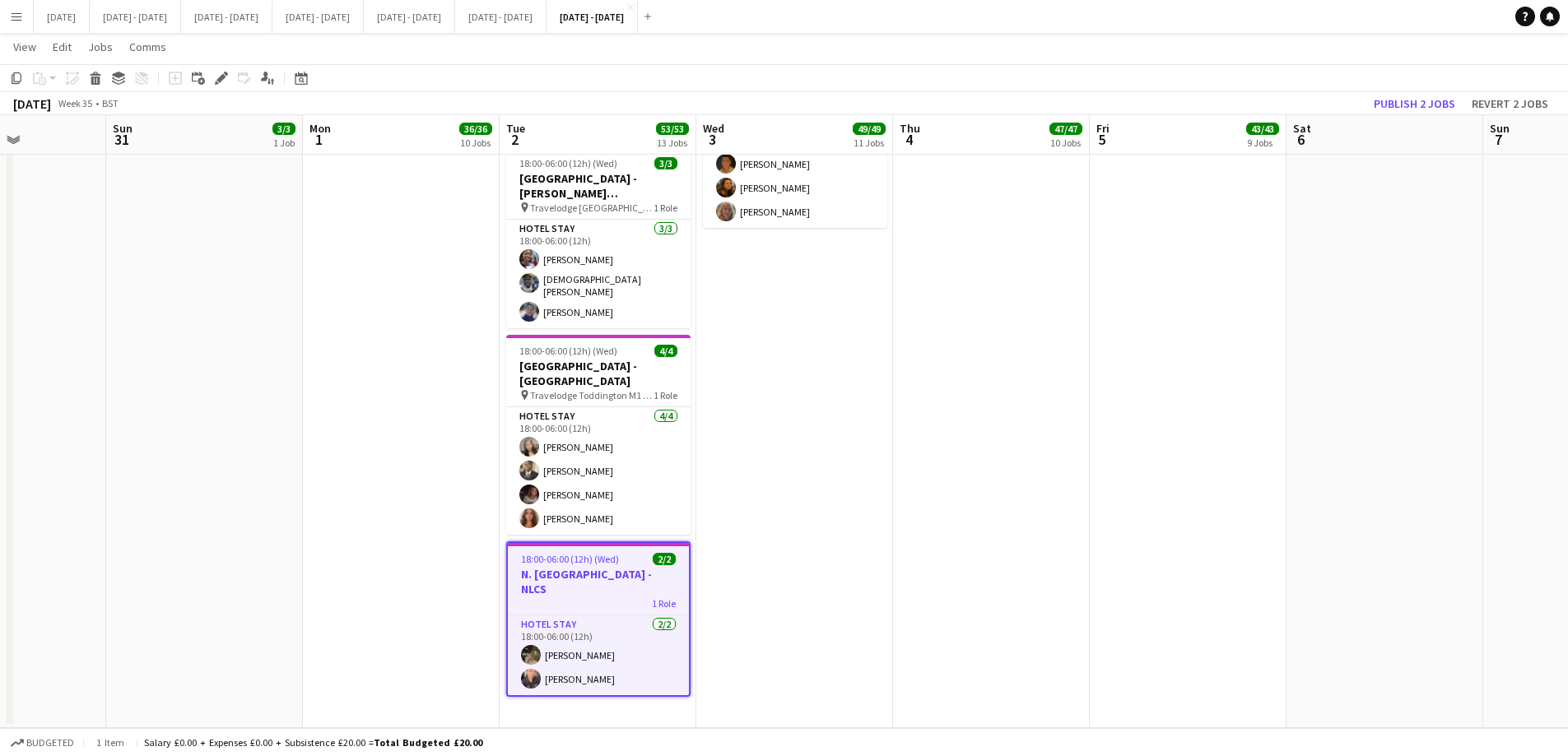
drag, startPoint x: 217, startPoint y: 72, endPoint x: 405, endPoint y: 245, distance: 255.5
click at [217, 72] on icon "Edit" at bounding box center [222, 78] width 13 height 13
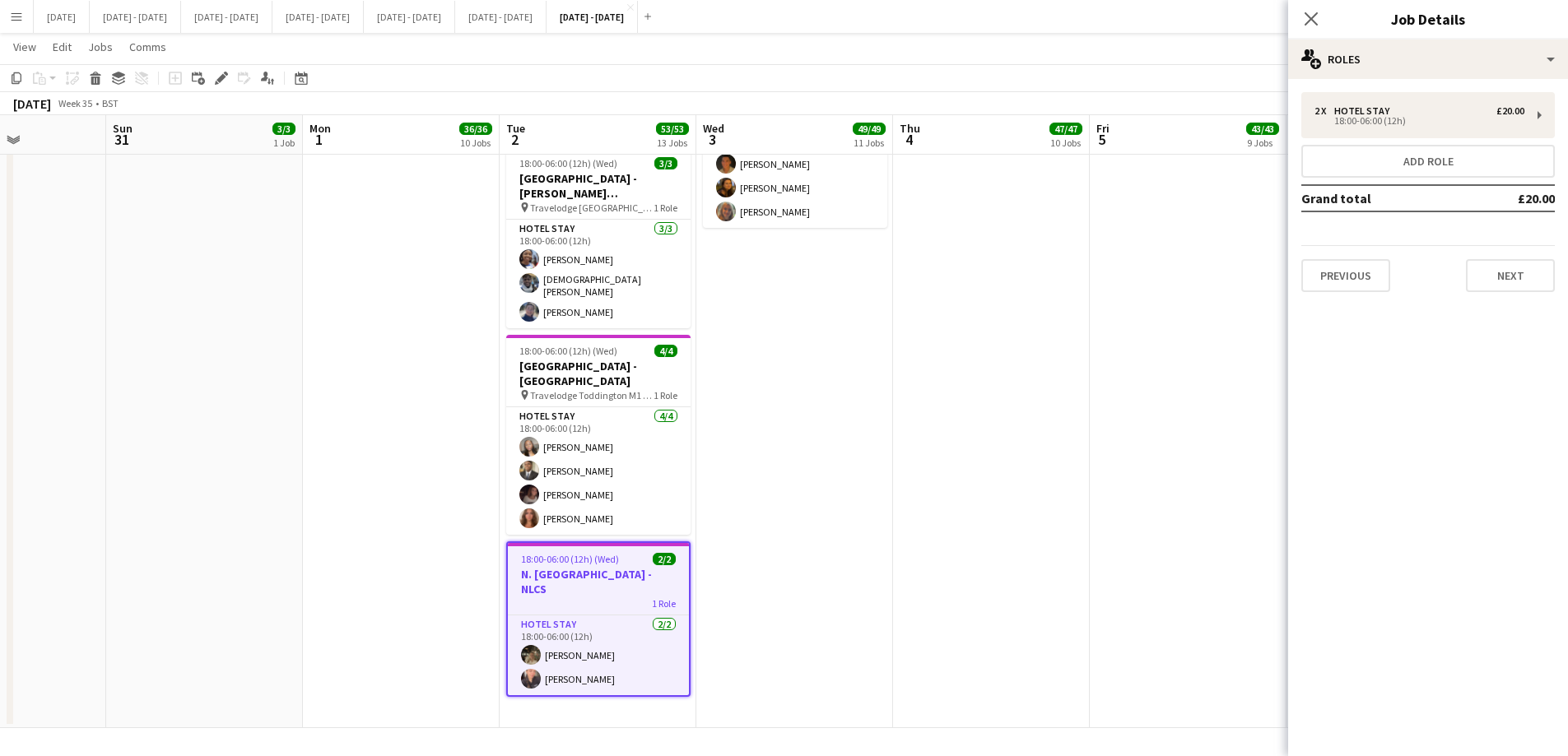
click at [1504, 257] on div "Previous Next" at bounding box center [1428, 269] width 253 height 47
click at [1503, 281] on button "Next" at bounding box center [1511, 275] width 89 height 33
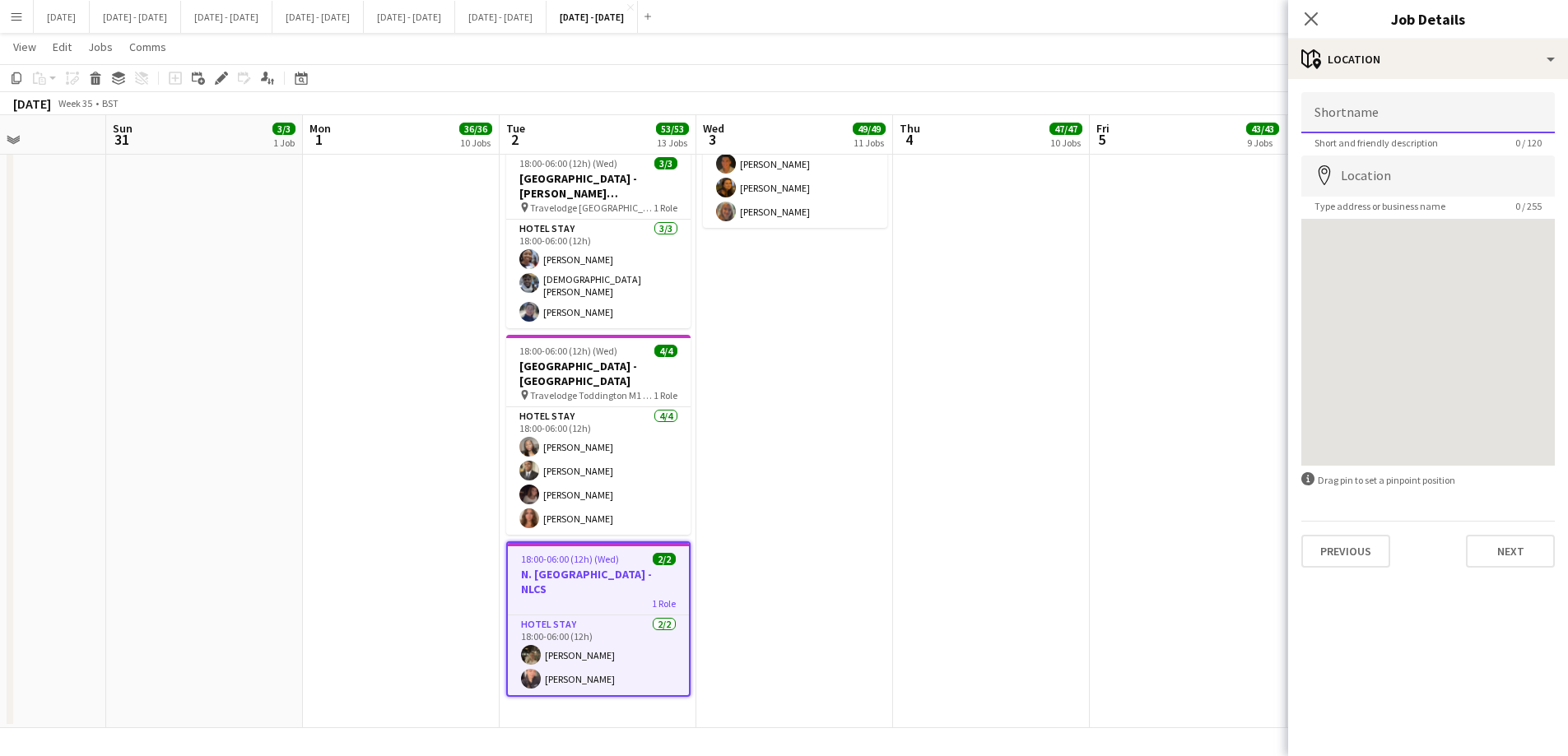
click at [1414, 111] on input "Shortname" at bounding box center [1428, 112] width 253 height 41
type input "**********"
click at [1367, 174] on input "Location" at bounding box center [1428, 175] width 253 height 41
type input "**********"
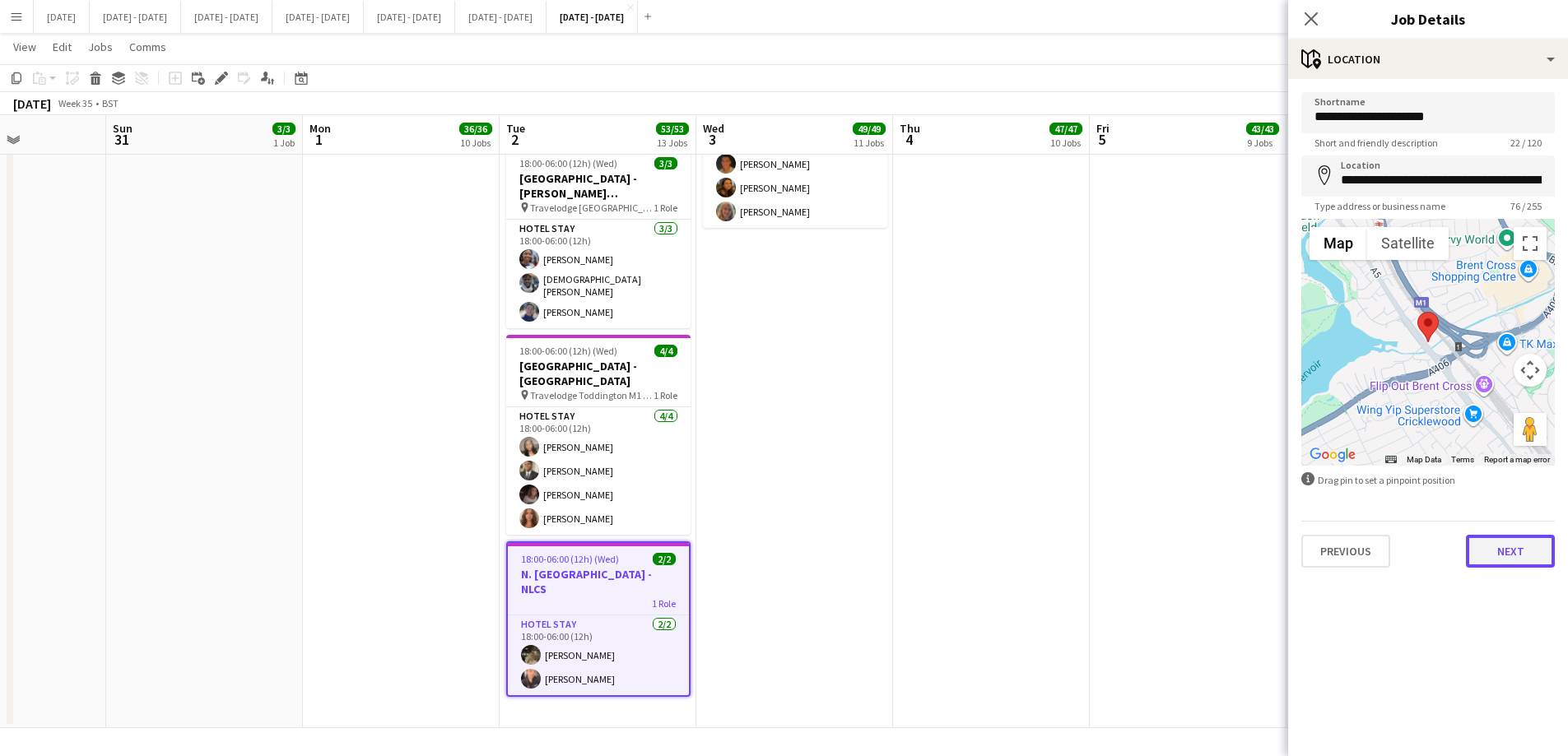
click at [1531, 555] on button "Next" at bounding box center [1511, 550] width 89 height 33
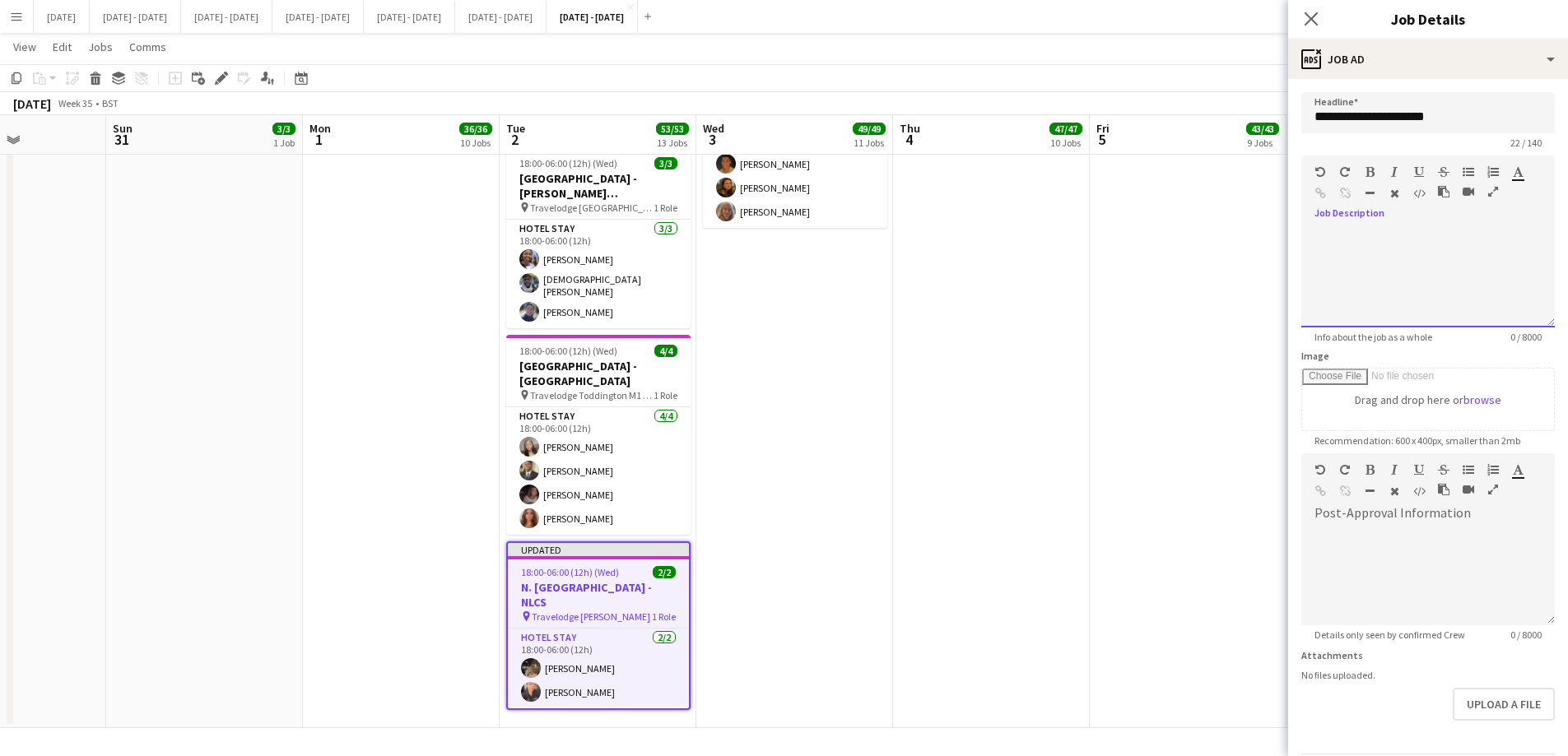
click at [1432, 251] on div at bounding box center [1428, 279] width 253 height 99
paste div
click at [1309, 11] on icon "Close pop-in" at bounding box center [1310, 18] width 16 height 16
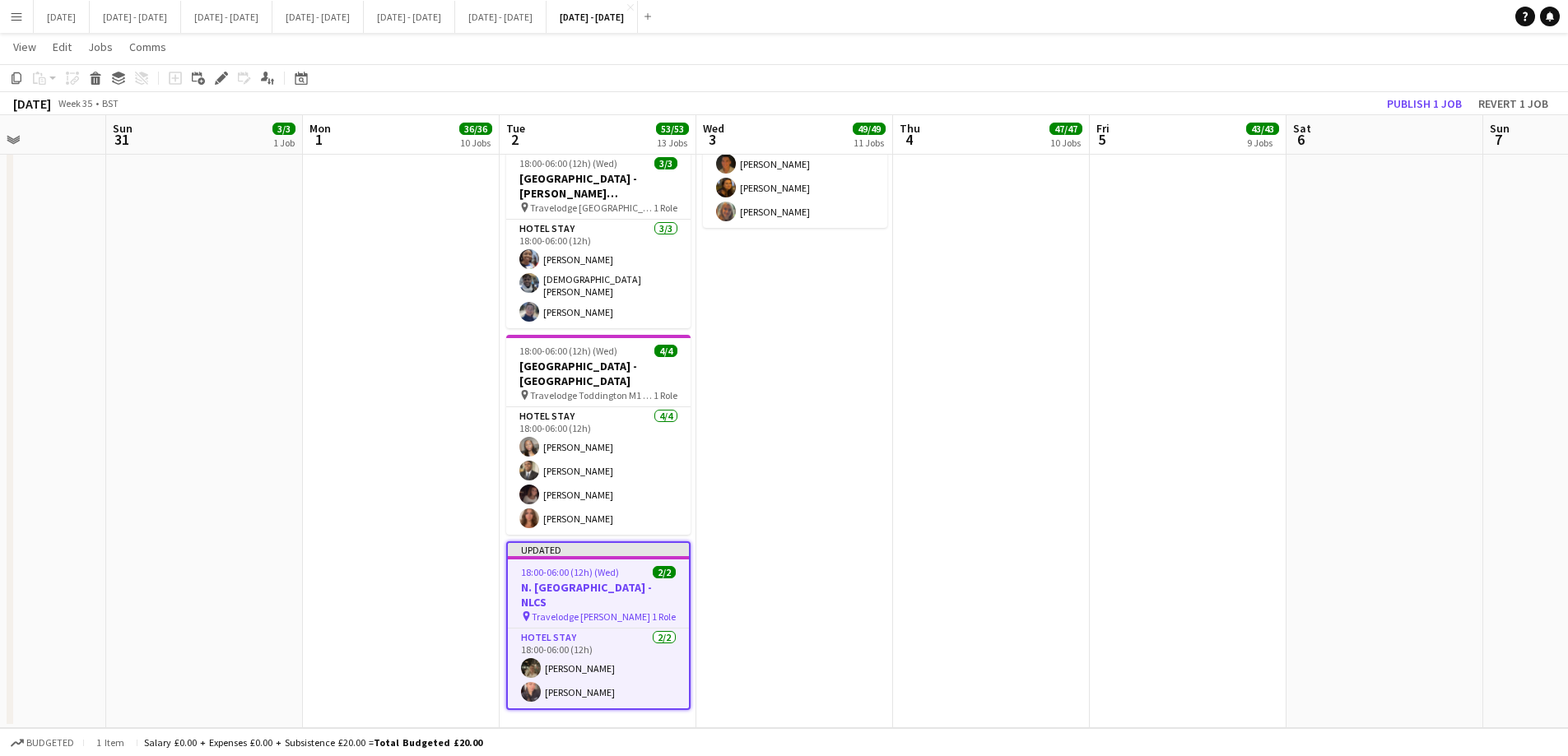
click at [614, 580] on h3 "N. [GEOGRAPHIC_DATA] - NLCS" at bounding box center [598, 594] width 181 height 29
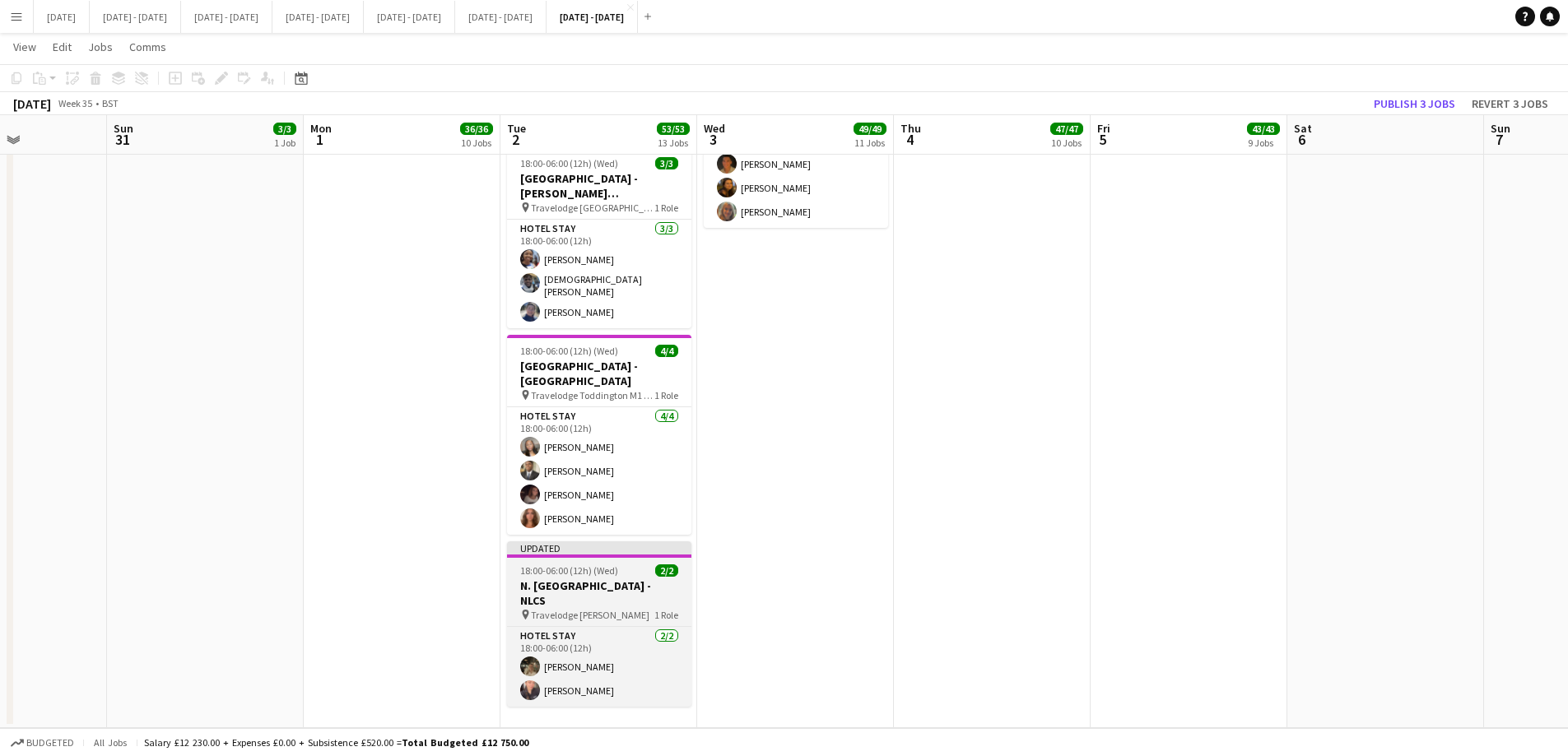
click at [614, 578] on h3 "N. [GEOGRAPHIC_DATA] - NLCS" at bounding box center [599, 592] width 185 height 29
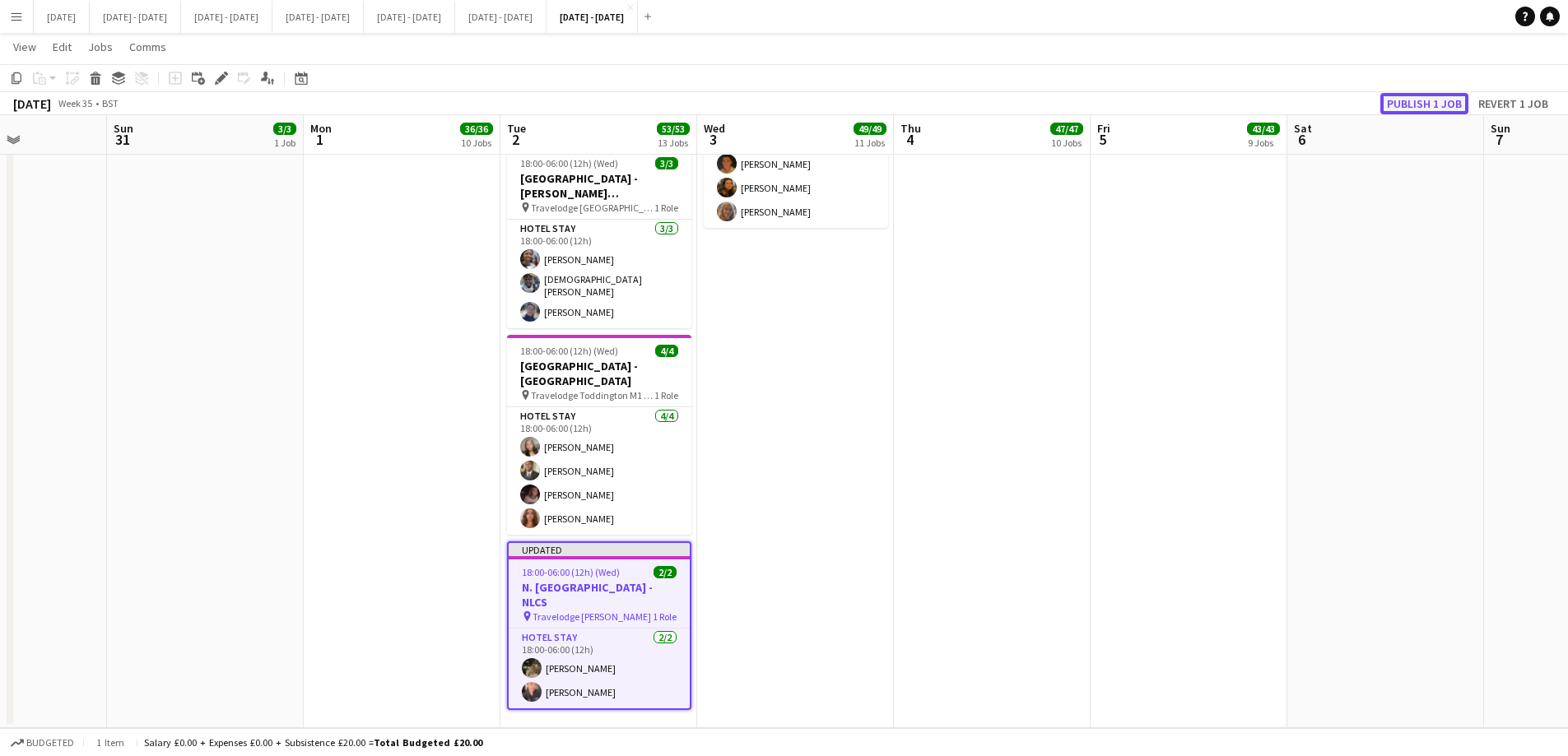
click at [1436, 103] on button "Publish 1 job" at bounding box center [1424, 103] width 88 height 21
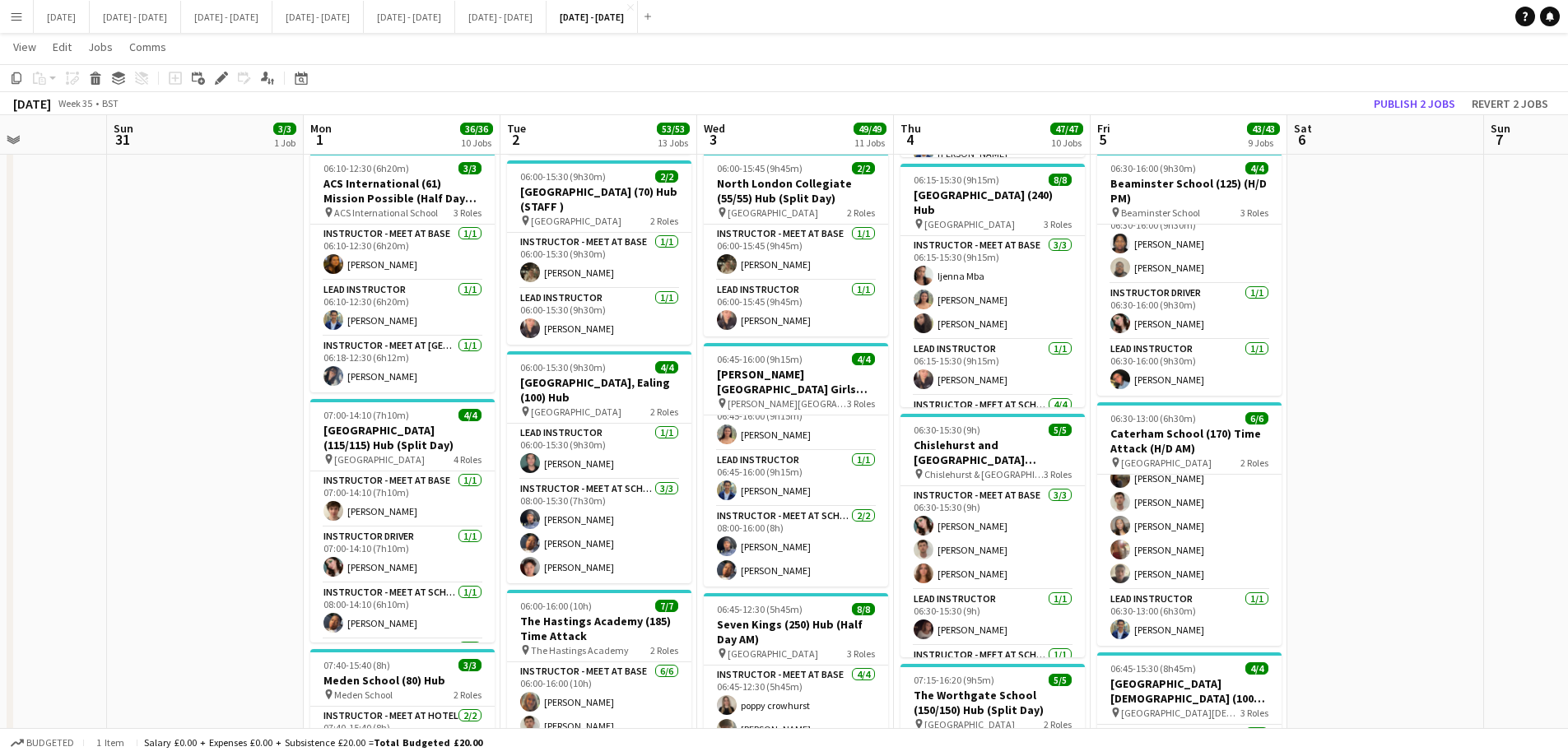
scroll to position [278, 0]
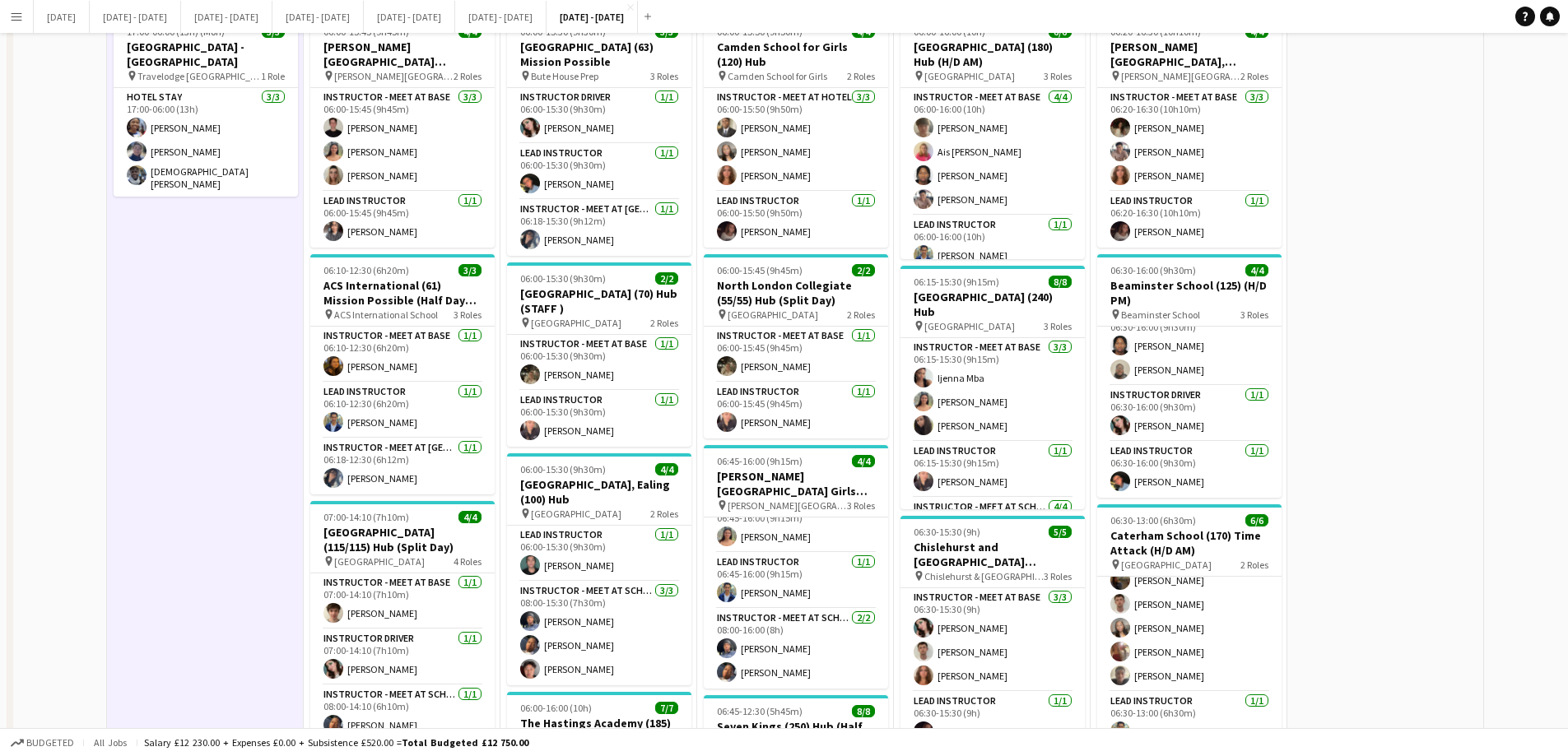
scroll to position [0, 0]
